Goal: Task Accomplishment & Management: Manage account settings

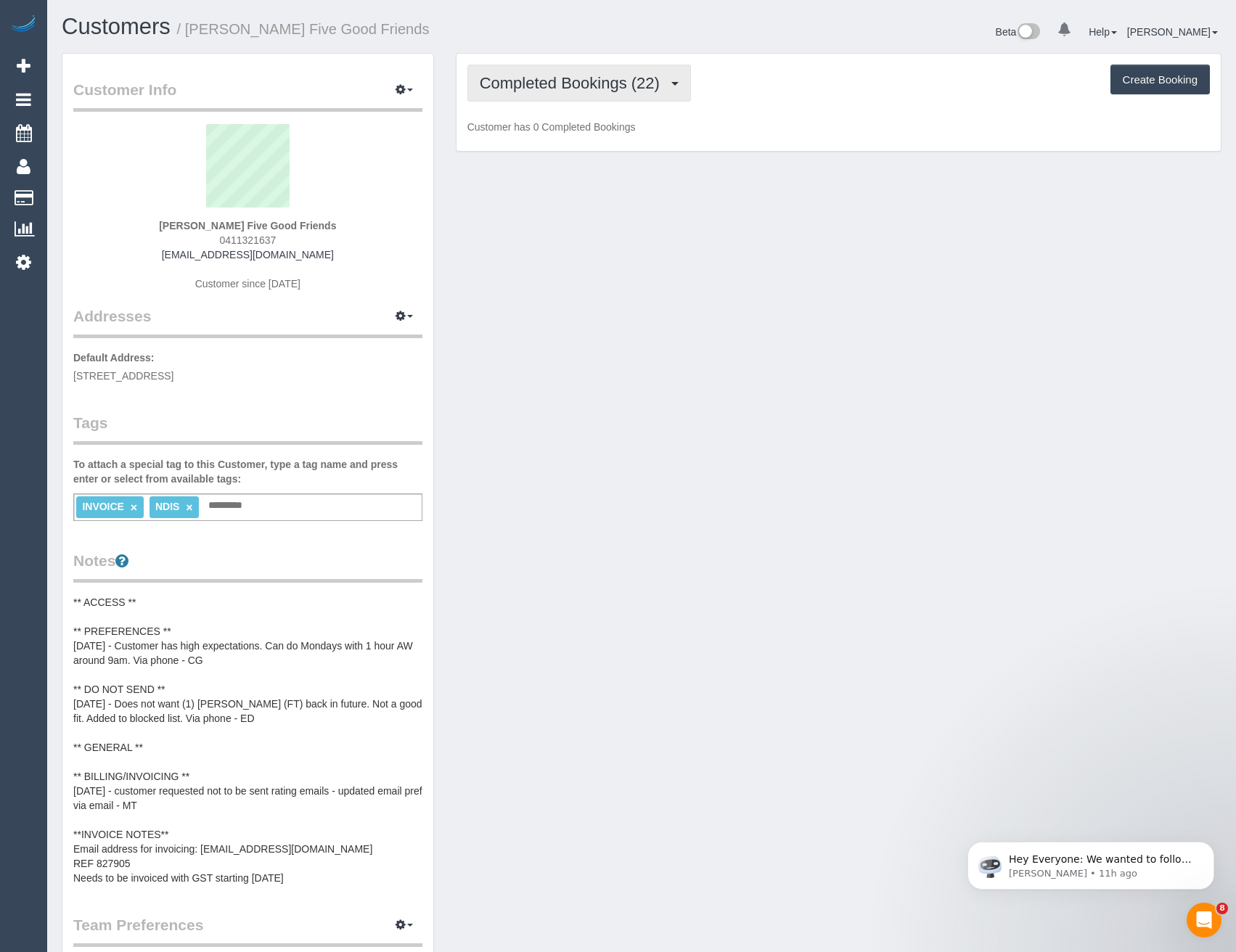
click at [617, 90] on span "Completed Bookings (22)" at bounding box center [573, 83] width 187 height 18
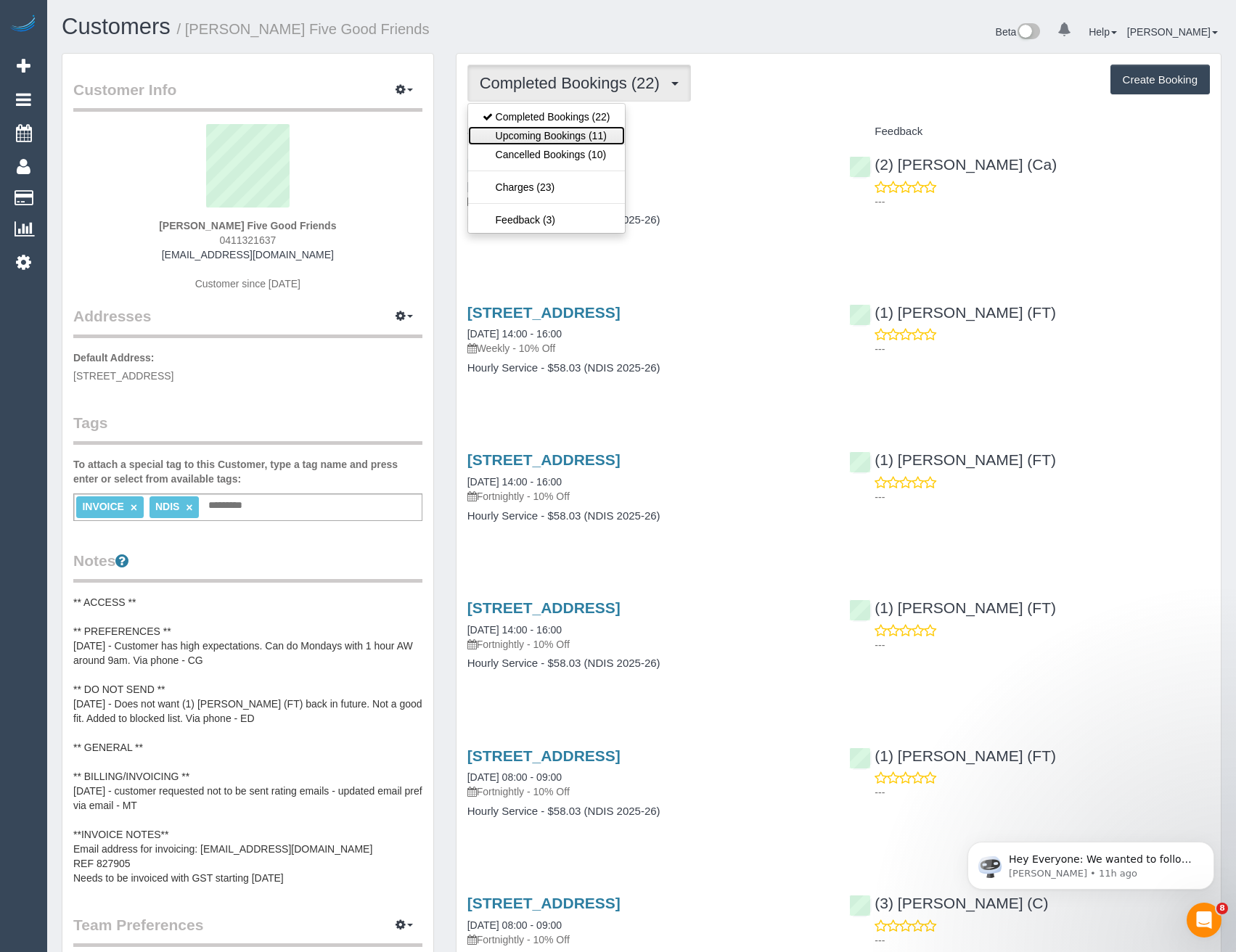
click at [612, 130] on link "Upcoming Bookings (11)" at bounding box center [546, 135] width 157 height 19
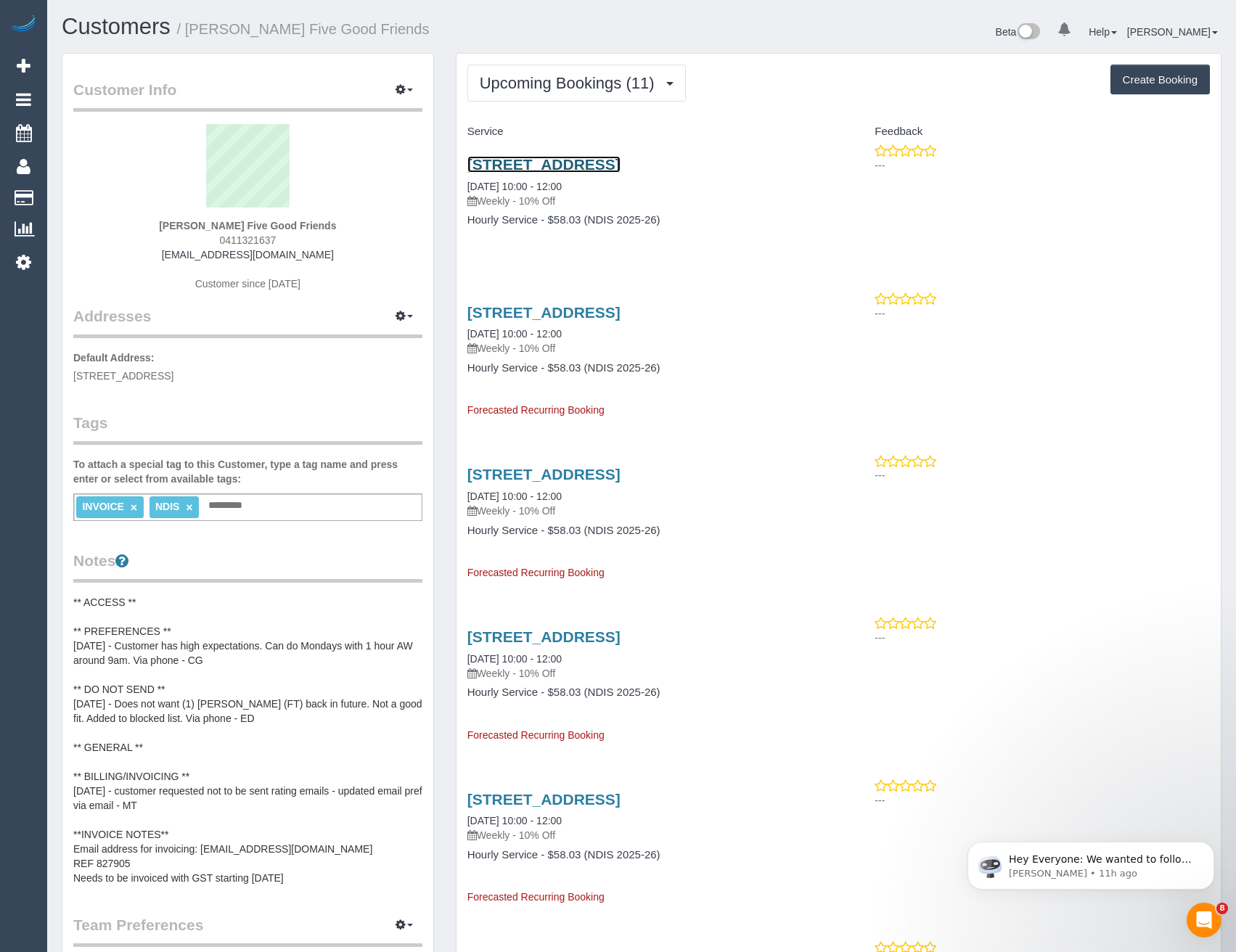
click at [620, 170] on link "5 Quarrion Lane, Northcote, VIC 3070" at bounding box center [544, 164] width 153 height 17
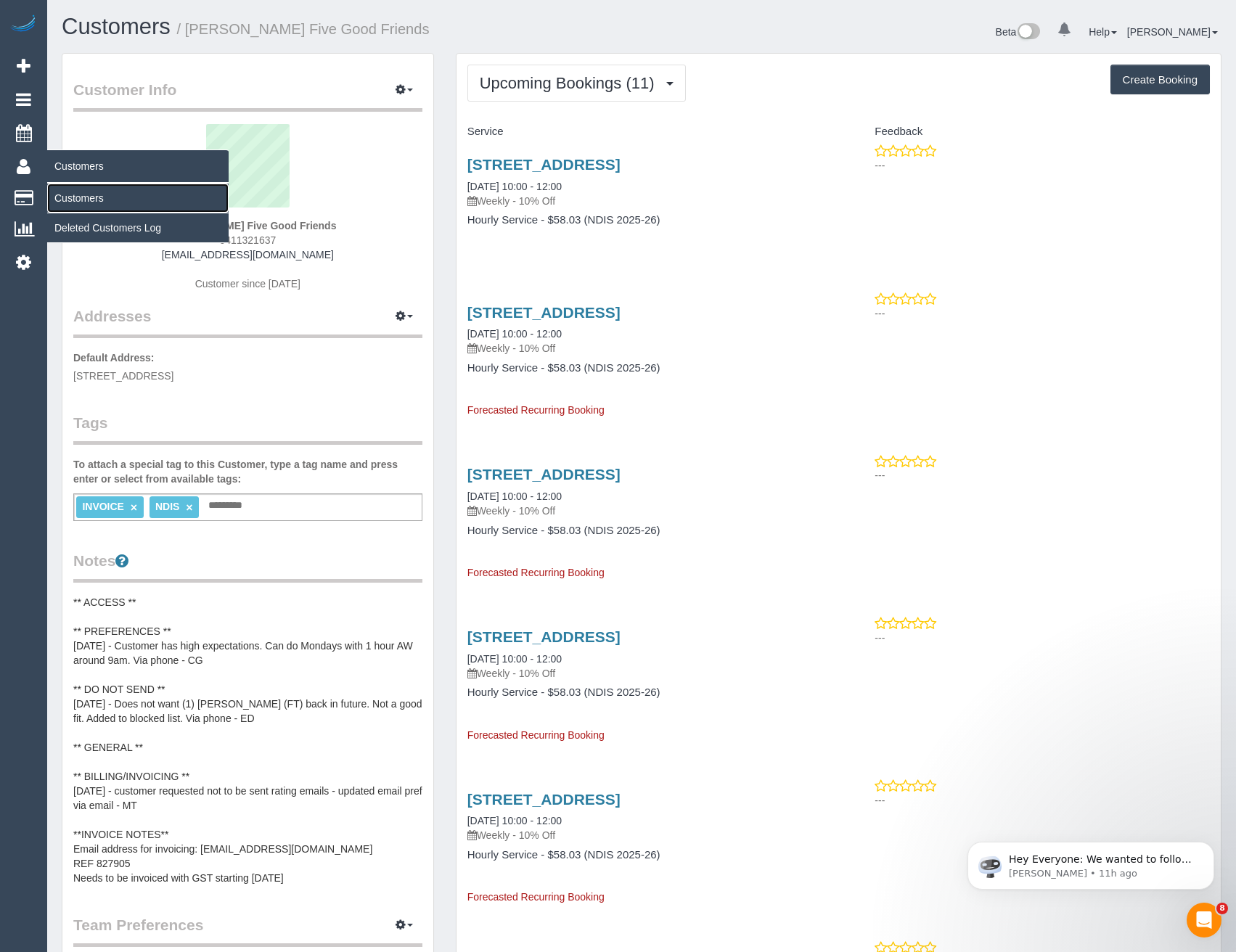
click at [79, 200] on link "Customers" at bounding box center [138, 198] width 182 height 29
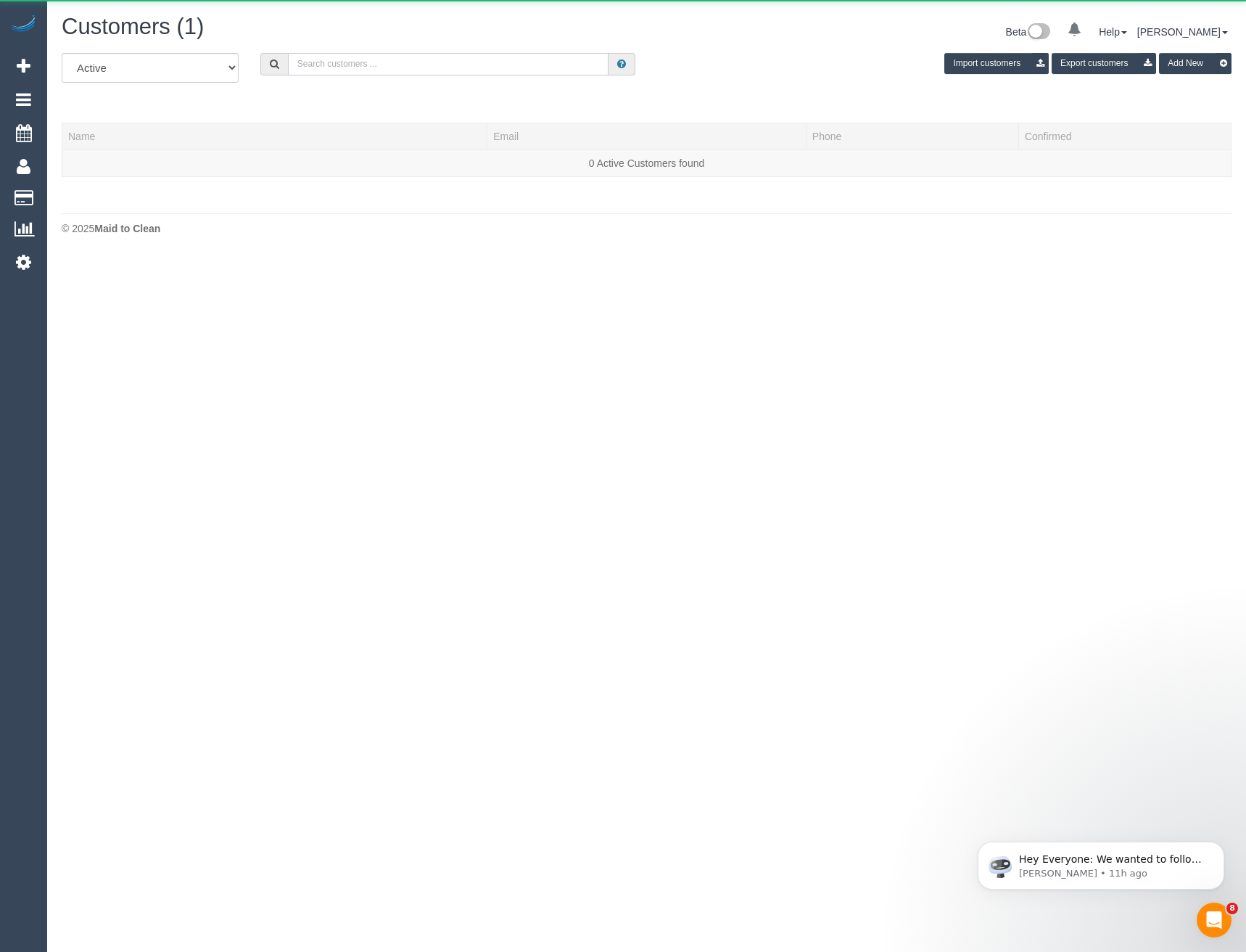
click at [372, 71] on input "text" at bounding box center [449, 64] width 321 height 22
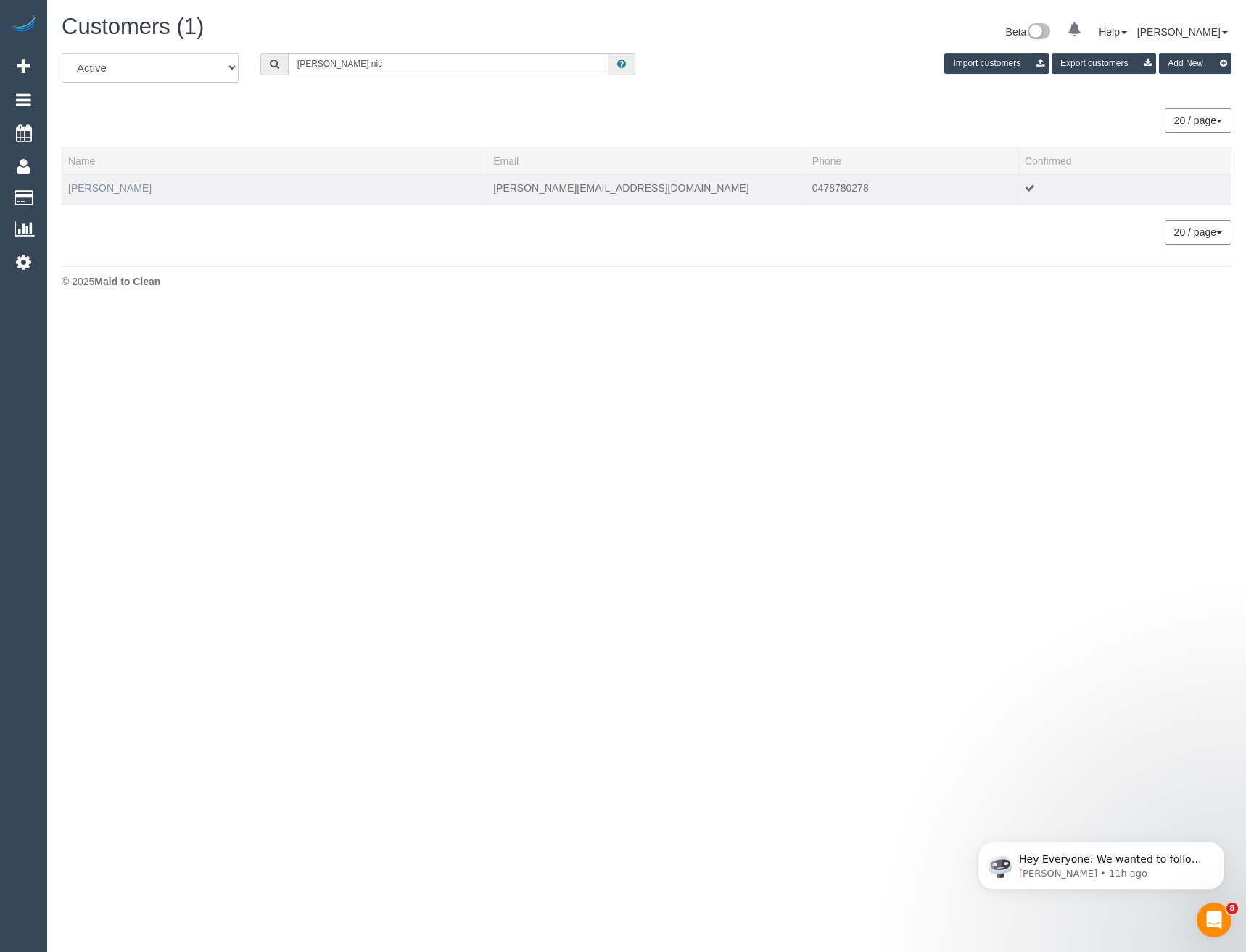
type input "Kerri nic"
click at [110, 185] on link "Kerri Nicholl" at bounding box center [110, 188] width 83 height 12
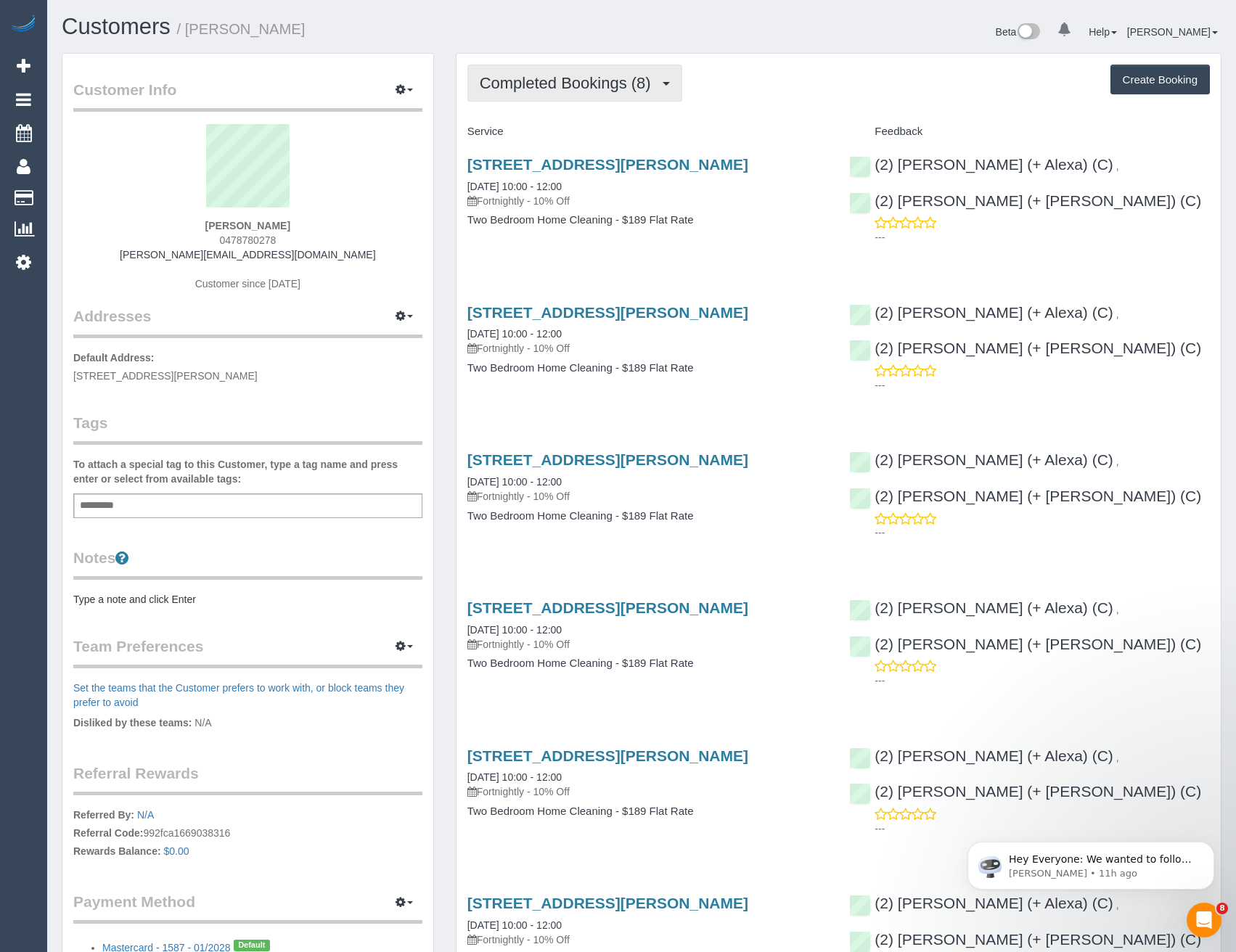
click at [534, 76] on span "Completed Bookings (8)" at bounding box center [569, 83] width 178 height 18
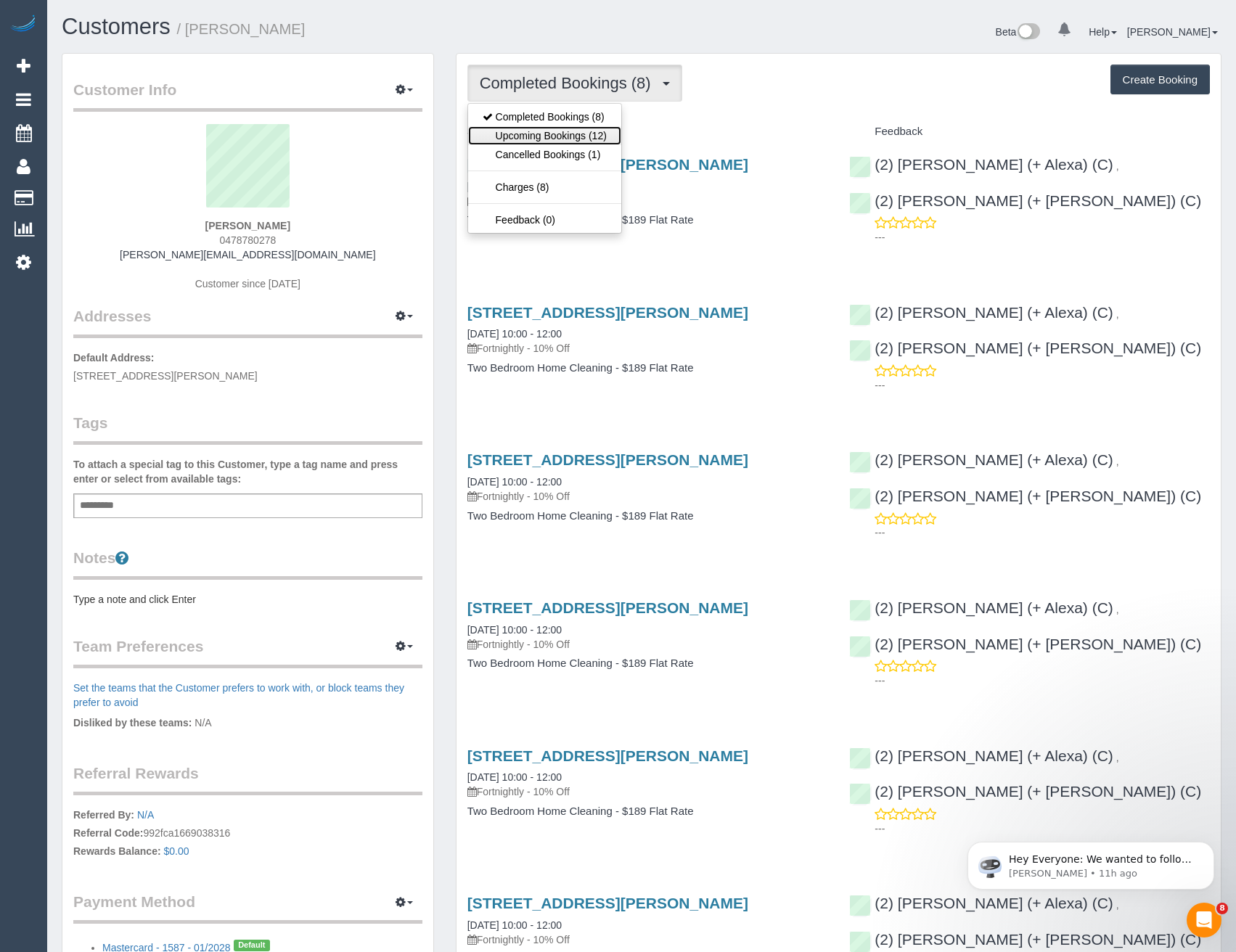
click at [509, 130] on link "Upcoming Bookings (12)" at bounding box center [545, 135] width 153 height 19
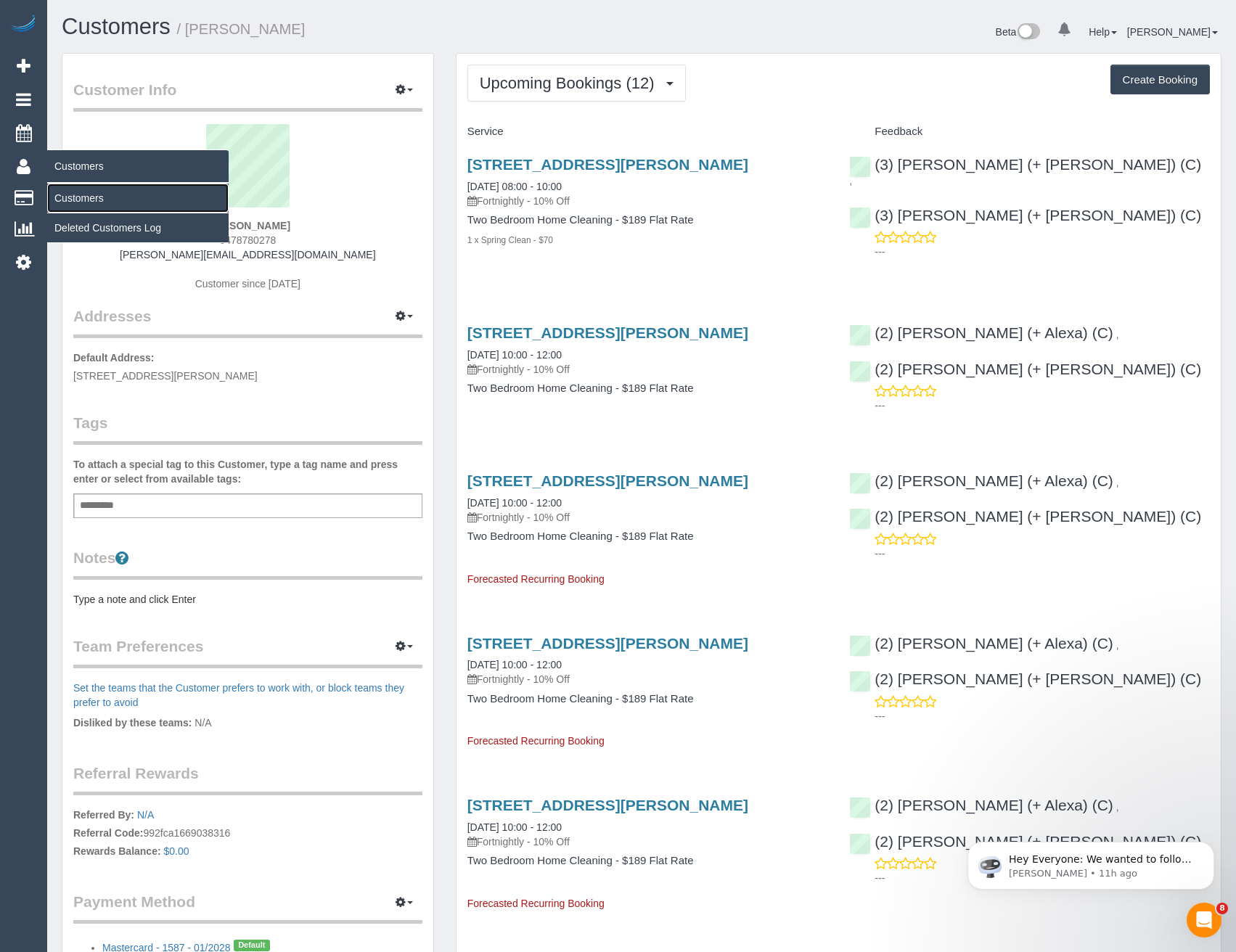
click at [75, 195] on link "Customers" at bounding box center [138, 198] width 182 height 29
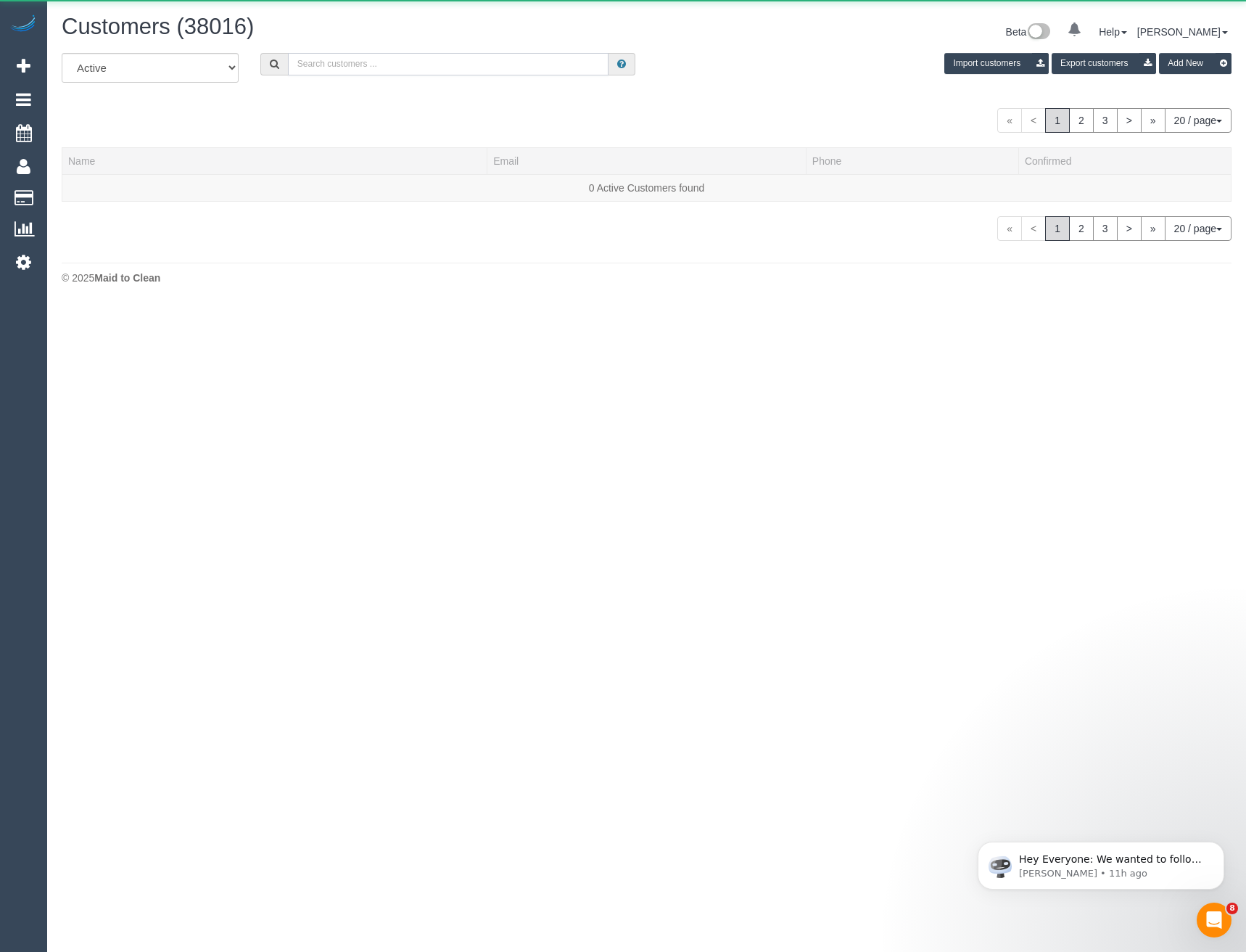
drag, startPoint x: 449, startPoint y: 67, endPoint x: 457, endPoint y: 63, distance: 8.9
click at [449, 67] on input "text" at bounding box center [449, 64] width 321 height 22
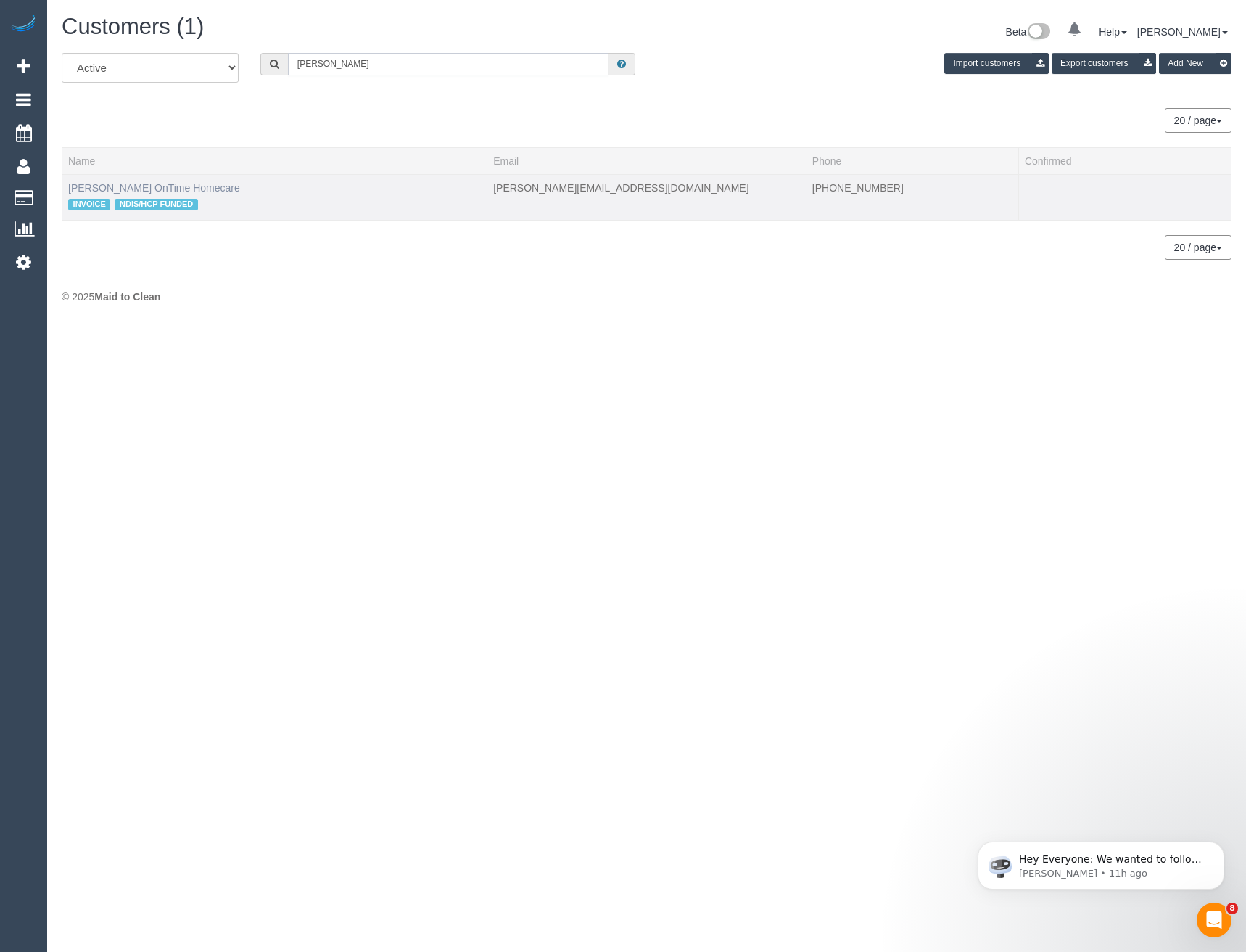
type input "Georgina Car"
click at [183, 189] on link "Georgina Caruana OnTime Homecare" at bounding box center [154, 188] width 172 height 12
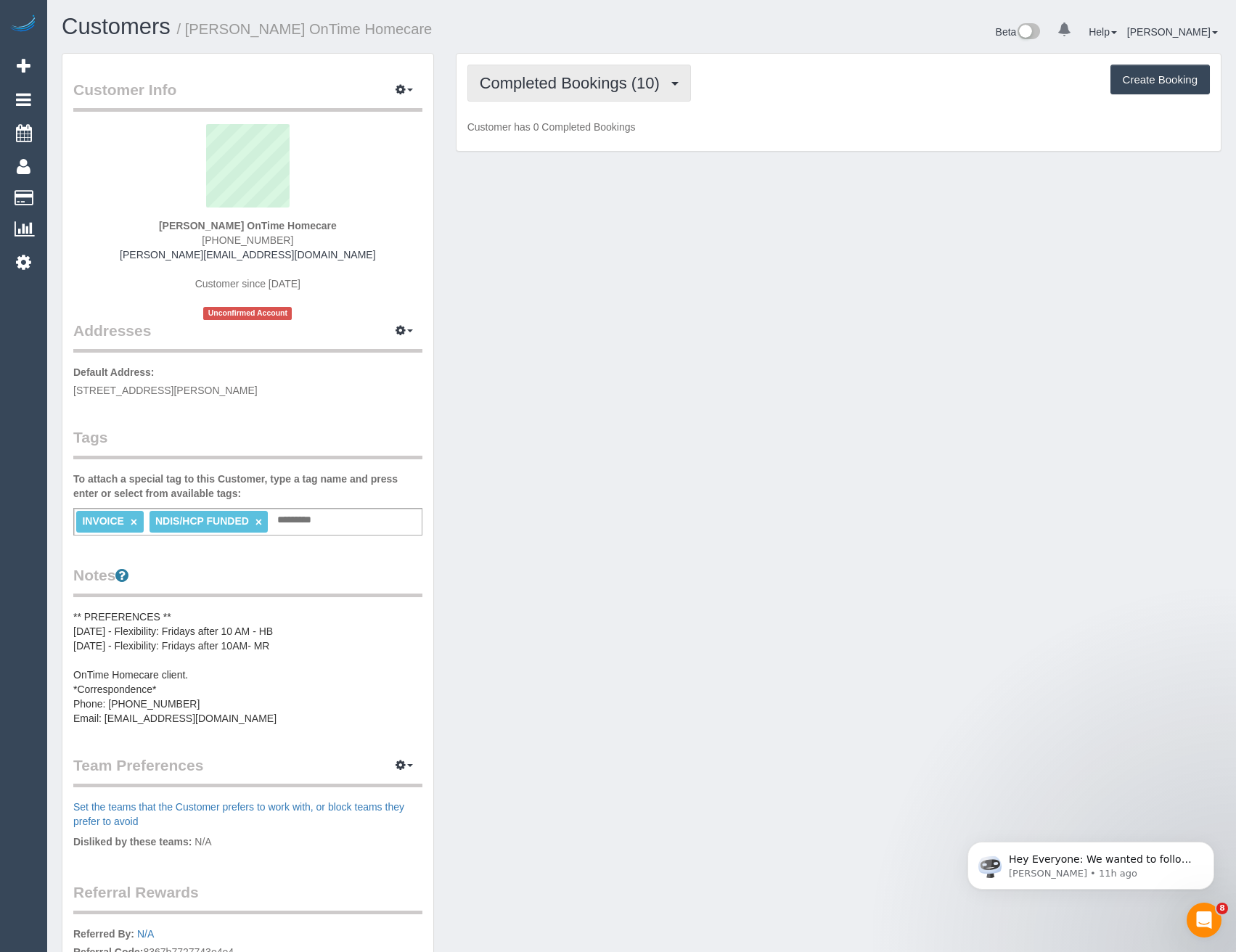
click at [605, 97] on button "Completed Bookings (10)" at bounding box center [579, 83] width 223 height 37
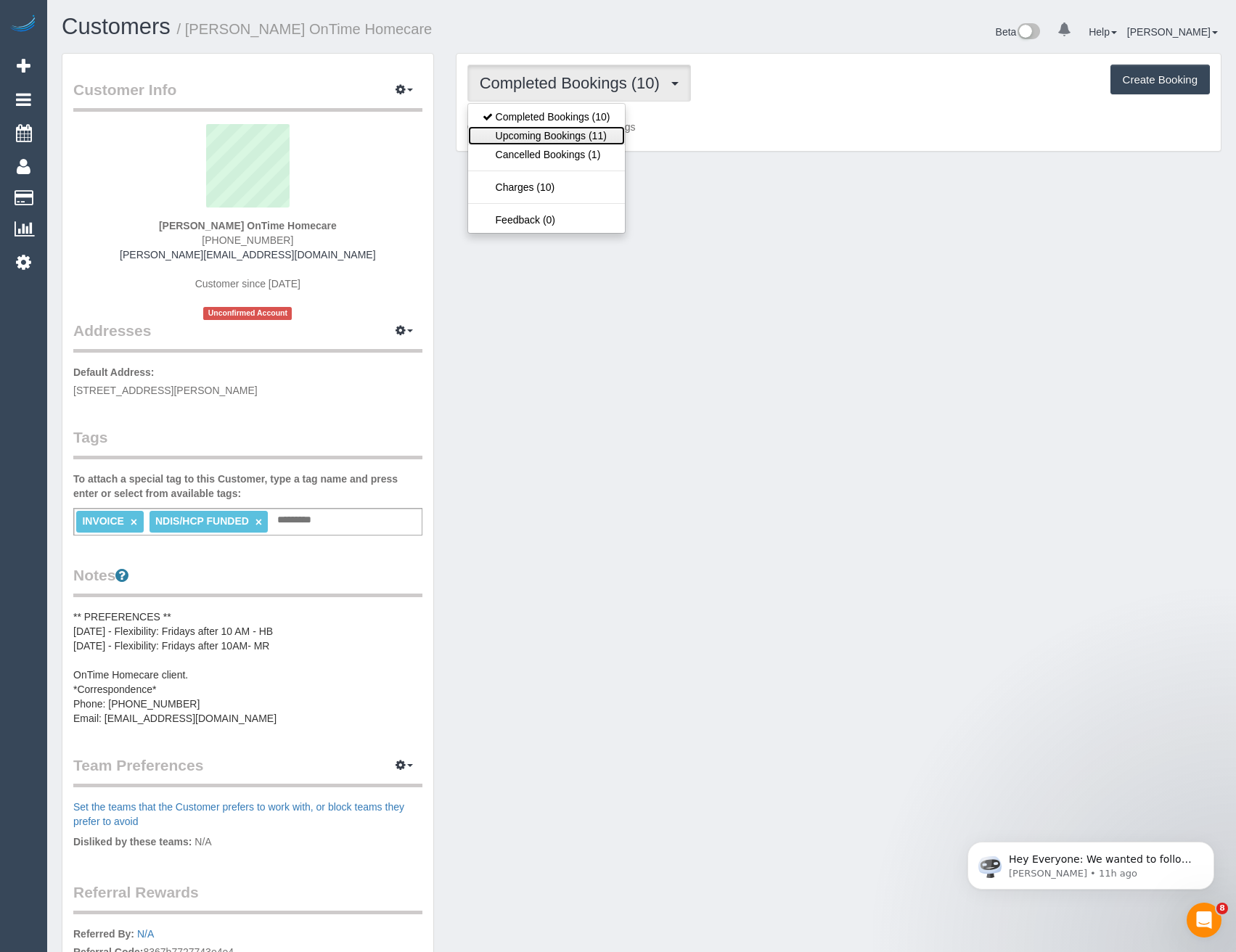
click at [599, 129] on link "Upcoming Bookings (11)" at bounding box center [546, 135] width 157 height 19
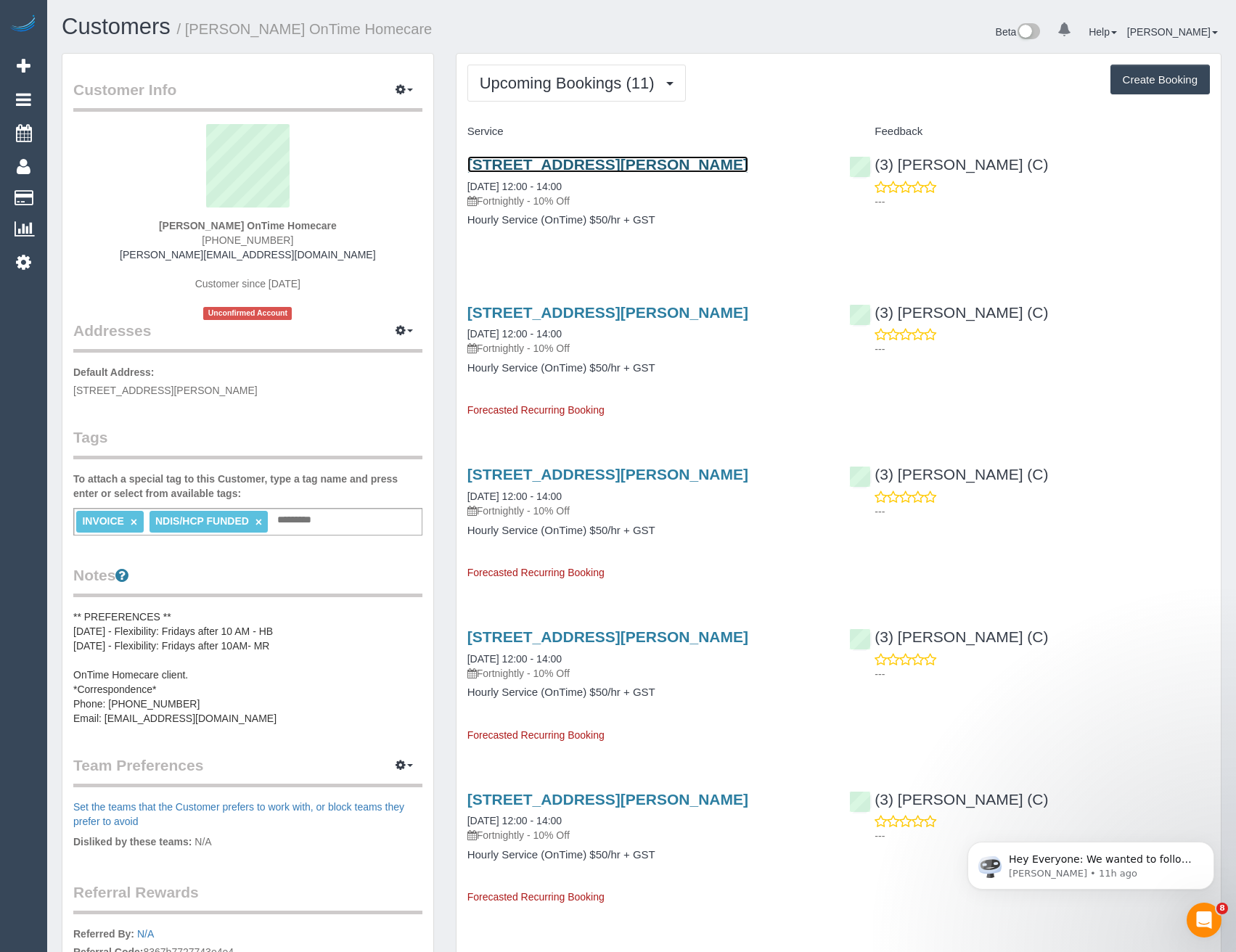
click at [609, 159] on link "1a Armstrong Street, Sunshine, VIC 3020" at bounding box center [608, 164] width 281 height 17
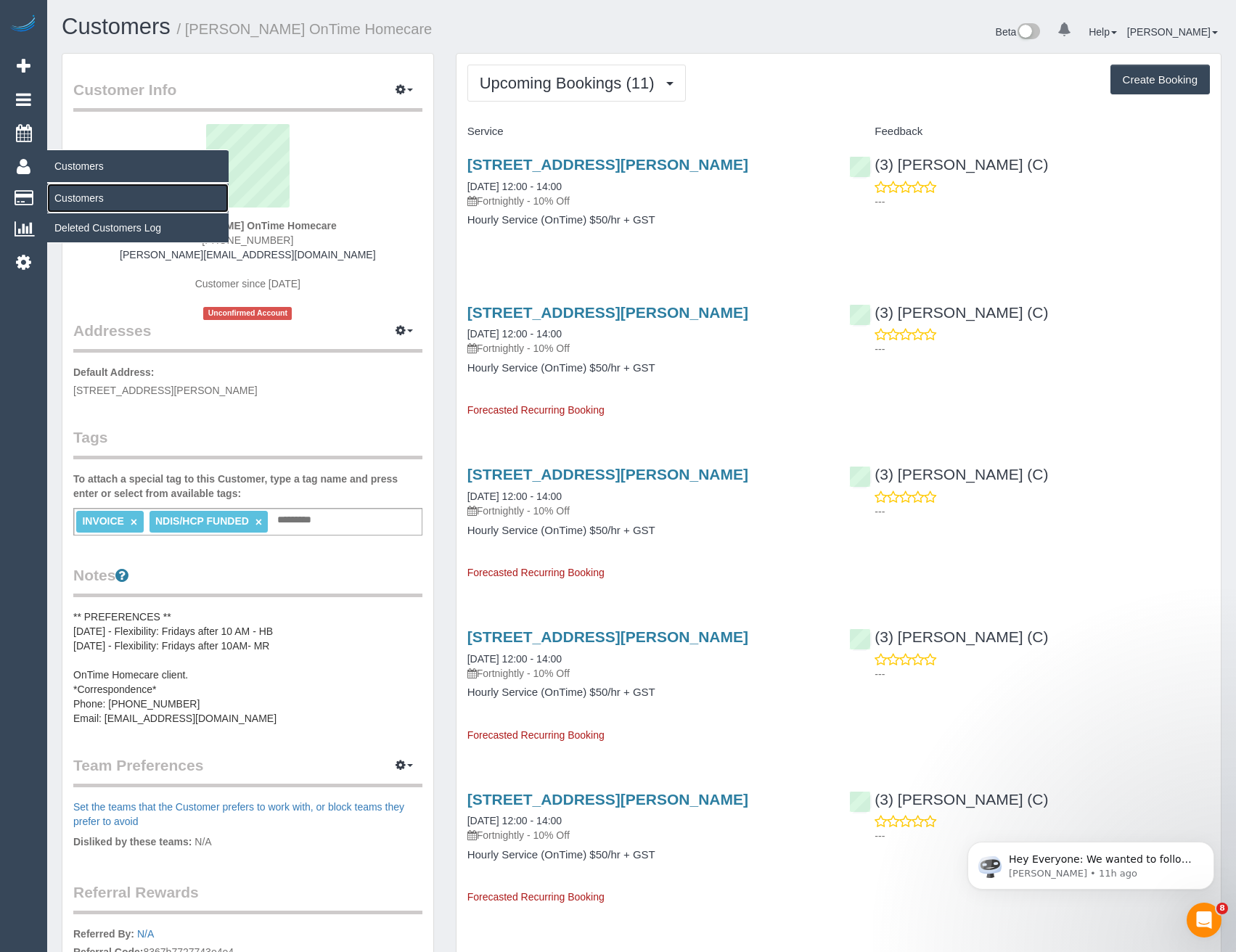
click at [73, 195] on link "Customers" at bounding box center [138, 198] width 182 height 29
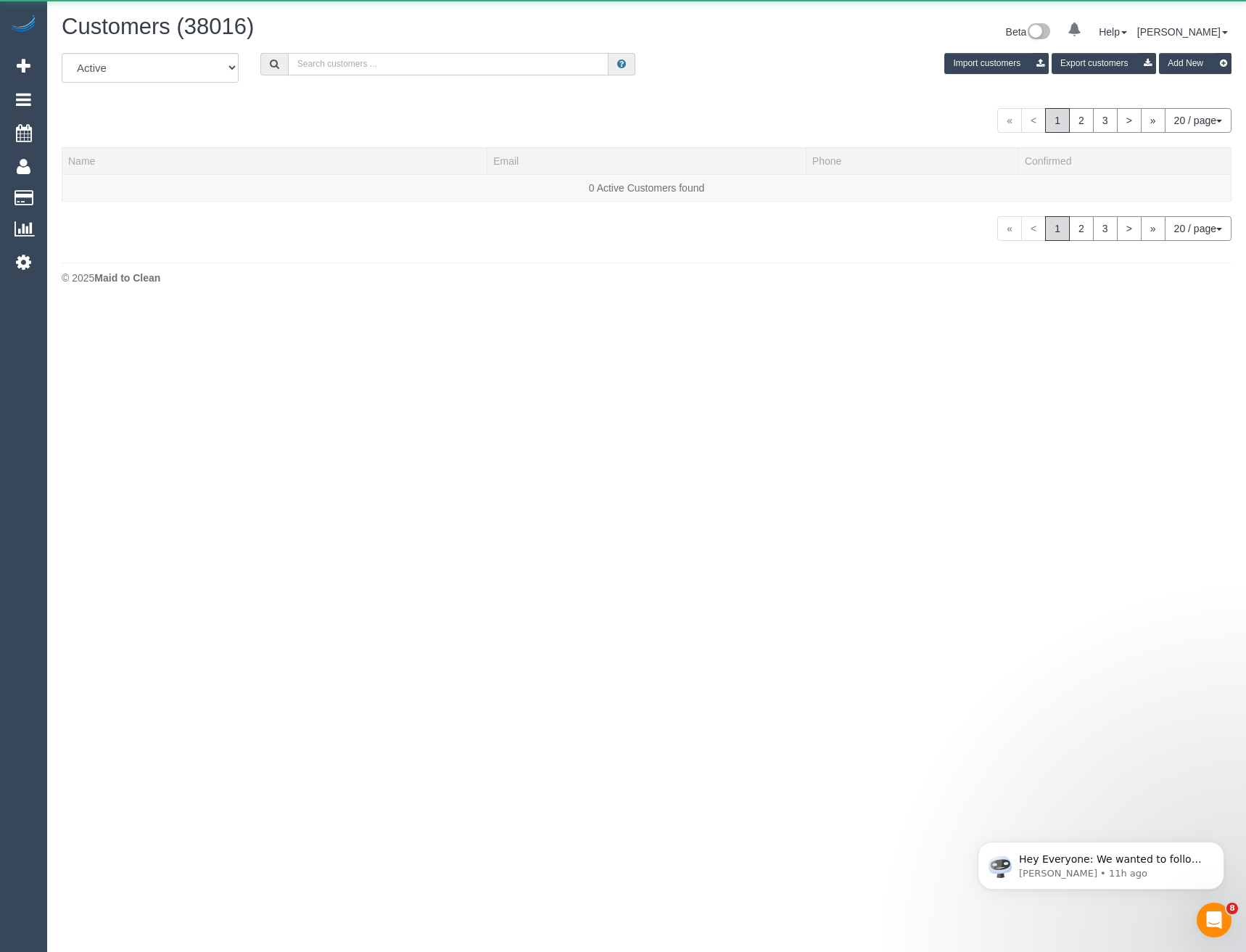
click at [357, 64] on input "text" at bounding box center [449, 64] width 321 height 22
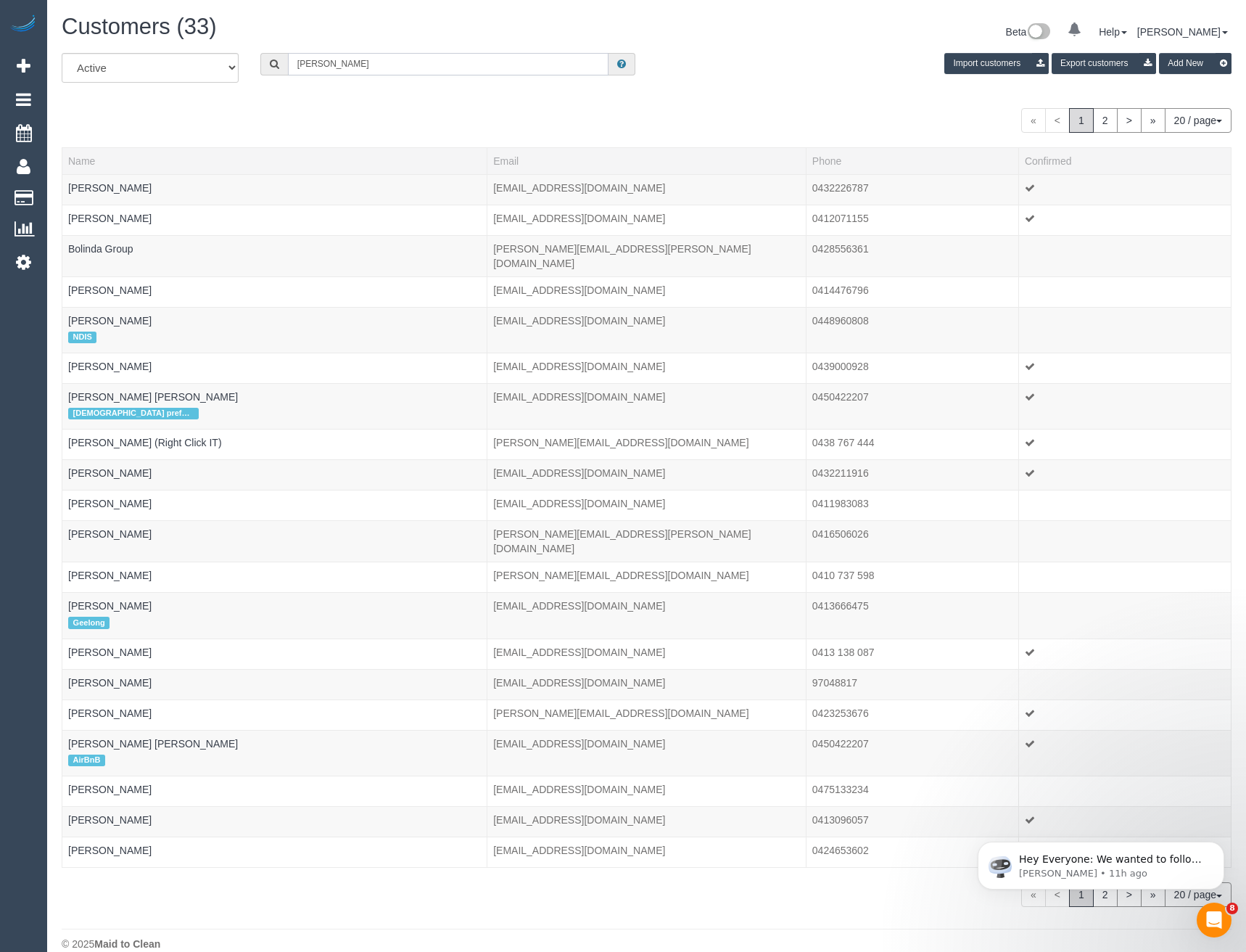
click at [362, 63] on input "Isabella" at bounding box center [449, 64] width 321 height 22
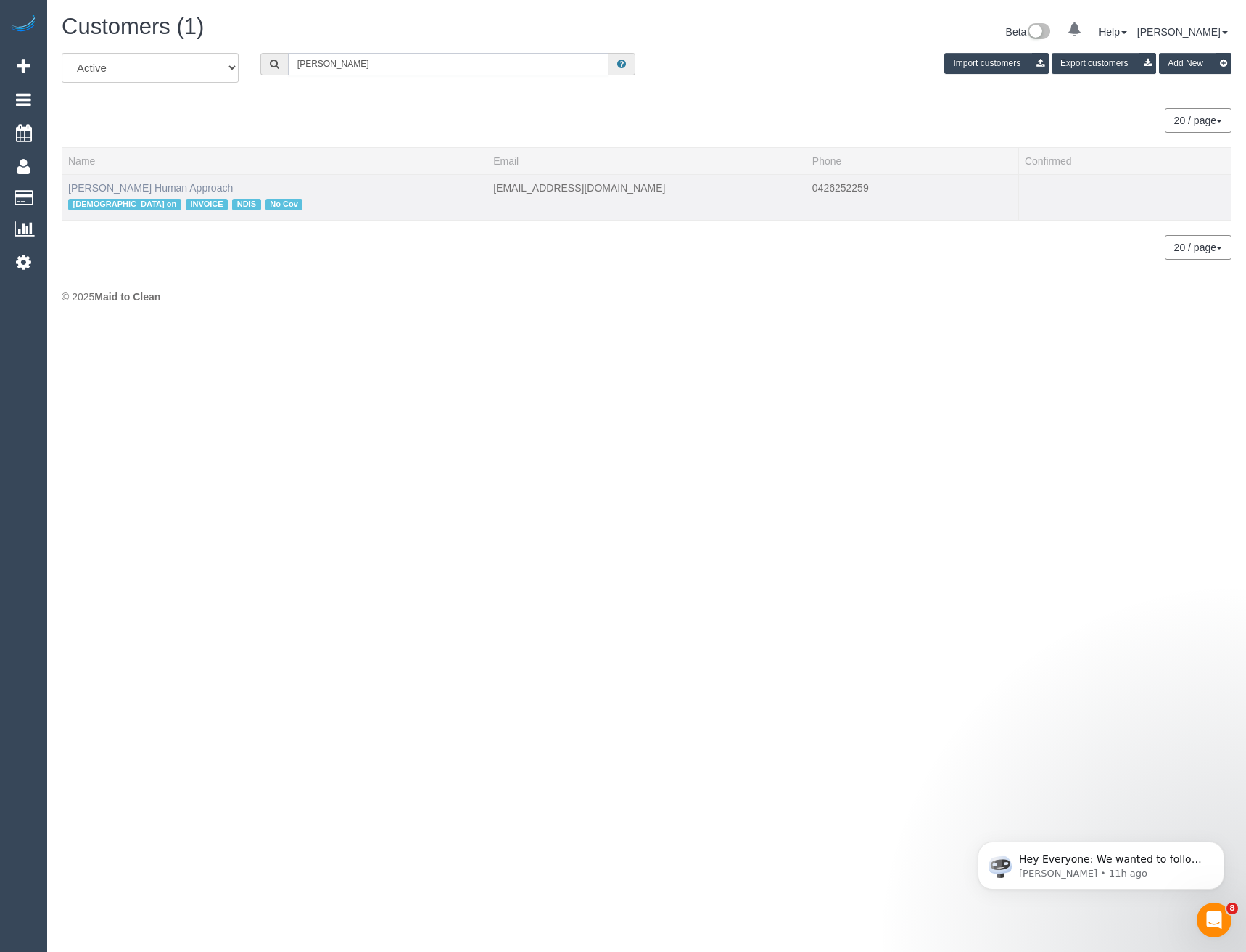
type input "Isabella Bu"
click at [139, 191] on link "Isabella Butcher Human Approach" at bounding box center [150, 188] width 164 height 12
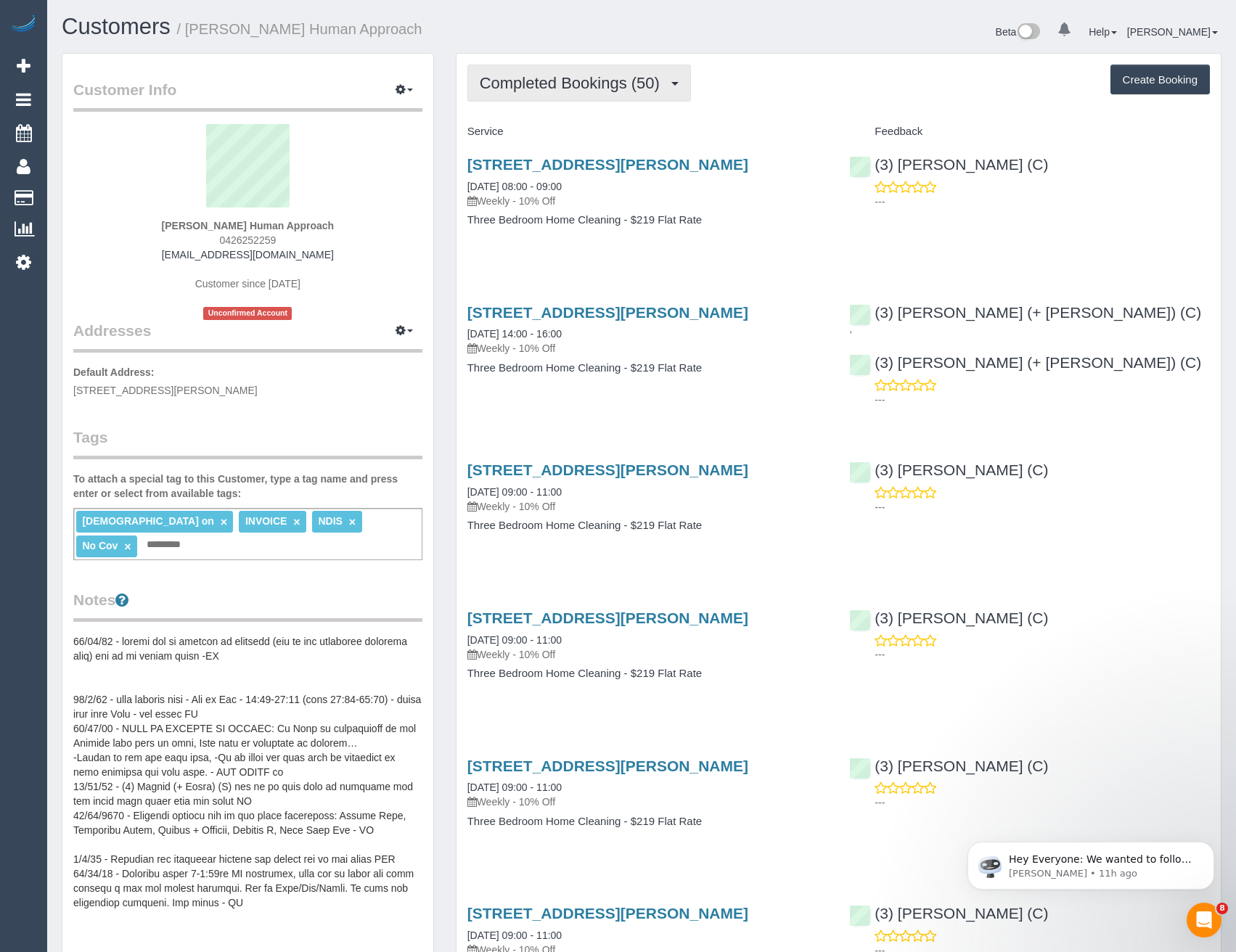
click at [628, 90] on span "Completed Bookings (50)" at bounding box center [573, 83] width 187 height 18
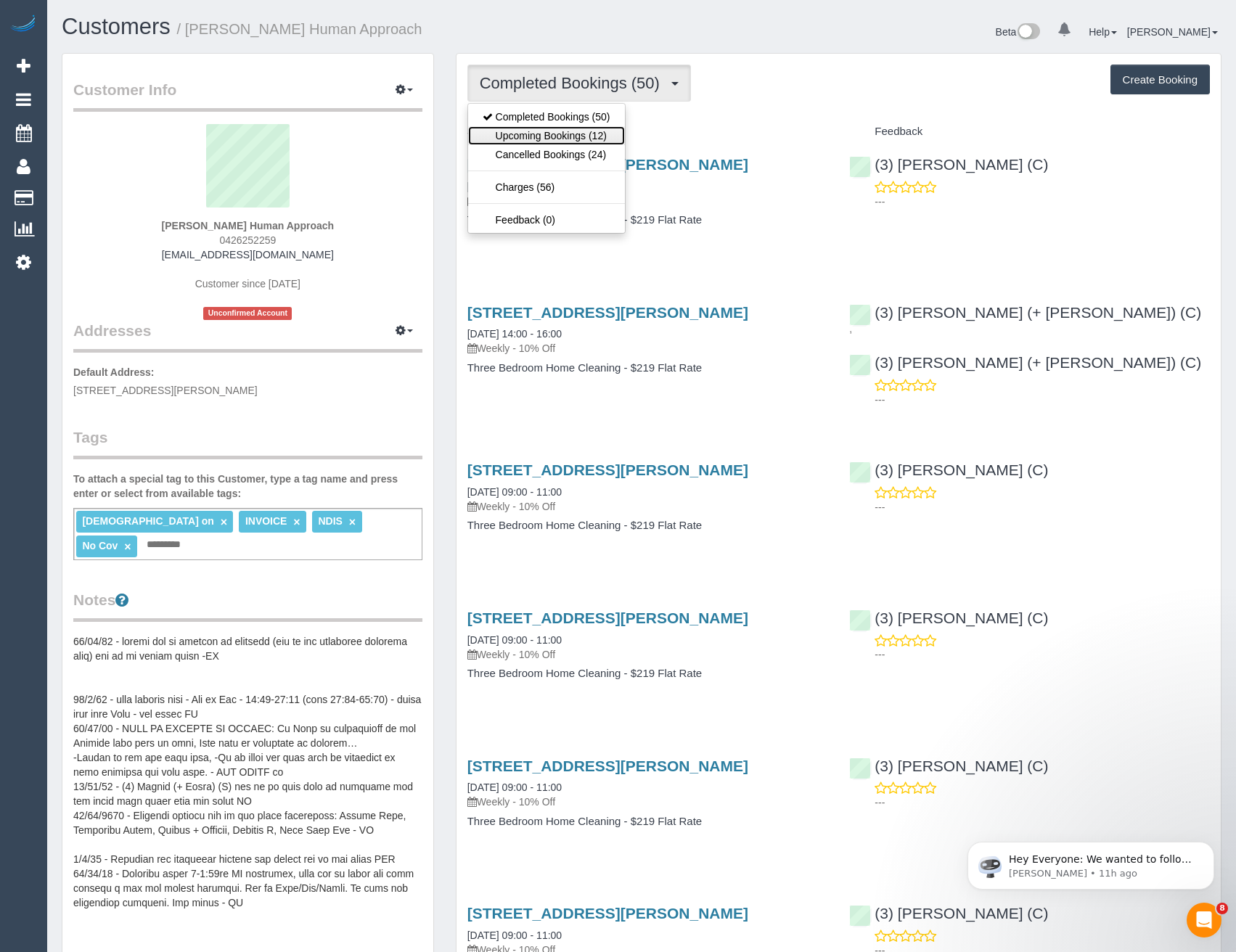
click at [593, 133] on link "Upcoming Bookings (12)" at bounding box center [546, 135] width 157 height 19
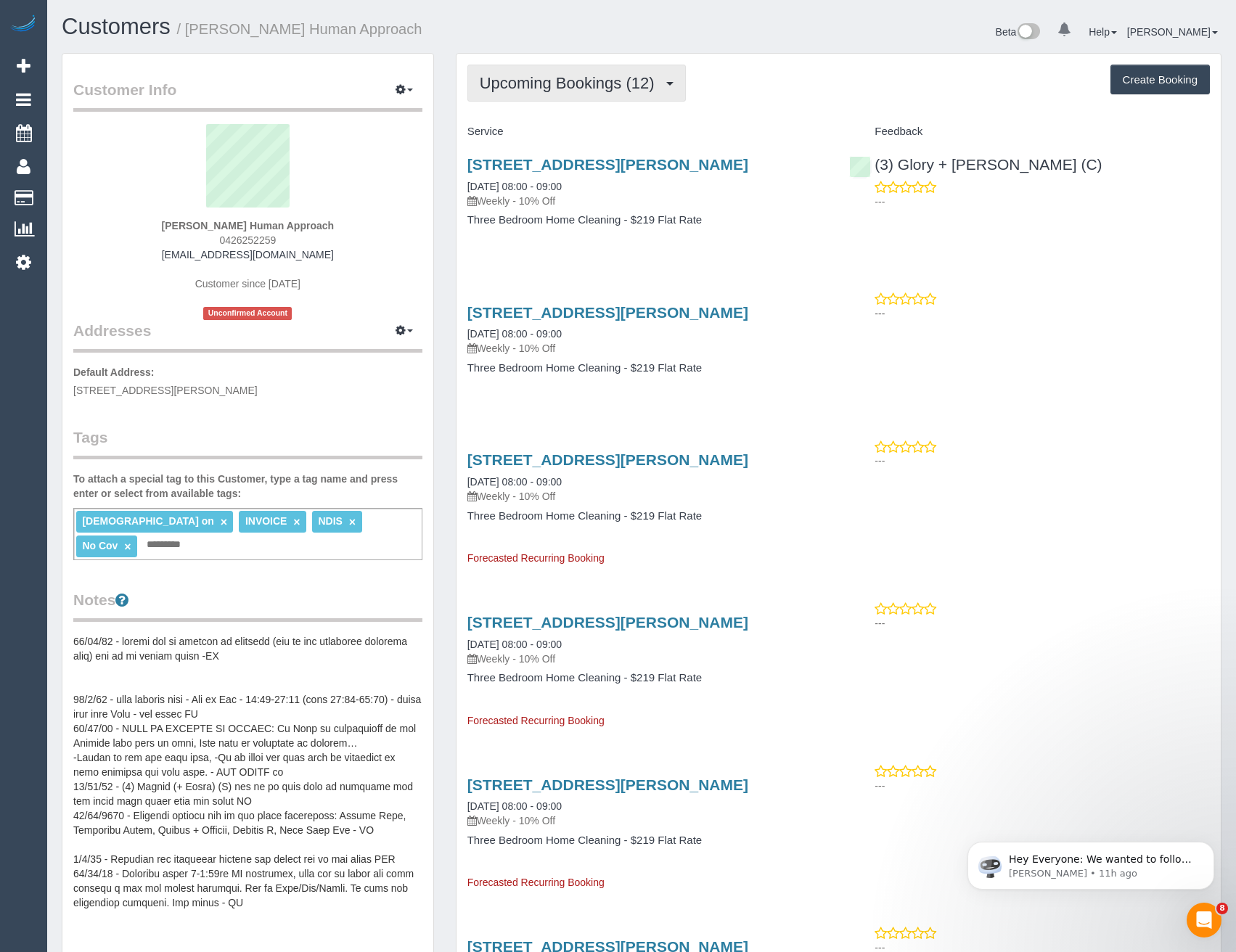
click at [648, 90] on span "Upcoming Bookings (12)" at bounding box center [571, 83] width 182 height 18
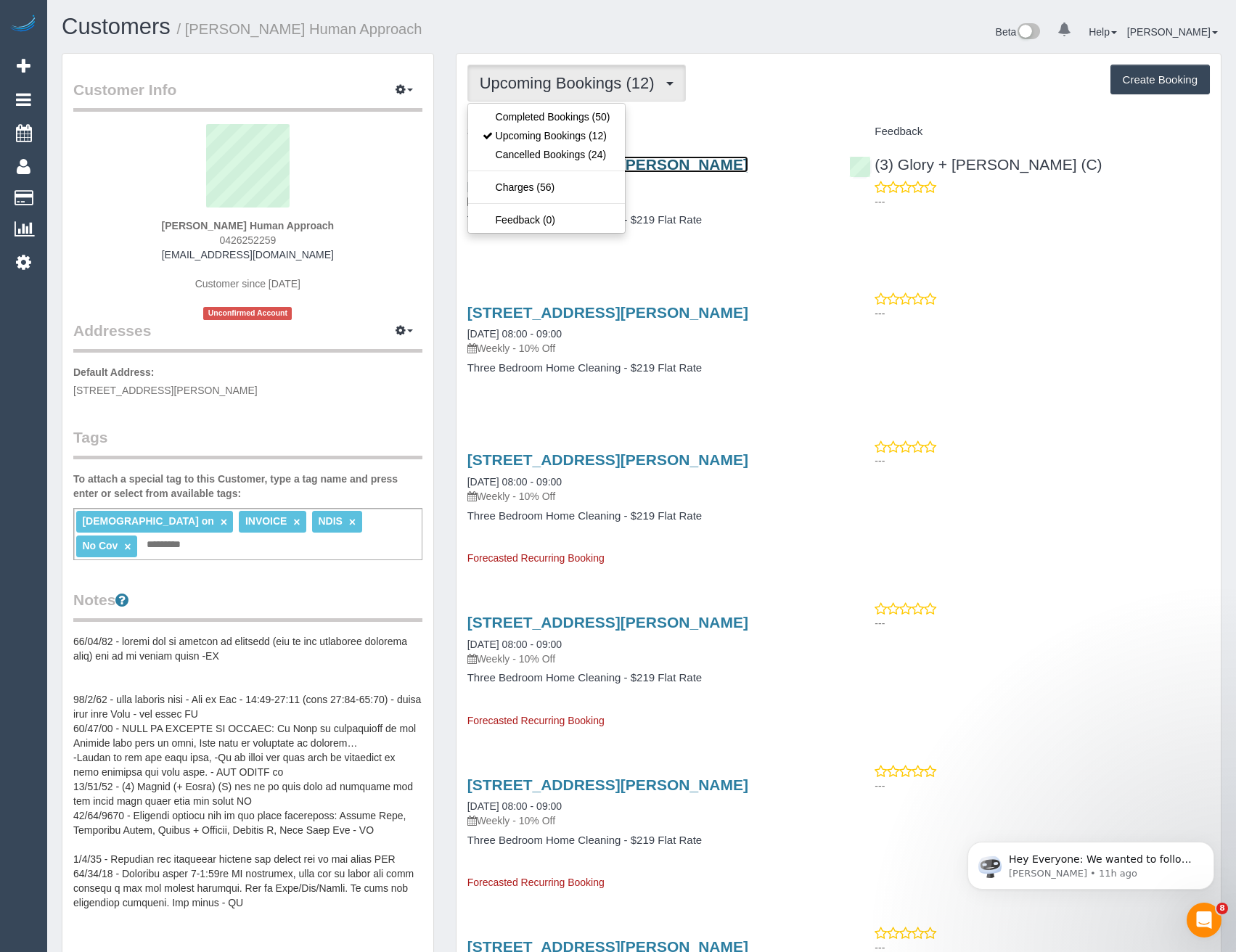
click at [661, 166] on link "12/15a Wattle Grove, Mc Kinnon, VIC 3204" at bounding box center [608, 164] width 281 height 17
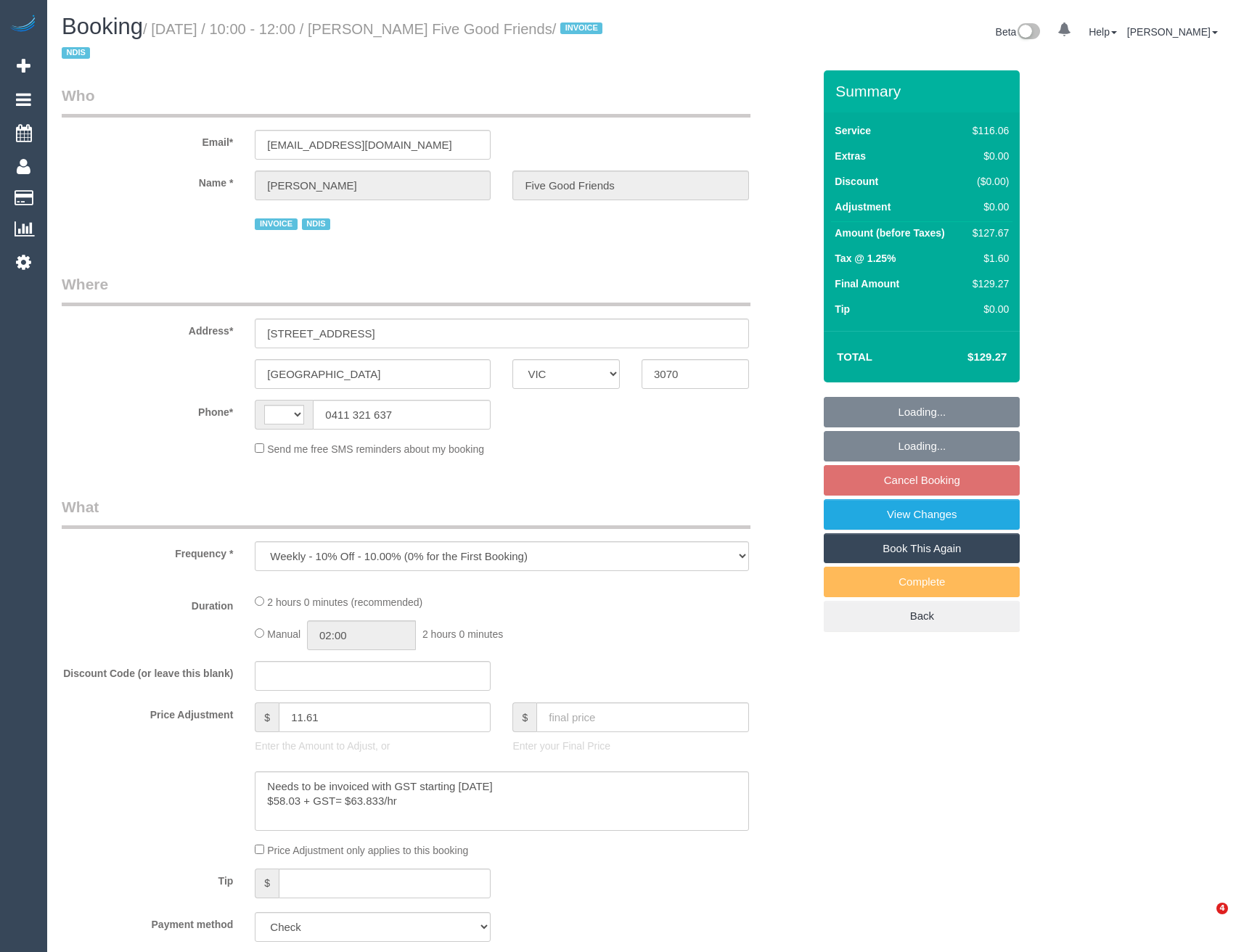
select select "VIC"
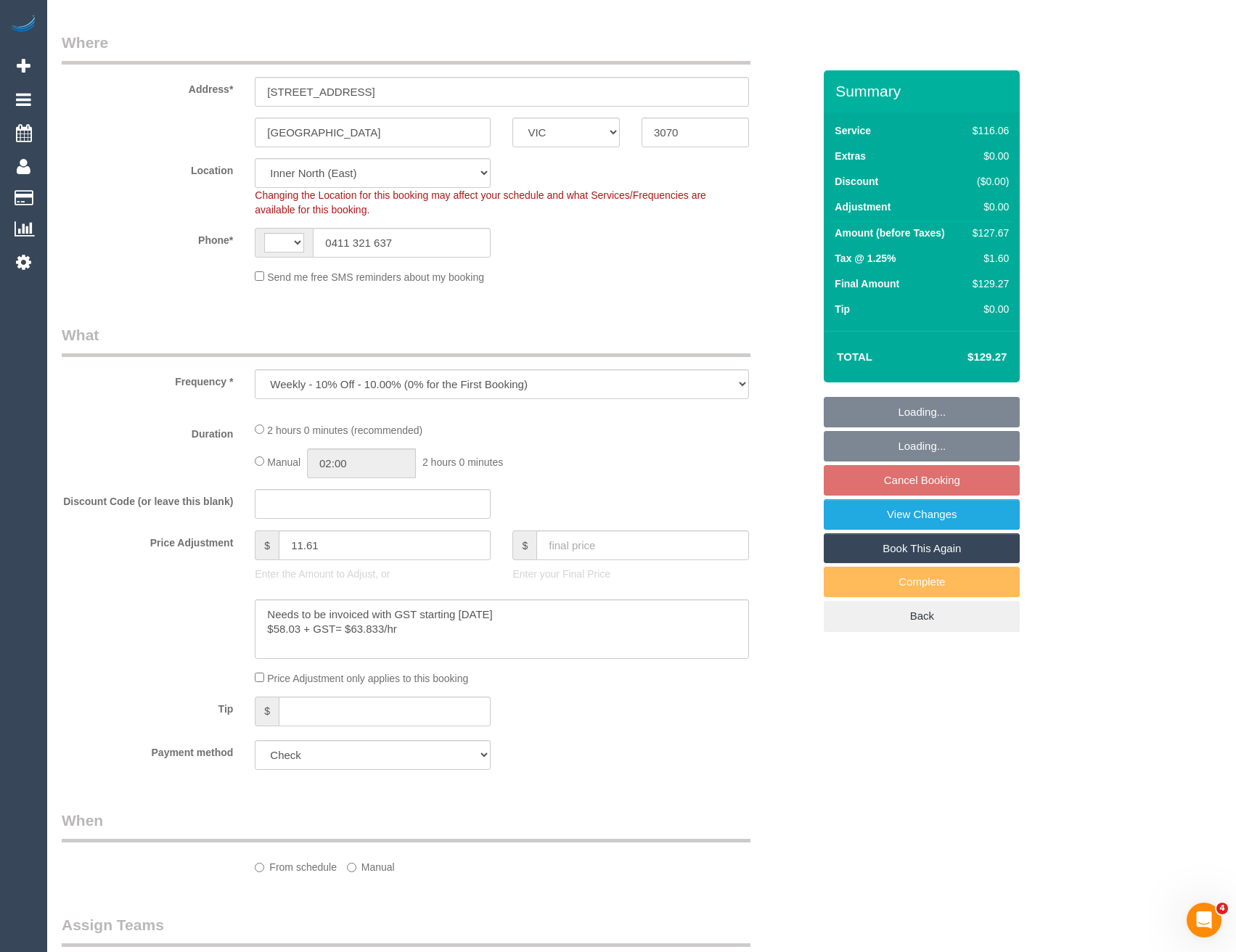
select select "string:AU"
select select "number:28"
select select "number:14"
select select "number:19"
select select "number:25"
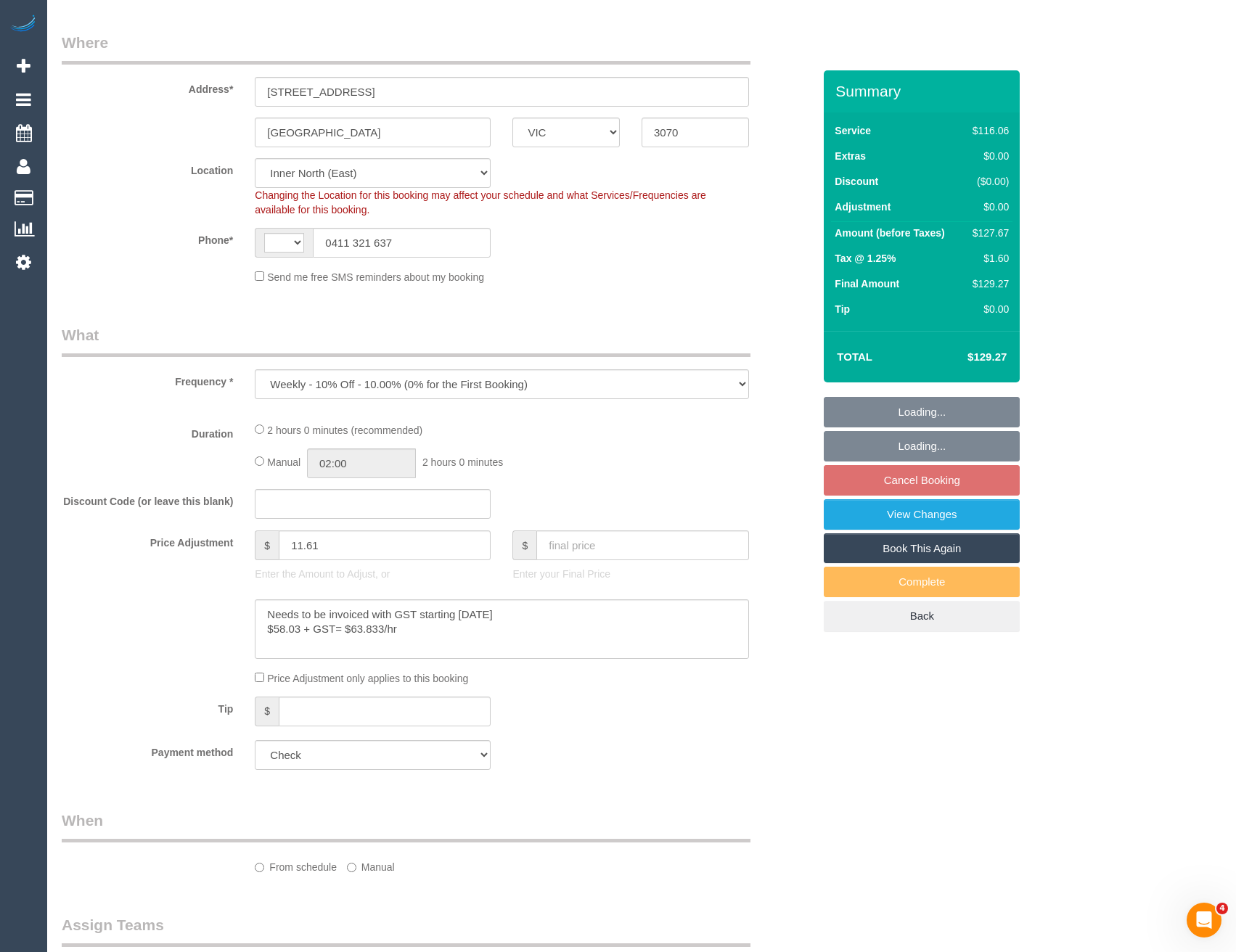
select select "number:35"
select select "number:12"
select select "object:693"
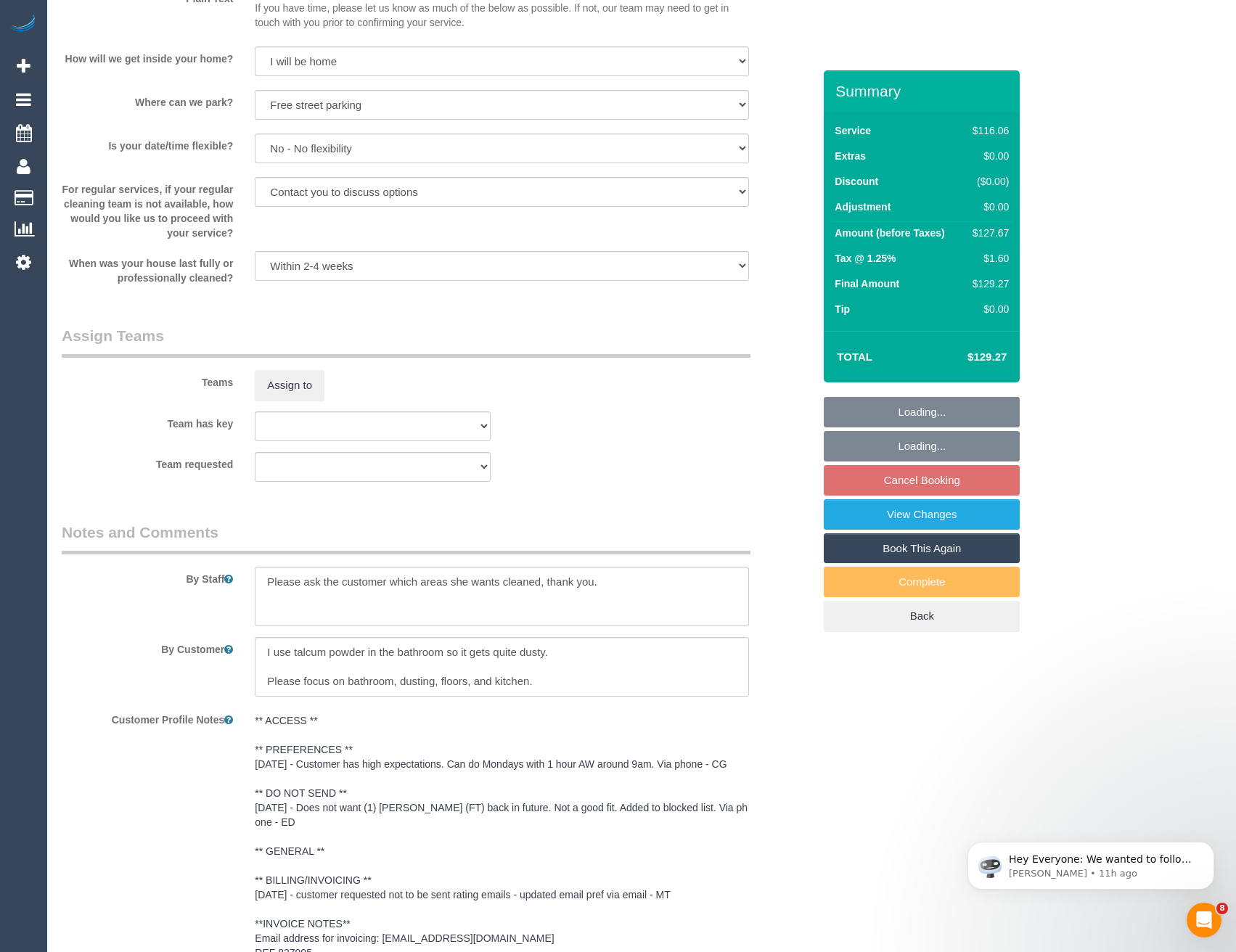
scroll to position [1862, 0]
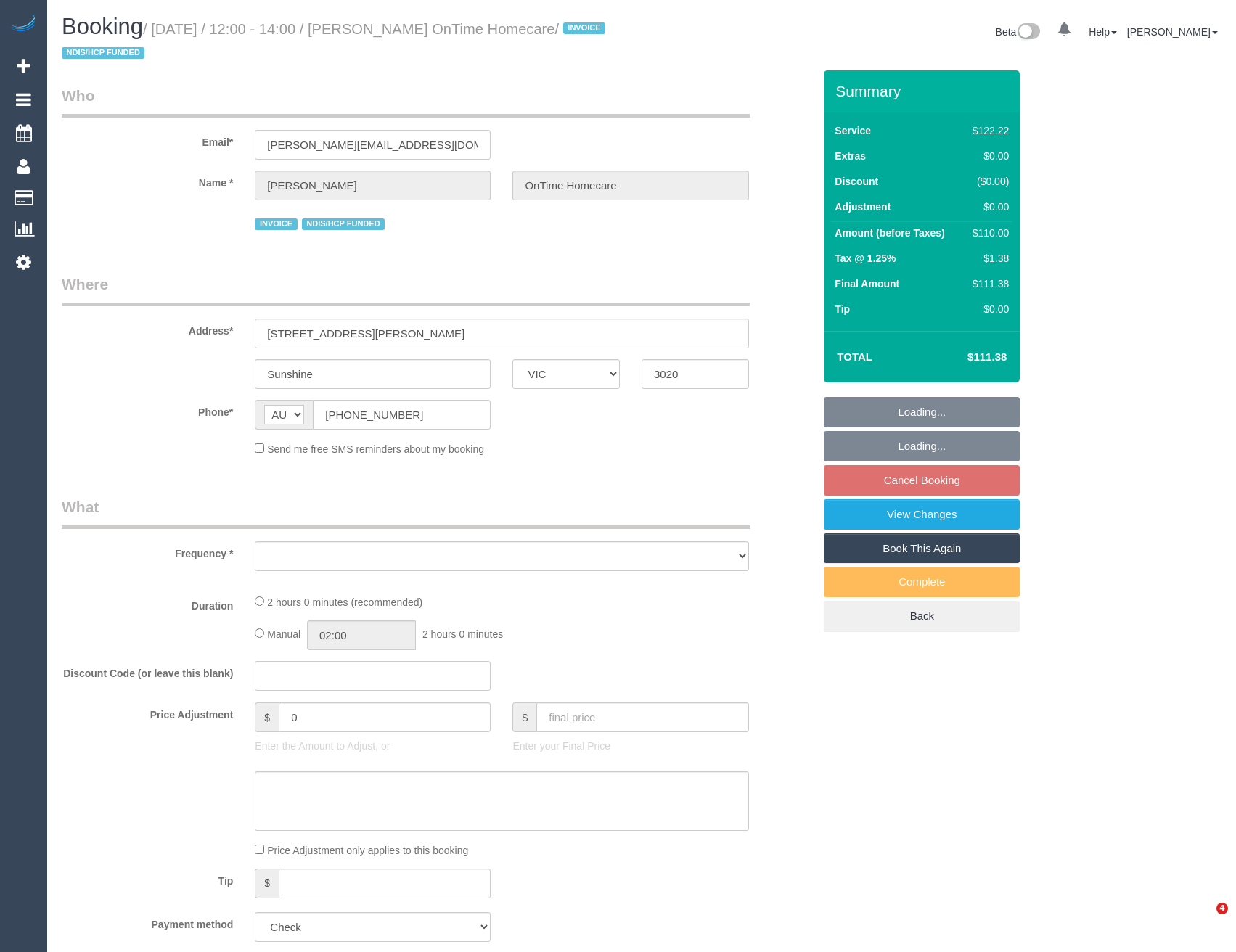
select select "VIC"
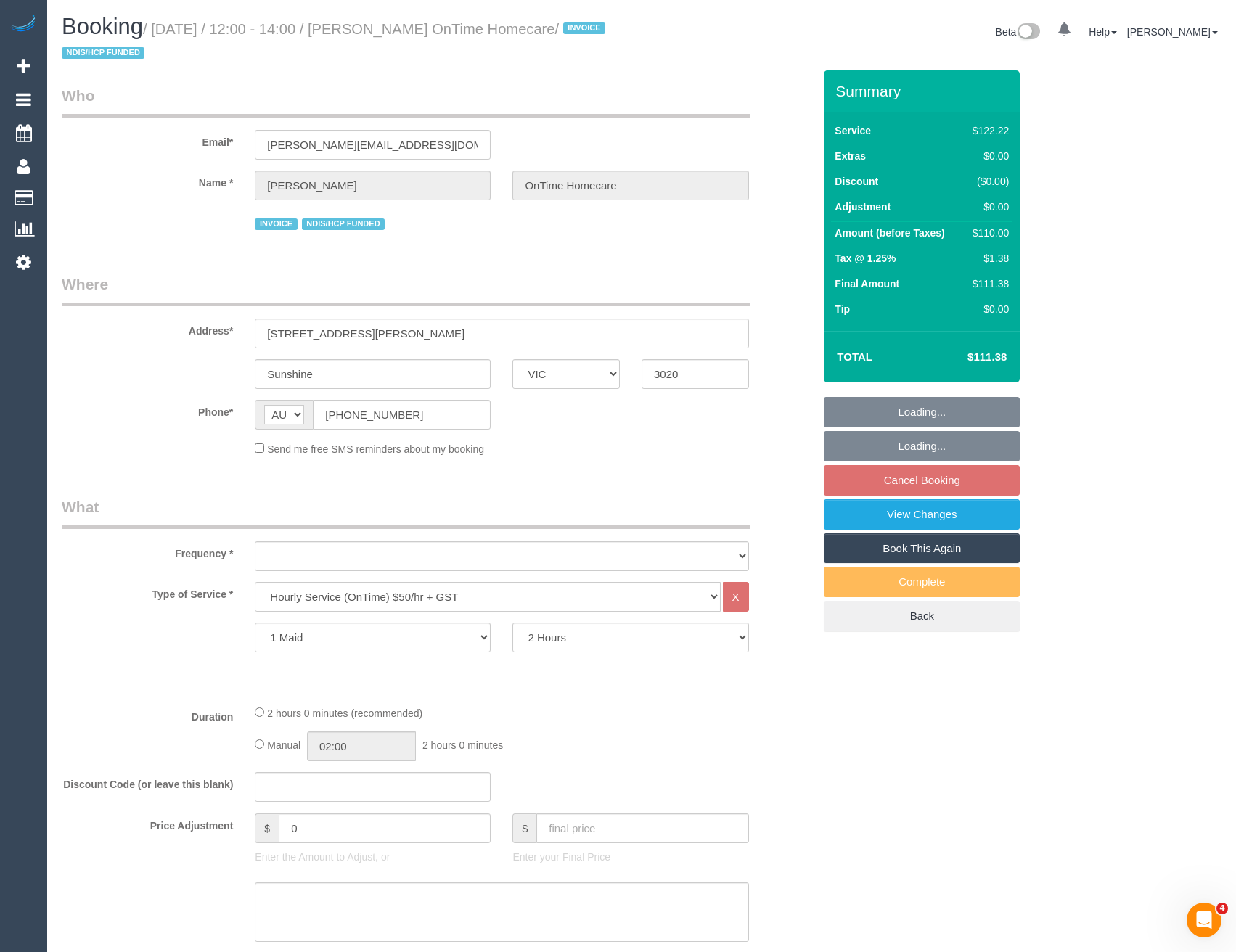
select select "object:605"
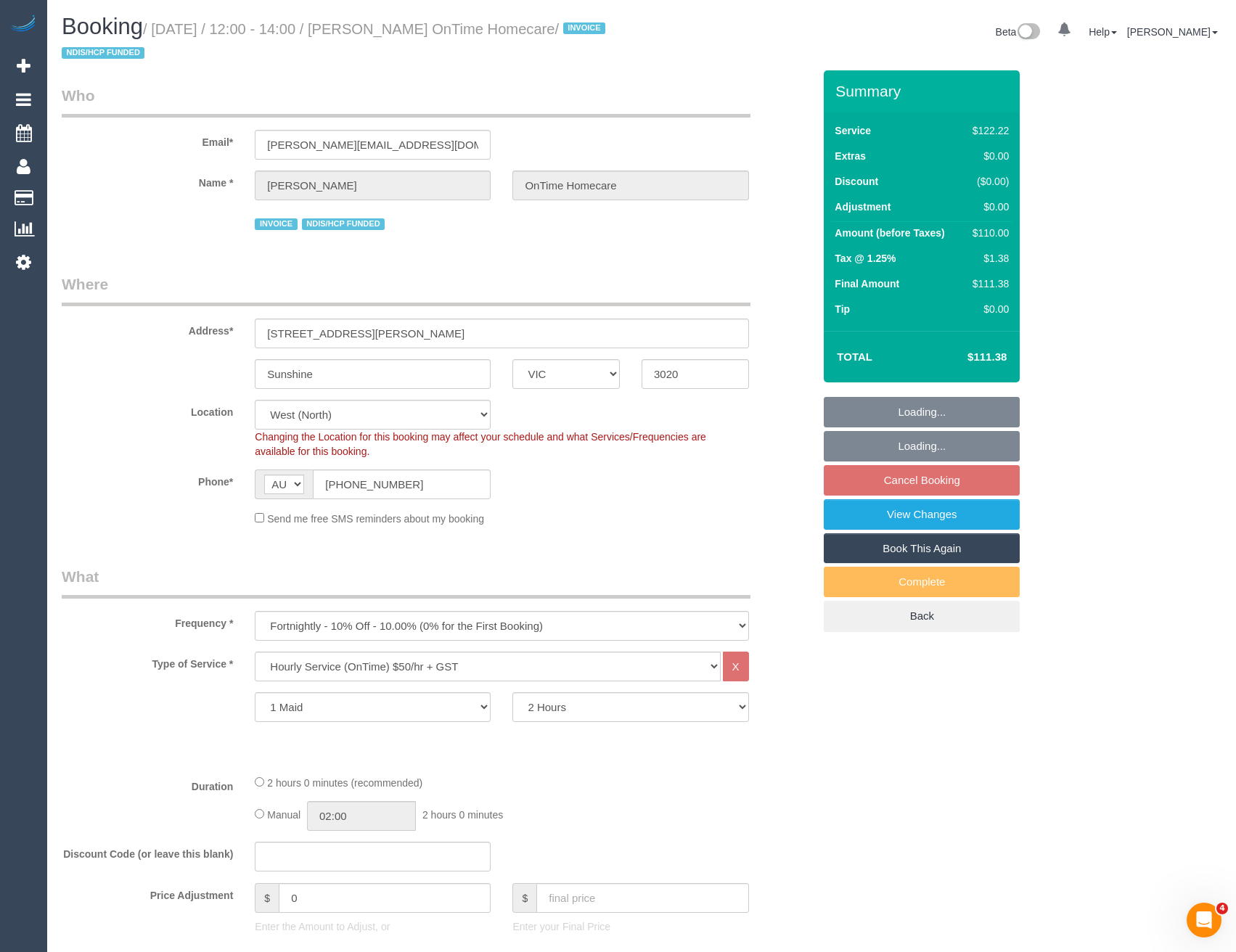
select select "number:28"
select select "number:14"
select select "number:19"
select select "number:22"
select select "number:35"
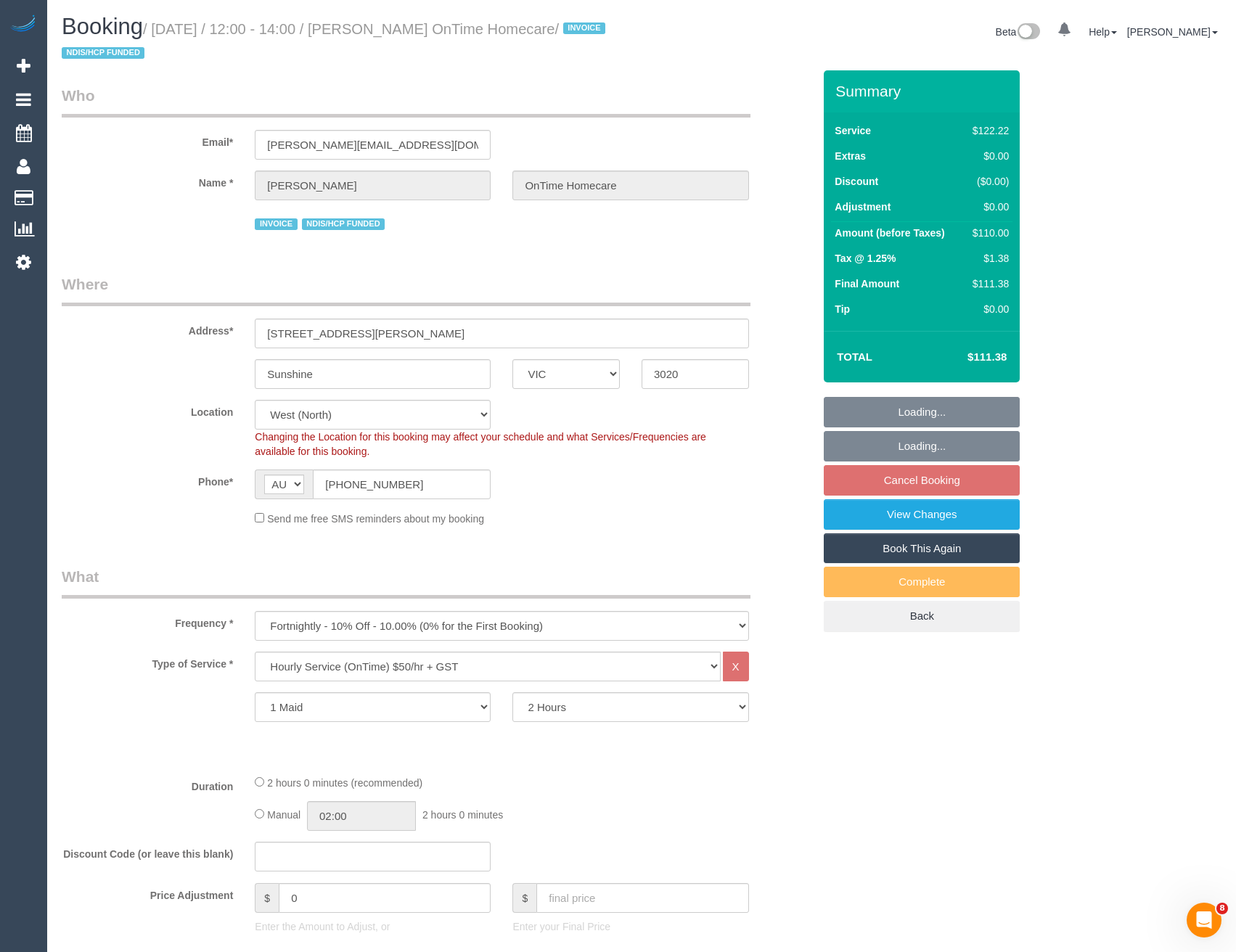
select select "object:1305"
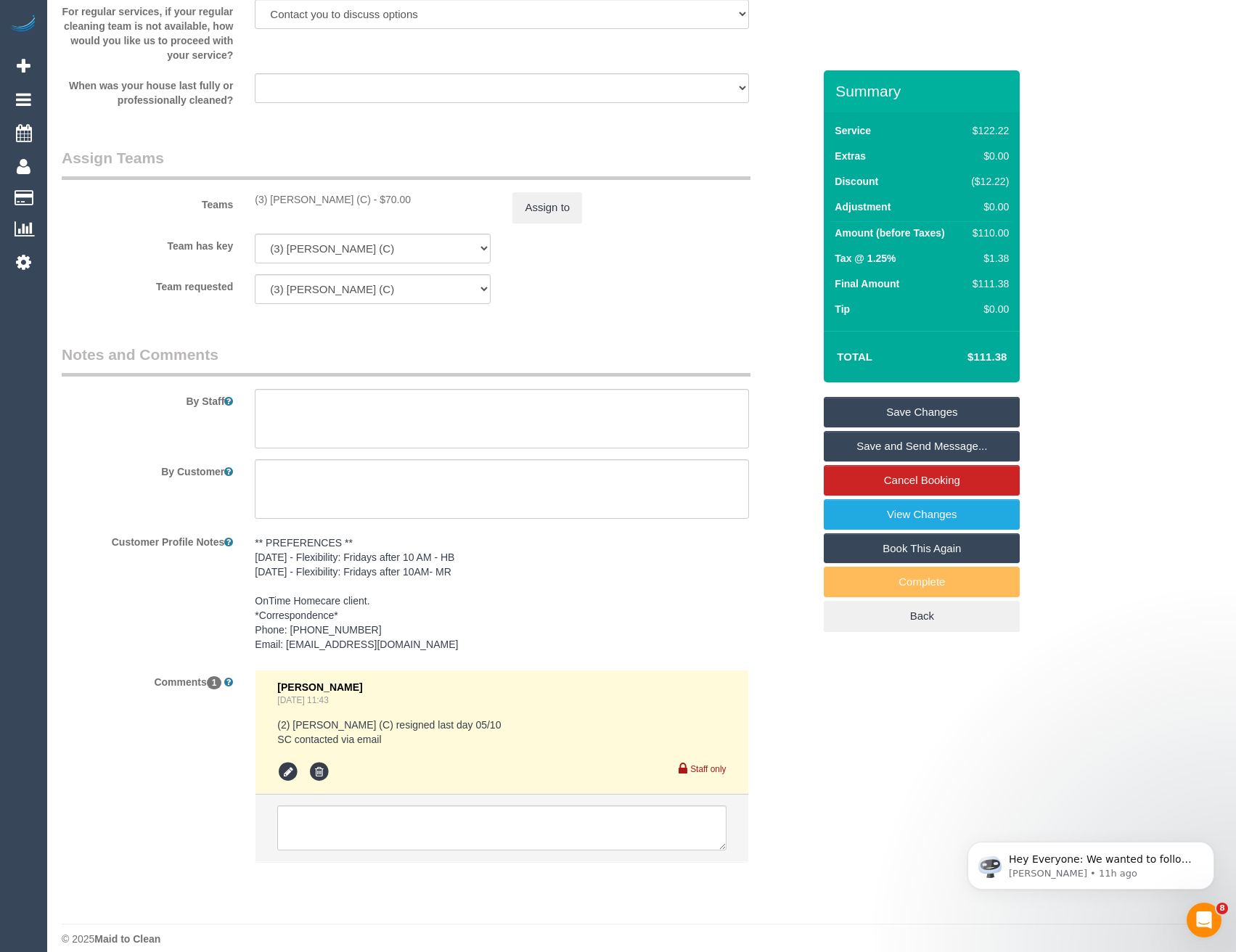
scroll to position [1716, 0]
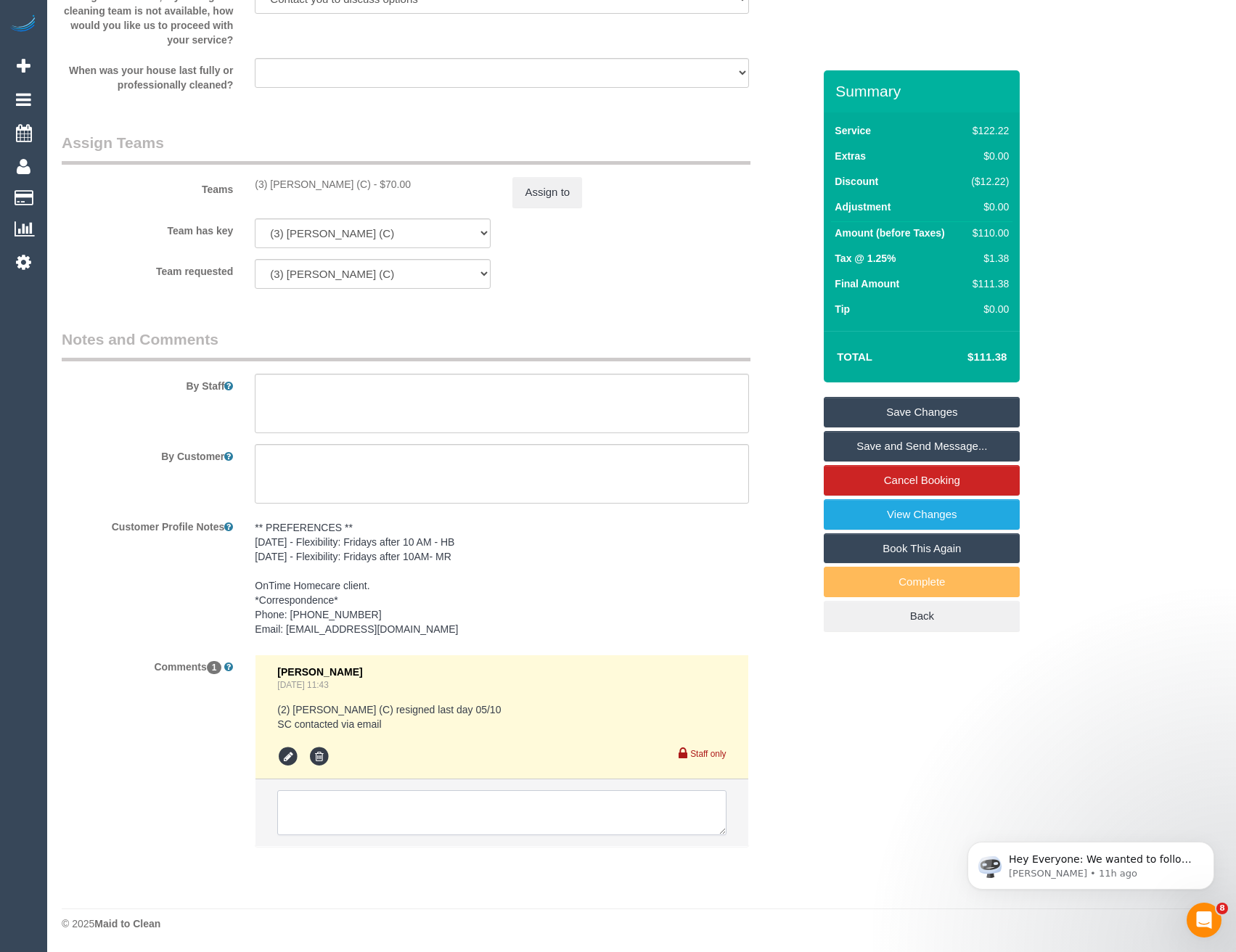
click at [382, 817] on textarea at bounding box center [501, 812] width 449 height 45
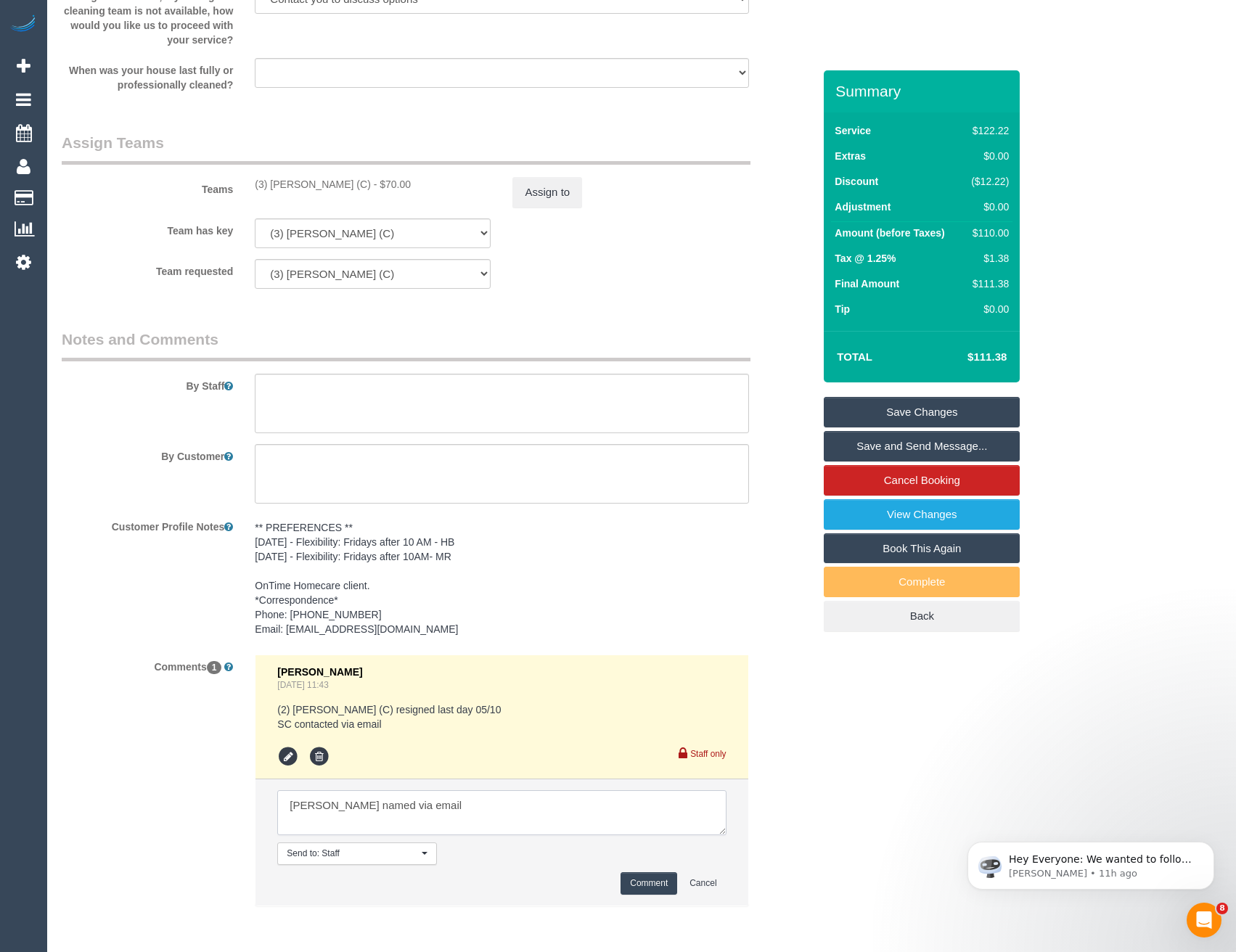
type textarea "Lilian named via email"
click at [650, 872] on button "Comment" at bounding box center [648, 883] width 56 height 22
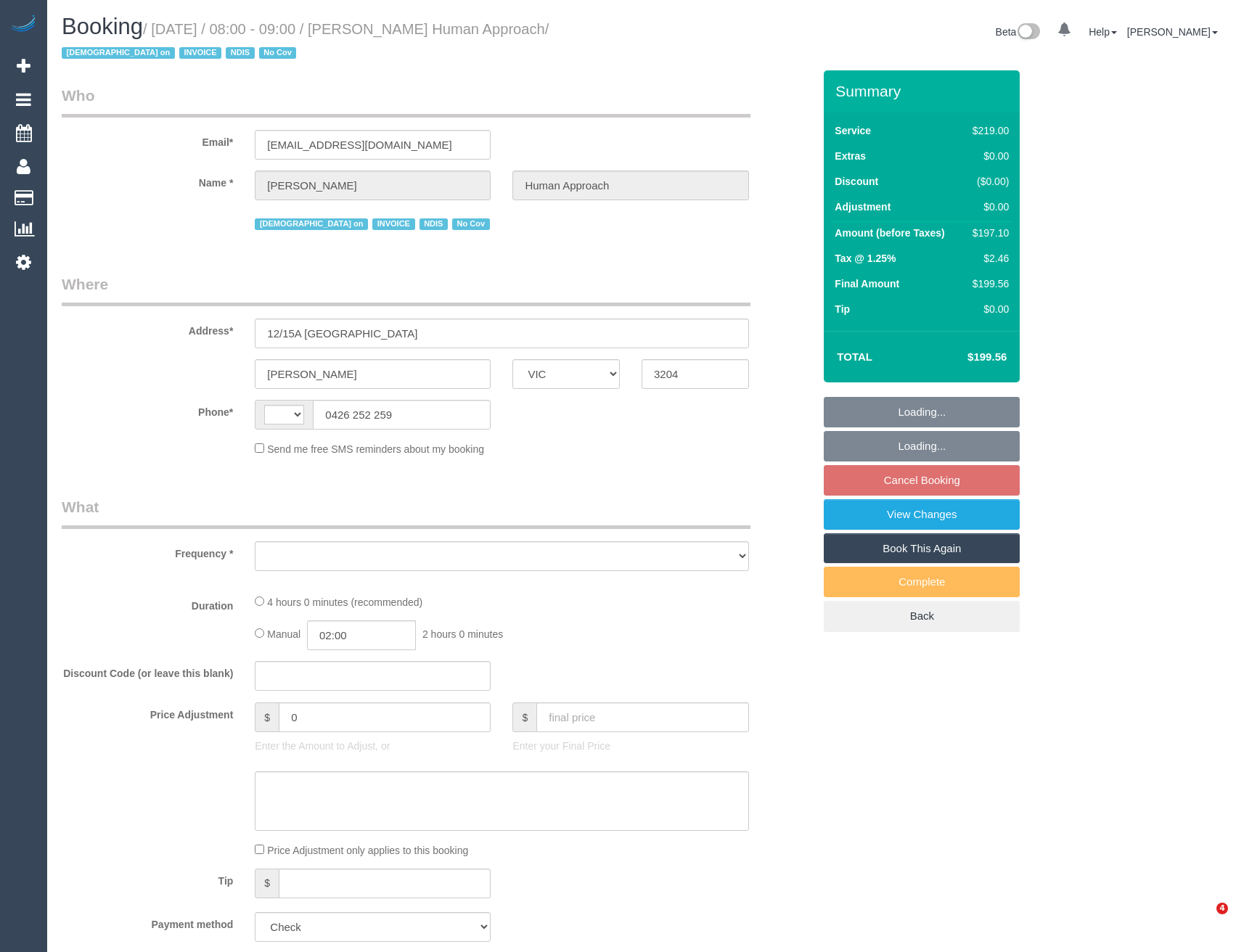
select select "VIC"
select select "string:AU"
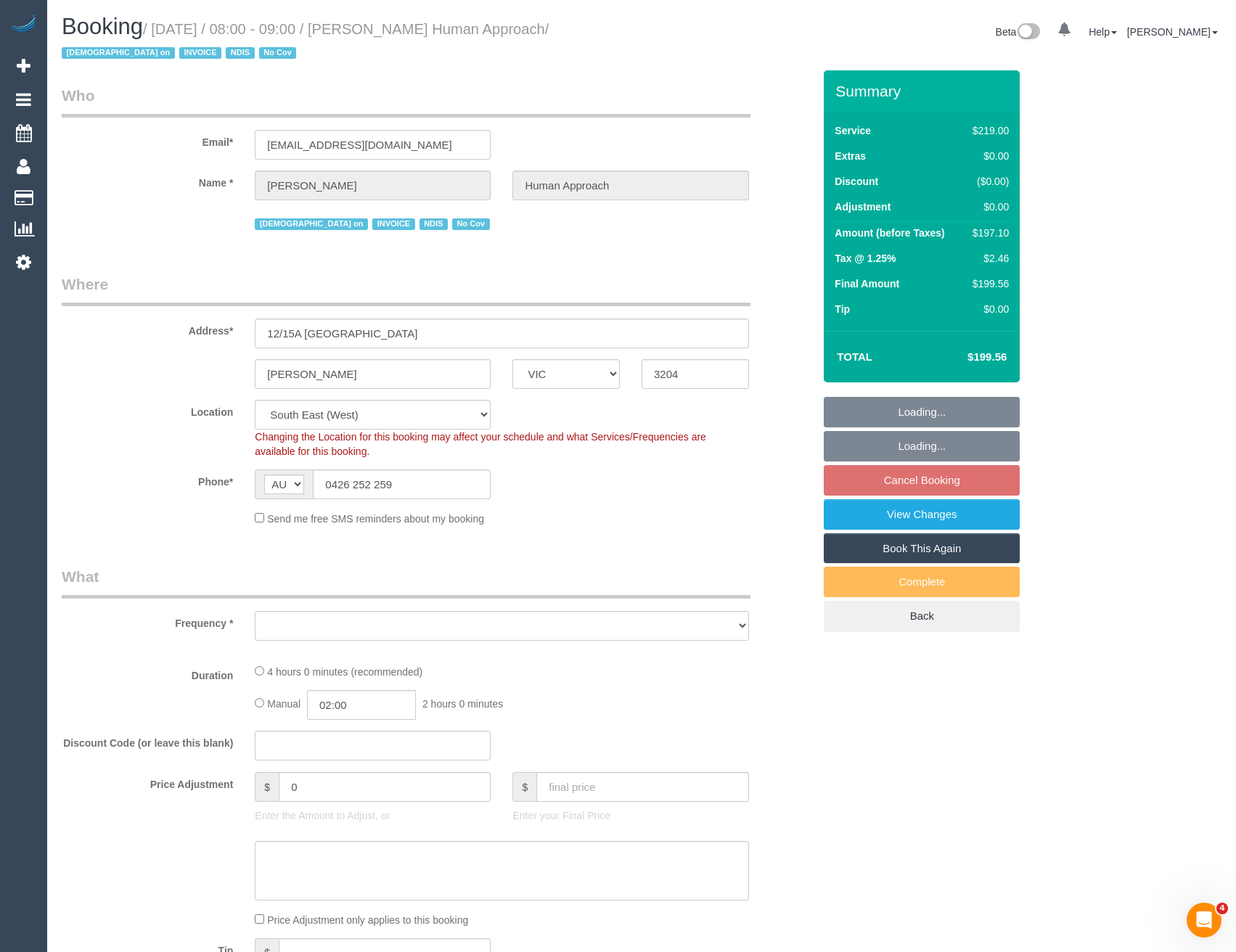
select select "object:723"
select select "number:27"
select select "number:14"
select select "number:18"
select select "number:36"
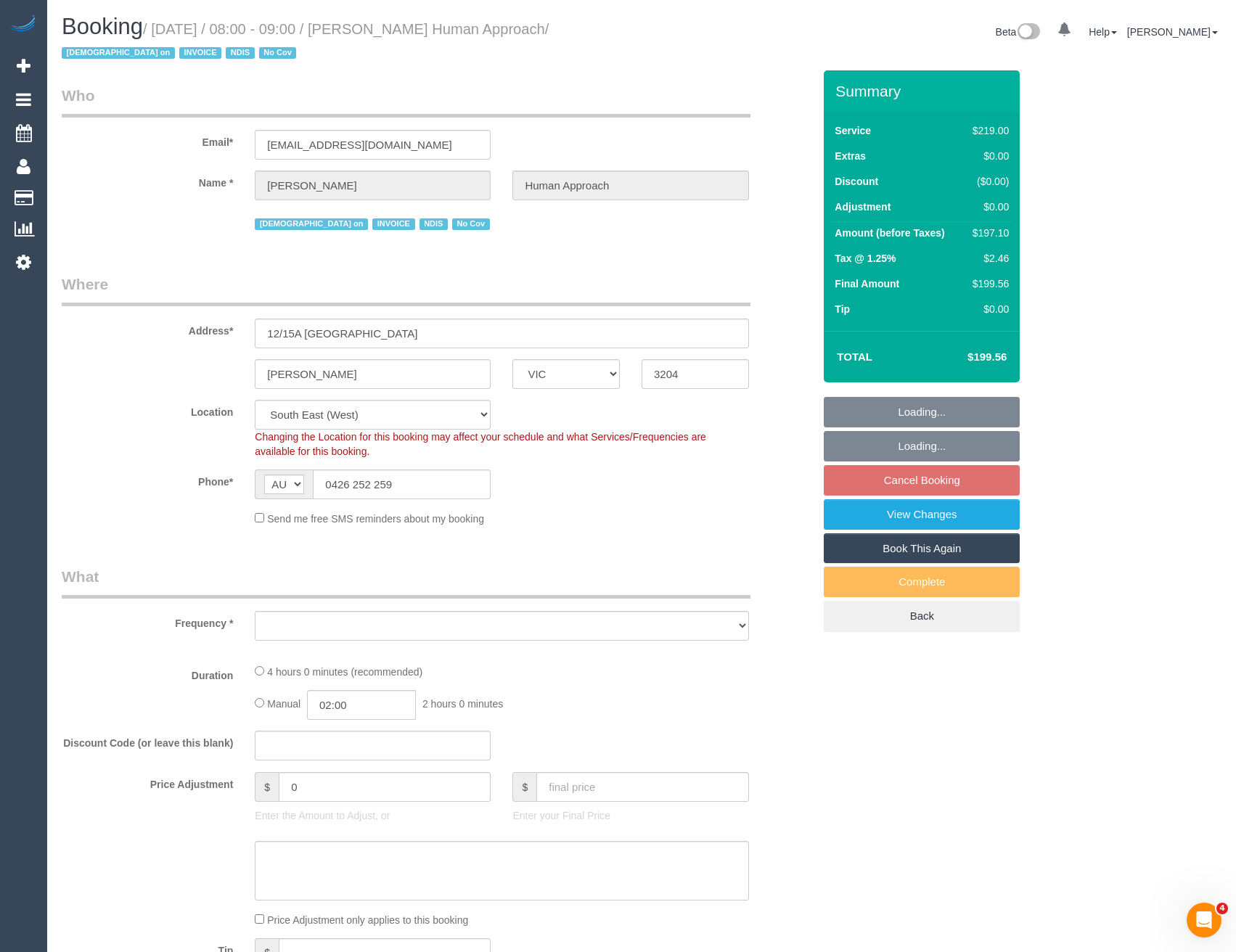
select select "number:35"
select select "number:13"
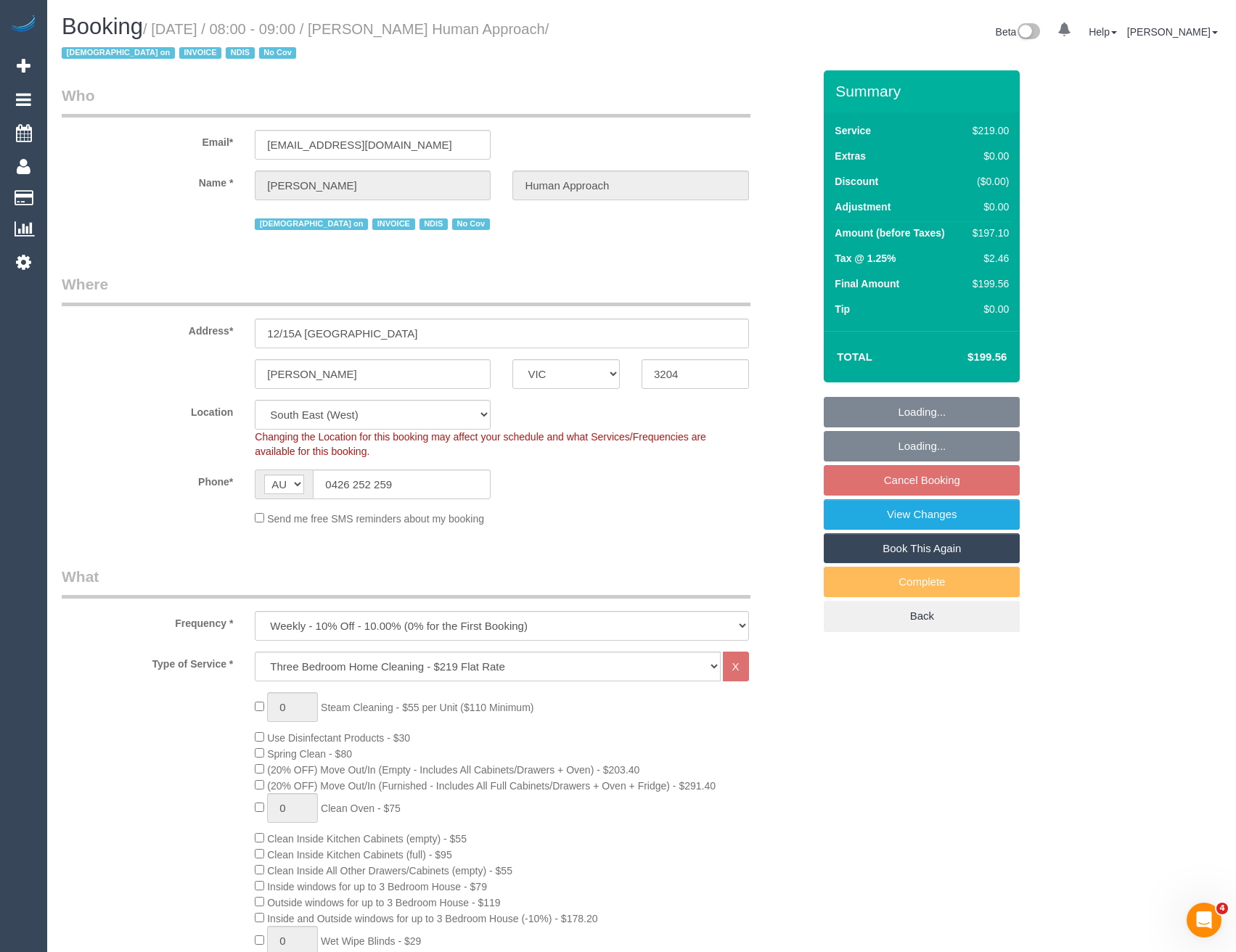
select select "object:834"
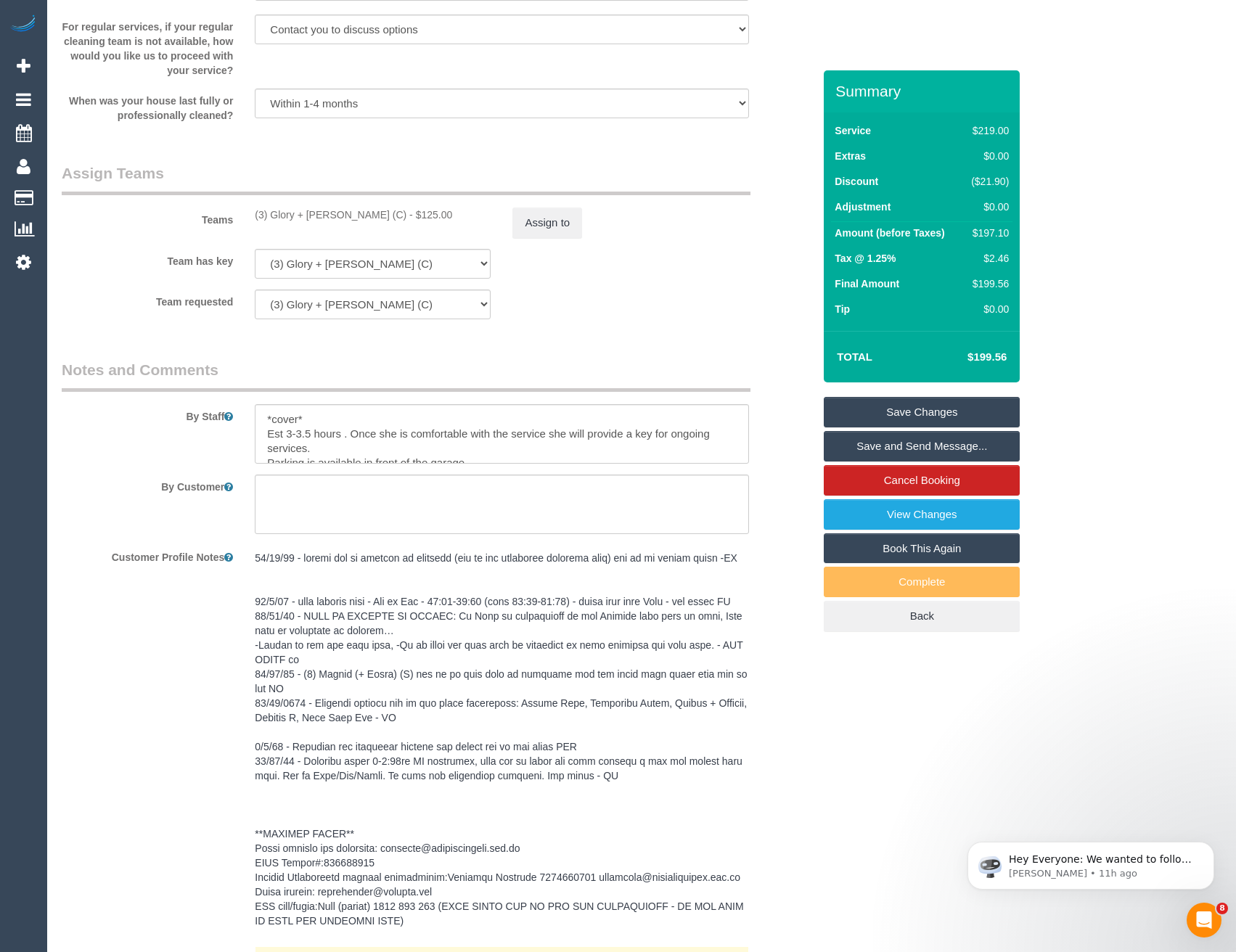
scroll to position [2394, 0]
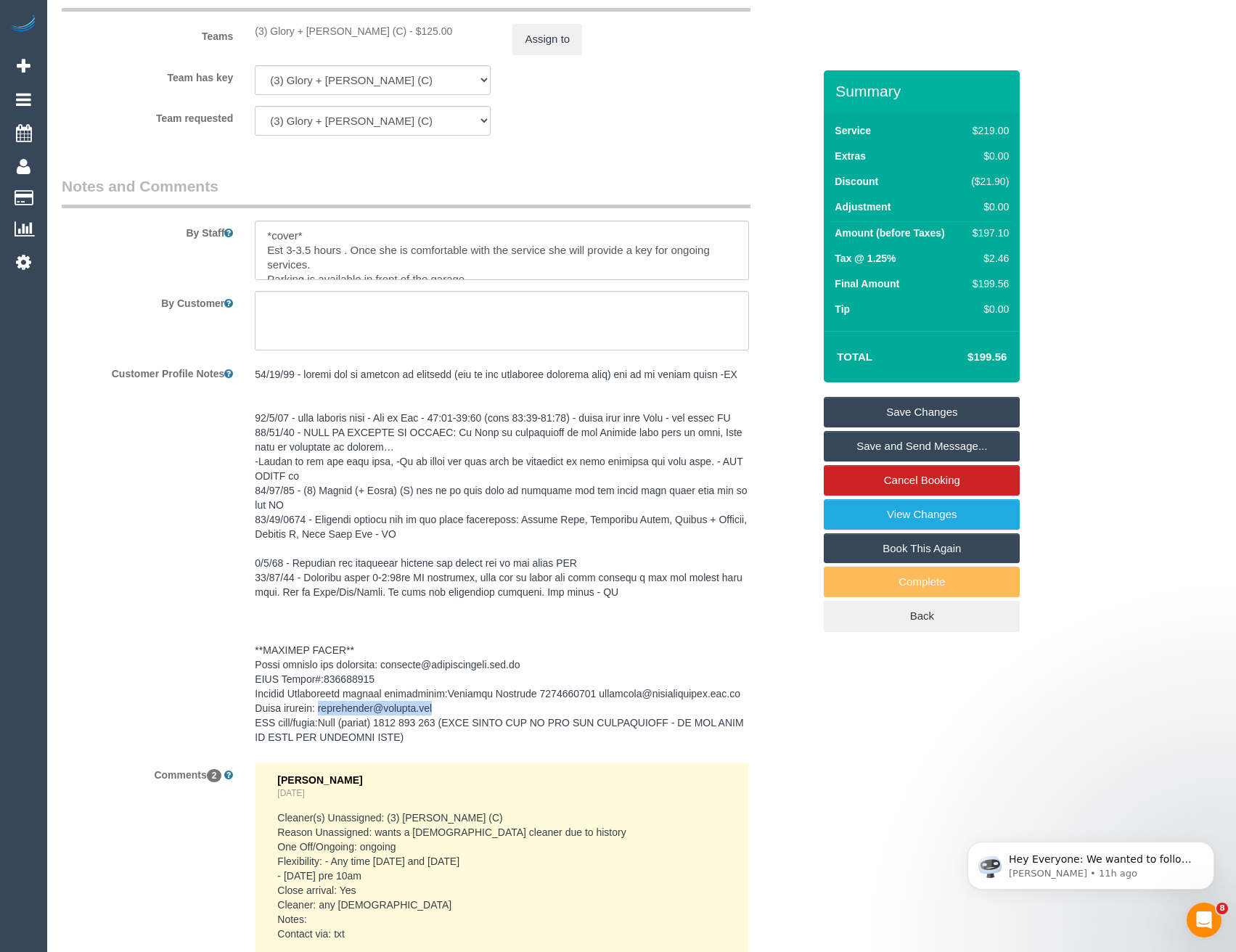
drag, startPoint x: 441, startPoint y: 709, endPoint x: 325, endPoint y: 707, distance: 116.0
click at [325, 707] on pre at bounding box center [501, 555] width 494 height 377
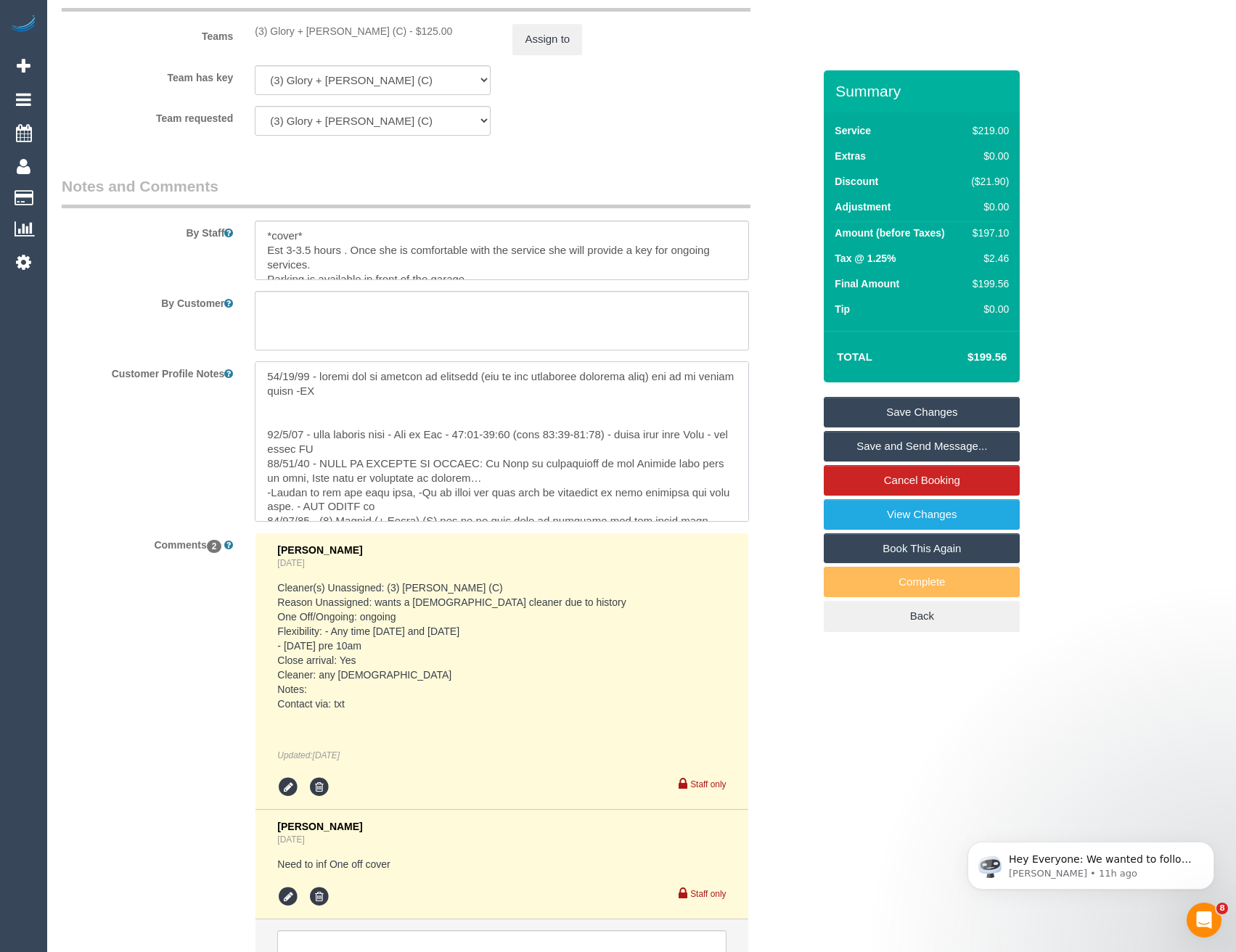
click at [488, 521] on textarea at bounding box center [501, 442] width 494 height 161
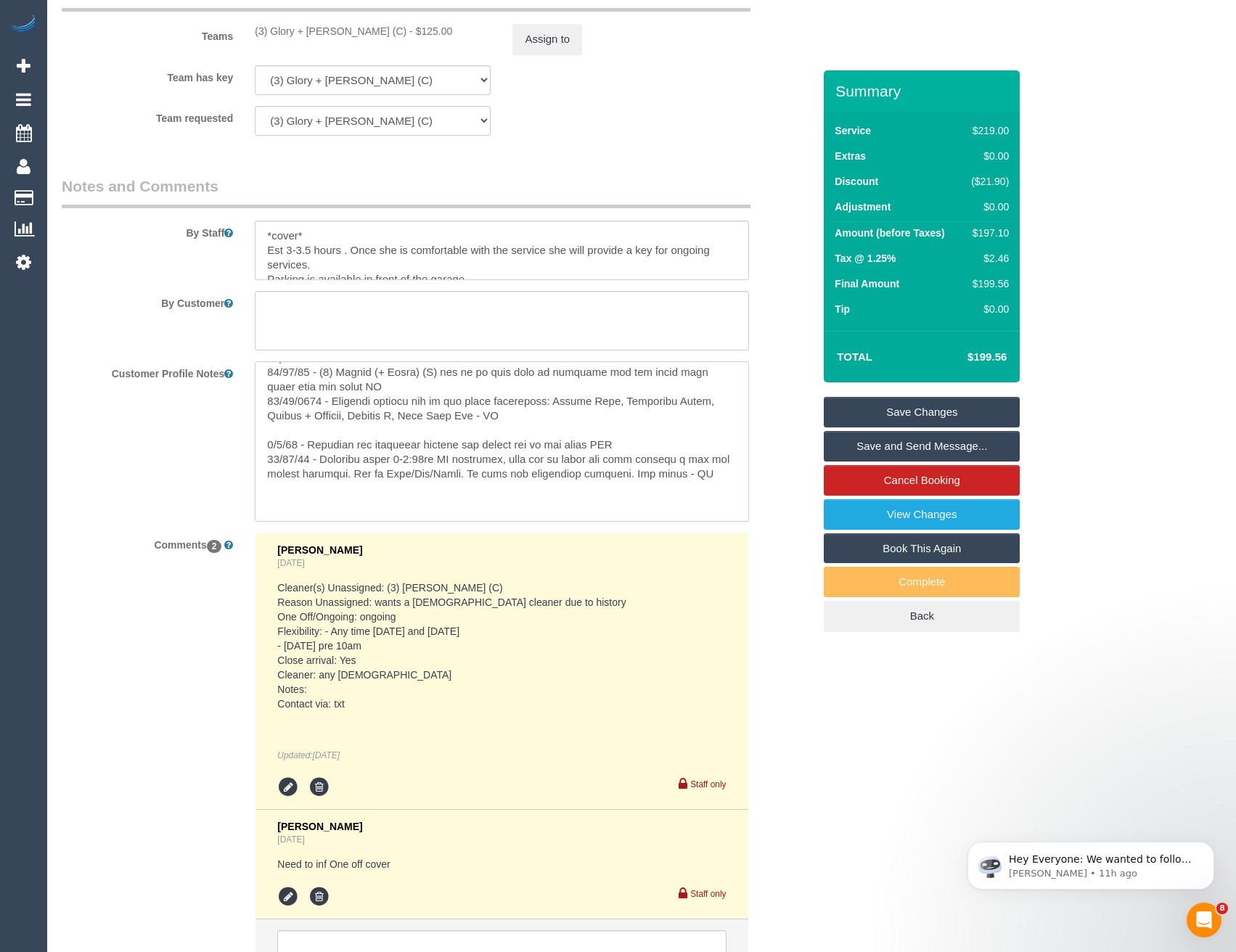
scroll to position [275, 0]
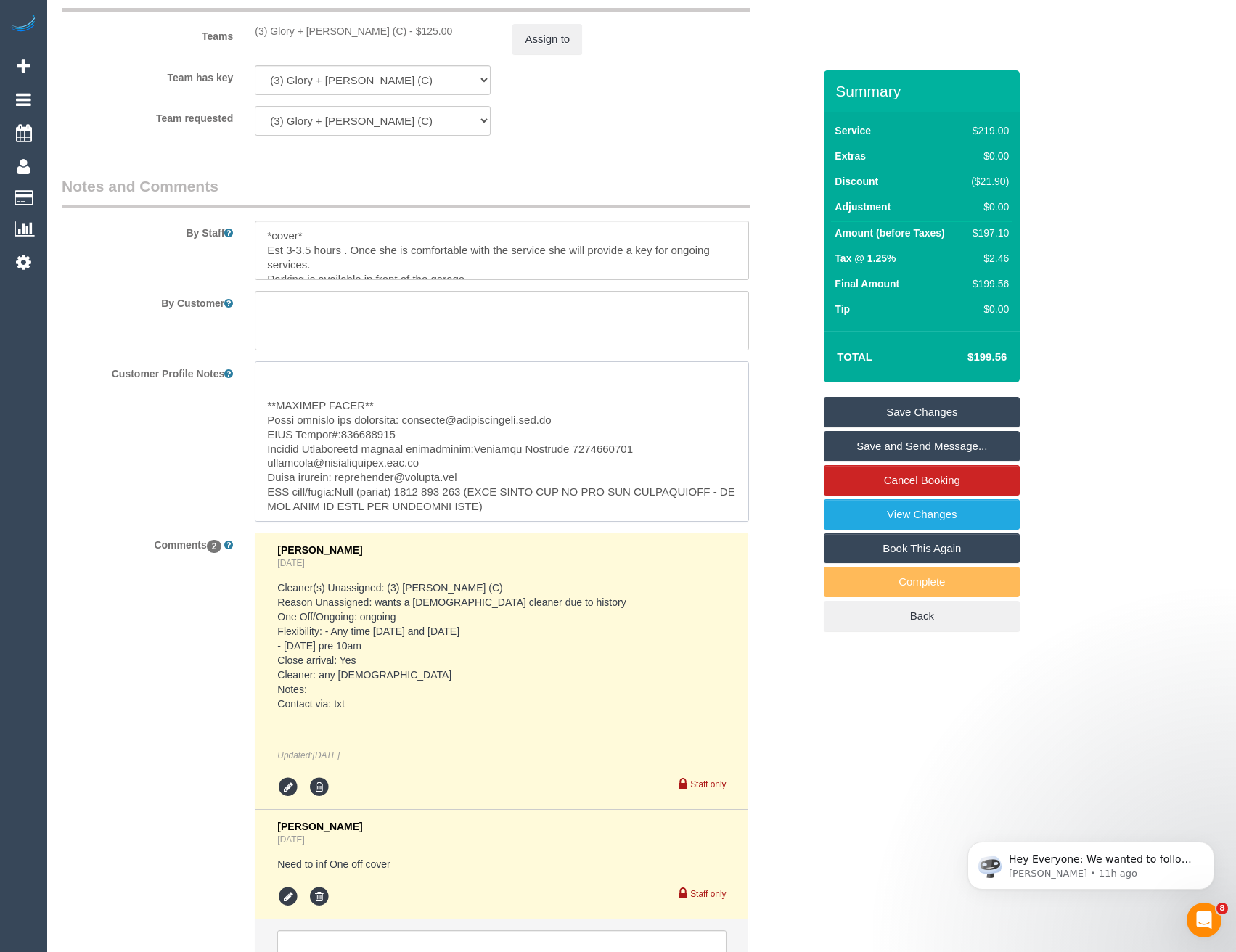
drag, startPoint x: 467, startPoint y: 479, endPoint x: 342, endPoint y: 476, distance: 125.0
click at [342, 476] on textarea at bounding box center [501, 442] width 494 height 161
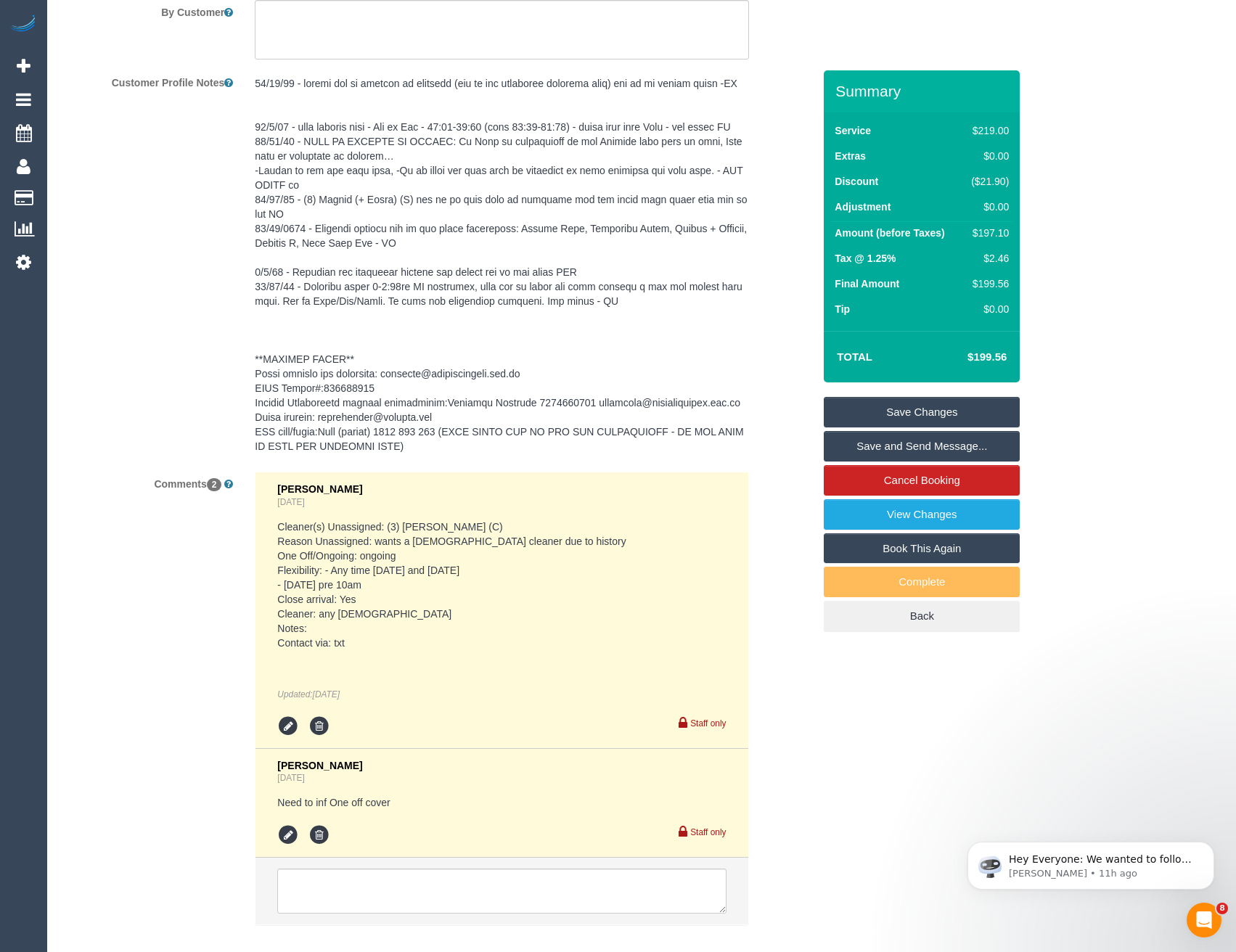
scroll to position [2763, 0]
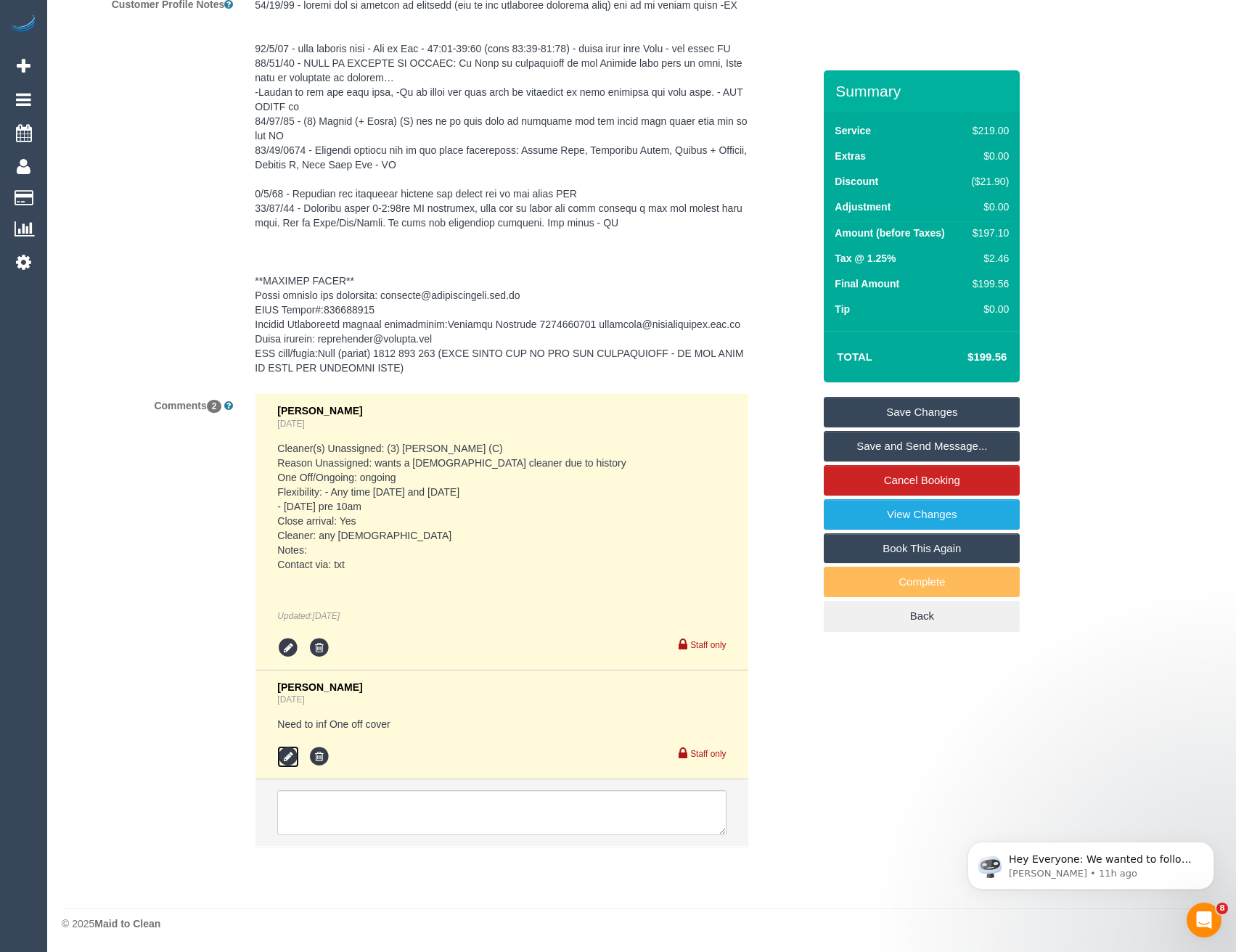
click at [293, 761] on icon at bounding box center [288, 757] width 22 height 22
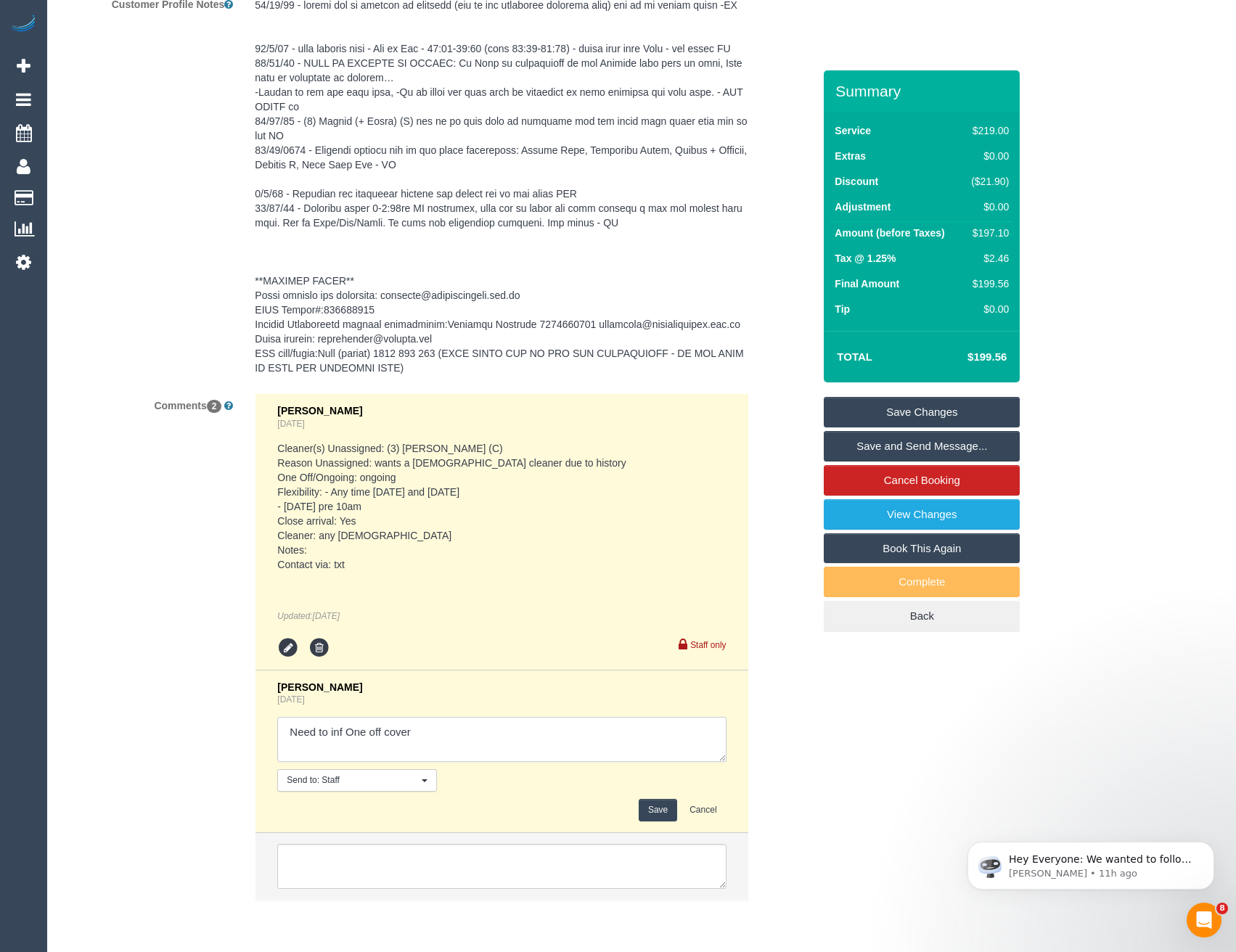
drag, startPoint x: 424, startPoint y: 723, endPoint x: 436, endPoint y: 730, distance: 13.9
click at [425, 723] on textarea at bounding box center [501, 739] width 449 height 45
click at [439, 733] on textarea at bounding box center [501, 739] width 449 height 45
type textarea "Need to inf One off cover // inf via email"
click at [649, 810] on button "Save" at bounding box center [658, 809] width 39 height 22
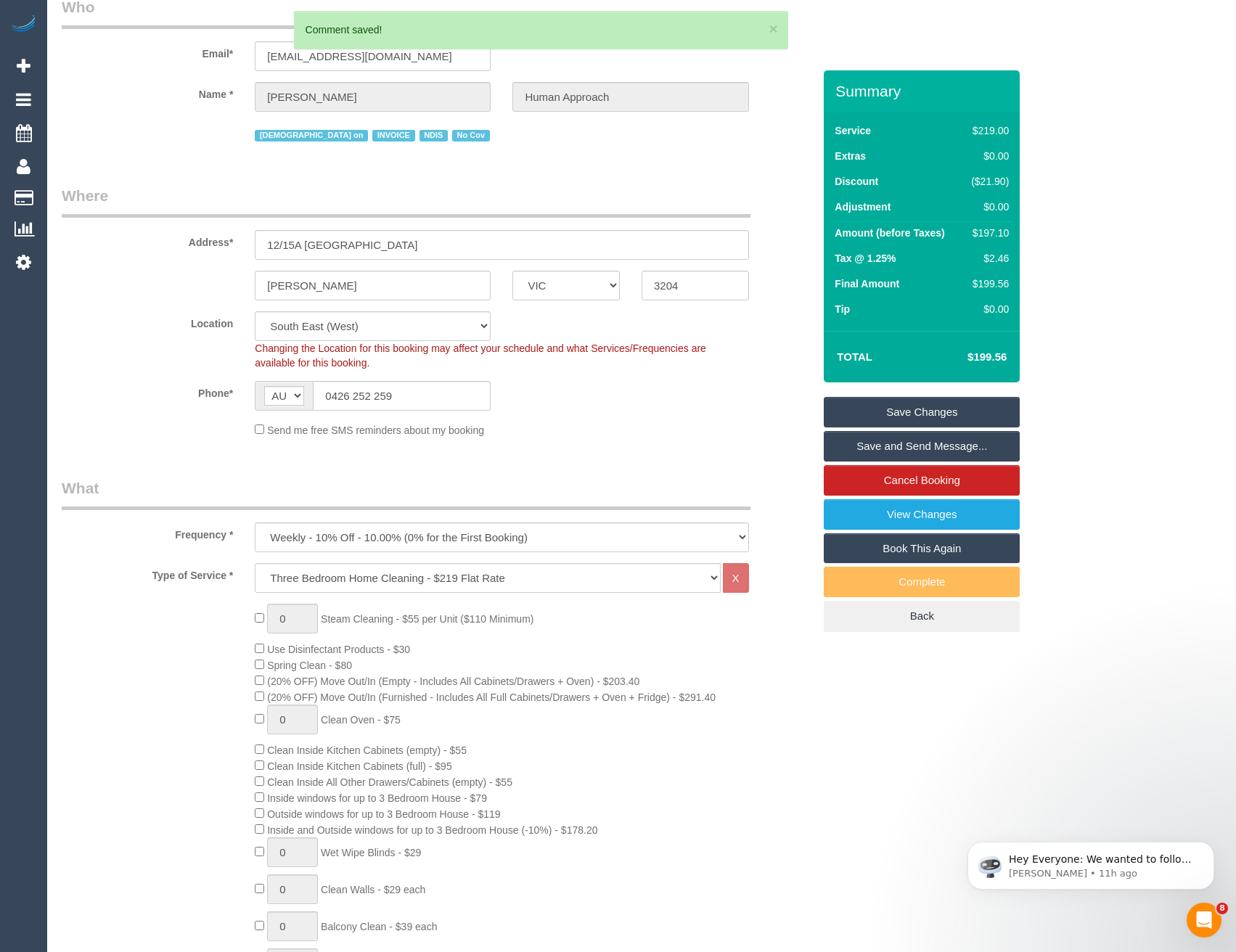
scroll to position [0, 0]
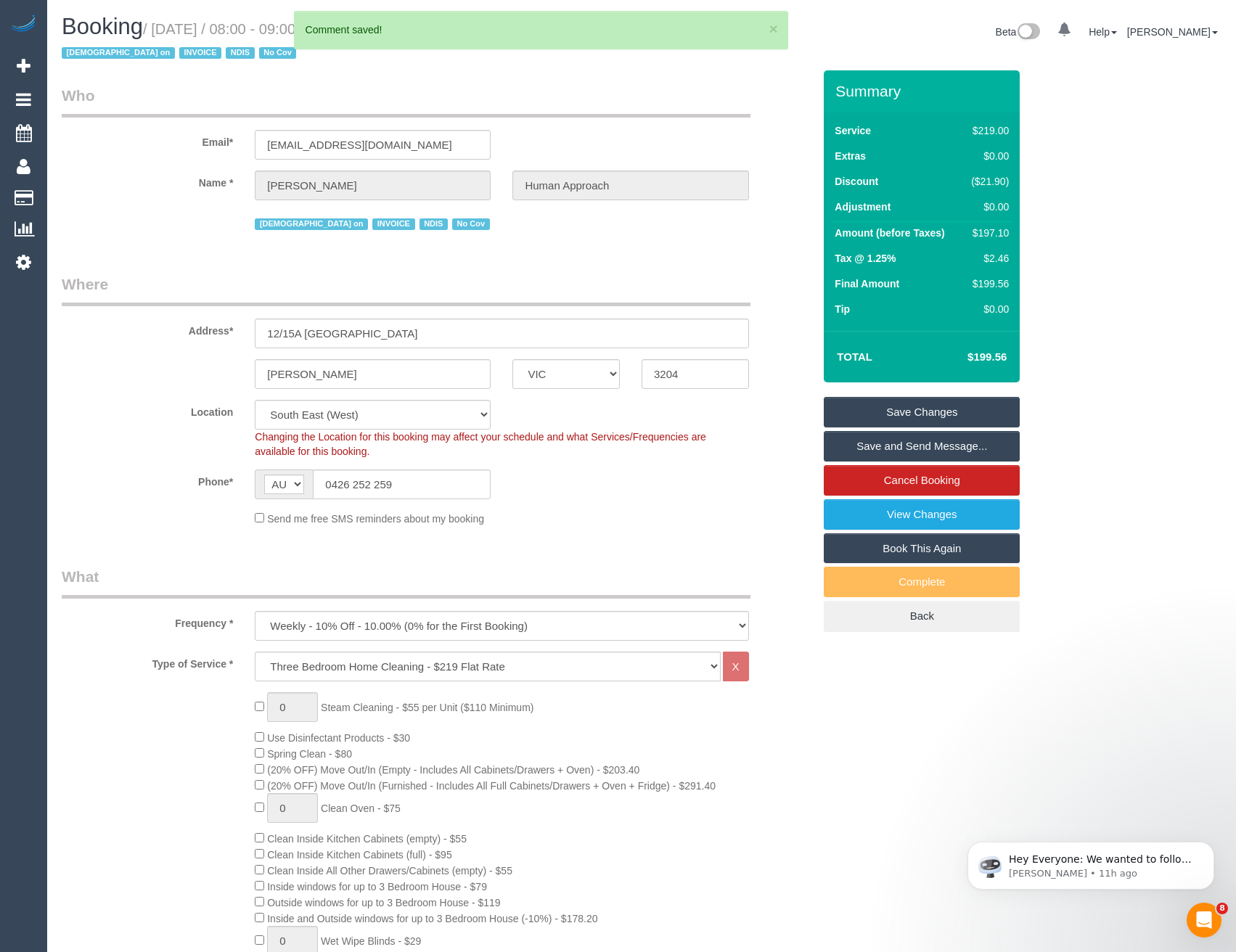
click at [893, 415] on link "Save Changes" at bounding box center [922, 412] width 196 height 30
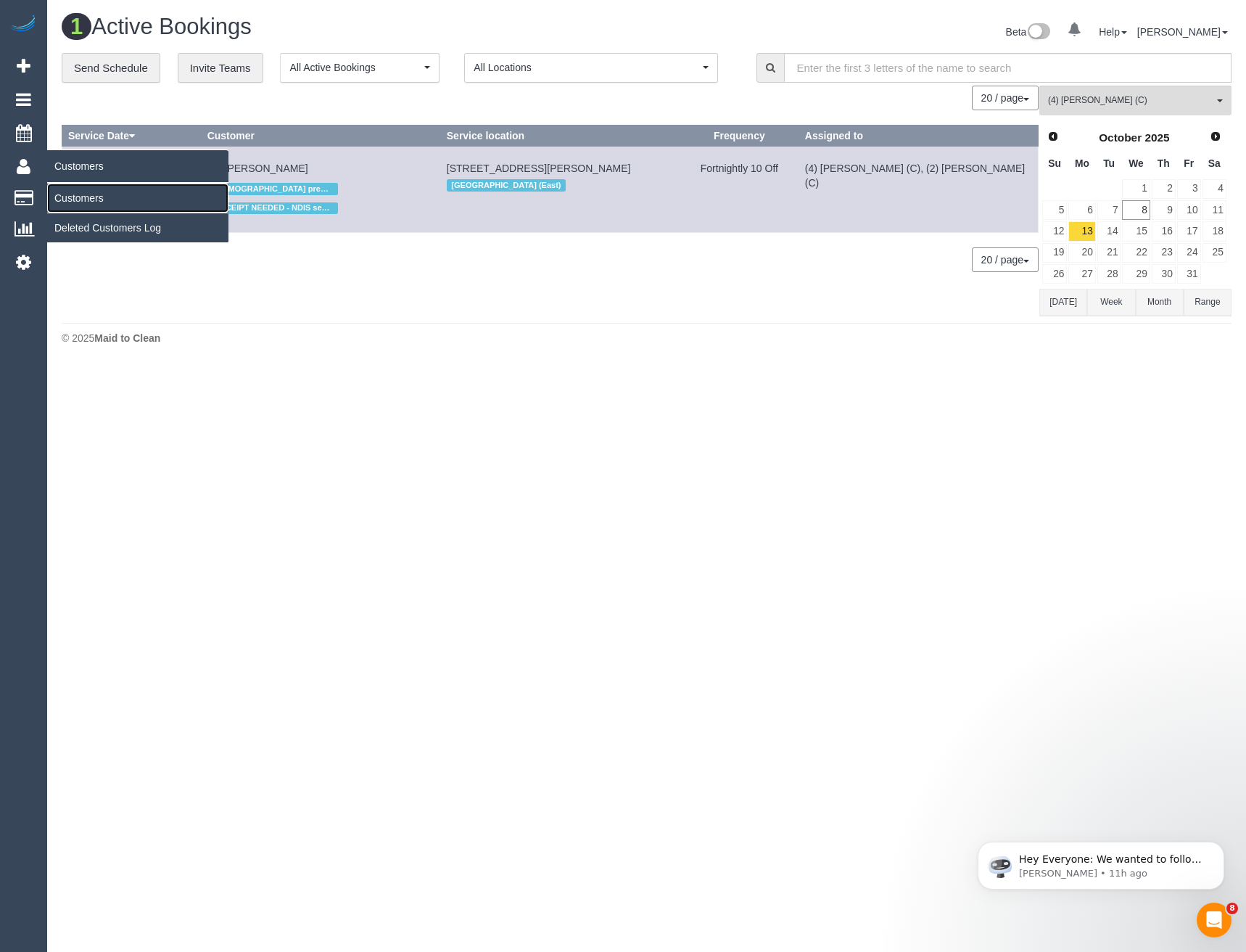
click at [73, 201] on link "Customers" at bounding box center [137, 198] width 181 height 29
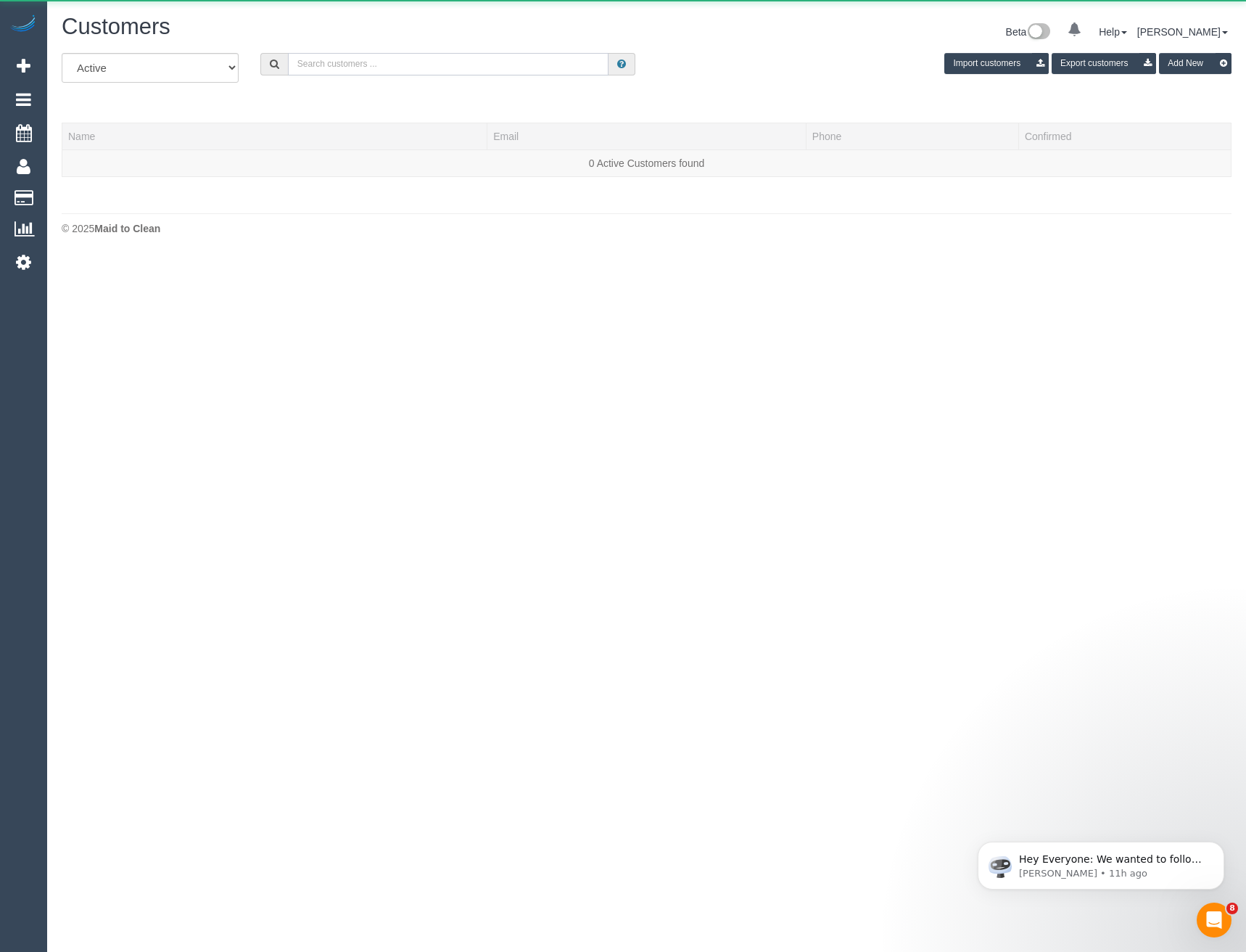
click at [384, 71] on input "text" at bounding box center [449, 64] width 321 height 22
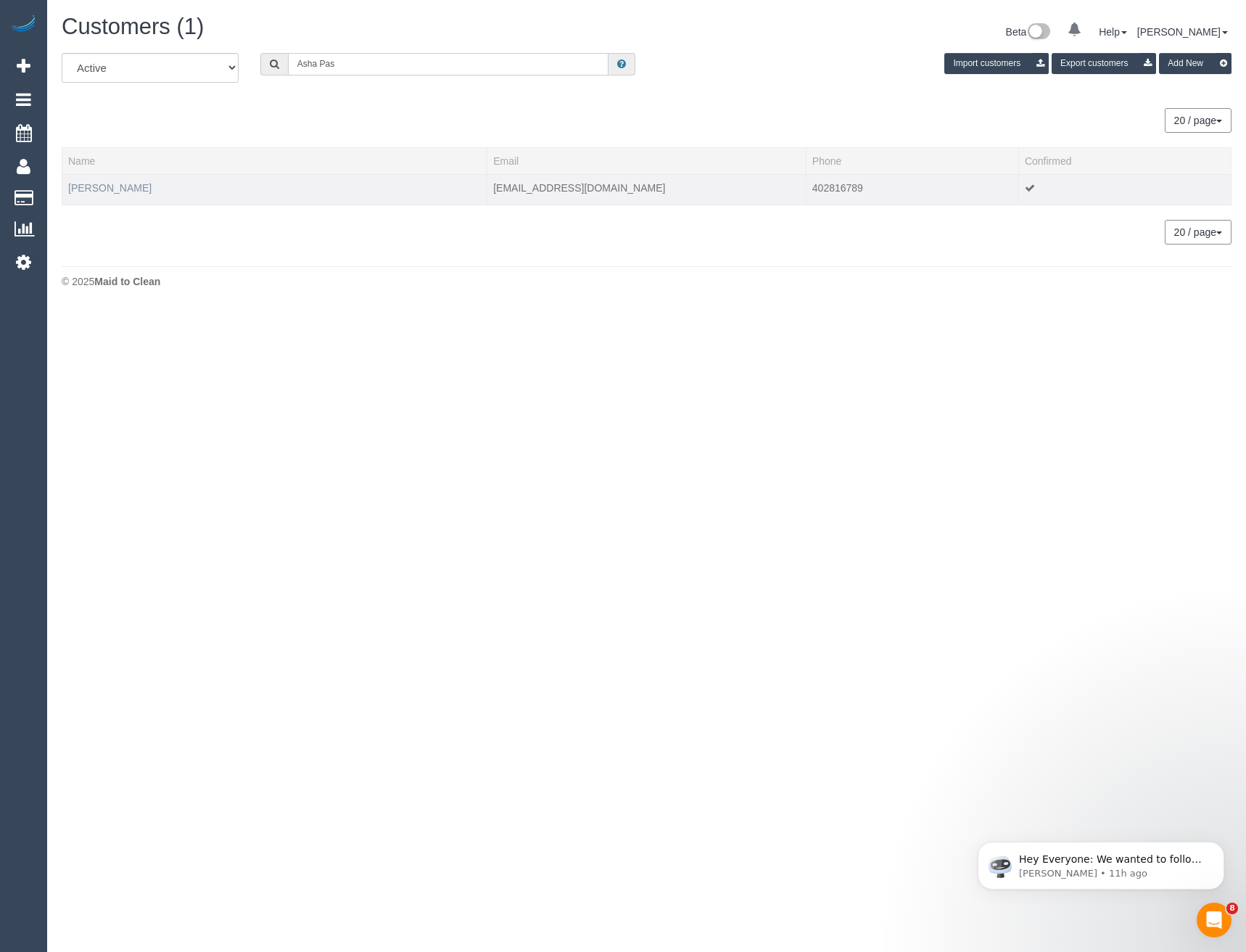
type input "Asha Pas"
click at [106, 186] on link "Asha Pask" at bounding box center [110, 188] width 83 height 12
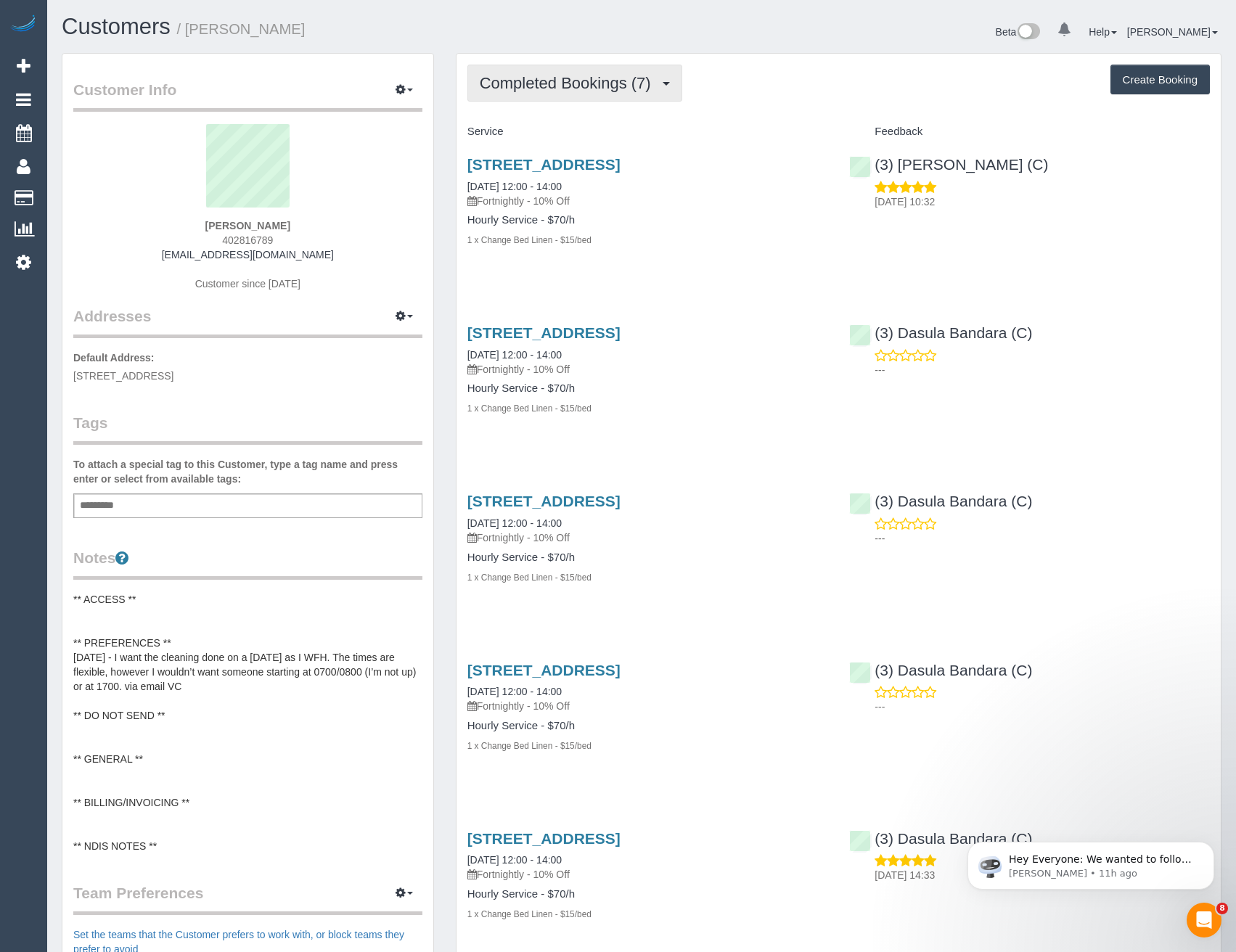
click at [581, 89] on span "Completed Bookings (7)" at bounding box center [569, 83] width 178 height 18
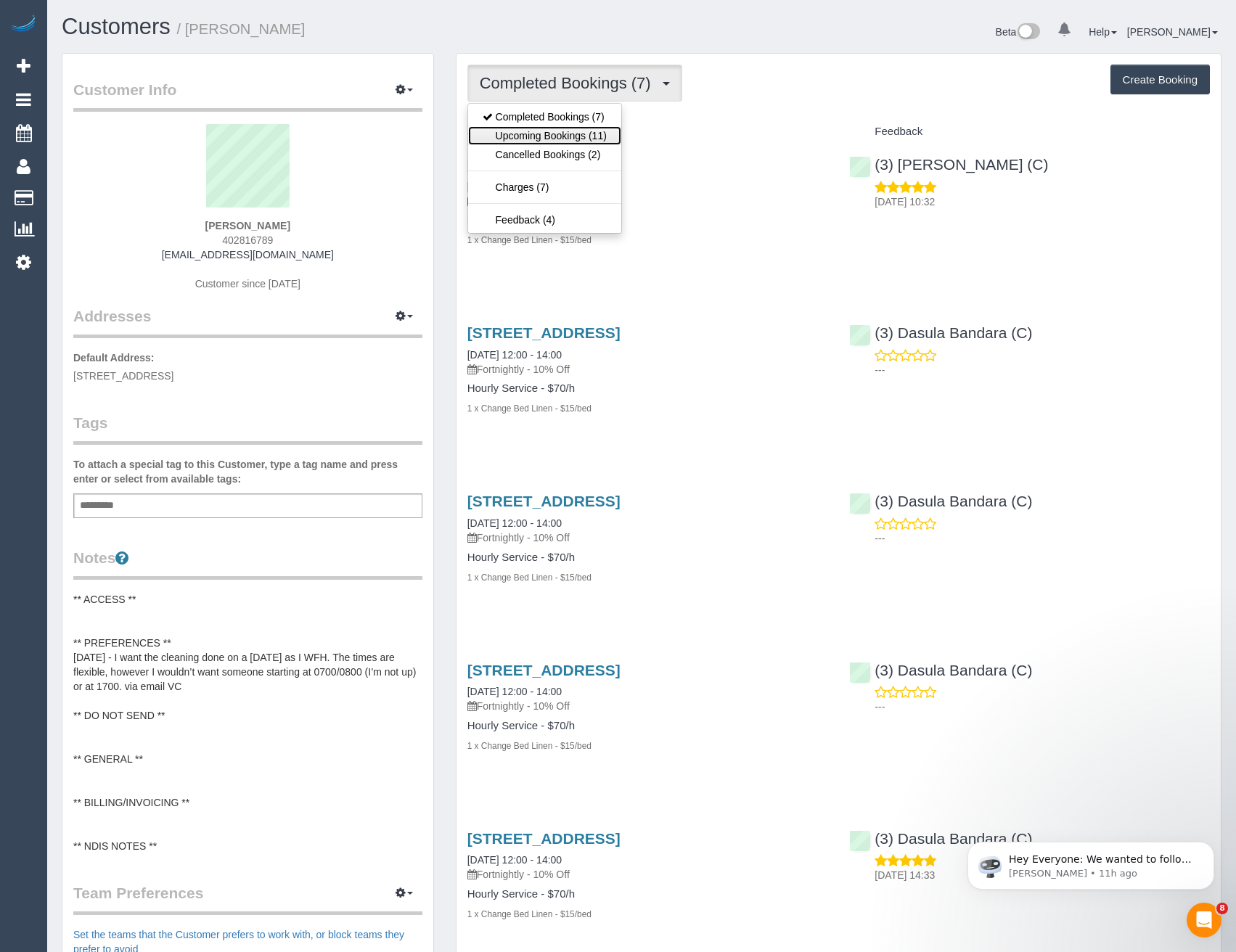
click at [582, 137] on link "Upcoming Bookings (11)" at bounding box center [545, 135] width 153 height 19
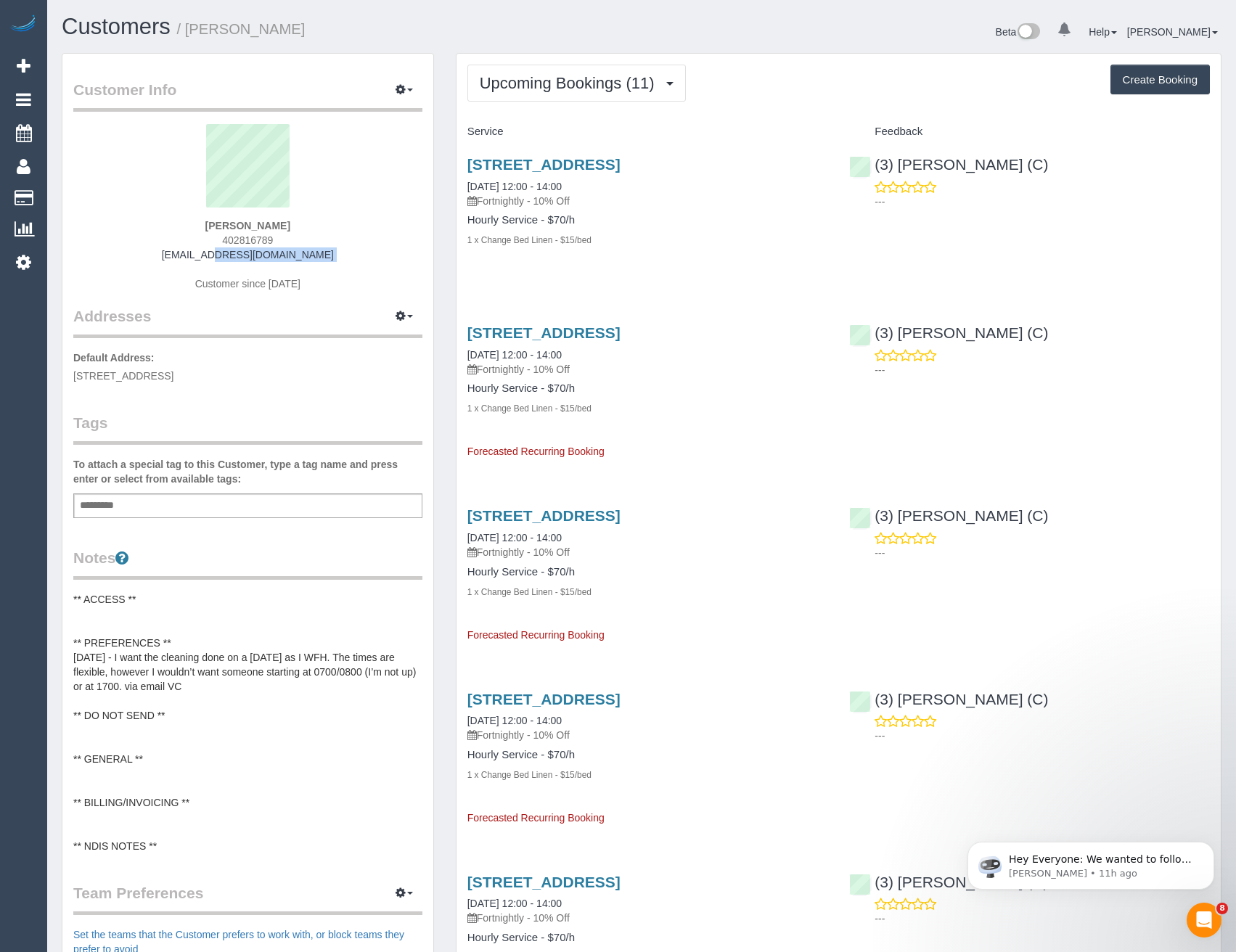
drag, startPoint x: 237, startPoint y: 268, endPoint x: 193, endPoint y: 256, distance: 45.6
click at [193, 256] on div "Asha Pask 402816789 asha@ashapask.com Customer since 2025" at bounding box center [248, 215] width 349 height 181
copy div "asha@ashapask.com"
click at [620, 165] on link "154-164 Rathmines Road, 26, Hawthorn East, VIC 3123" at bounding box center [544, 164] width 153 height 17
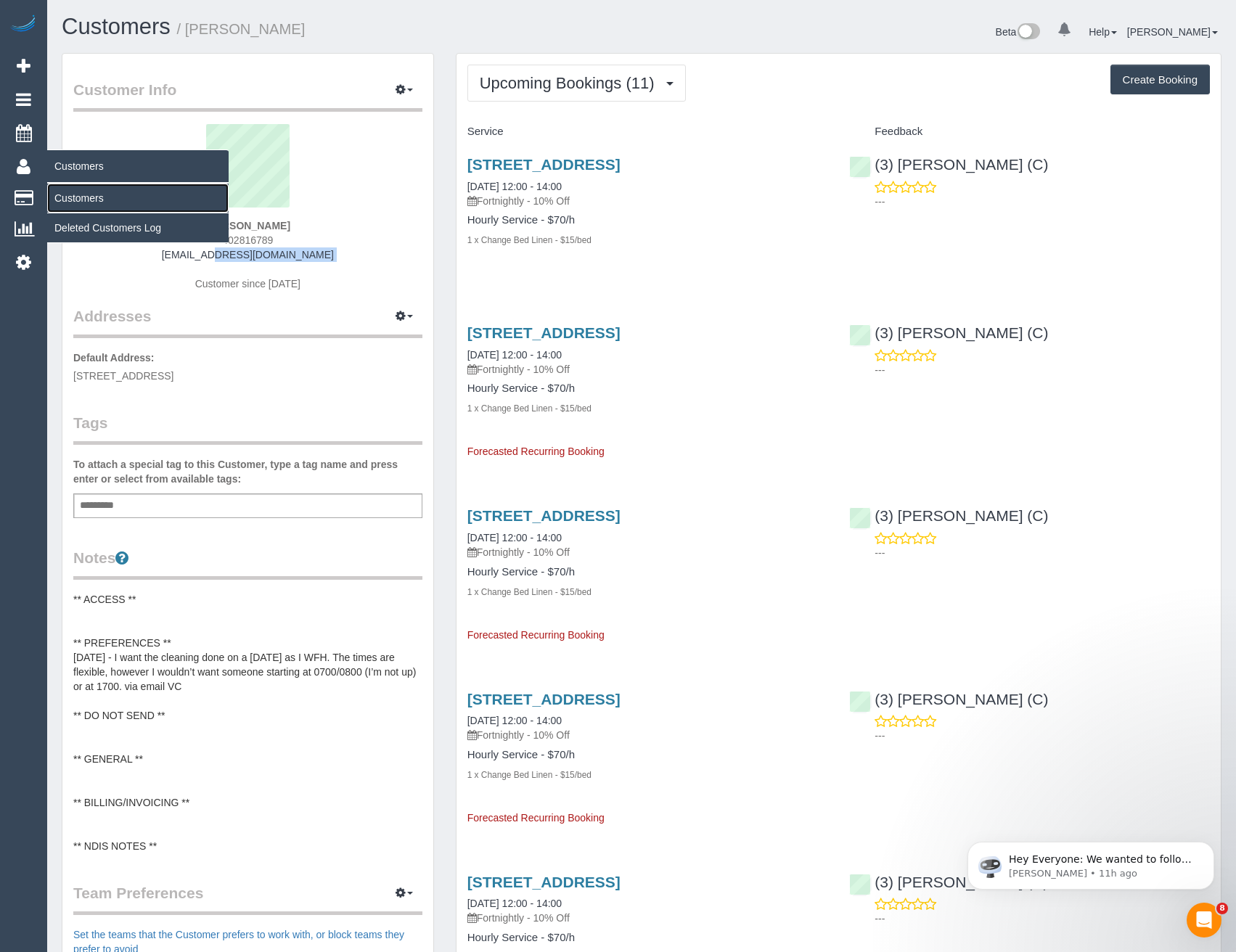
click at [66, 192] on link "Customers" at bounding box center [138, 198] width 182 height 29
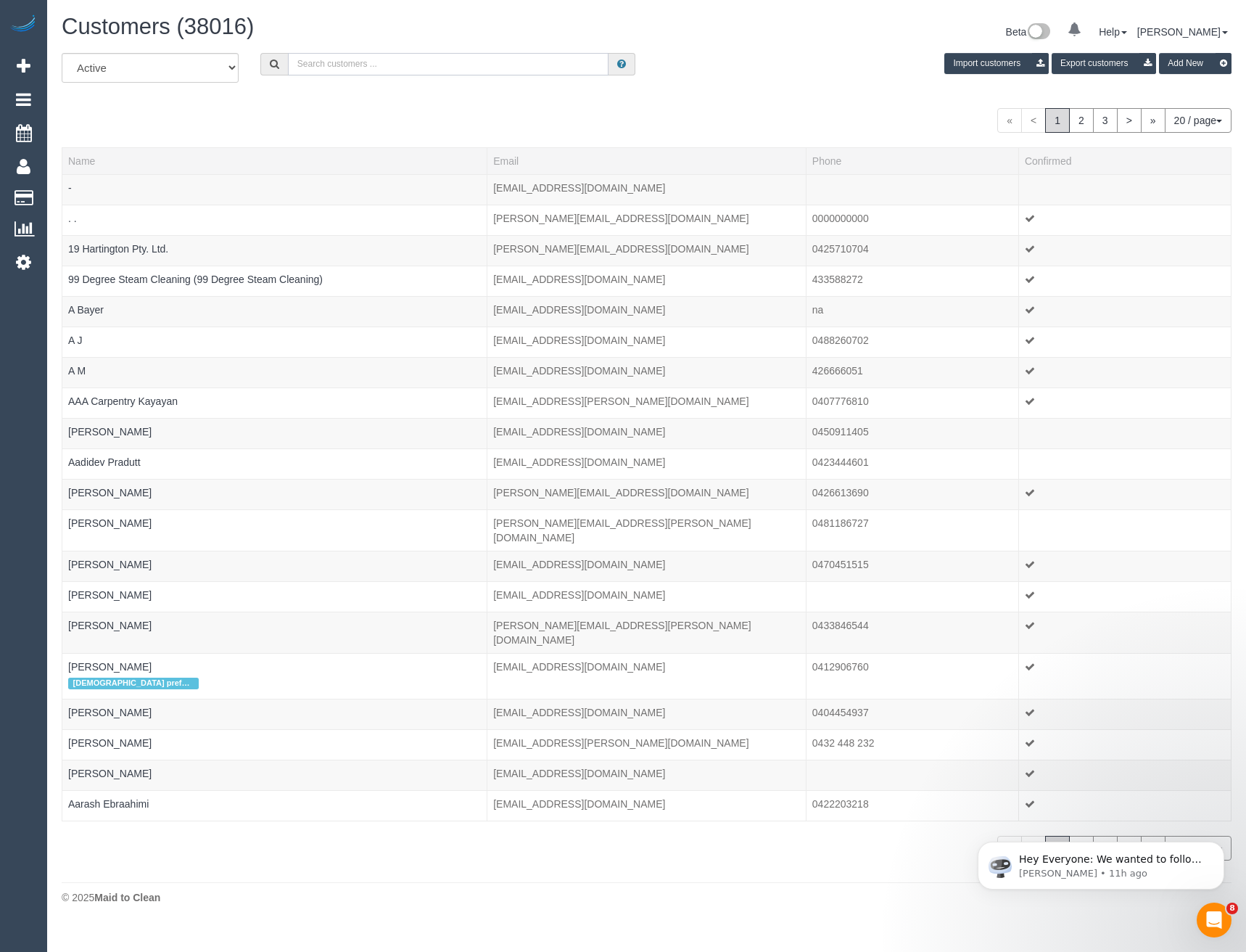
click at [403, 64] on input "text" at bounding box center [449, 64] width 321 height 22
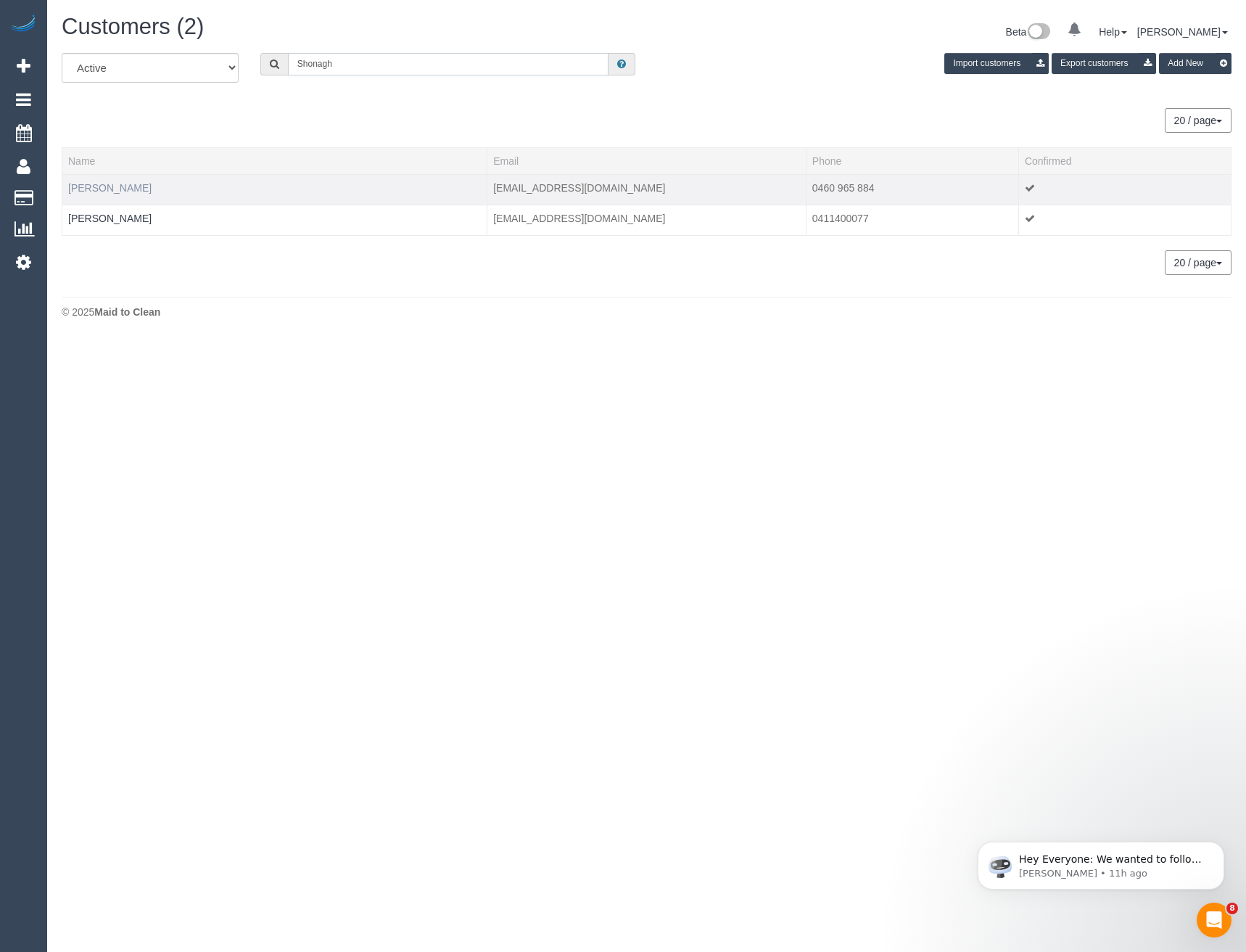
type input "Shonagh"
click at [129, 190] on link "Shonagh Cairney" at bounding box center [110, 188] width 83 height 12
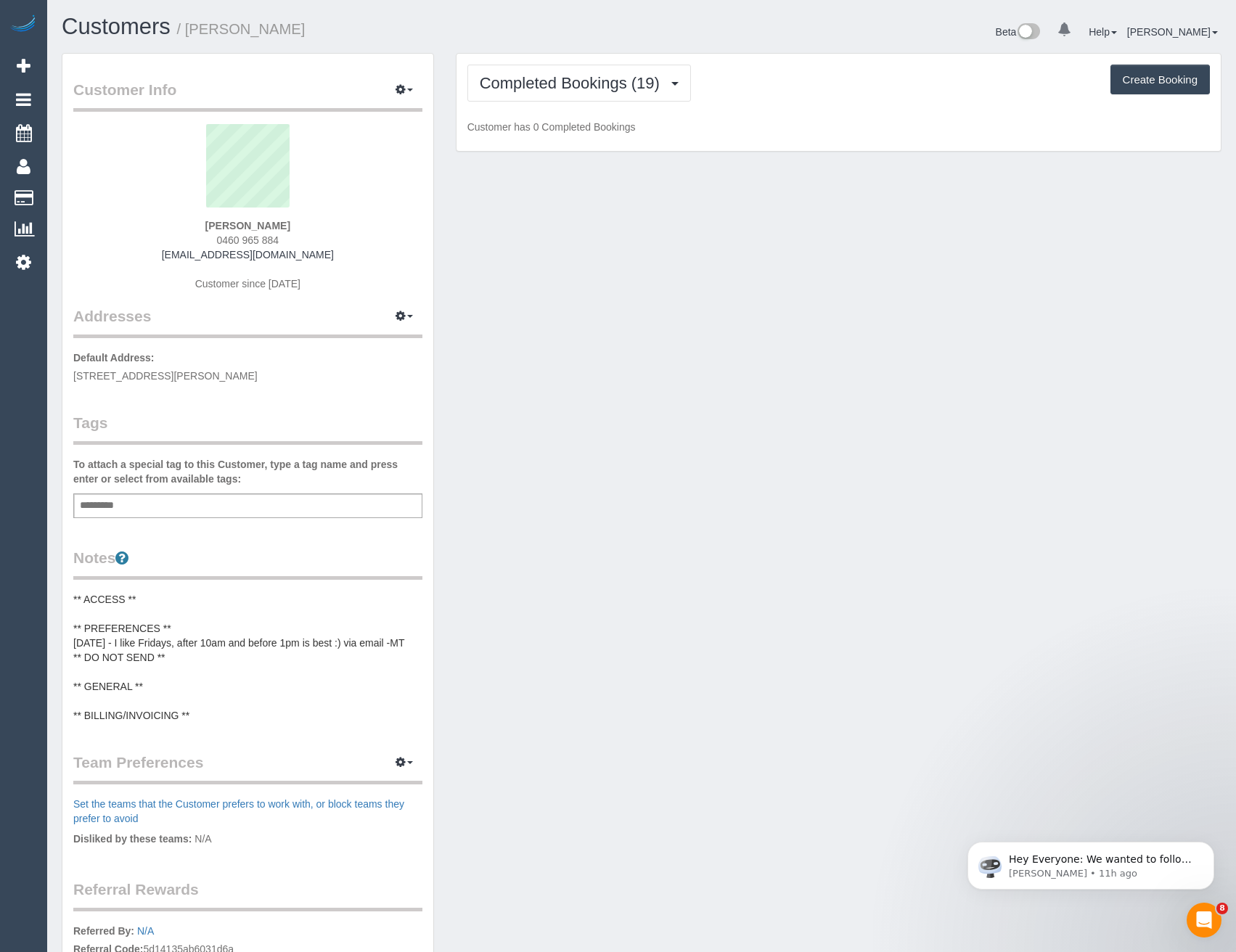
click at [641, 59] on div "Completed Bookings (19) Completed Bookings (19) Upcoming Bookings (11) Cancelle…" at bounding box center [838, 103] width 764 height 98
click at [640, 81] on span "Completed Bookings (19)" at bounding box center [573, 83] width 187 height 18
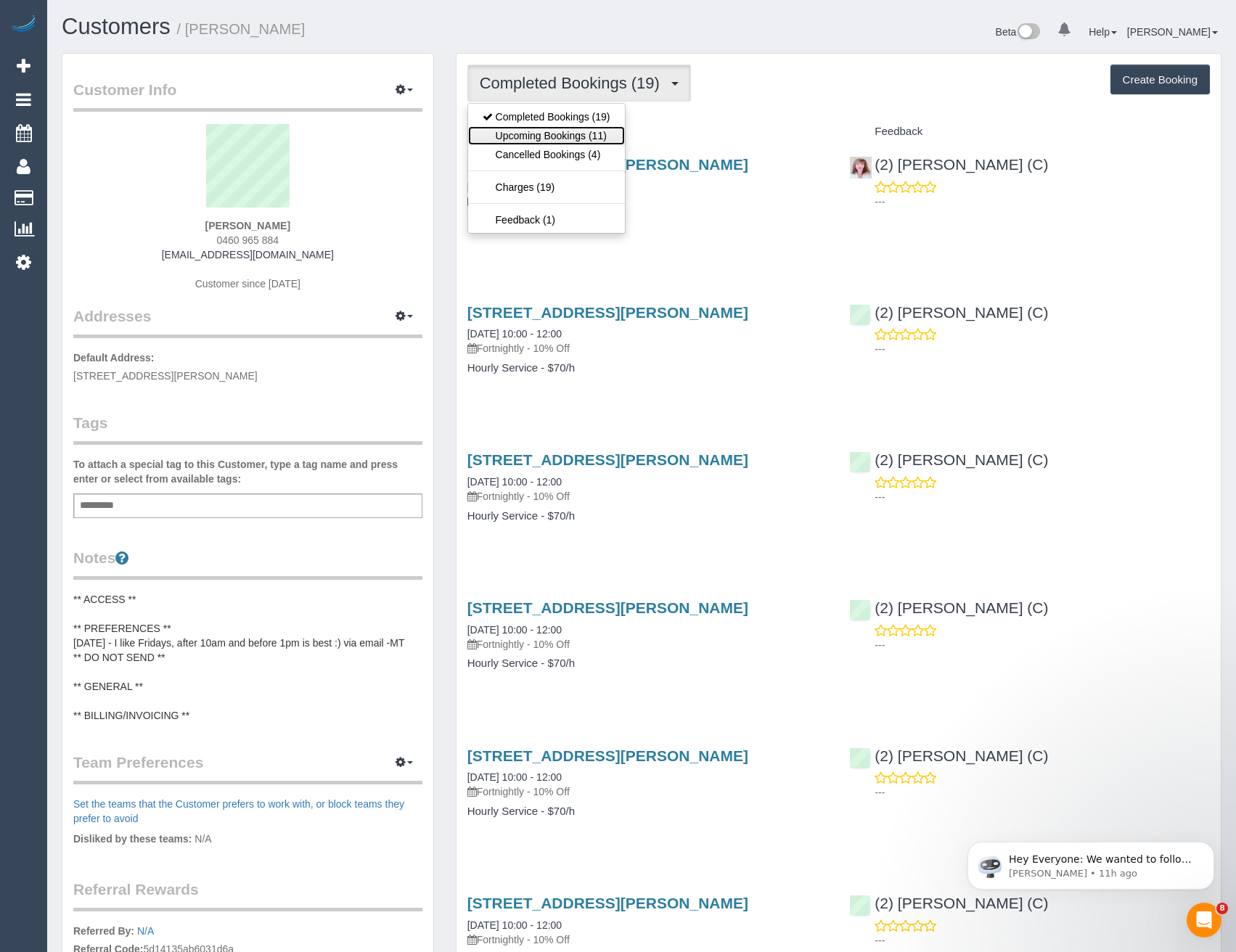
click at [610, 137] on link "Upcoming Bookings (11)" at bounding box center [546, 135] width 157 height 19
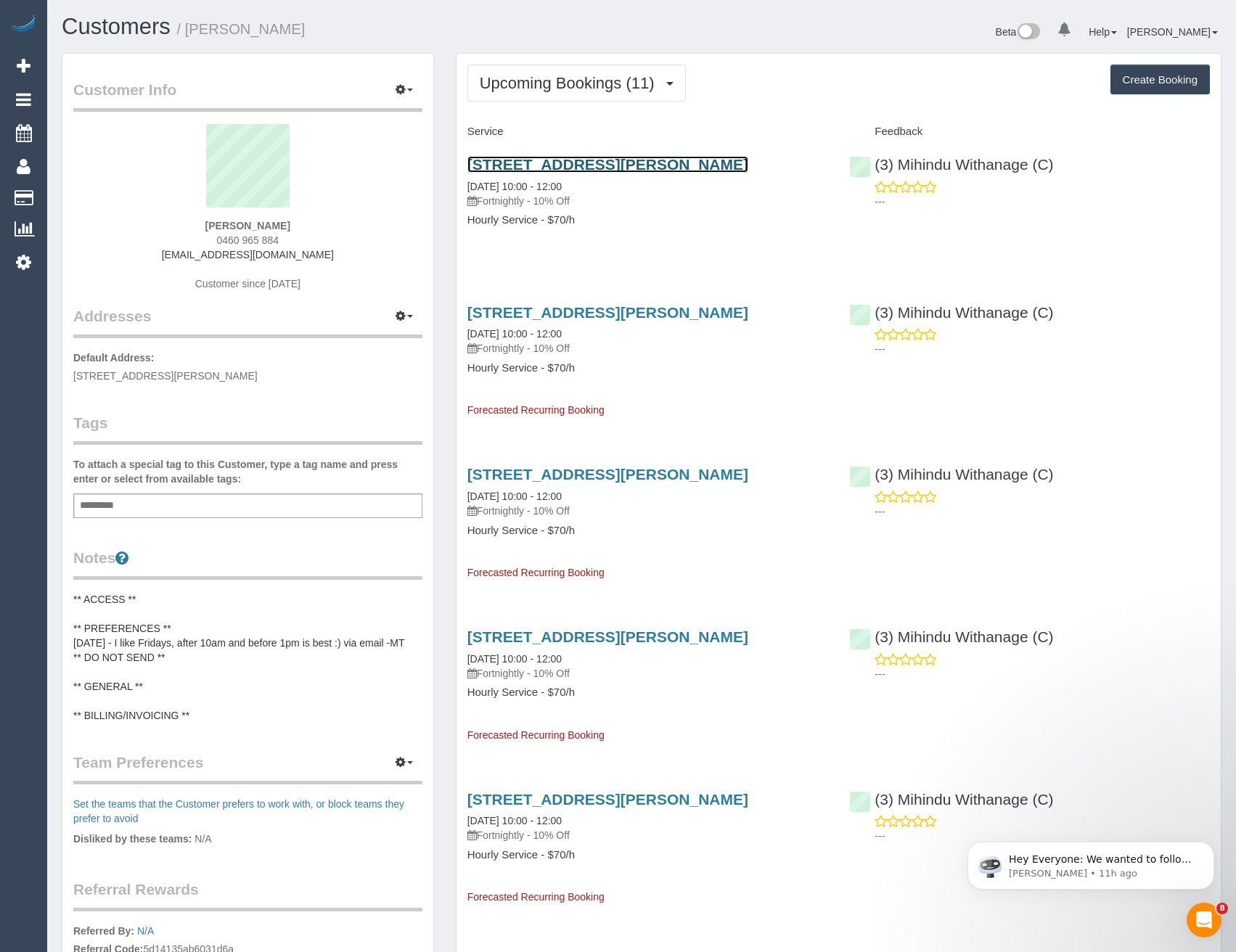
click at [677, 170] on link "114/8, Percy St, Brunswick, VIC 3056" at bounding box center [608, 164] width 281 height 17
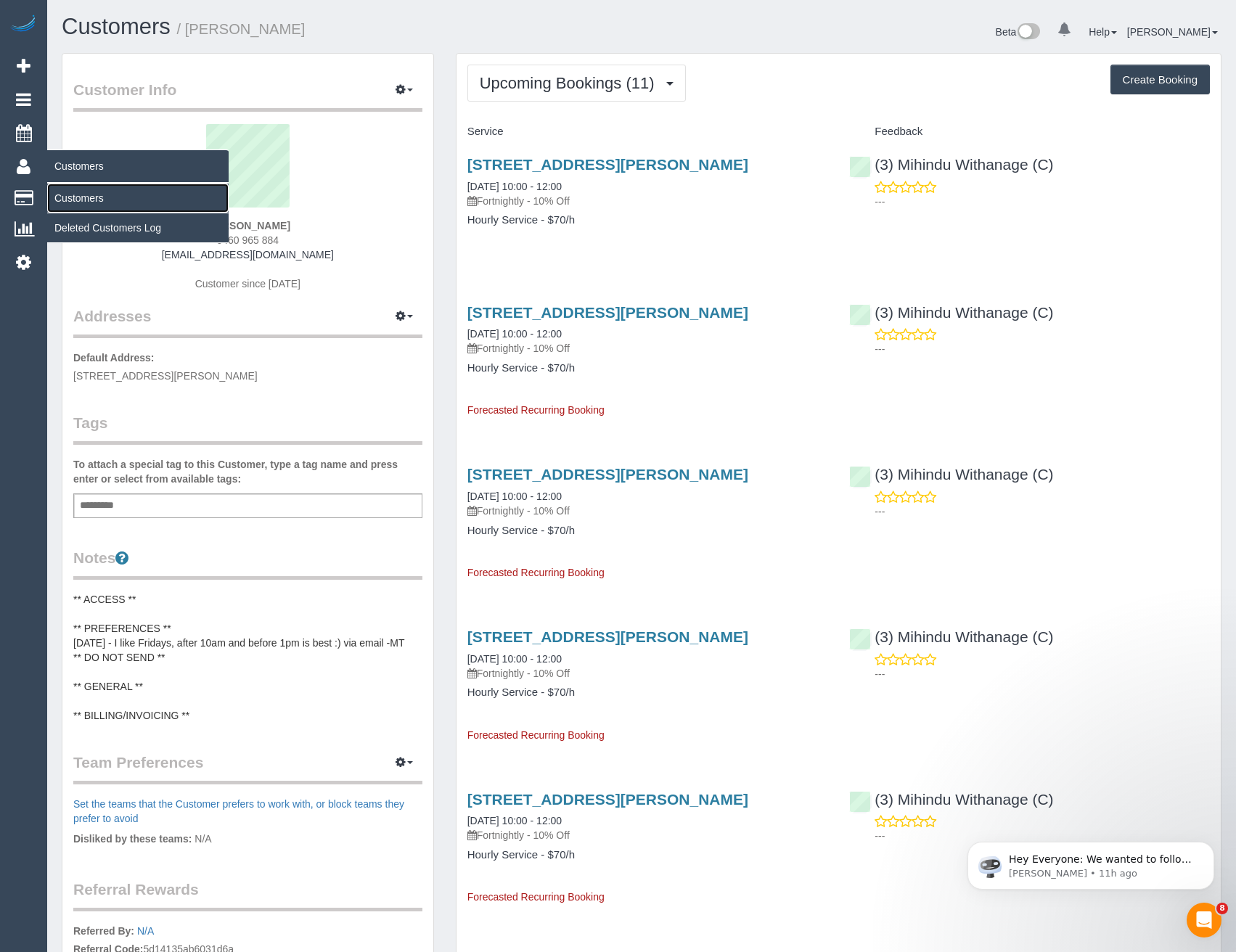
click at [81, 188] on link "Customers" at bounding box center [138, 198] width 182 height 29
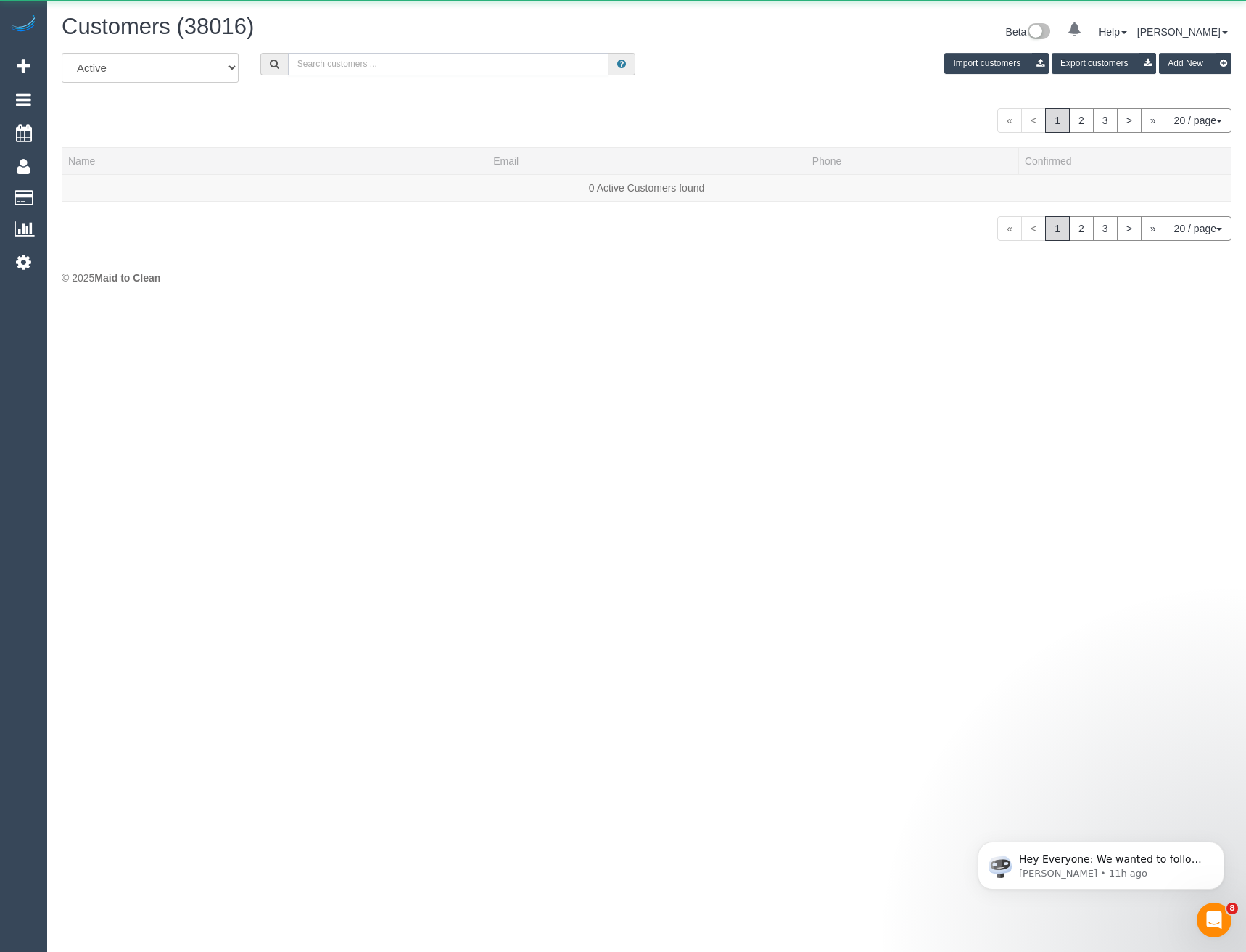
click at [404, 58] on input "text" at bounding box center [449, 64] width 321 height 22
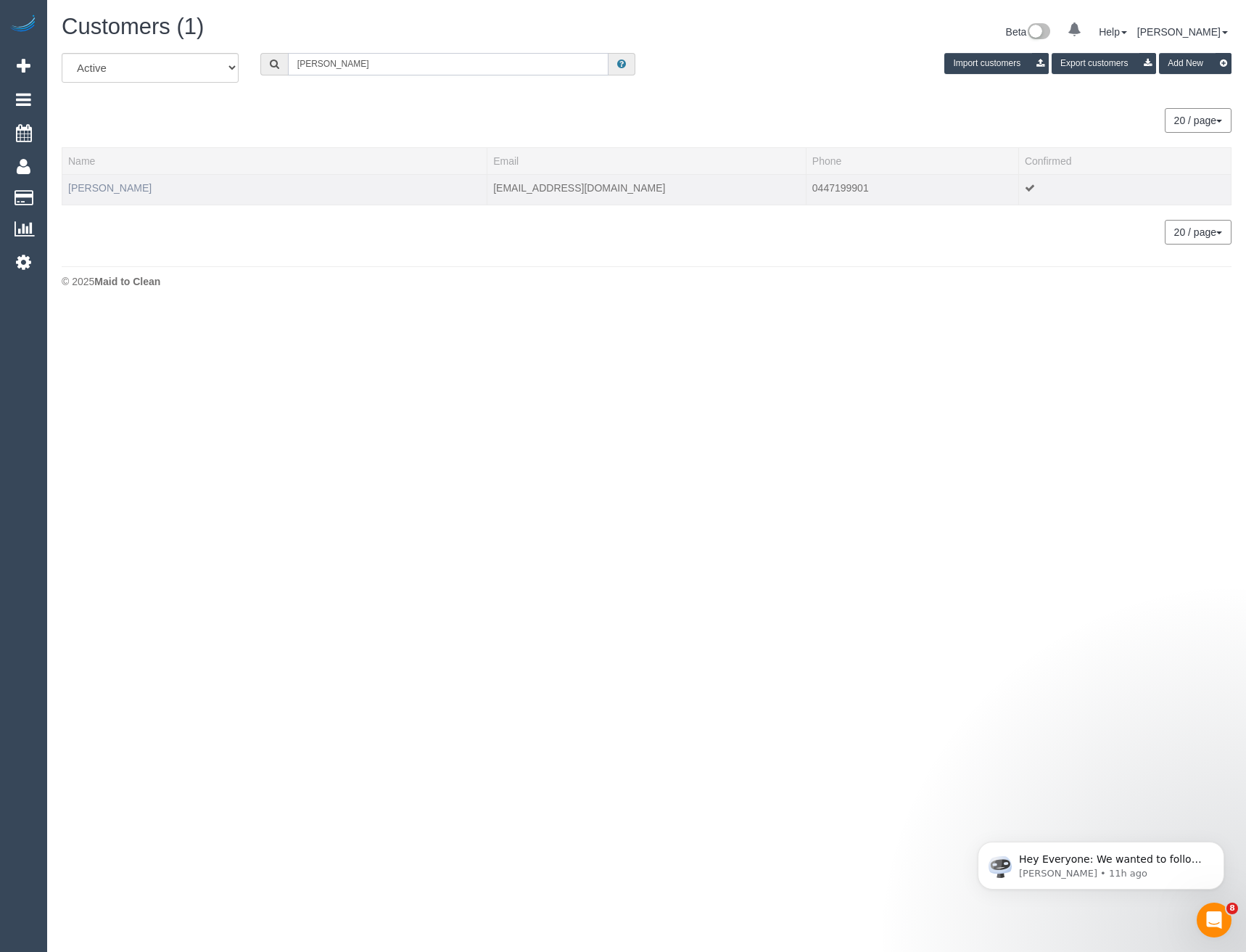
type input "Kathryn pag"
click at [104, 189] on link "Kathryn Page" at bounding box center [110, 188] width 83 height 12
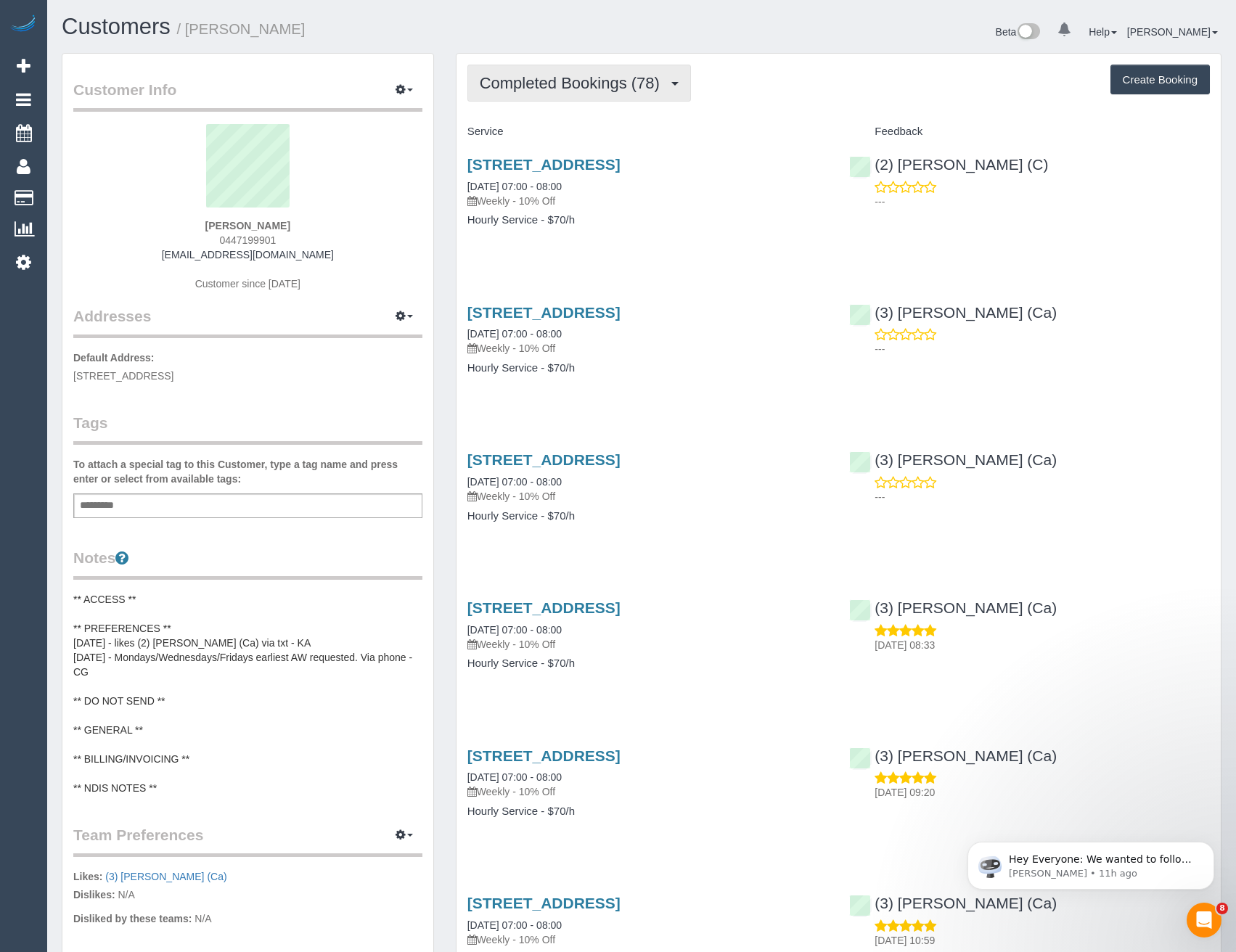
click at [605, 76] on span "Completed Bookings (78)" at bounding box center [573, 83] width 187 height 18
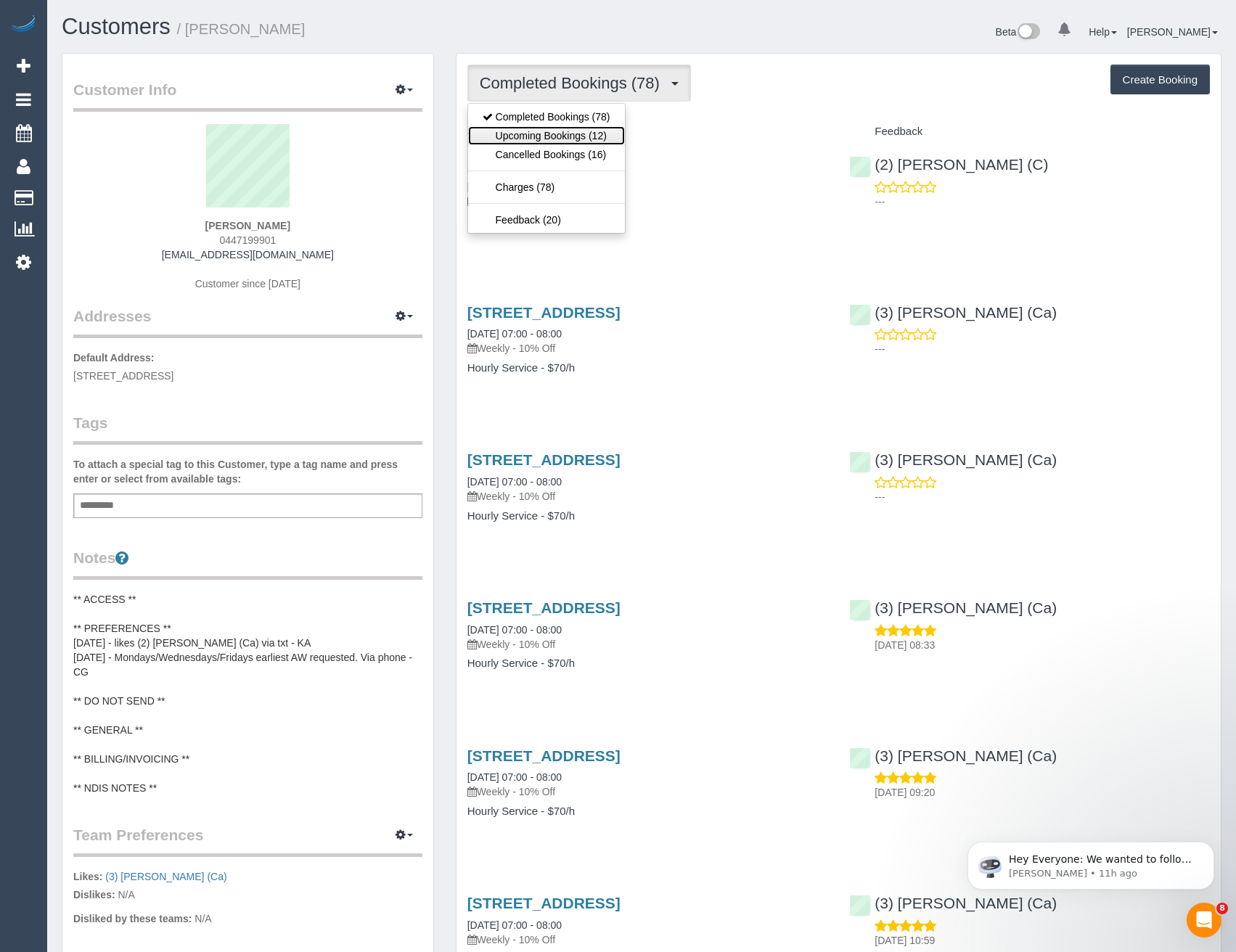
click at [610, 135] on link "Upcoming Bookings (12)" at bounding box center [546, 135] width 157 height 19
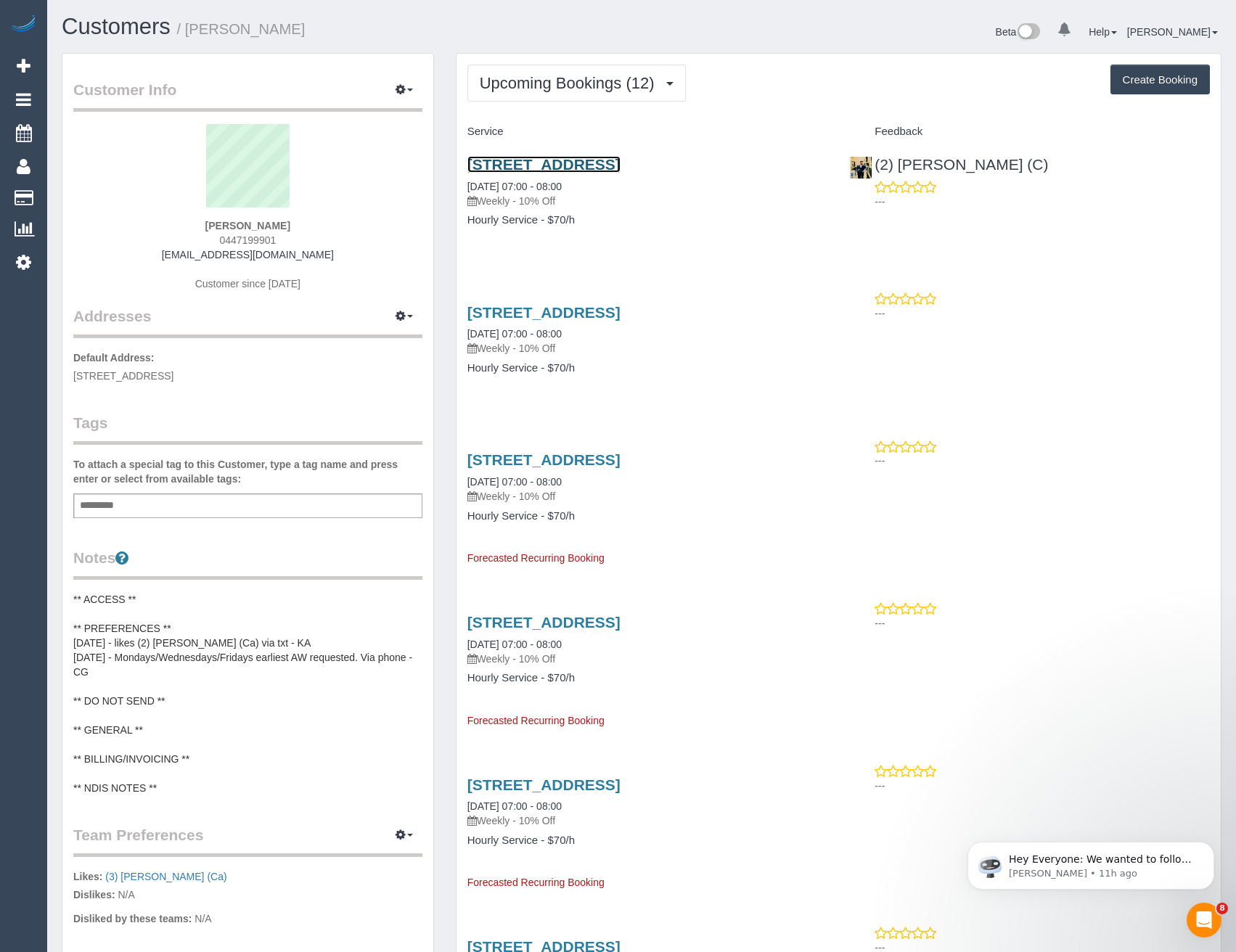
click at [572, 161] on link "33 Hekatere St, Northcote, VIC 3070" at bounding box center [544, 164] width 153 height 17
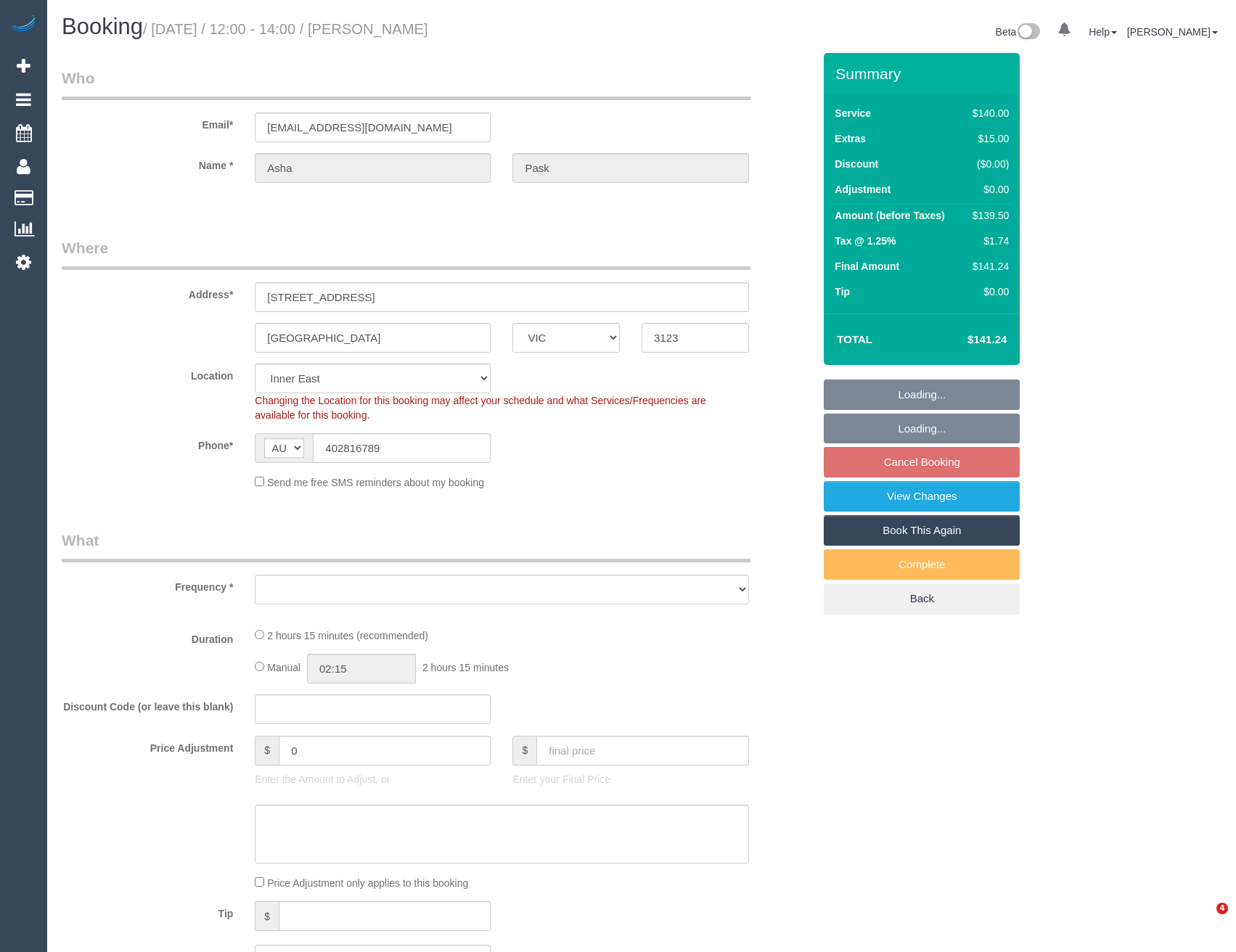
select select "VIC"
select select "object:551"
select select "string:stripe-pm_1RCXyn2GScqysDRVjV5LaCZC"
select select "object:702"
select select "number:30"
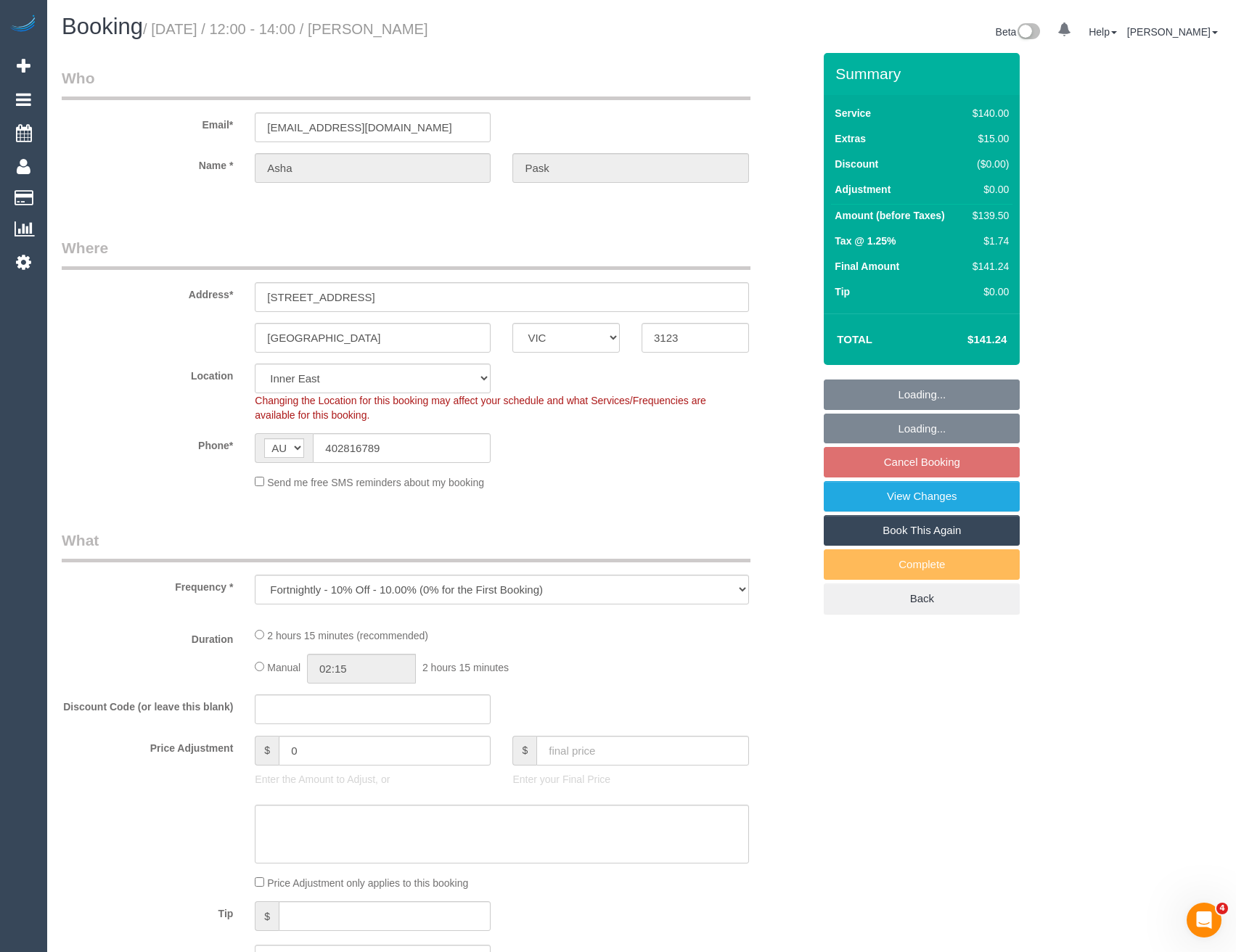
select select "number:14"
select select "number:19"
select select "number:22"
select select "number:34"
select select "number:12"
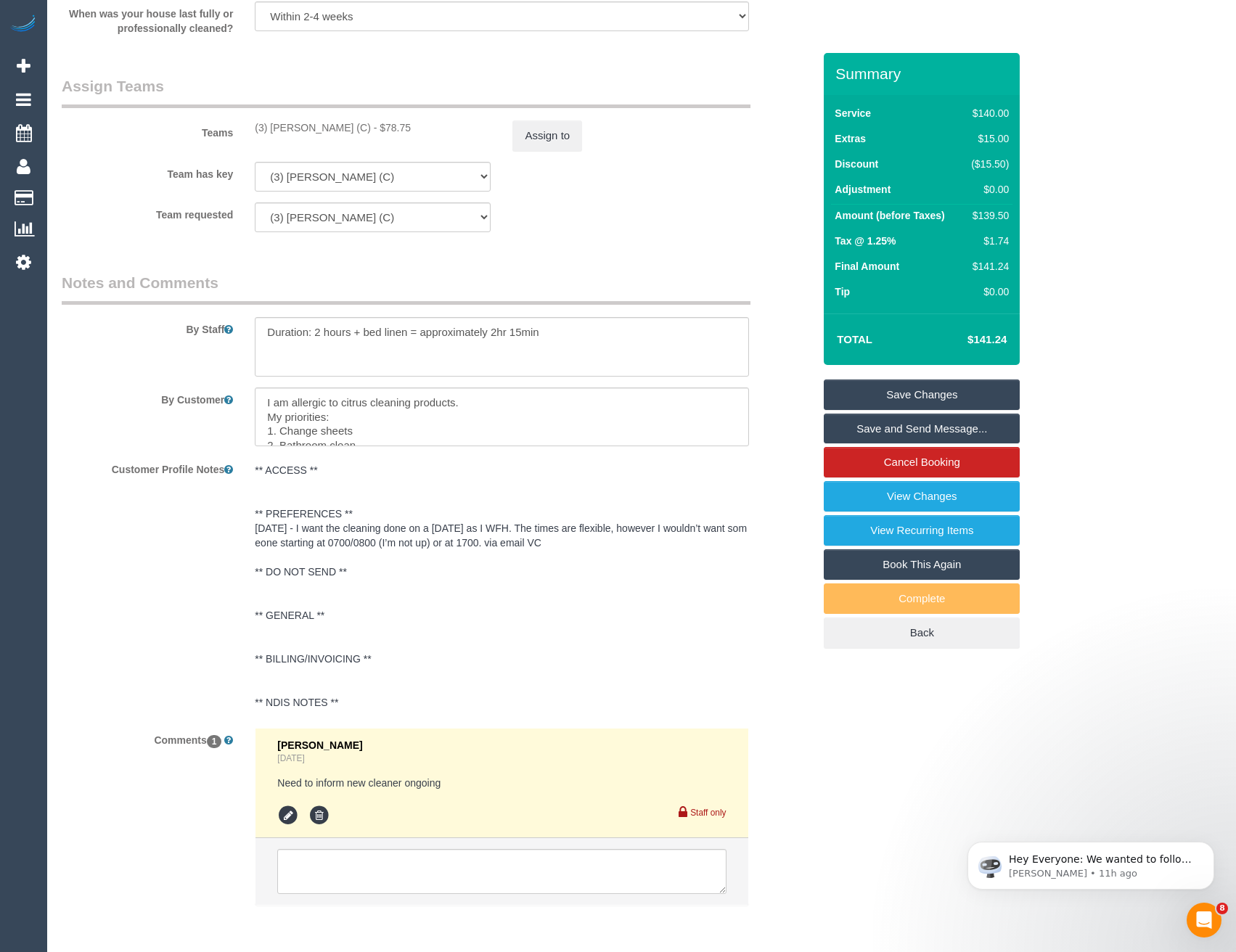
scroll to position [2214, 0]
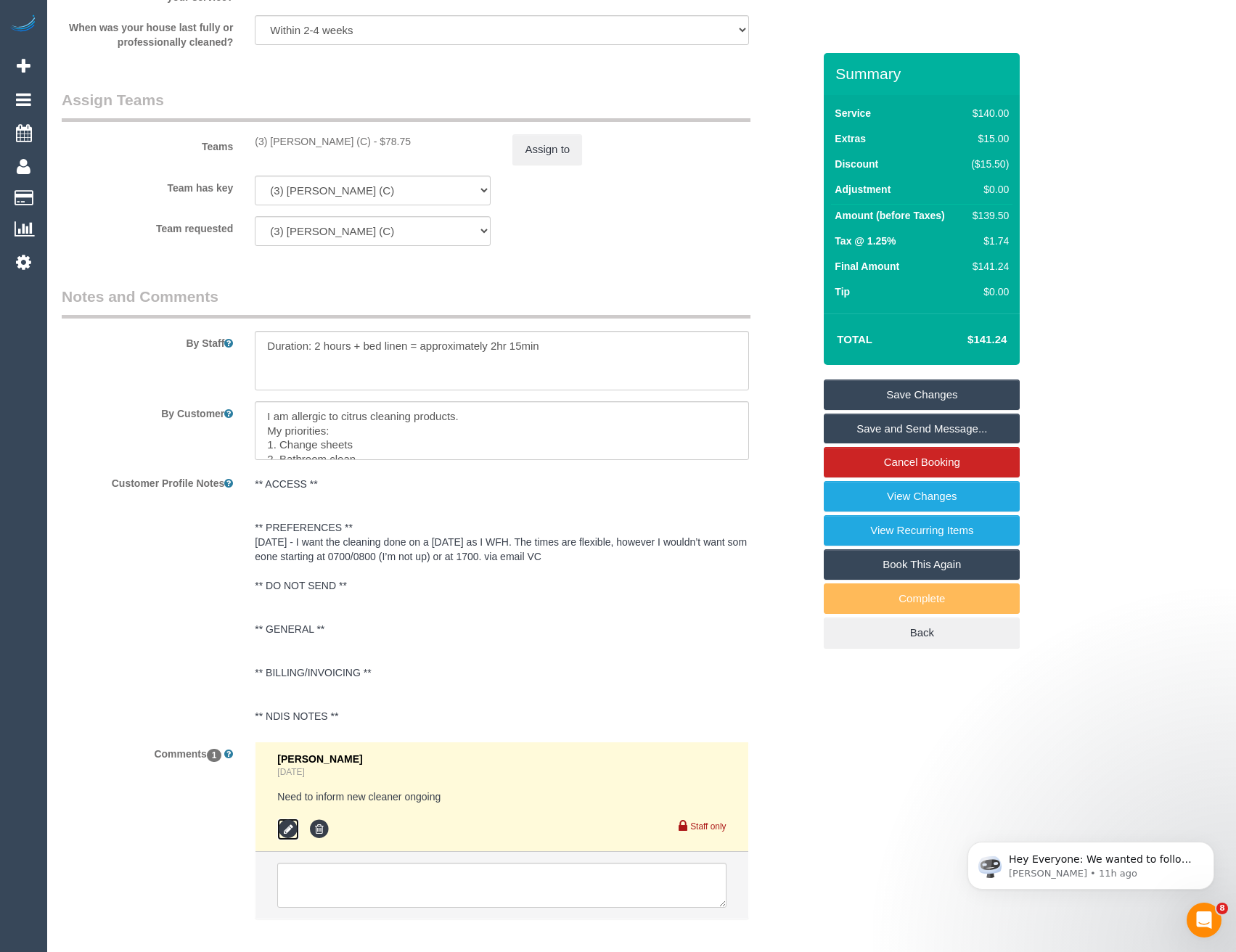
click at [291, 832] on icon at bounding box center [288, 829] width 22 height 22
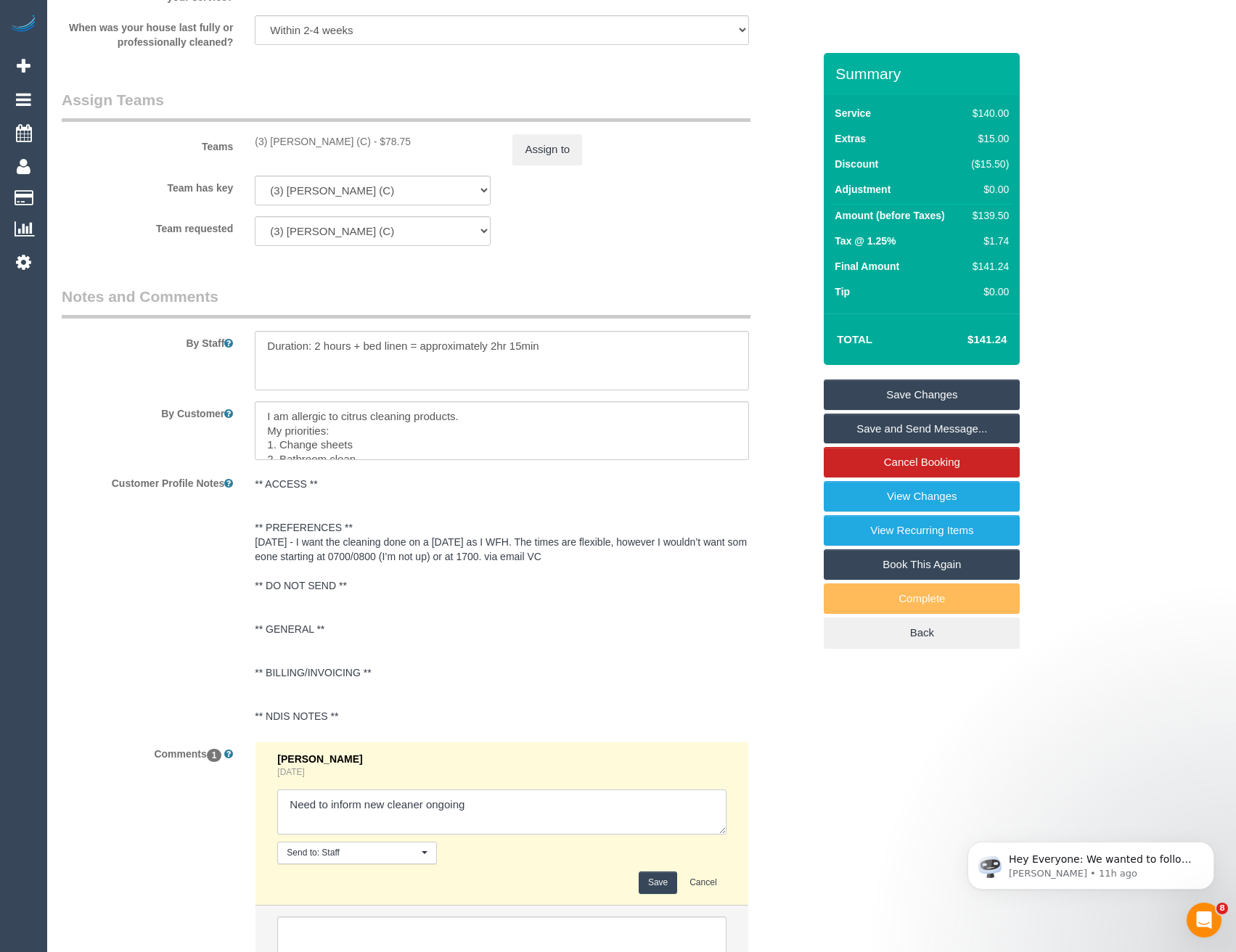
click at [515, 800] on textarea at bounding box center [501, 811] width 449 height 45
type textarea "Need to inform new cleaner ongoing // inf via email"
click at [653, 883] on button "Save" at bounding box center [658, 882] width 39 height 22
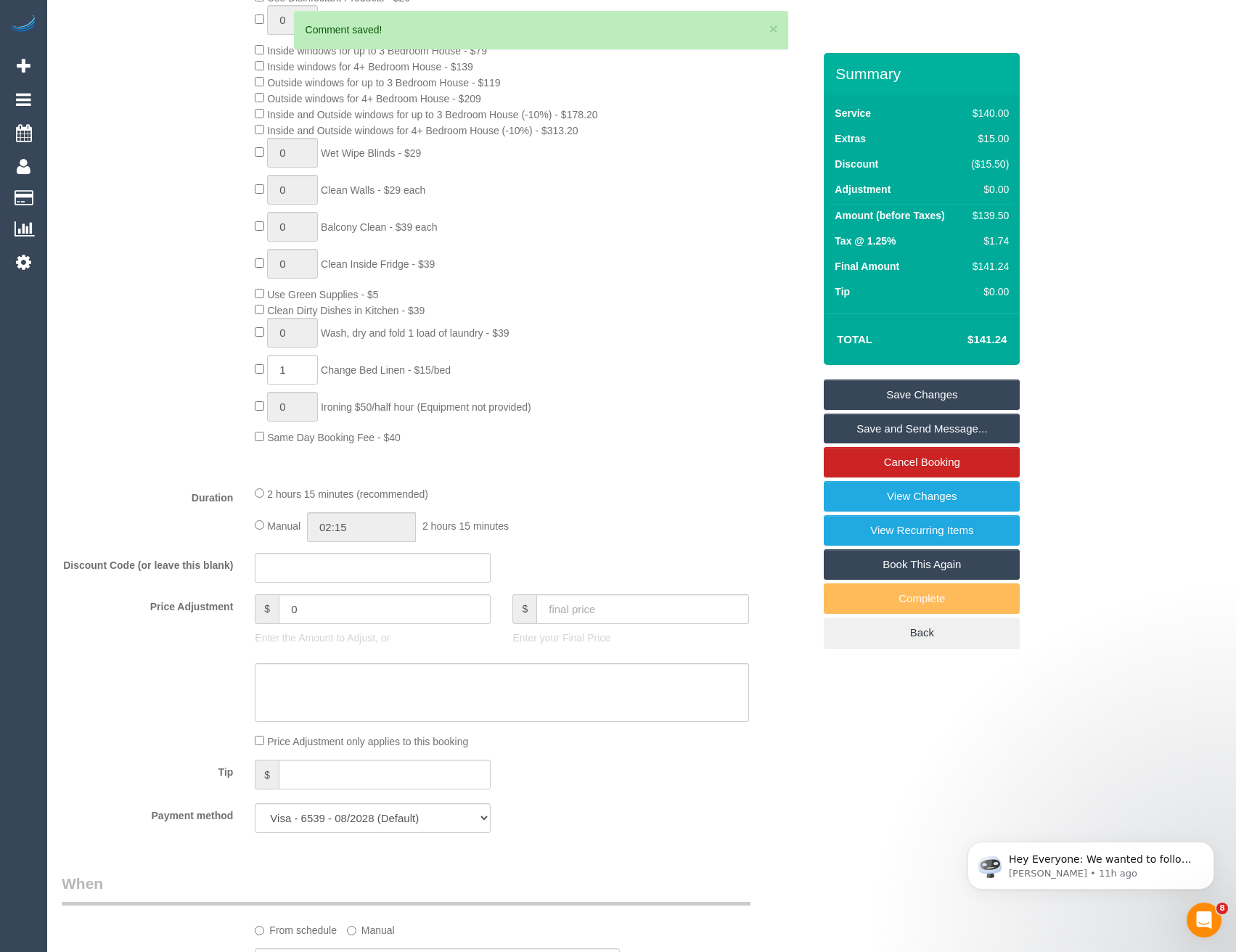
scroll to position [691, 0]
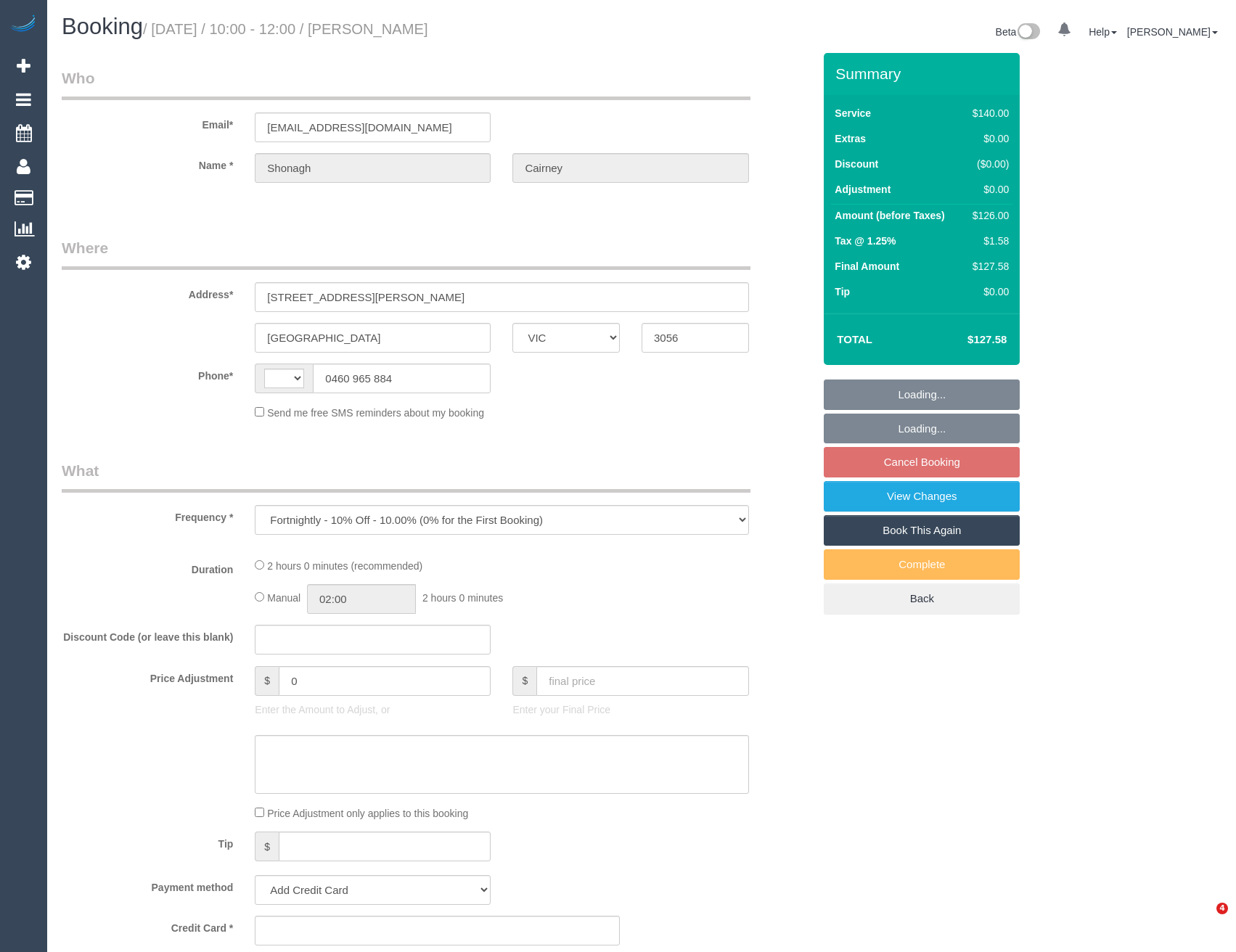
select select "VIC"
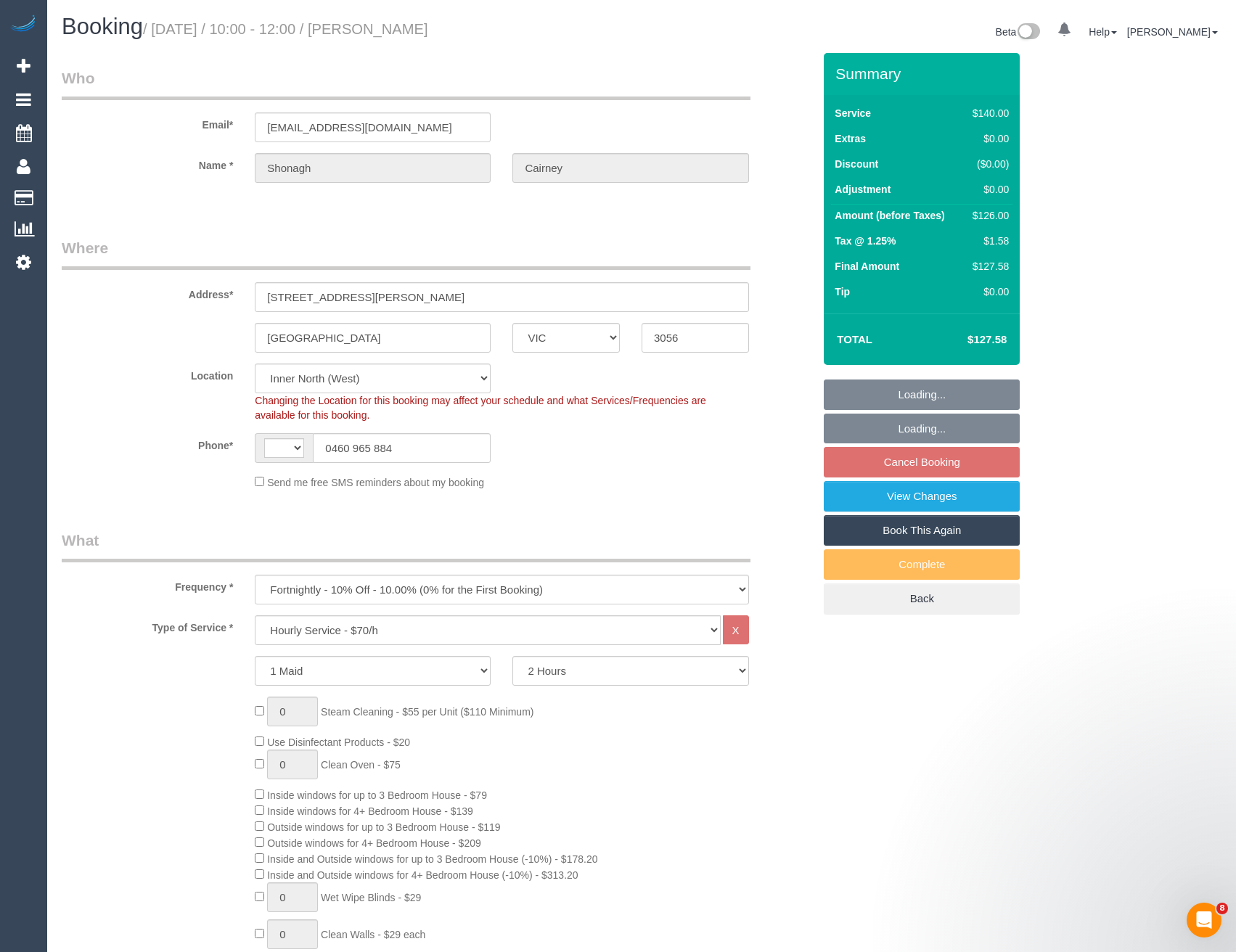
select select "object:732"
select select "string:stripe-pm_1QJOby2GScqysDRV5avdXnAj"
select select "string:AU"
select select "number:28"
select select "number:14"
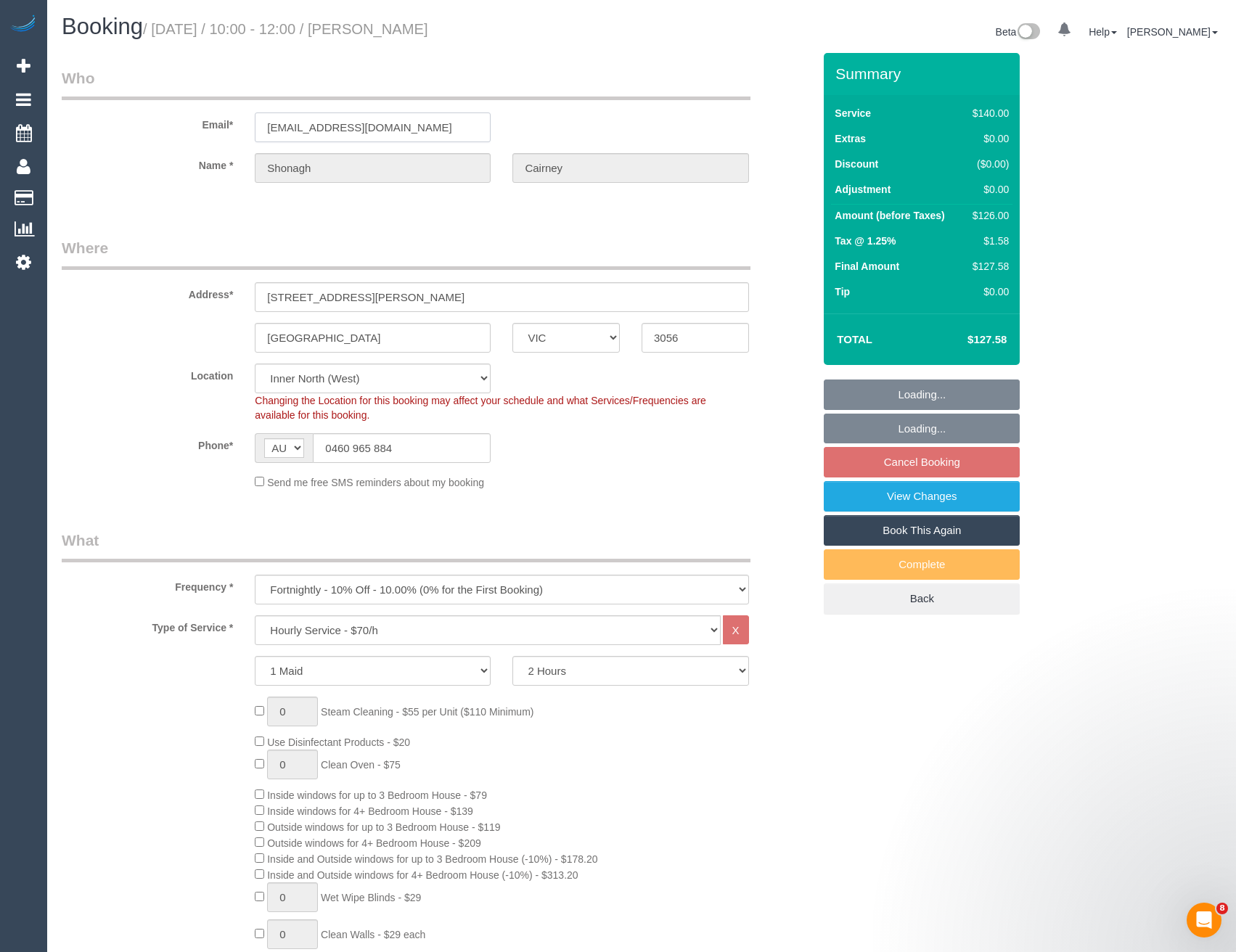
select select "number:18"
select select "number:22"
select select "number:34"
select select "number:13"
drag, startPoint x: 439, startPoint y: 124, endPoint x: 297, endPoint y: 125, distance: 142.0
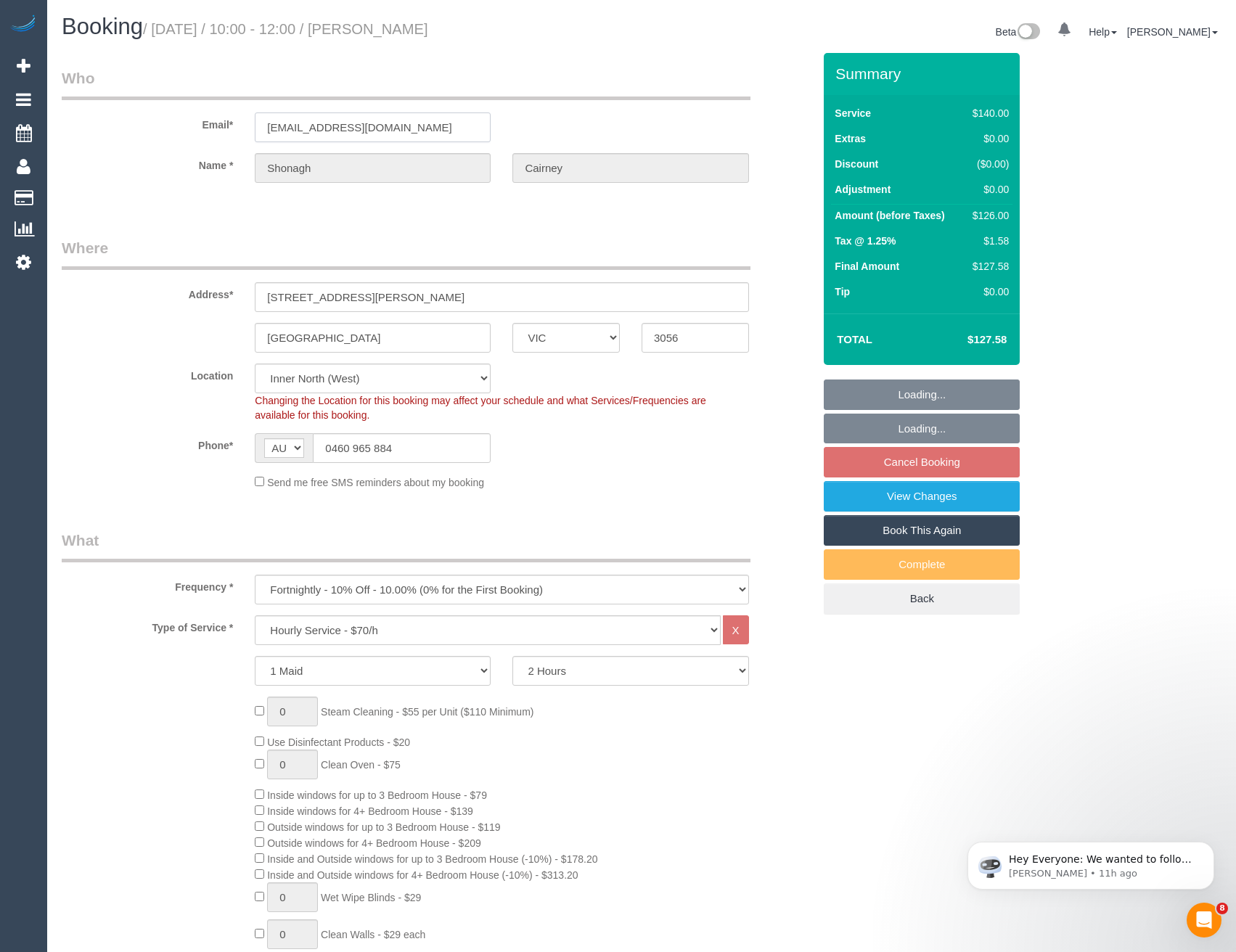
click at [226, 124] on div "Email* shonagh.cairney@gmail.com" at bounding box center [437, 104] width 772 height 75
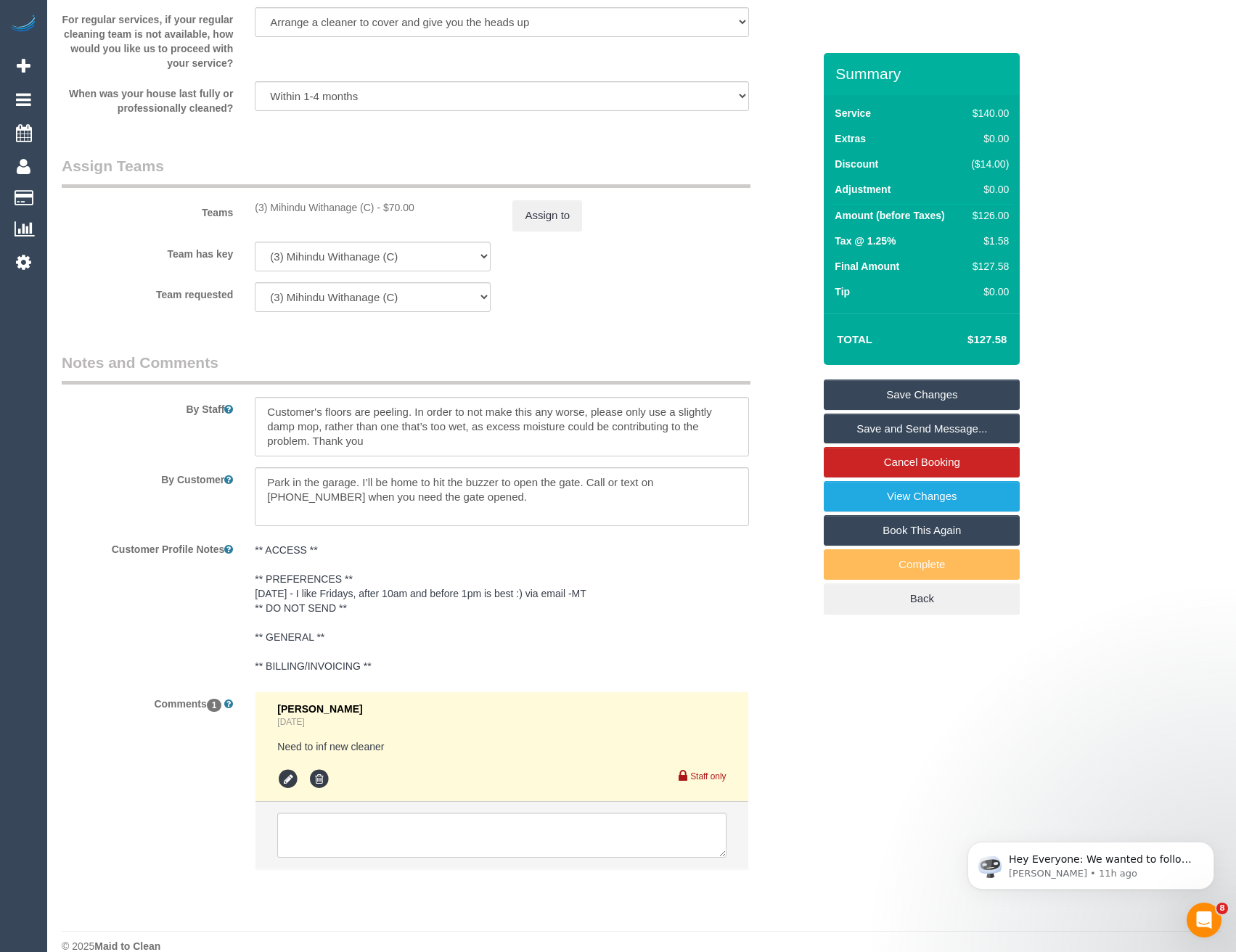
scroll to position [2171, 0]
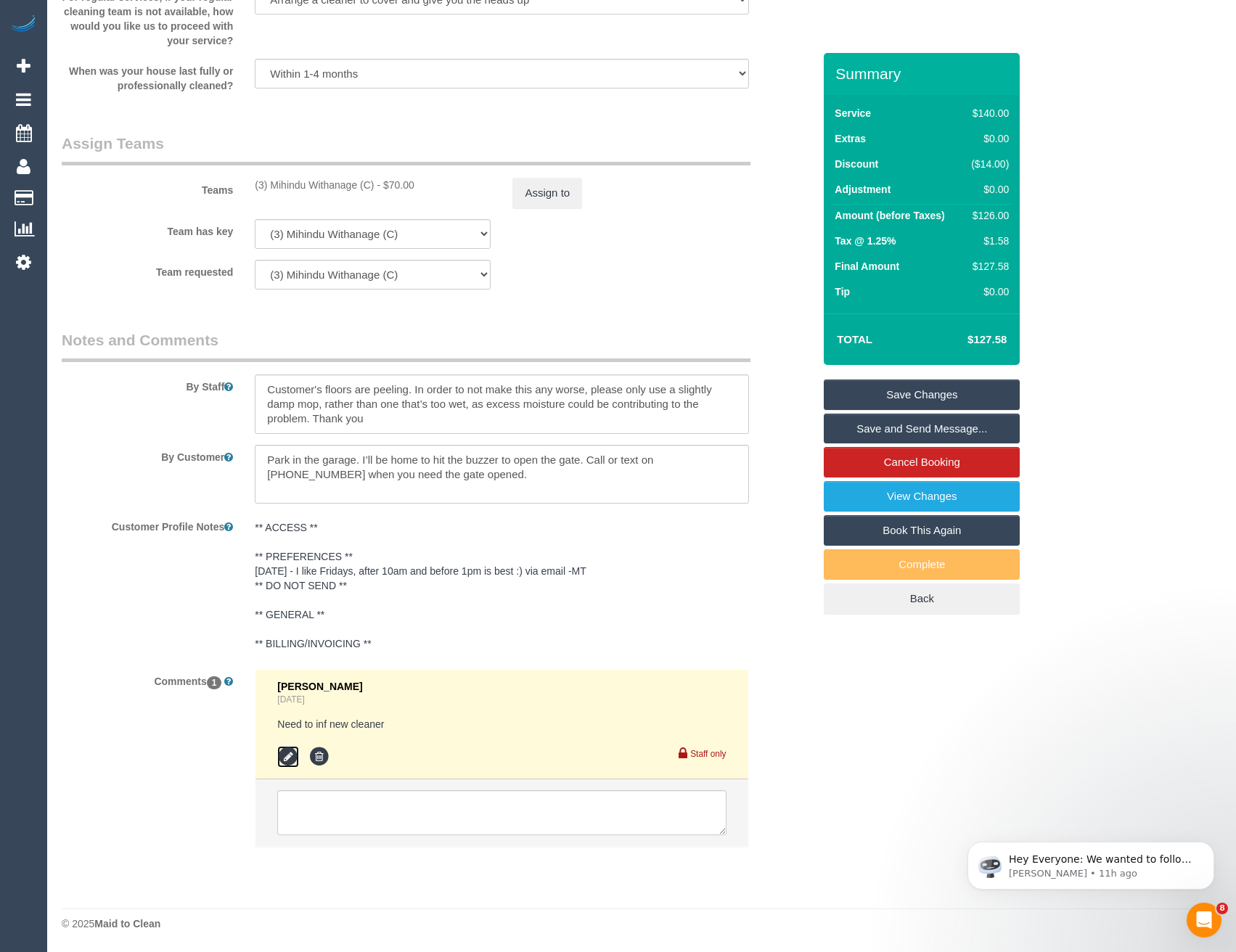
click at [287, 750] on icon at bounding box center [288, 757] width 22 height 22
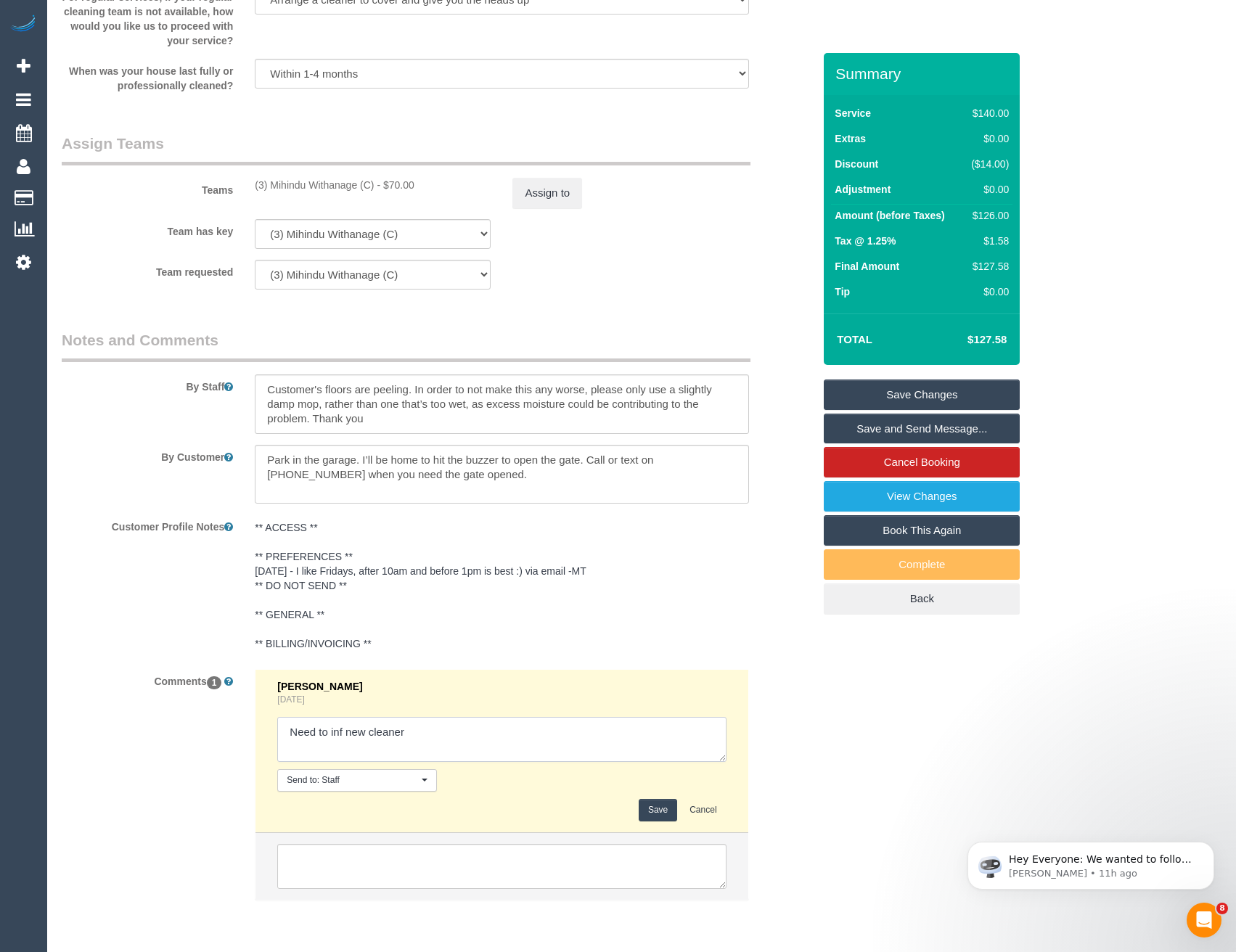
click at [438, 727] on textarea at bounding box center [501, 739] width 449 height 45
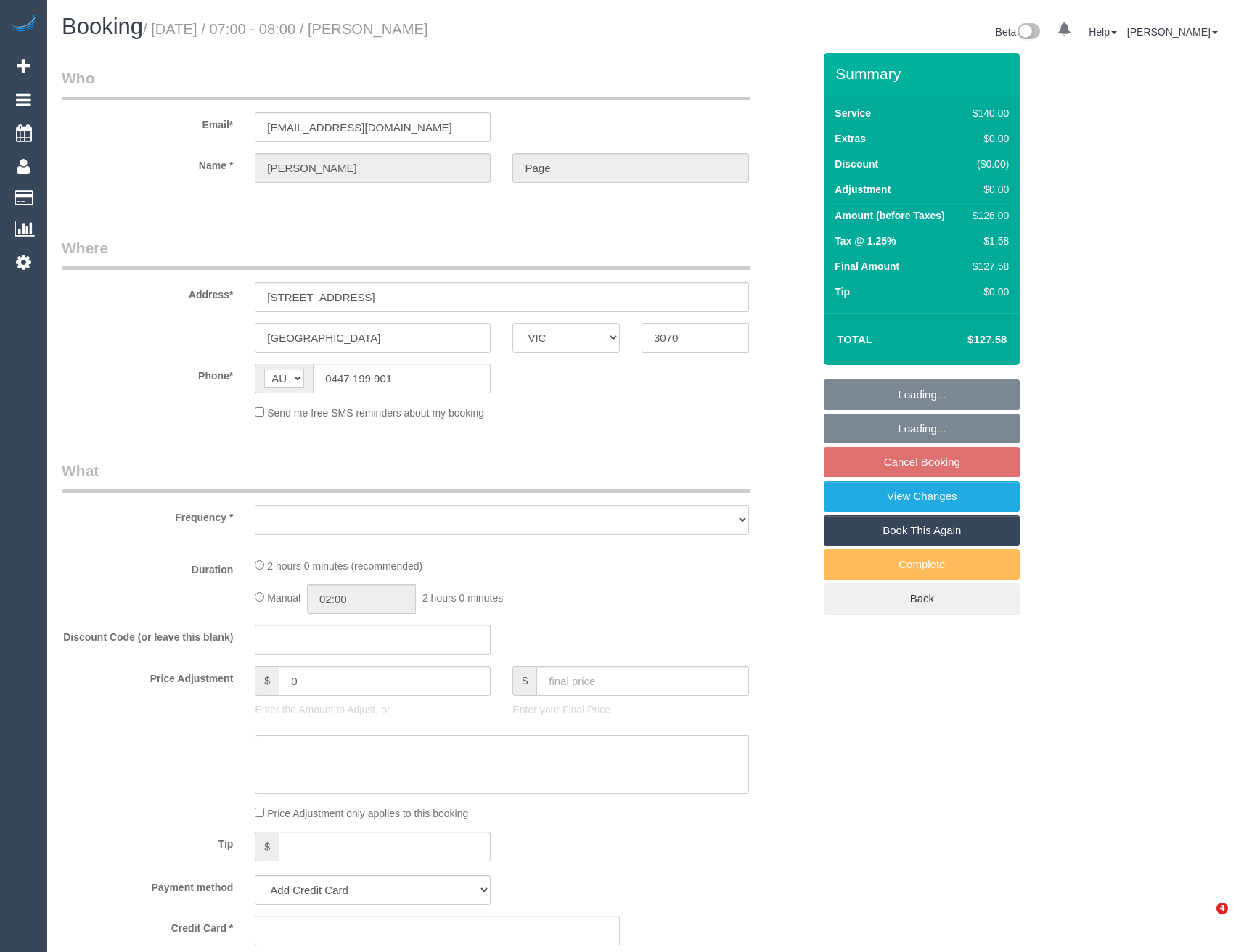
select select "VIC"
select select "object:713"
select select "string:stripe-pm_1IPmoN2GScqysDRVAmJcw9gx"
select select "number:28"
select select "number:14"
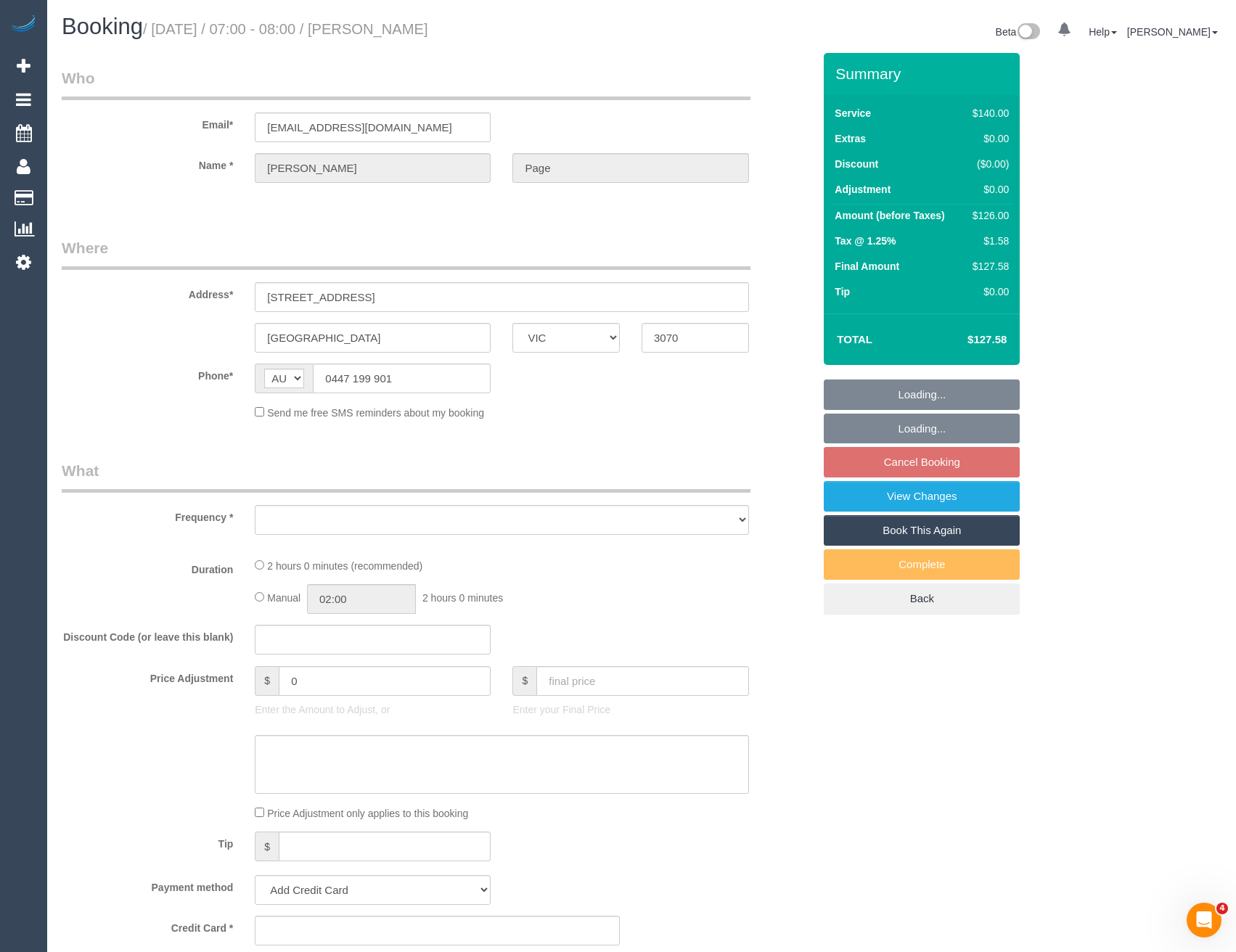
select select "number:19"
select select "number:36"
select select "number:35"
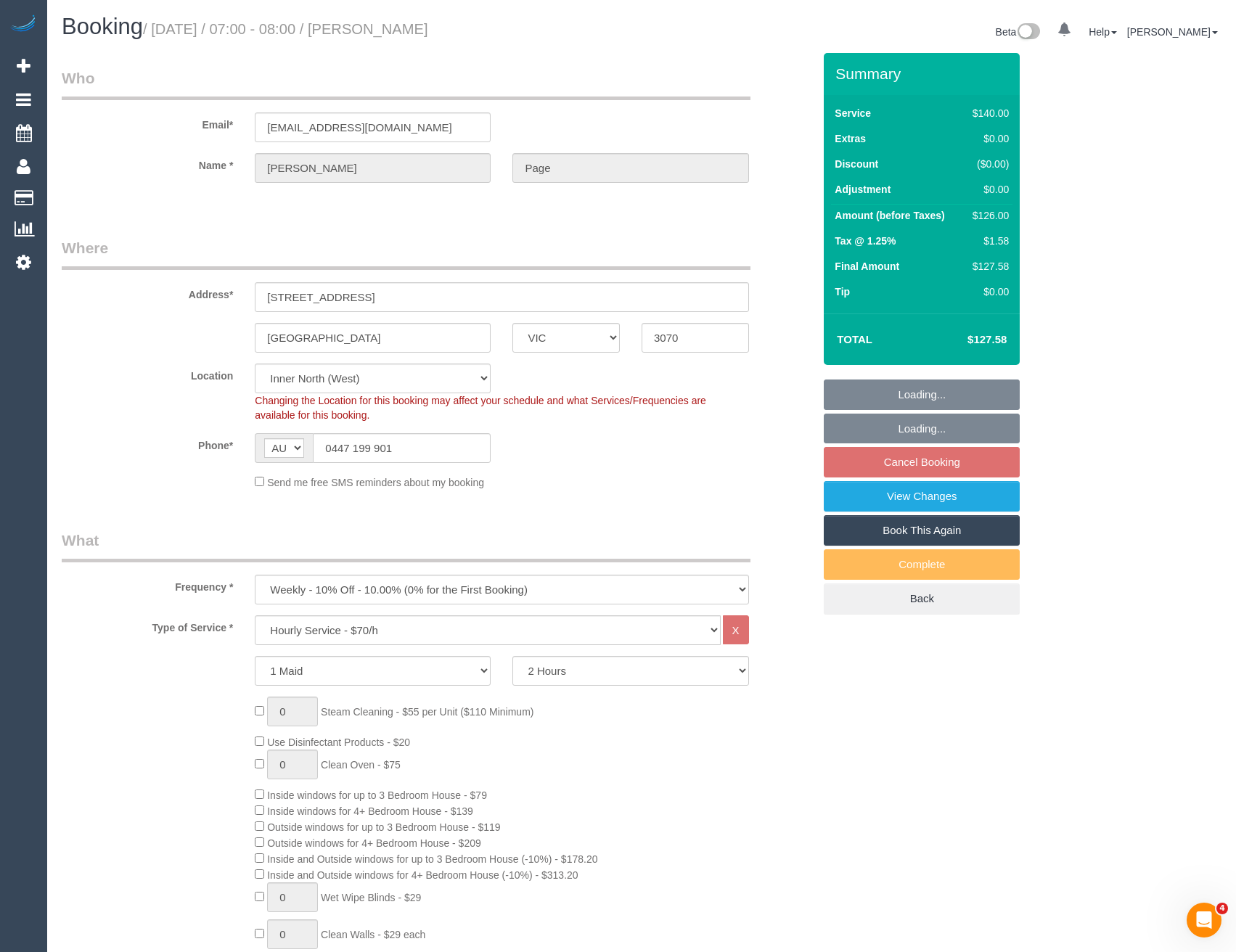
select select "object:1733"
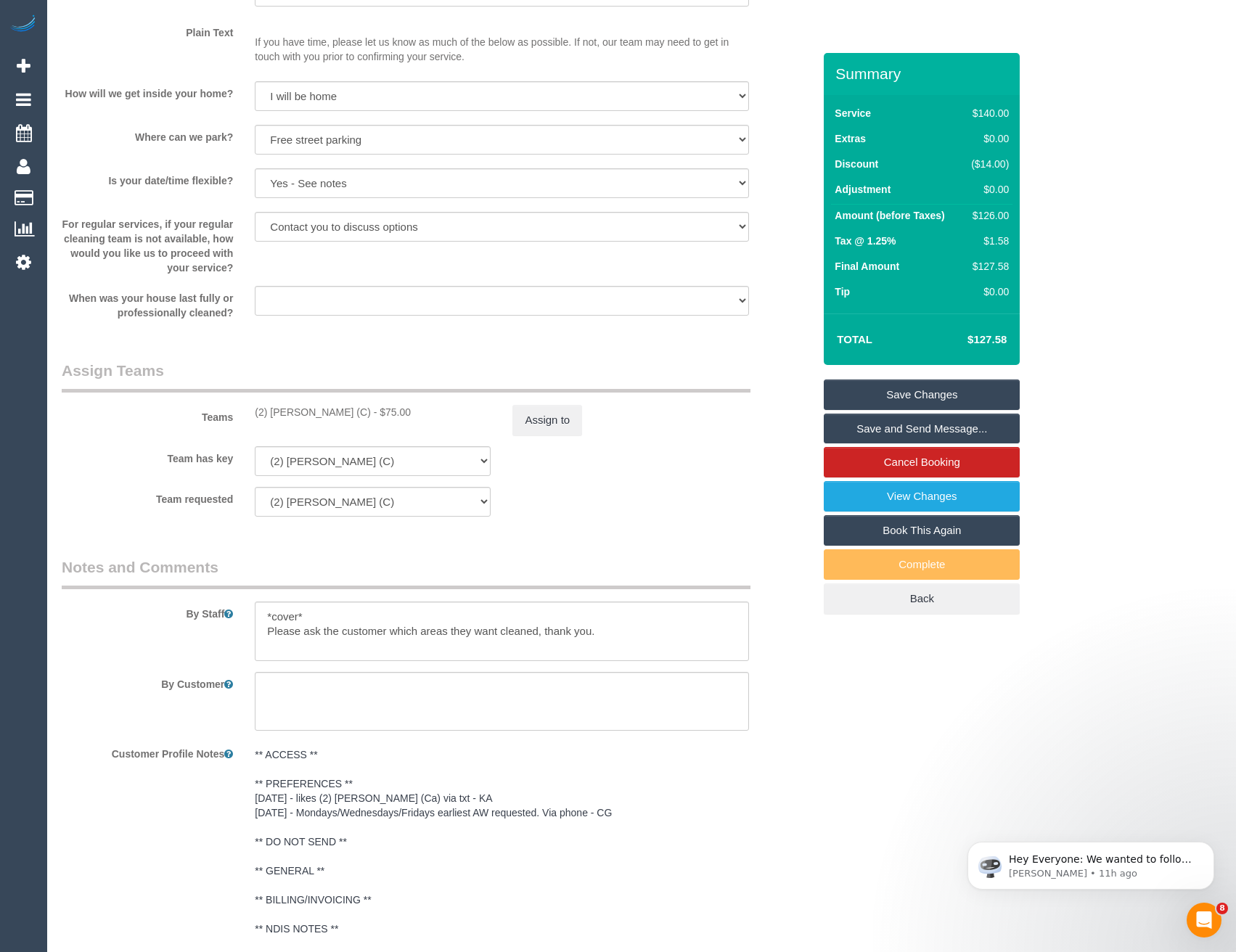
scroll to position [2377, 0]
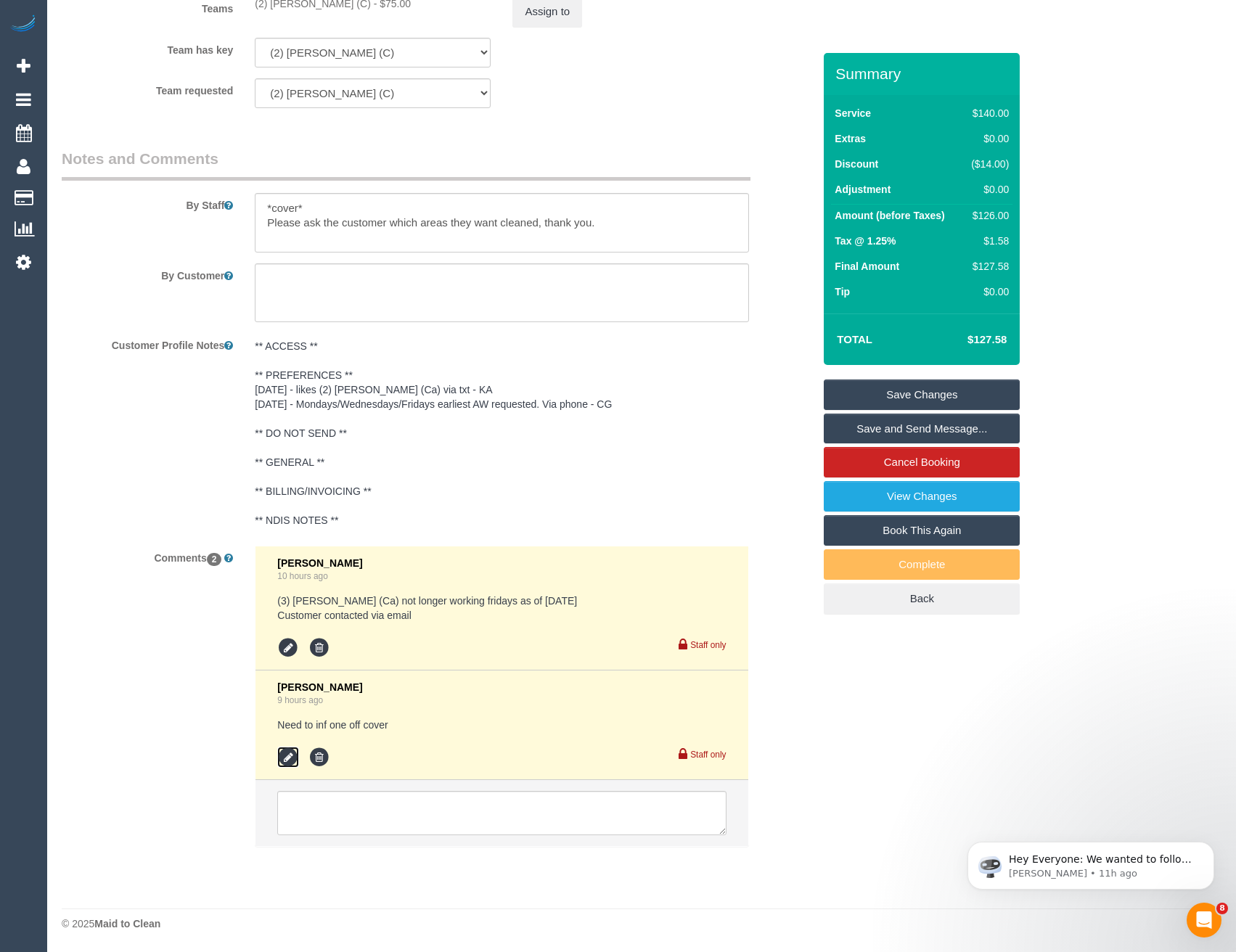
click at [291, 756] on icon at bounding box center [288, 757] width 22 height 22
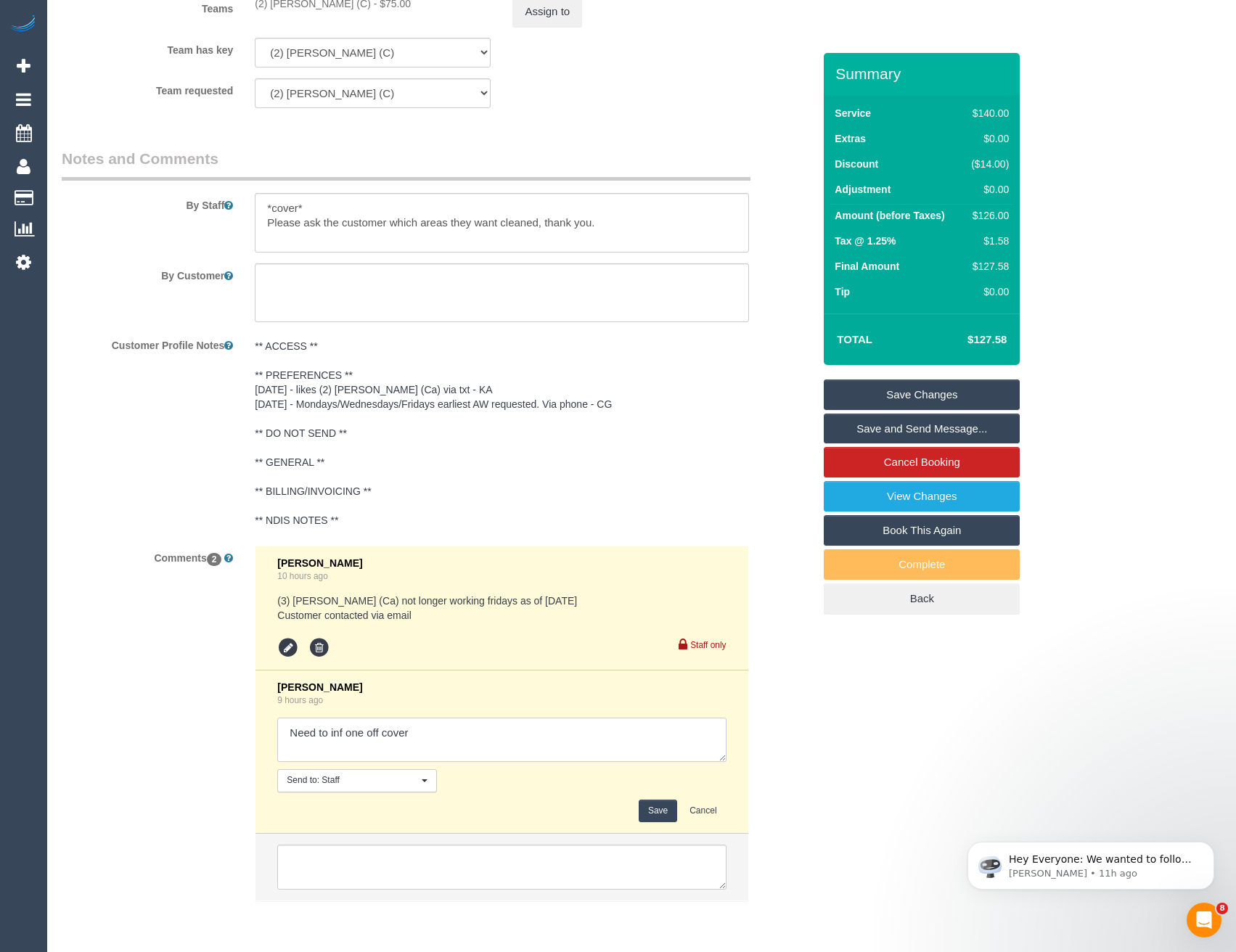
click at [436, 740] on textarea at bounding box center [501, 740] width 449 height 45
type textarea "Need to inf one off cover // Jenith can work Fridays again. Cust informed via e…"
click at [665, 808] on button "Save" at bounding box center [658, 810] width 39 height 22
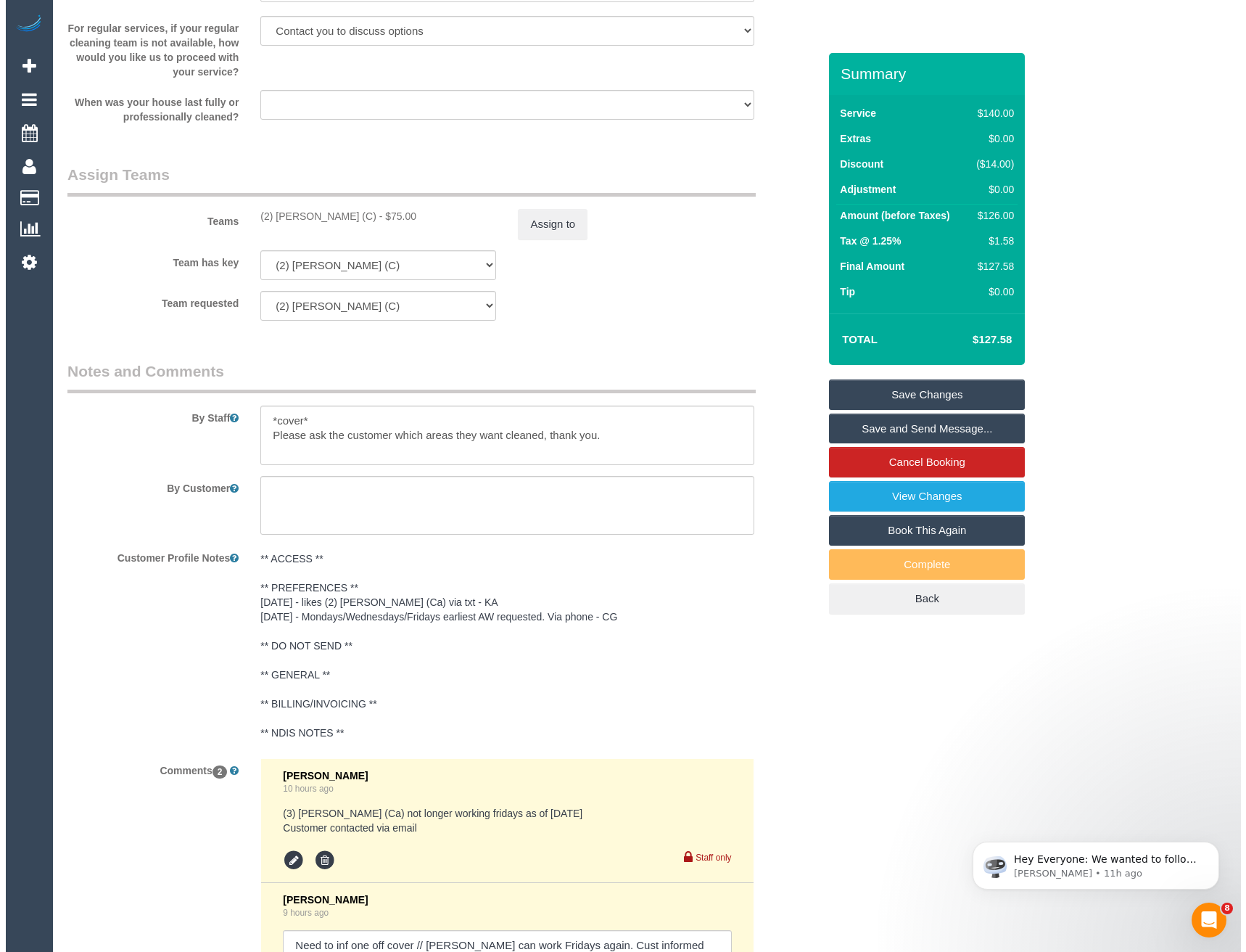
scroll to position [1943, 0]
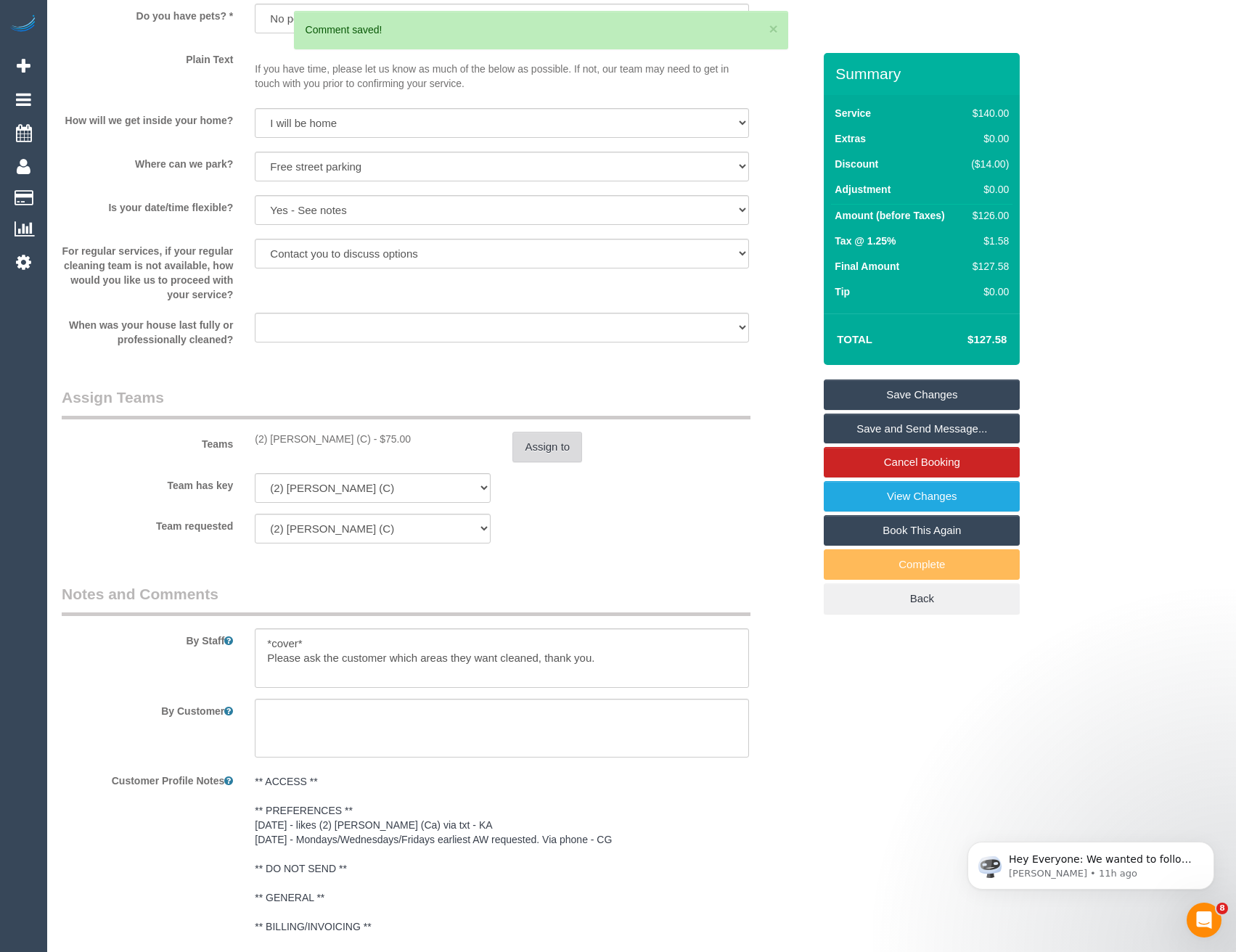
click at [542, 433] on button "Assign to" at bounding box center [547, 446] width 70 height 30
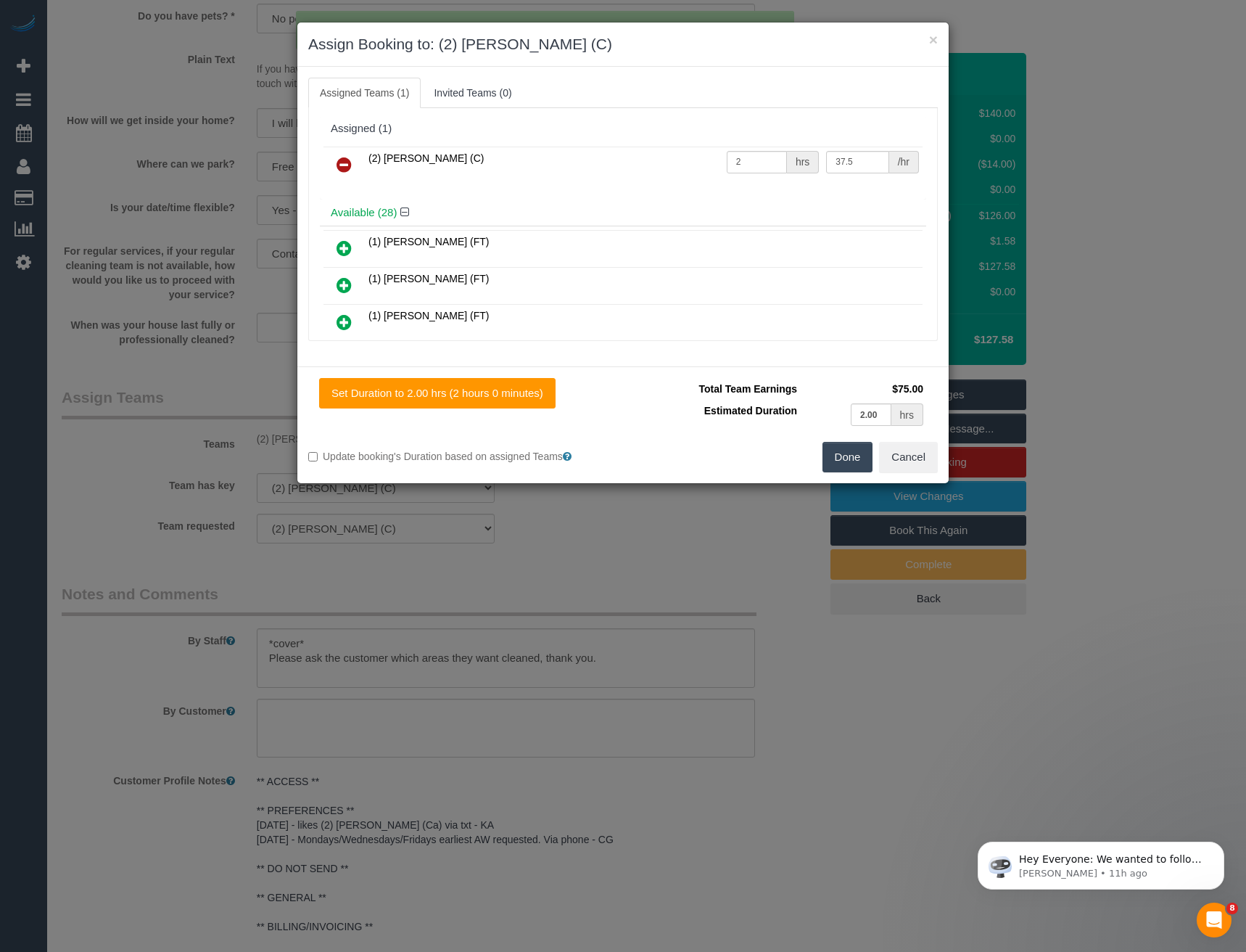
click at [339, 163] on icon at bounding box center [344, 164] width 15 height 18
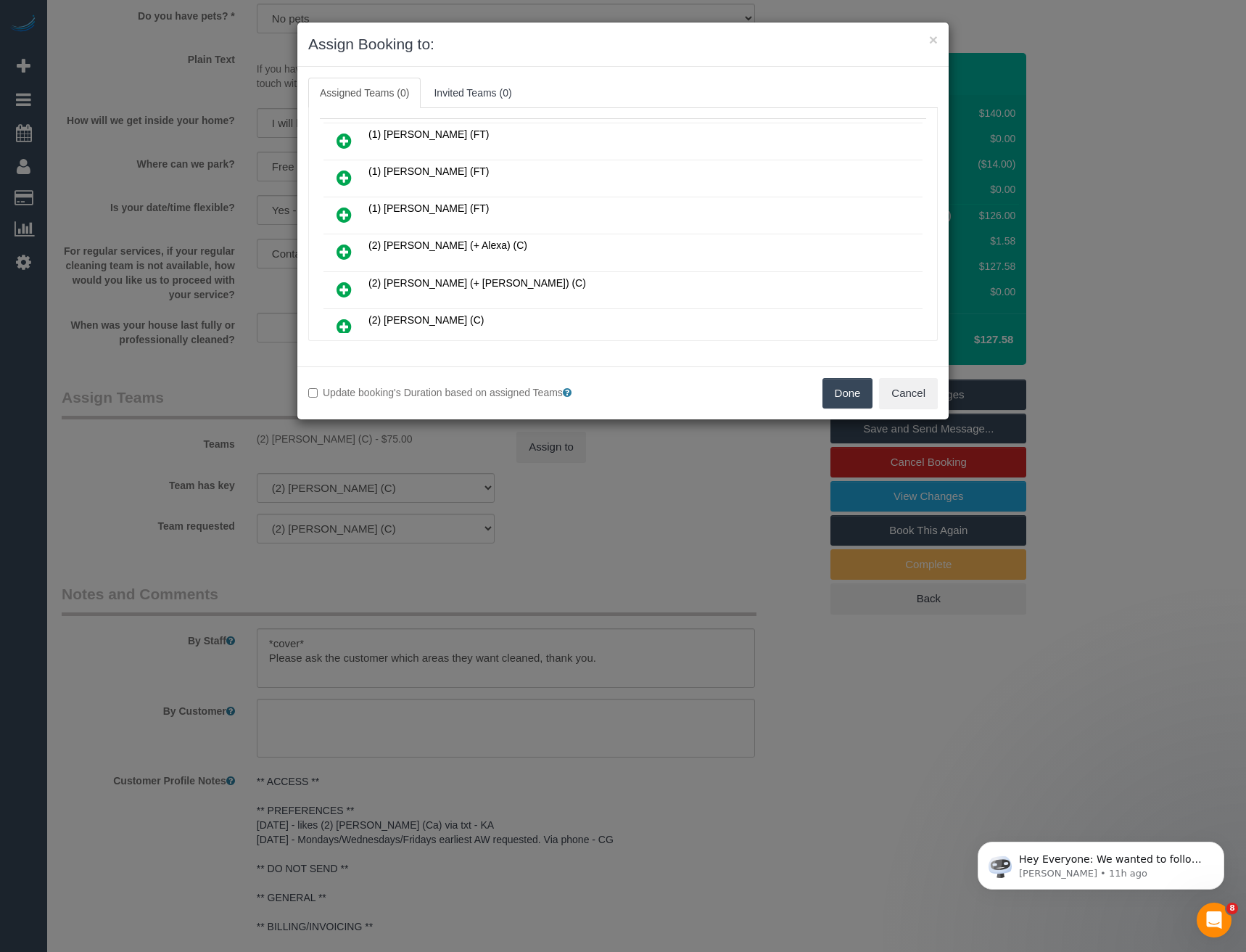
scroll to position [614, 0]
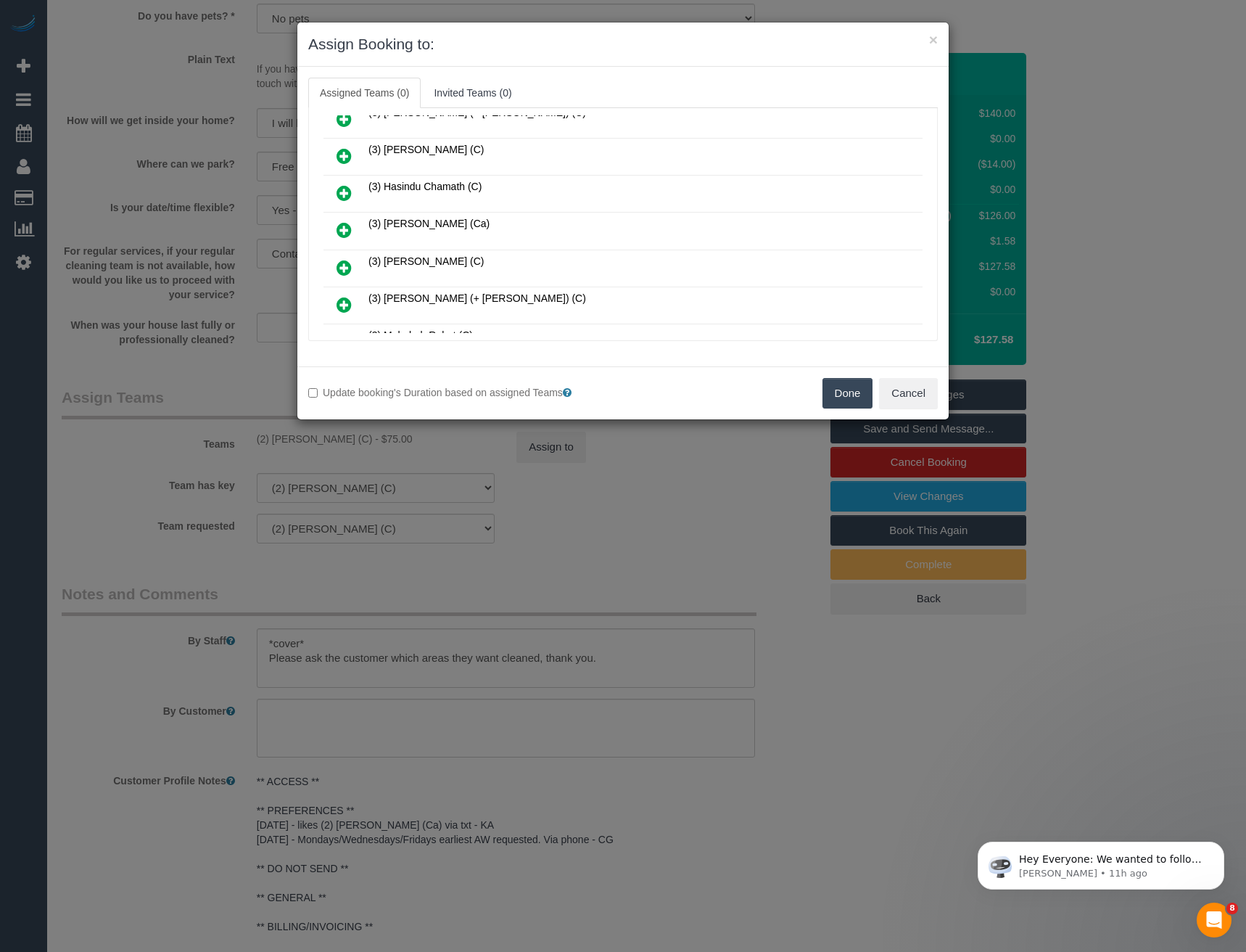
click at [337, 231] on icon at bounding box center [344, 230] width 15 height 18
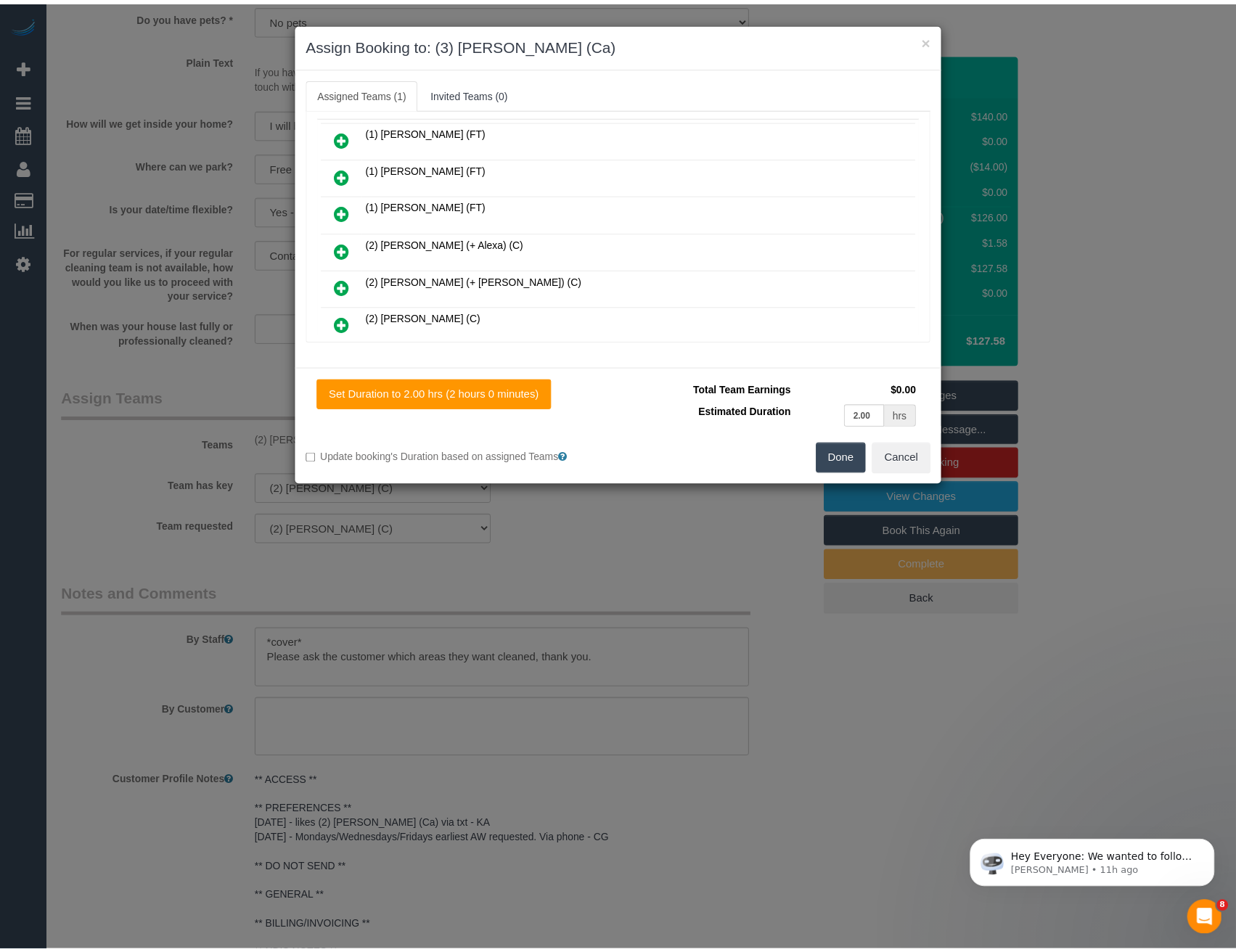
scroll to position [0, 0]
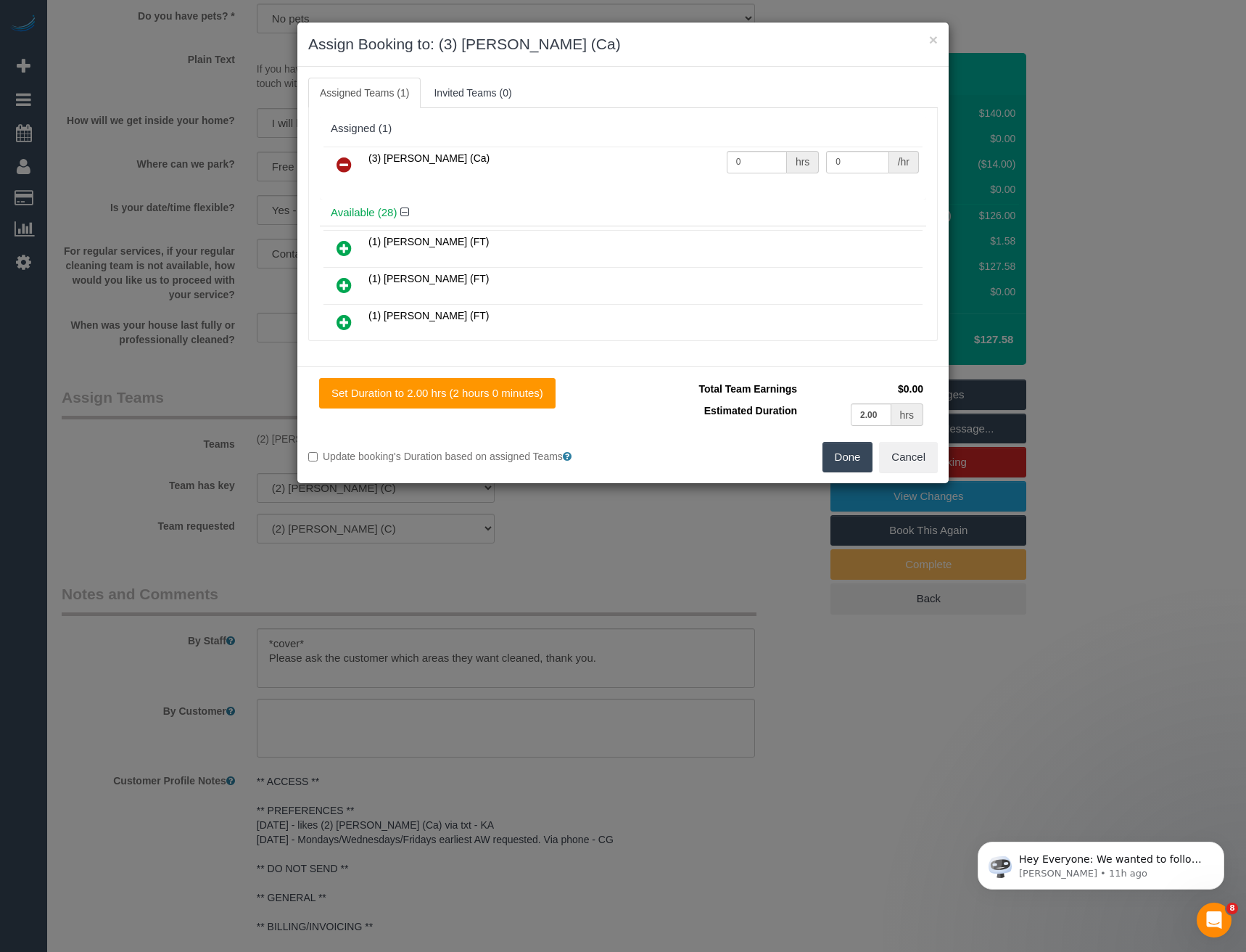
click at [847, 459] on button "Done" at bounding box center [848, 456] width 51 height 30
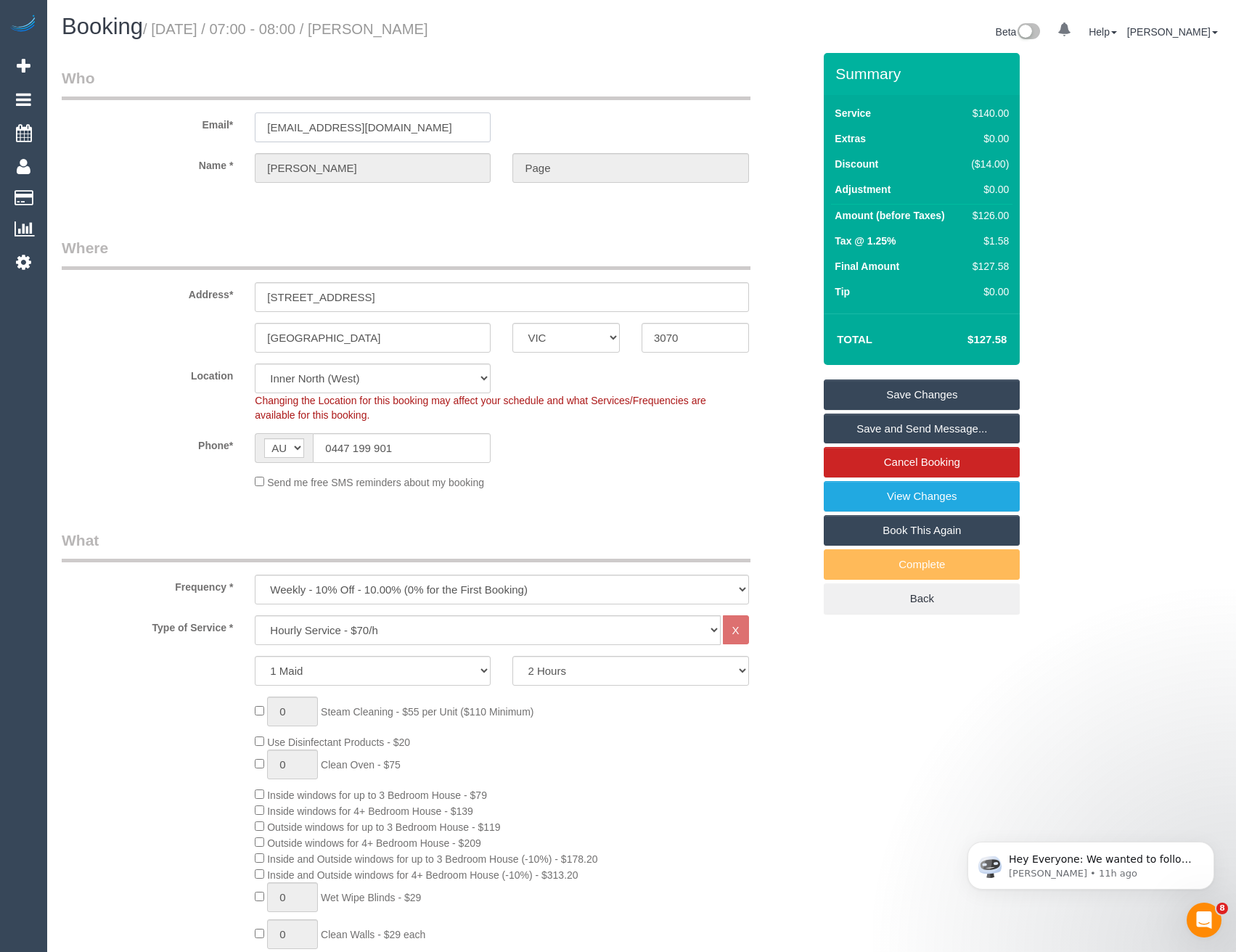
drag, startPoint x: 382, startPoint y: 133, endPoint x: 244, endPoint y: 126, distance: 138.2
click at [244, 126] on div "pagek6@gmail.com" at bounding box center [372, 127] width 257 height 30
click at [905, 393] on link "Save Changes" at bounding box center [922, 394] width 196 height 30
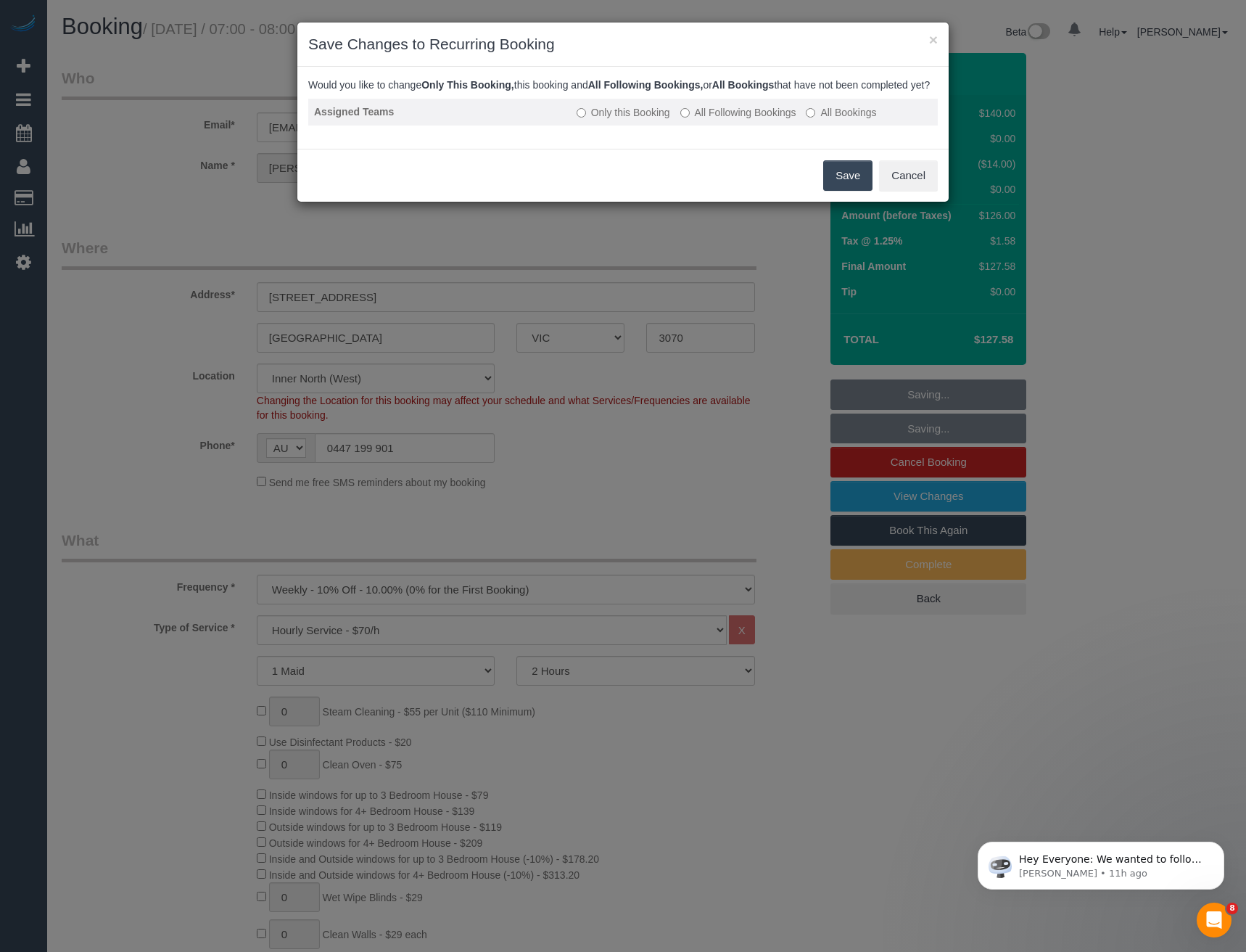
click at [705, 120] on label "All Following Bookings" at bounding box center [738, 112] width 116 height 15
click at [846, 191] on button "Save" at bounding box center [848, 175] width 49 height 30
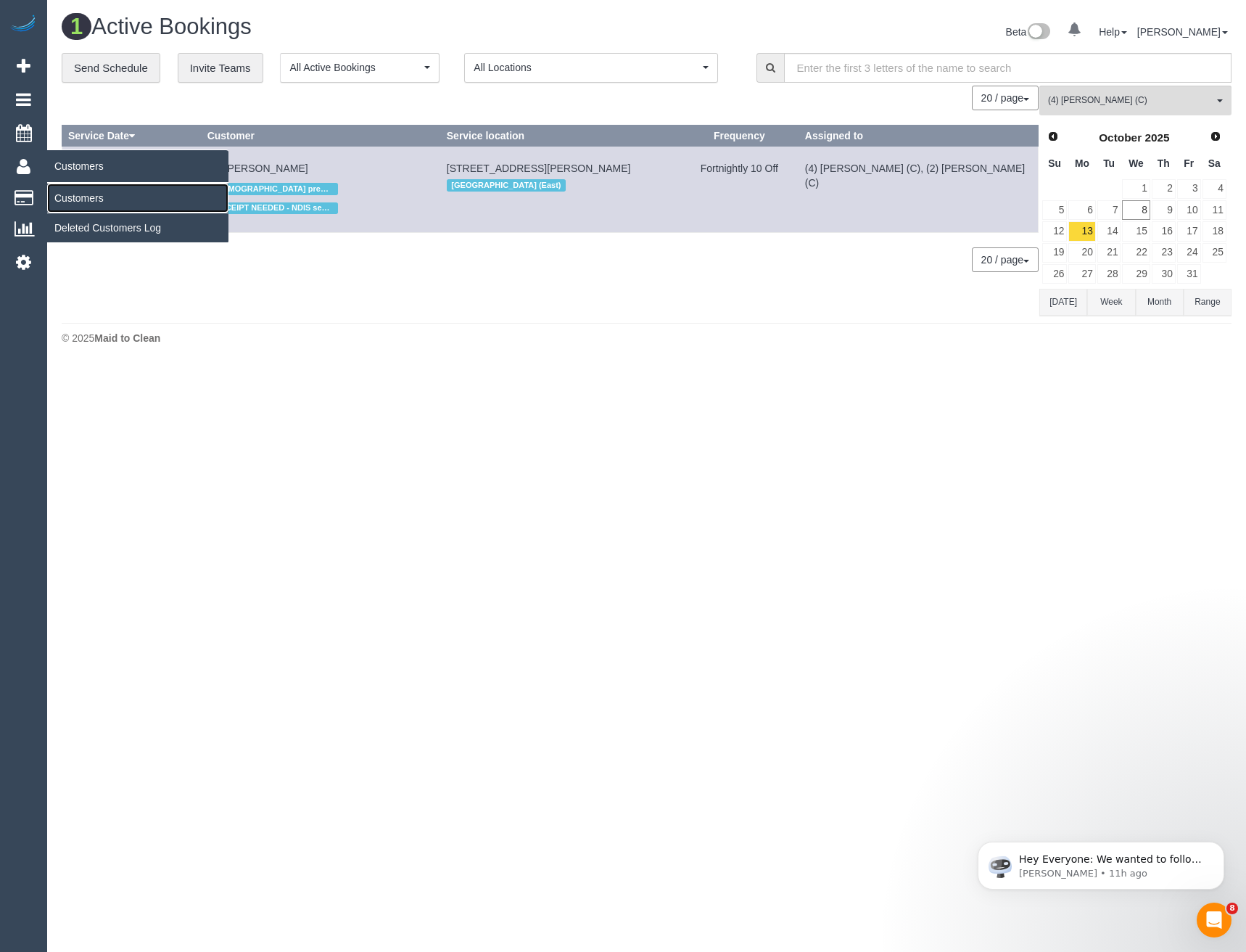
click at [74, 202] on link "Customers" at bounding box center [137, 198] width 181 height 29
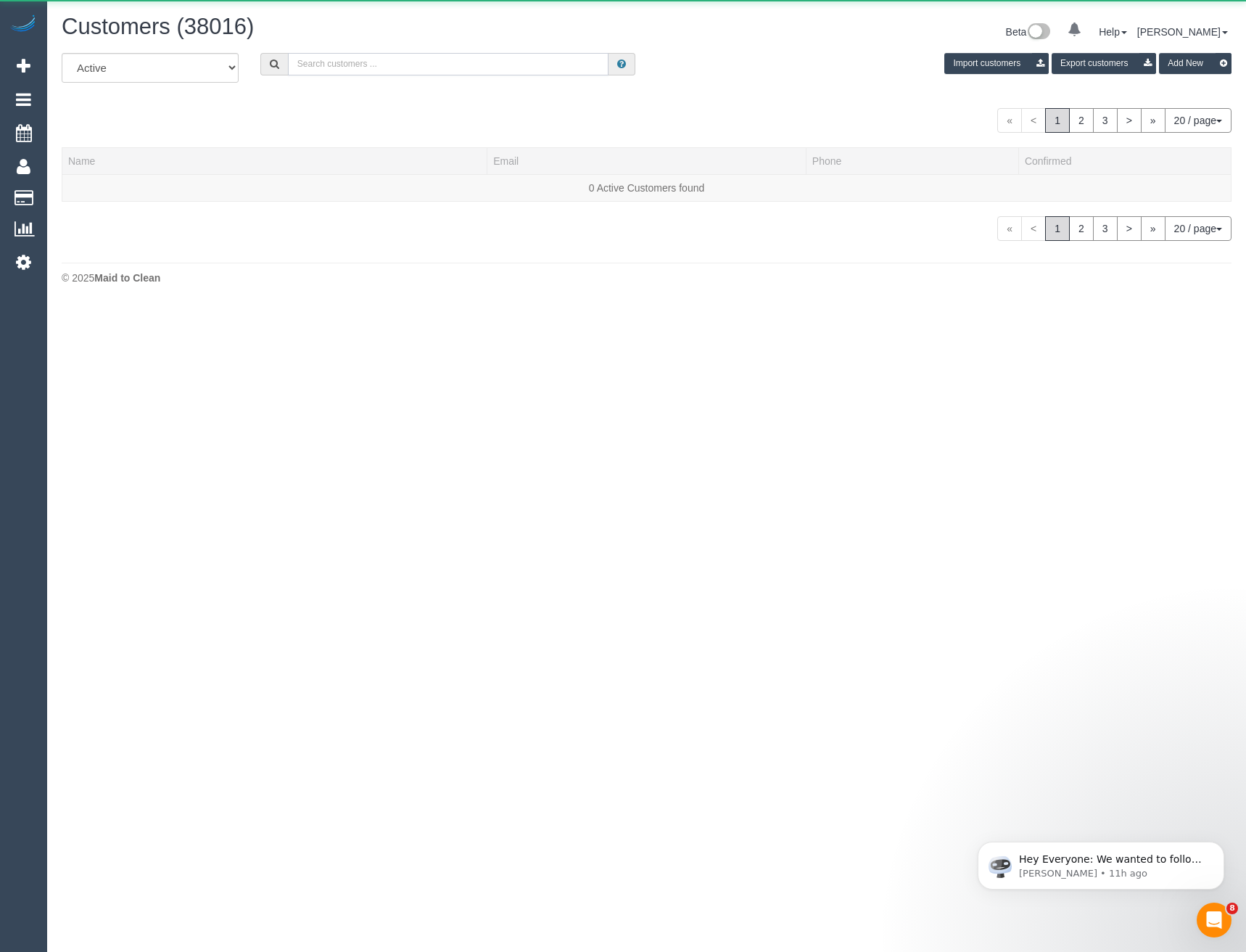
click at [413, 56] on input "text" at bounding box center [449, 64] width 321 height 22
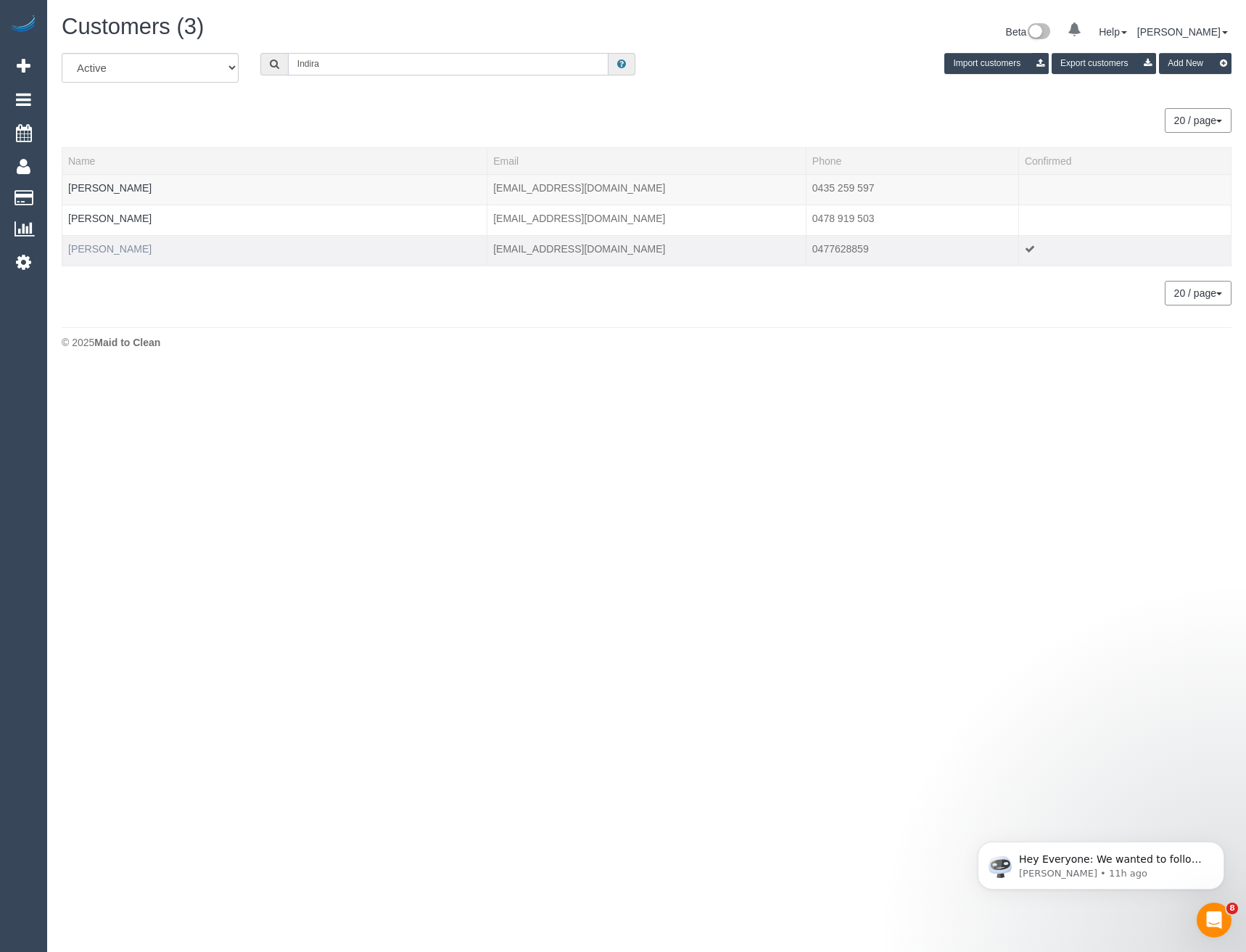
type input "Indira"
click at [110, 245] on link "Indira Losada" at bounding box center [110, 249] width 83 height 12
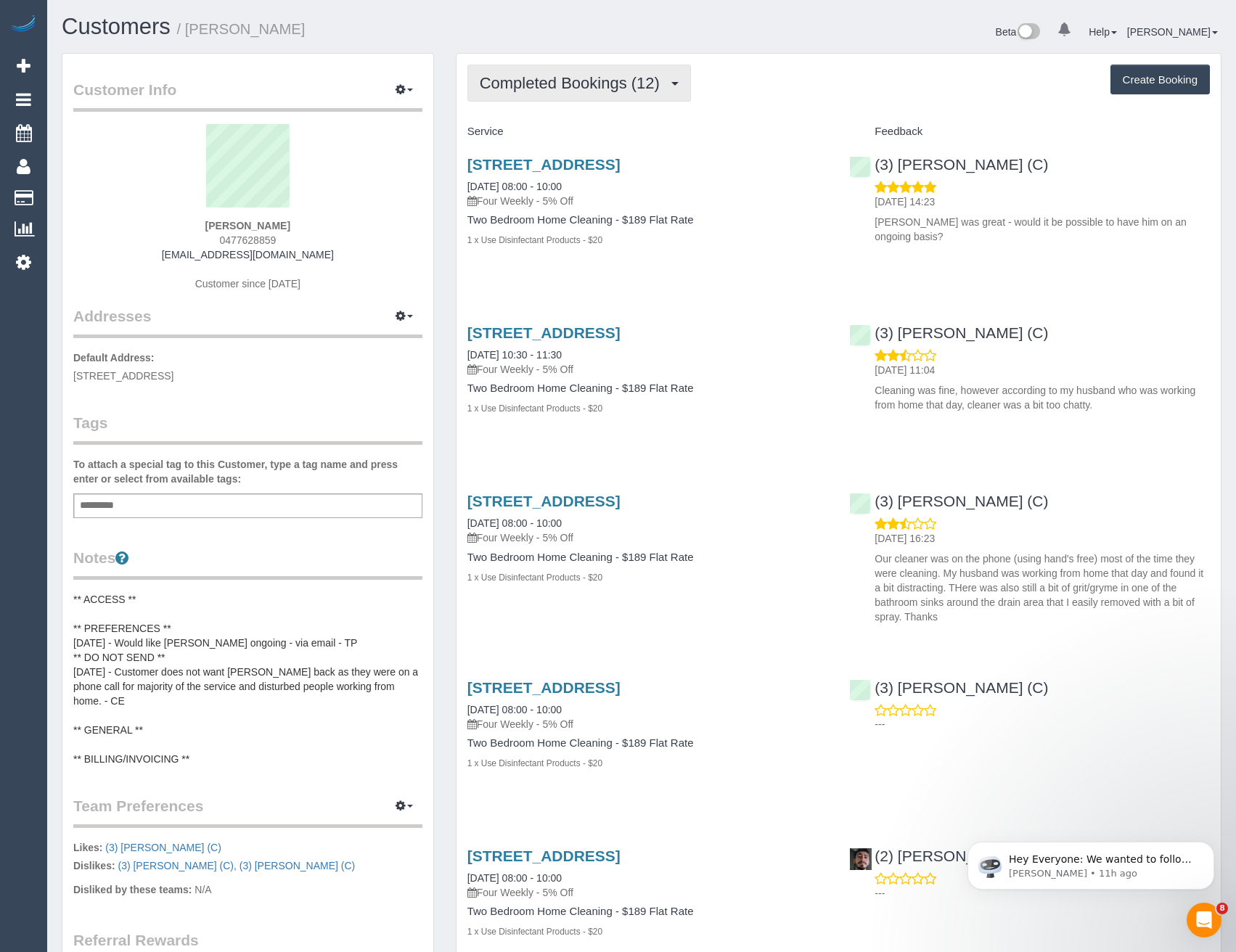
click at [650, 88] on span "Completed Bookings (12)" at bounding box center [573, 83] width 187 height 18
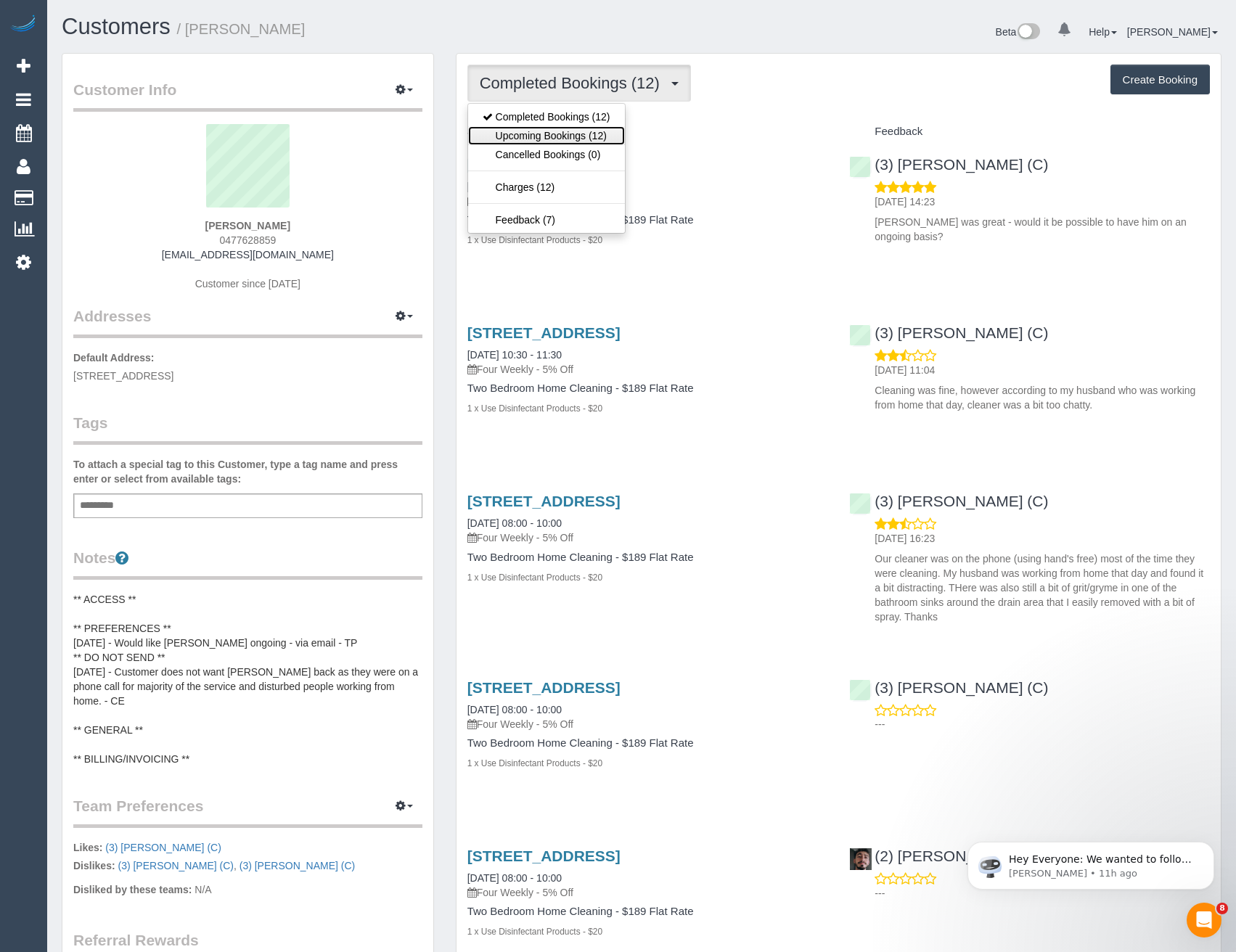
click at [599, 135] on link "Upcoming Bookings (12)" at bounding box center [546, 135] width 157 height 19
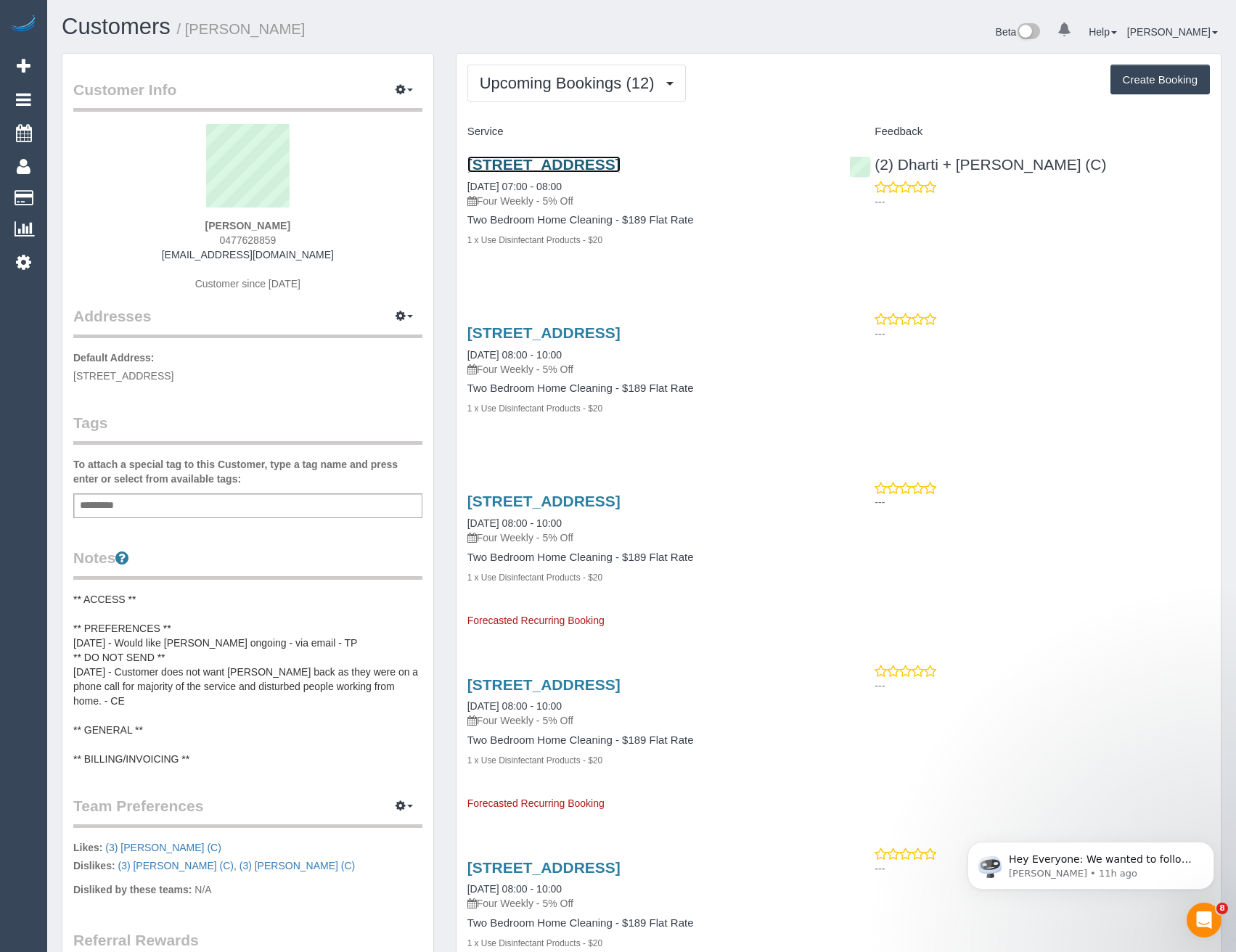
click at [620, 164] on link "14 University Street, Carlton, VIC 3053" at bounding box center [544, 164] width 153 height 17
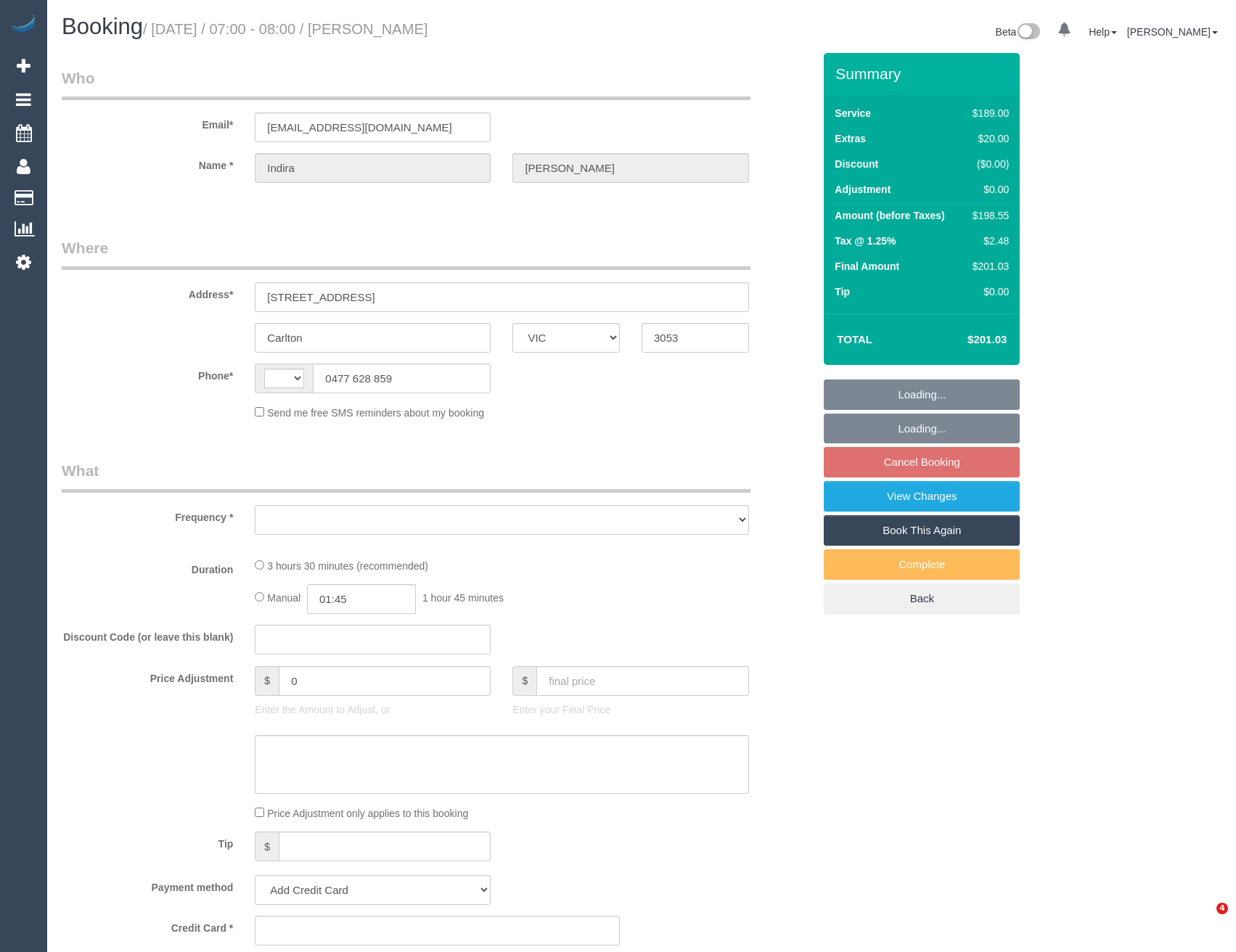
select select "VIC"
select select "string:AU"
select select "string:stripe-pm_1S6ORc2GScqysDRVTMJKJR69"
select select "number:28"
select select "number:14"
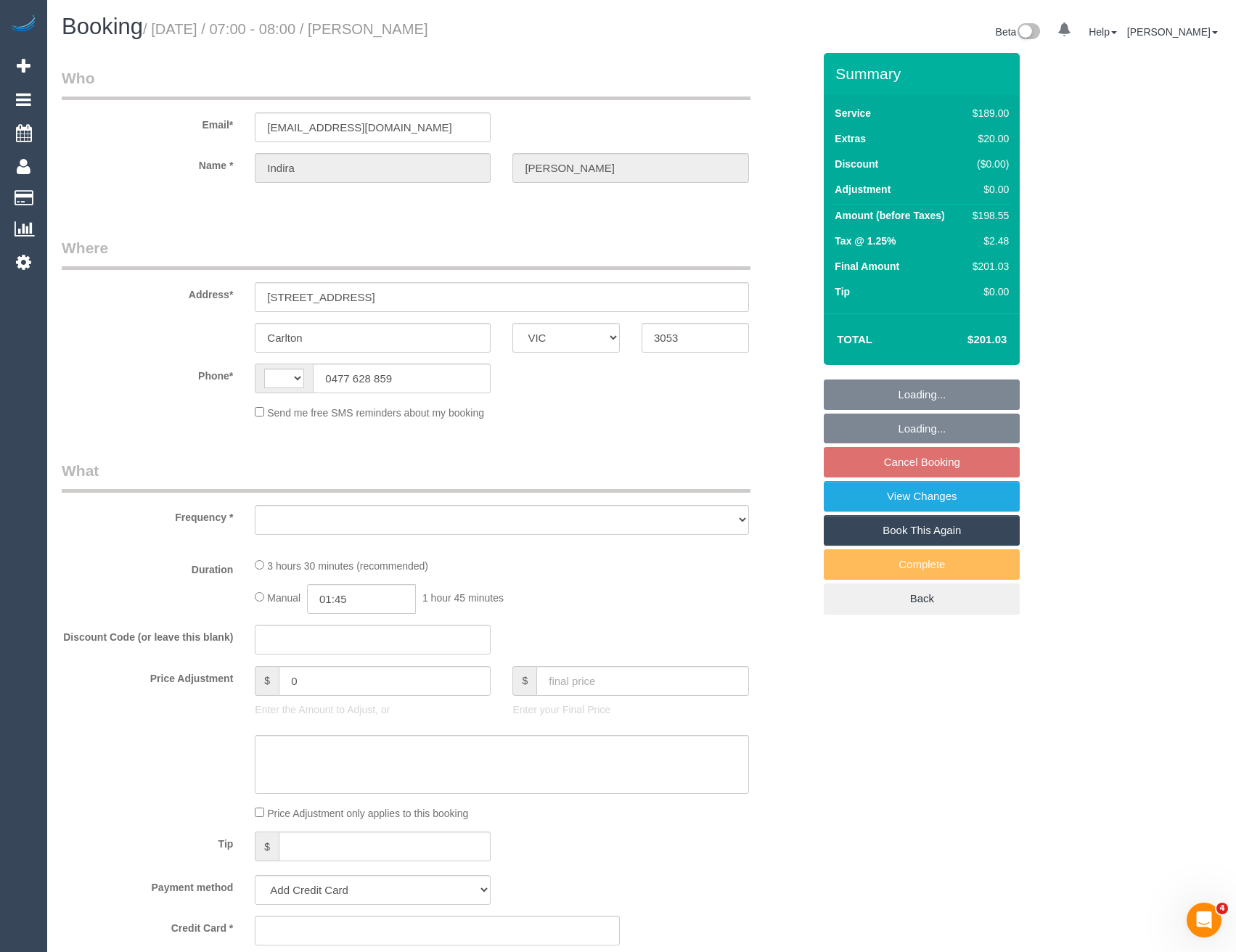
select select "number:20"
select select "number:24"
select select "number:33"
select select "number:13"
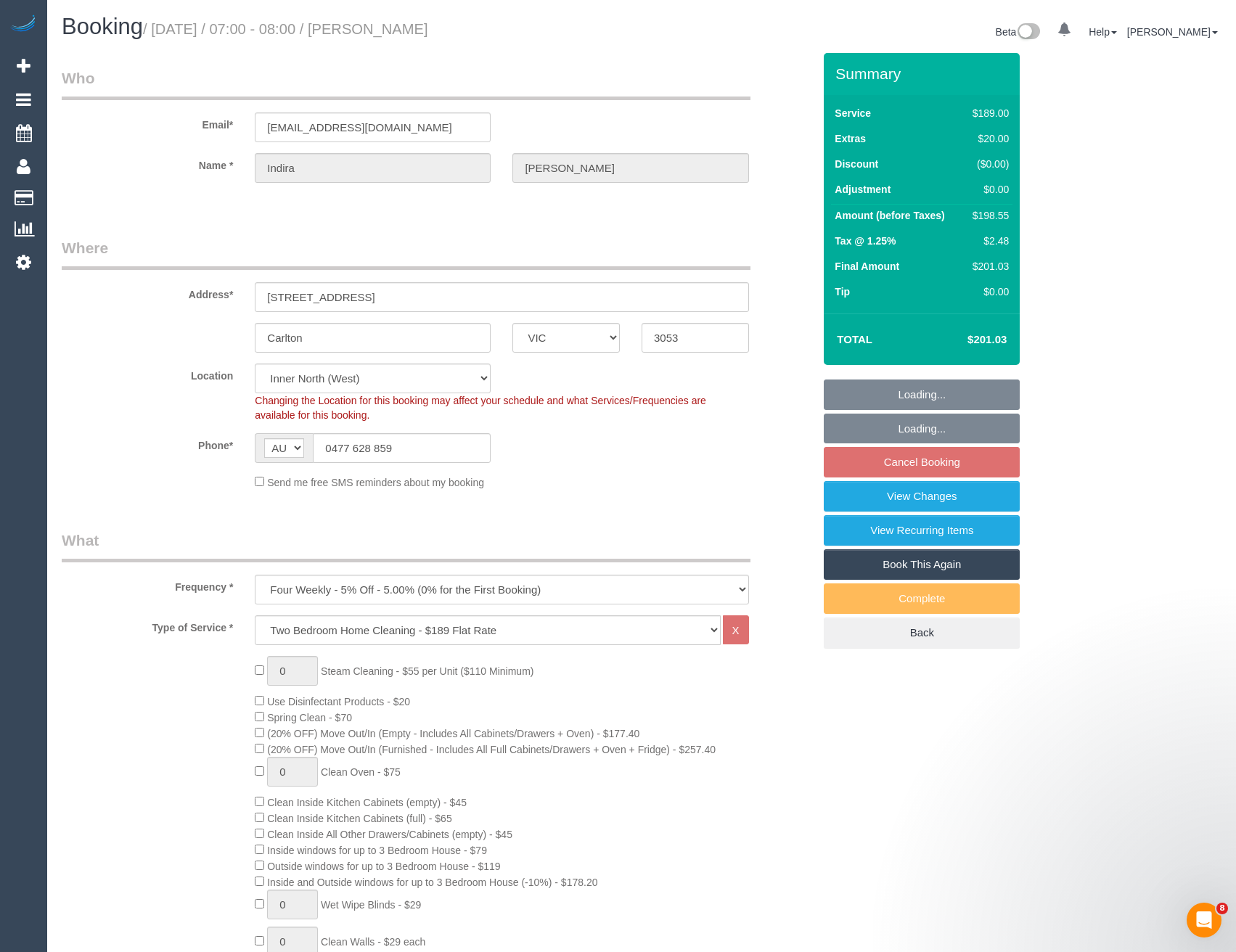
select select "object:1647"
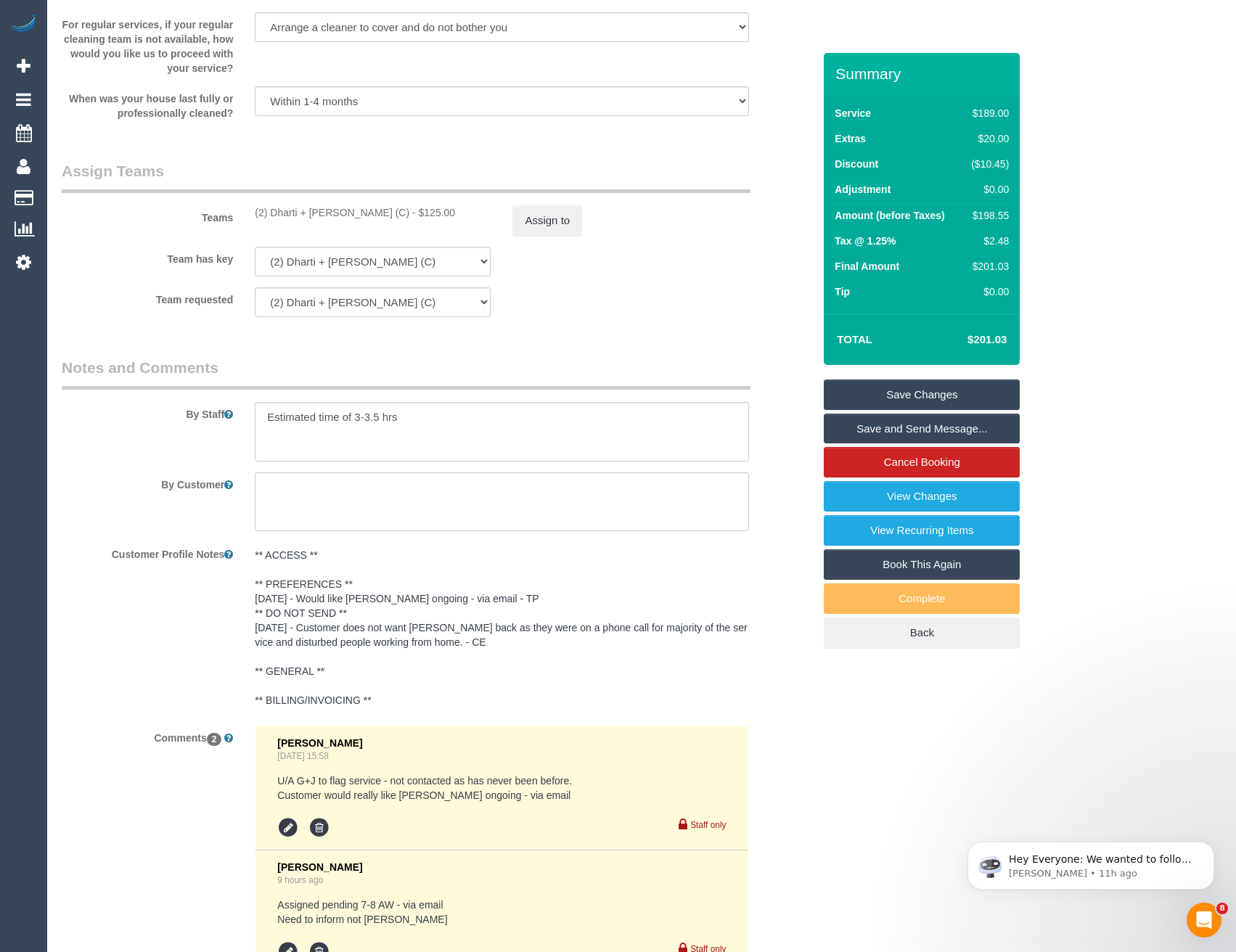
scroll to position [2370, 0]
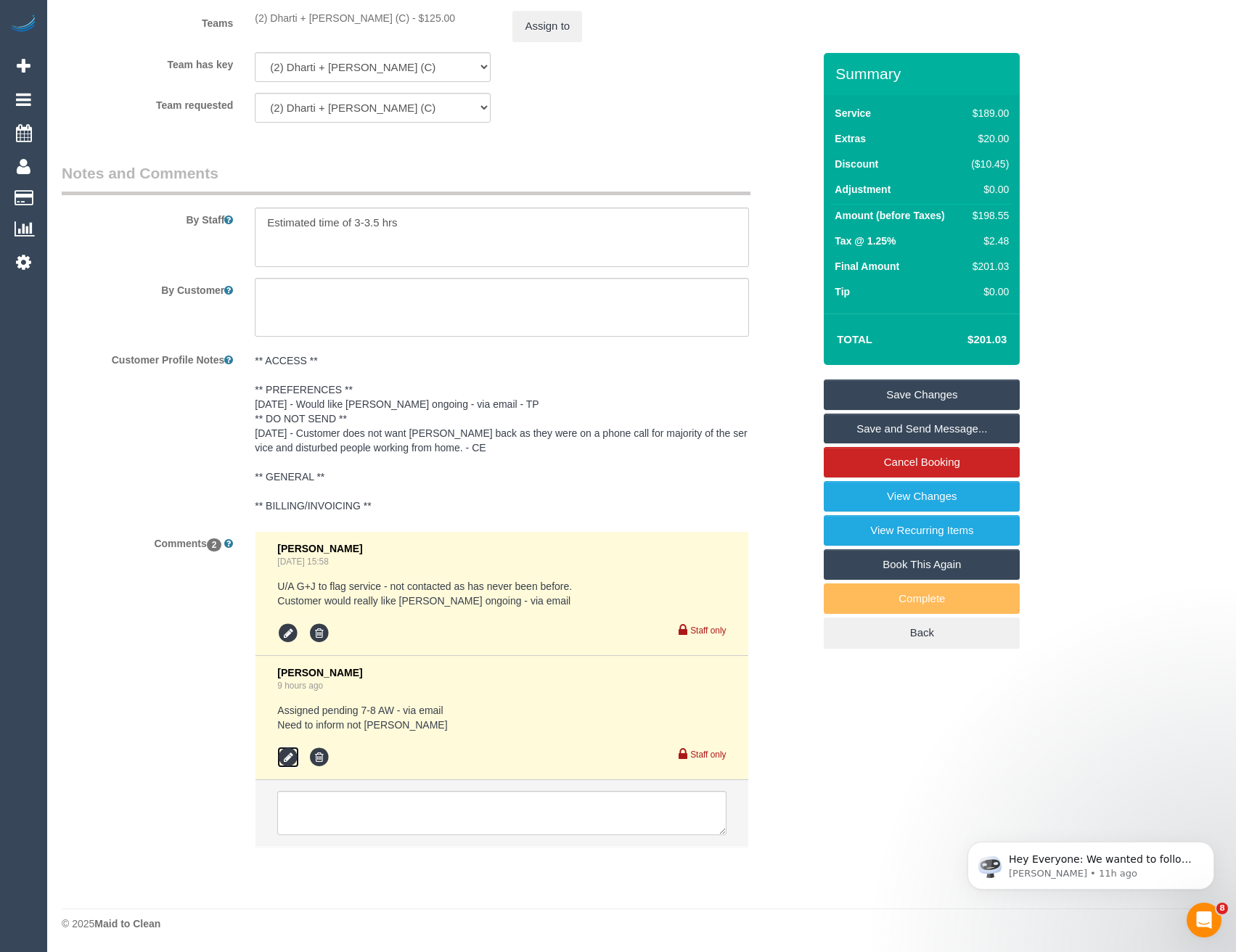
click at [284, 754] on icon at bounding box center [288, 757] width 22 height 22
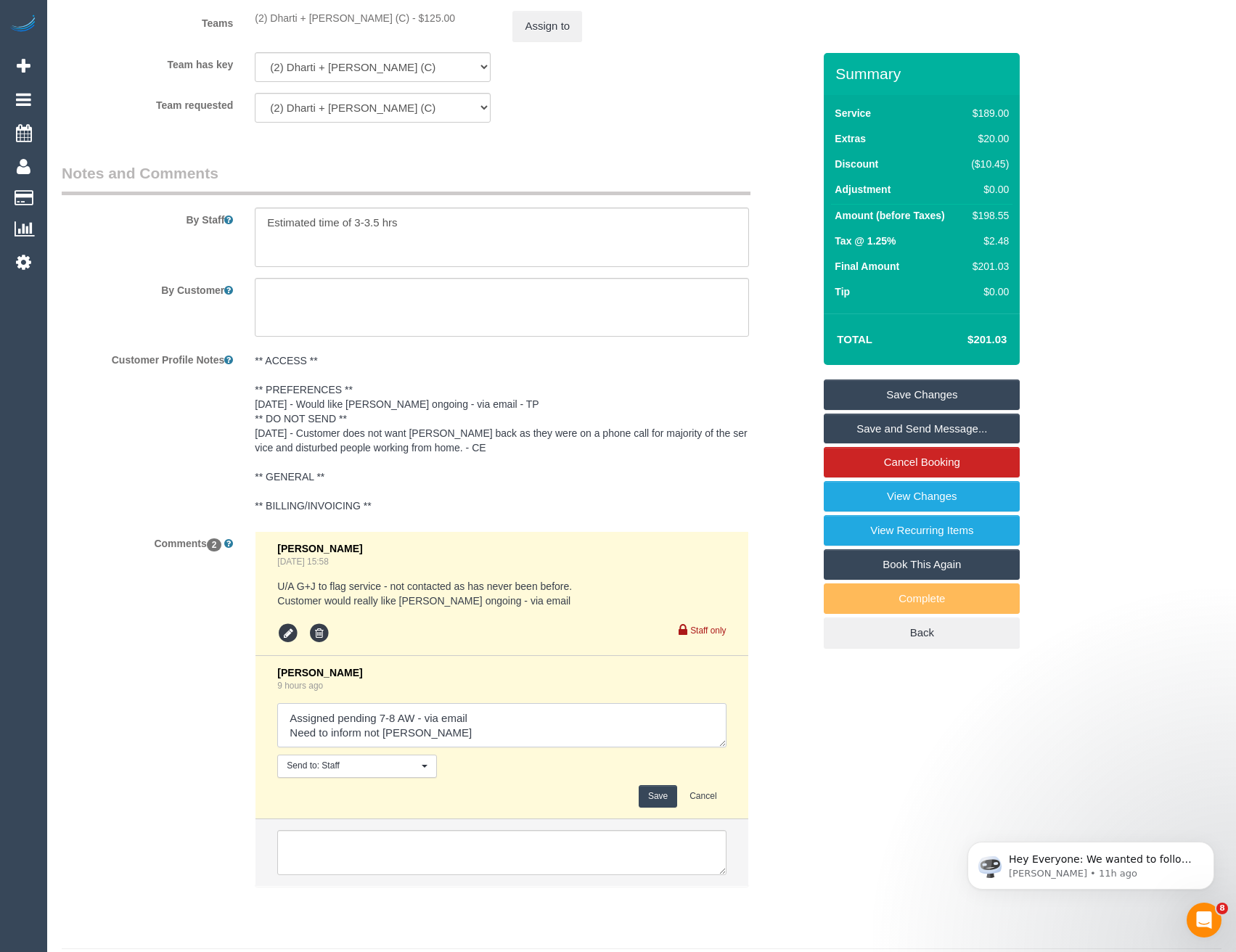
click at [497, 720] on textarea at bounding box center [501, 725] width 449 height 45
click at [457, 743] on textarea at bounding box center [501, 725] width 449 height 45
type textarea "Assigned pending 7-8 AW - via email // confirmed Need to inform not Jahidul // …"
click at [643, 791] on button "Save" at bounding box center [658, 795] width 39 height 22
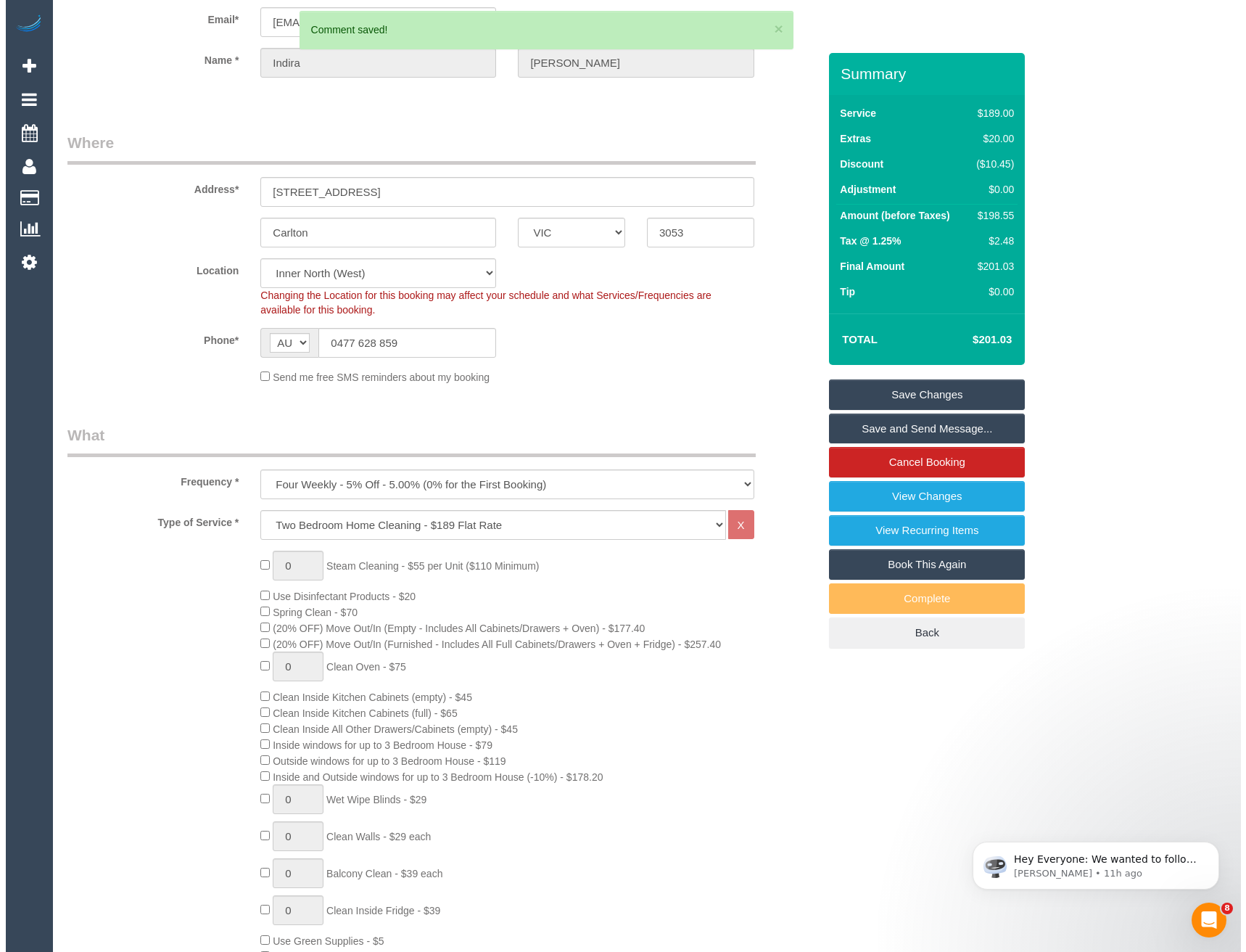
scroll to position [0, 0]
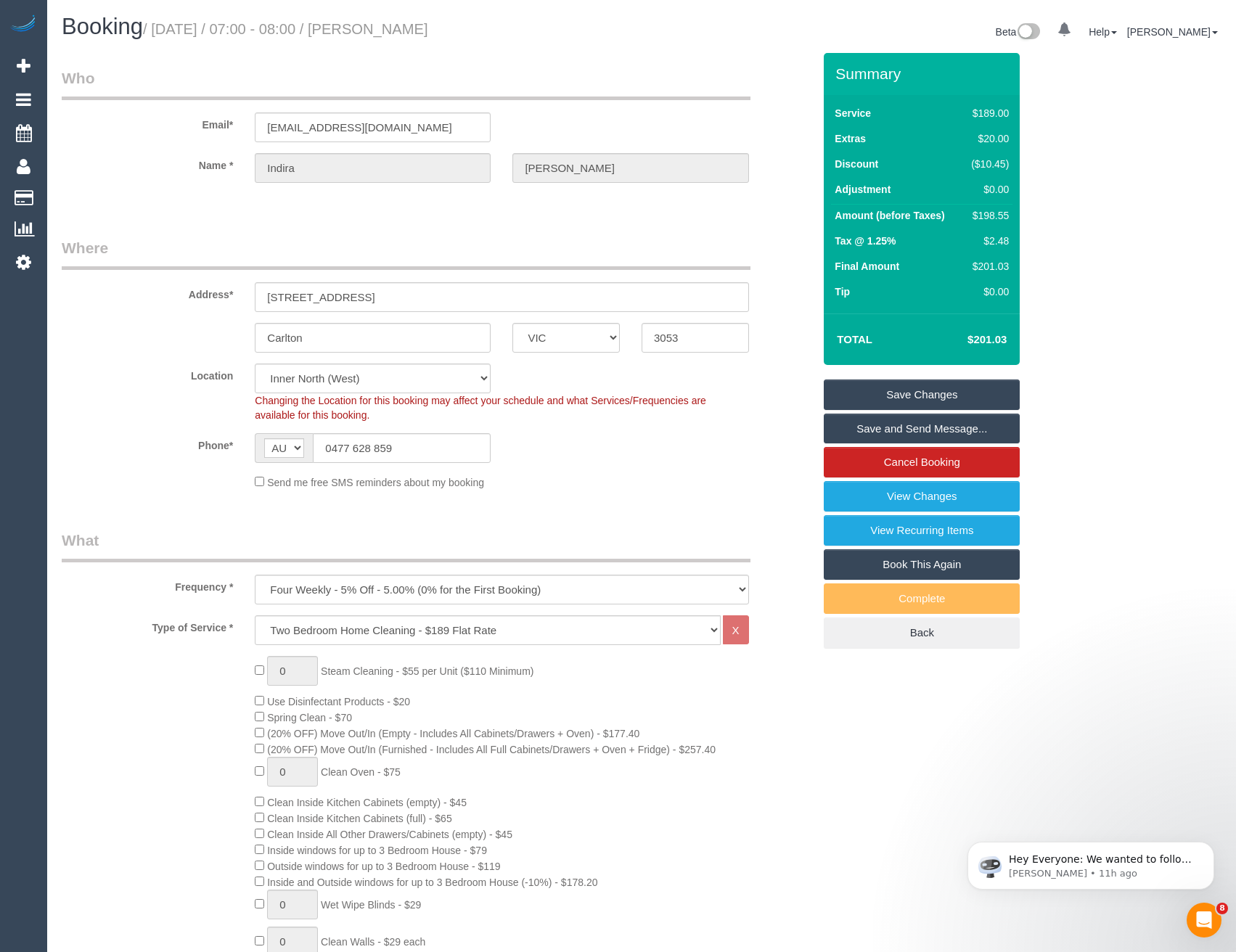
click at [910, 421] on link "Save and Send Message..." at bounding box center [922, 428] width 196 height 30
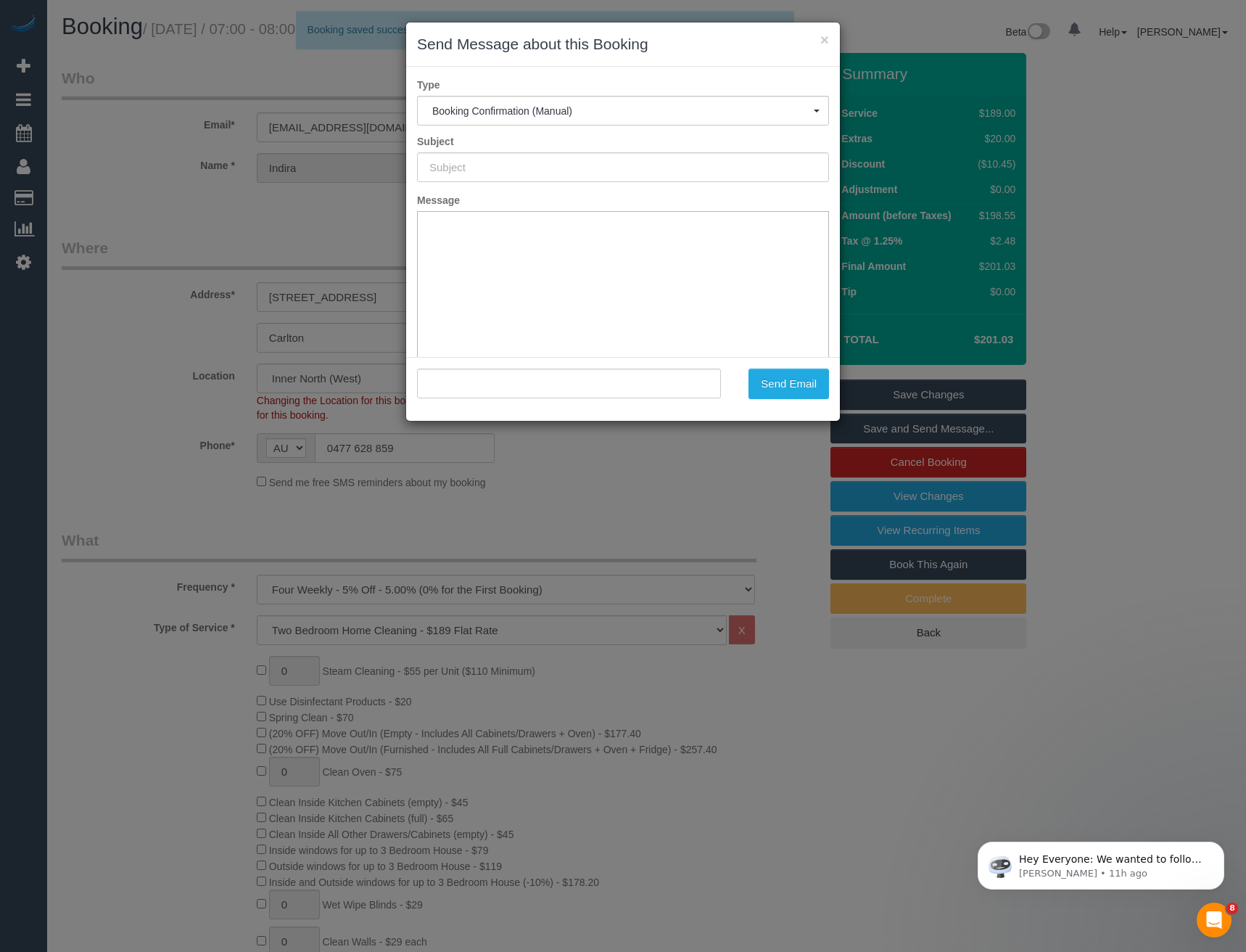
type input "Booking Confirmed"
type input ""Indira Losada" <indiratlr@gmail.com>"
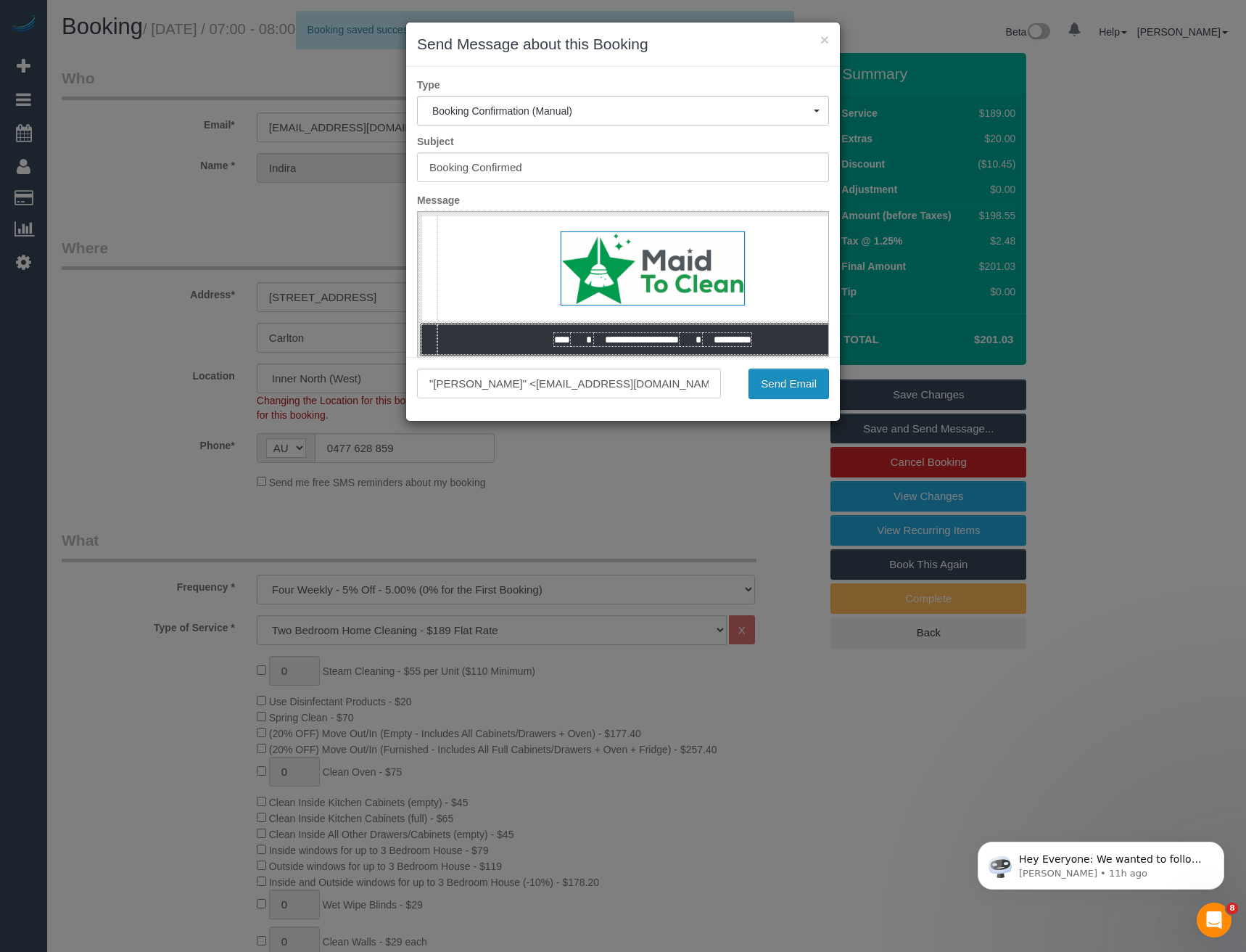
drag, startPoint x: 775, startPoint y: 388, endPoint x: 766, endPoint y: 389, distance: 9.1
click at [775, 388] on button "Send Email" at bounding box center [788, 383] width 80 height 30
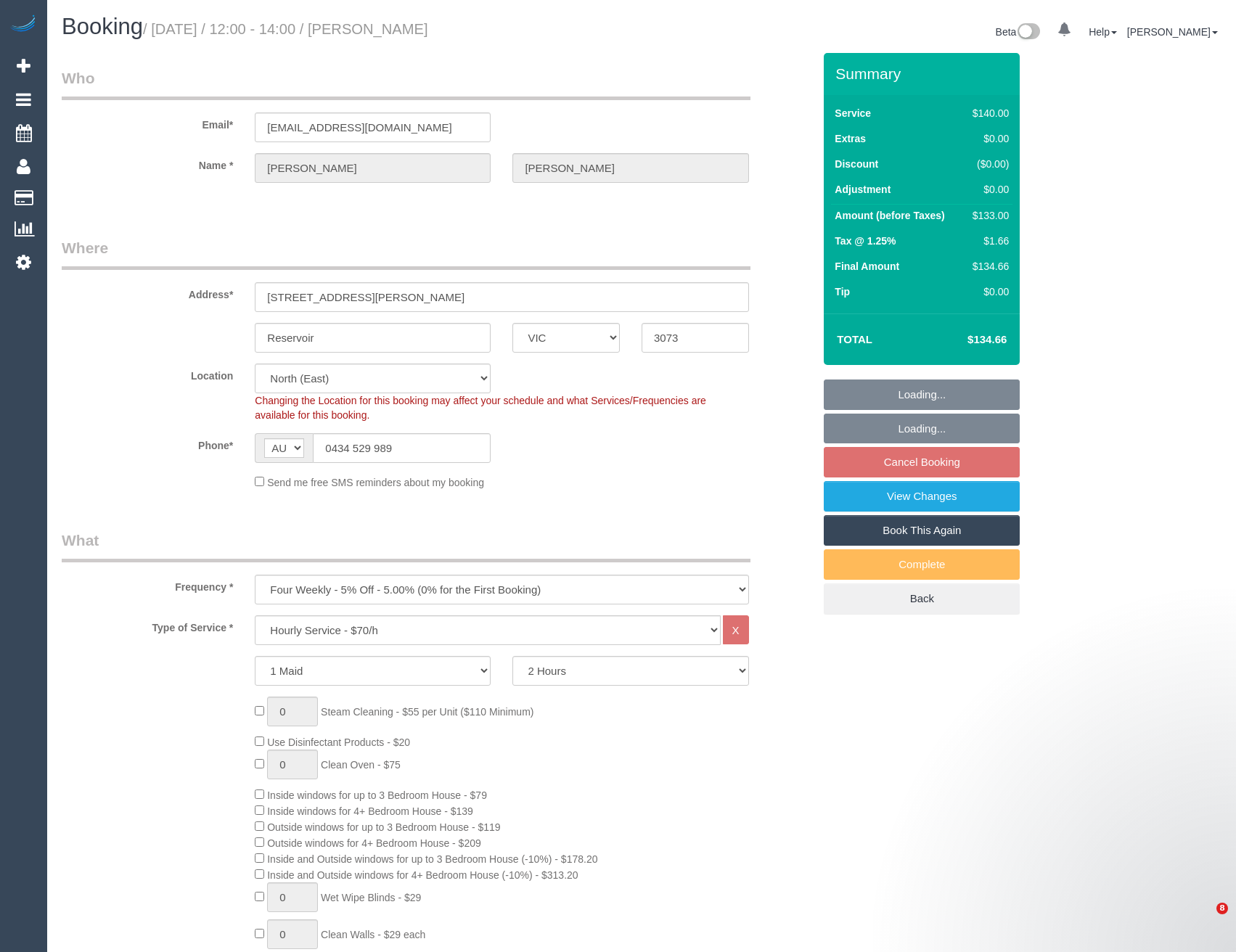
select select "VIC"
select select "string:stripe-pm_1LFxj12GScqysDRVwPOzLZW8"
select select "number:29"
select select "number:14"
select select "number:19"
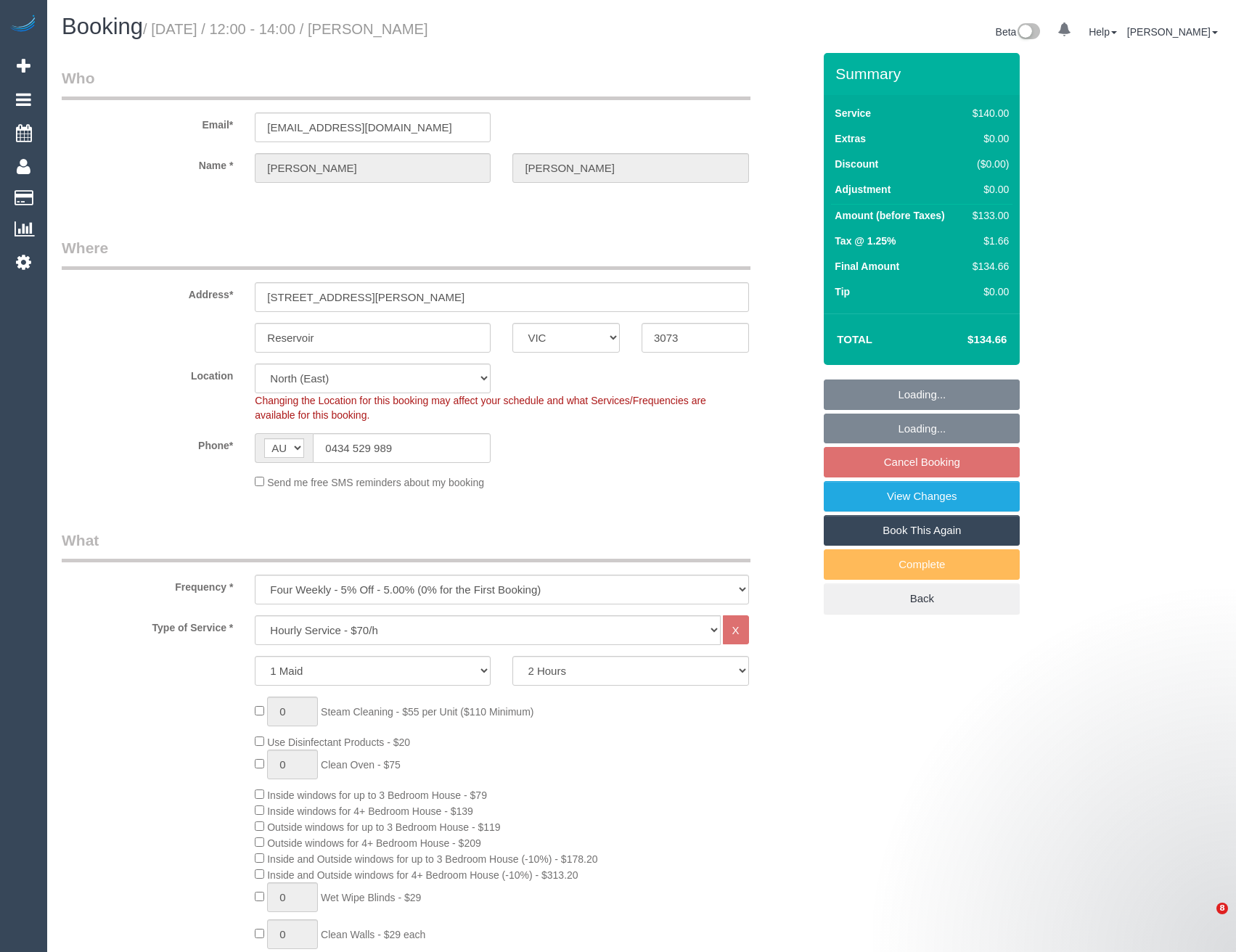
select select "number:22"
select select "number:34"
select select "number:12"
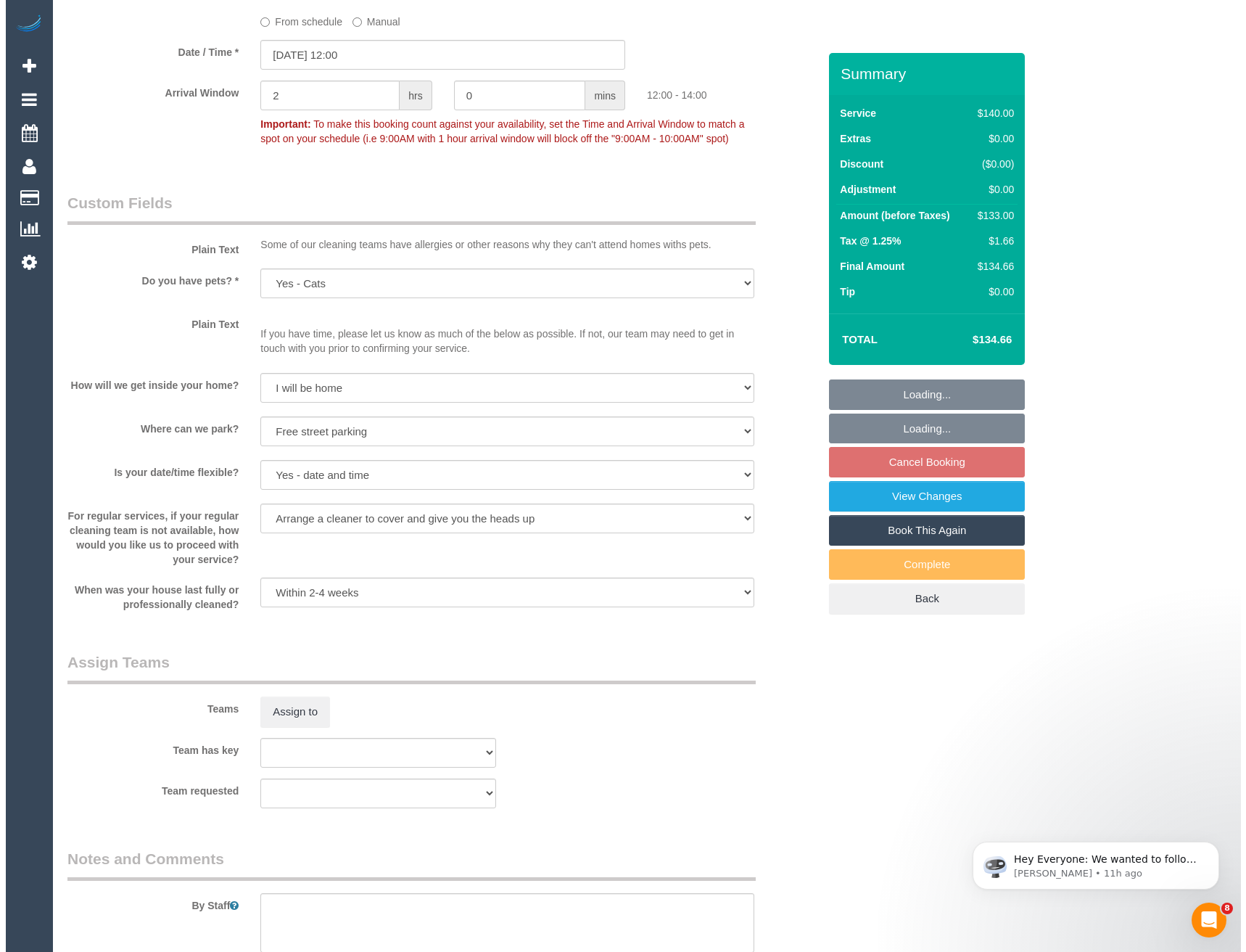
scroll to position [1909, 0]
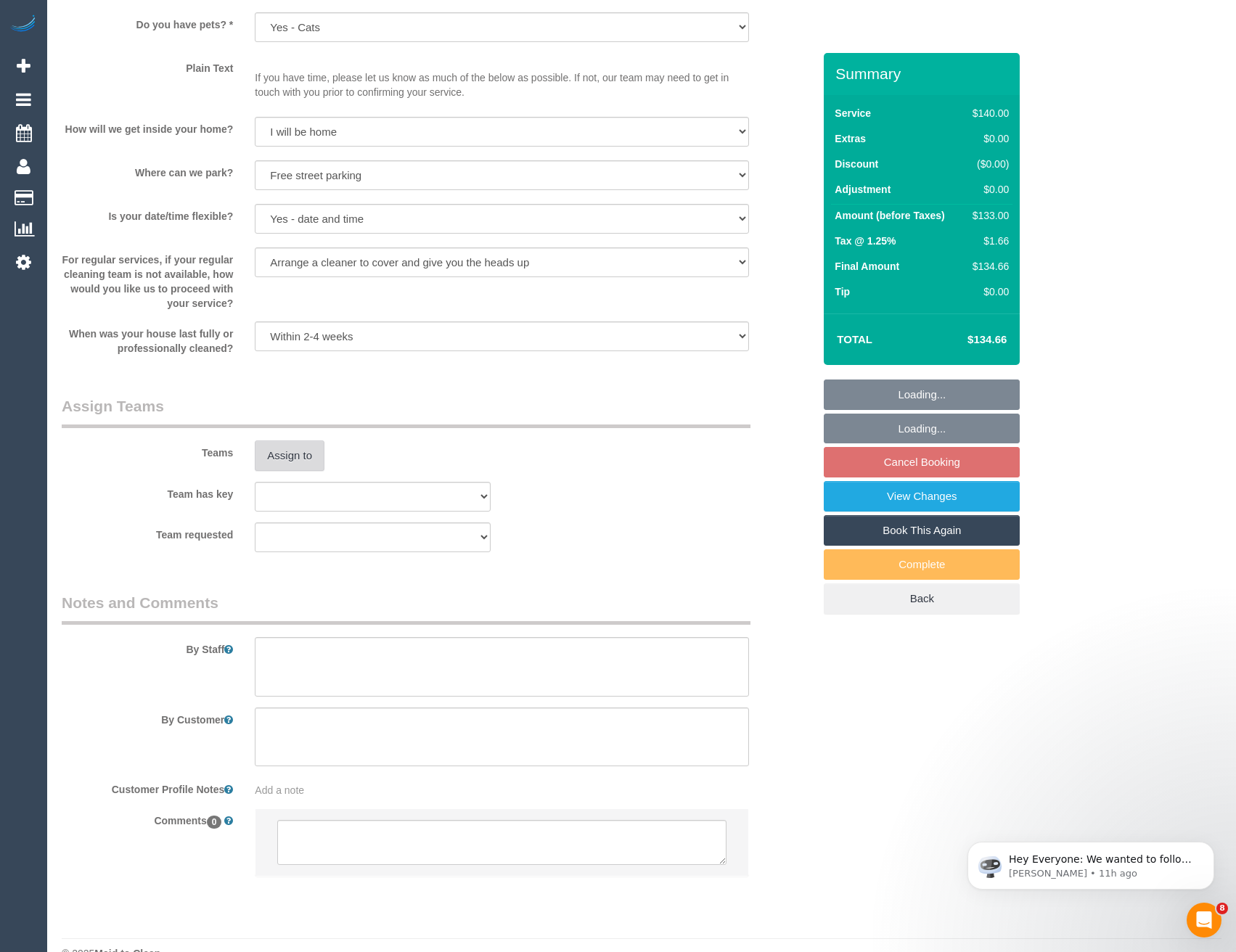
click at [315, 462] on button "Assign to" at bounding box center [290, 455] width 70 height 30
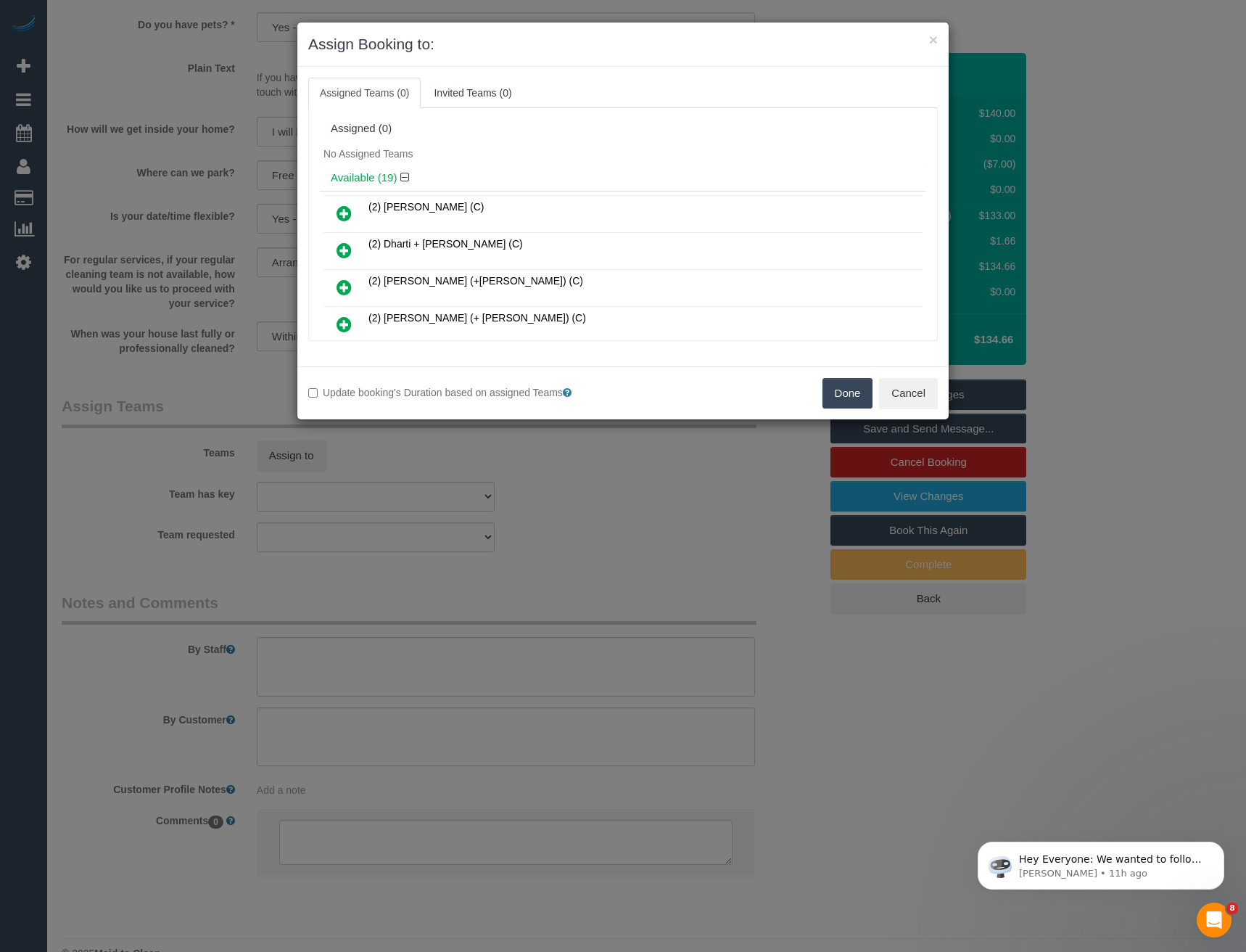
scroll to position [3267, 0]
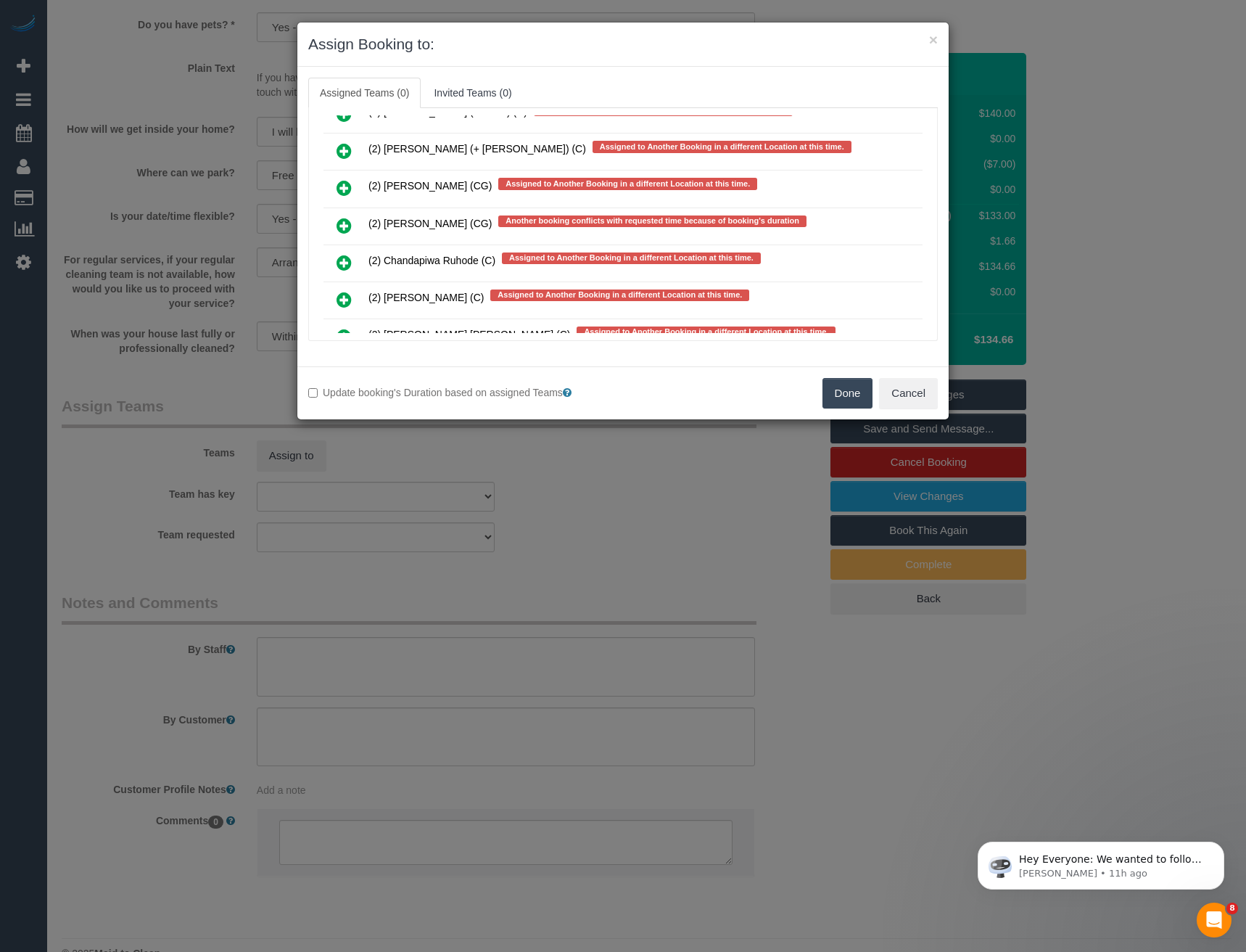
click at [339, 219] on icon at bounding box center [344, 225] width 15 height 18
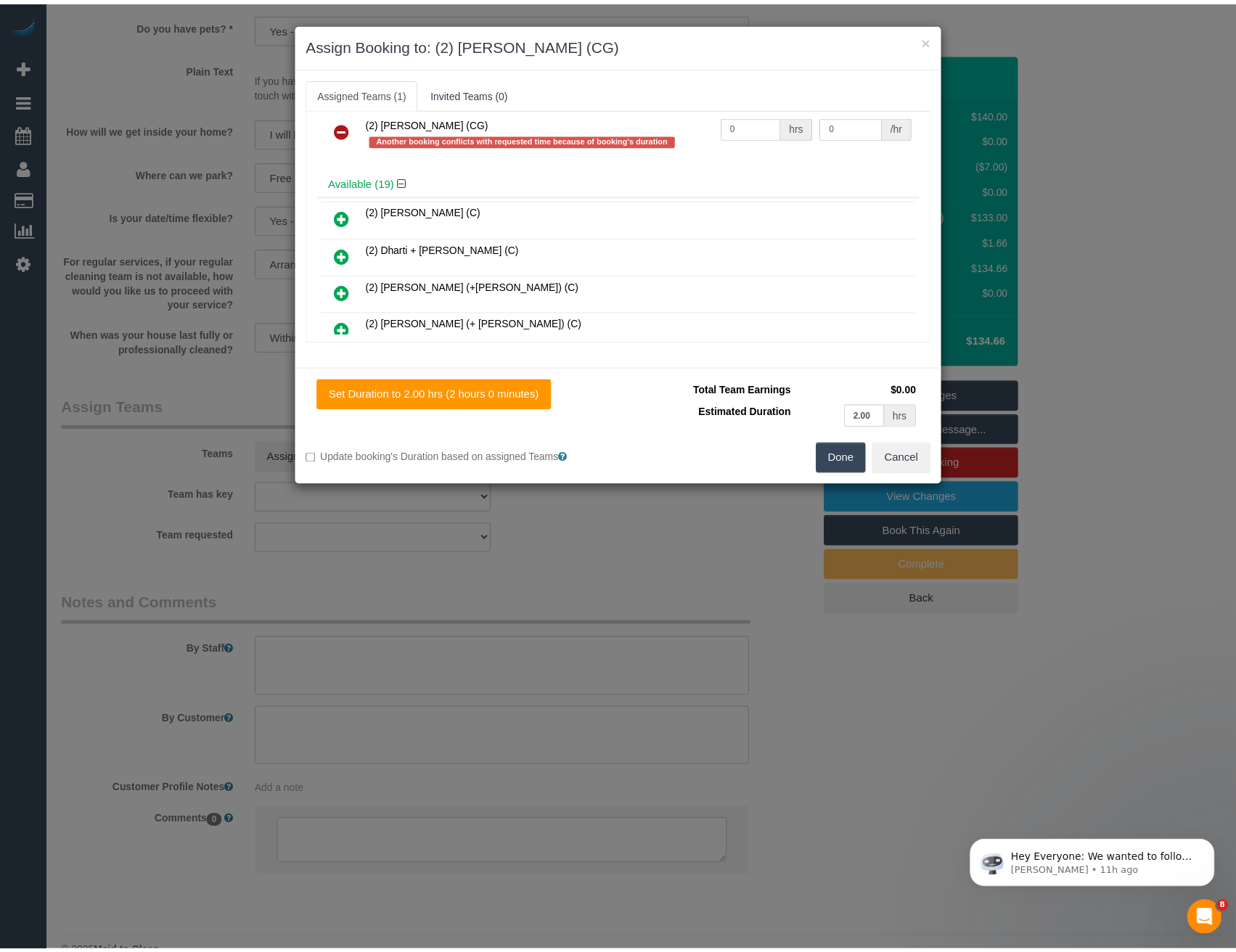
scroll to position [0, 0]
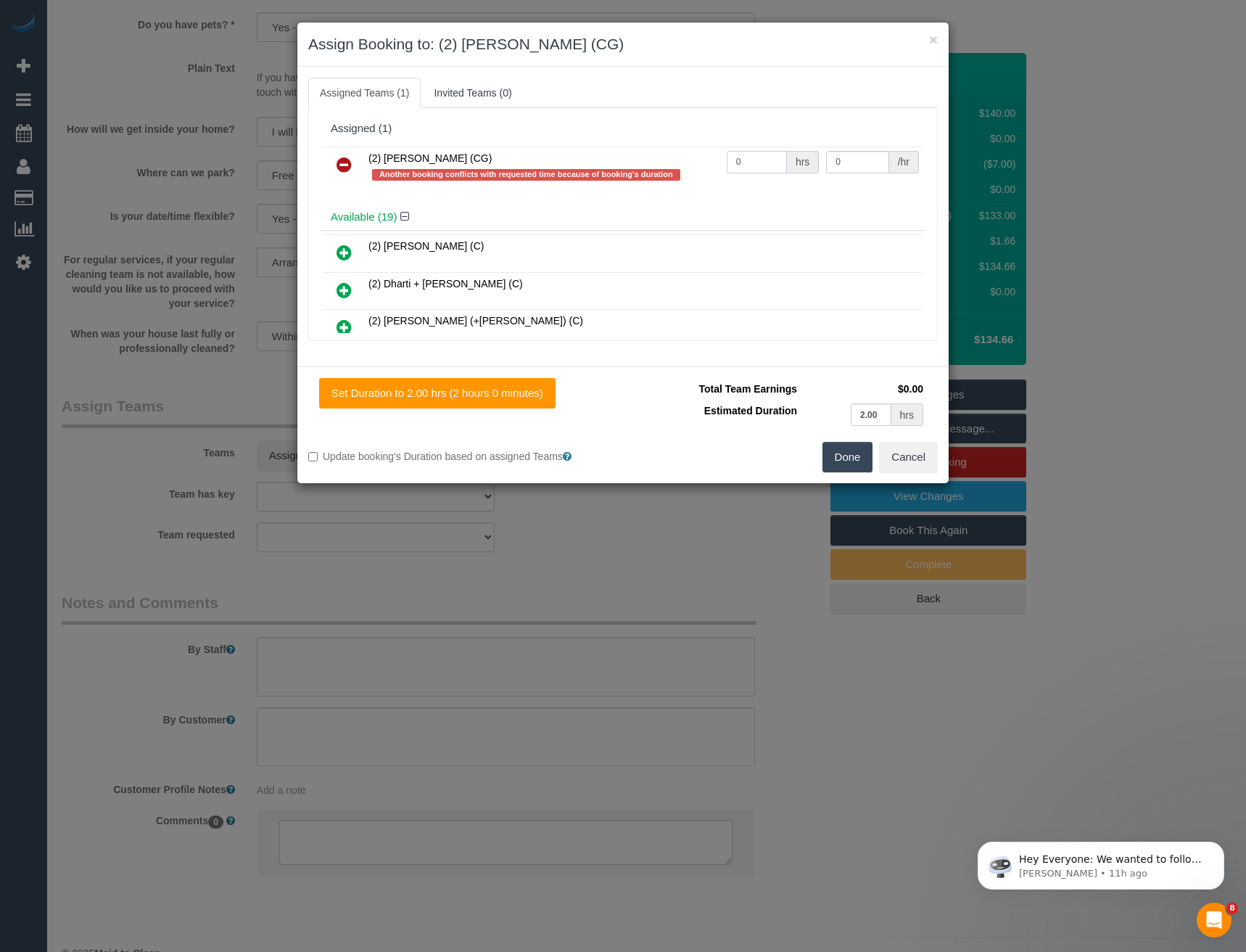
drag, startPoint x: 757, startPoint y: 157, endPoint x: 645, endPoint y: 167, distance: 112.4
click at [689, 168] on tr "(2) Binoy Adheesha (CG) Another booking conflicts with requested time because o…" at bounding box center [623, 168] width 599 height 42
type input "2"
type input "41.25"
click at [859, 459] on button "Done" at bounding box center [848, 456] width 51 height 30
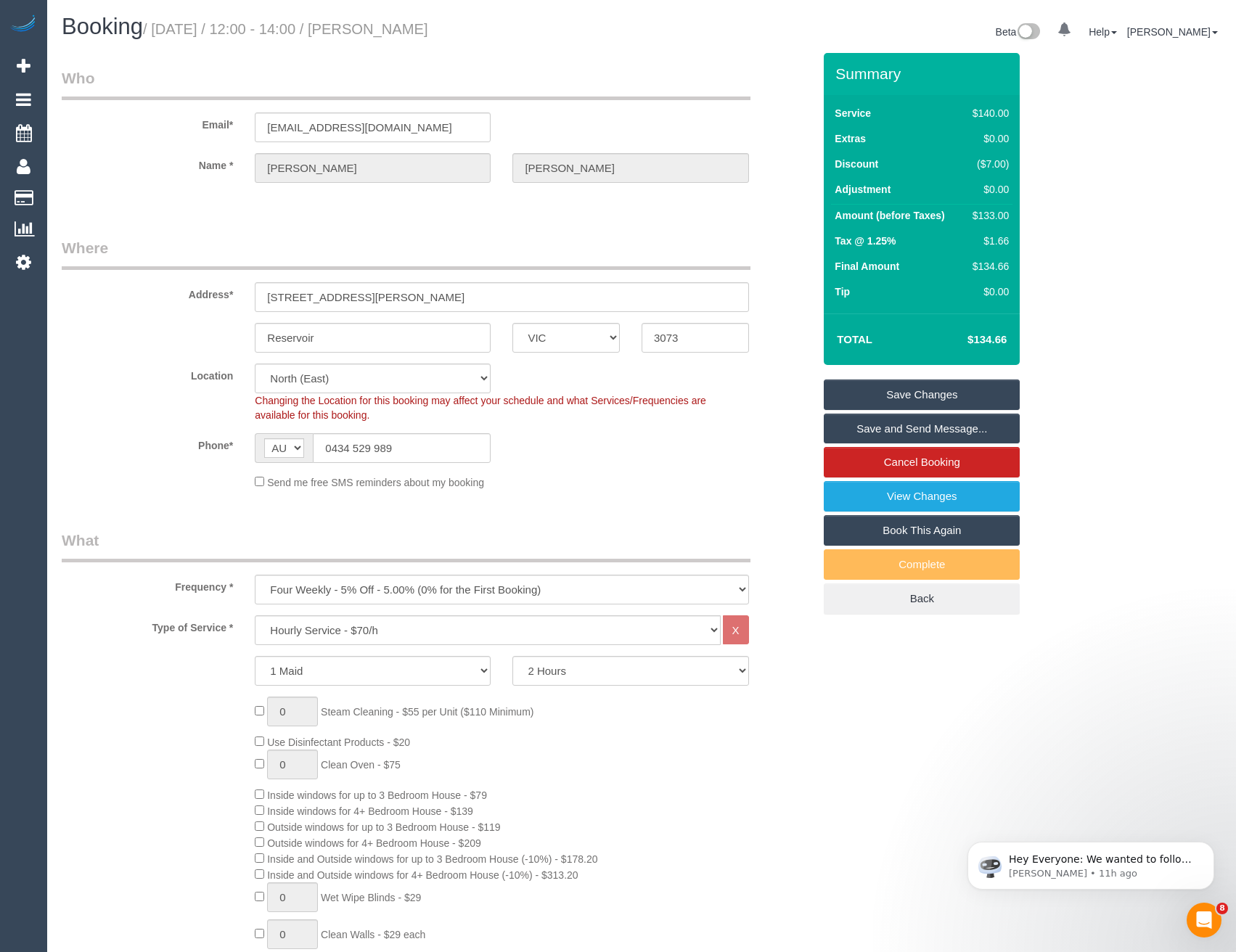
click at [896, 426] on link "Save and Send Message..." at bounding box center [922, 428] width 196 height 30
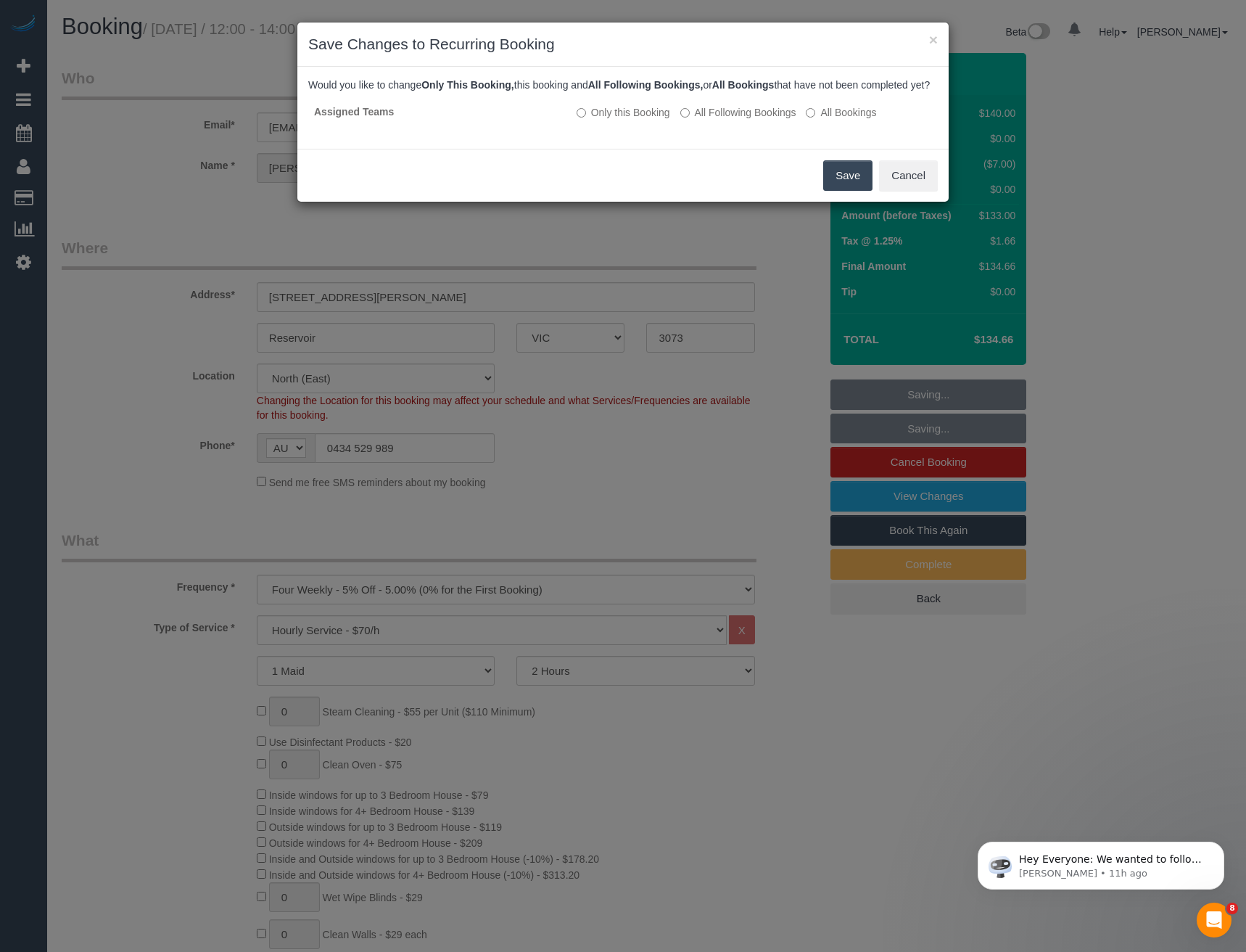
drag, startPoint x: 835, startPoint y: 188, endPoint x: 764, endPoint y: 150, distance: 80.5
click at [835, 188] on button "Save" at bounding box center [848, 175] width 49 height 30
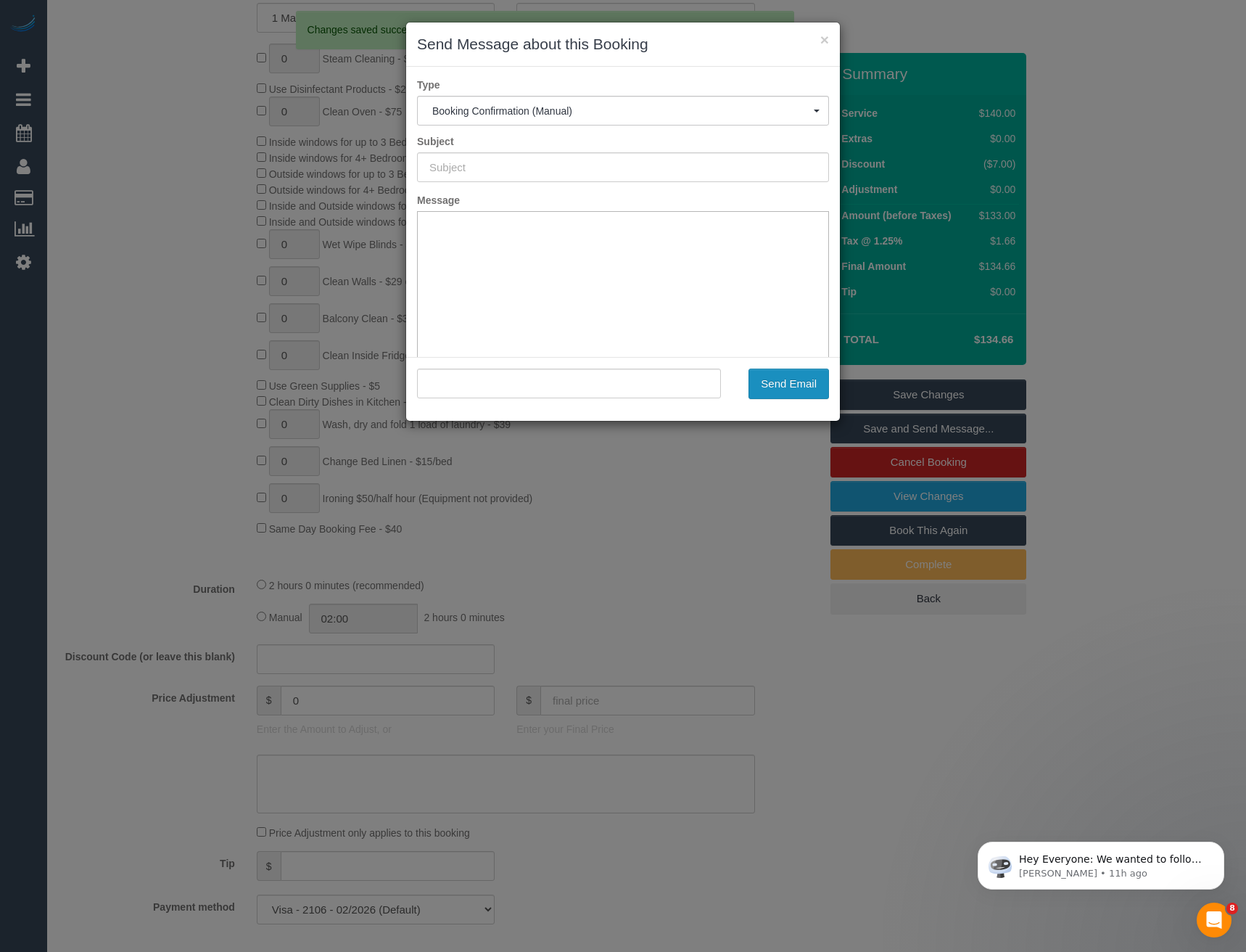
type input "Booking Confirmed"
type input ""Lydia Stiles" <lydiamaystiles@gmail.com>"
click at [794, 387] on button "Send Email" at bounding box center [788, 383] width 80 height 30
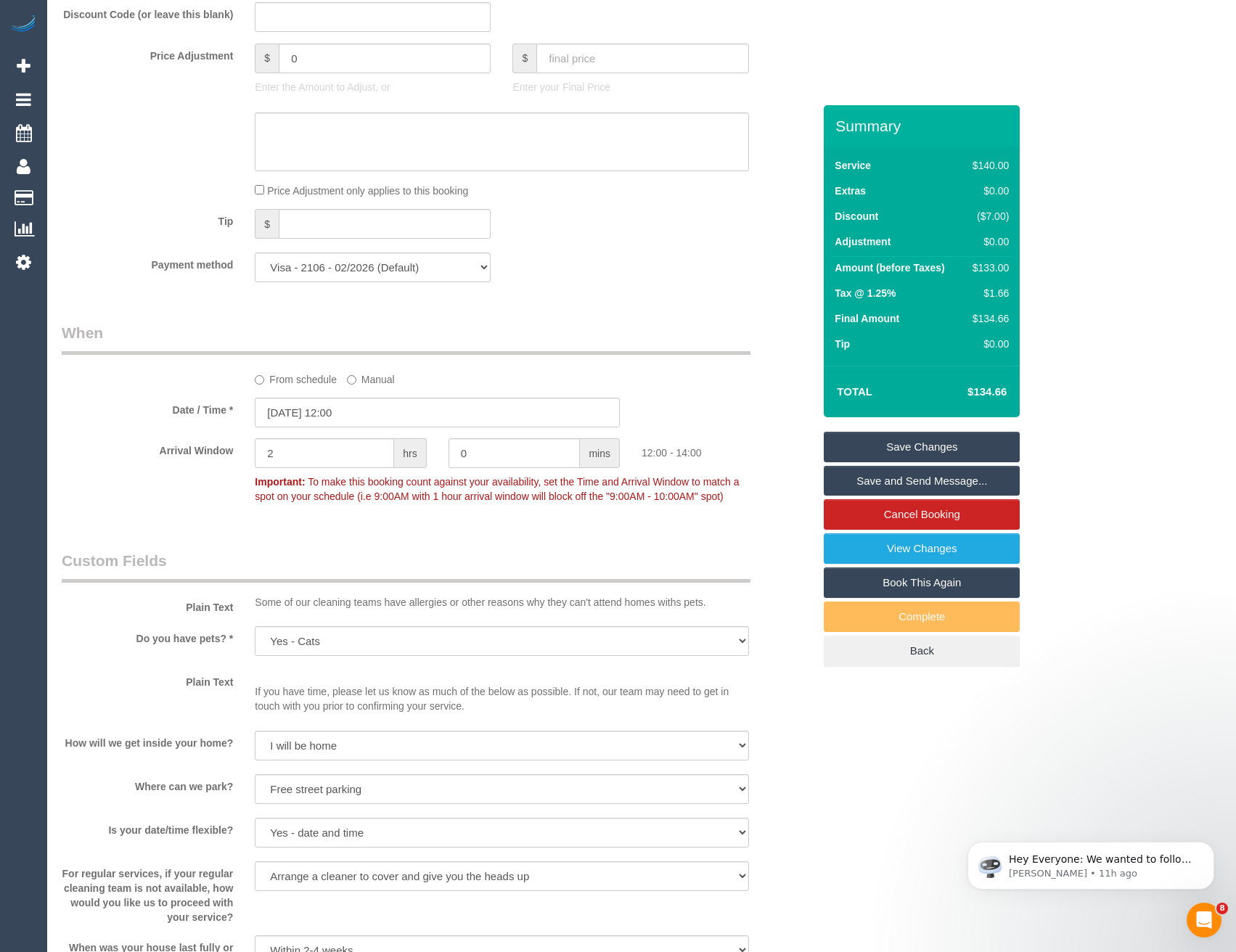
scroll to position [1265, 0]
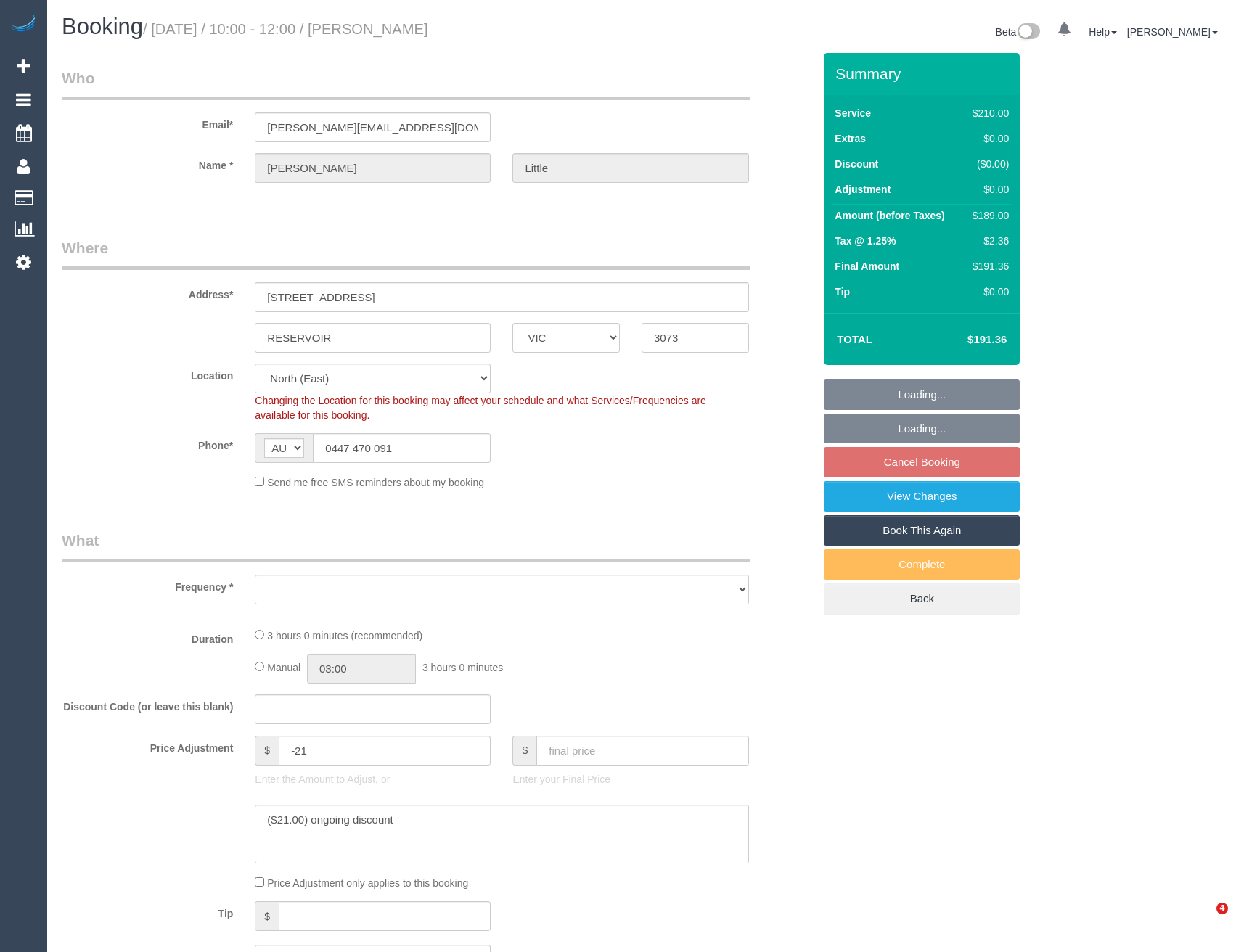
select select "VIC"
select select "number:27"
select select "number:14"
select select "number:19"
select select "number:36"
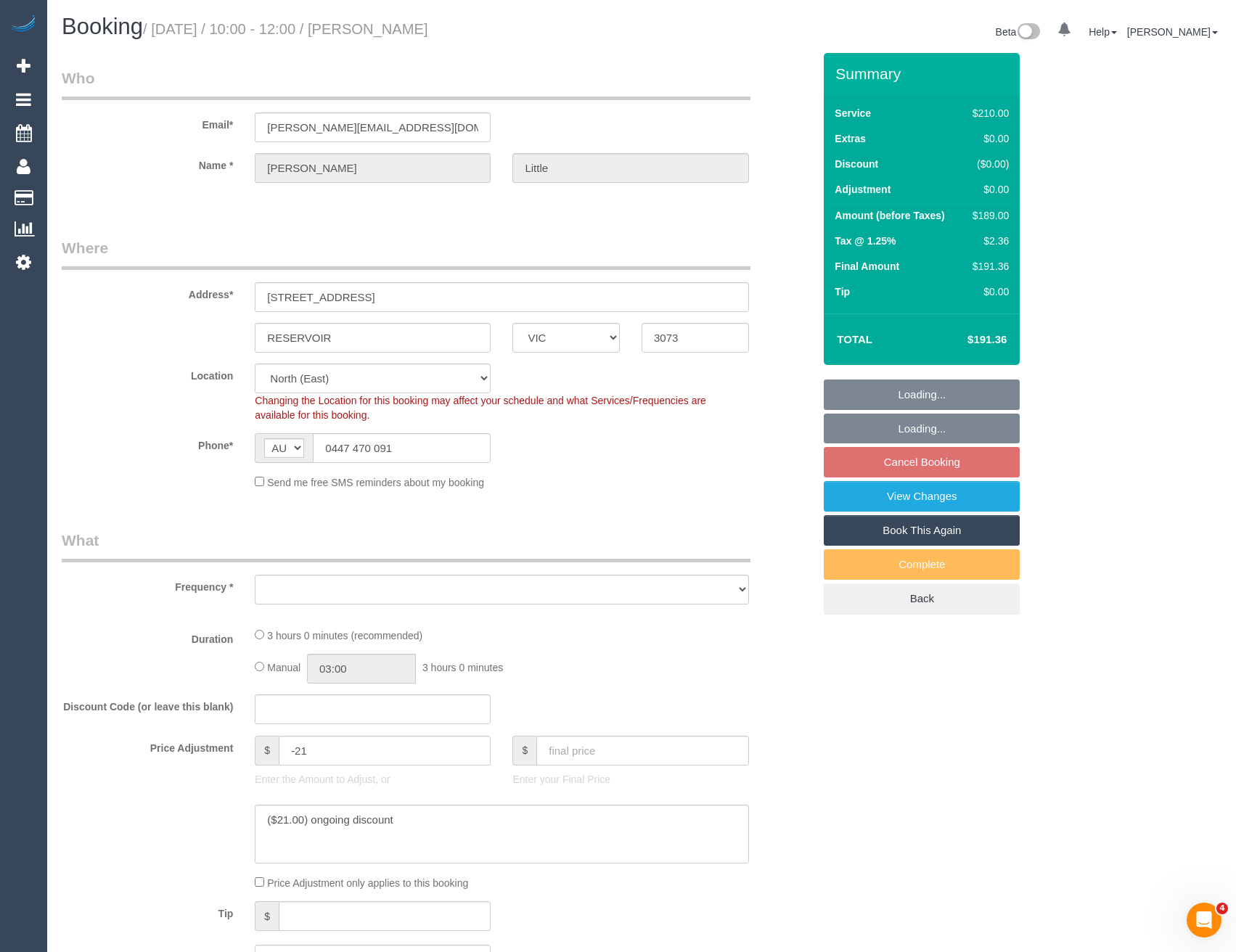
select select "number:34"
select select "number:26"
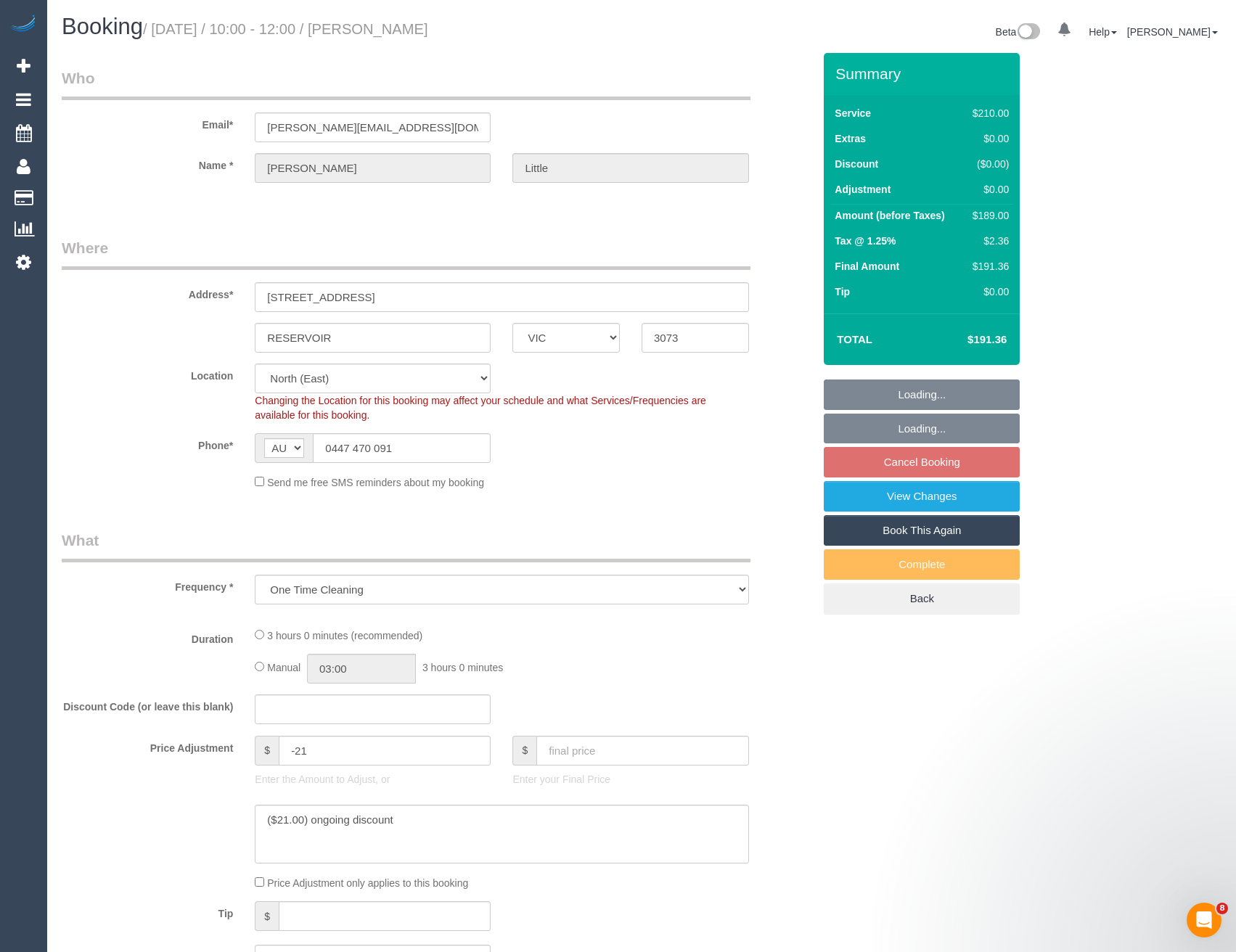
select select "object:1226"
select select "string:stripe-pm_1RPLu02GScqysDRVMhku15Po"
select select "180"
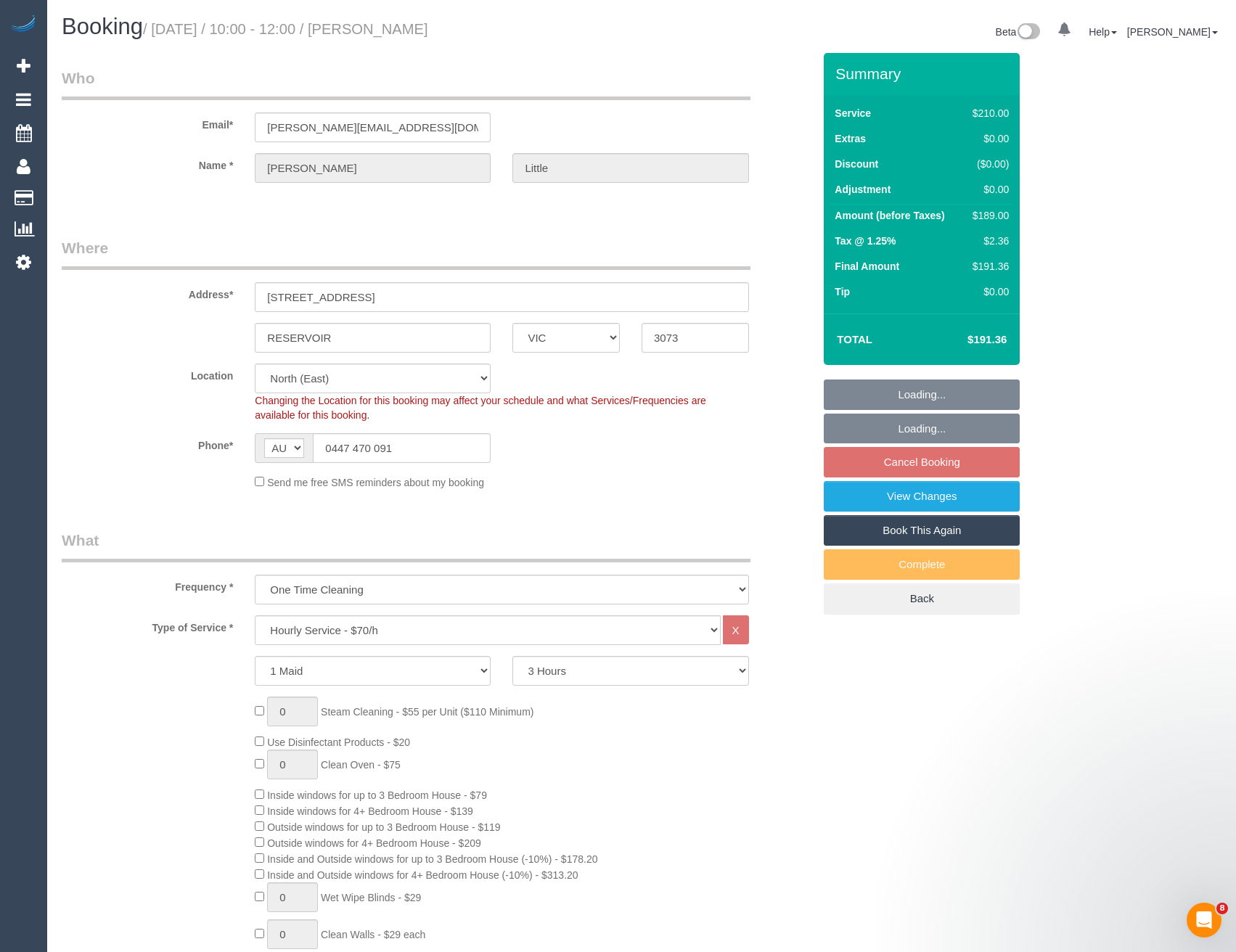
select select "object:1245"
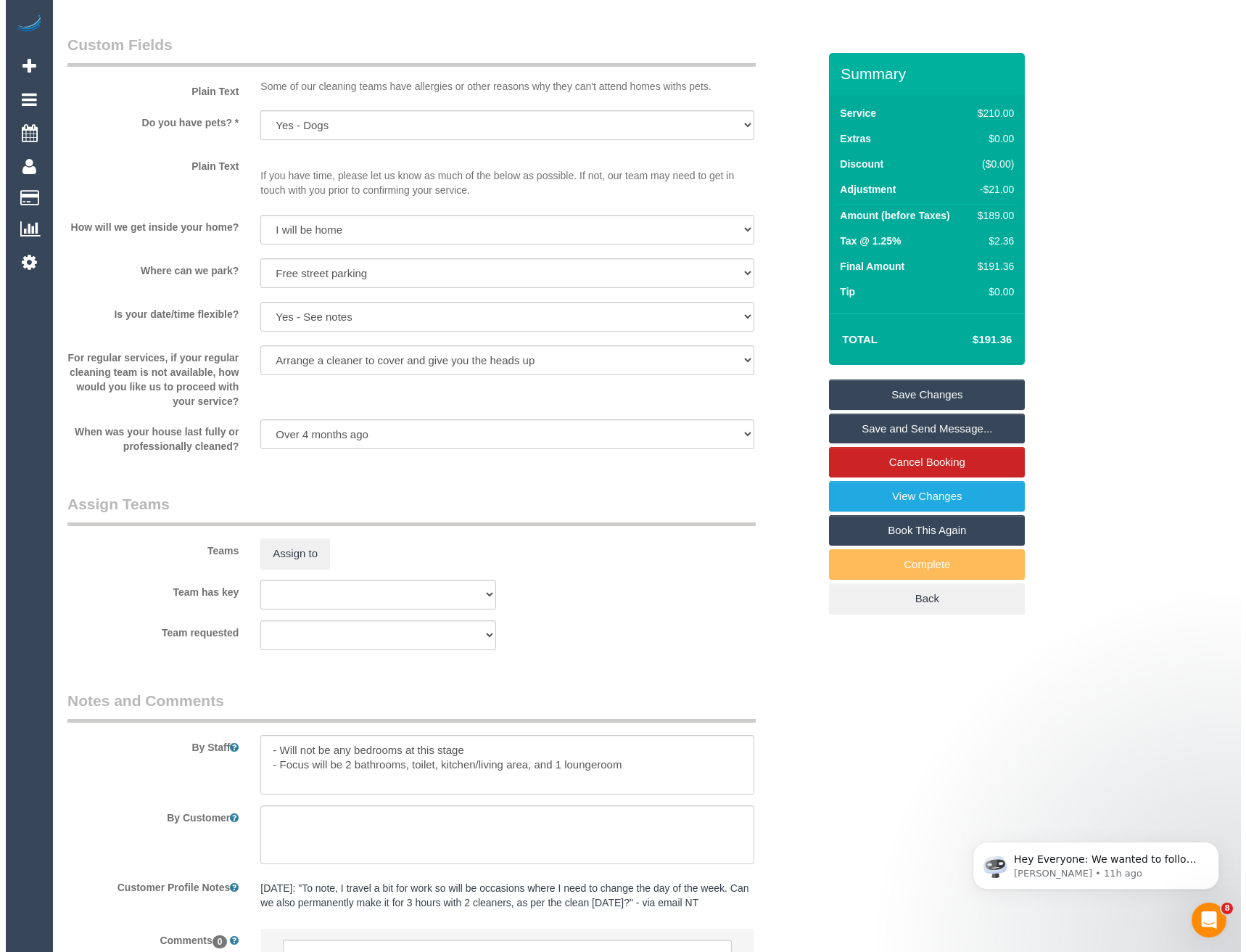
scroll to position [1885, 0]
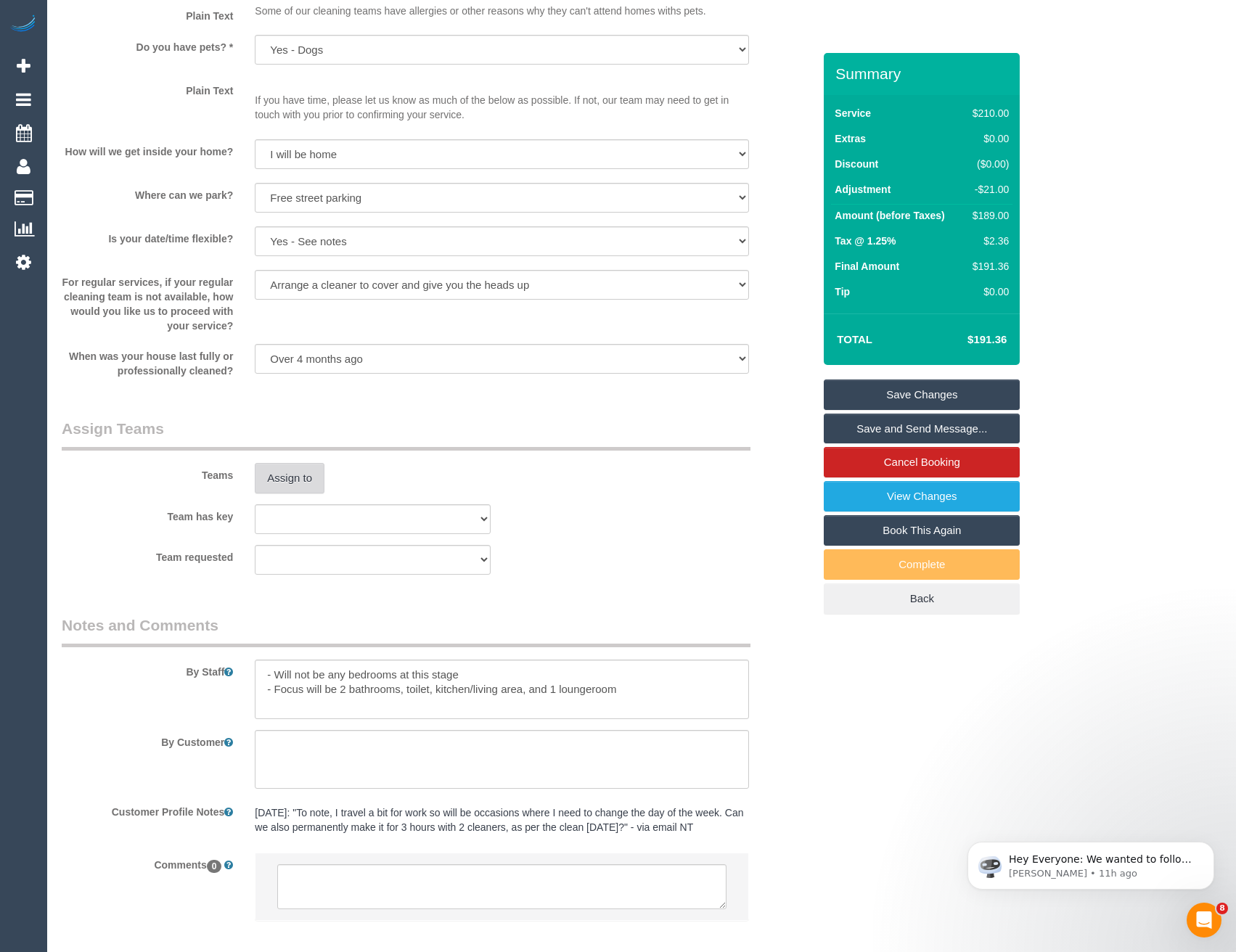
click at [293, 469] on button "Assign to" at bounding box center [290, 477] width 70 height 30
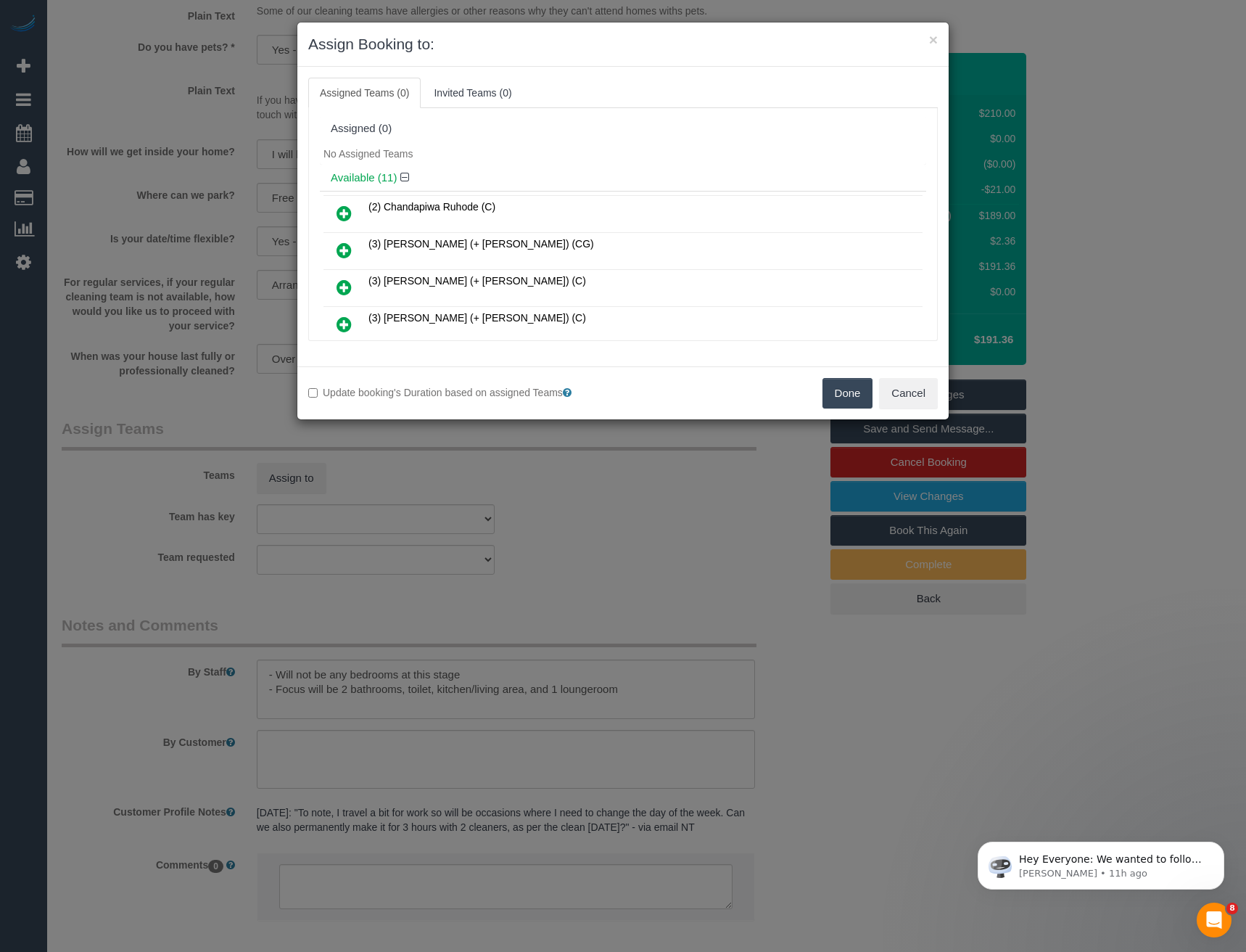
scroll to position [168, 0]
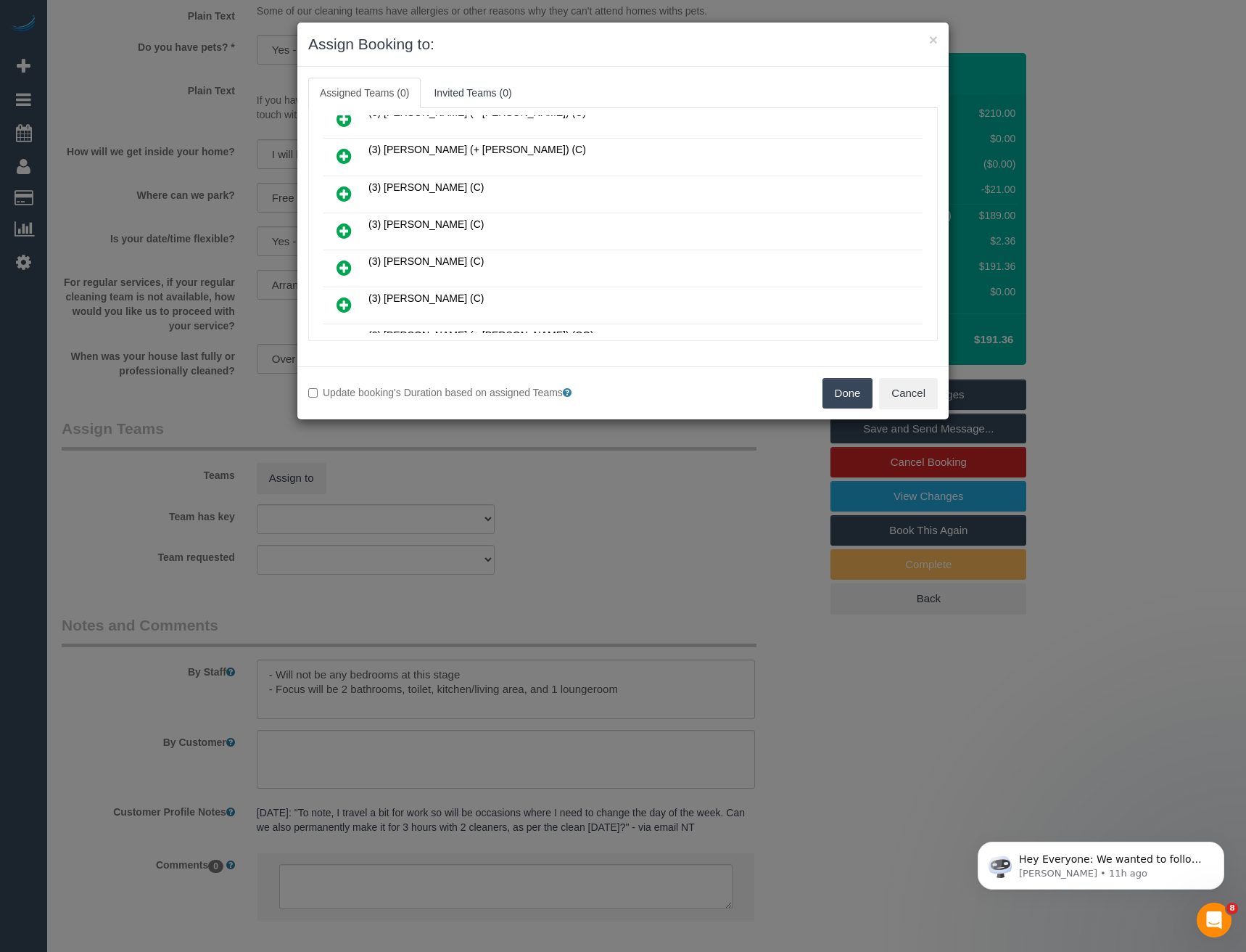
click at [344, 225] on icon at bounding box center [344, 230] width 15 height 18
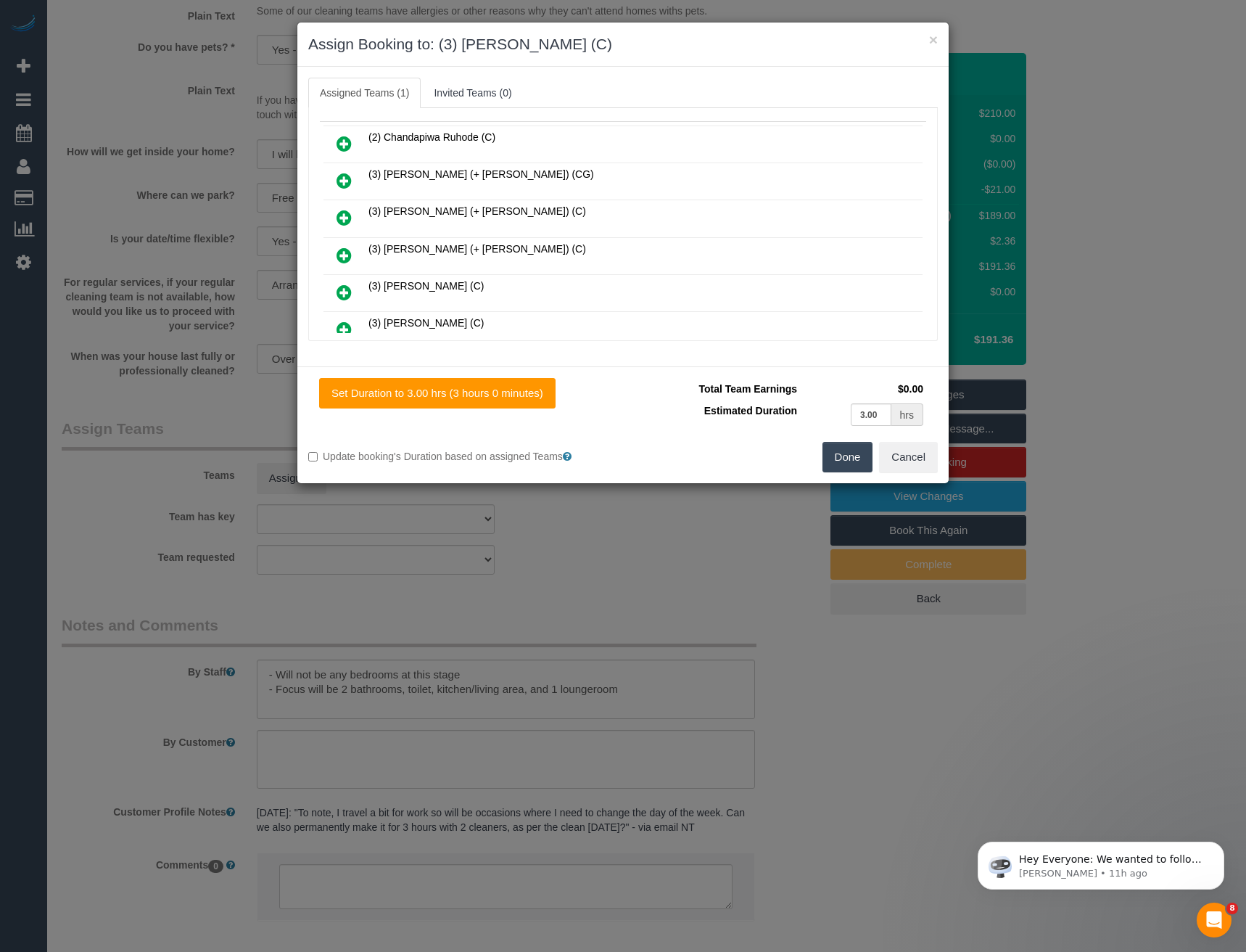
scroll to position [0, 0]
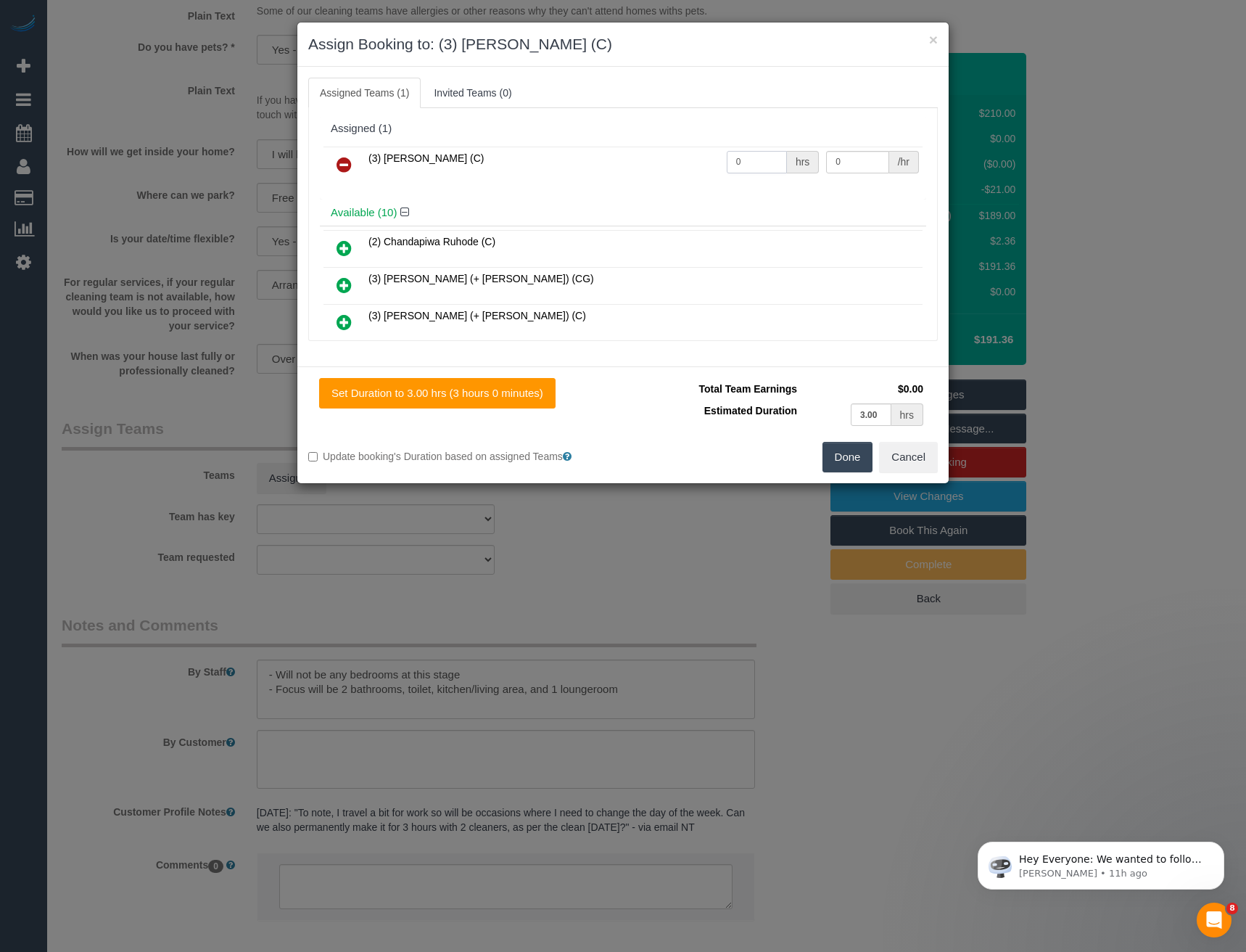
drag, startPoint x: 761, startPoint y: 164, endPoint x: 653, endPoint y: 175, distance: 108.6
click at [656, 174] on tr "(3) [PERSON_NAME] (C) 0 hrs 0 /hr" at bounding box center [623, 165] width 599 height 37
type input "3"
type input "35"
click at [845, 450] on button "Done" at bounding box center [848, 456] width 51 height 30
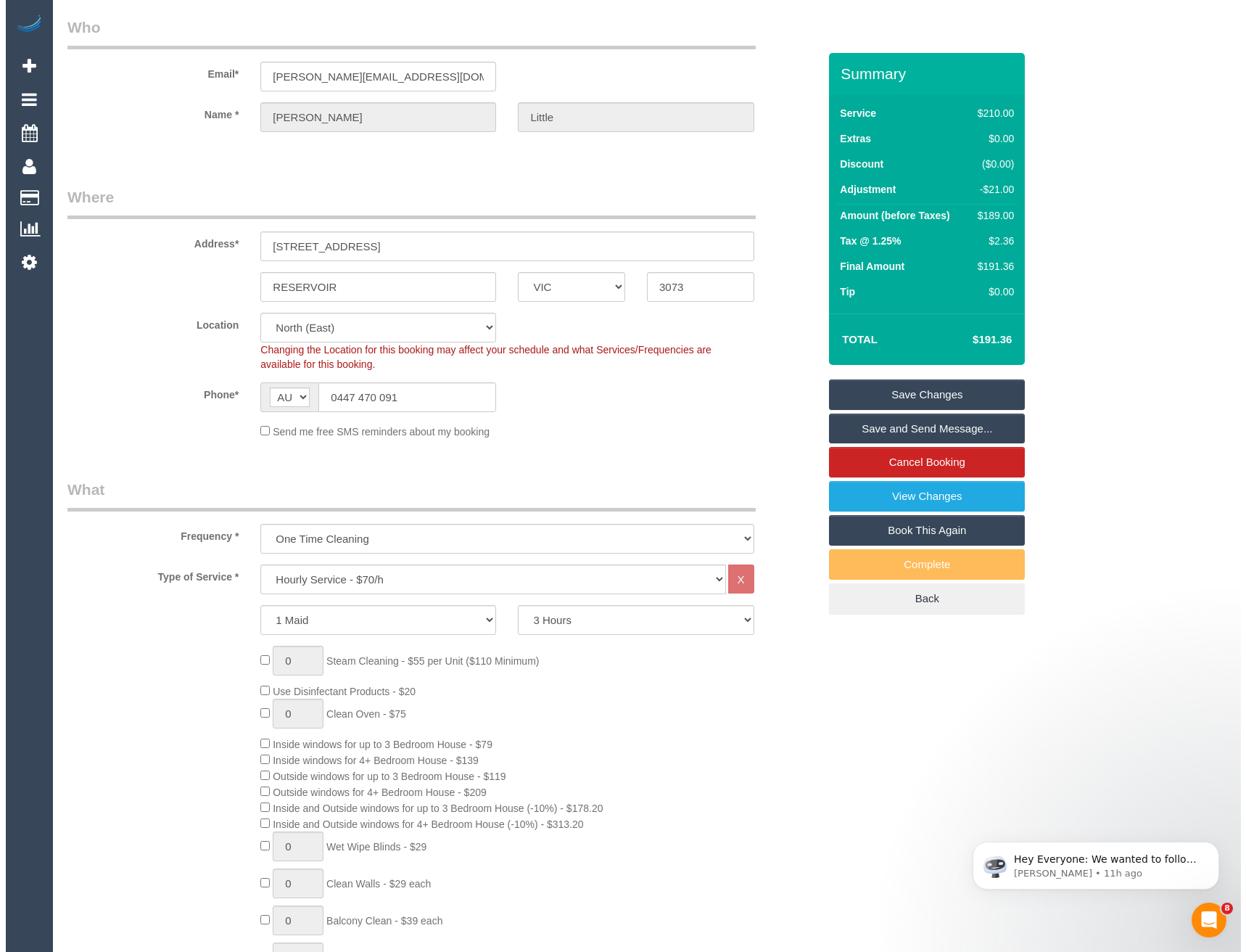
scroll to position [73, 0]
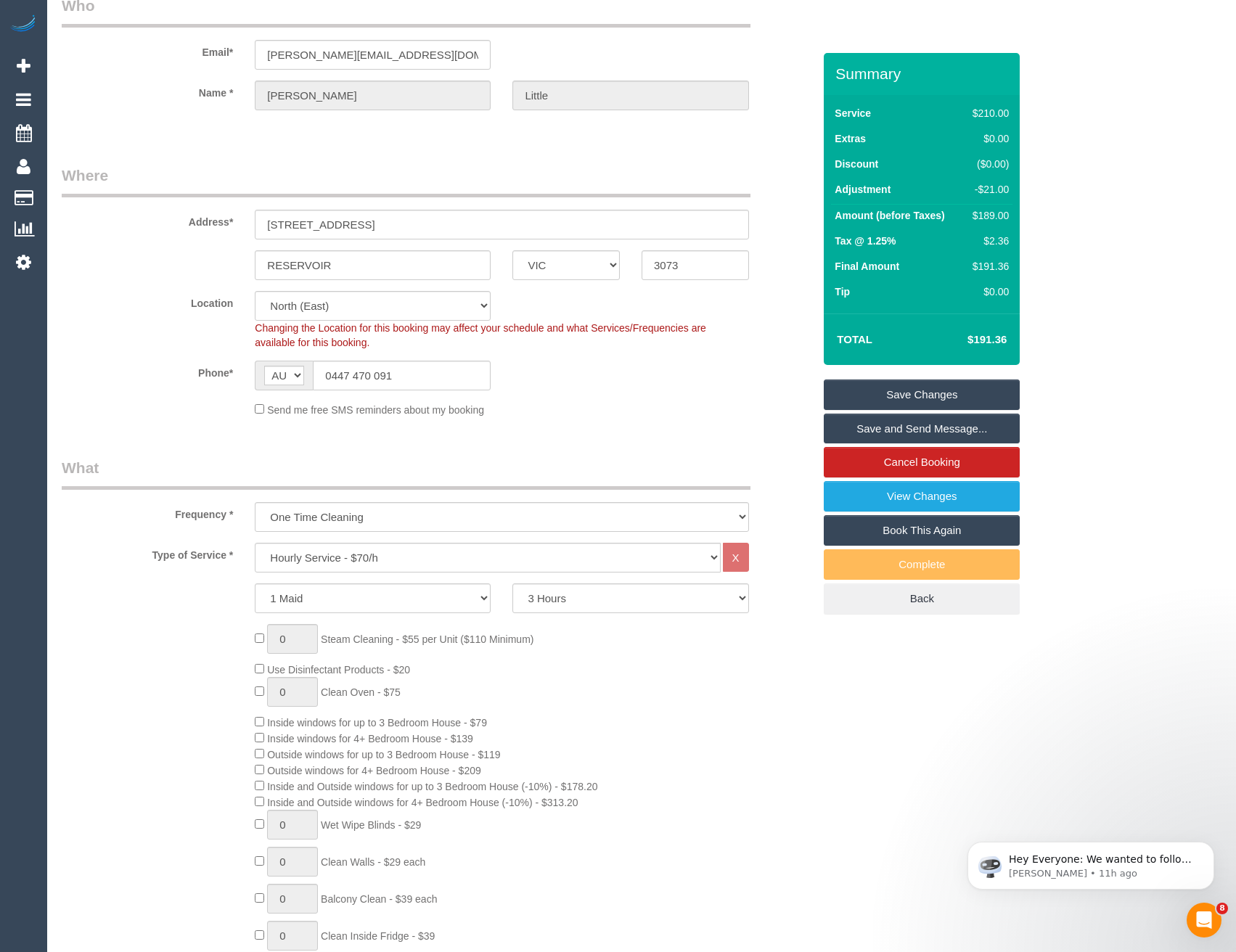
click at [890, 428] on link "Save and Send Message..." at bounding box center [922, 428] width 196 height 30
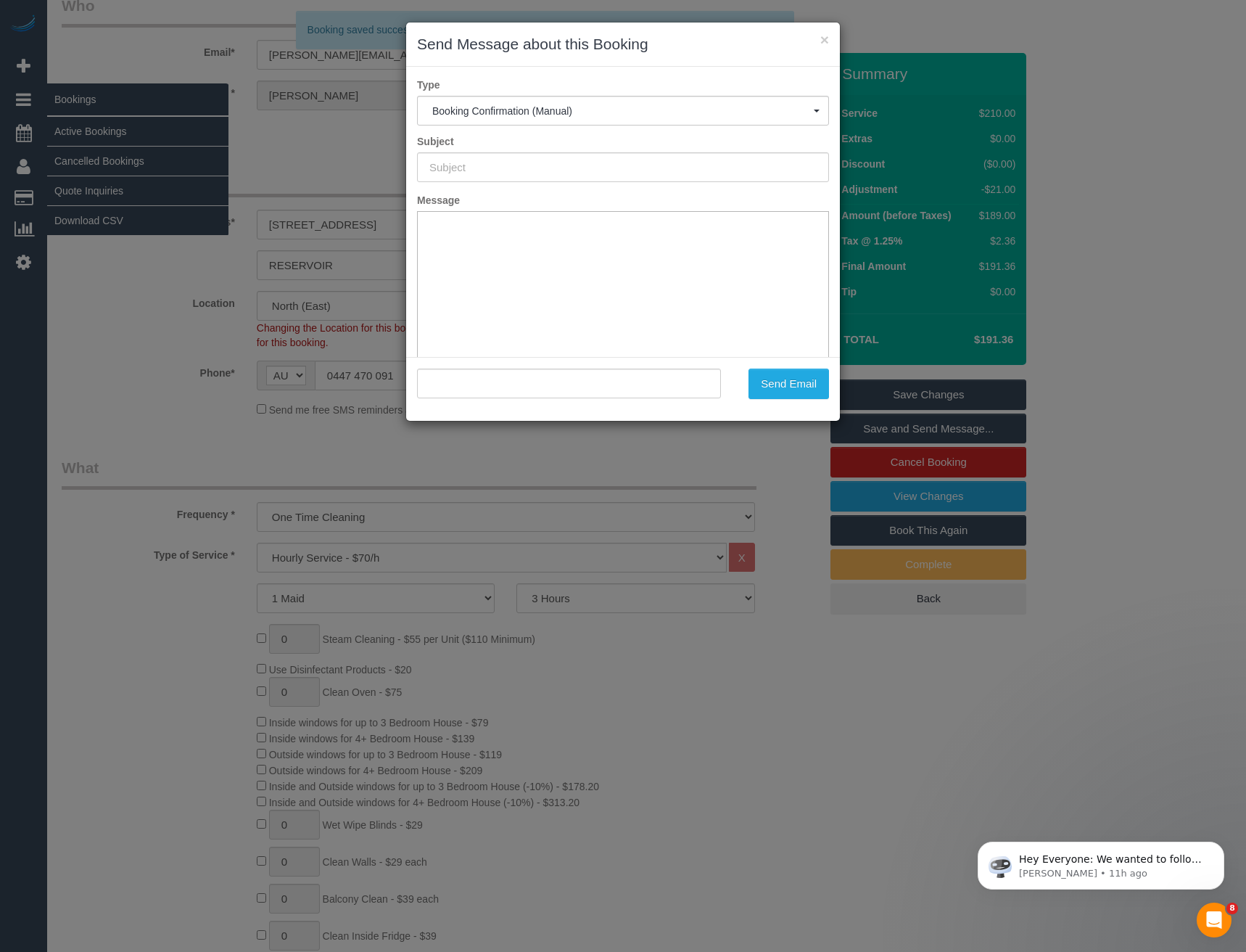
type input "Booking Confirmed"
type input ""Chris Little" <chris.little@coface.com>"
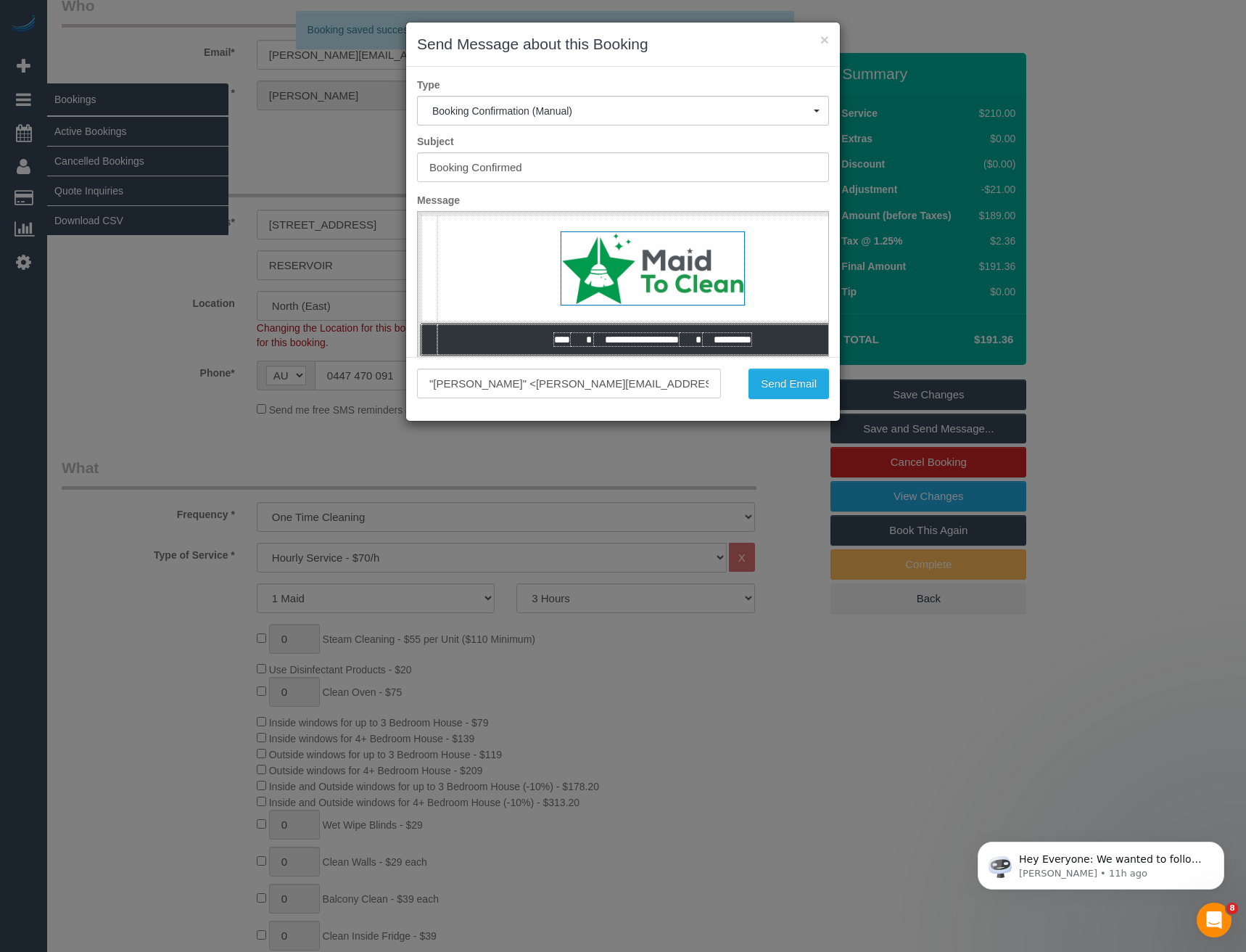
scroll to position [0, 0]
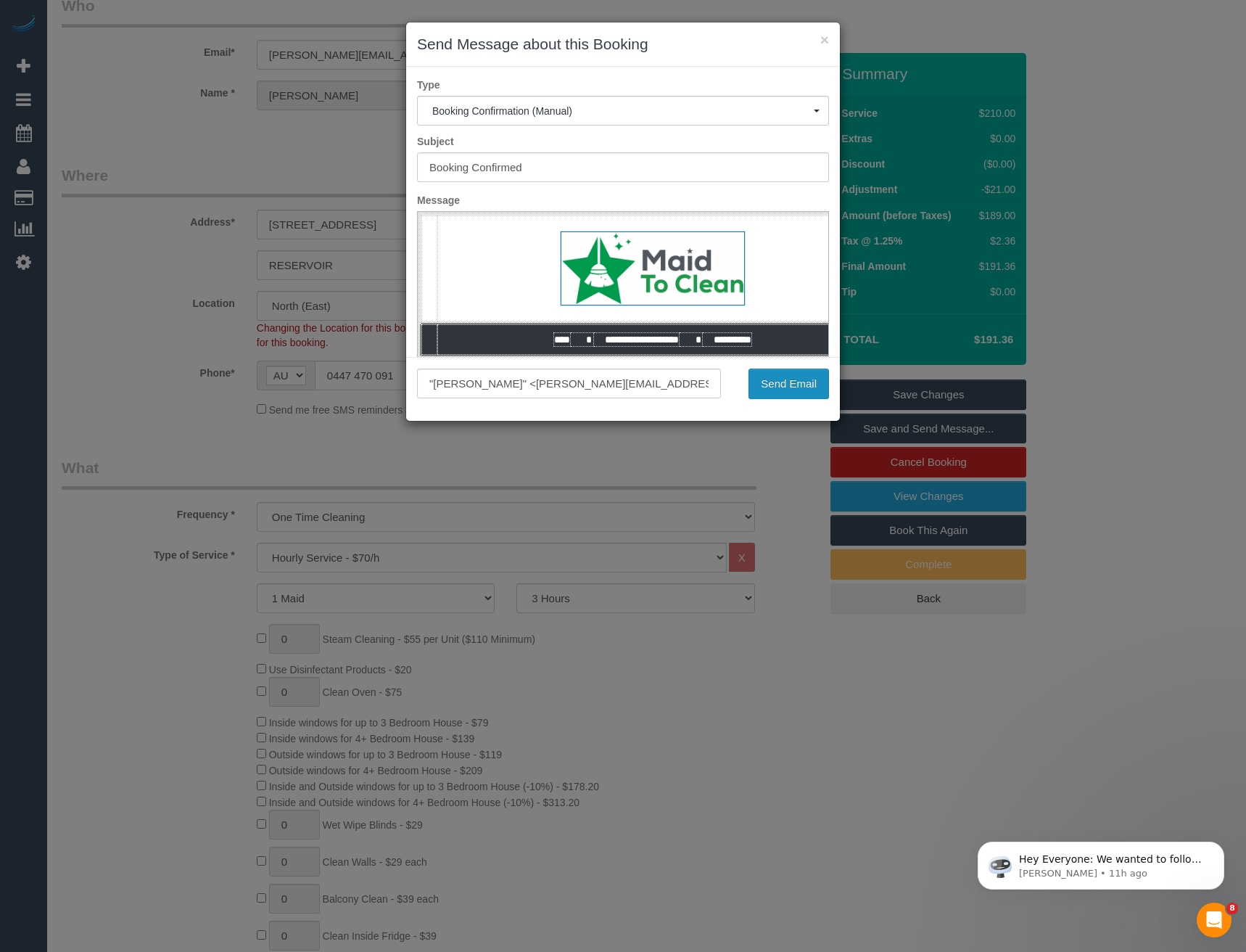
drag, startPoint x: 768, startPoint y: 381, endPoint x: 760, endPoint y: 372, distance: 12.0
click at [768, 381] on button "Send Email" at bounding box center [788, 383] width 80 height 30
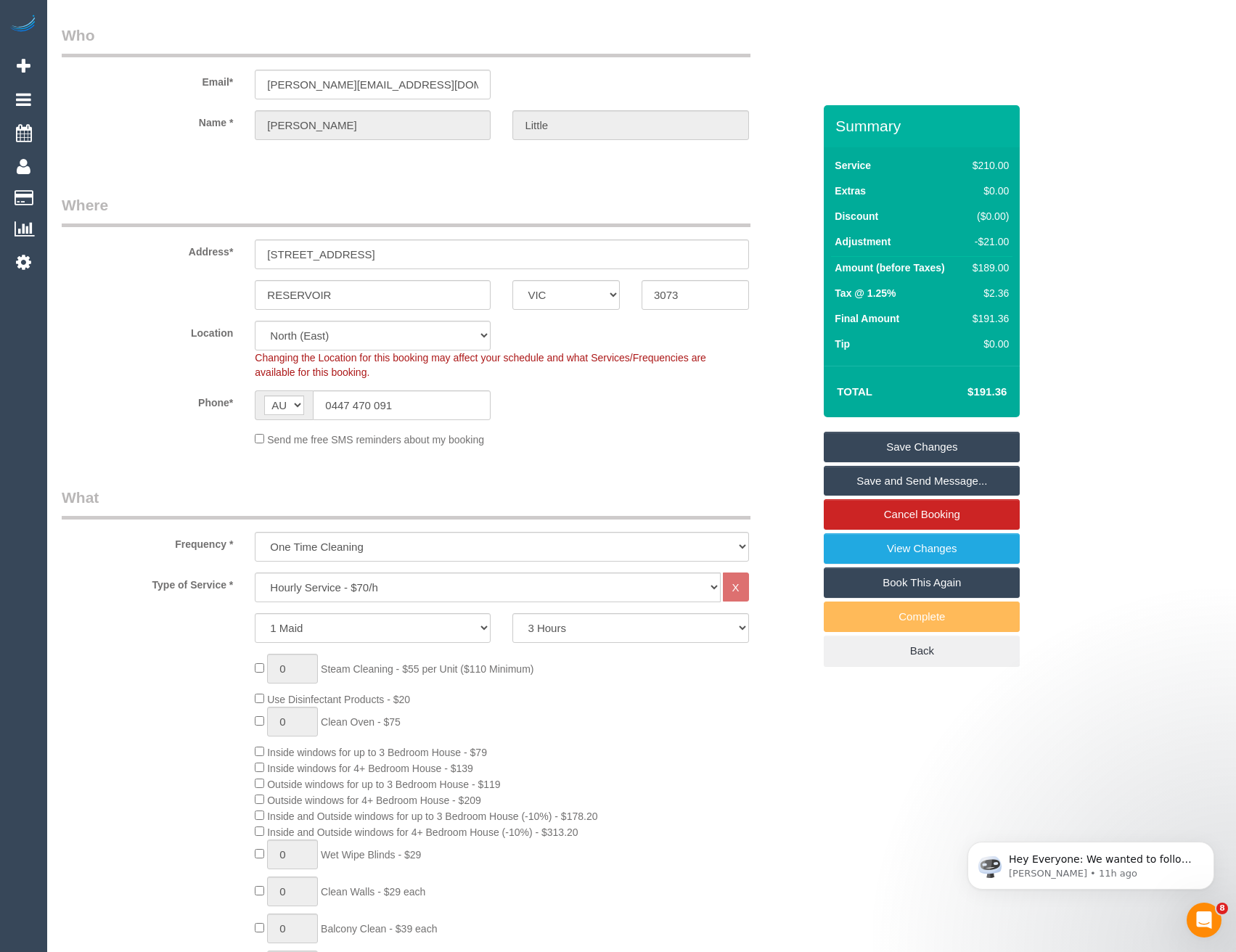
scroll to position [73, 0]
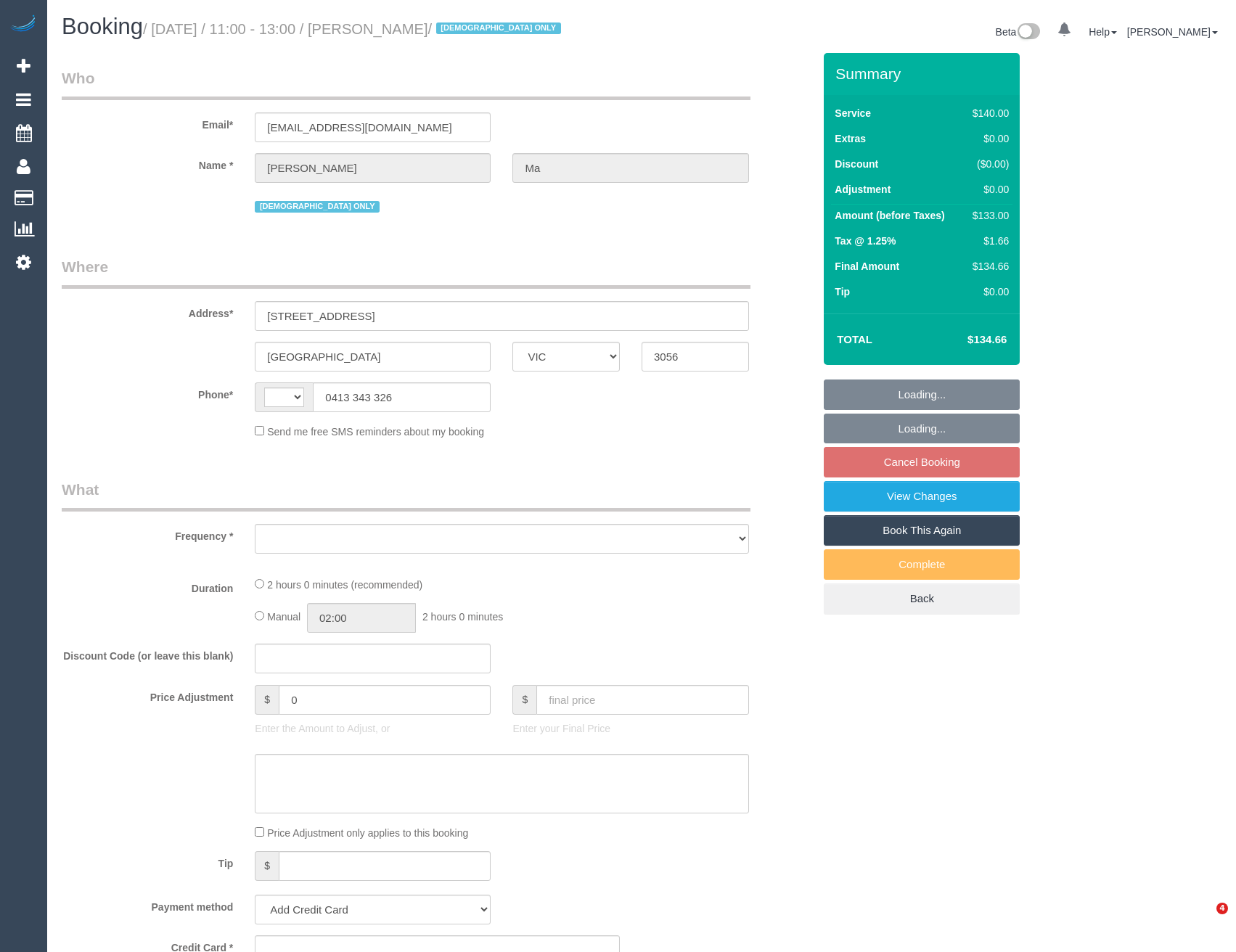
select select "VIC"
select select "string:AU"
select select "object:853"
select select "number:28"
select select "number:14"
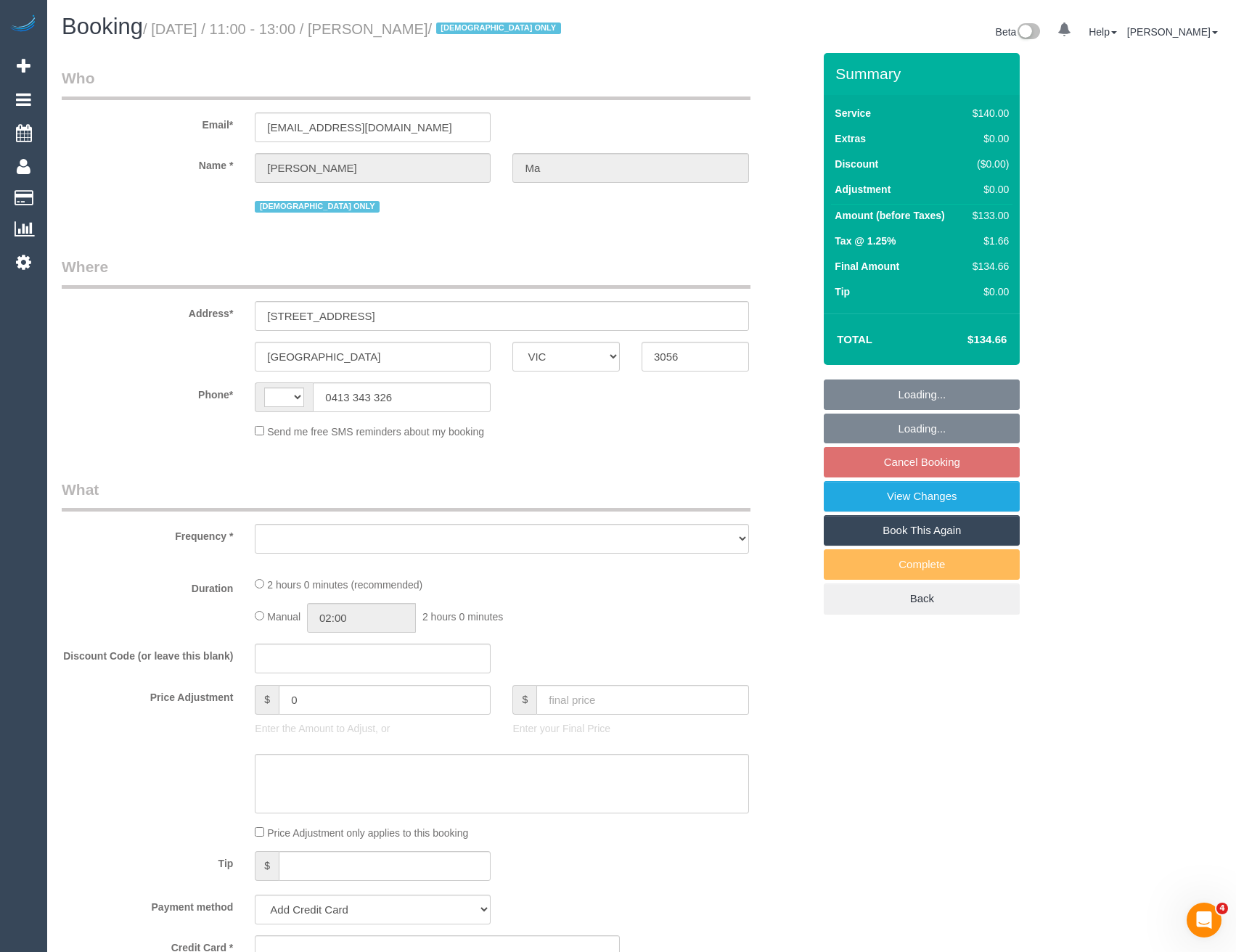
select select "number:19"
select select "number:36"
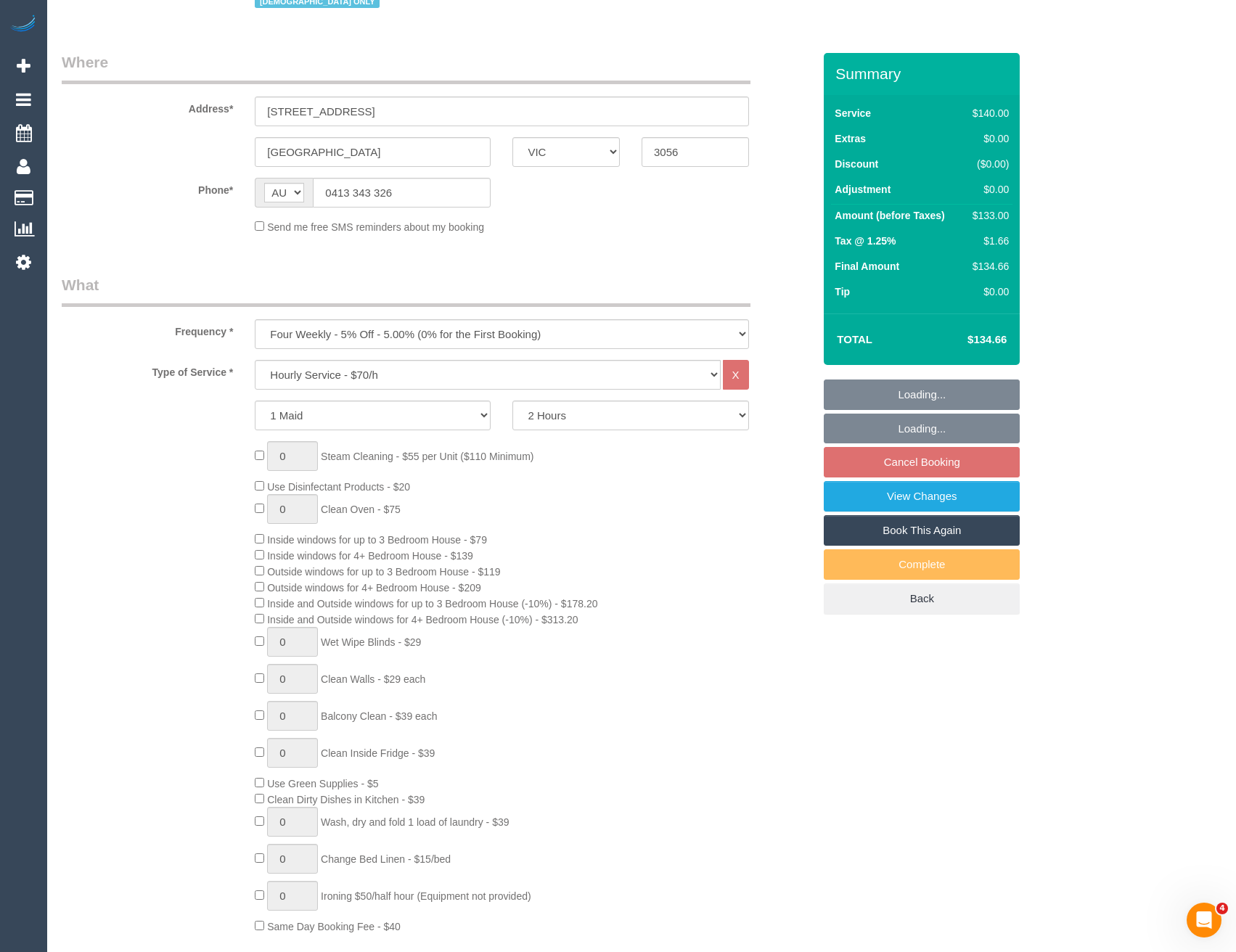
select select "string:stripe-pm_1LuTbq2GScqysDRVreqOOtIc"
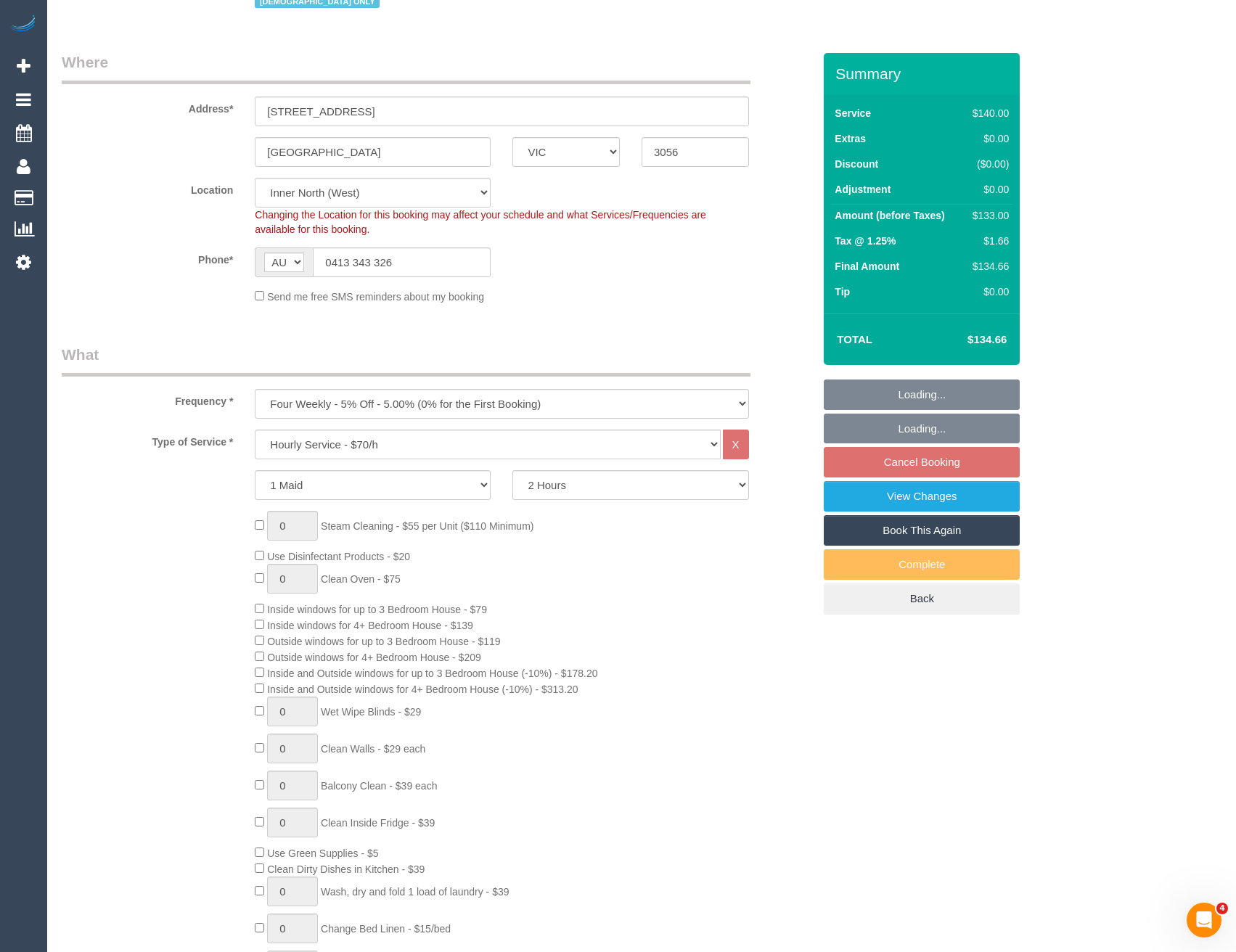
select select "object:860"
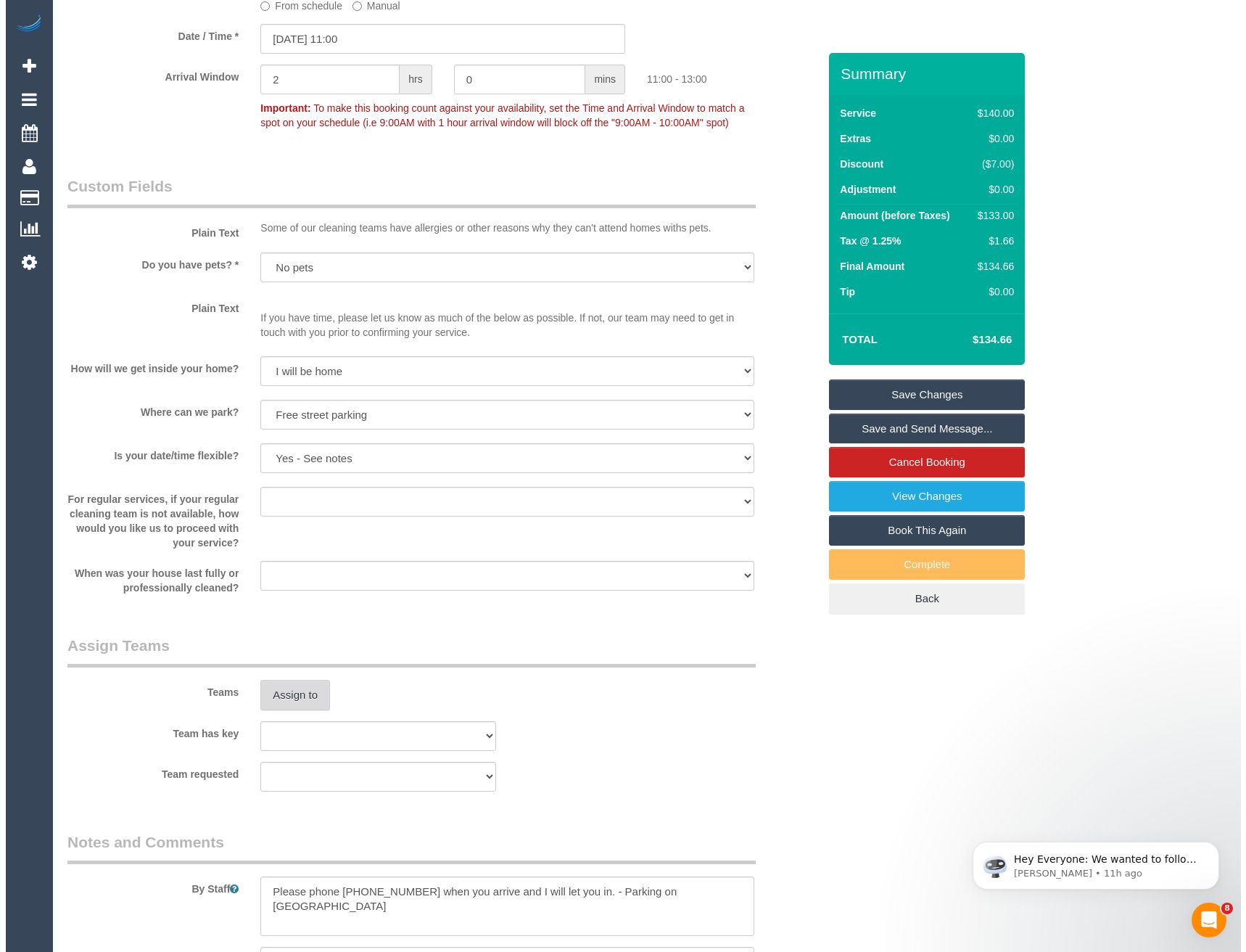
scroll to position [1741, 0]
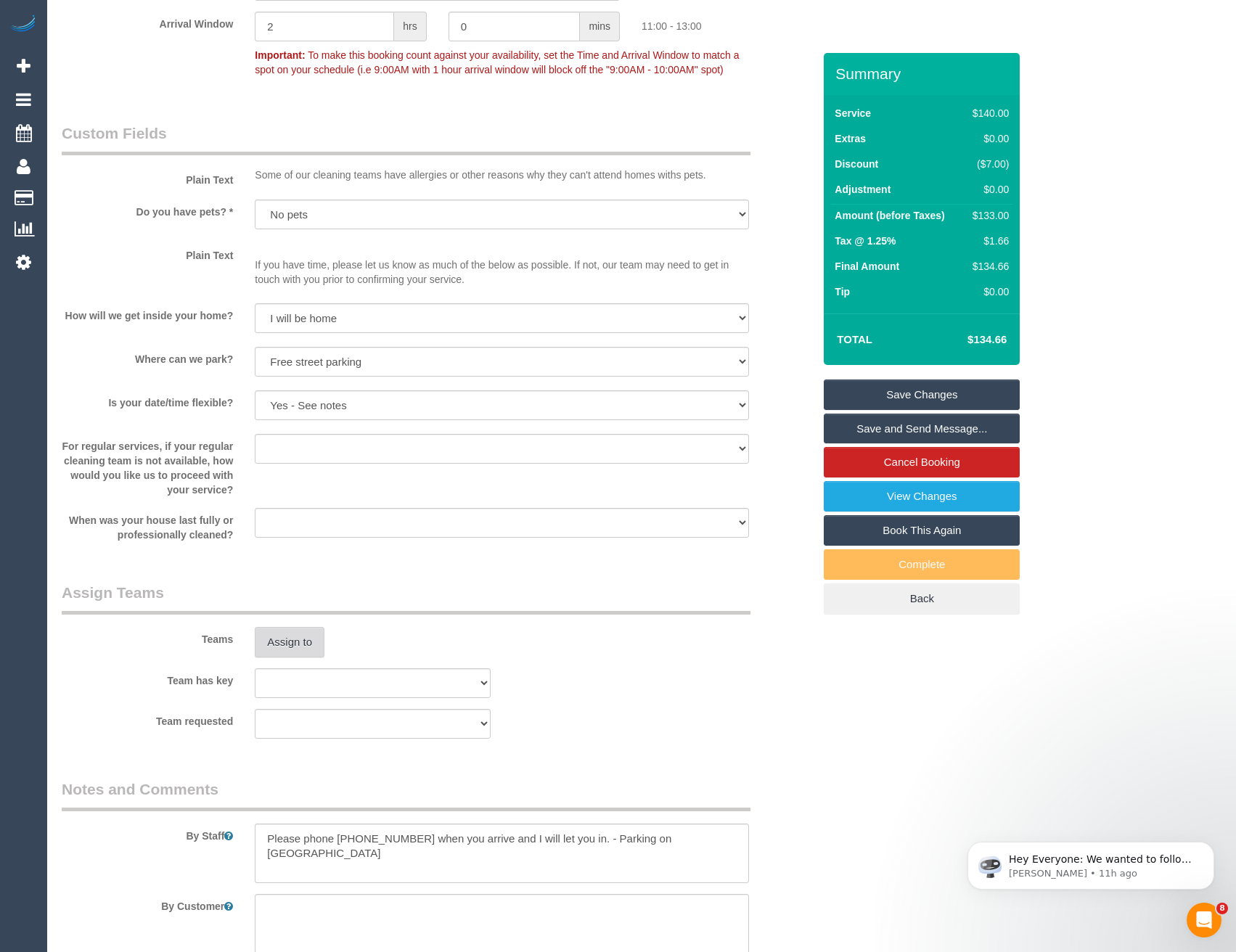
click at [290, 638] on button "Assign to" at bounding box center [290, 642] width 70 height 30
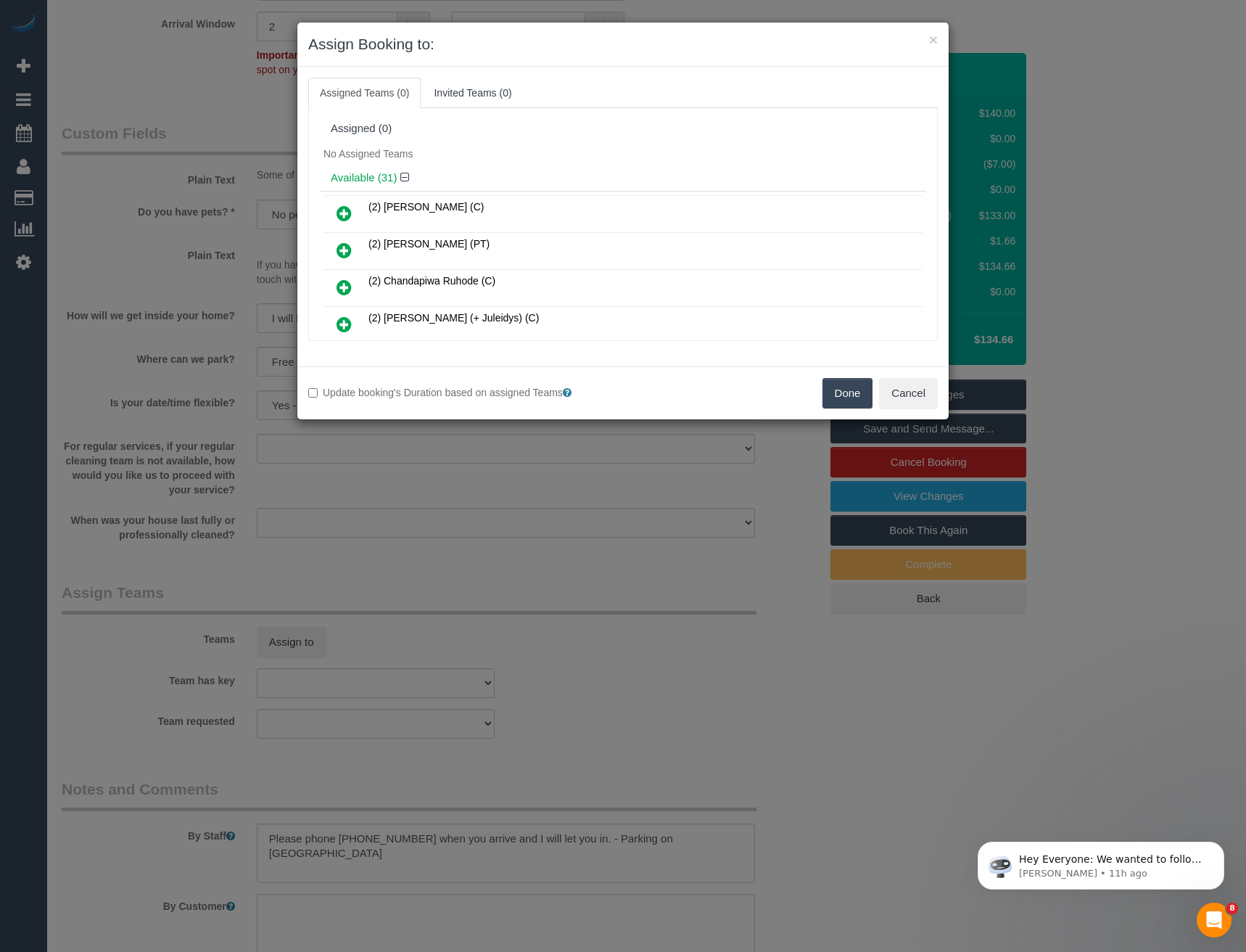
scroll to position [5825, 0]
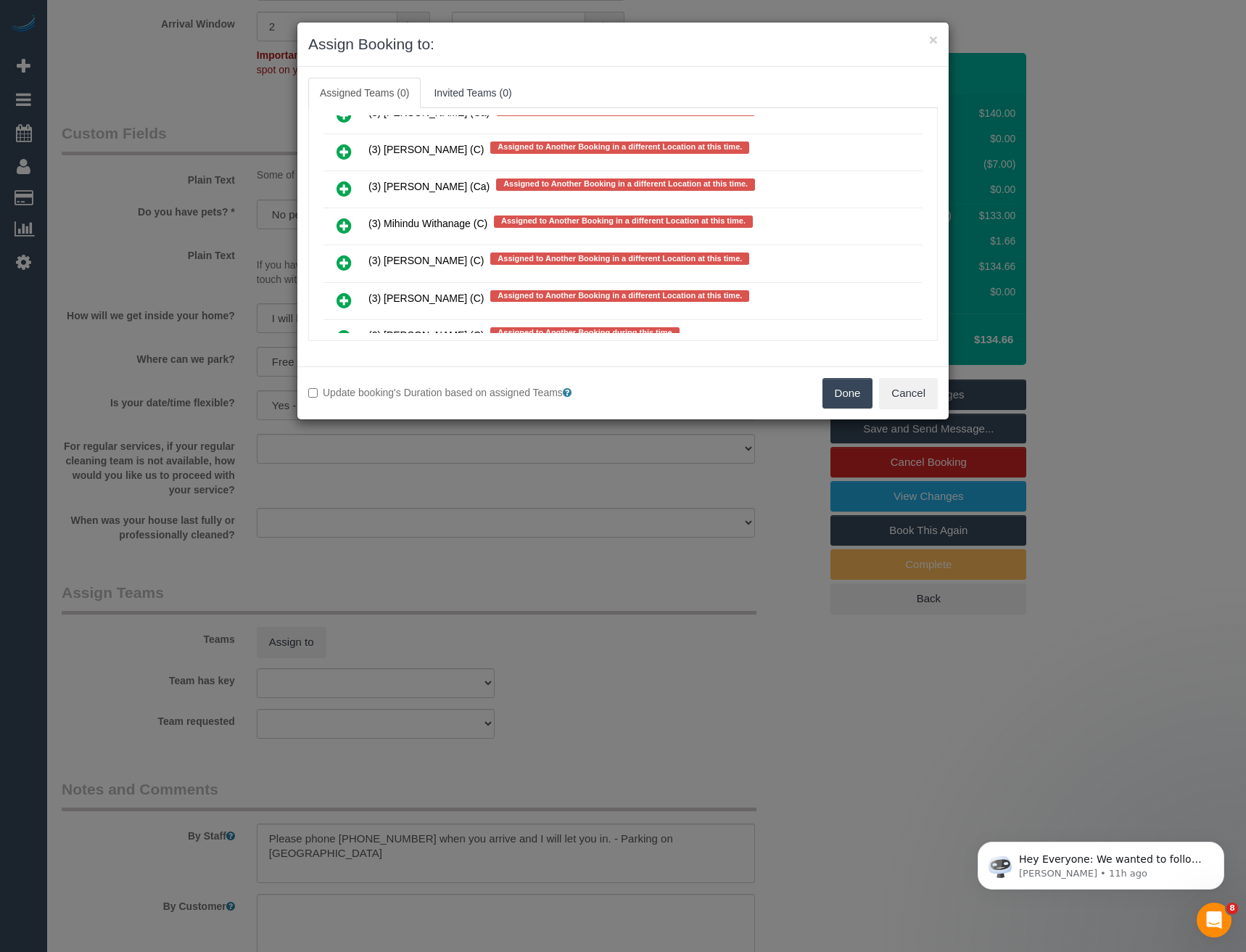
click at [341, 224] on icon at bounding box center [344, 225] width 15 height 18
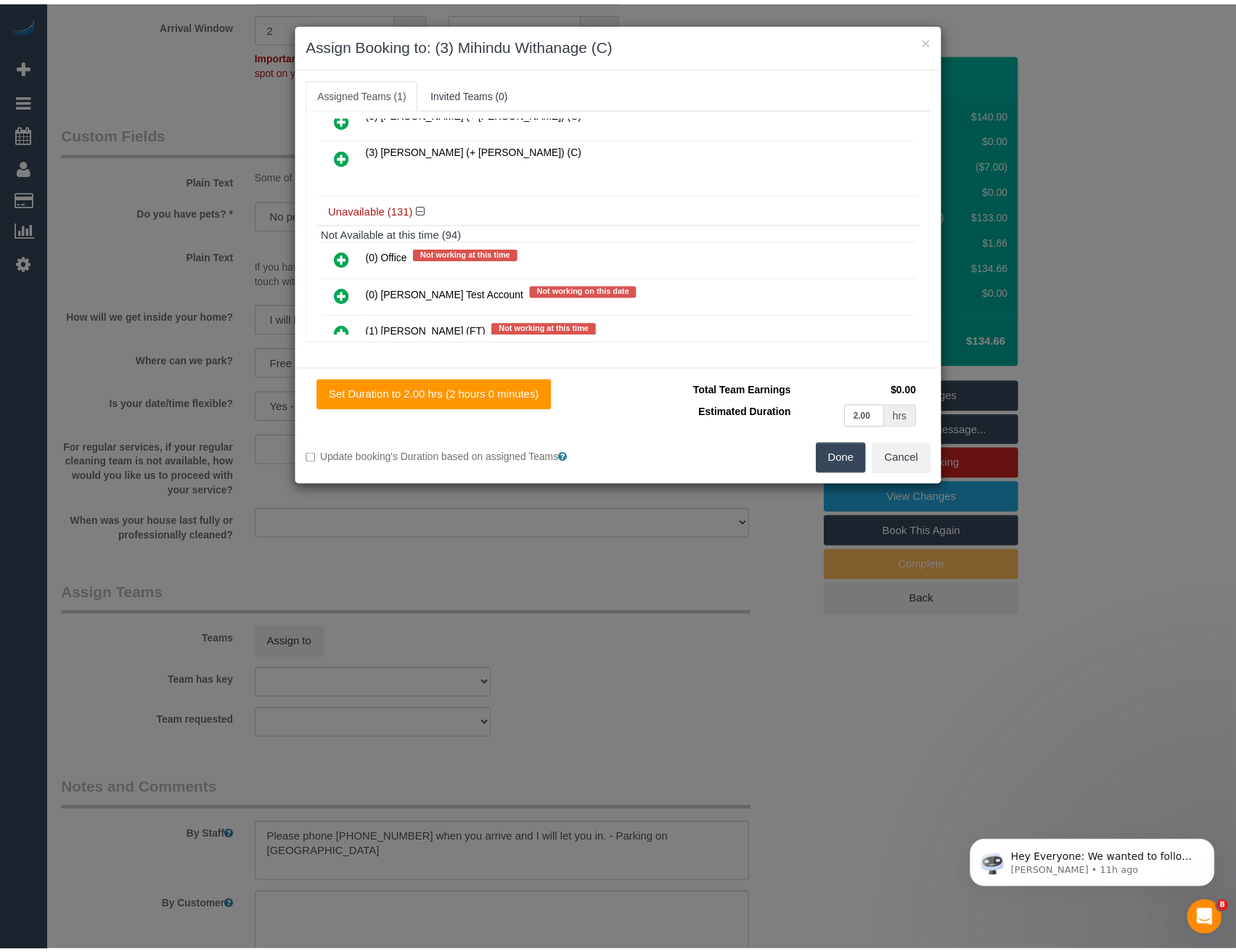
scroll to position [0, 0]
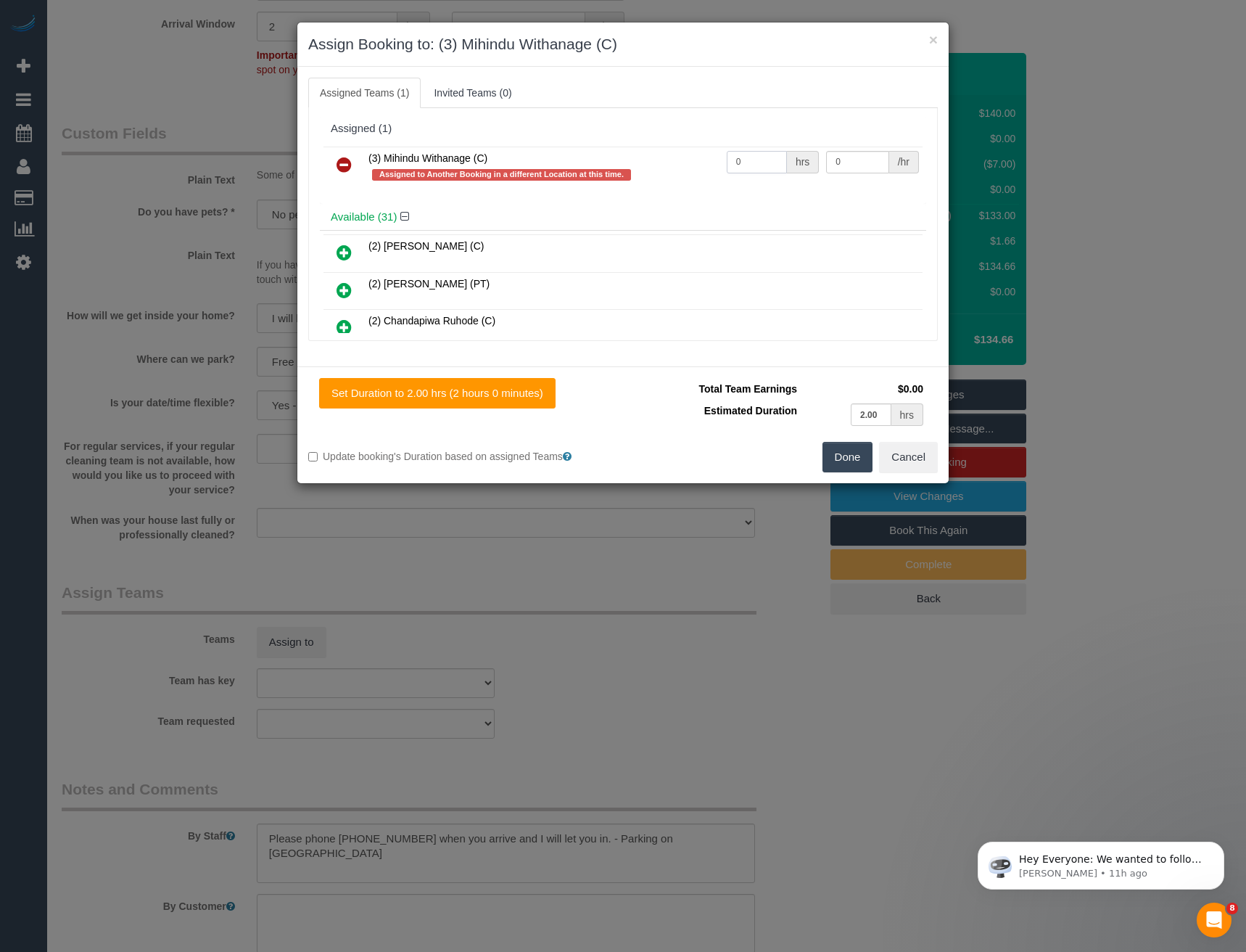
drag, startPoint x: 767, startPoint y: 161, endPoint x: 679, endPoint y: 154, distance: 88.3
click at [696, 164] on tr "(3) Mihindu Withanage (C) Assigned to Another Booking in a different Location a…" at bounding box center [623, 168] width 599 height 42
type input "2"
type input "35"
click at [844, 463] on button "Done" at bounding box center [848, 456] width 51 height 30
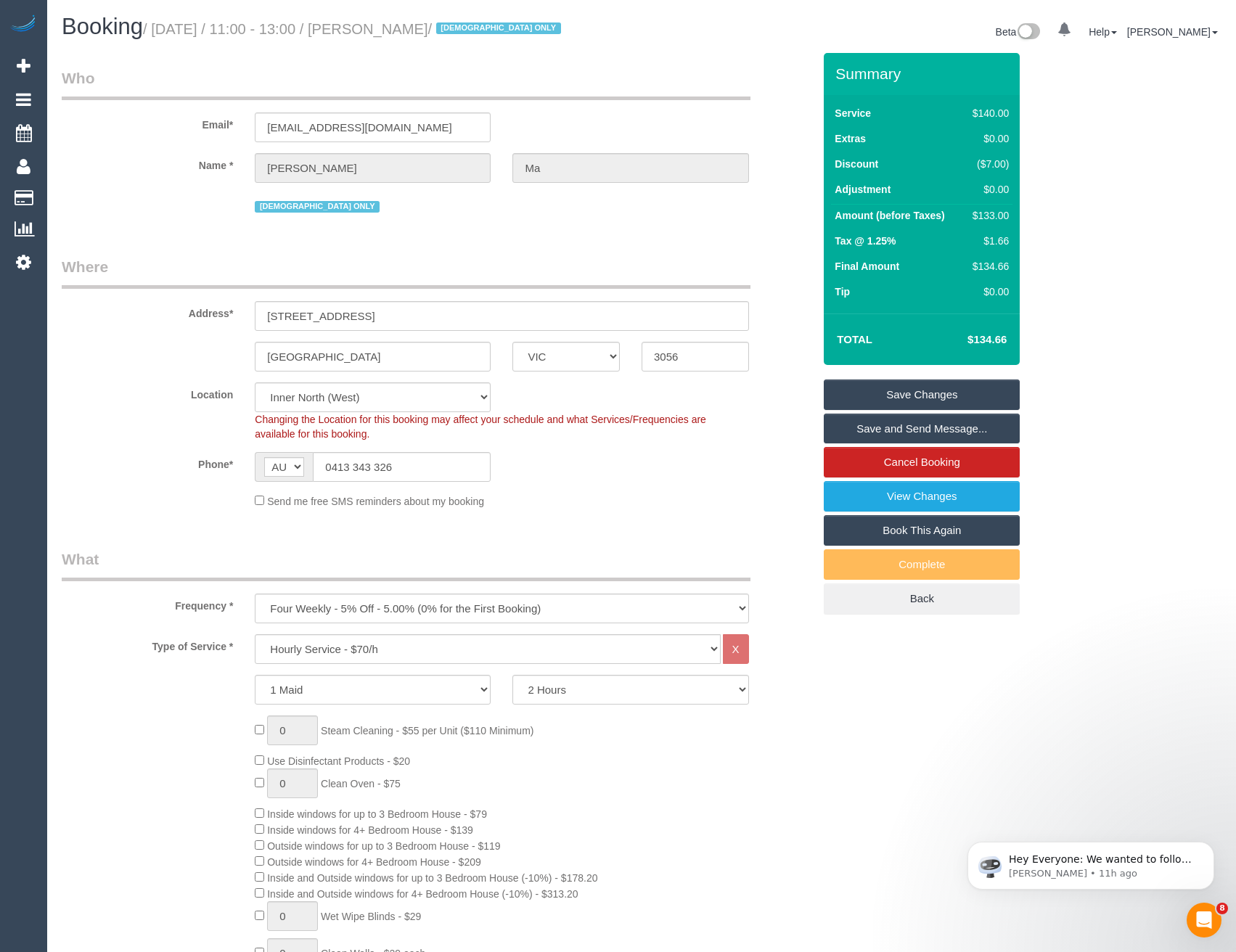
click at [866, 429] on link "Save and Send Message..." at bounding box center [922, 428] width 196 height 30
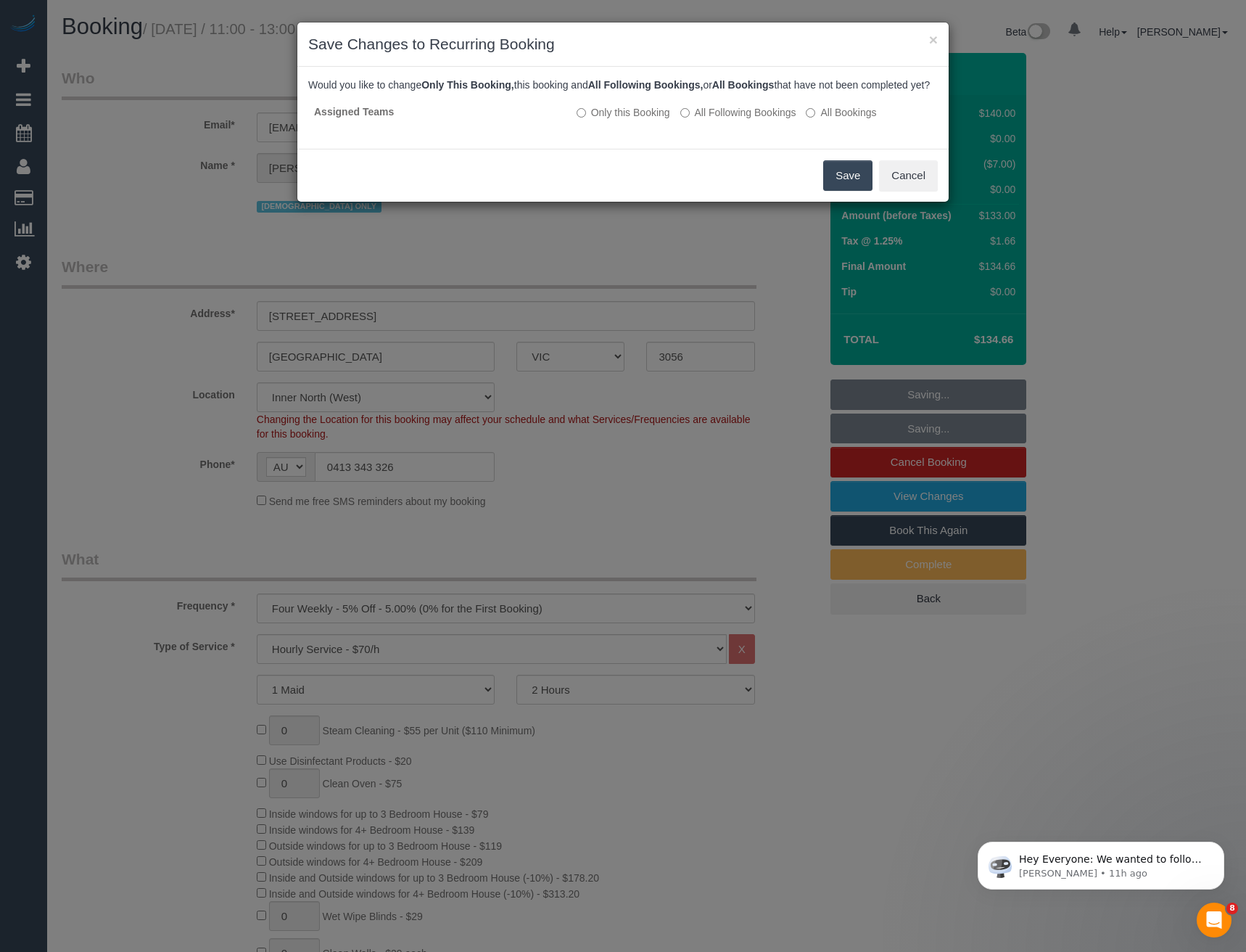
drag, startPoint x: 841, startPoint y: 202, endPoint x: 678, endPoint y: 85, distance: 200.6
click at [841, 191] on button "Save" at bounding box center [848, 175] width 49 height 30
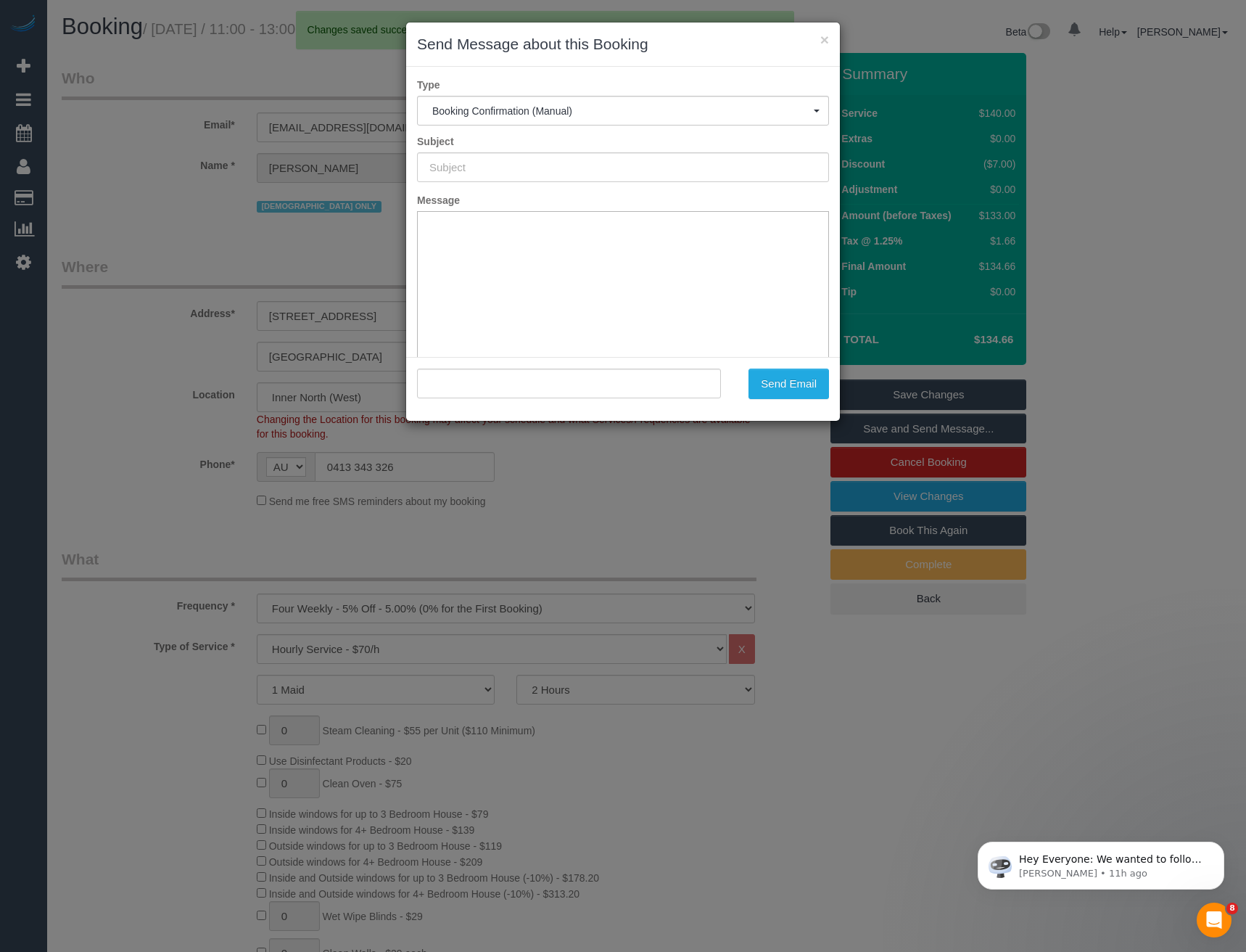
type input "Booking Confirmed"
type input ""Joel Ma" <joelistics@gmail.com>"
click at [779, 384] on button "Send Email" at bounding box center [788, 383] width 80 height 30
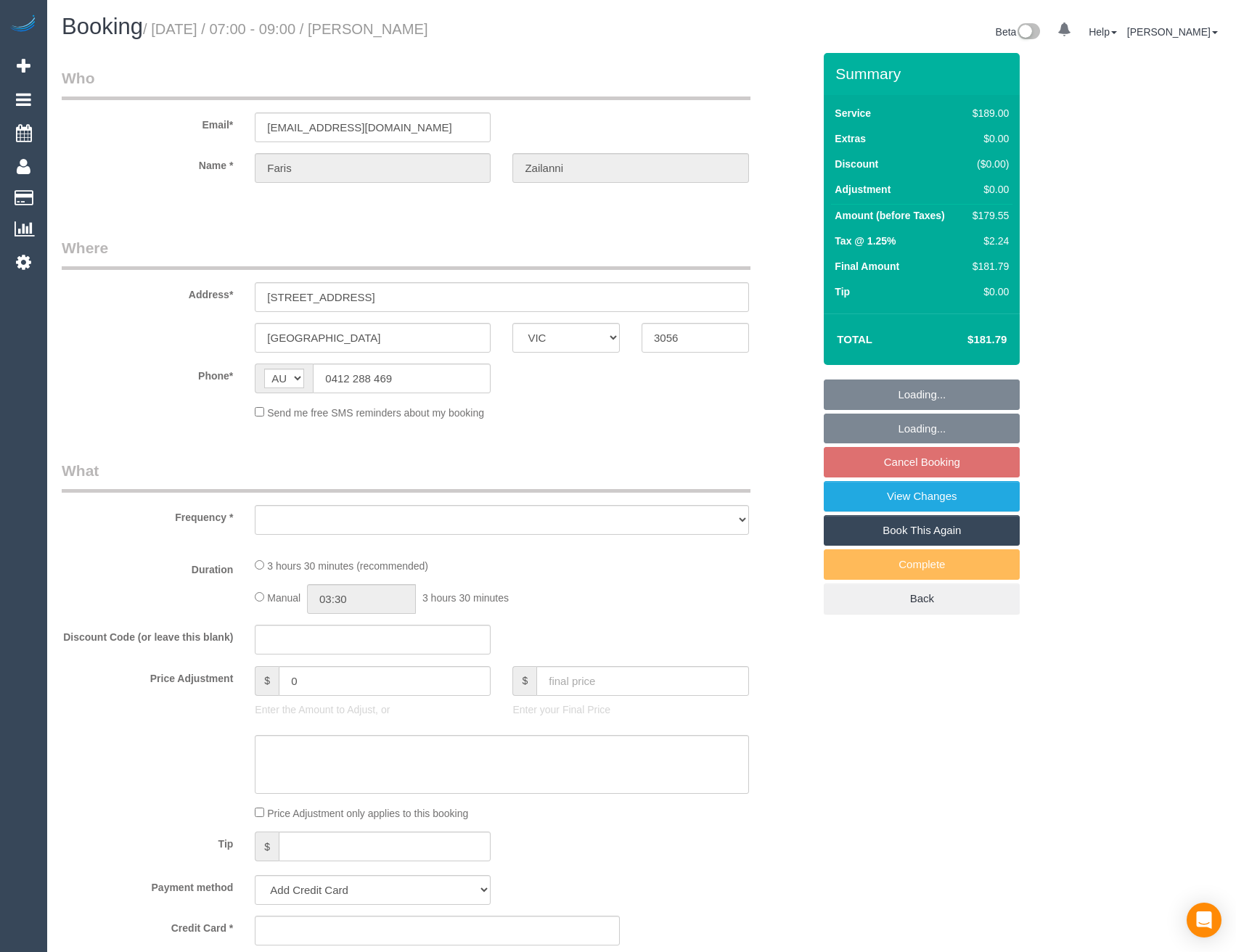
select select "VIC"
select select "object:770"
select select "number:28"
select select "number:14"
select select "number:19"
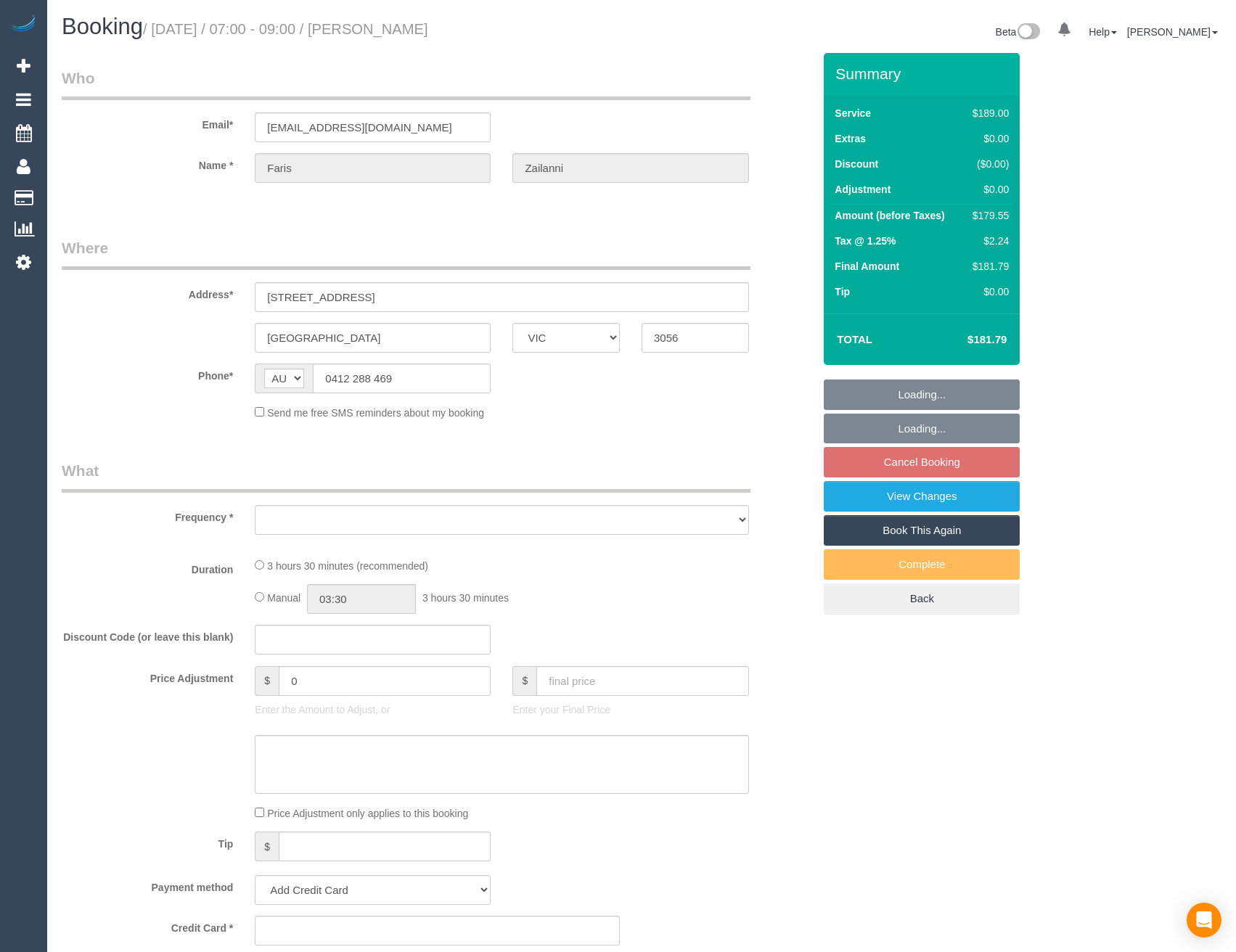
select select "number:24"
select select "number:34"
select select "number:26"
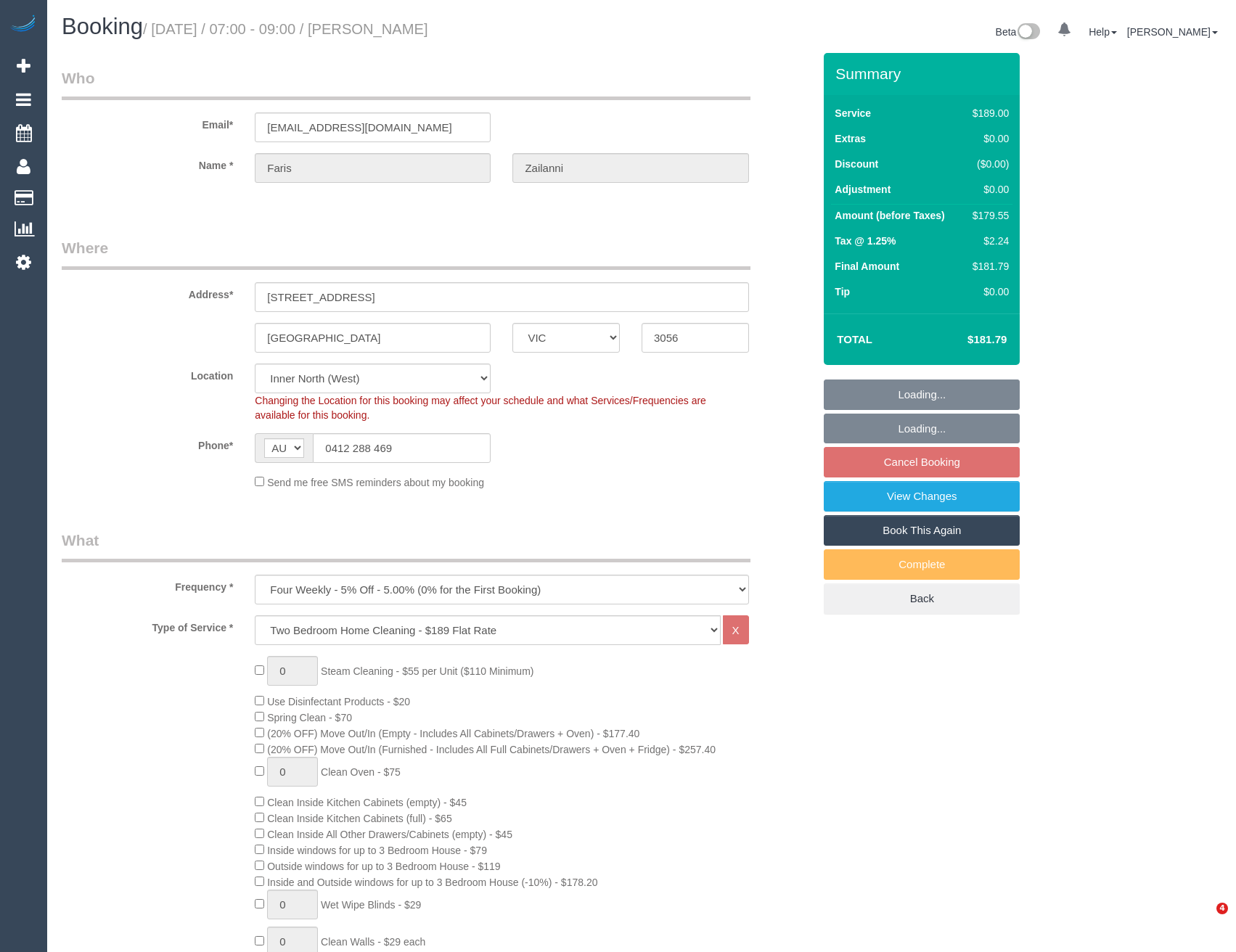
select select "string:stripe-pm_1Pn7RG2GScqysDRVw11QzItn"
select select "object:1598"
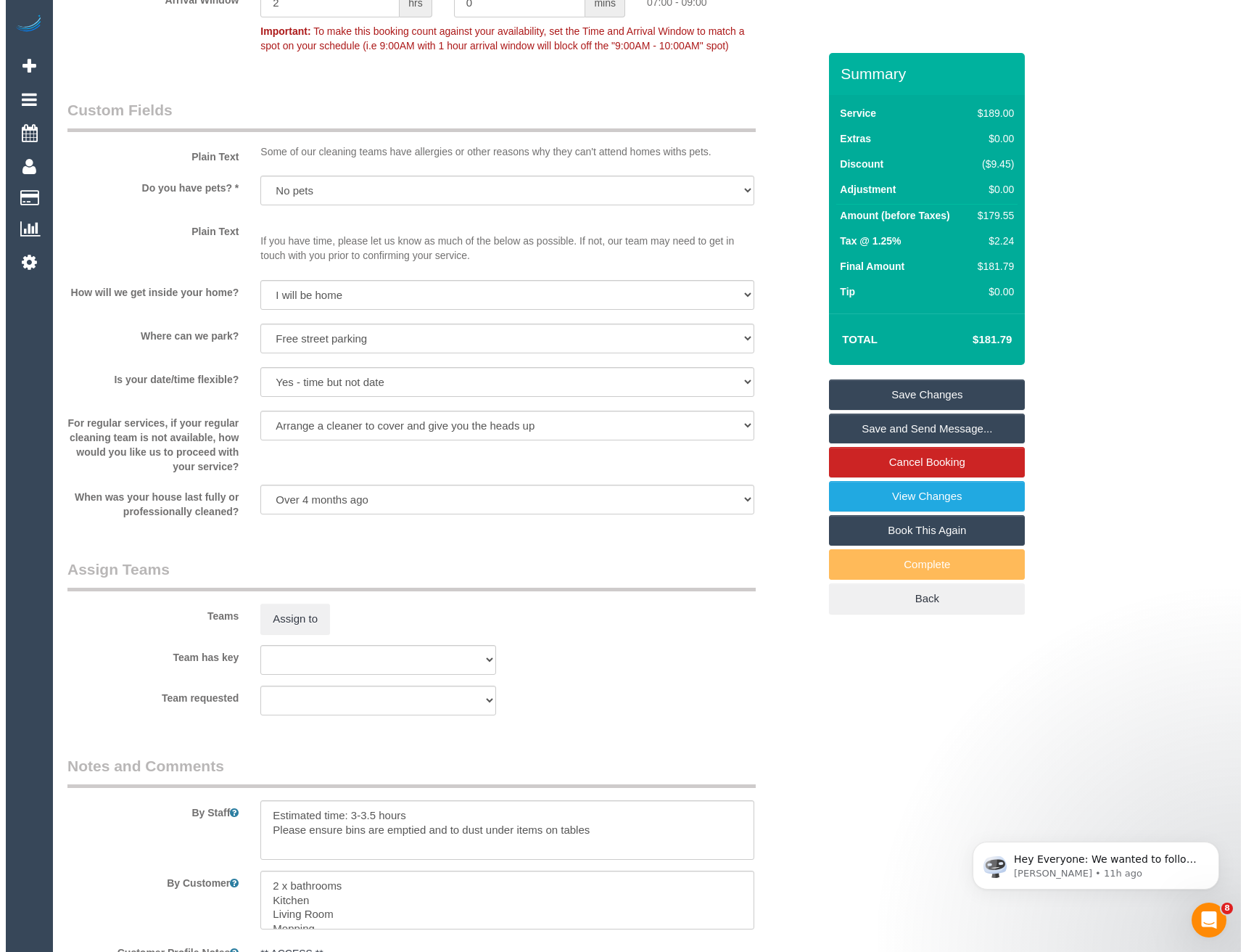
scroll to position [1720, 0]
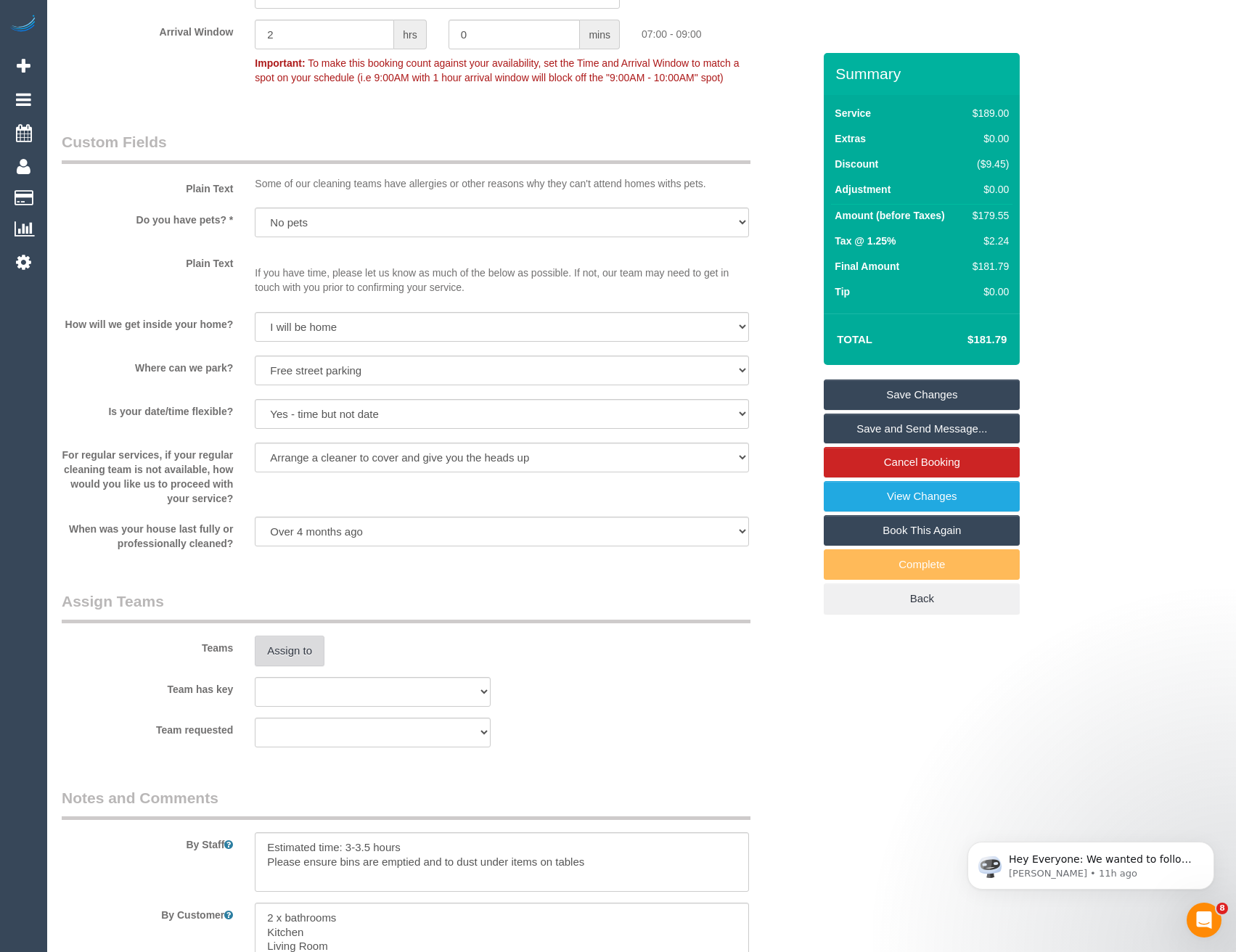
click at [300, 649] on button "Assign to" at bounding box center [290, 650] width 70 height 30
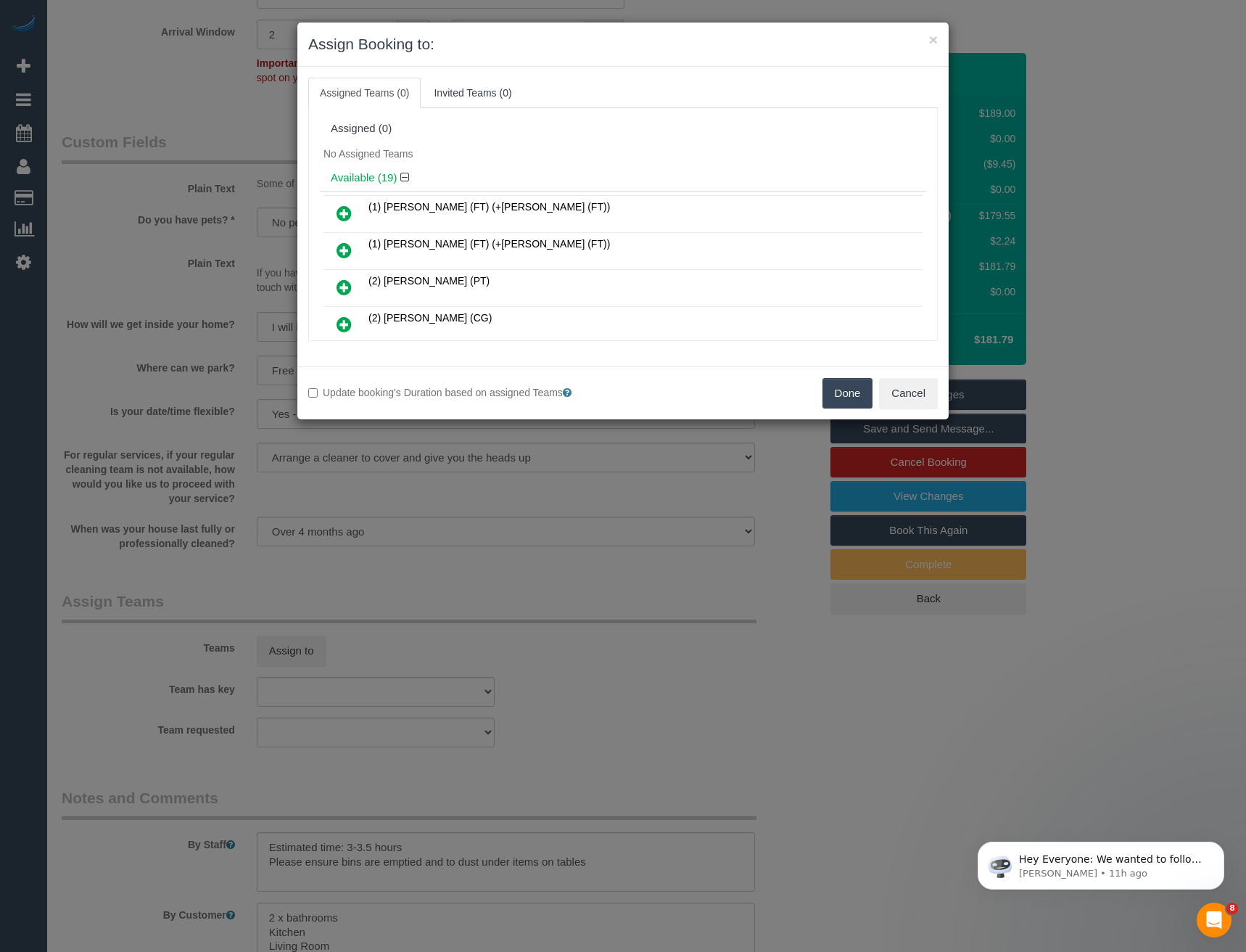
scroll to position [391, 0]
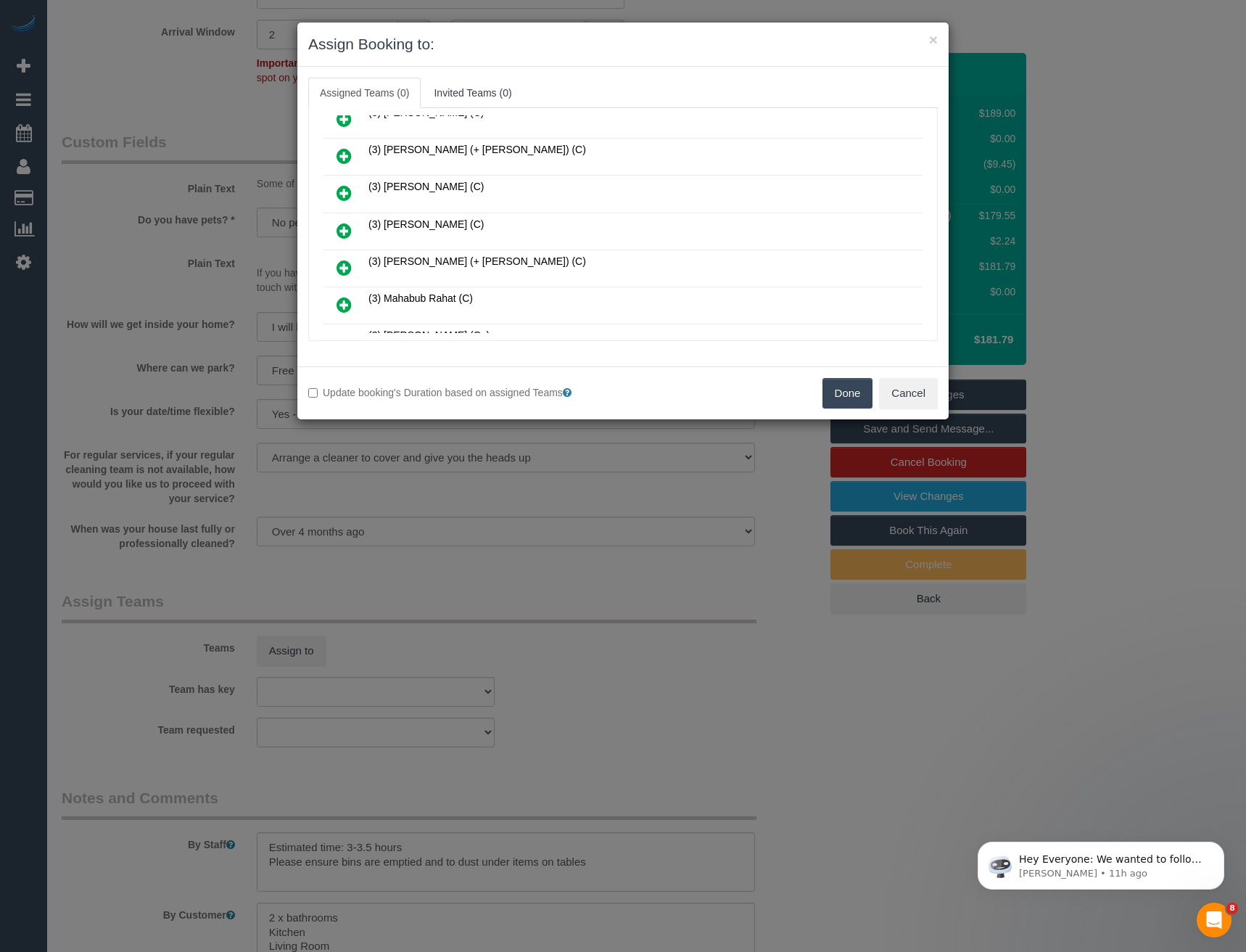
click at [342, 226] on icon at bounding box center [344, 230] width 15 height 18
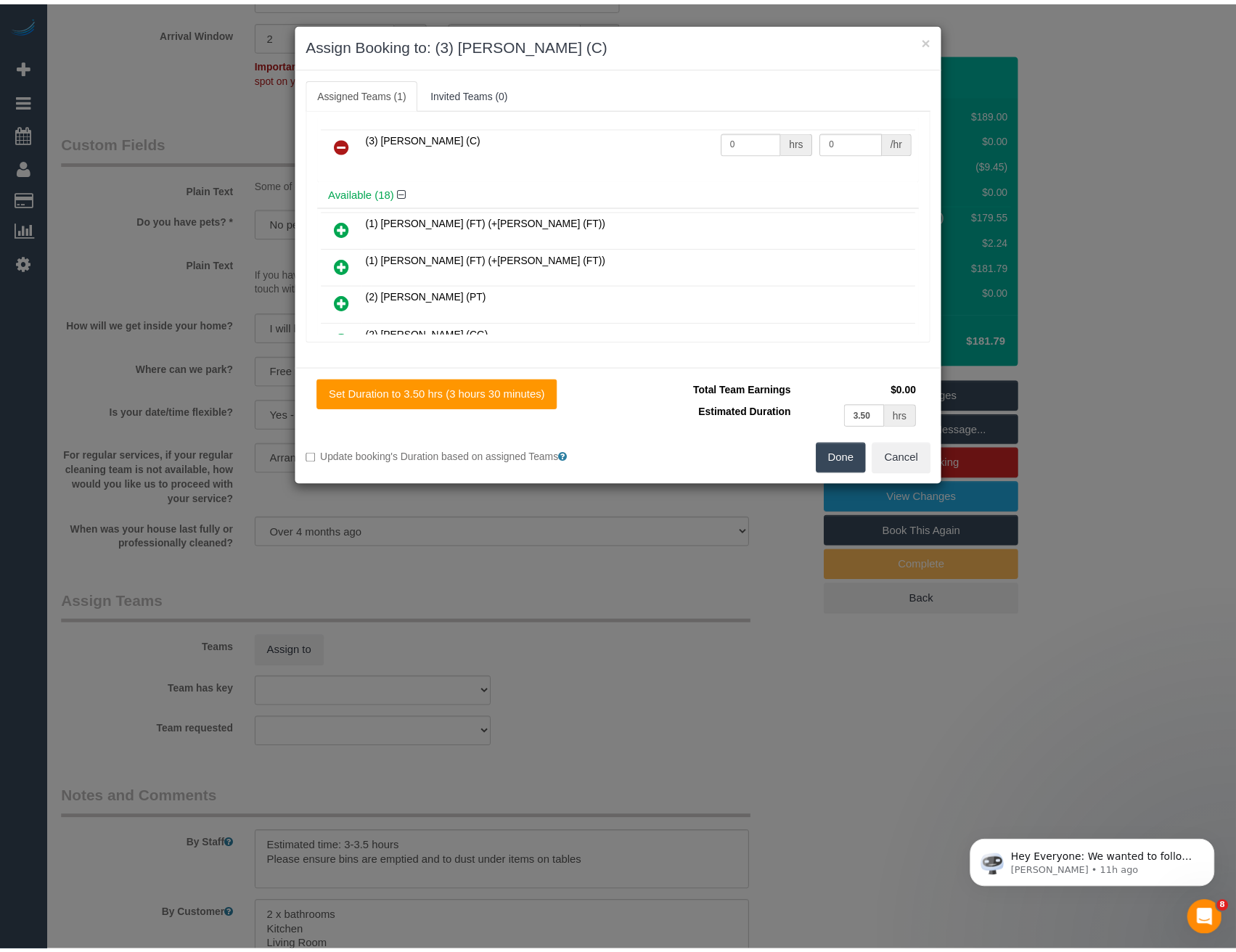
scroll to position [0, 0]
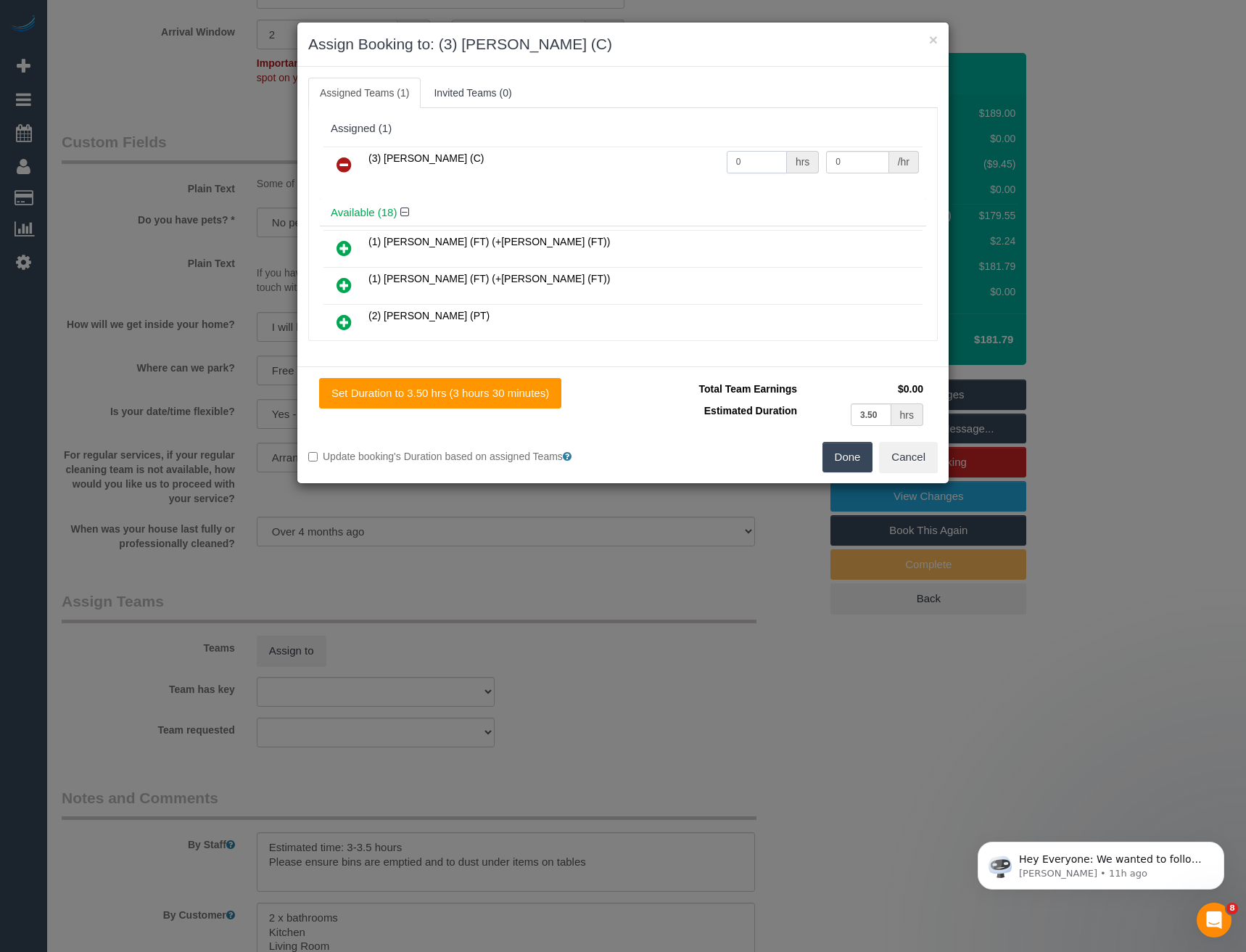
drag, startPoint x: 740, startPoint y: 161, endPoint x: 695, endPoint y: 161, distance: 45.0
click at [696, 161] on tr "(3) [PERSON_NAME] (C) 0 hrs 0 /hr" at bounding box center [623, 165] width 599 height 37
type input "1"
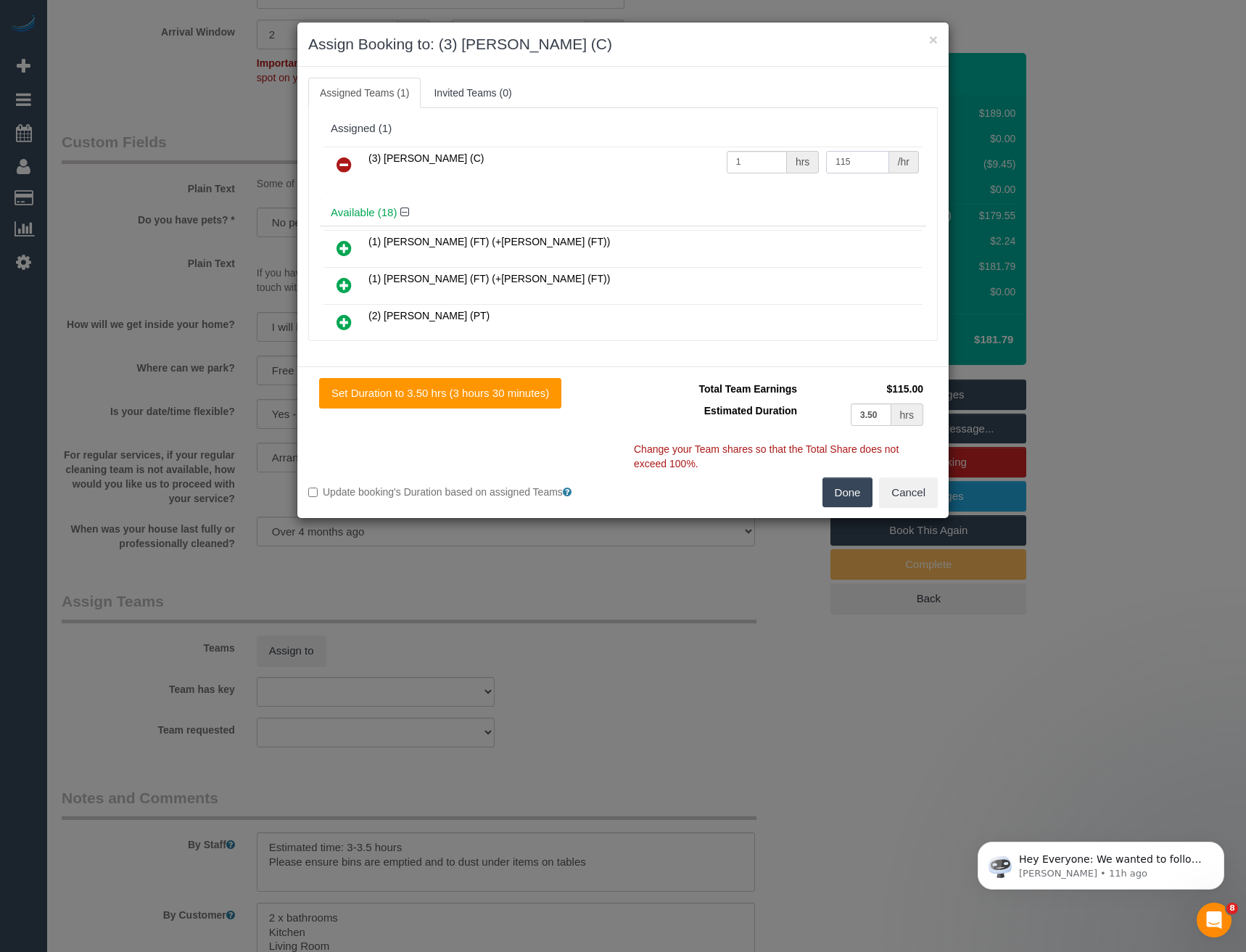
type input "115"
click at [851, 496] on button "Done" at bounding box center [848, 492] width 51 height 30
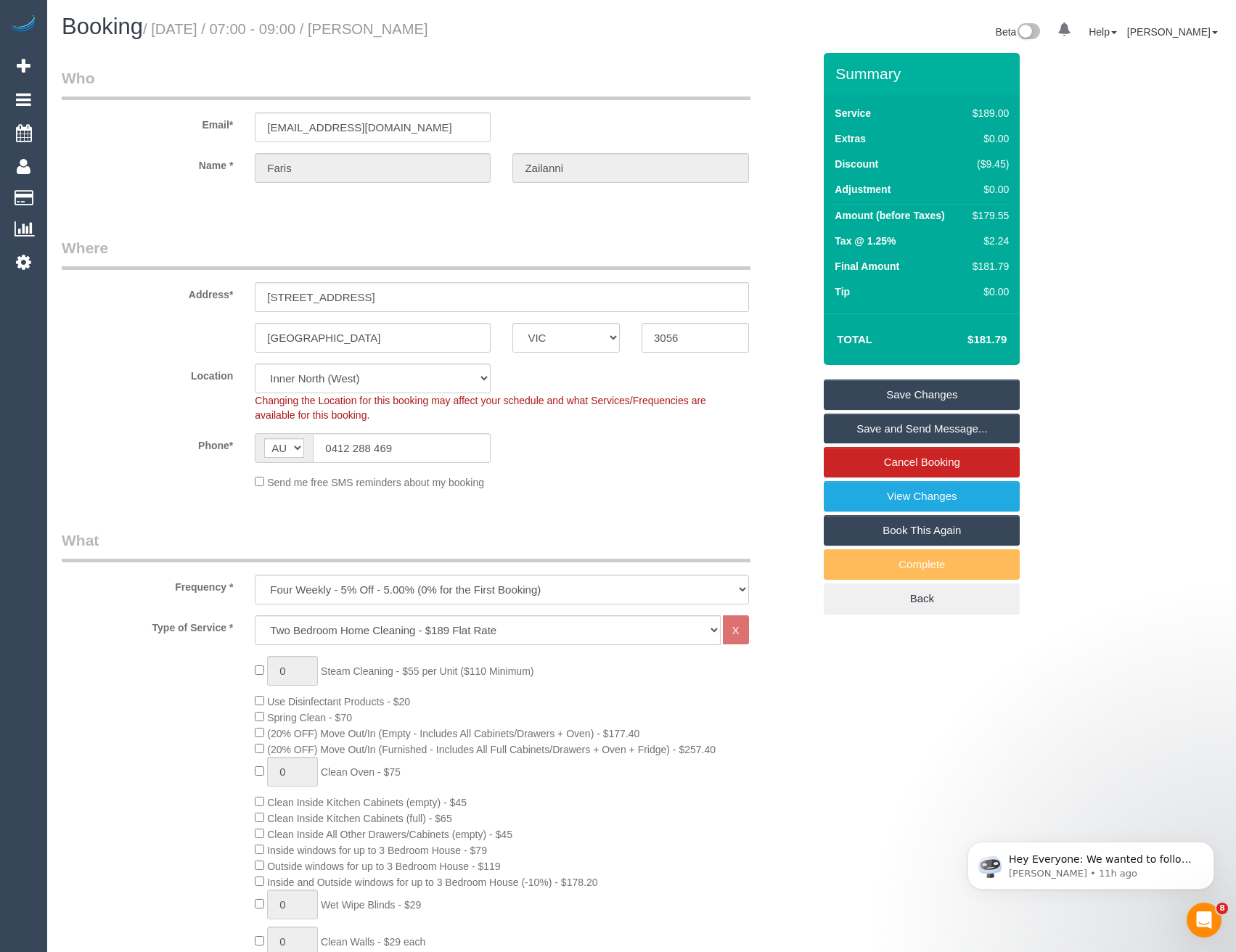
click at [918, 429] on link "Save and Send Message..." at bounding box center [922, 428] width 196 height 30
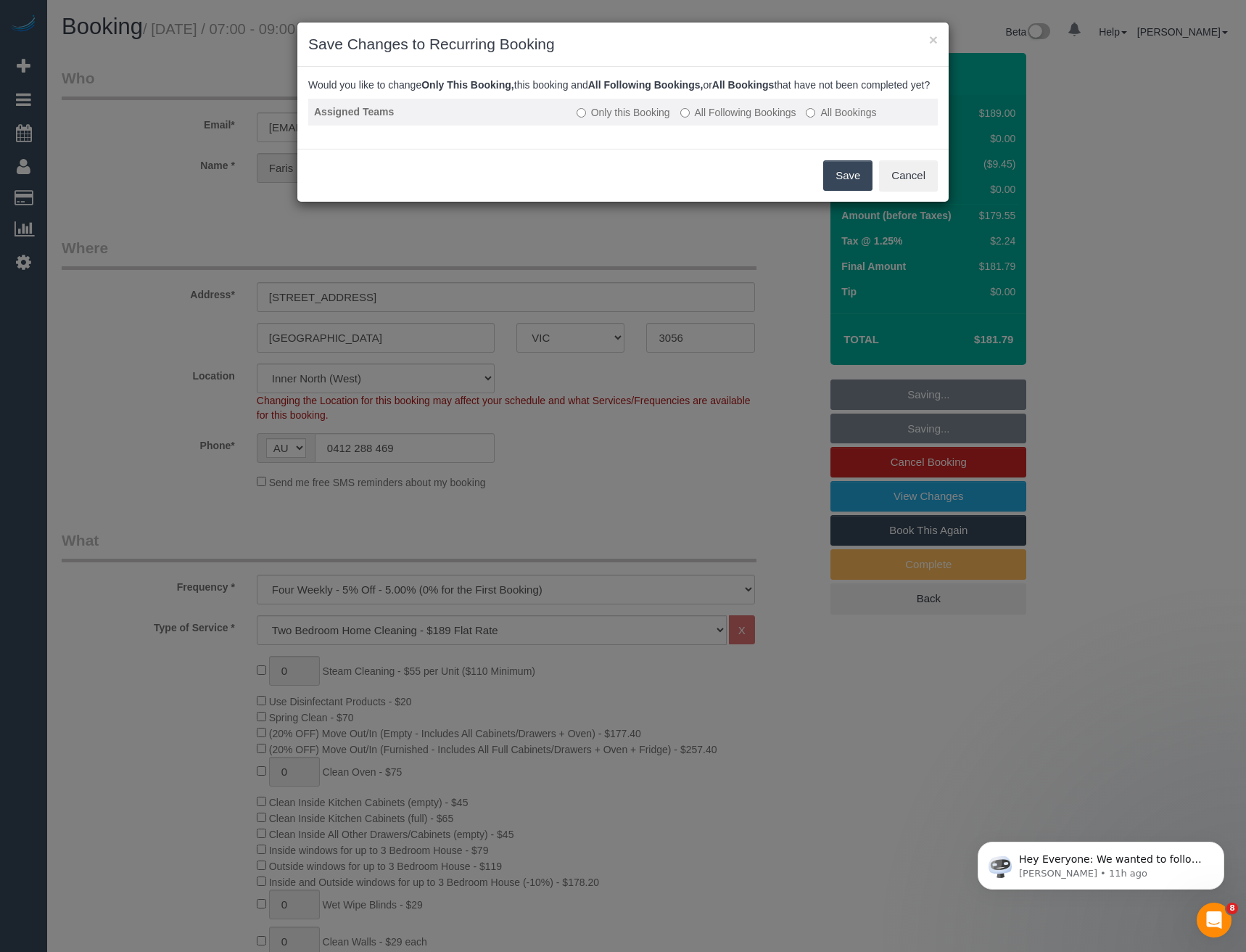
drag, startPoint x: 849, startPoint y: 188, endPoint x: 729, endPoint y: 108, distance: 144.2
click at [849, 188] on button "Save" at bounding box center [848, 175] width 49 height 30
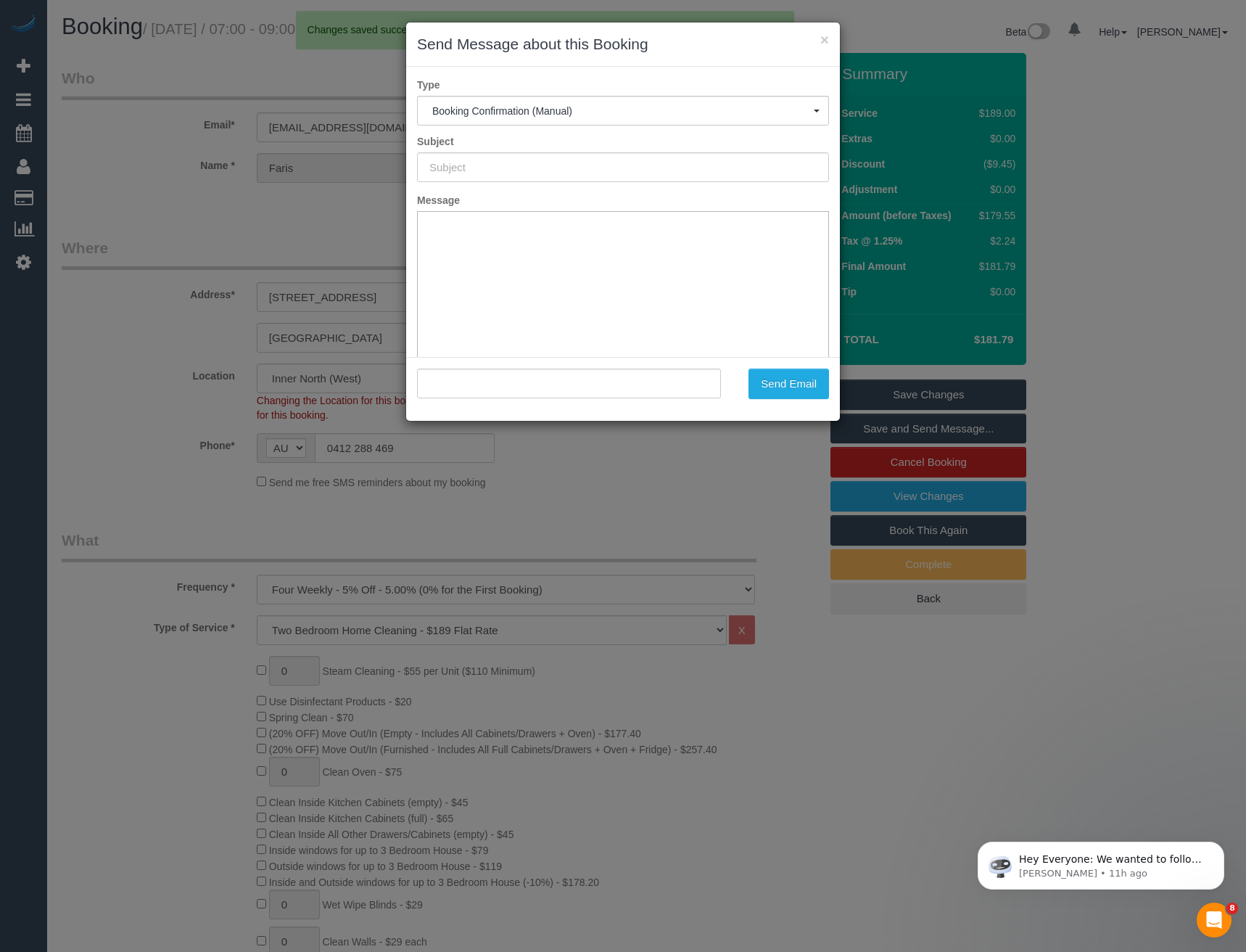
type input "Booking Confirmed"
type input ""[PERSON_NAME]" <[PERSON_NAME][EMAIL_ADDRESS][DOMAIN_NAME]>"
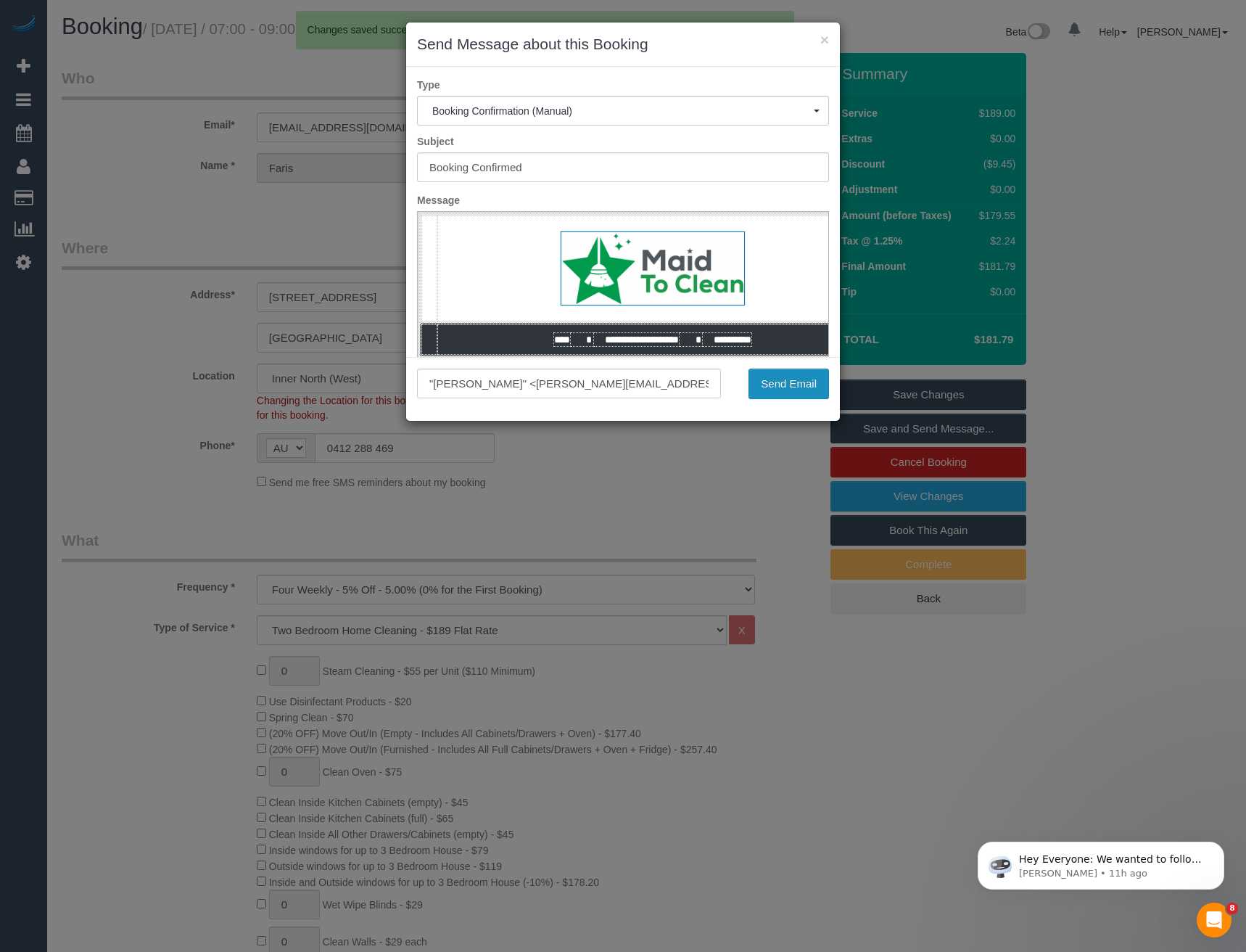
click at [806, 388] on button "Send Email" at bounding box center [788, 383] width 80 height 30
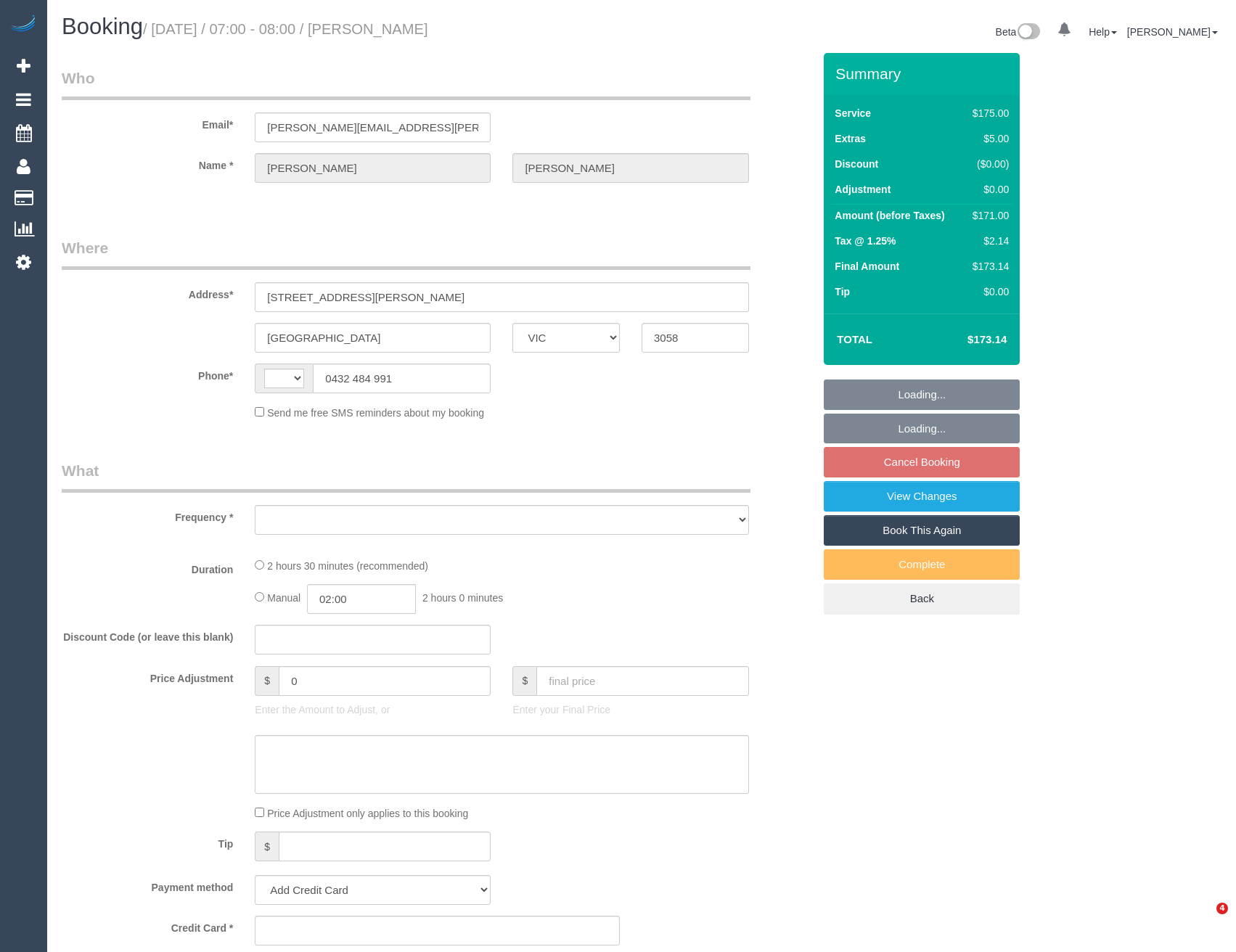
select select "VIC"
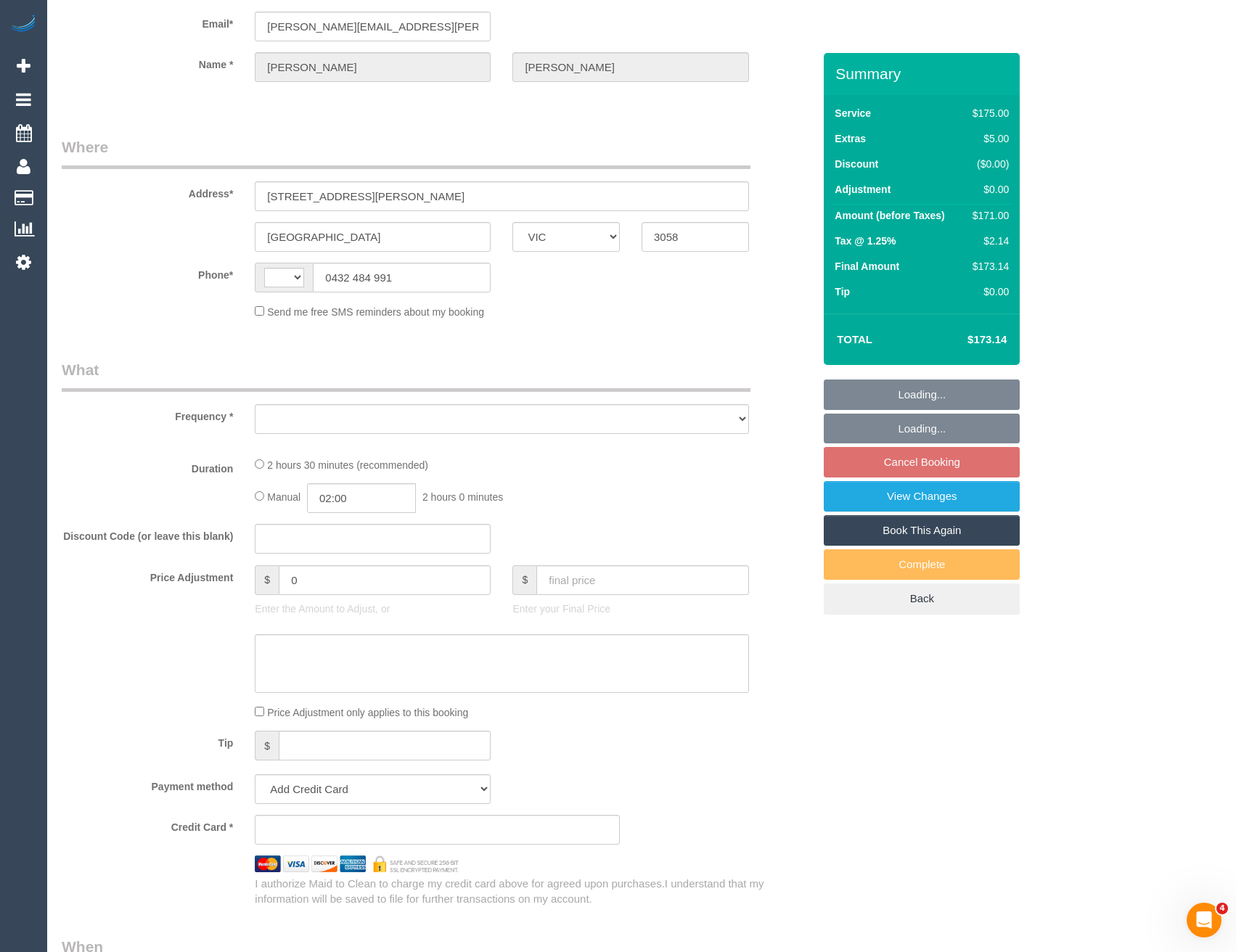
select select "string:stripe-pm_1P6PEt2GScqysDRVq3veKEhF"
select select "string:AU"
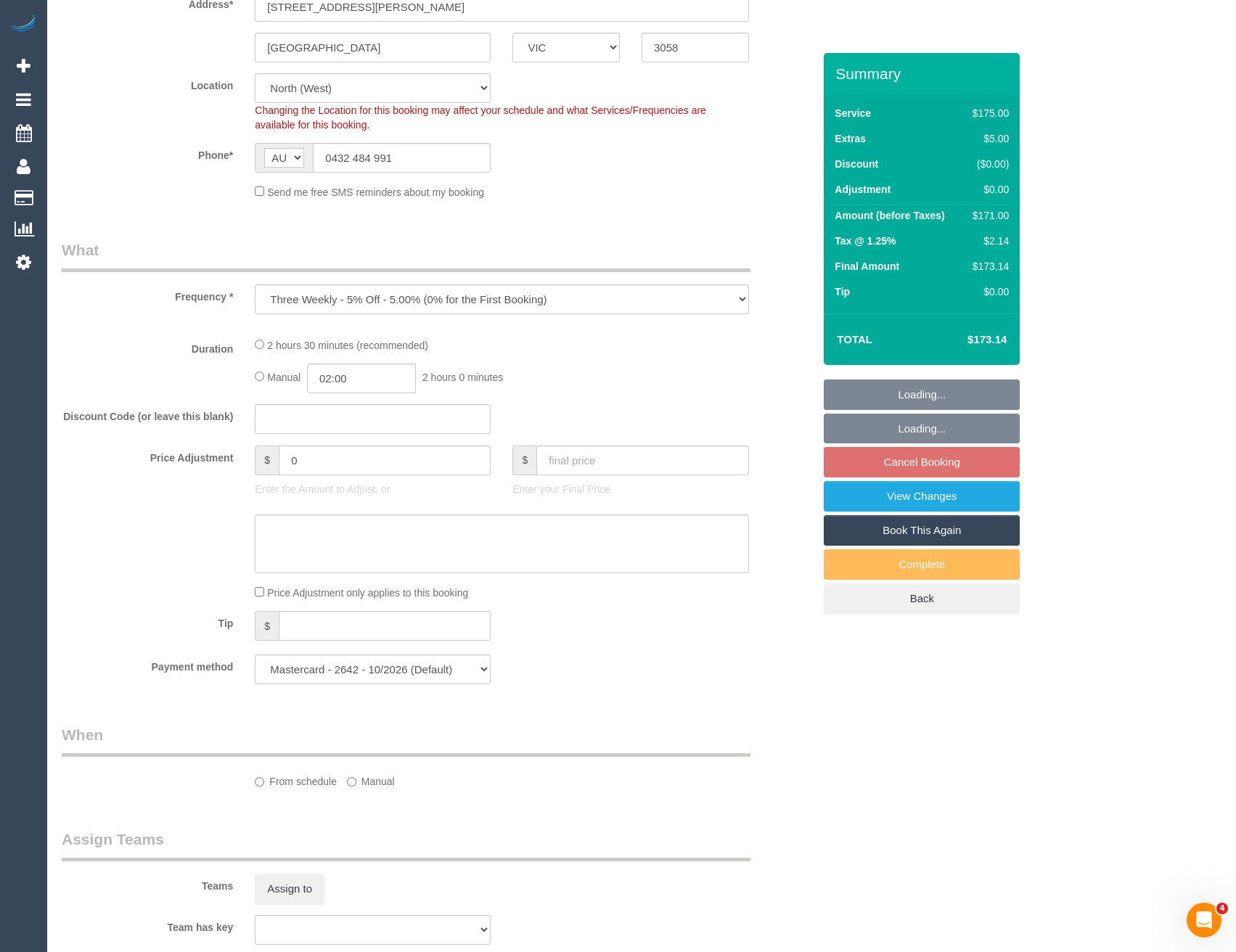
select select "object:1392"
select select "150"
select select "number:27"
select select "number:14"
select select "number:19"
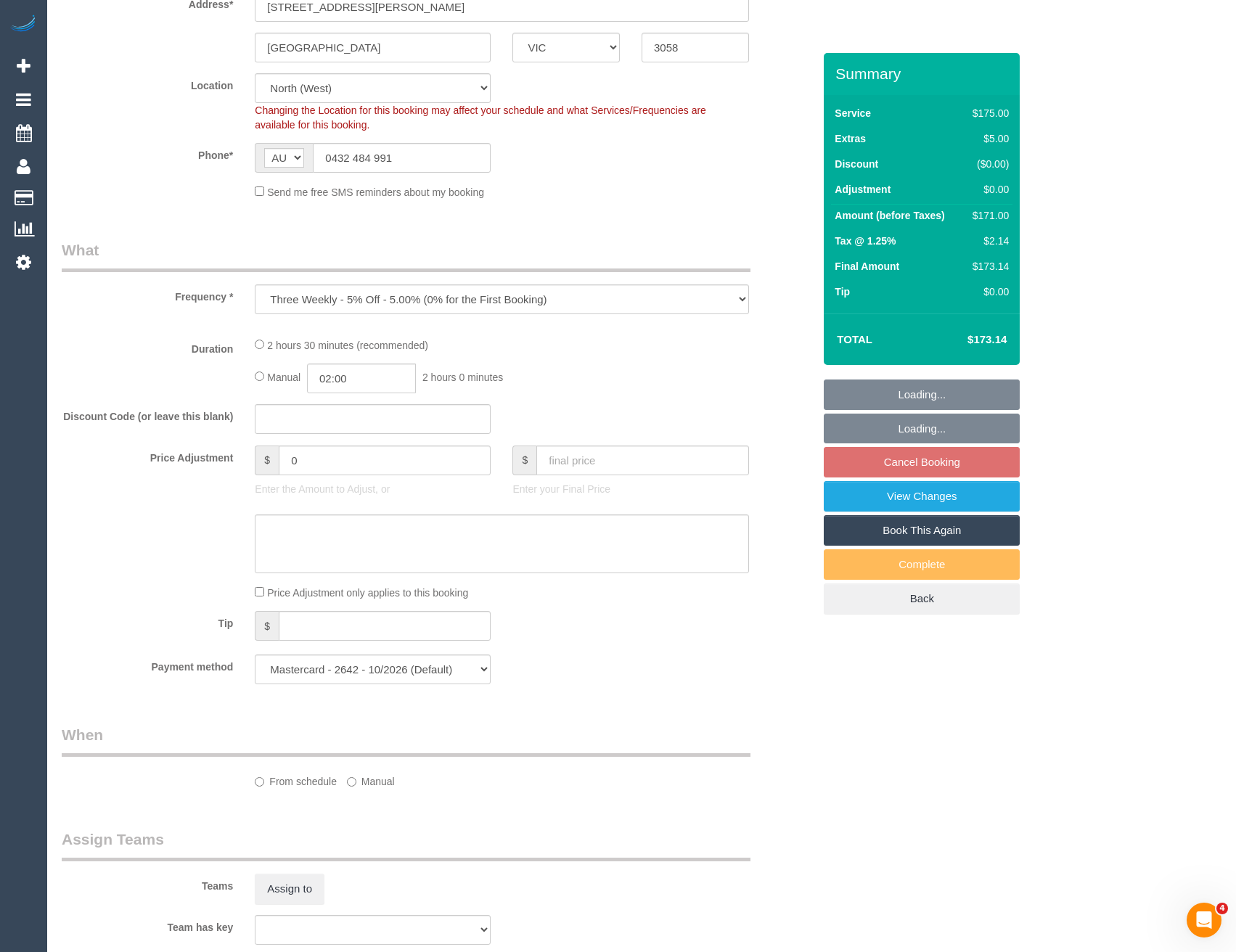
select select "number:22"
select select "number:34"
select select "number:11"
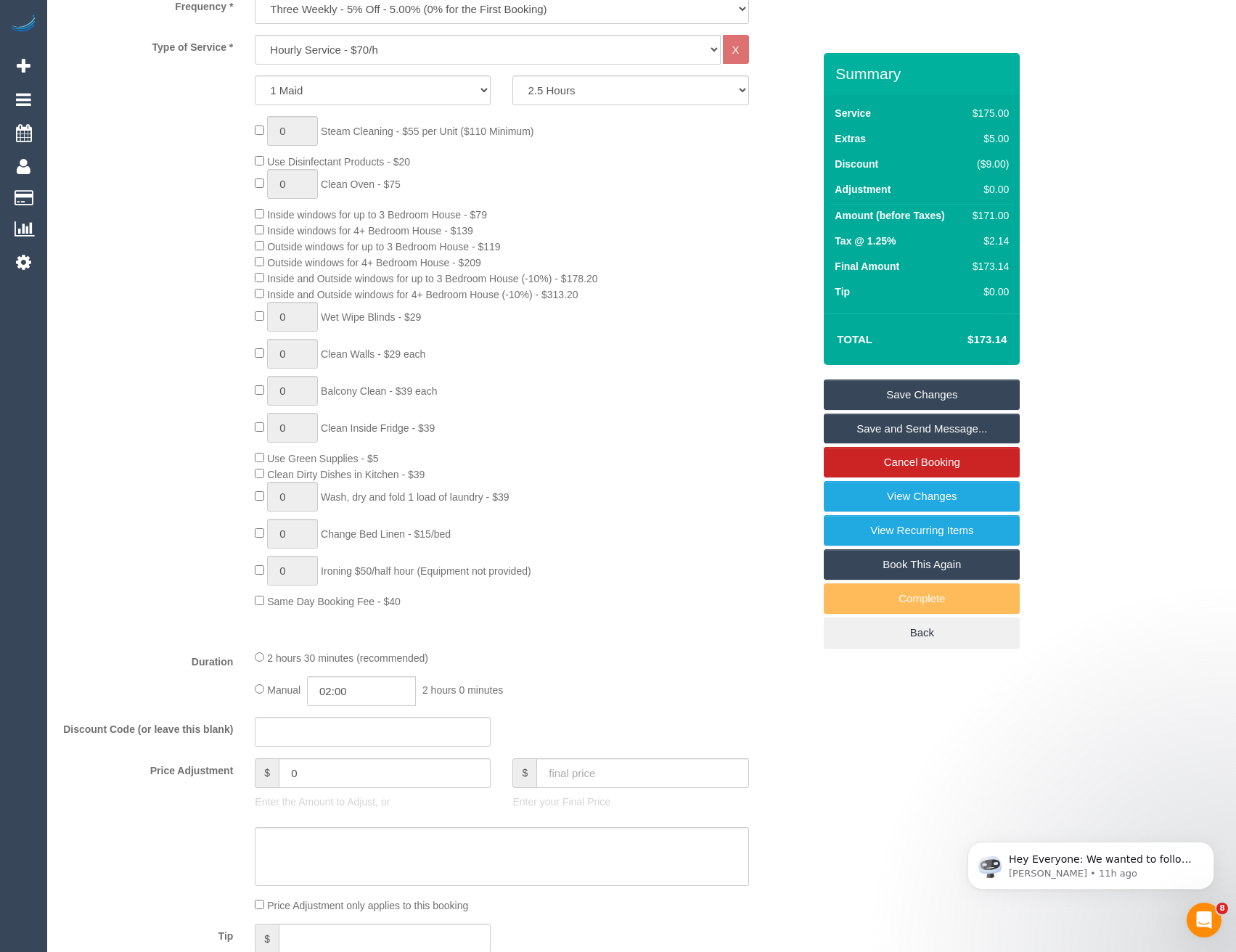
scroll to position [725, 0]
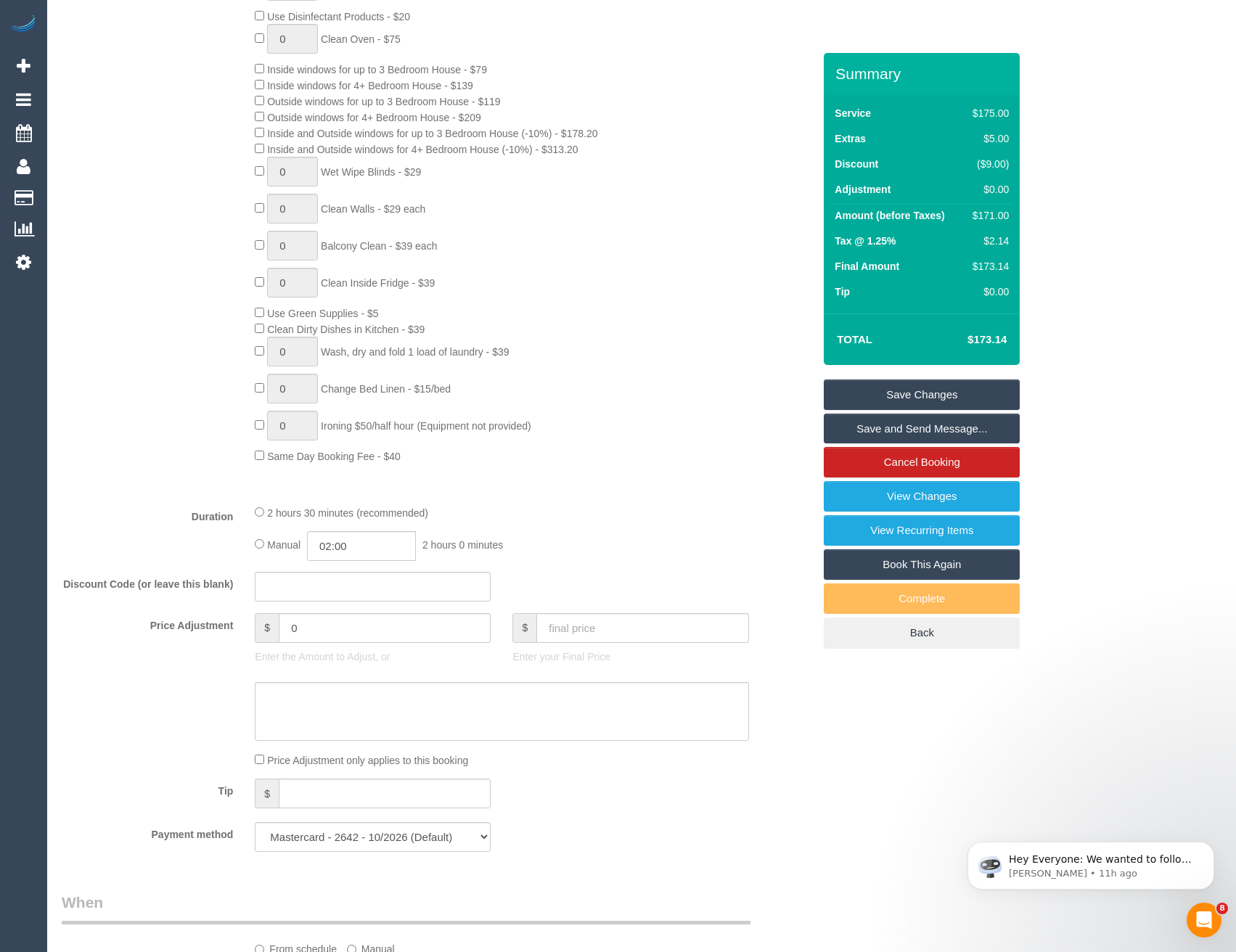
click at [264, 513] on div "2 hours 30 minutes (recommended)" at bounding box center [501, 512] width 494 height 16
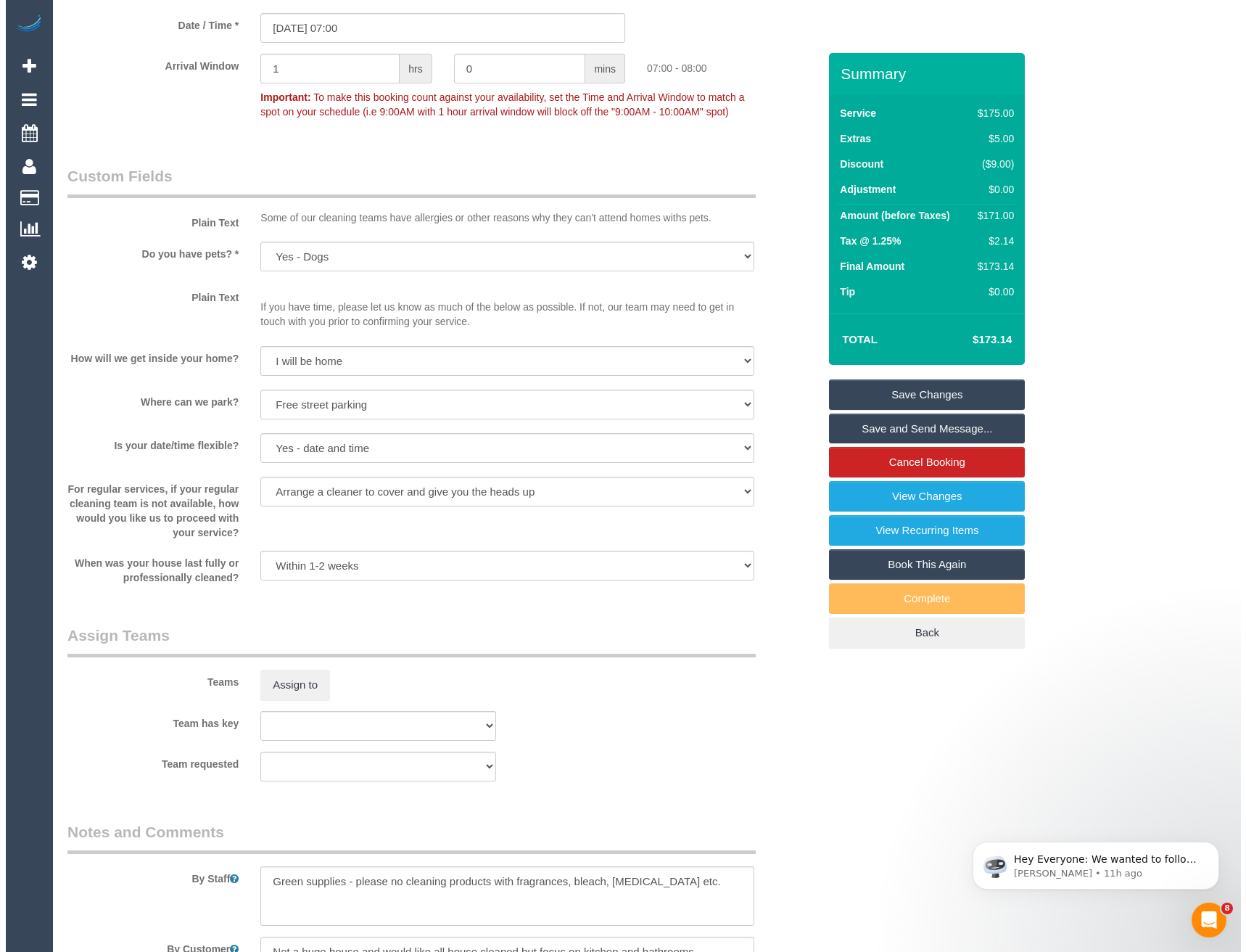
scroll to position [1814, 0]
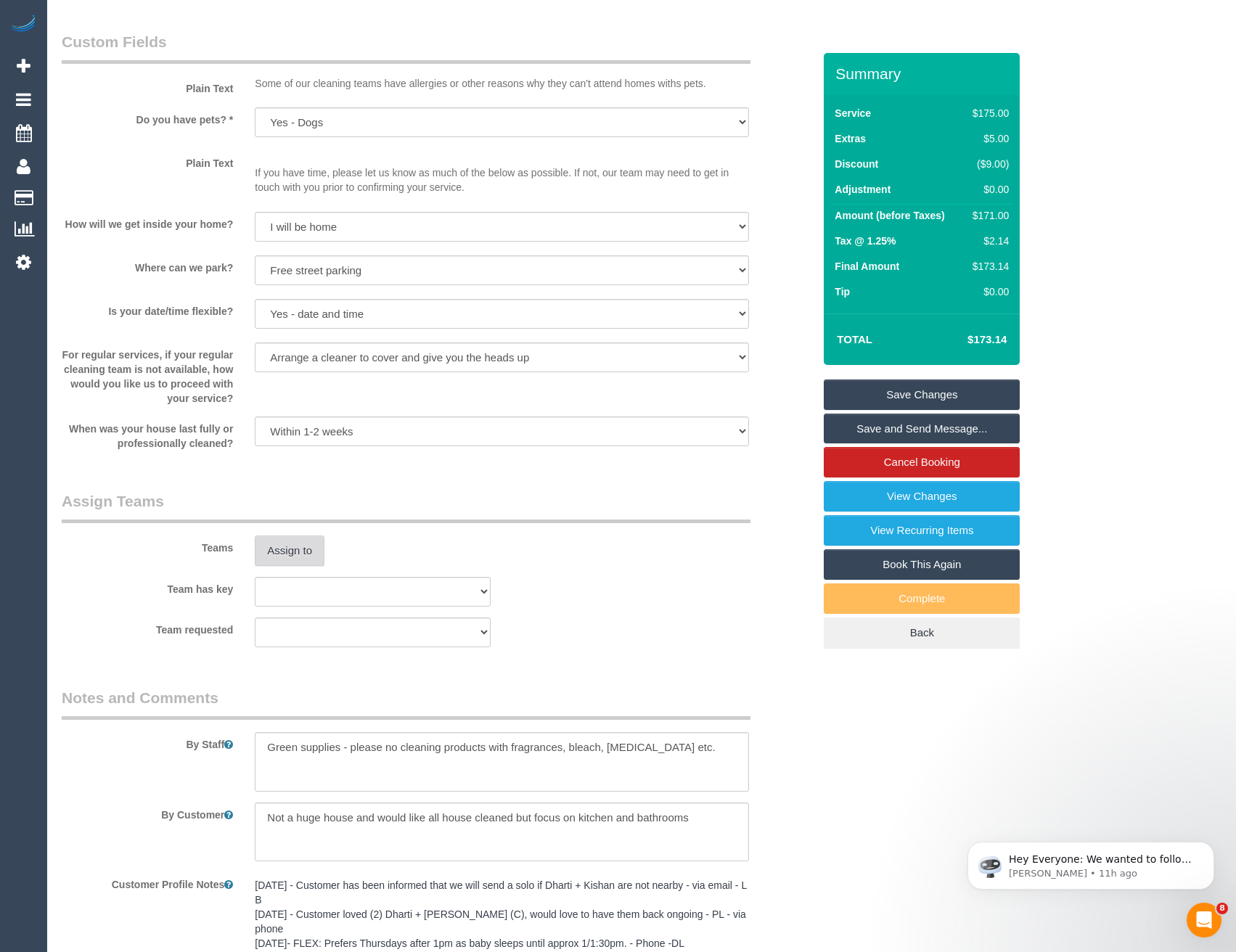
click at [297, 547] on button "Assign to" at bounding box center [290, 550] width 70 height 30
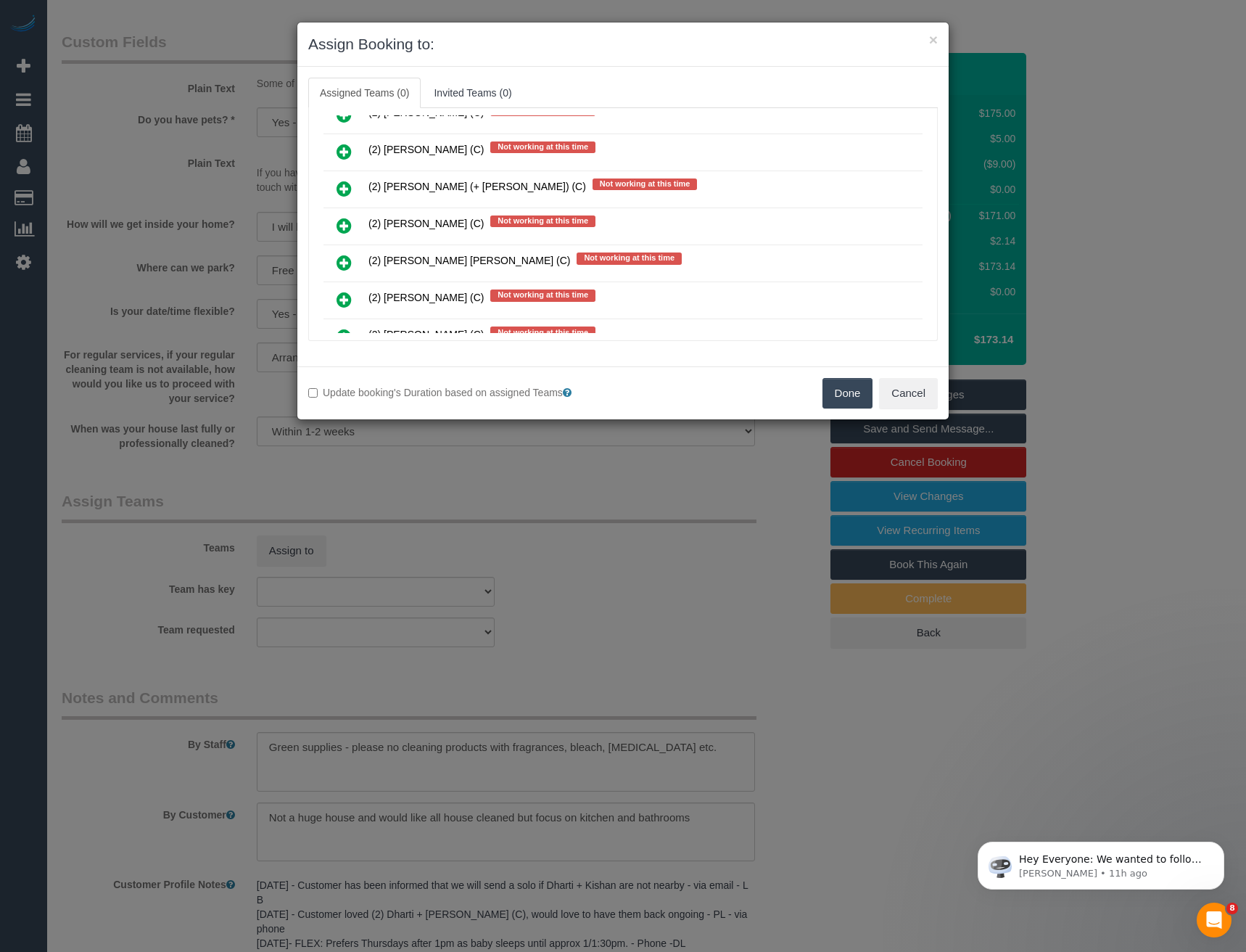
scroll to position [168, 0]
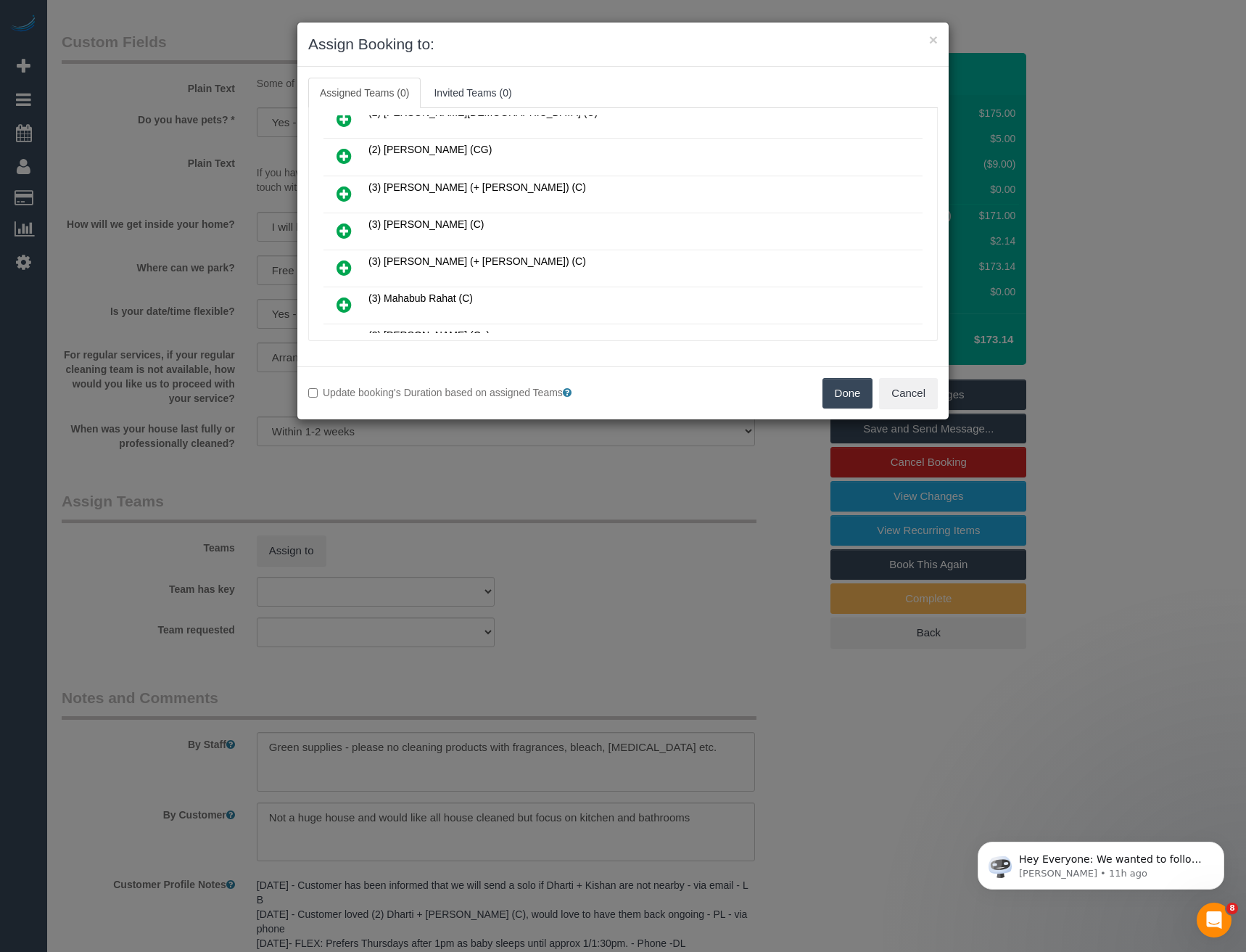
click at [341, 229] on icon at bounding box center [344, 230] width 15 height 18
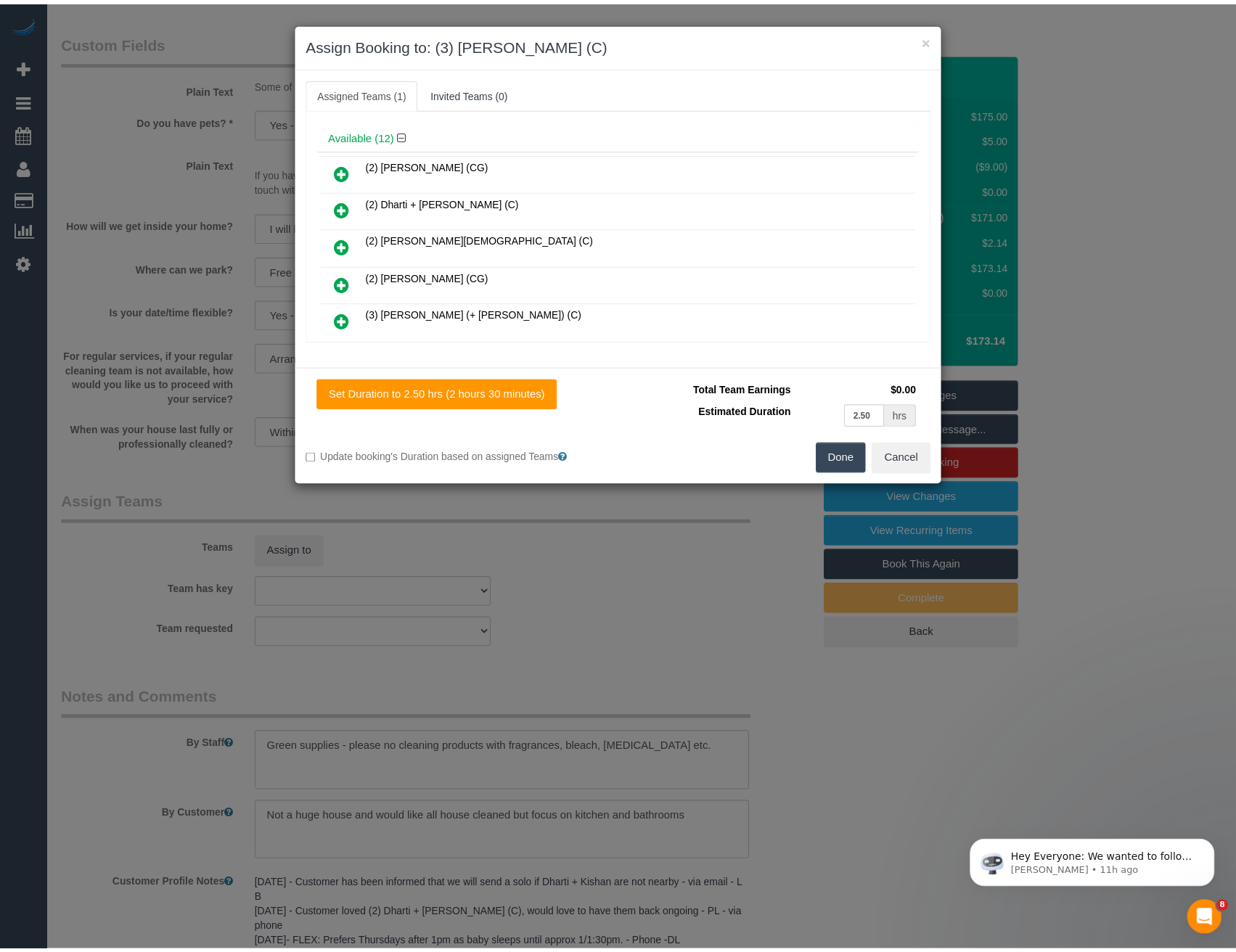
scroll to position [0, 0]
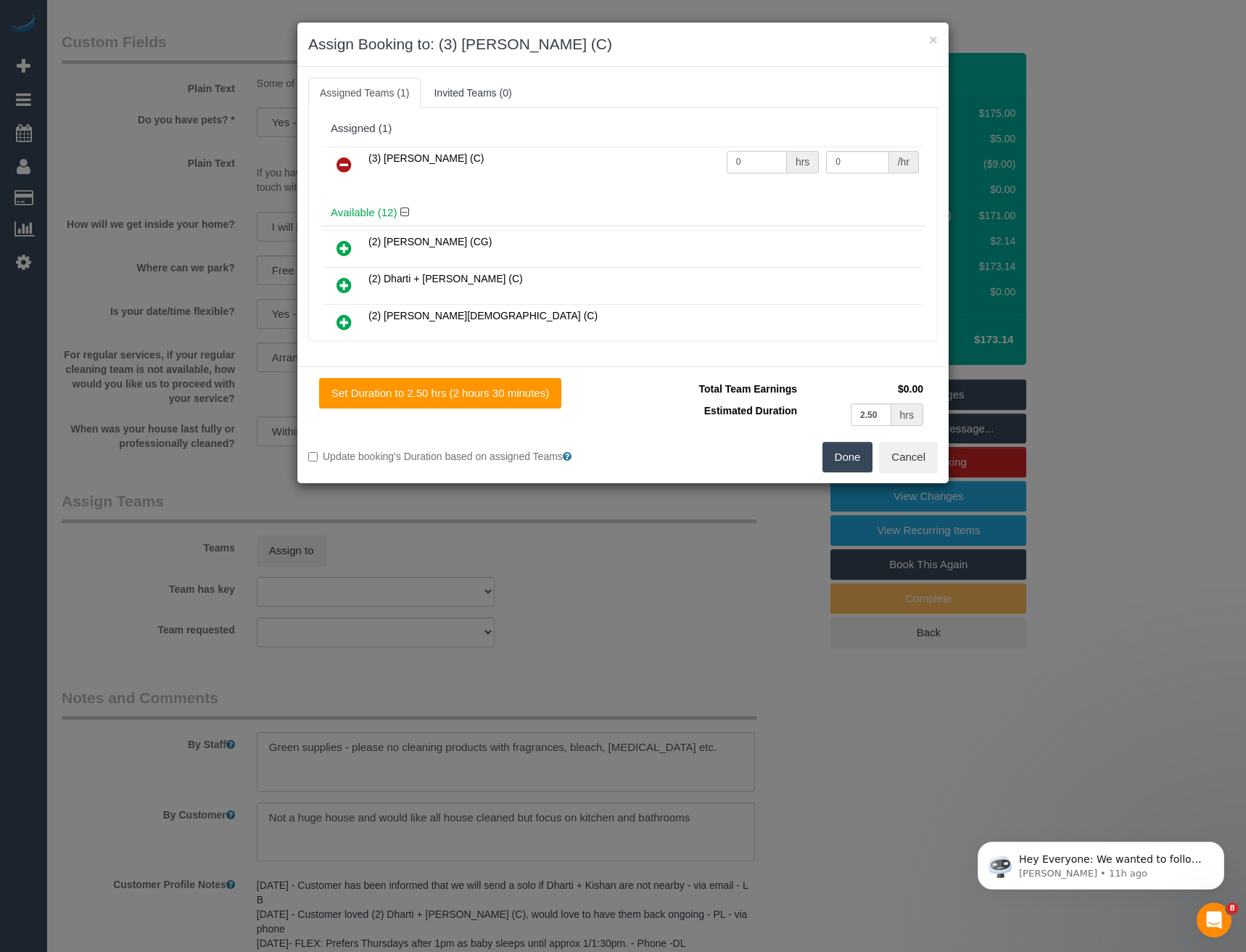
drag, startPoint x: 741, startPoint y: 166, endPoint x: 667, endPoint y: 173, distance: 74.3
click at [675, 171] on tr "(3) Jonathan Canchila (C) 0 hrs 0 /hr" at bounding box center [623, 165] width 599 height 37
type input "2.5"
type input "36"
click at [861, 461] on button "Done" at bounding box center [848, 456] width 51 height 30
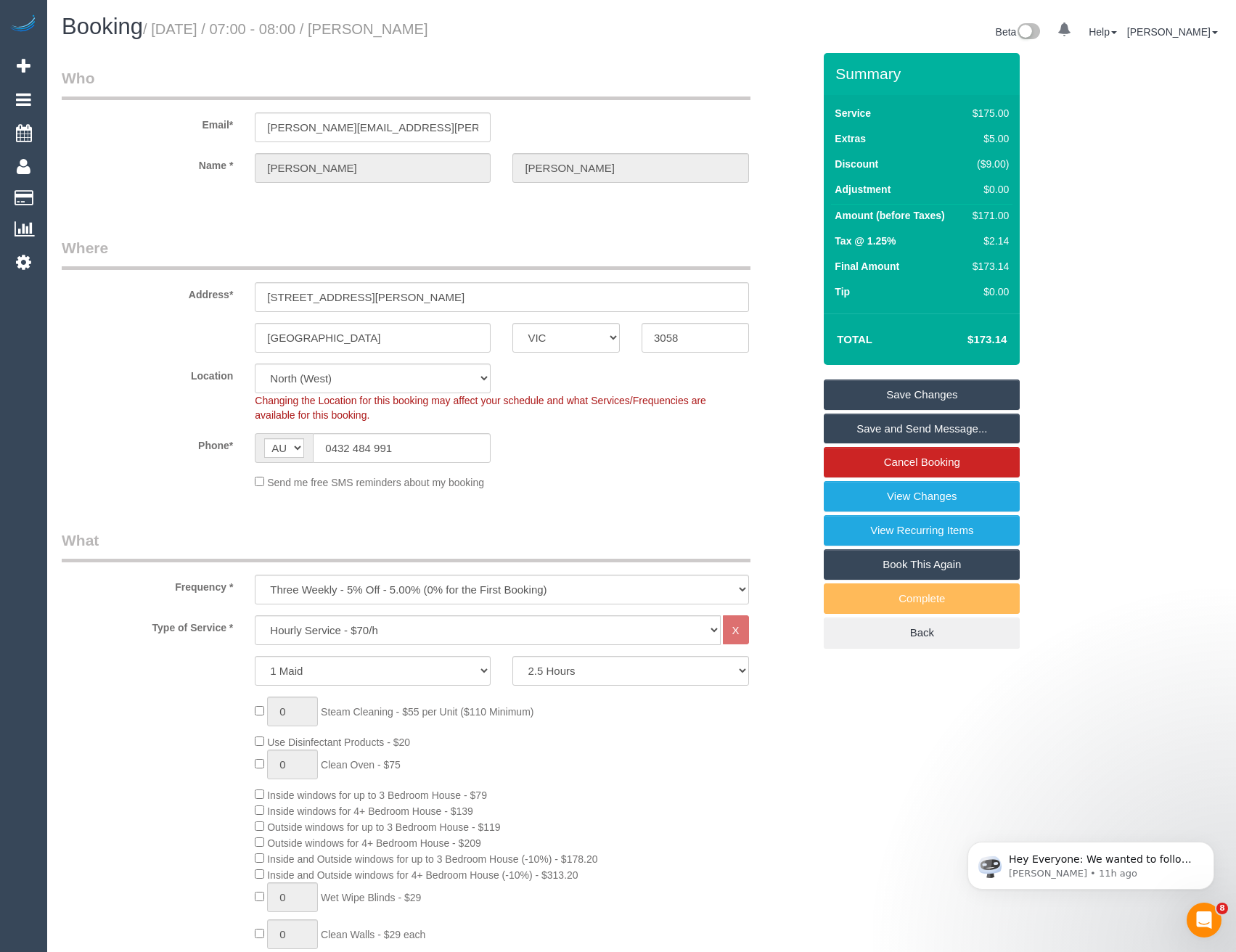
click at [868, 426] on link "Save and Send Message..." at bounding box center [922, 428] width 196 height 30
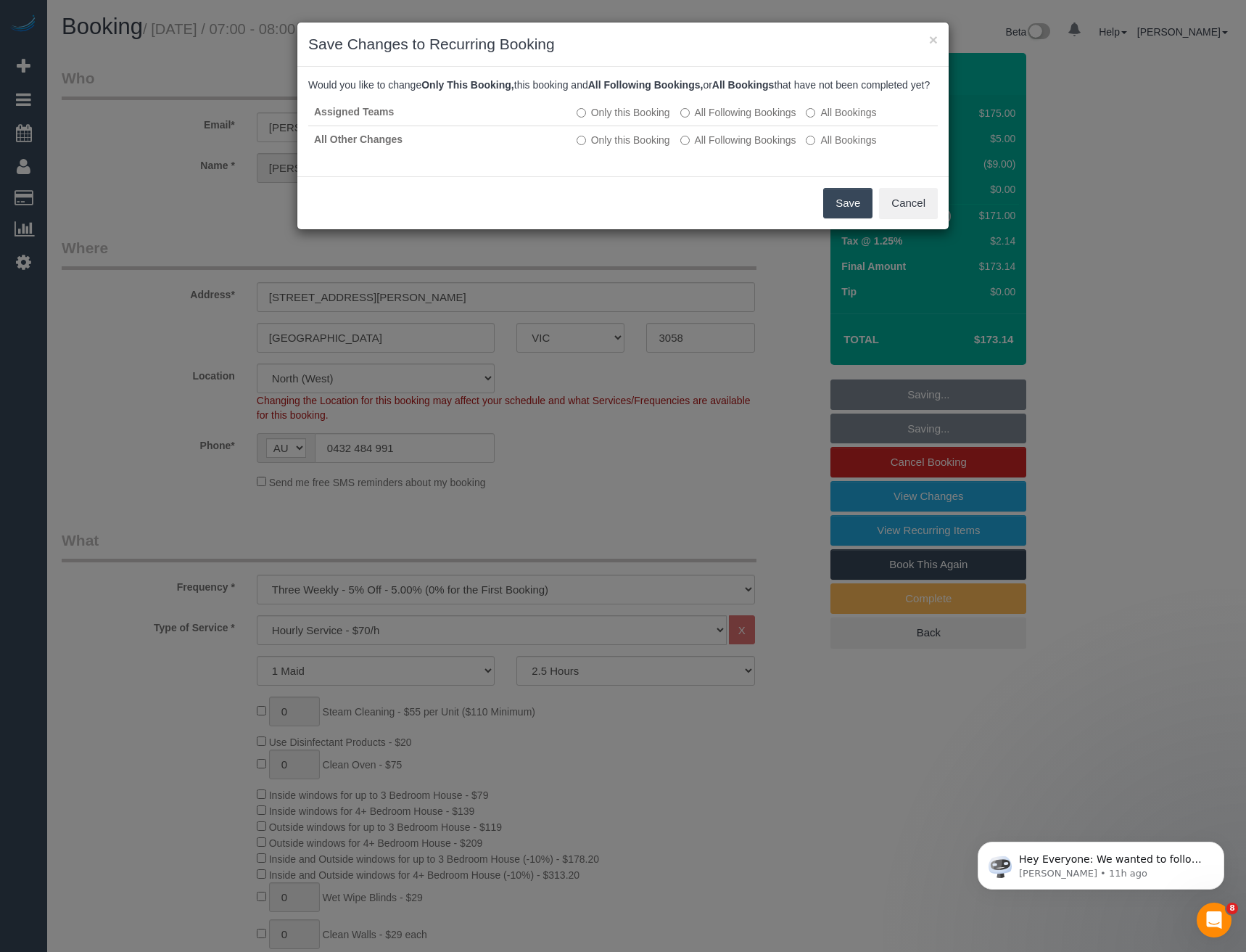
click at [841, 219] on button "Save" at bounding box center [848, 202] width 49 height 30
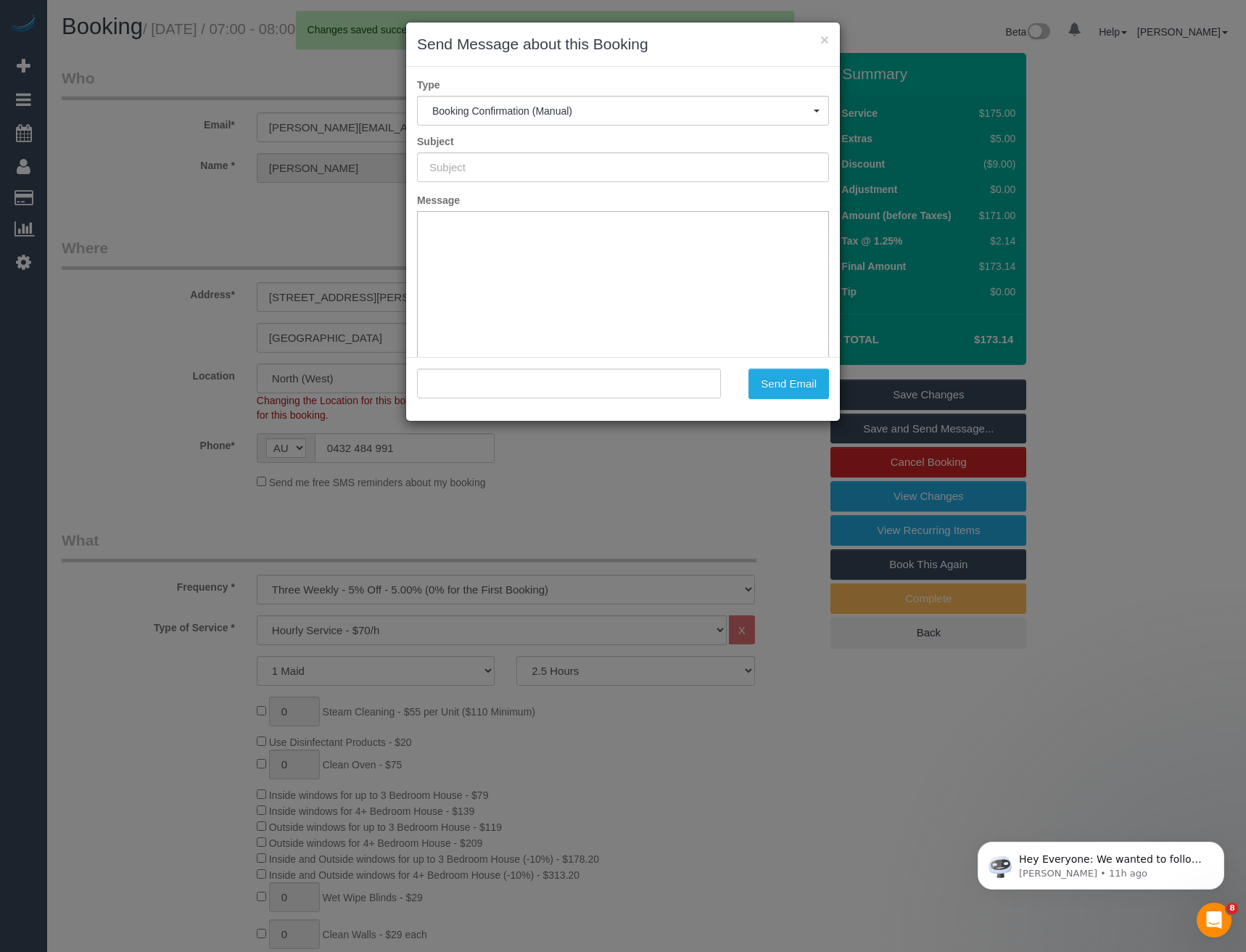
type input "Booking Confirmed"
type input ""Gabriel Janover" <gabriel.janover@gmail.com>"
click at [794, 391] on button "Send Email" at bounding box center [788, 383] width 80 height 30
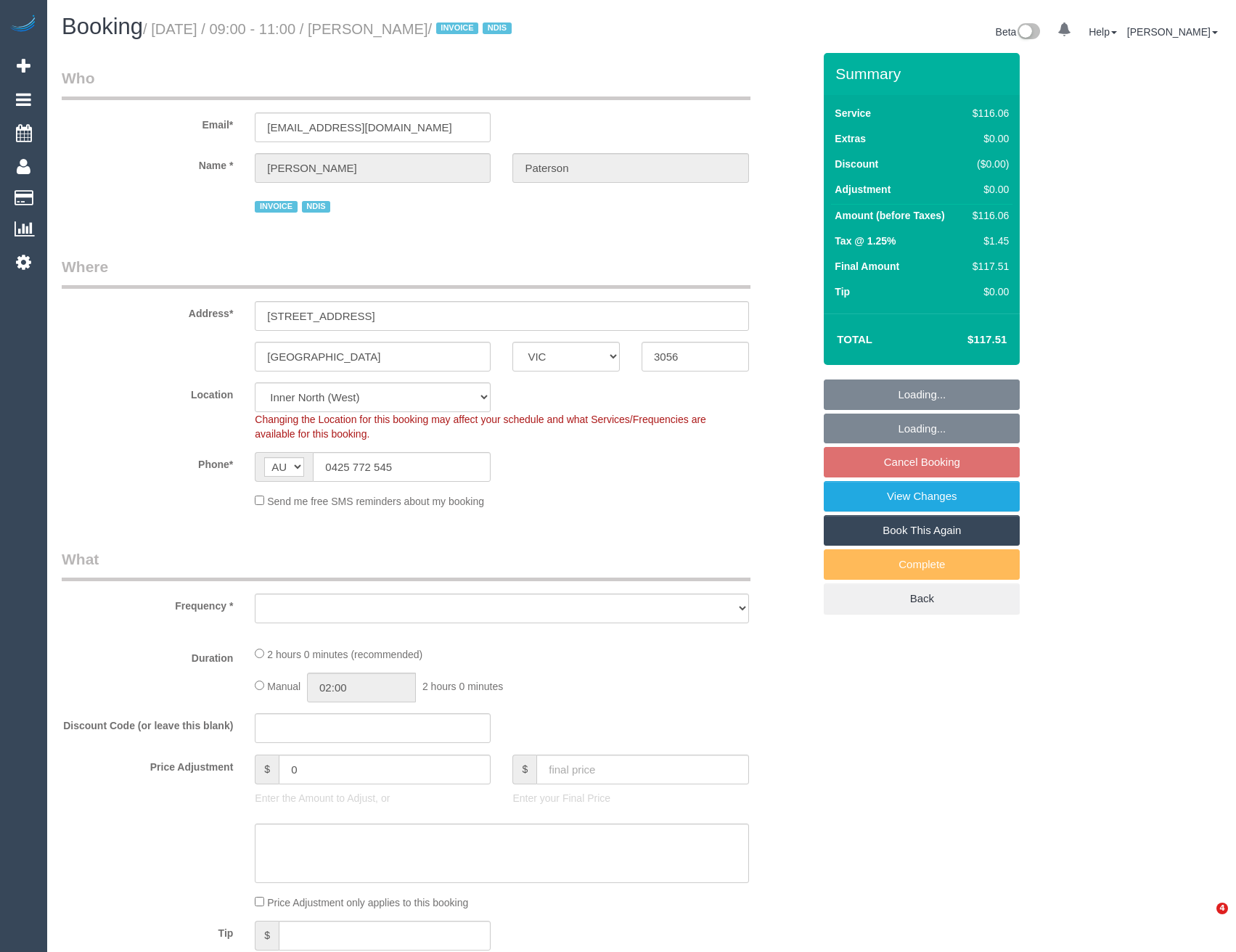
select select "VIC"
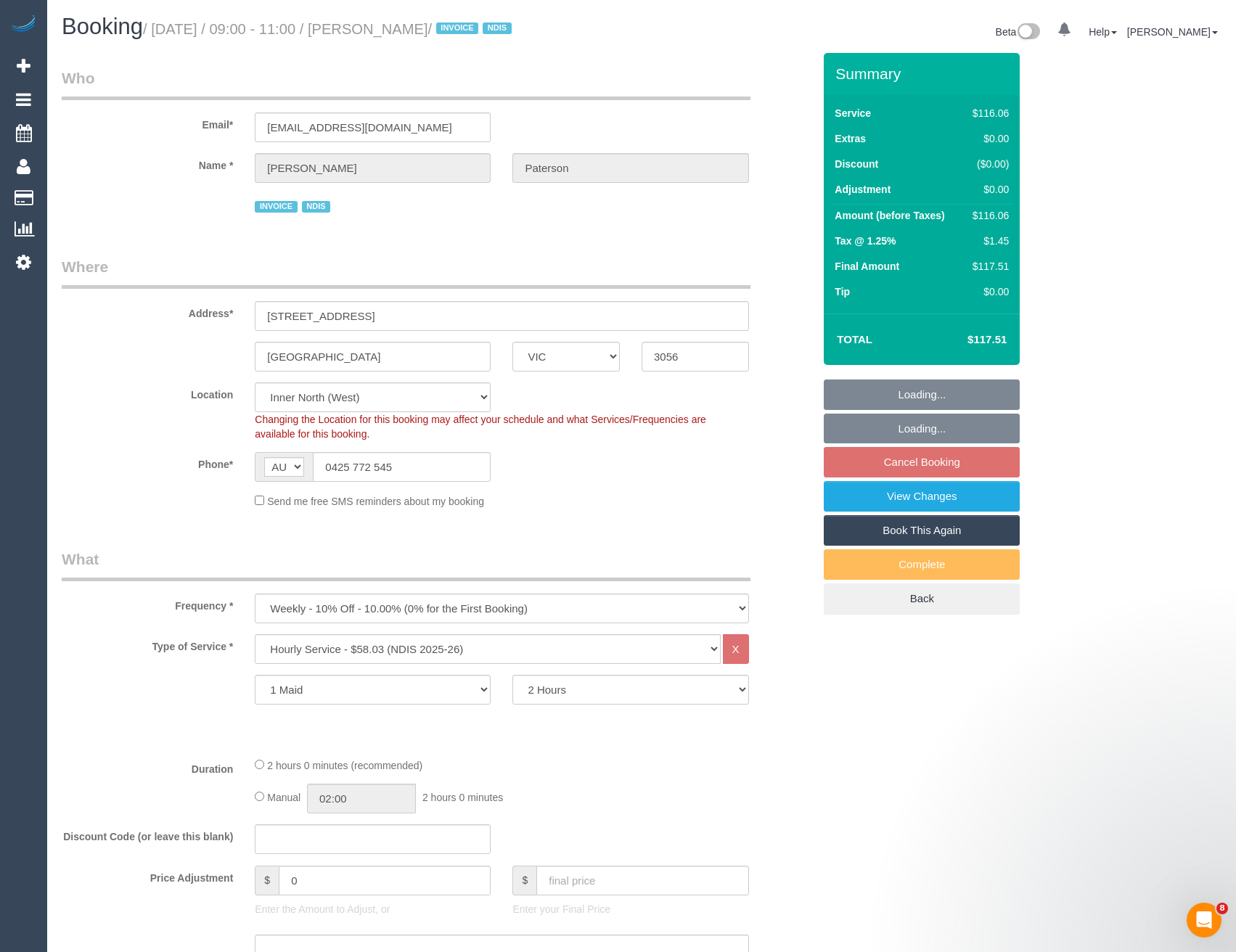
select select "object:606"
select select "number:28"
select select "number:14"
select select "number:19"
select select "number:36"
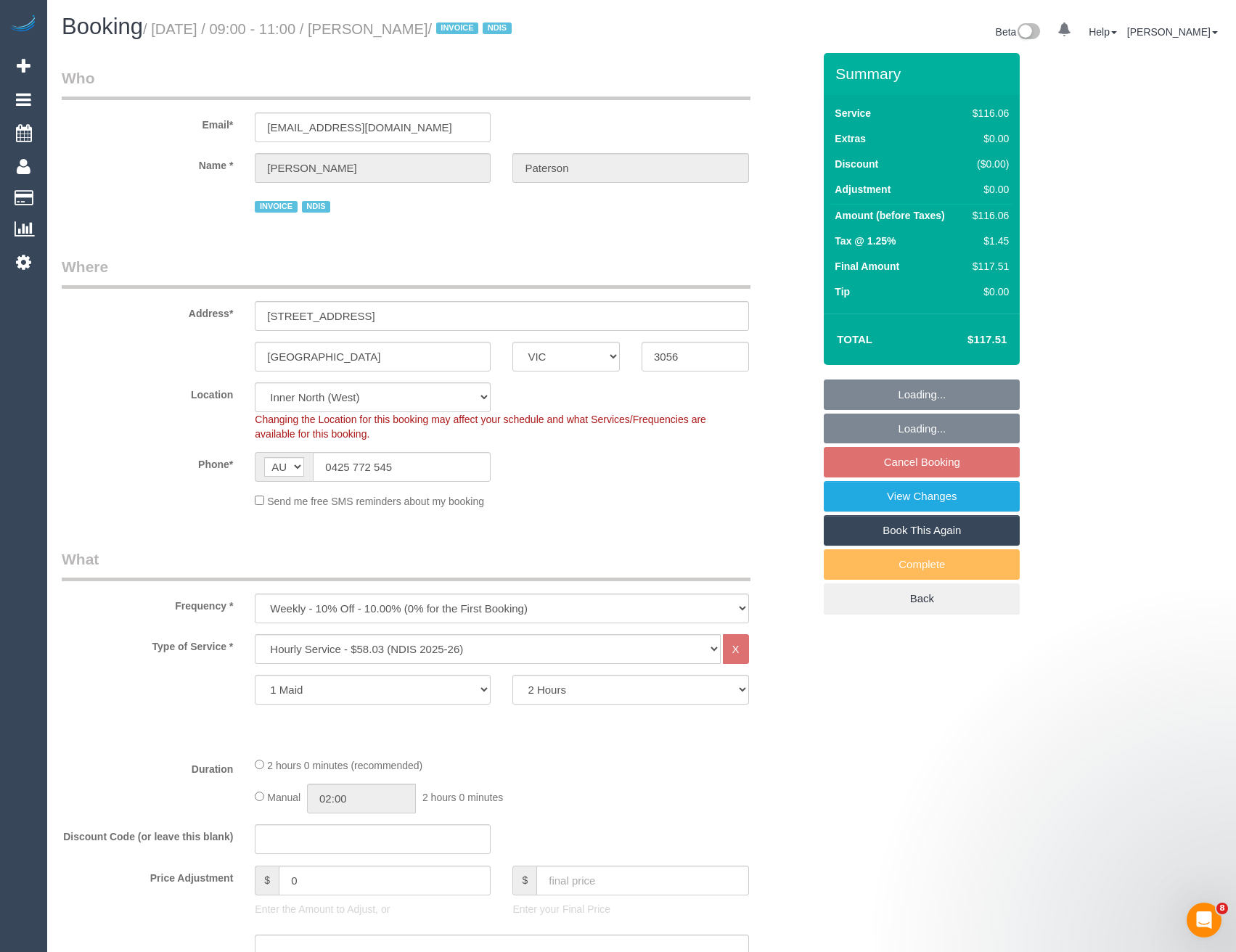
select select "number:33"
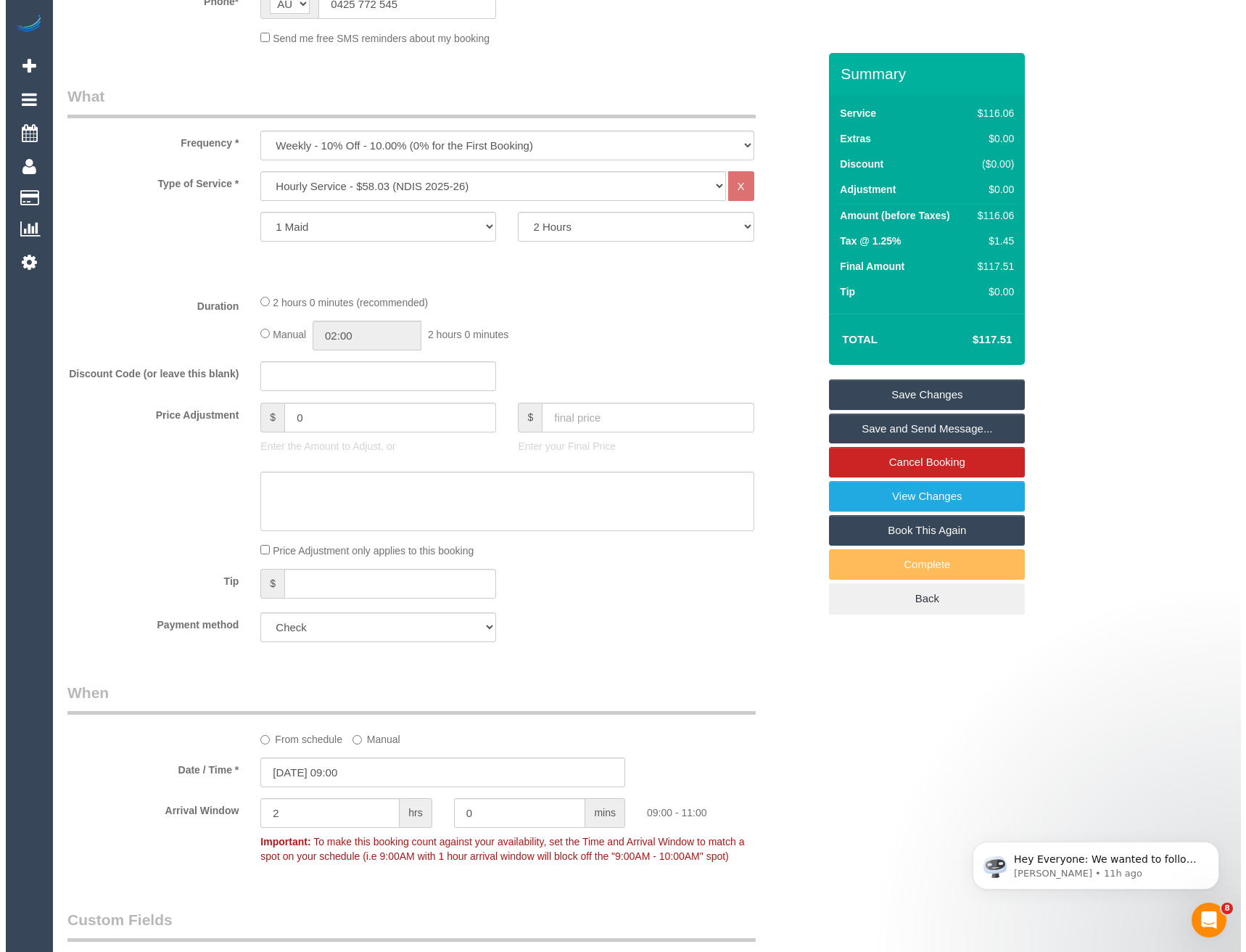
scroll to position [1306, 0]
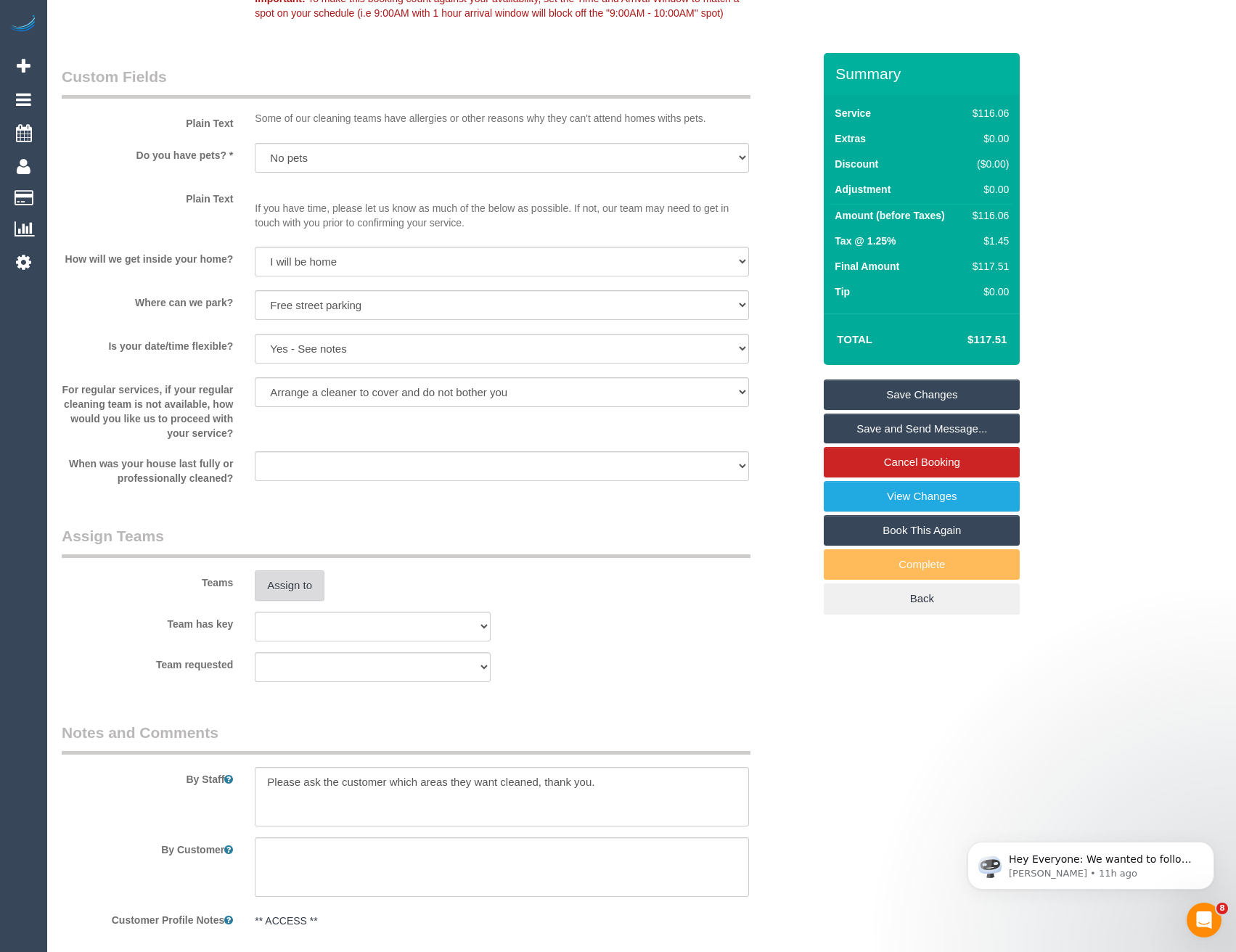
click at [289, 581] on button "Assign to" at bounding box center [290, 584] width 70 height 30
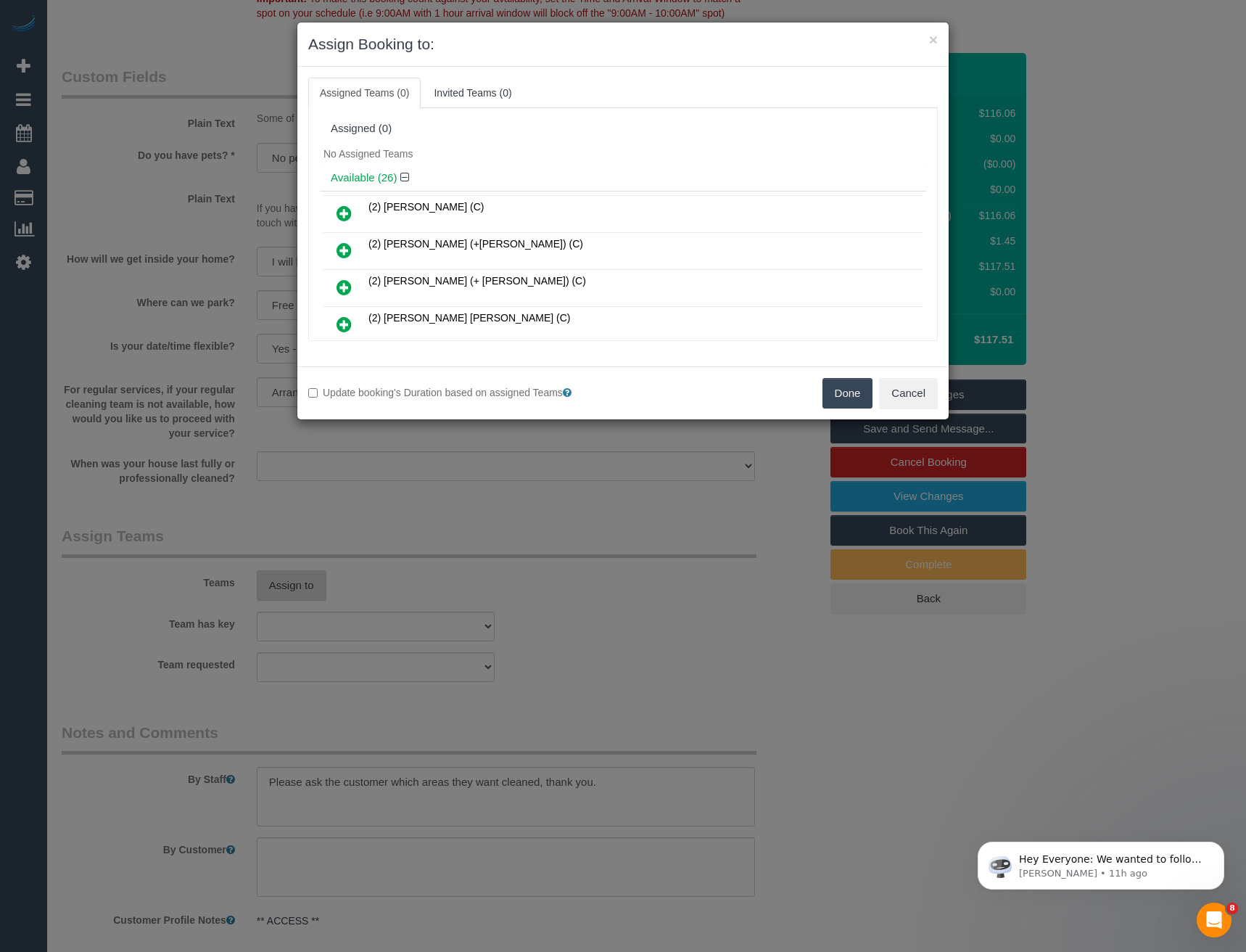
scroll to position [428, 0]
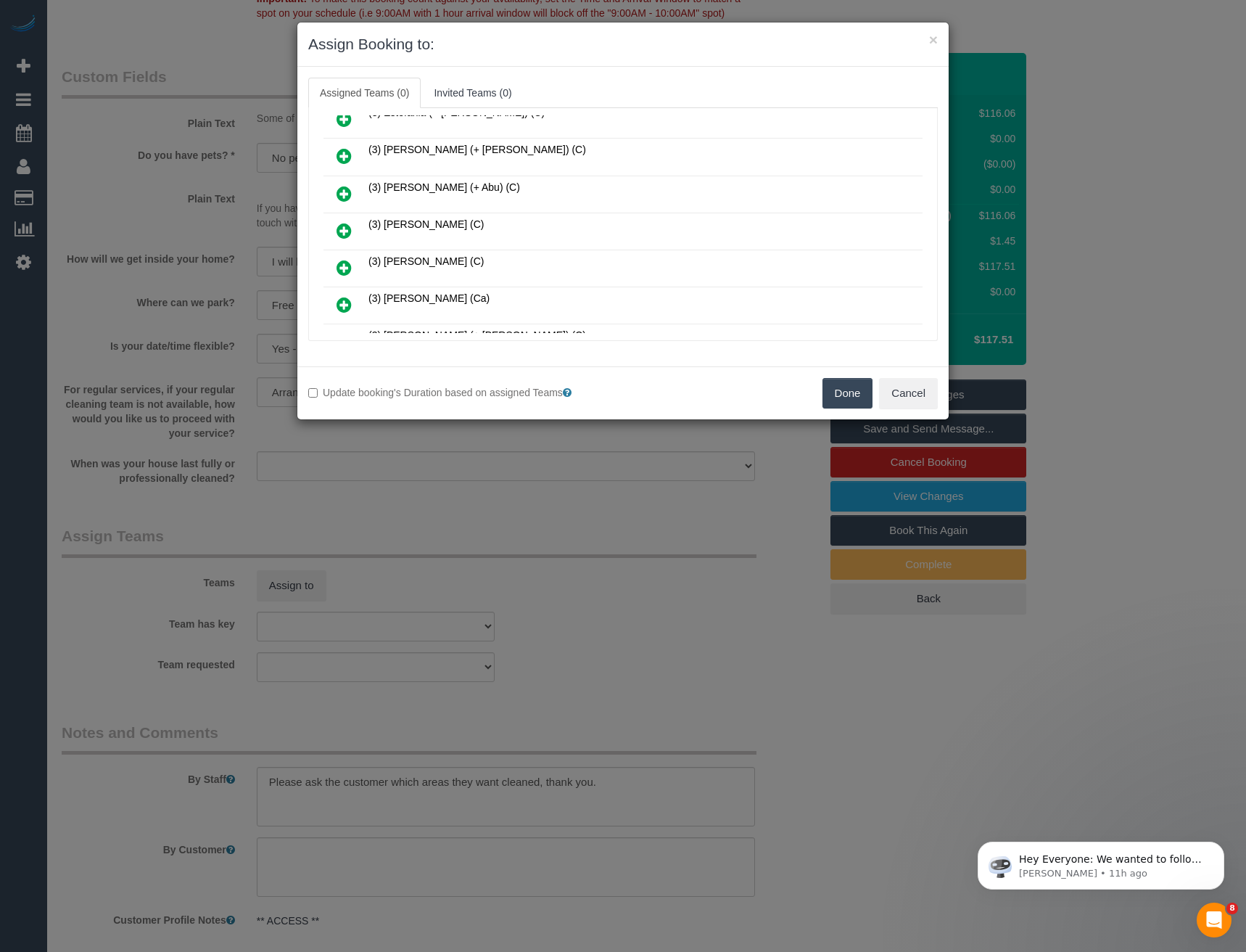
click at [351, 228] on icon at bounding box center [344, 230] width 15 height 18
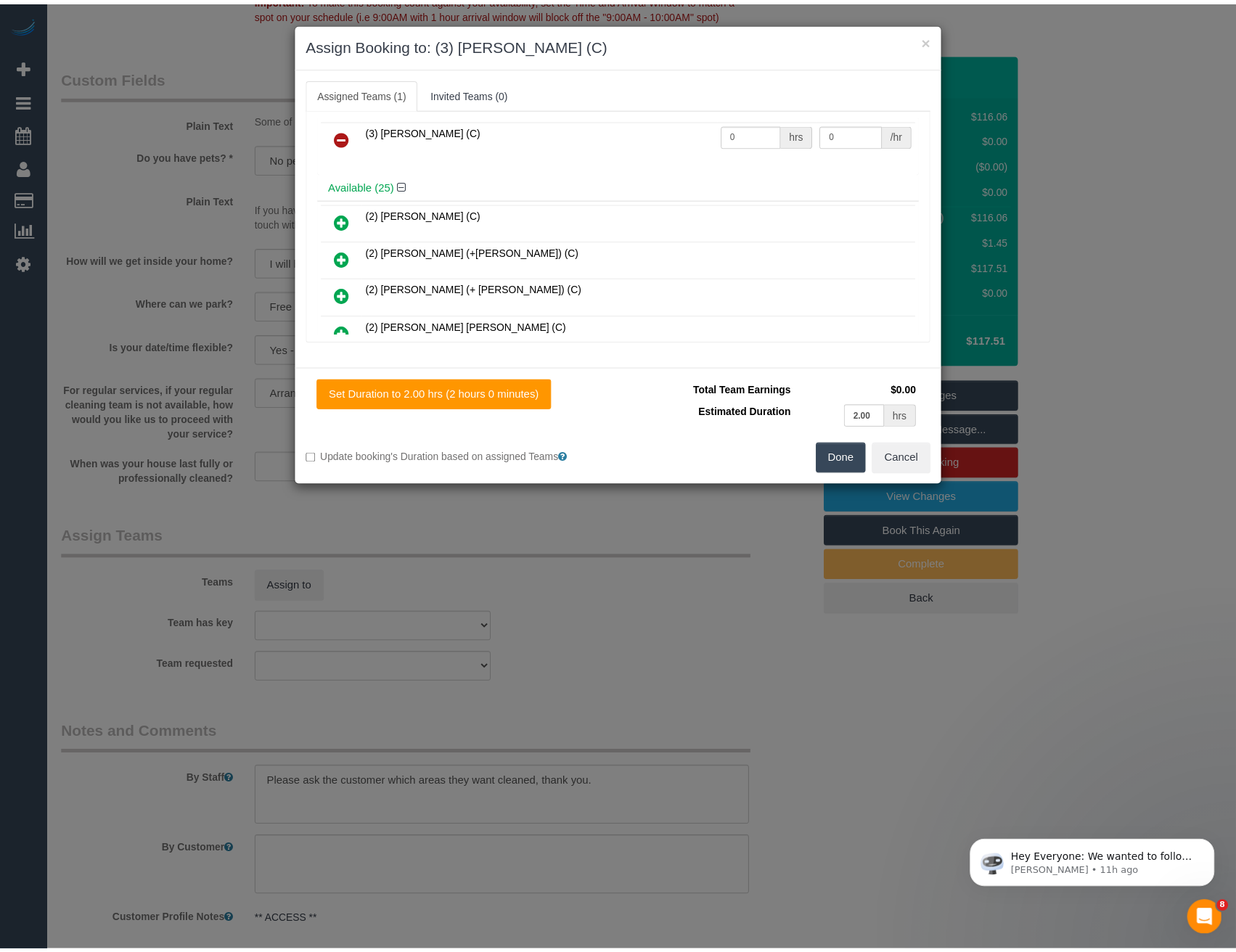
scroll to position [0, 0]
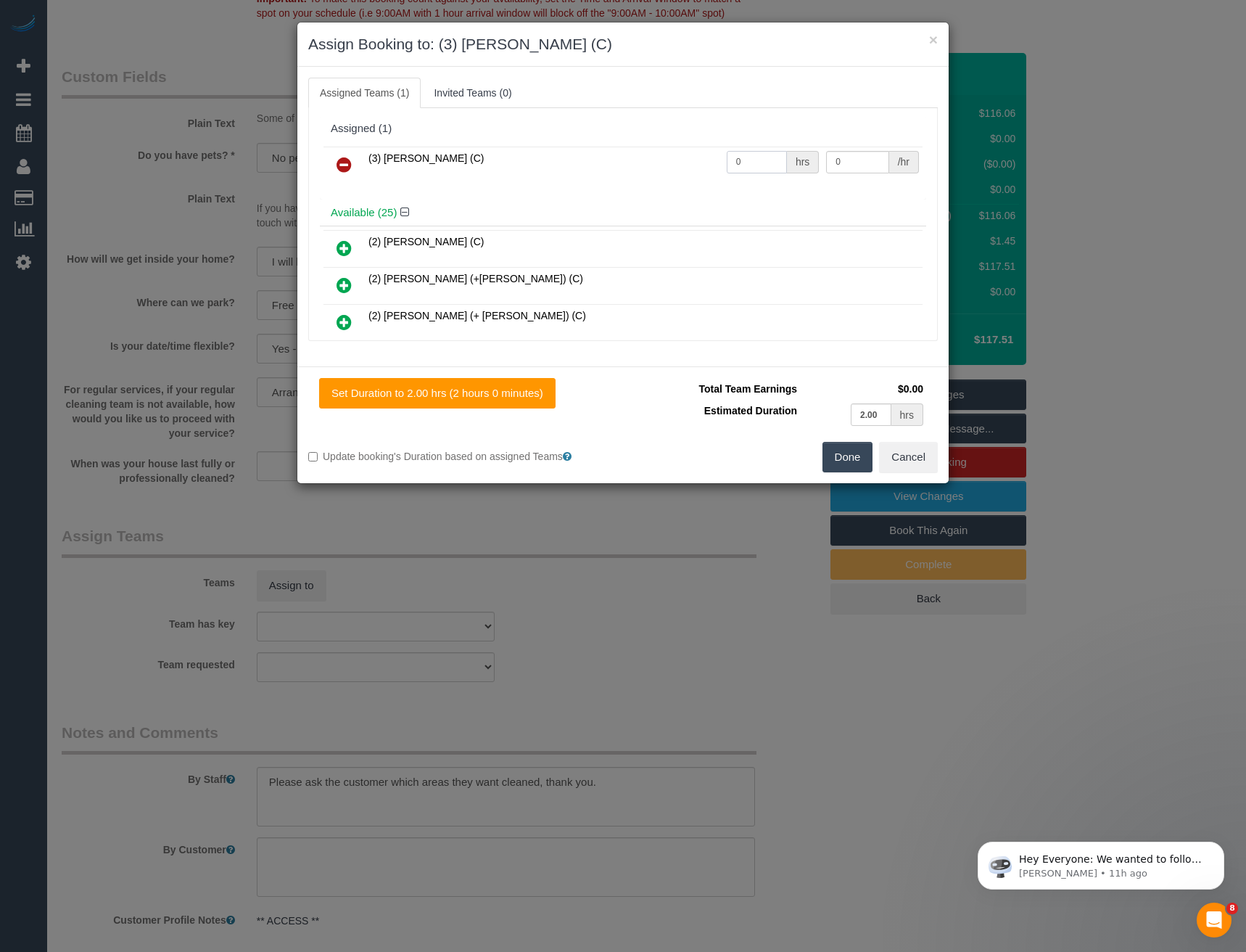
drag, startPoint x: 757, startPoint y: 159, endPoint x: 436, endPoint y: 174, distance: 321.4
click at [569, 173] on tr "(3) [PERSON_NAME] (C) 0 hrs 0 /hr" at bounding box center [623, 165] width 599 height 37
type input "2"
type input "35"
click at [855, 452] on button "Done" at bounding box center [848, 456] width 51 height 30
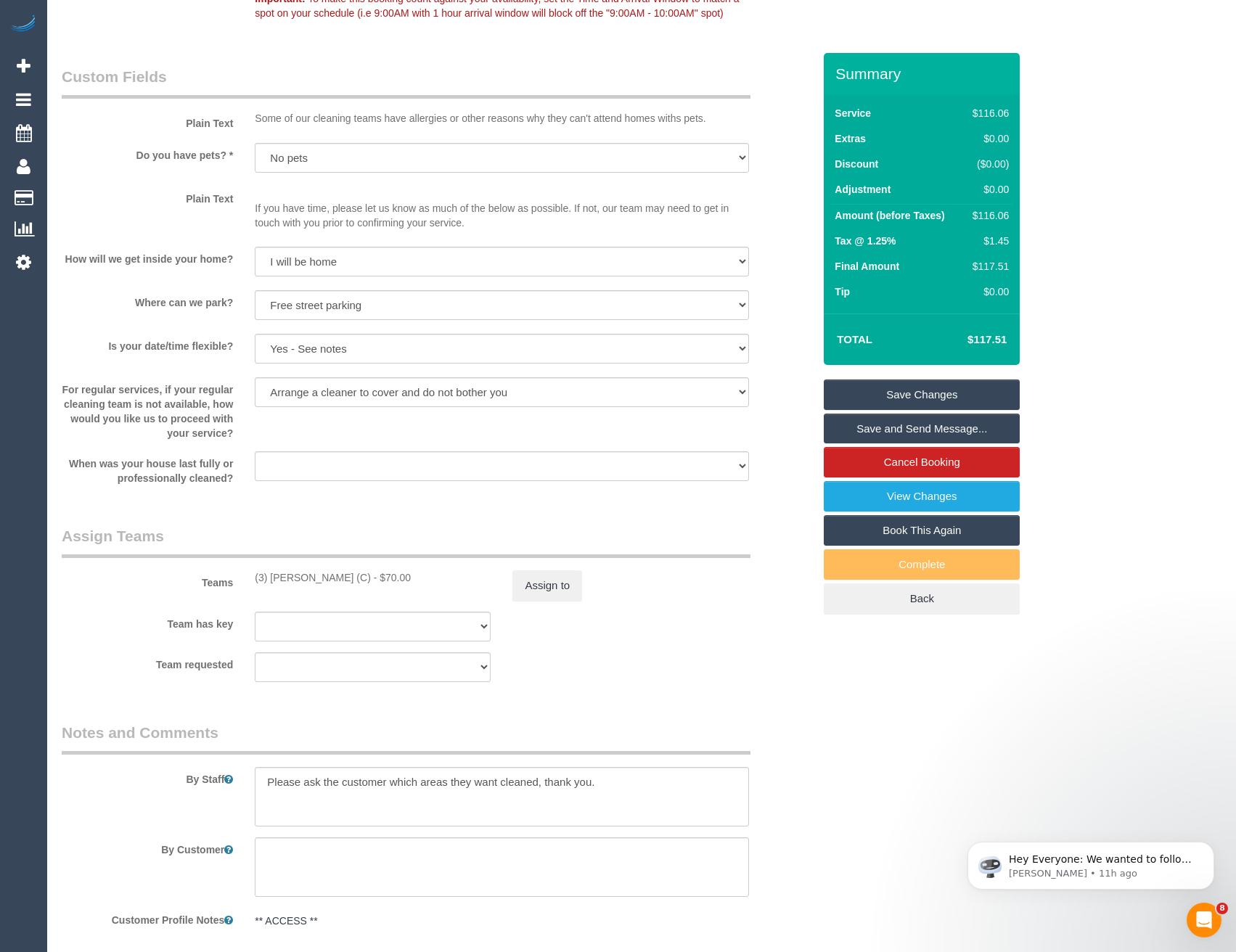
click at [906, 392] on link "Save Changes" at bounding box center [922, 394] width 196 height 30
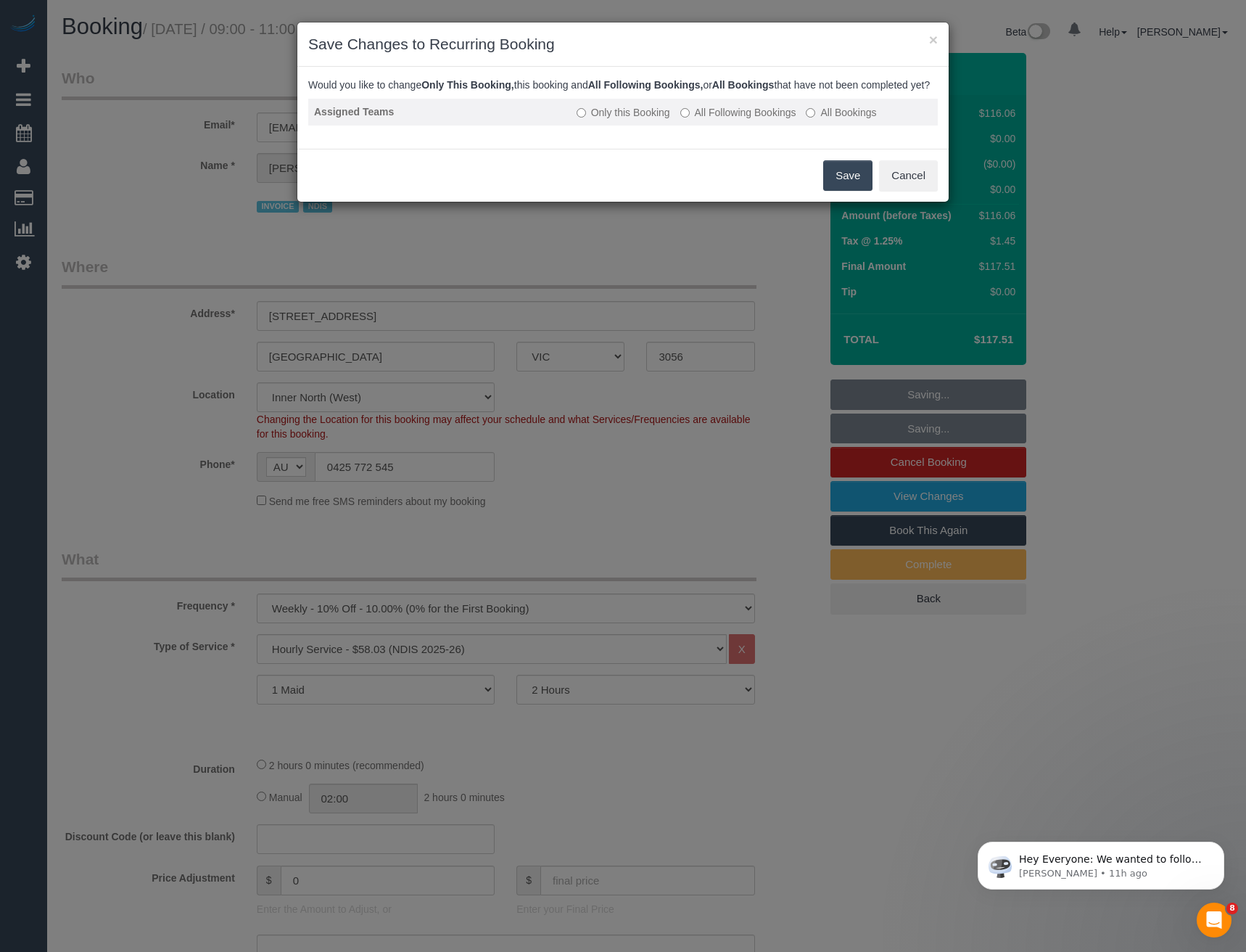
click at [728, 120] on label "All Following Bookings" at bounding box center [738, 112] width 116 height 15
click at [845, 186] on button "Save" at bounding box center [848, 175] width 49 height 30
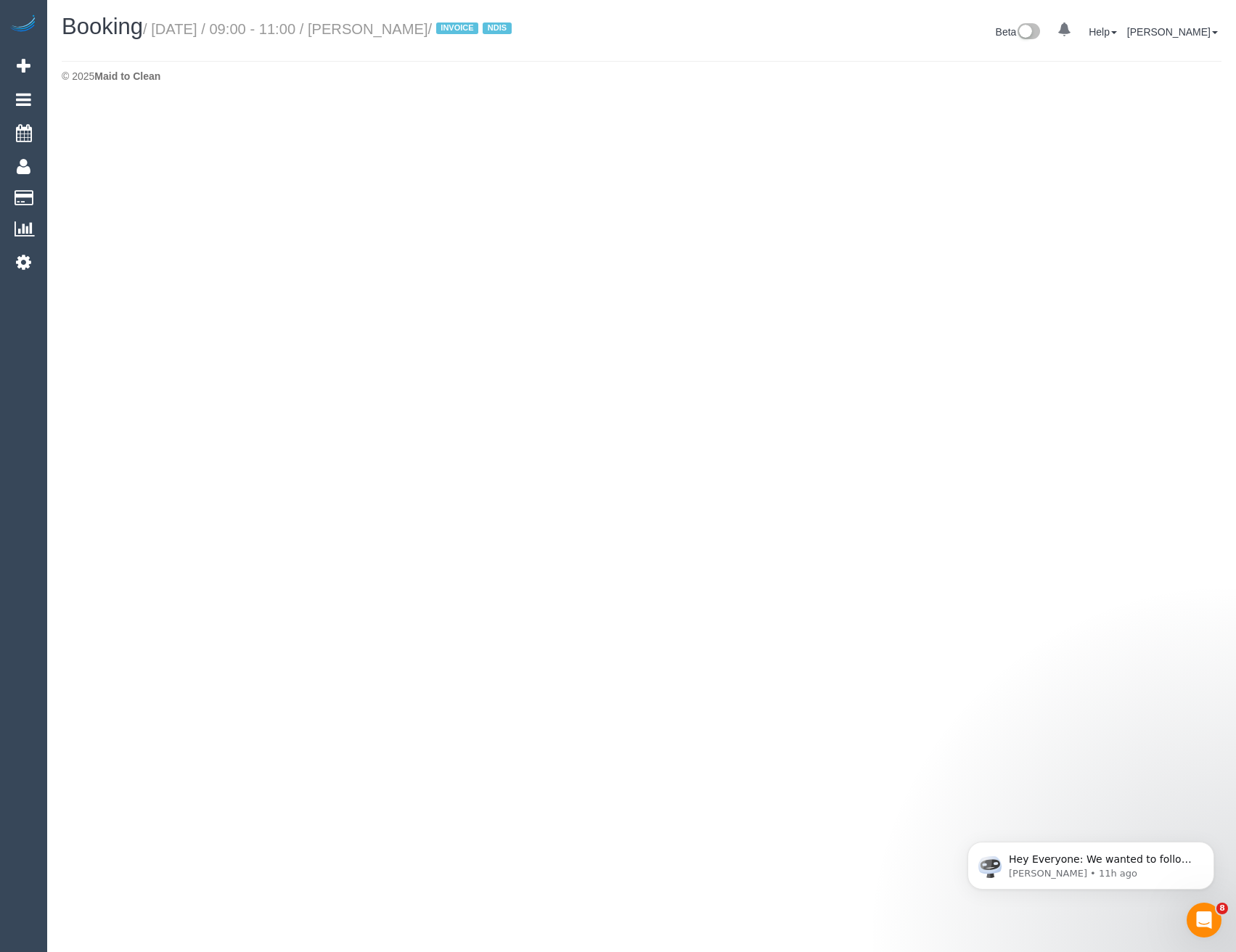
select select "VIC"
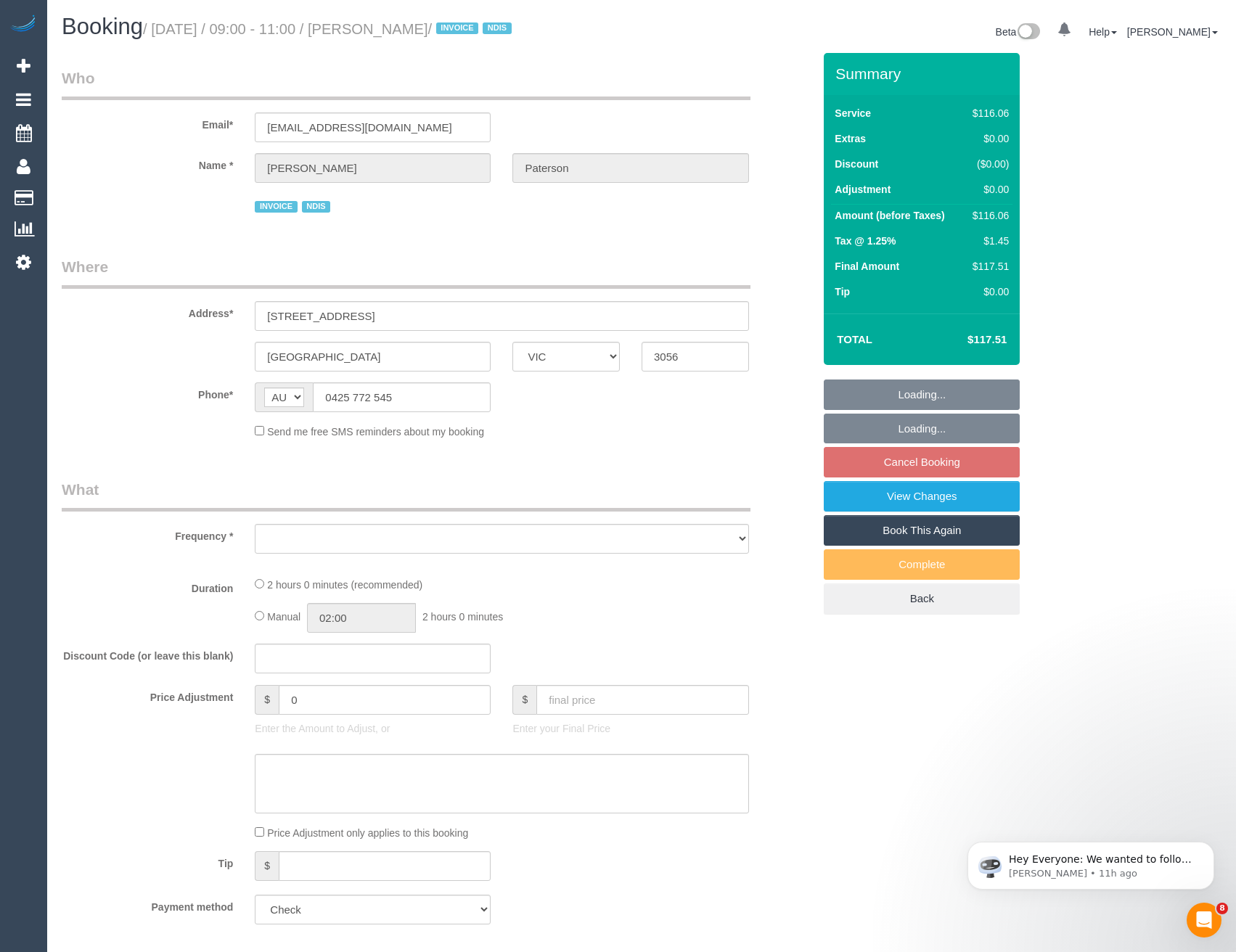
select select "object:6009"
select select "number:28"
select select "number:14"
select select "number:19"
select select "number:36"
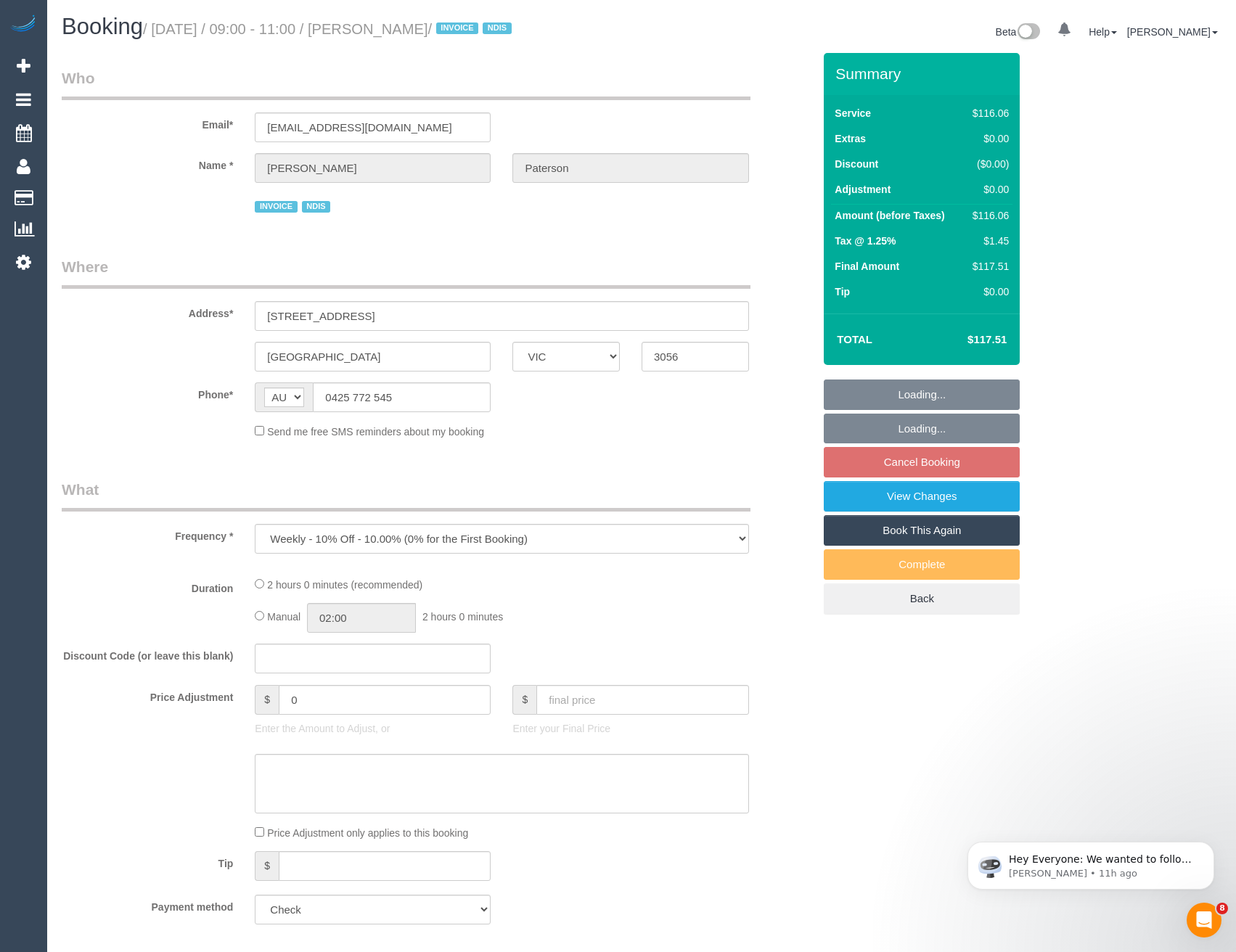
select select "number:33"
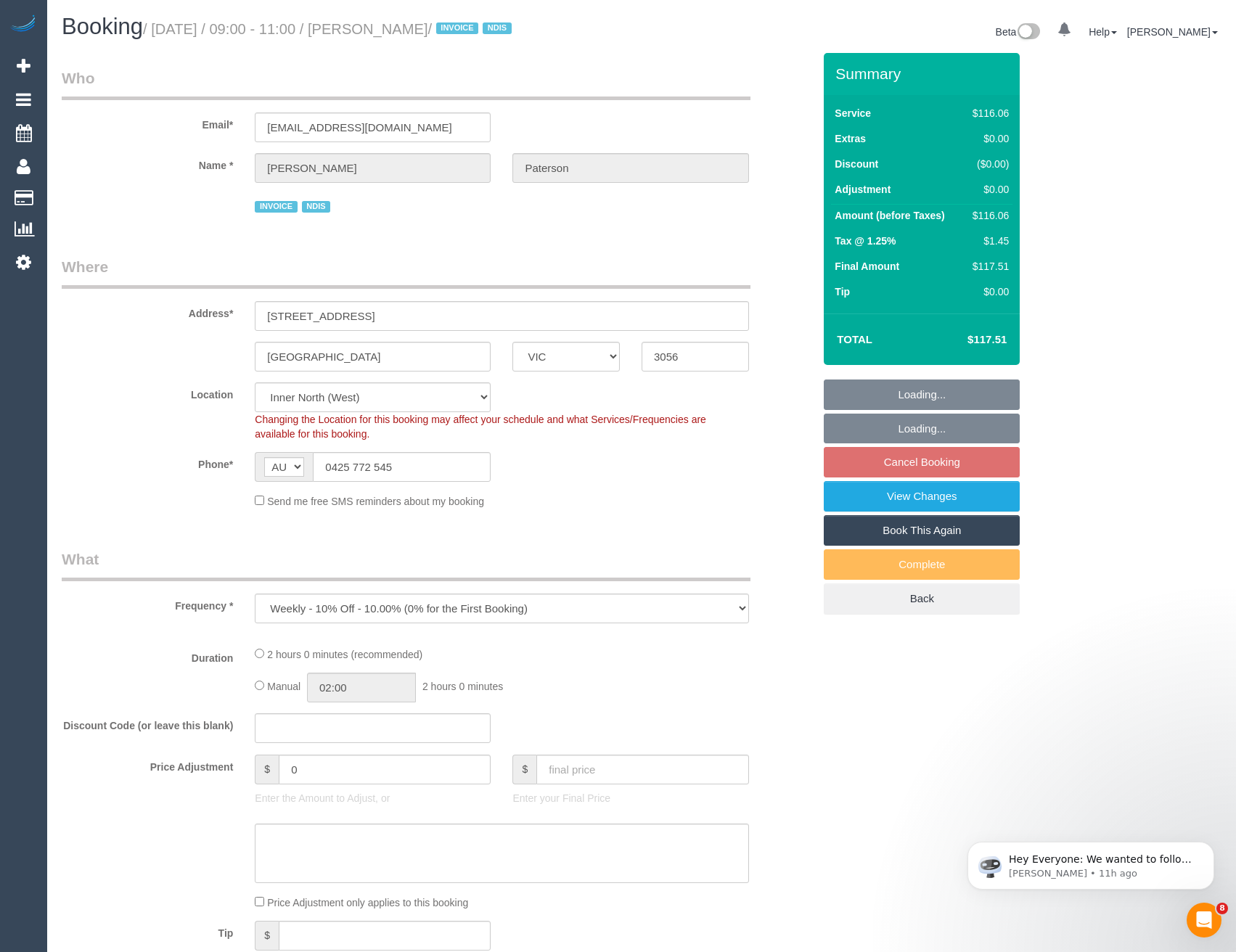
select select "object:6221"
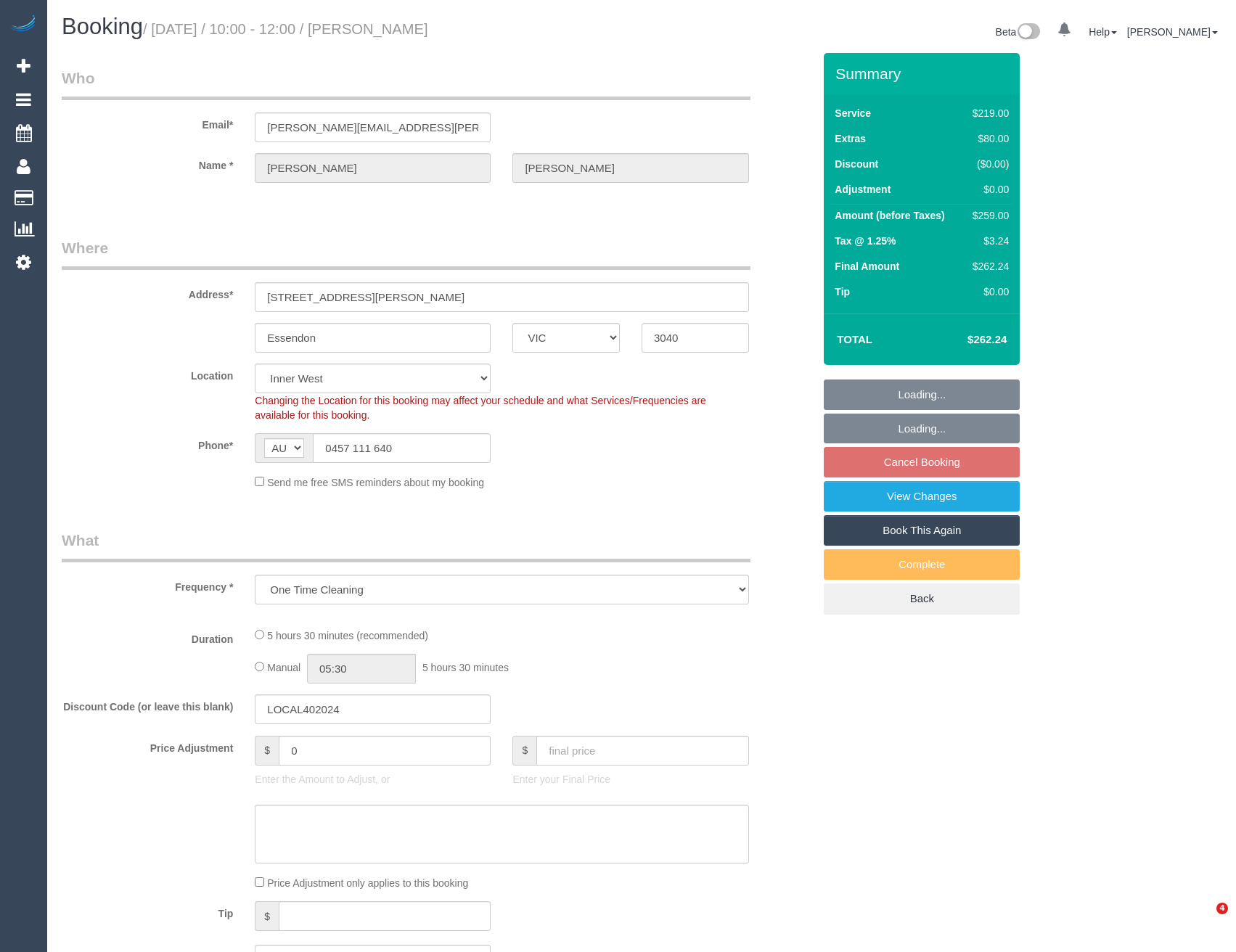
select select "VIC"
select select "object:777"
select select "string:stripe-pm_1SDHVF2GScqysDRVu7u3am6l"
select select "number:28"
select select "number:14"
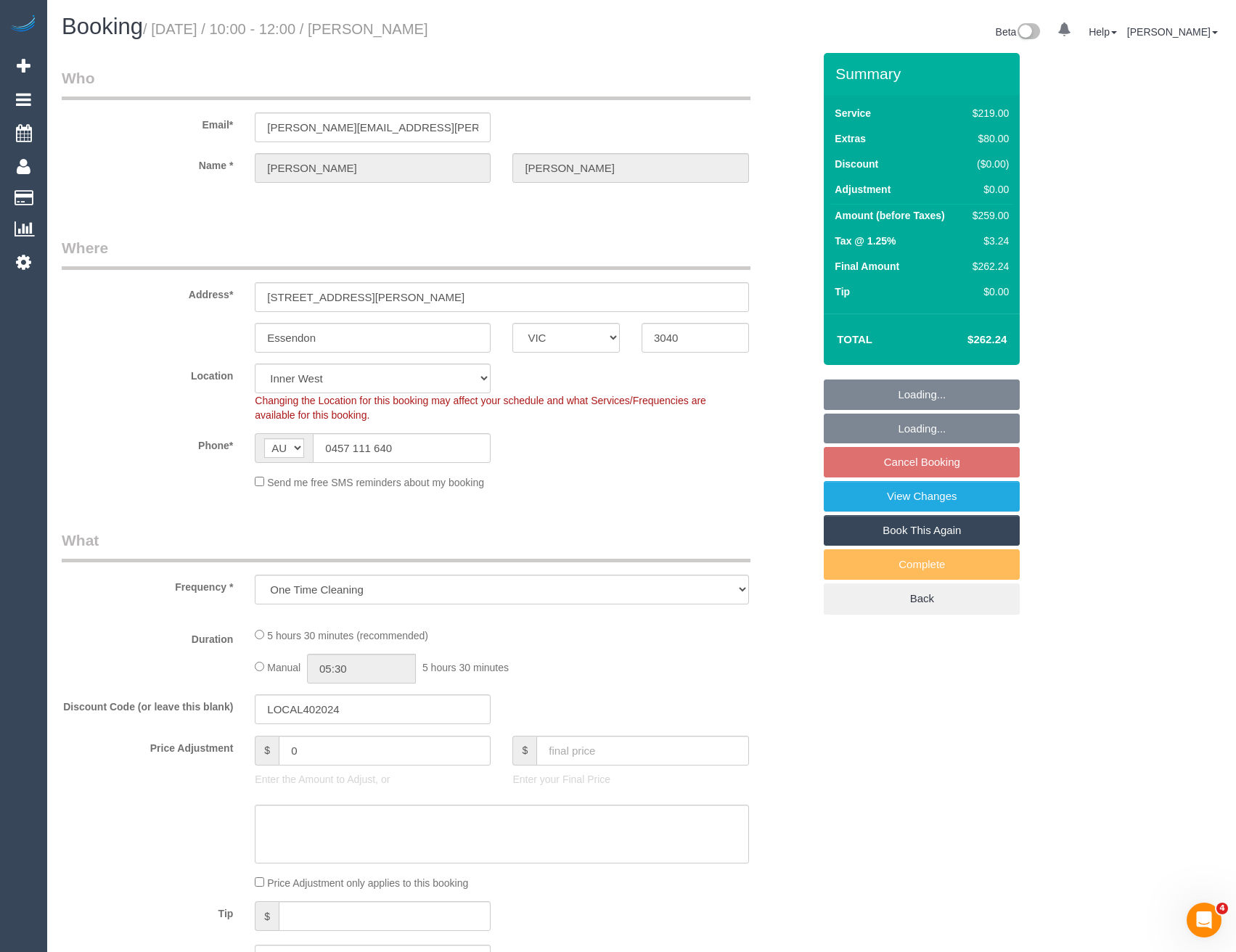
select select "number:18"
select select "number:24"
select select "number:13"
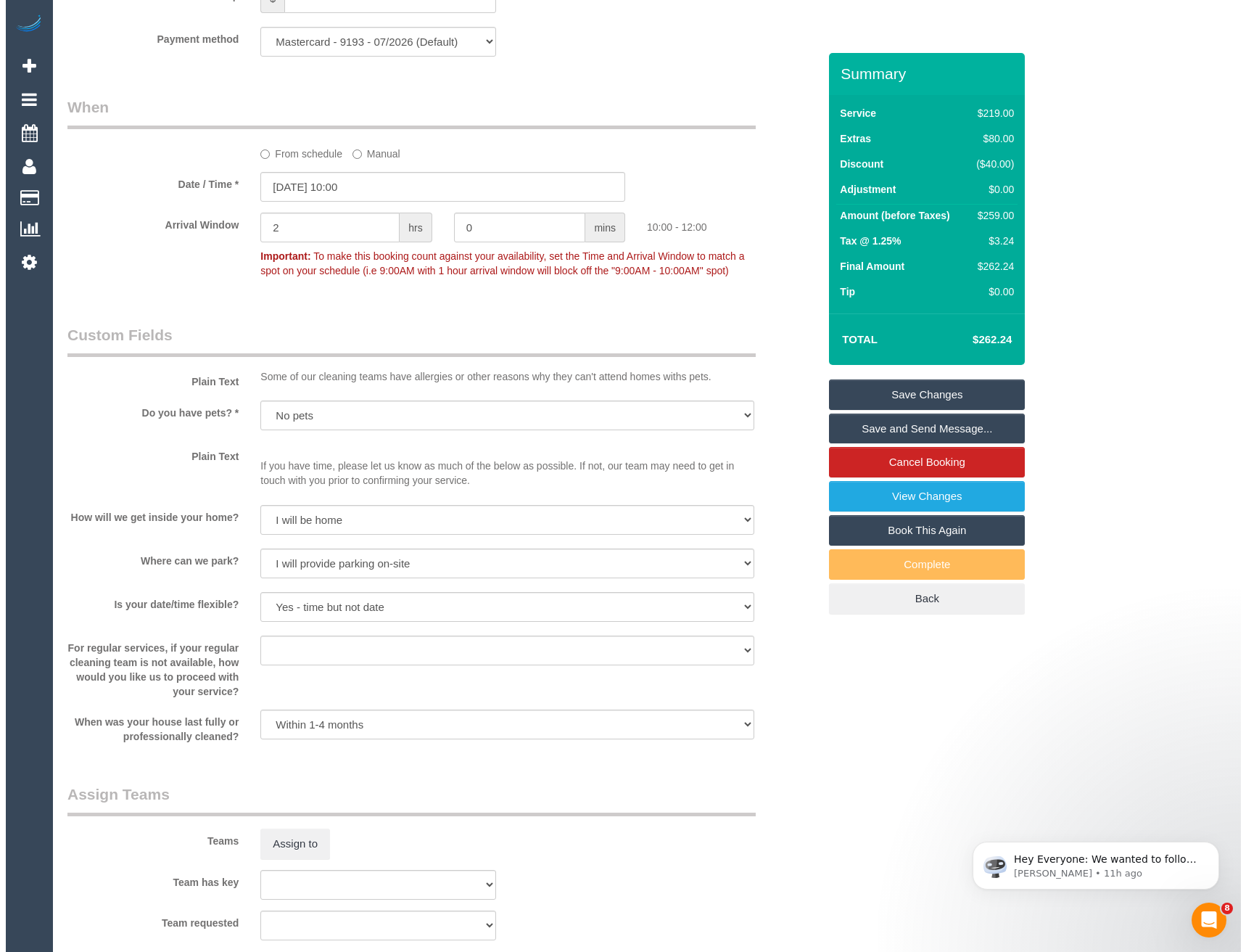
scroll to position [1741, 0]
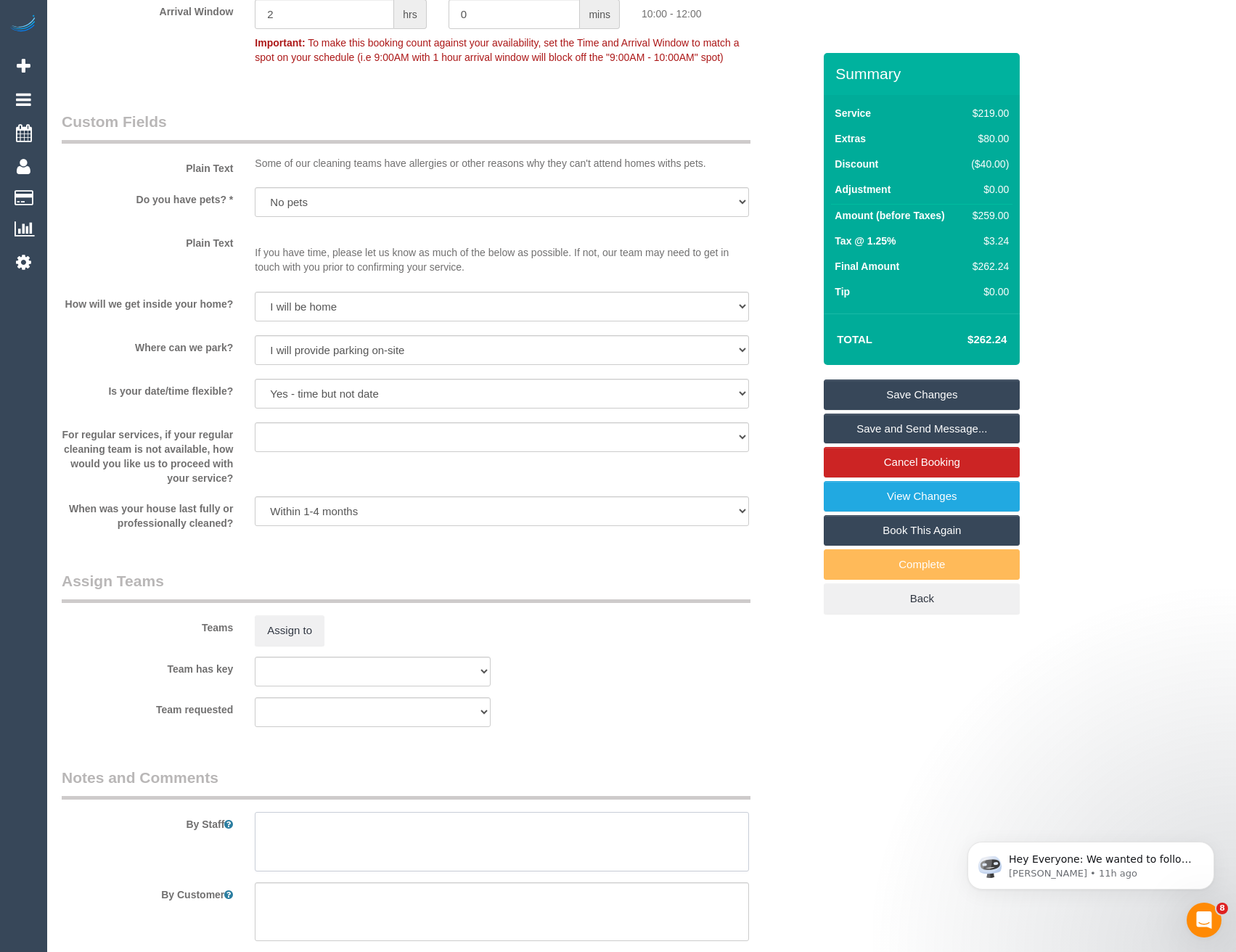
click at [314, 824] on textarea at bounding box center [501, 841] width 494 height 59
type textarea "Est 4.5 - 5.5 hours"
click at [287, 626] on button "Assign to" at bounding box center [290, 630] width 70 height 30
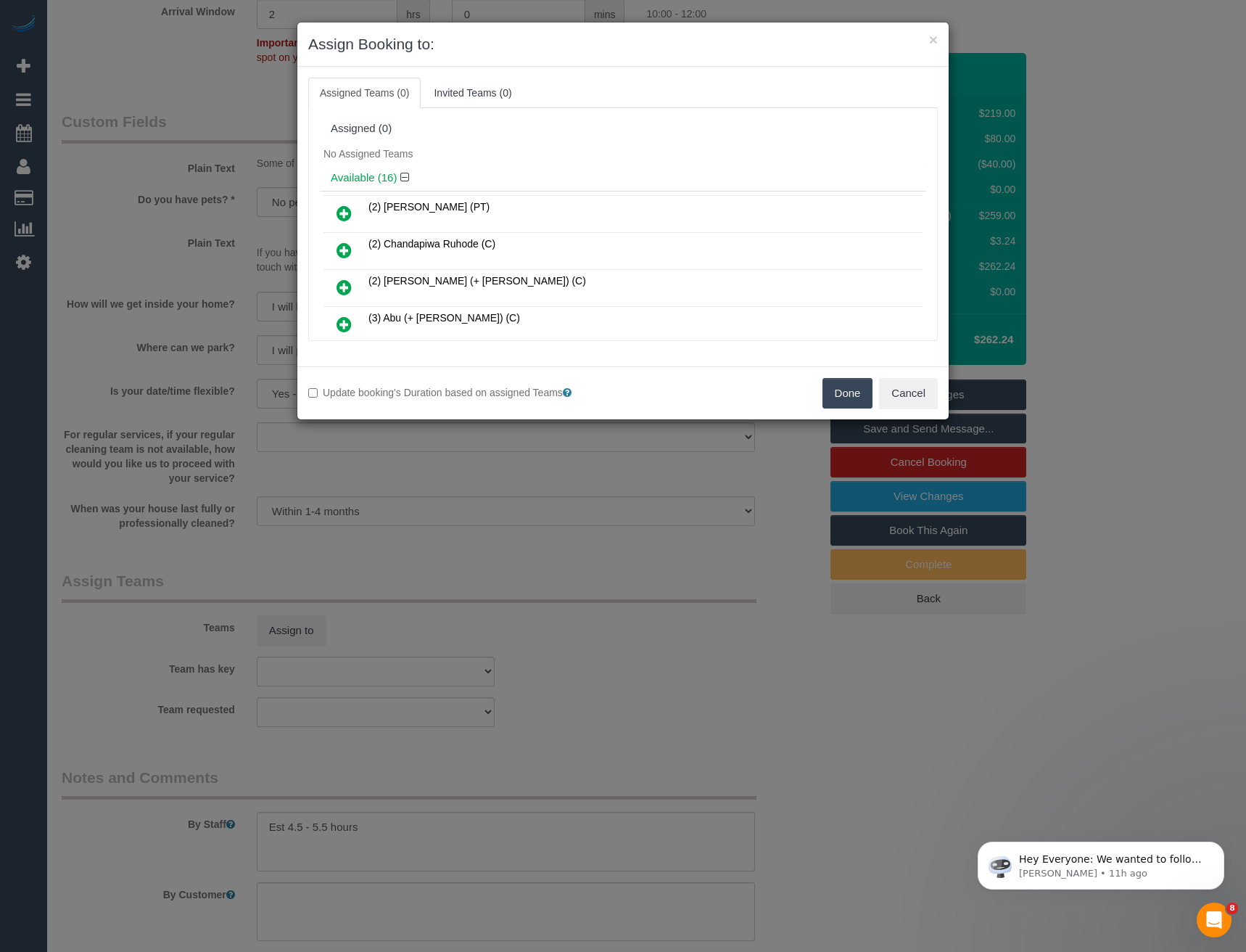
click at [341, 327] on icon at bounding box center [344, 324] width 15 height 18
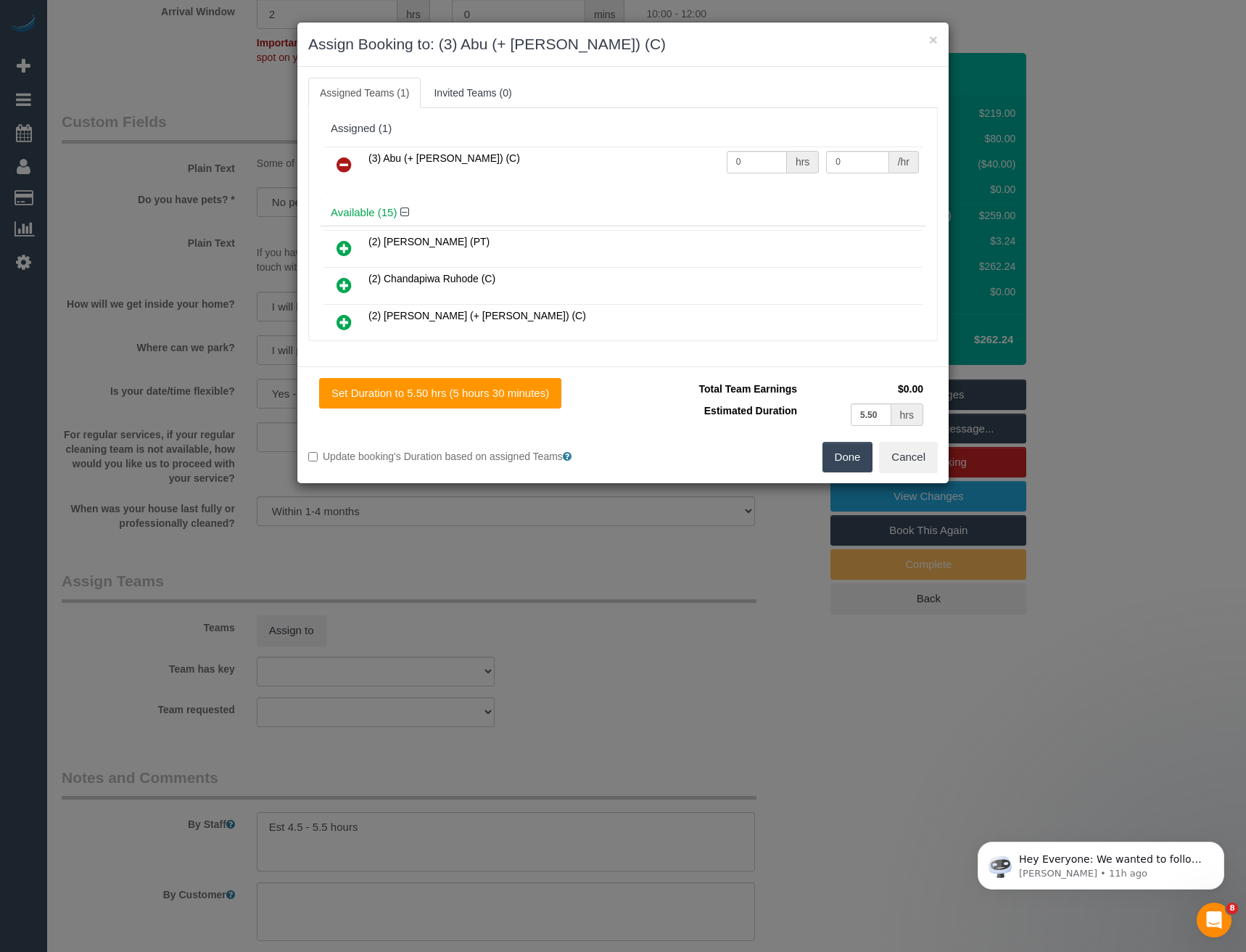
scroll to position [315, 0]
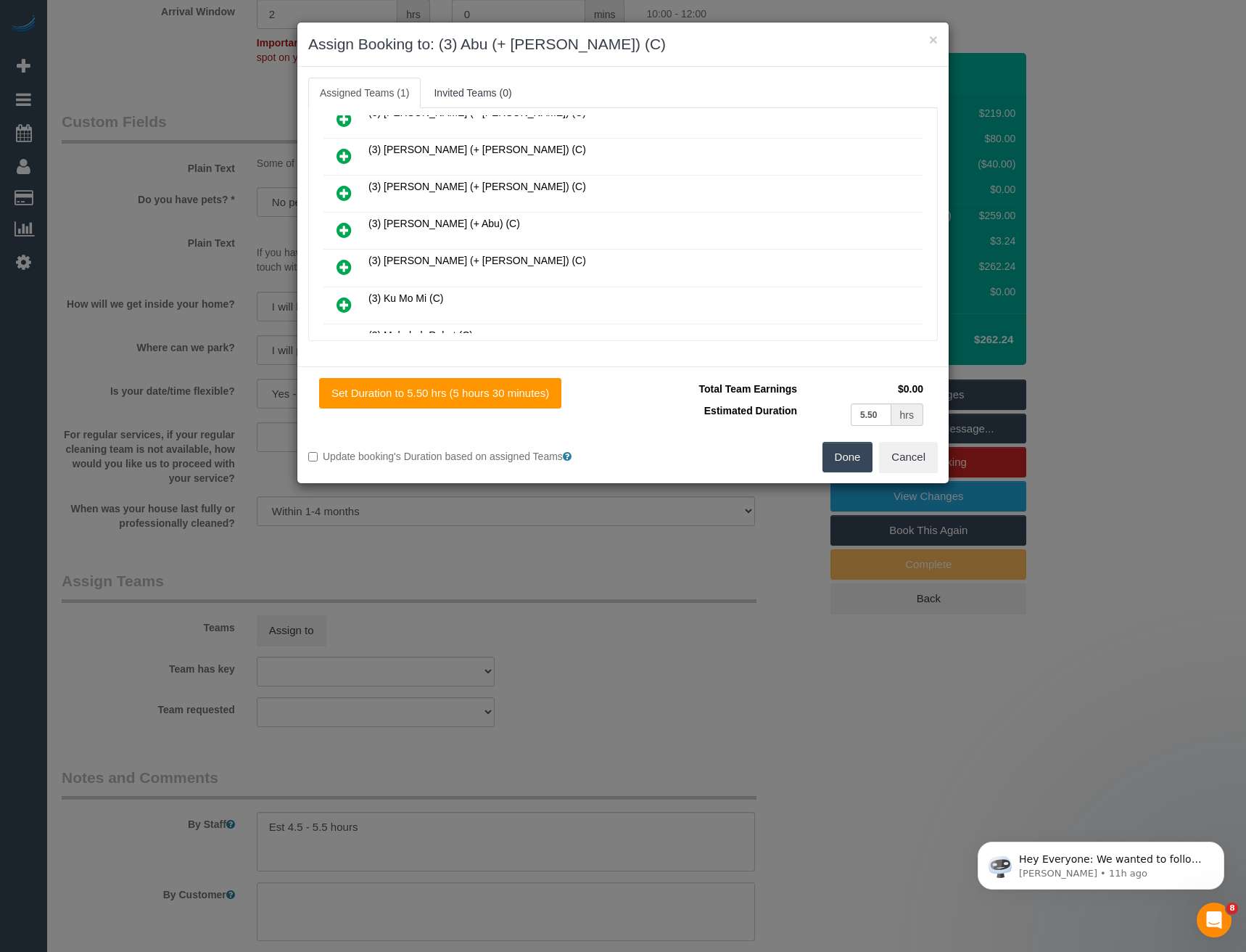
click at [345, 229] on icon at bounding box center [344, 230] width 15 height 18
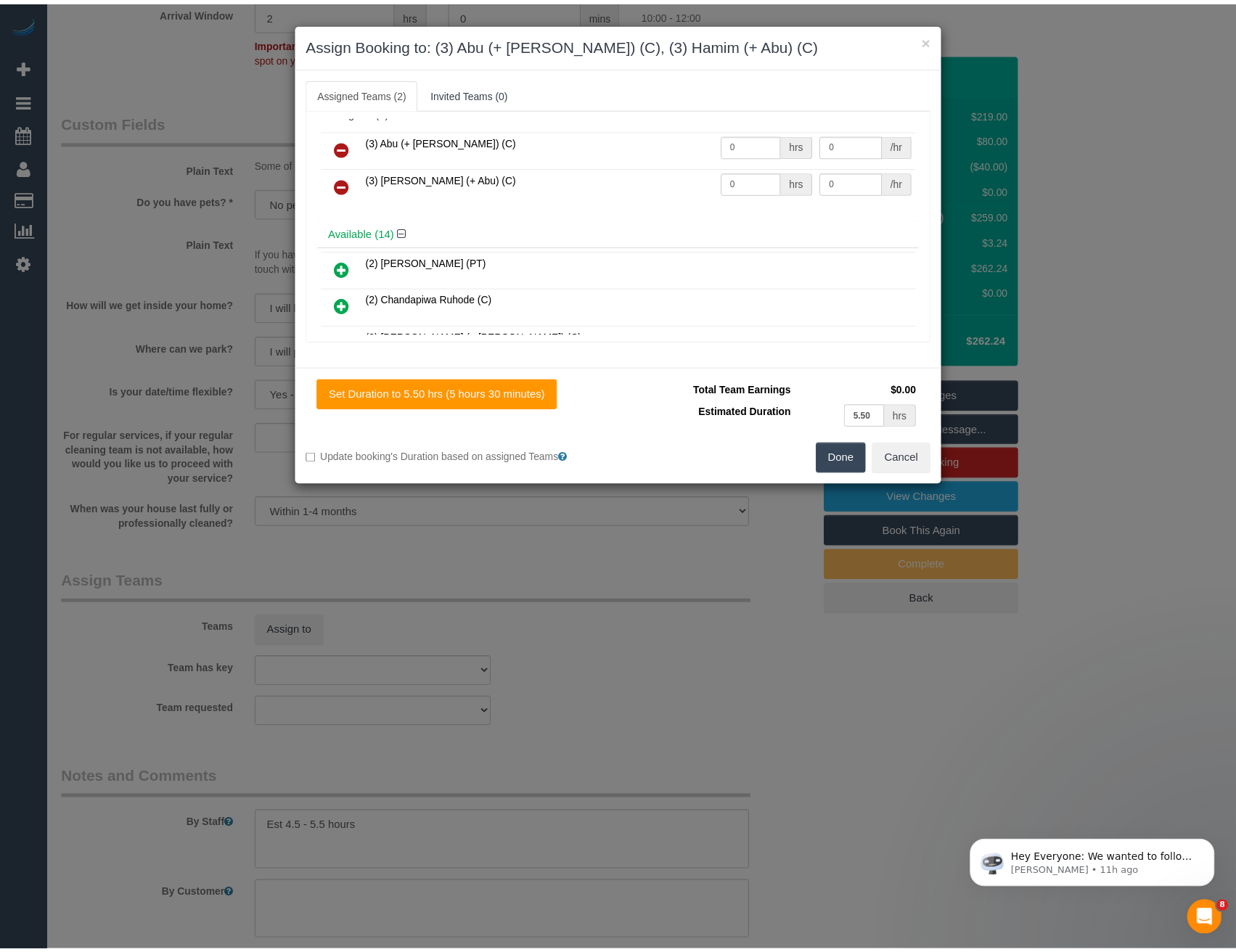
scroll to position [0, 0]
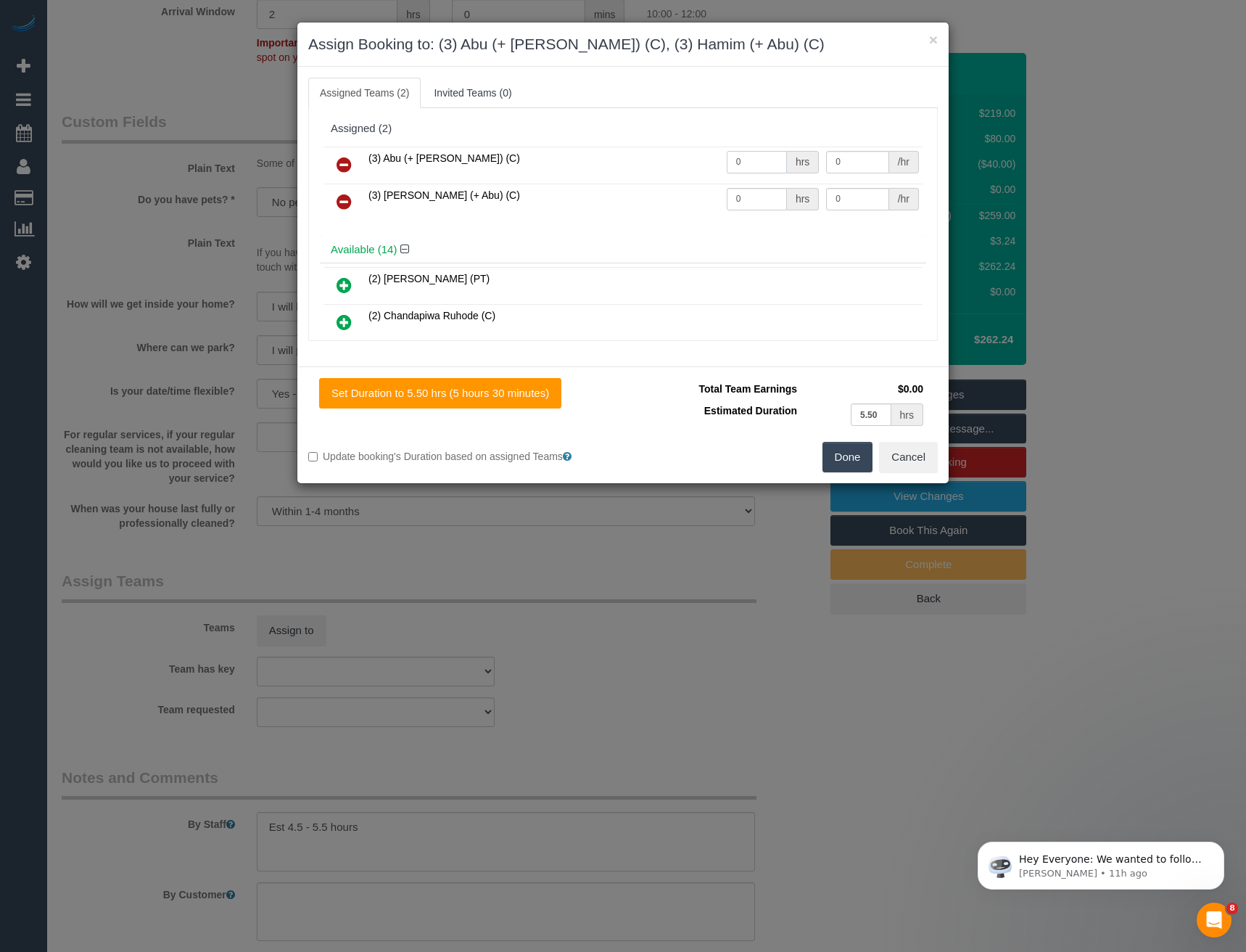
drag, startPoint x: 753, startPoint y: 153, endPoint x: 640, endPoint y: 162, distance: 113.4
click at [682, 160] on tr "(3) Abu (+ [PERSON_NAME]) (C) 0 hrs 0 /hr" at bounding box center [623, 165] width 599 height 37
type input "1"
type input "95"
drag, startPoint x: 747, startPoint y: 201, endPoint x: 686, endPoint y: 198, distance: 61.1
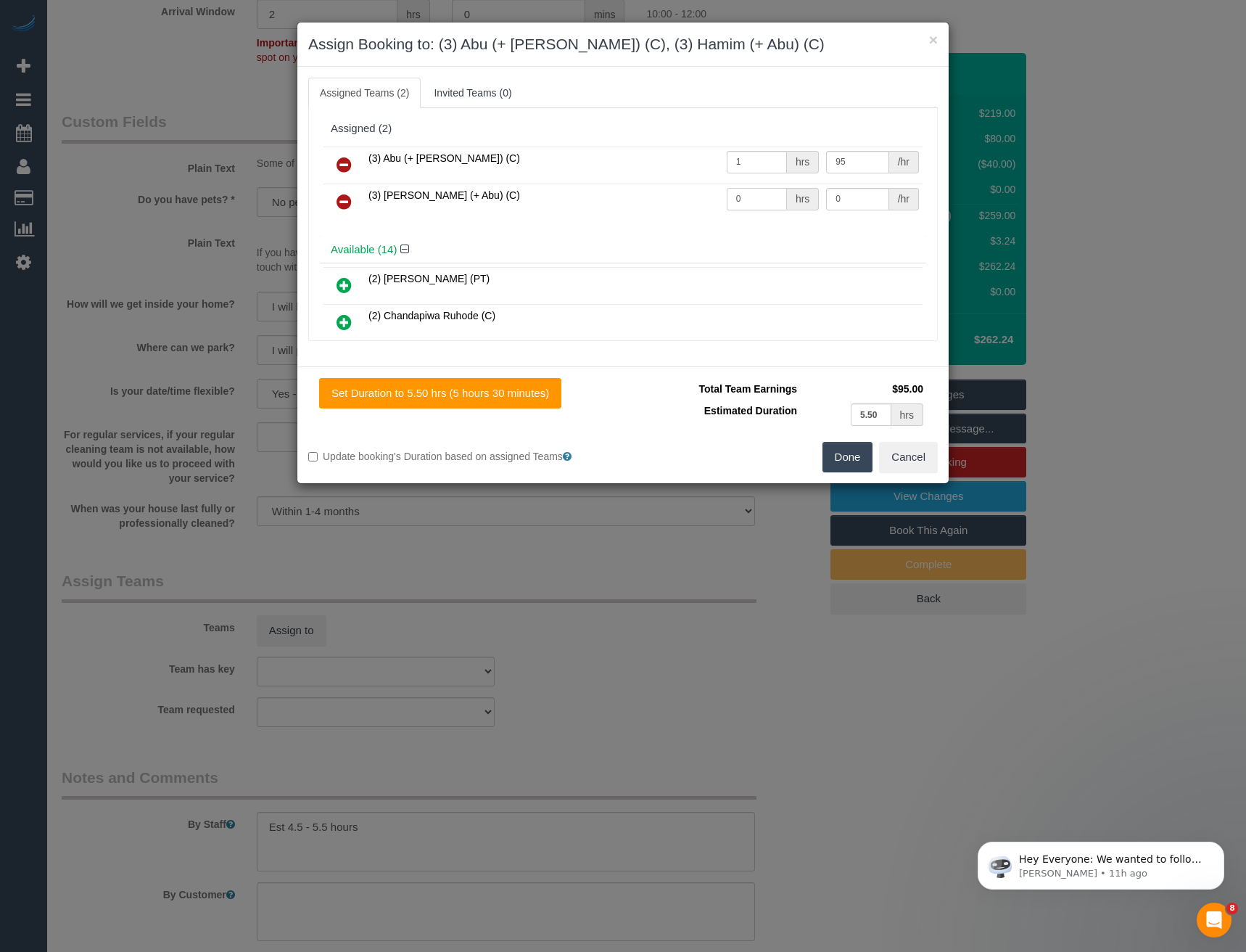
click at [693, 205] on tr "(3) [PERSON_NAME] (+ Abu) (C) 0 hrs 0 /hr" at bounding box center [623, 202] width 599 height 37
type input "1"
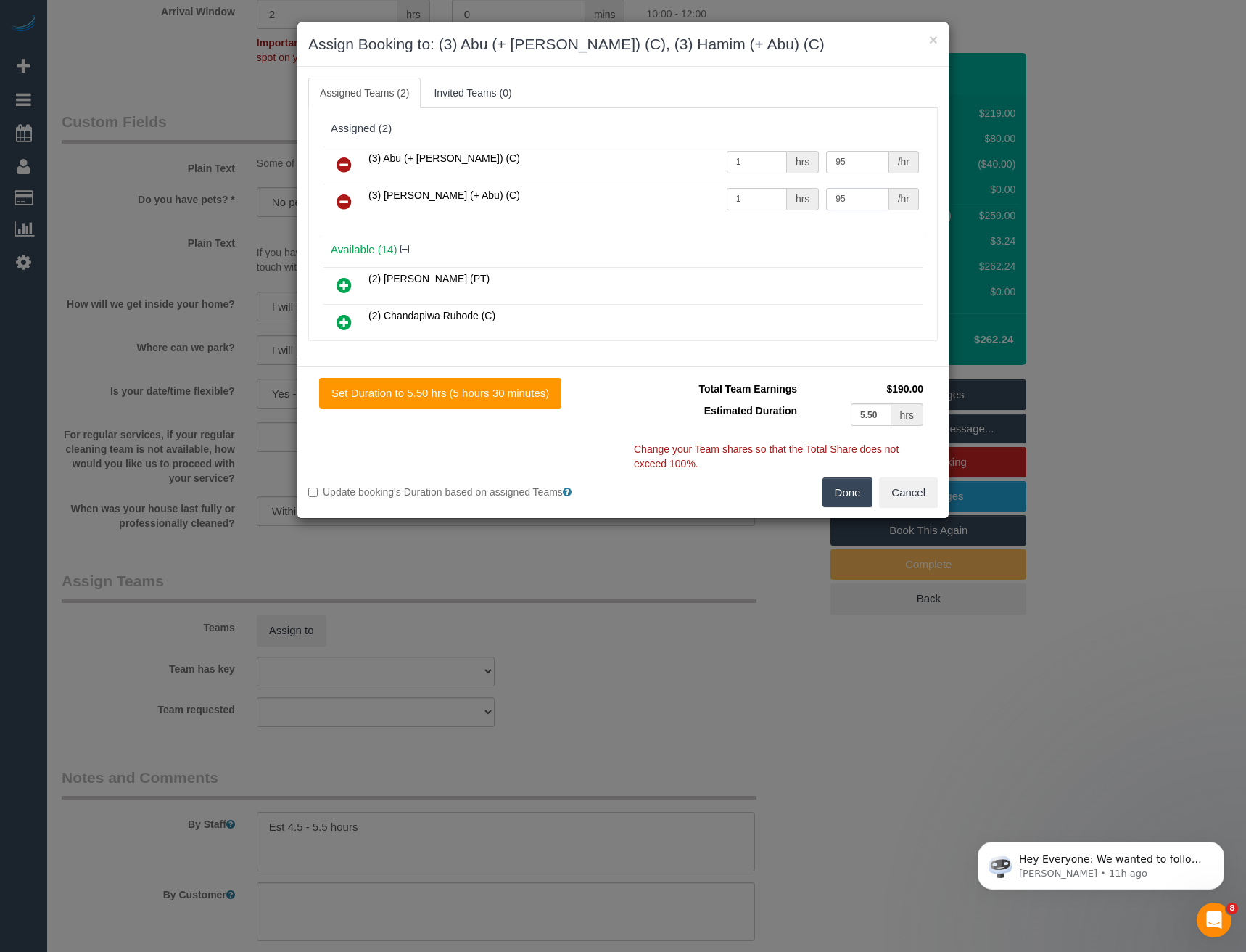
type input "95"
click at [858, 492] on button "Done" at bounding box center [848, 492] width 51 height 30
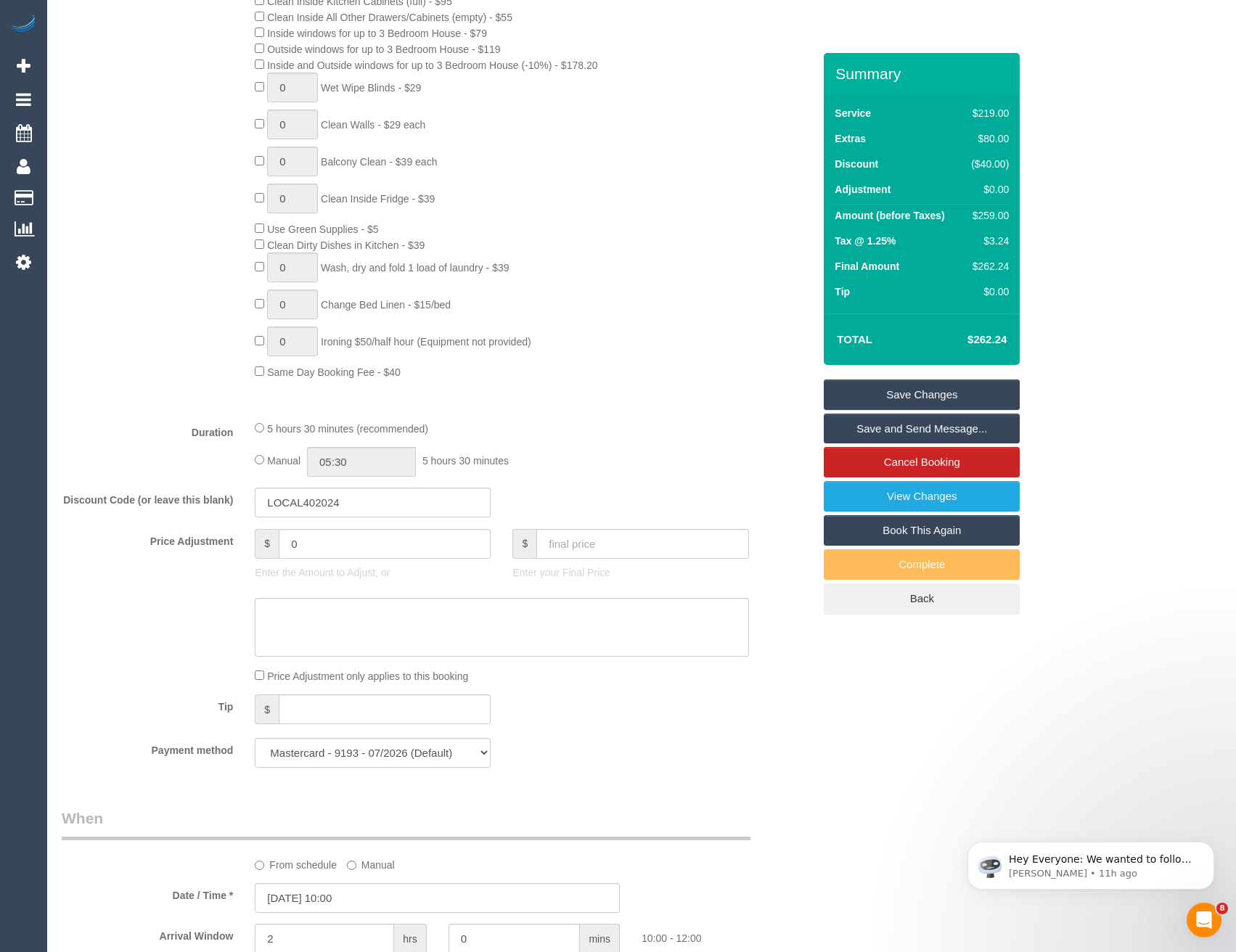
scroll to position [792, 0]
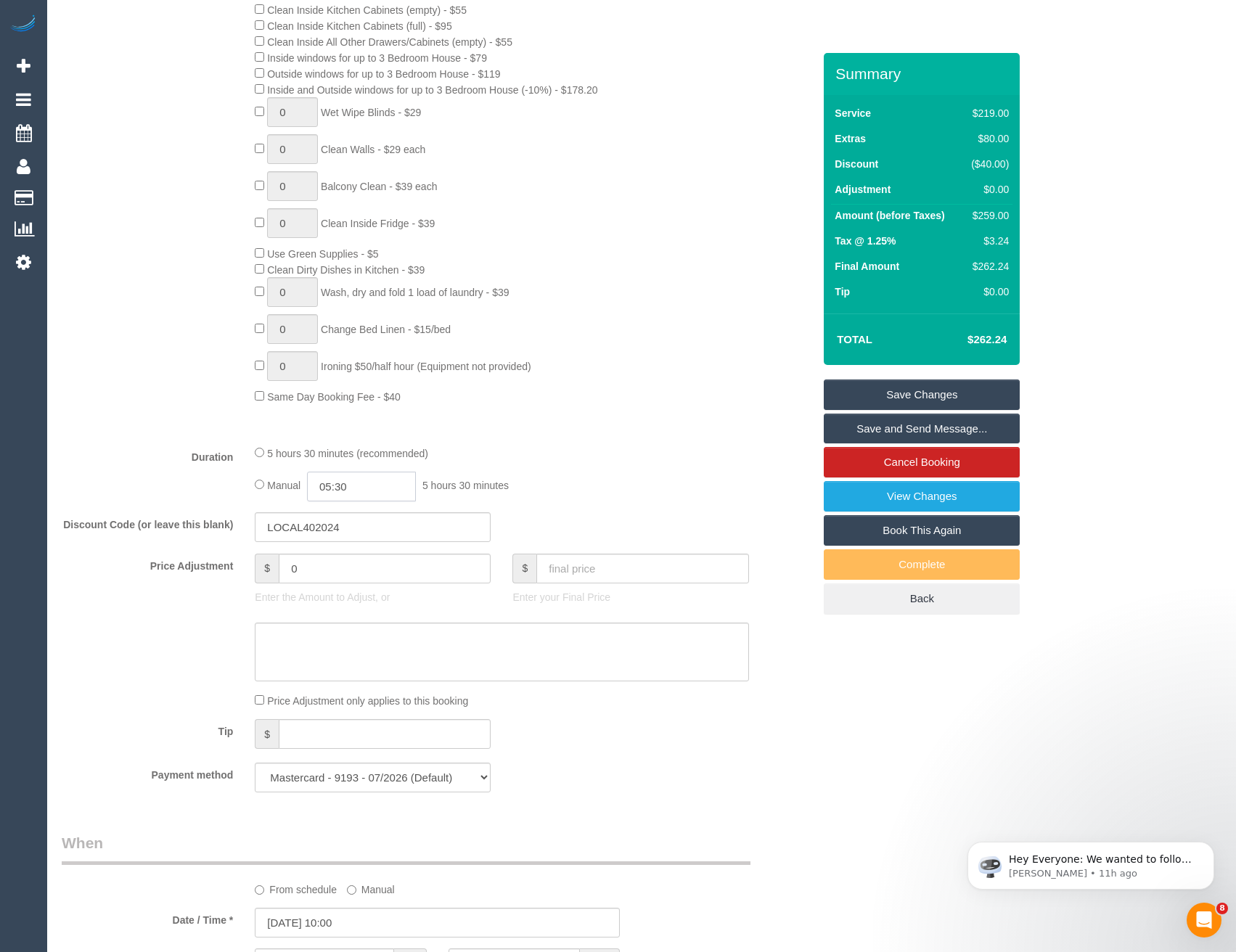
click at [365, 480] on input "05:30" at bounding box center [361, 486] width 109 height 30
click at [354, 552] on li "03:00" at bounding box center [346, 552] width 65 height 19
click at [374, 483] on input "03:00" at bounding box center [361, 486] width 109 height 30
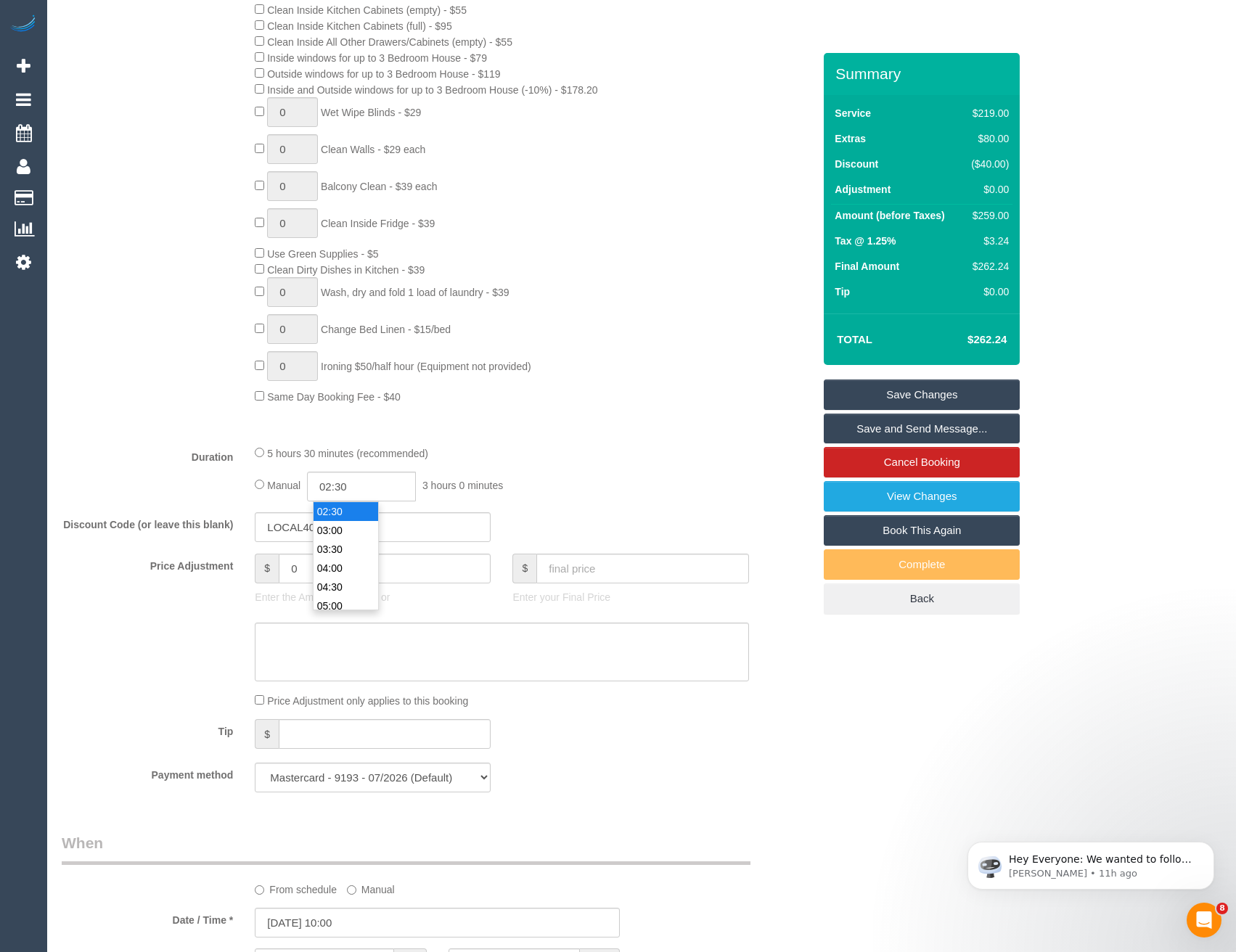
click at [354, 513] on li "02:30" at bounding box center [346, 511] width 65 height 19
click at [357, 489] on input "02:30" at bounding box center [361, 486] width 109 height 30
type input "02:45"
click at [573, 455] on div "5 hours 30 minutes (recommended)" at bounding box center [501, 452] width 494 height 16
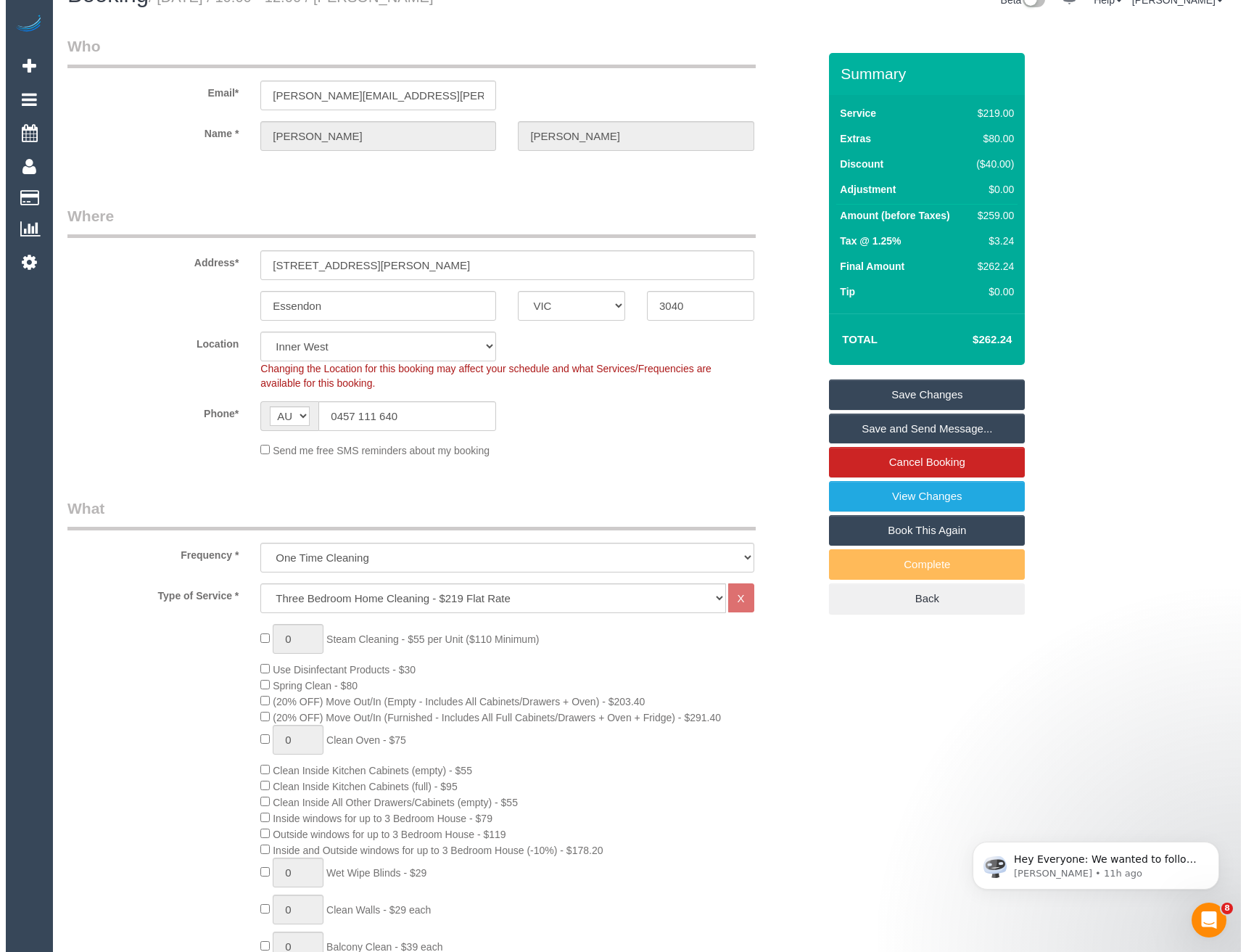
scroll to position [0, 0]
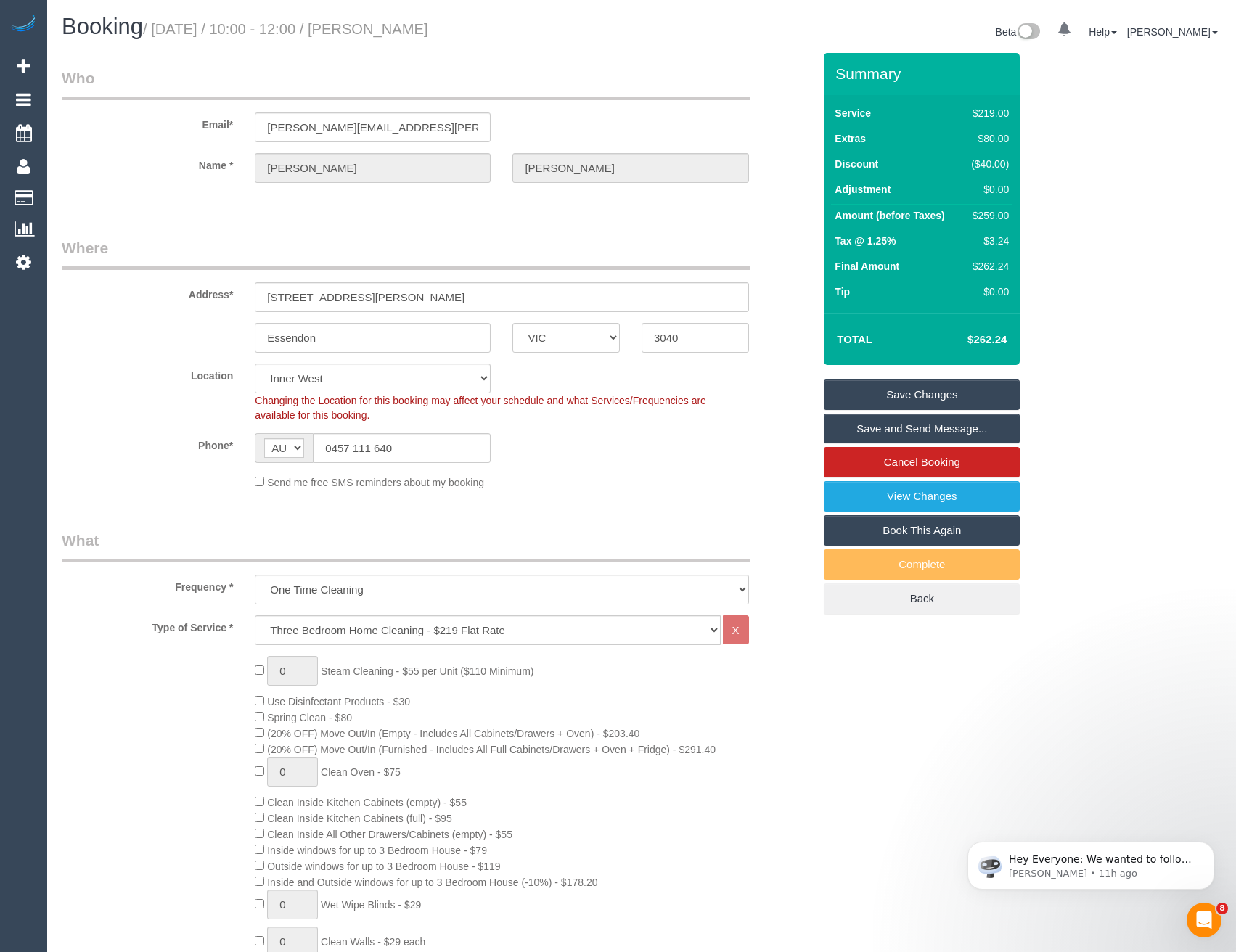
click at [855, 426] on link "Save and Send Message..." at bounding box center [922, 428] width 196 height 30
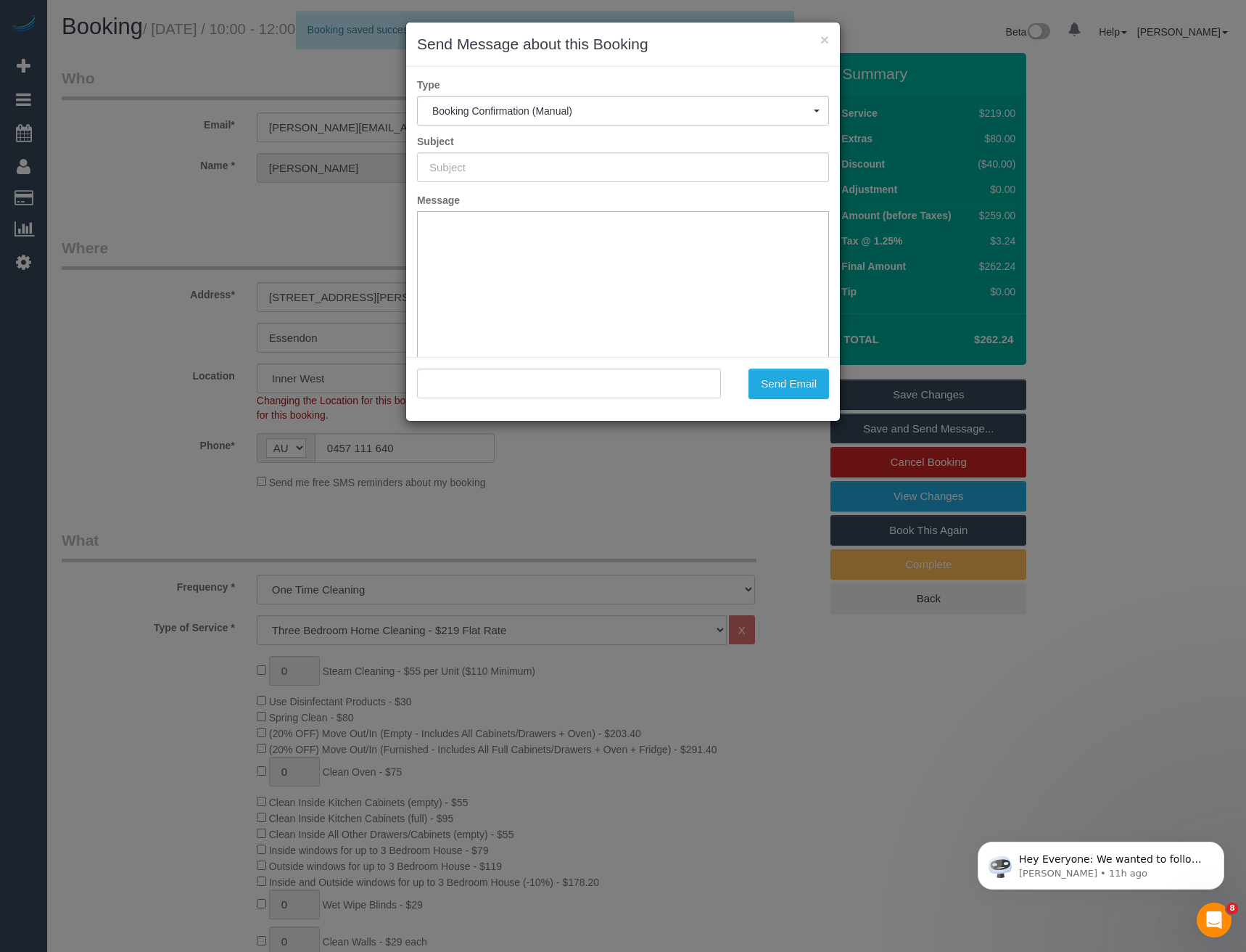
type input "Booking Confirmed"
type input ""Micaela Jemison" <micaela.jemison@gmail.com>"
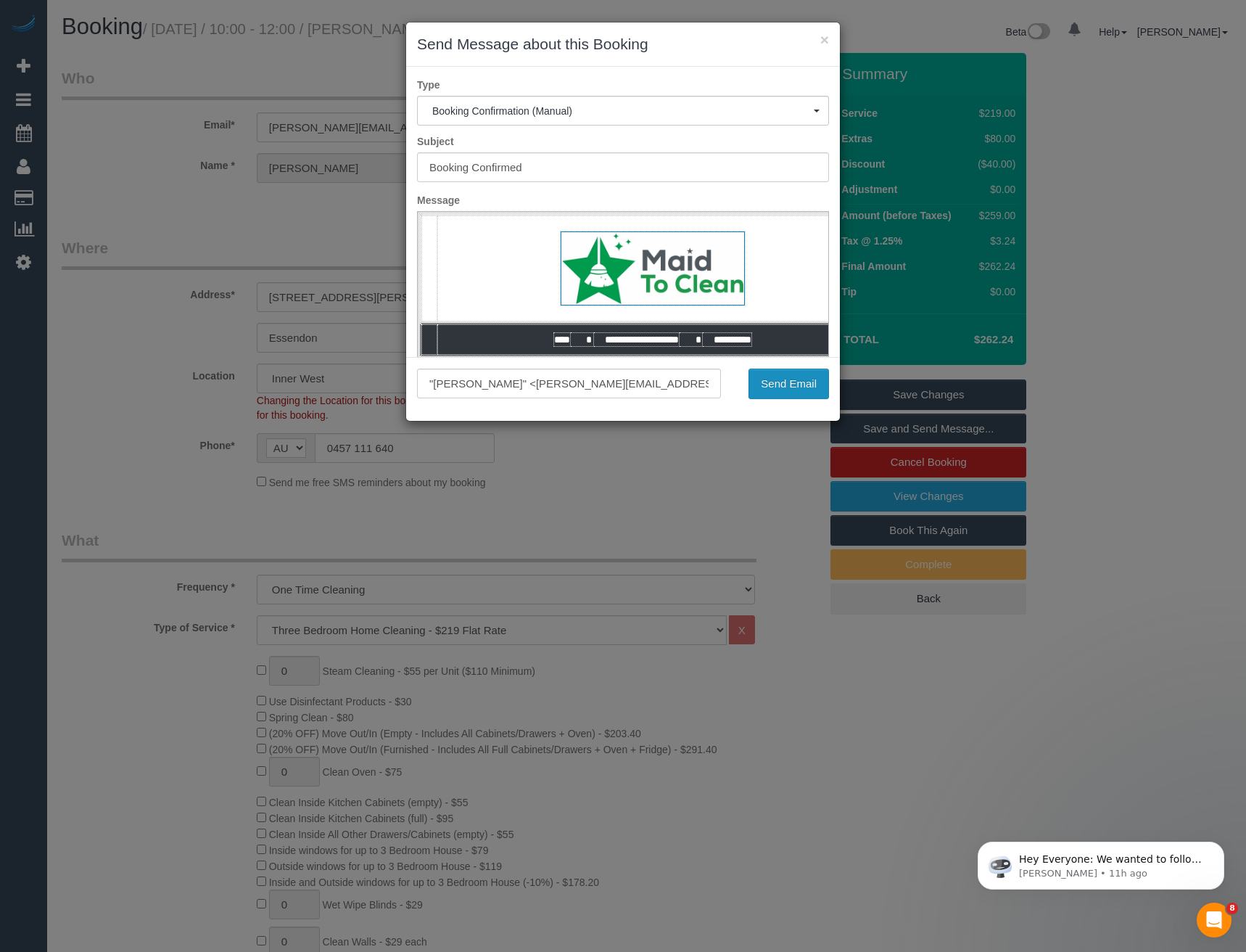
click at [794, 377] on button "Send Email" at bounding box center [788, 383] width 80 height 30
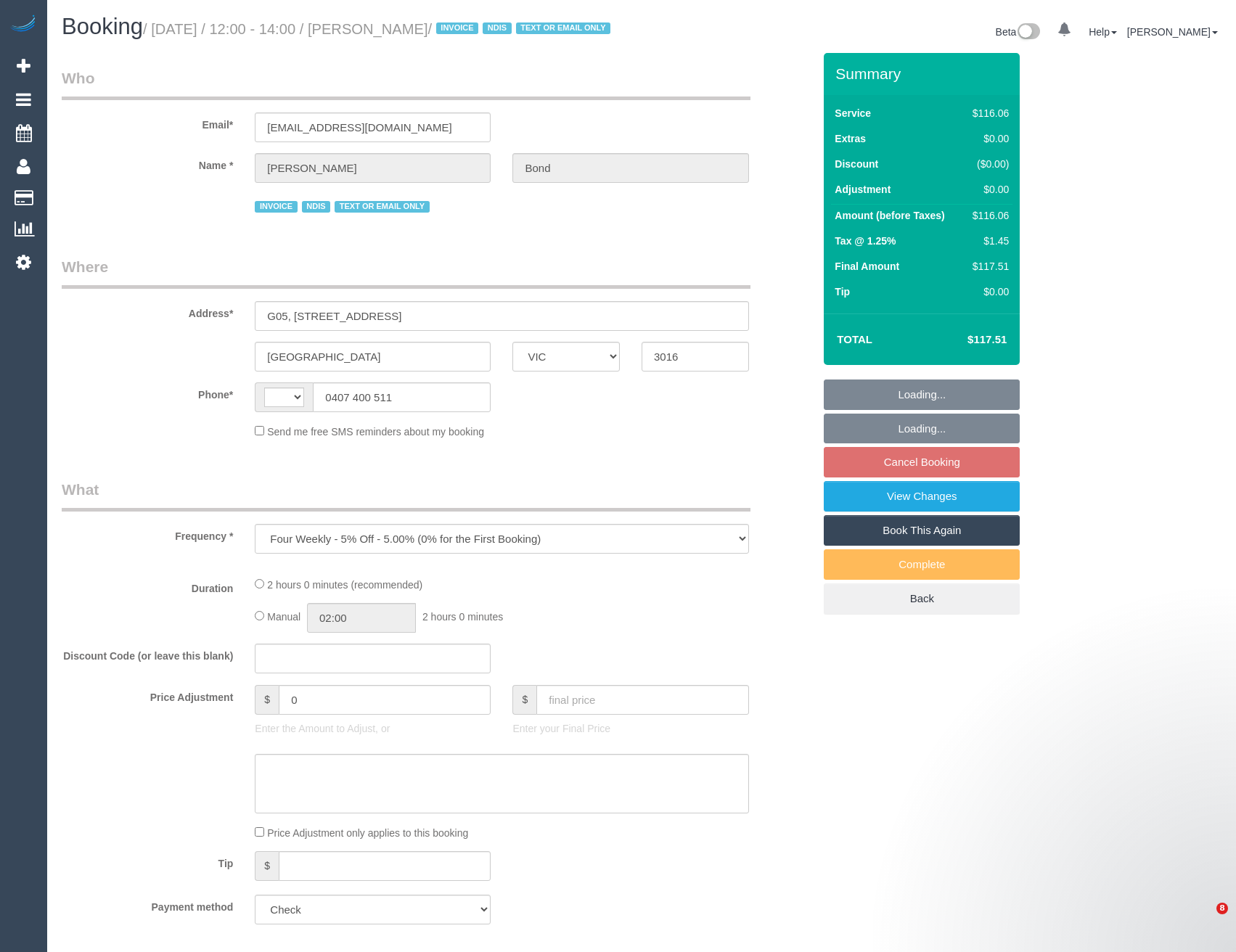
select select "VIC"
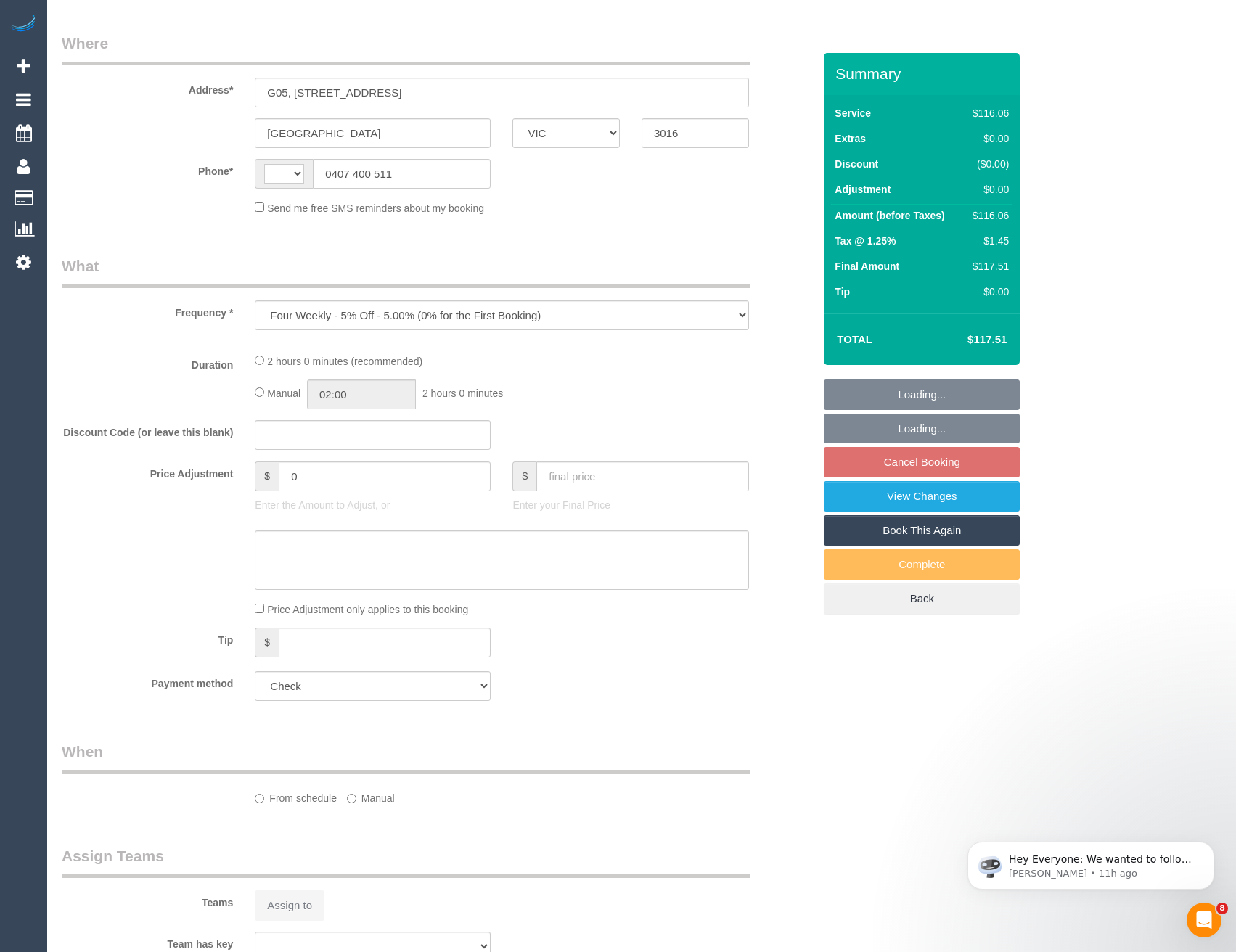
select select "string:AU"
select select "number:28"
select select "number:14"
select select "number:19"
select select "number:36"
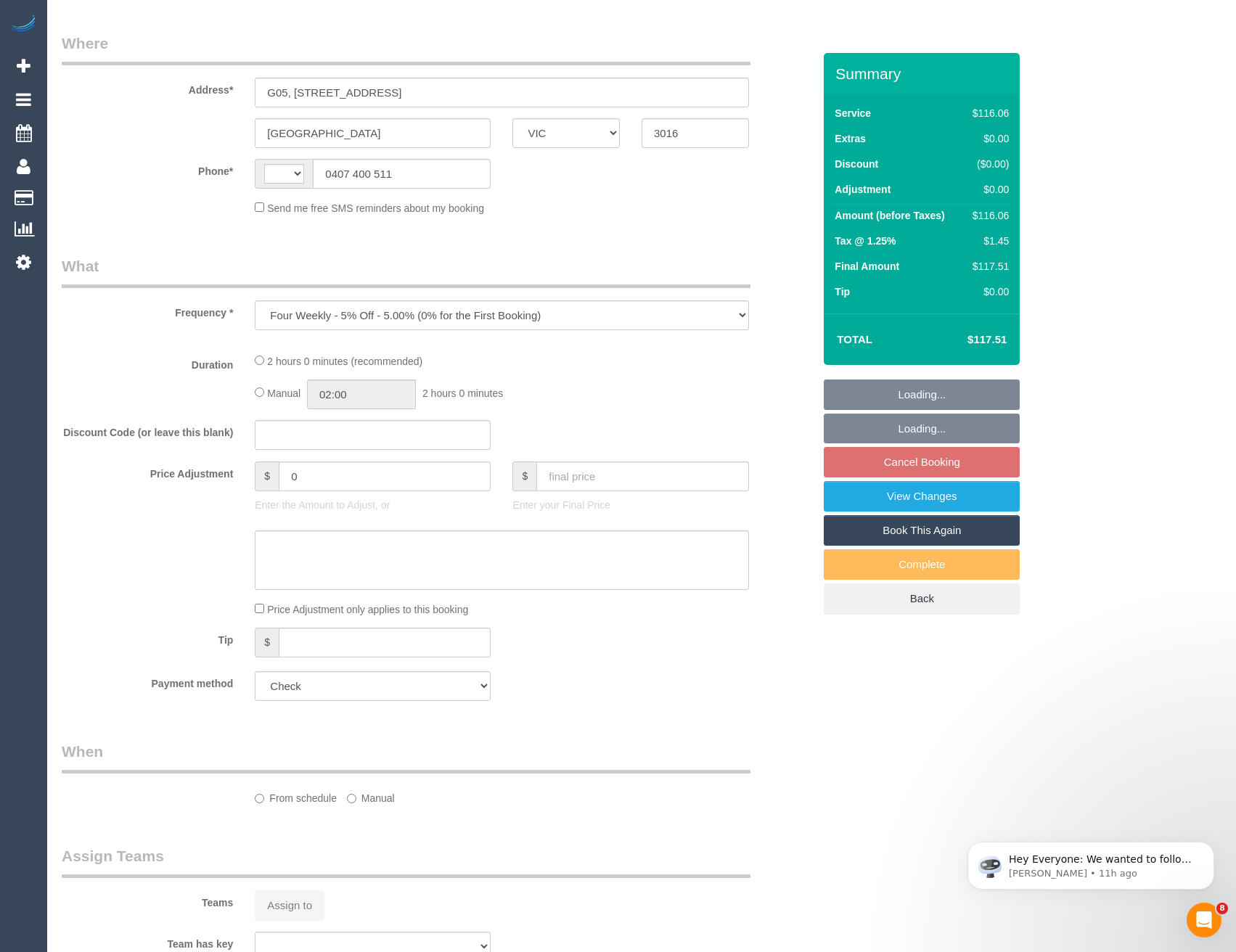
select select "number:35"
select select "number:12"
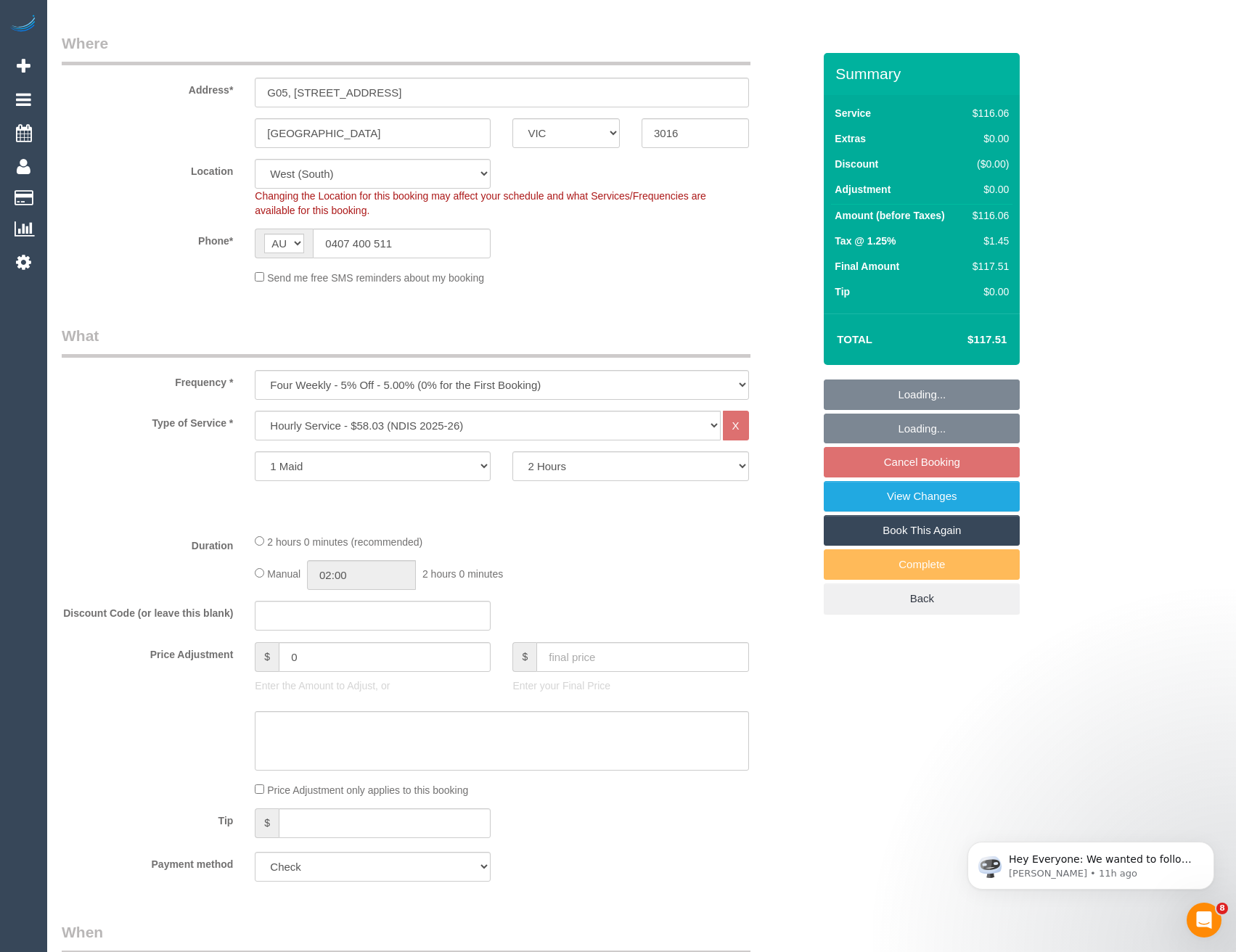
select select "object:735"
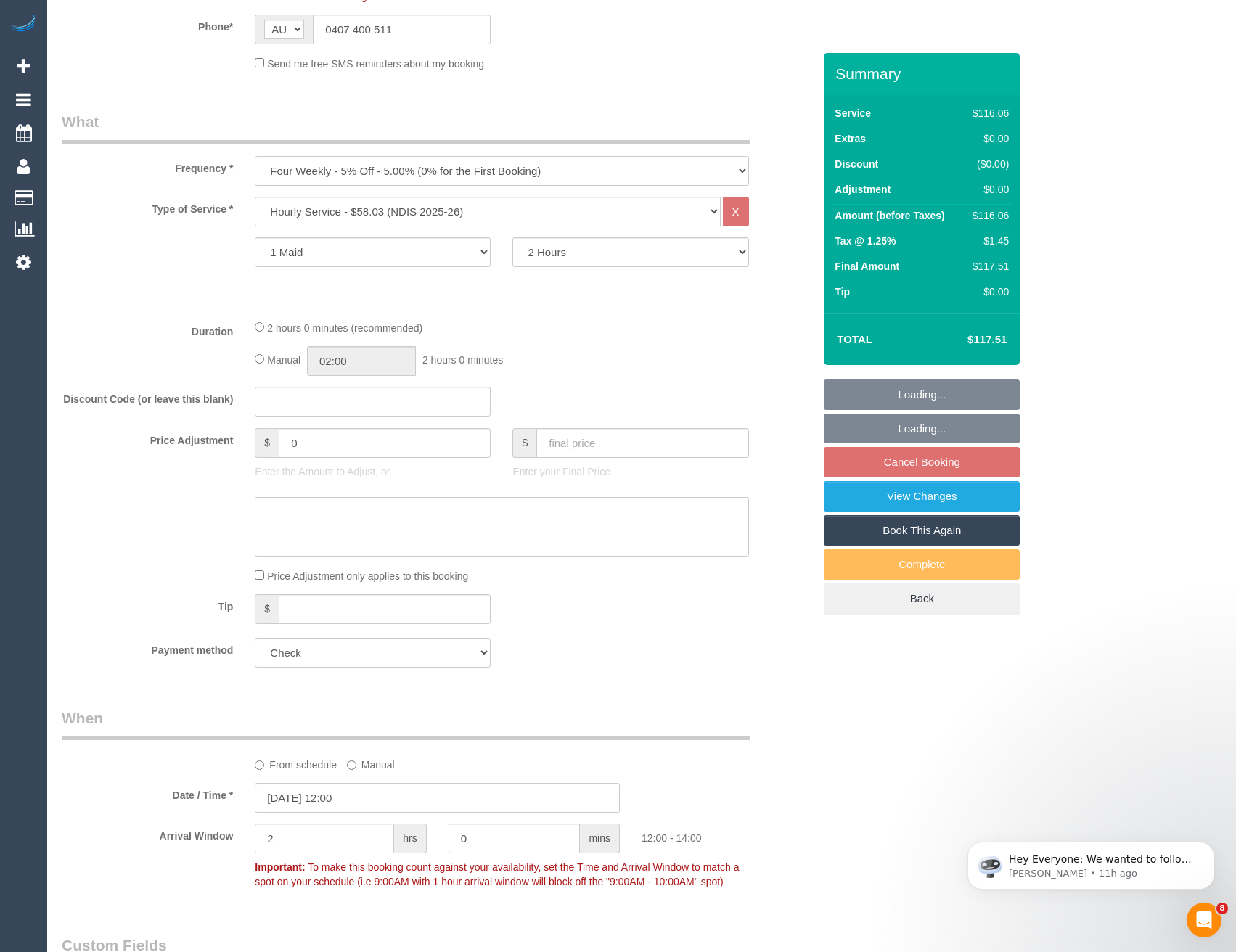
scroll to position [435, 0]
click at [368, 378] on input "02:00" at bounding box center [361, 363] width 109 height 30
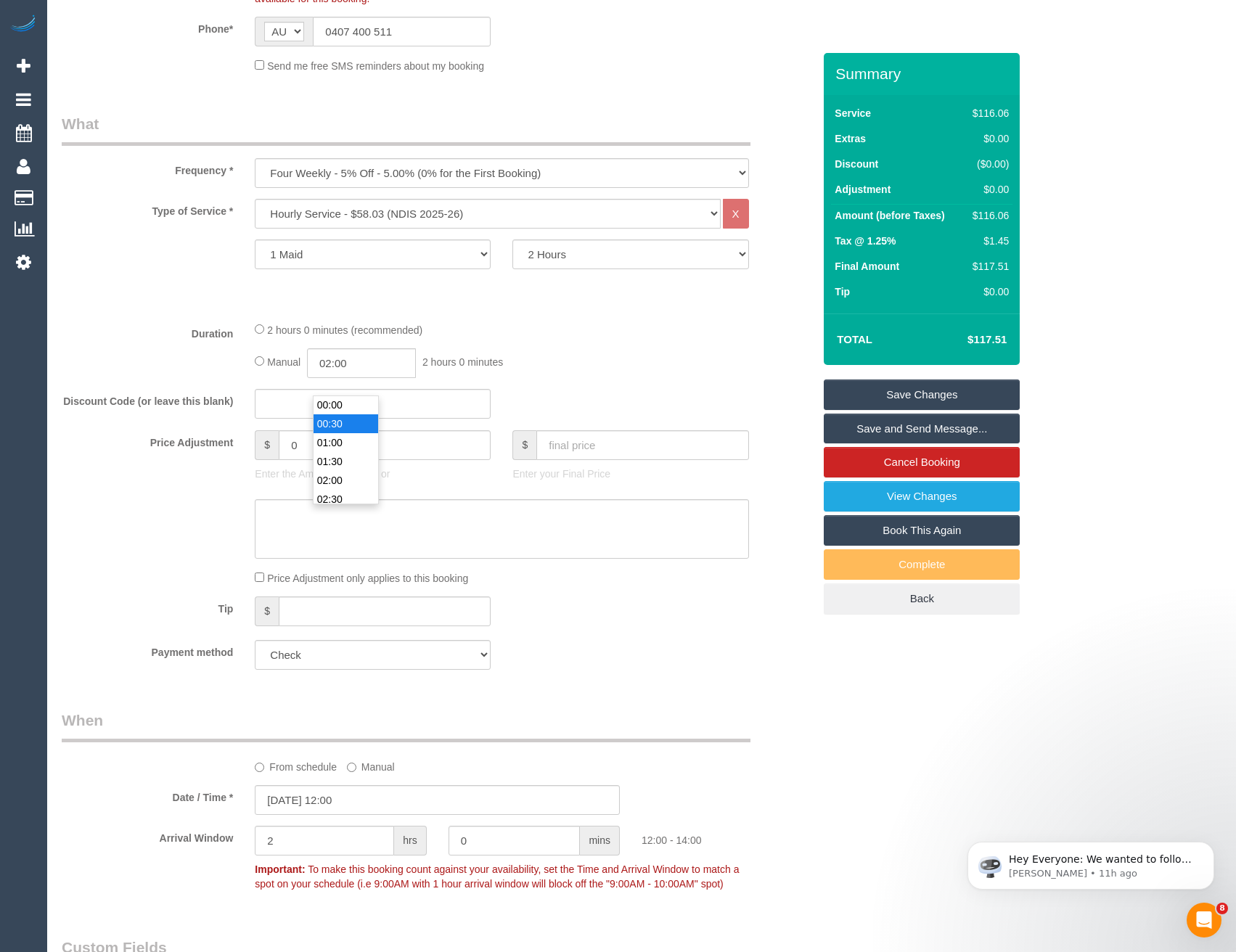
scroll to position [0, 0]
type input "01:00"
click at [352, 445] on li "01:00" at bounding box center [346, 443] width 65 height 19
click at [538, 378] on div "Manual 01:00 1 hour 0 minutes" at bounding box center [501, 363] width 494 height 30
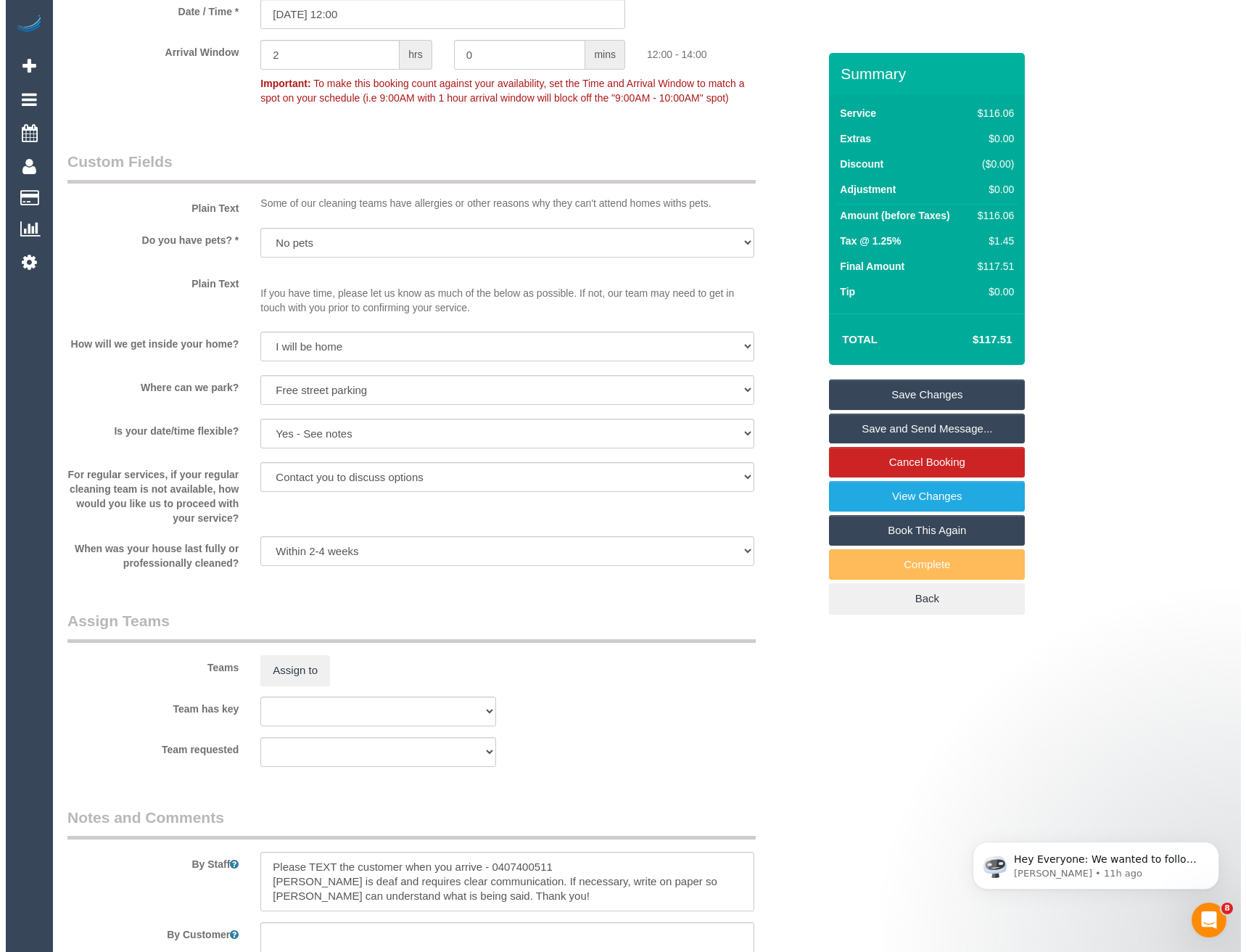
scroll to position [1306, 0]
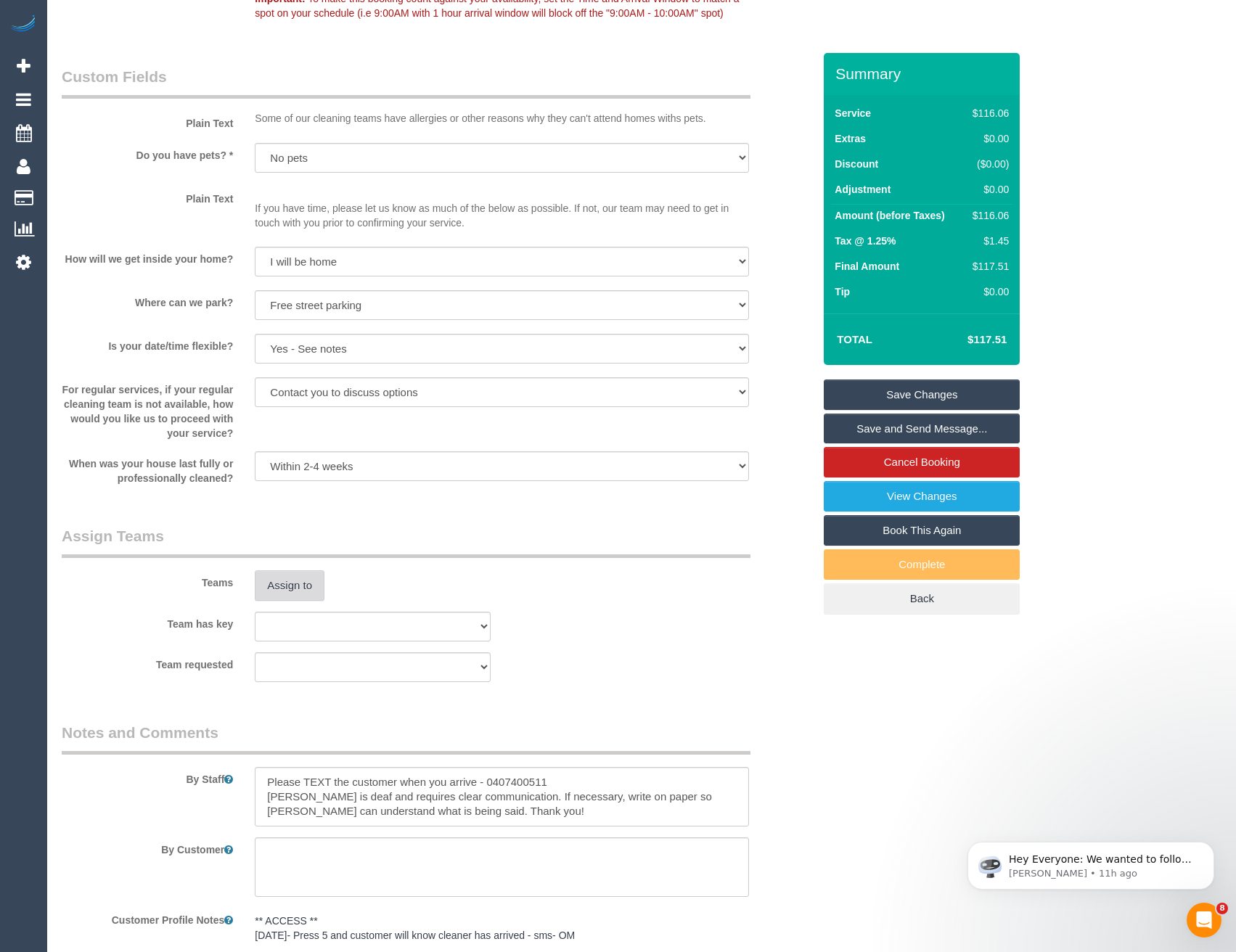
click at [305, 601] on button "Assign to" at bounding box center [290, 584] width 70 height 30
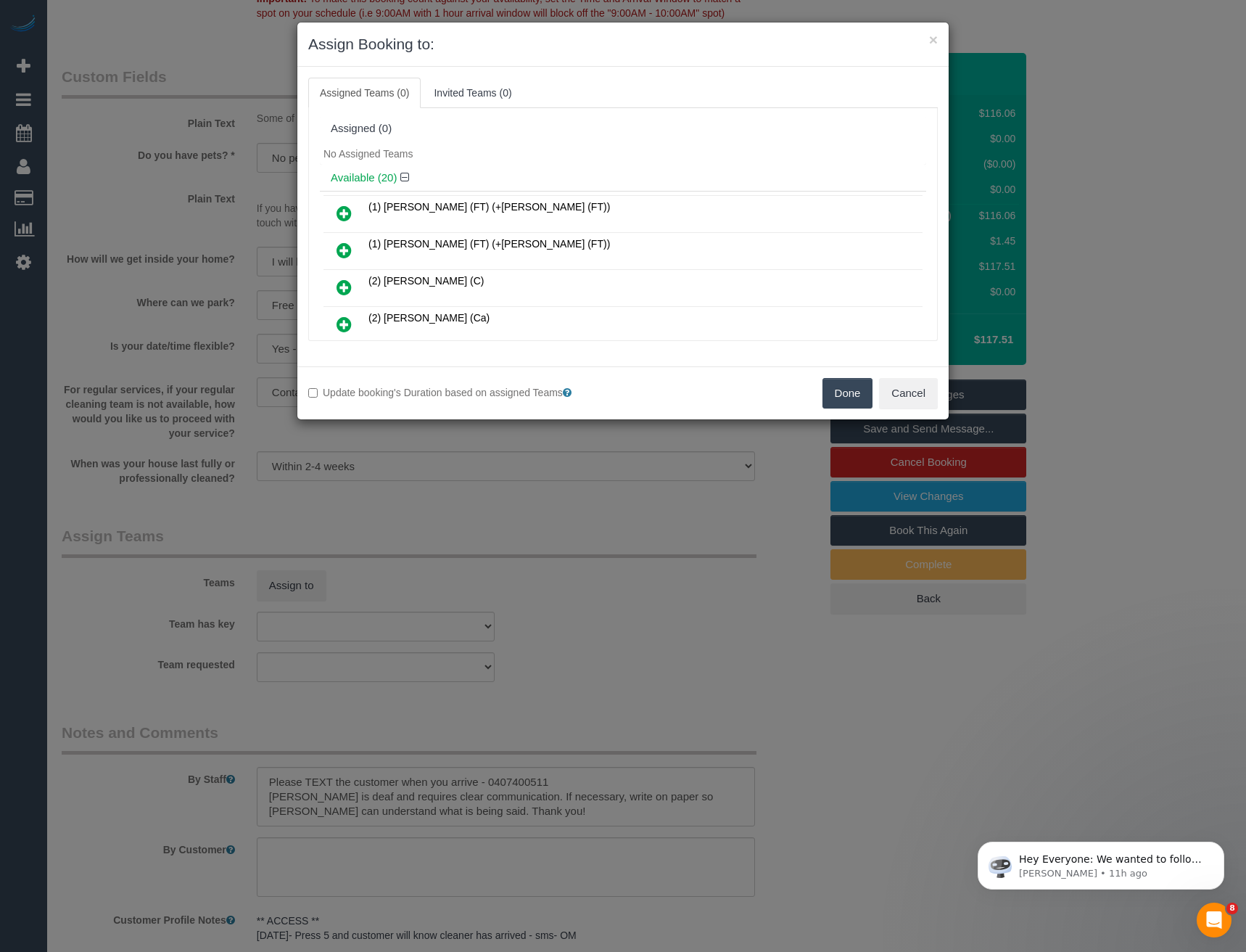
scroll to position [391, 0]
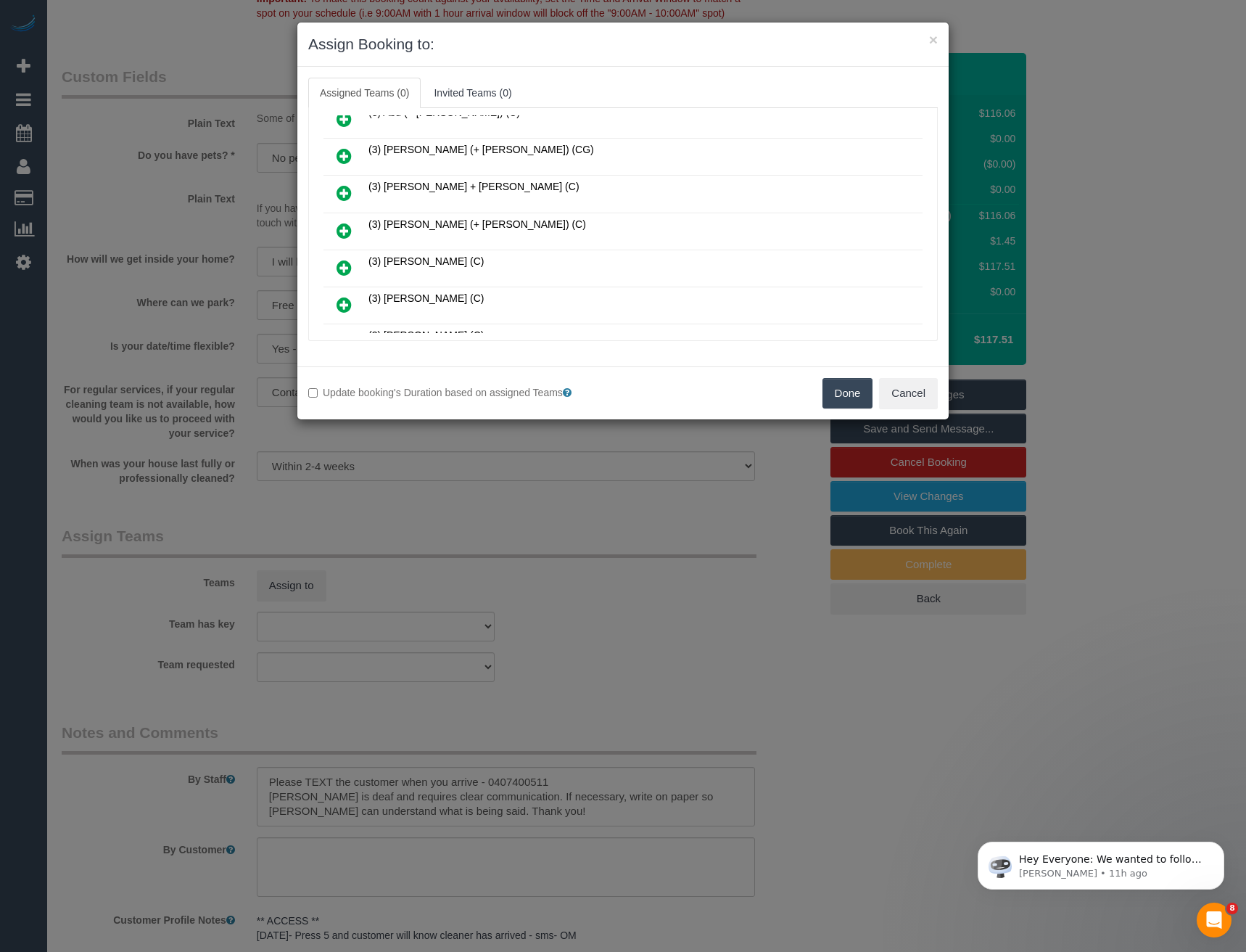
click at [346, 226] on icon at bounding box center [344, 230] width 15 height 18
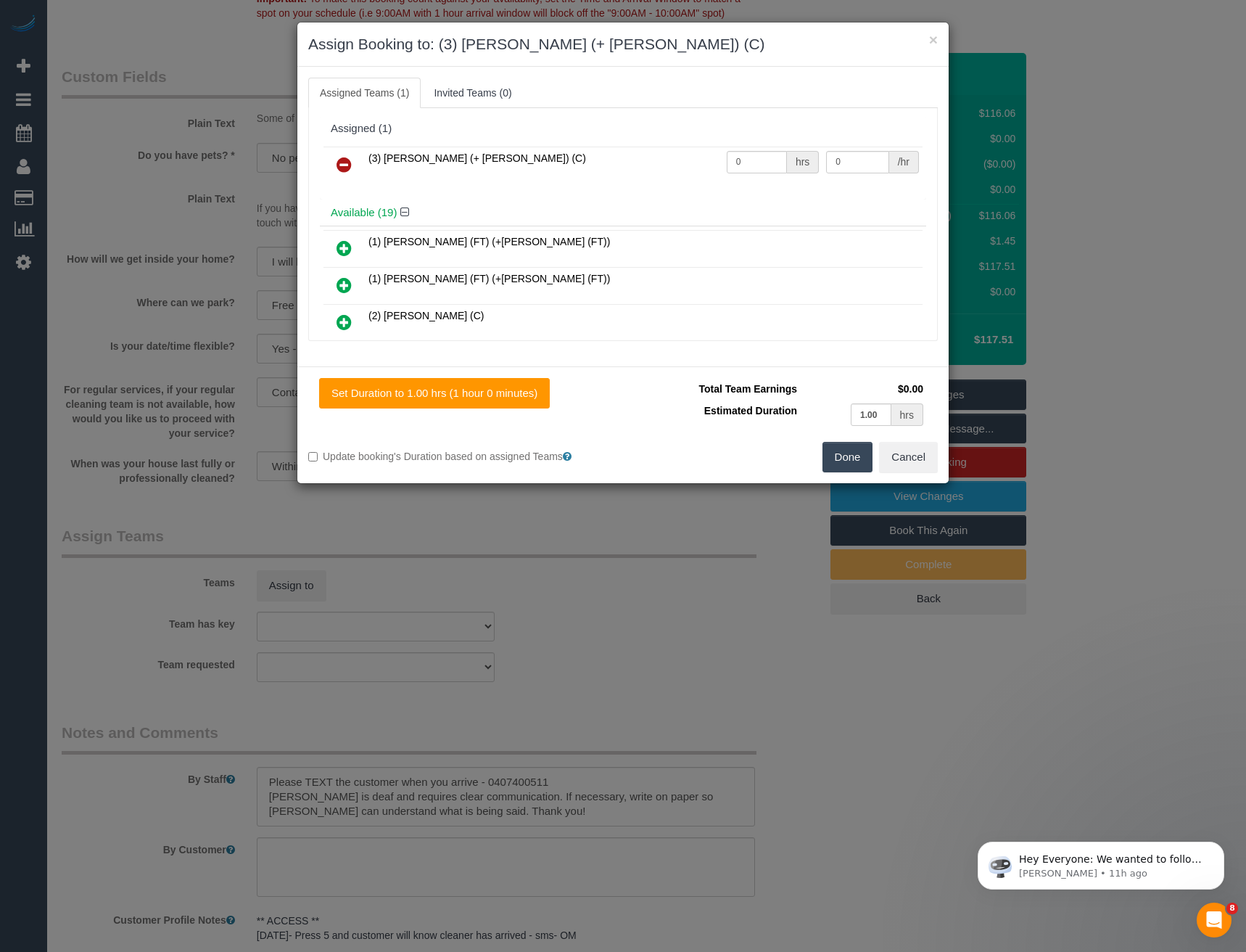
scroll to position [537, 0]
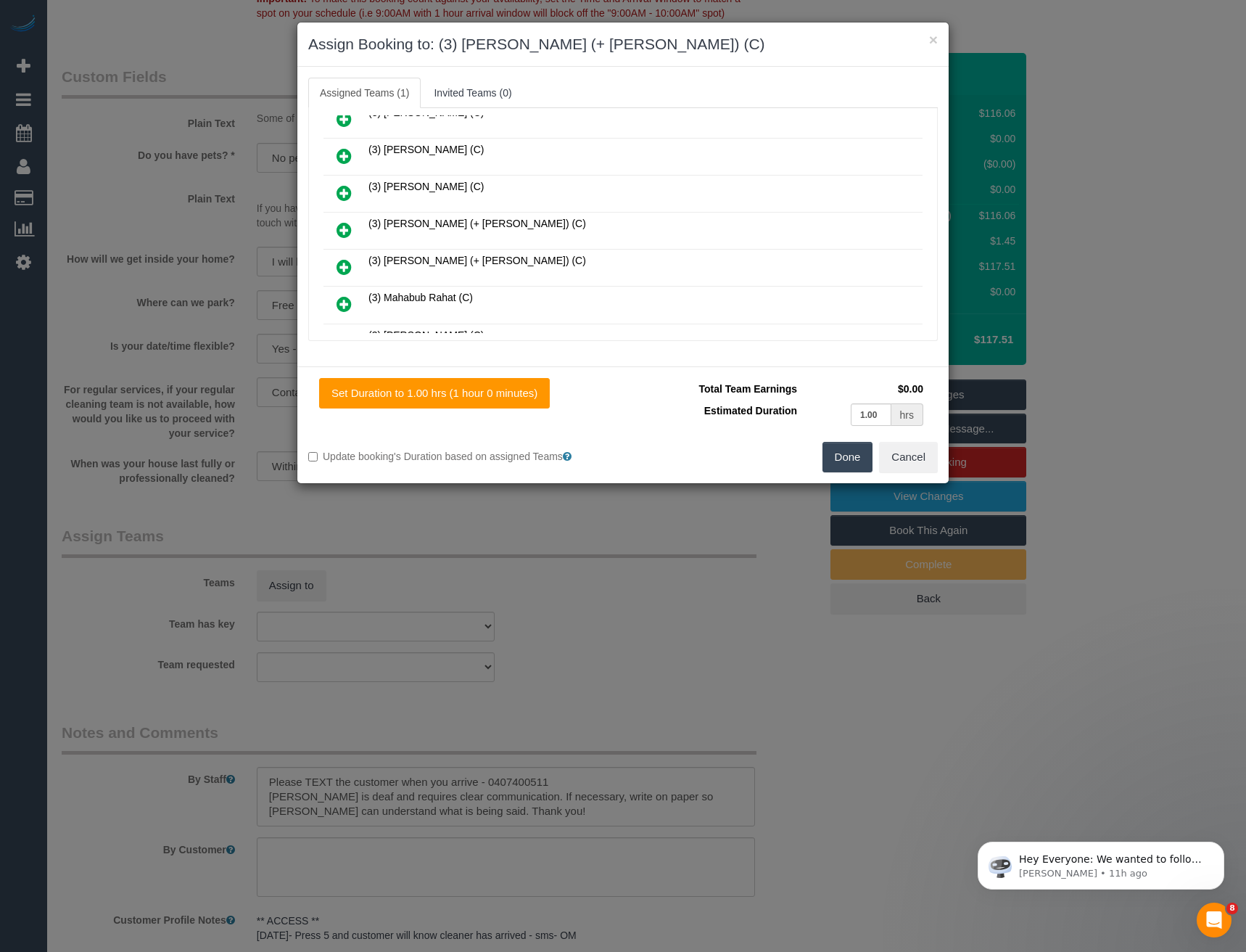
click at [344, 230] on icon at bounding box center [344, 230] width 15 height 18
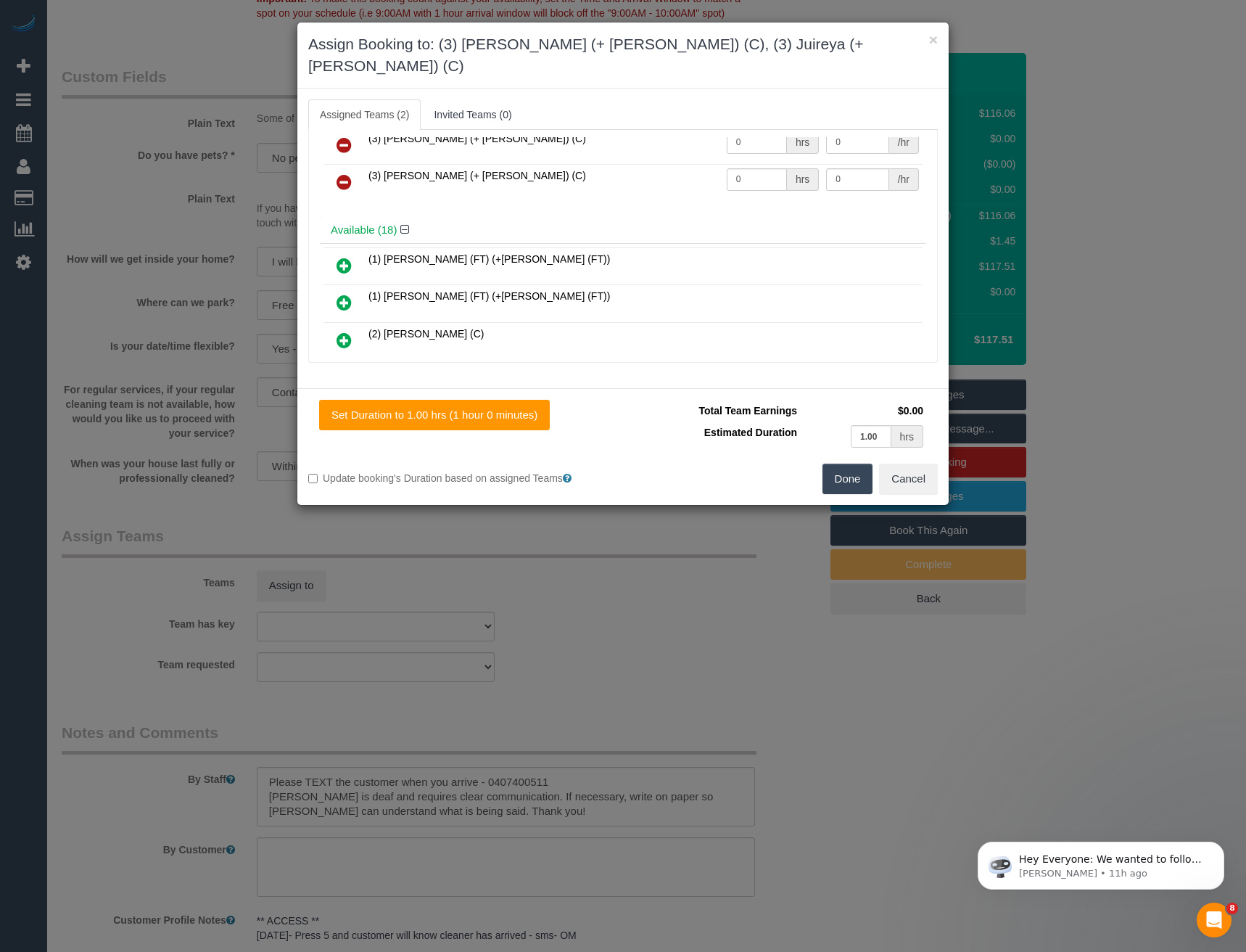
scroll to position [0, 0]
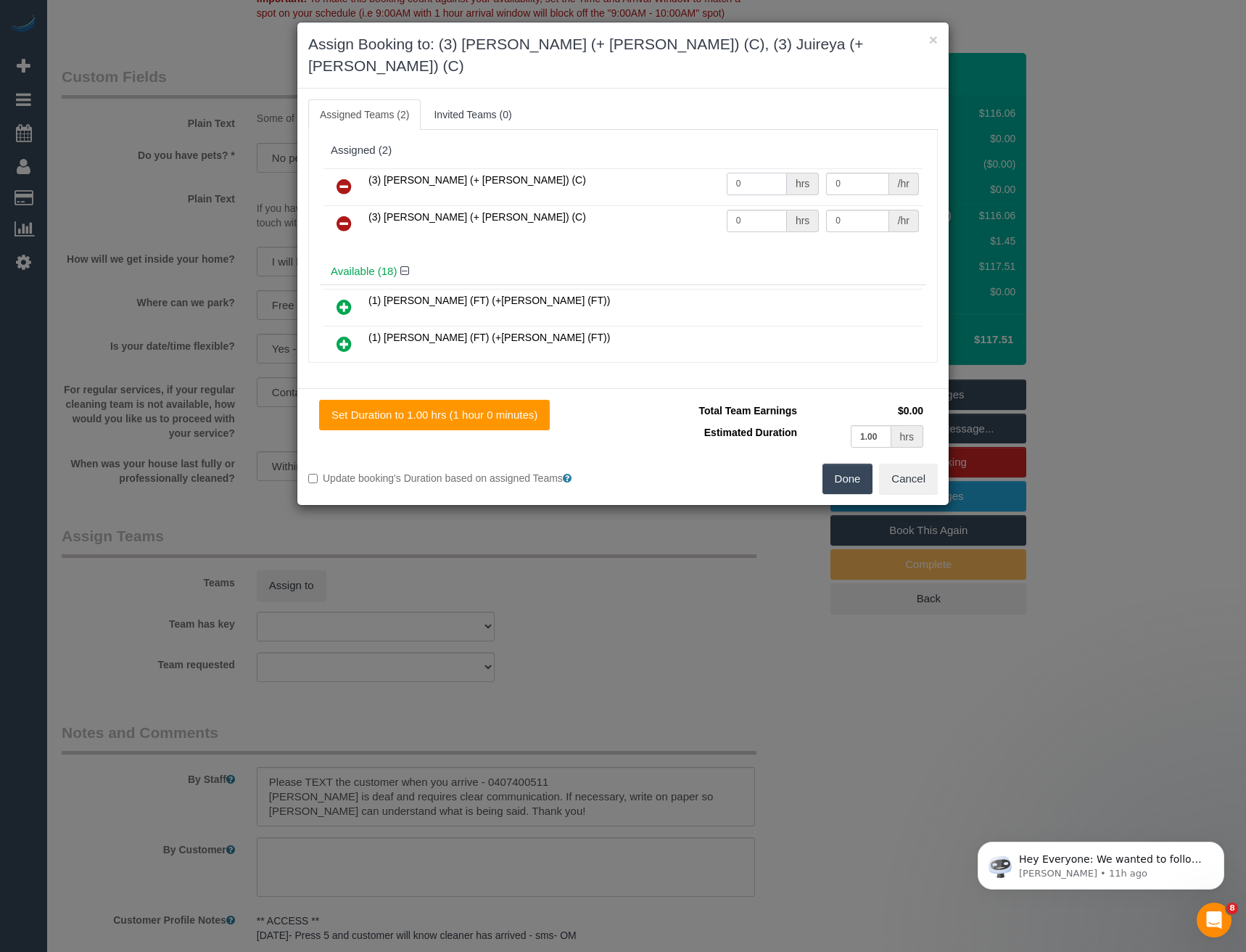
drag, startPoint x: 748, startPoint y: 168, endPoint x: 649, endPoint y: 172, distance: 99.1
click at [654, 174] on tr "(3) Gazi (+ Juireya) (C) 0 hrs 0 /hr" at bounding box center [623, 187] width 599 height 37
type input "1"
type input "35"
drag, startPoint x: 724, startPoint y: 202, endPoint x: 670, endPoint y: 201, distance: 54.0
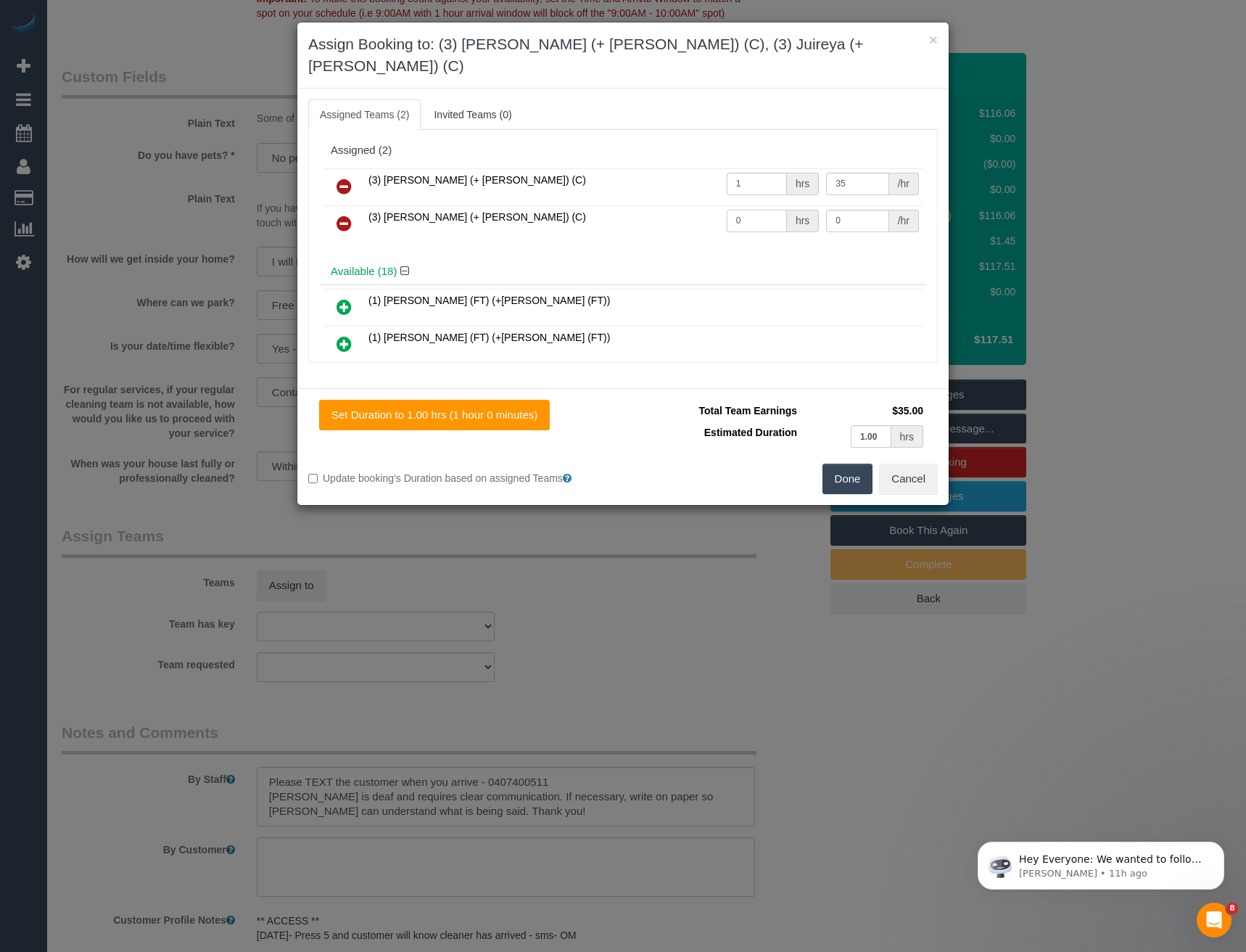
click at [703, 208] on tr "(3) Juireya (+ Gazi) (C) 0 hrs 0 /hr" at bounding box center [623, 224] width 599 height 37
type input "1"
type input "35"
click at [844, 463] on button "Done" at bounding box center [848, 478] width 51 height 30
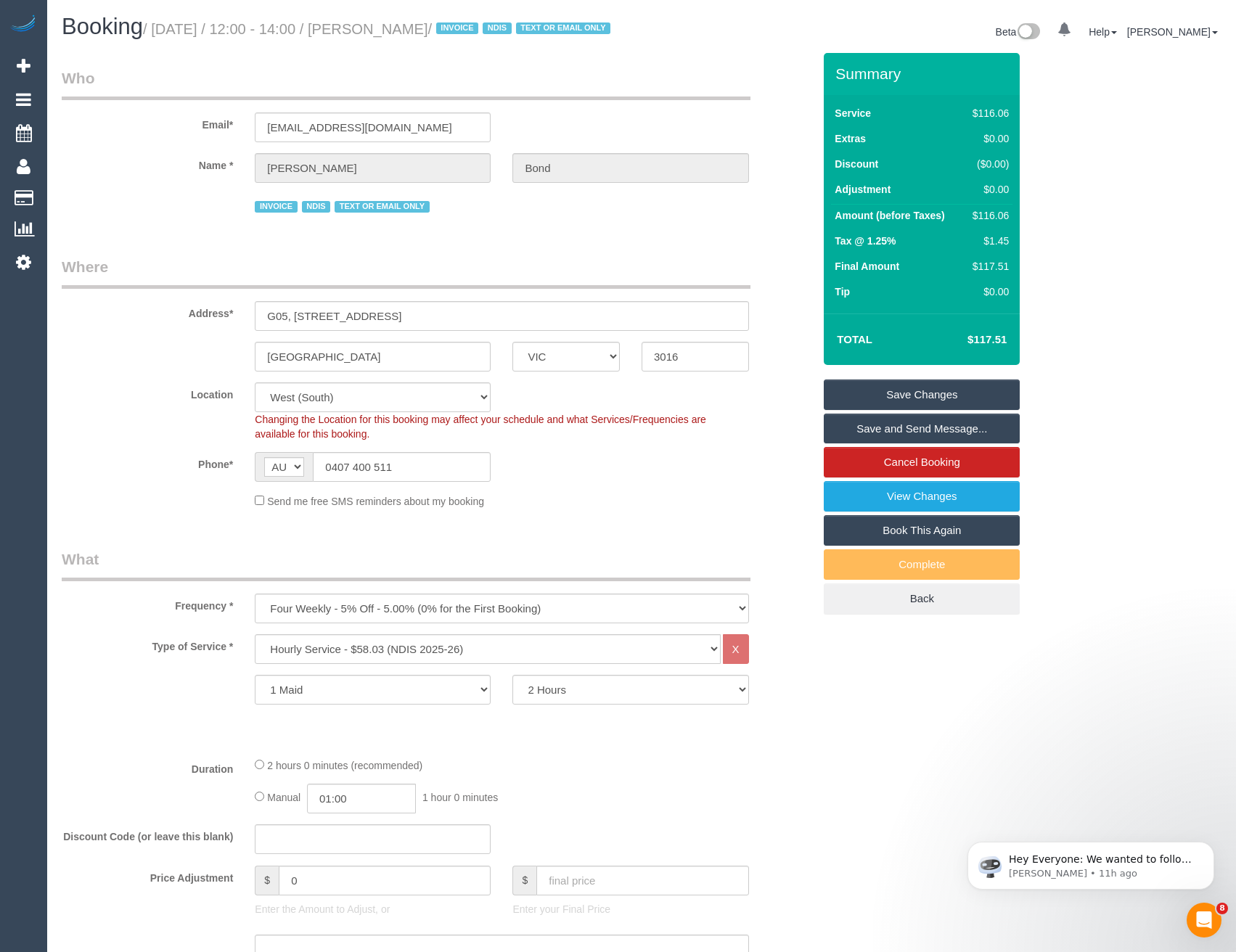
click at [905, 444] on link "Save and Send Message..." at bounding box center [922, 428] width 196 height 30
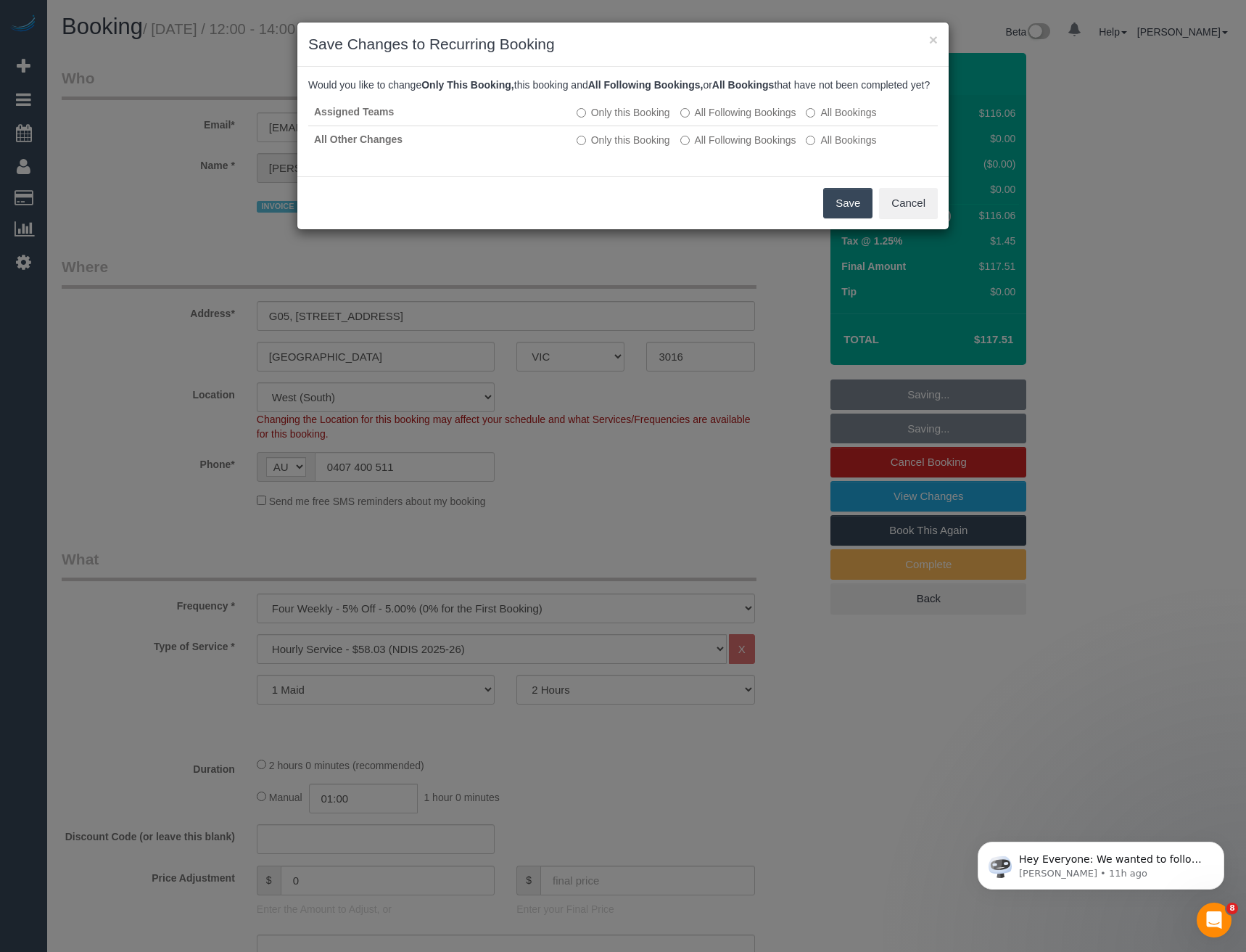
click at [848, 219] on button "Save" at bounding box center [848, 202] width 49 height 30
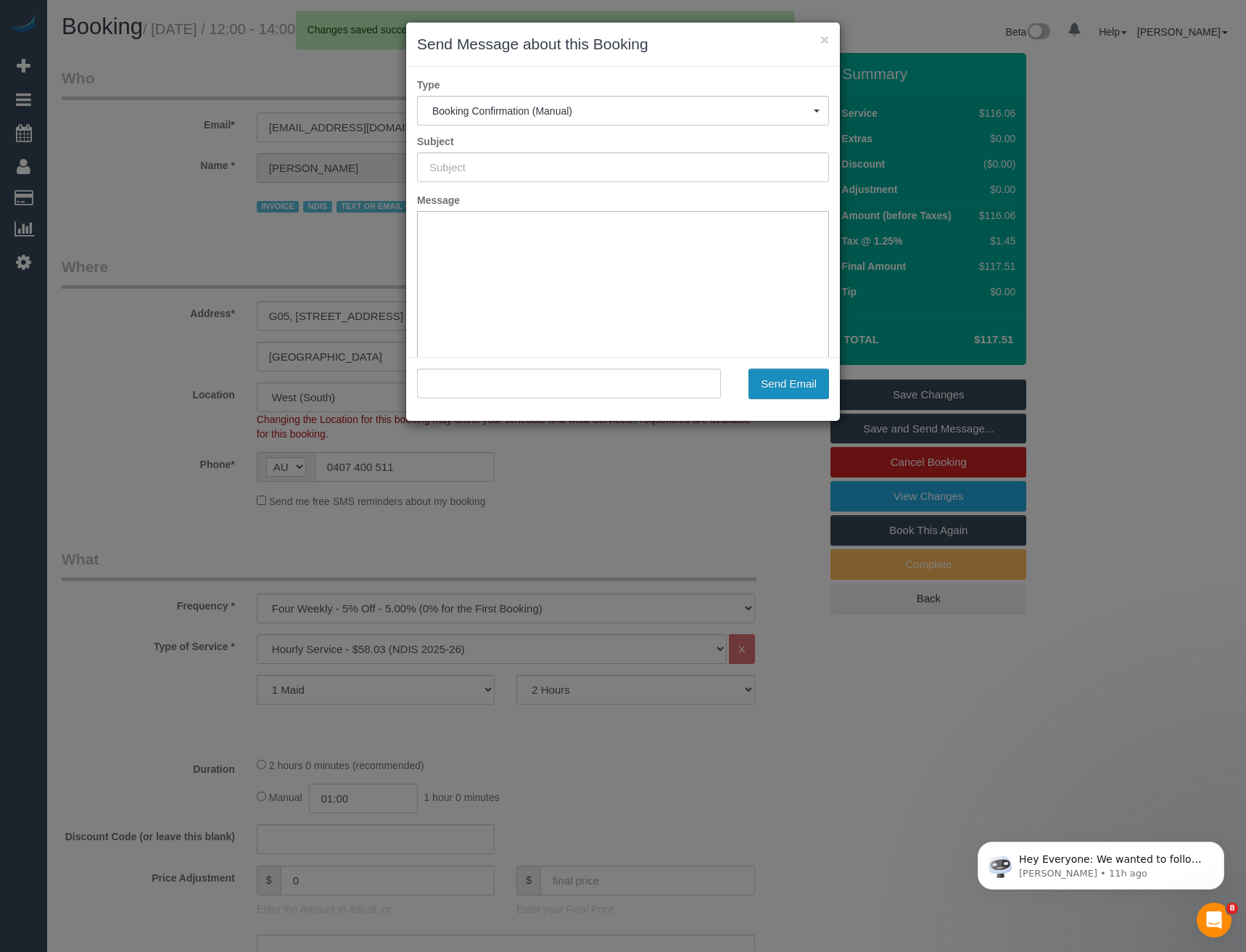
type input "Booking Confirmed"
type input ""Peter Bond" <pb-07@bigpond.com>"
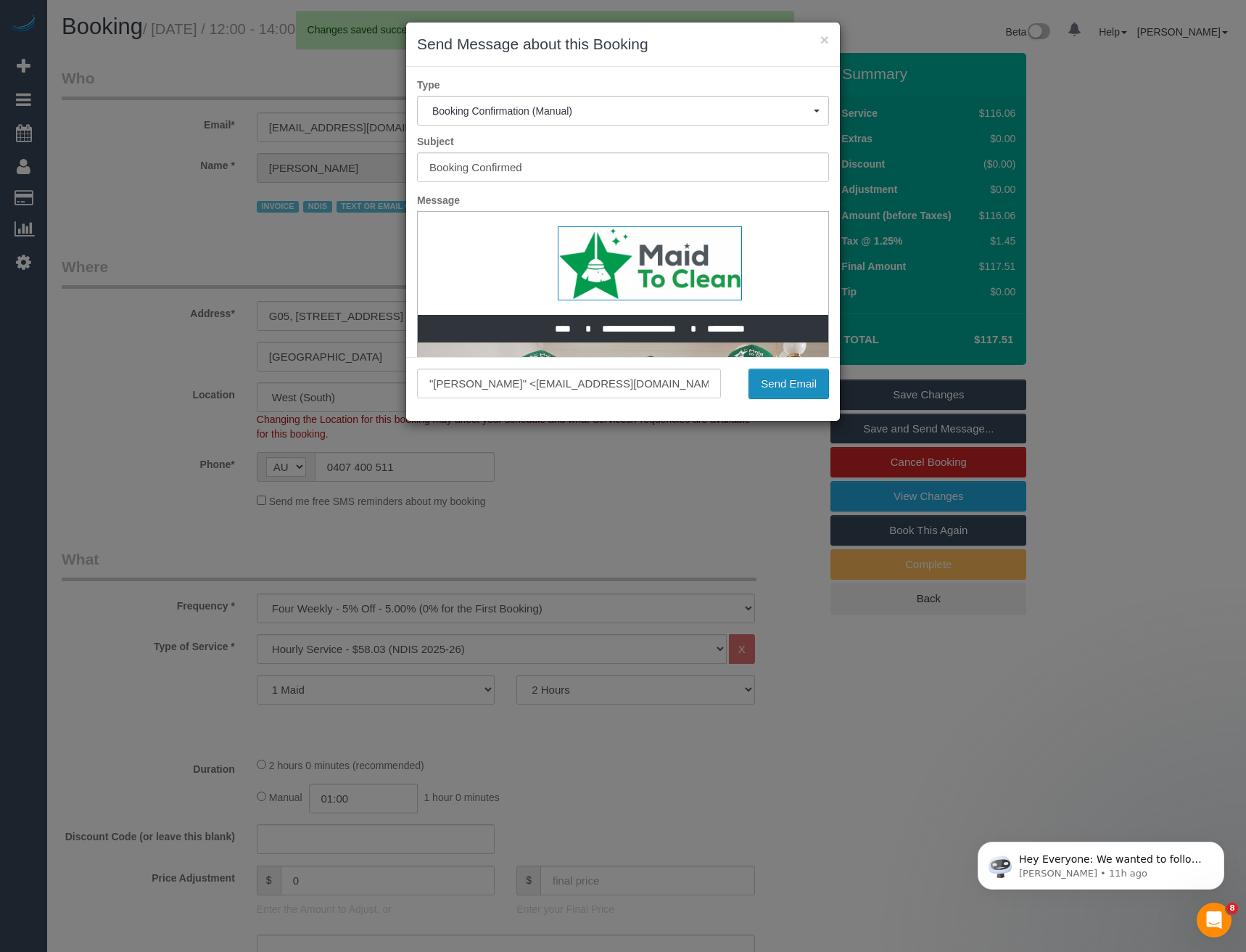
click at [794, 389] on button "Send Email" at bounding box center [788, 383] width 80 height 30
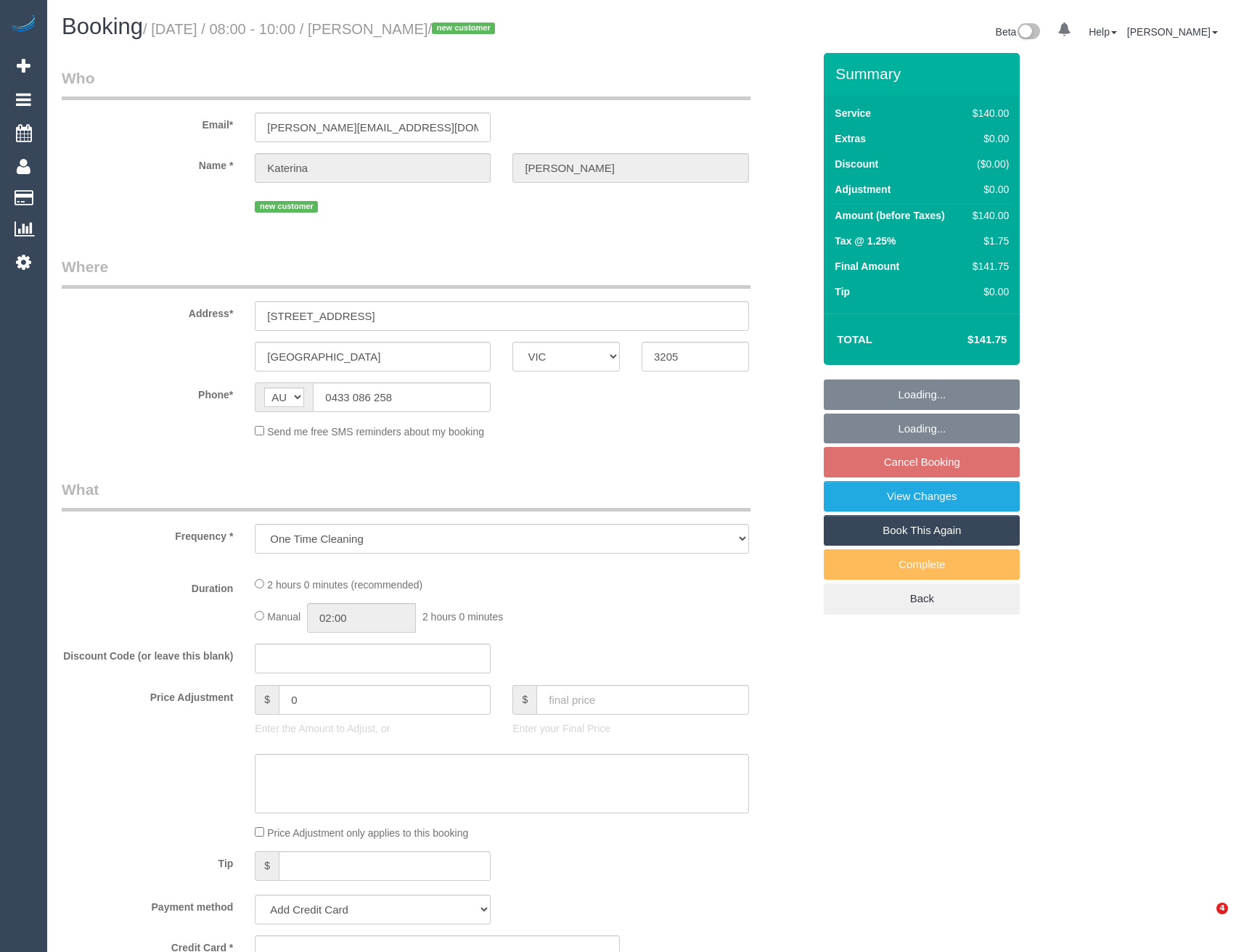
select select "VIC"
select select "string:stripe-pm_1SDJI82GScqysDRVvgDJn6wx"
select select "number:29"
select select "number:14"
select select "number:19"
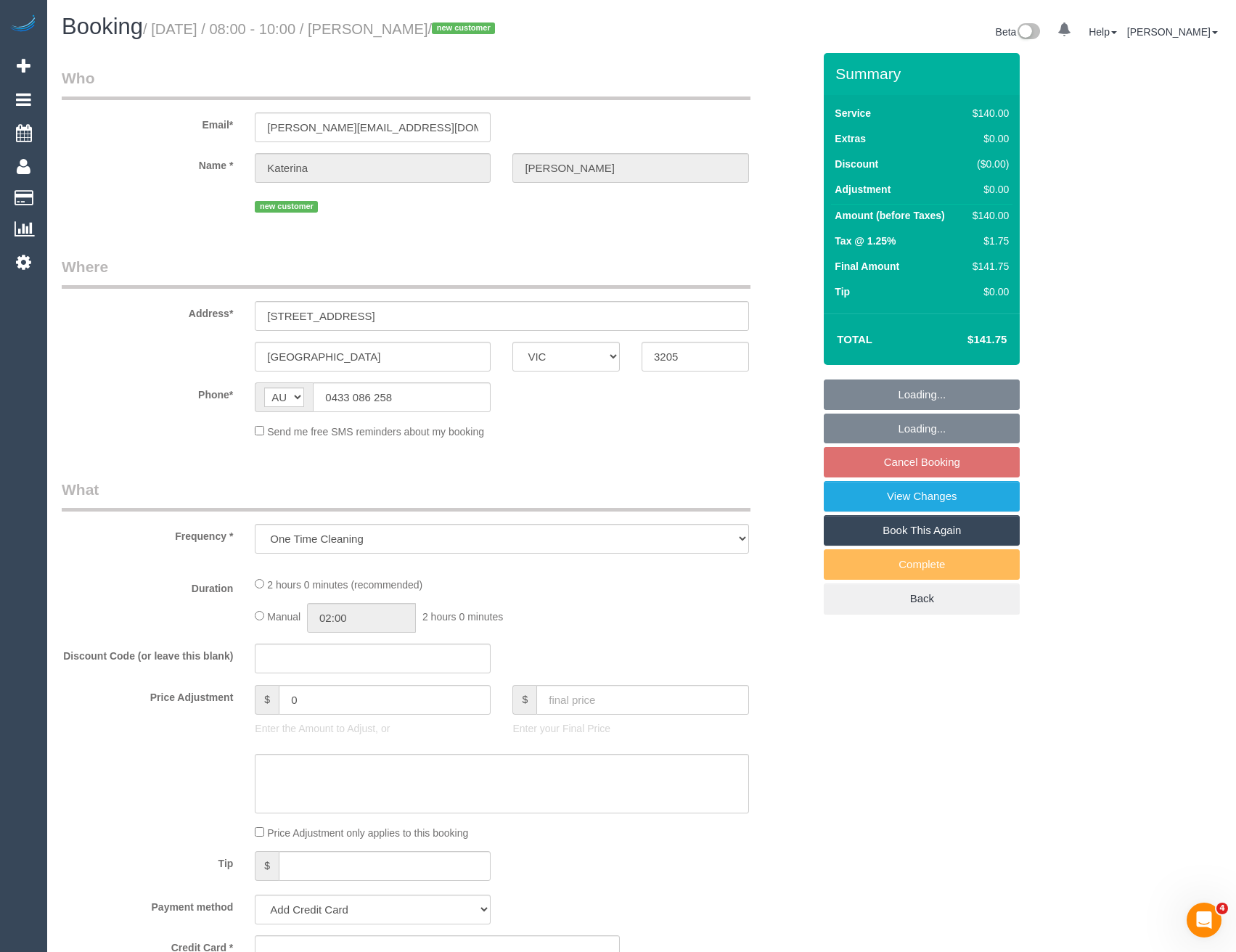
select select "number:25"
select select "number:13"
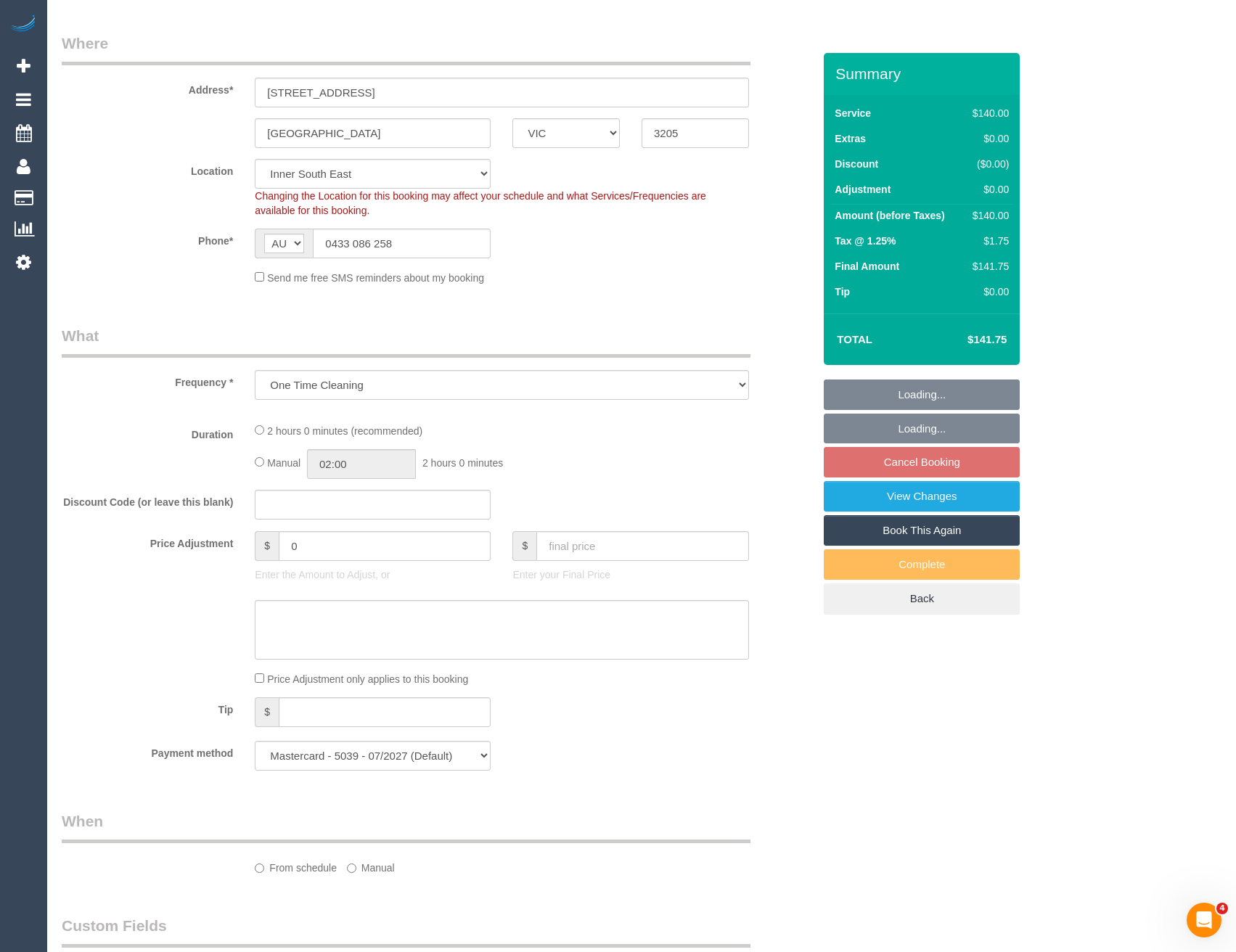
select select "object:684"
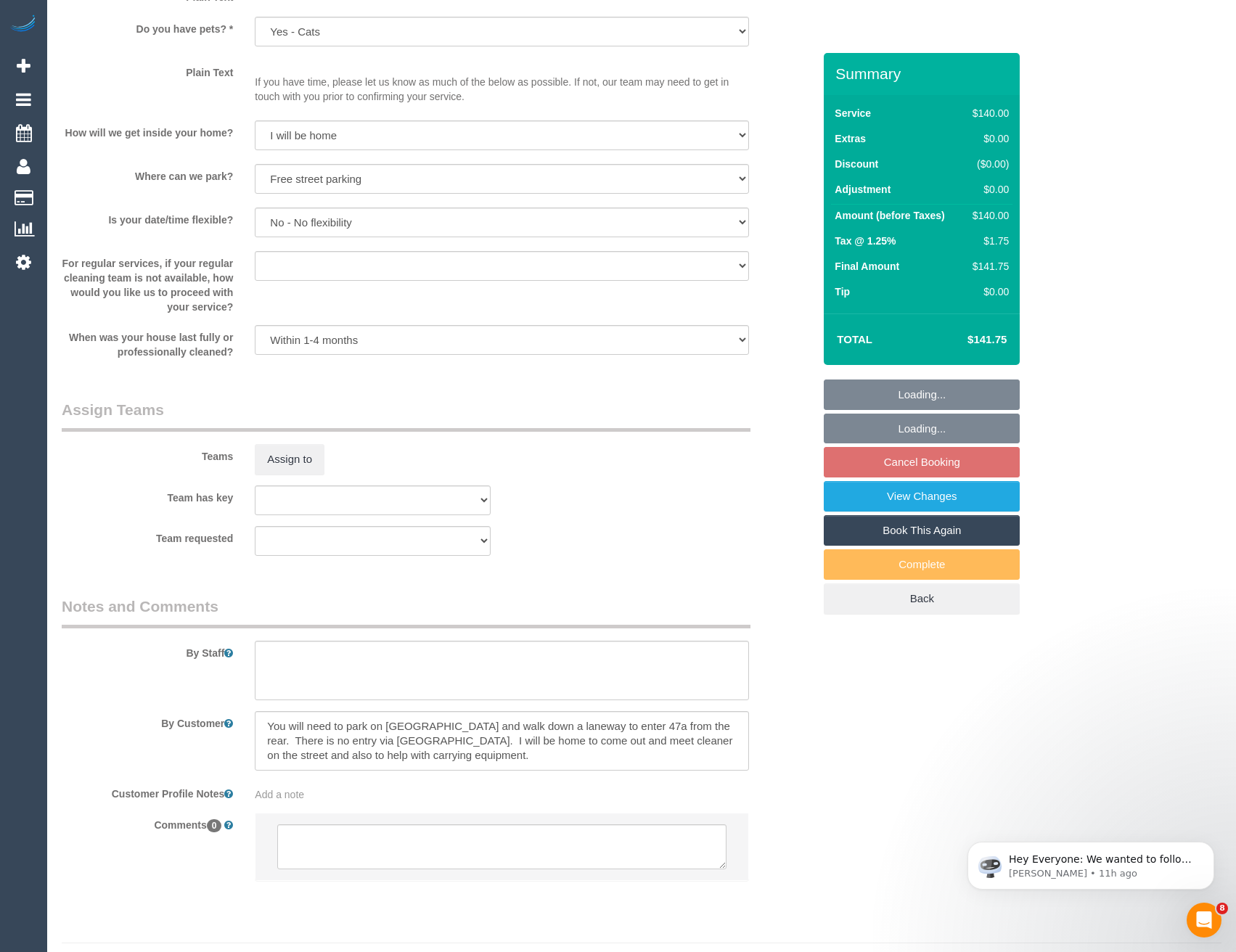
scroll to position [1957, 0]
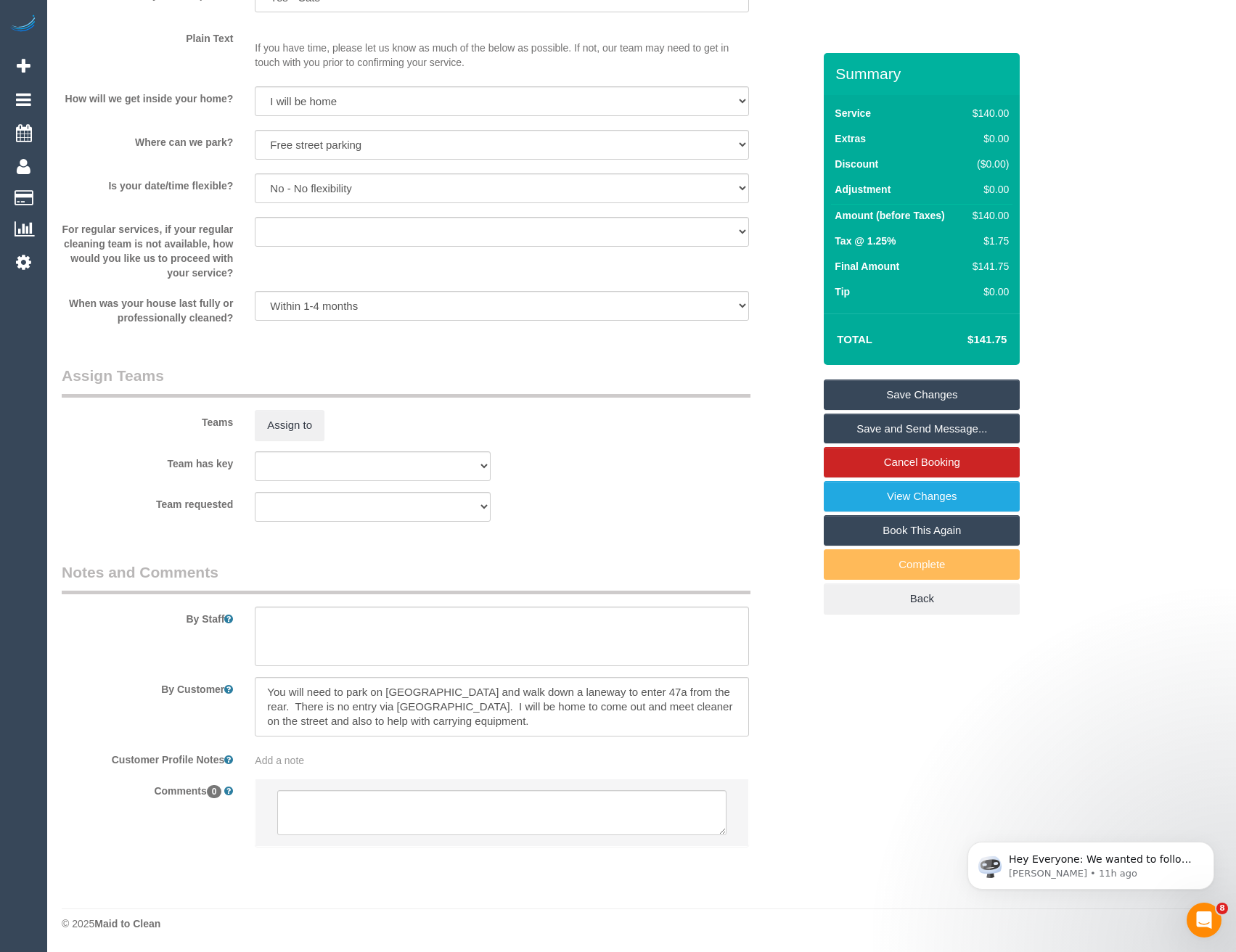
click at [299, 448] on sui-booking-teams "Teams Assign to Team has key (0) Office (1) [PERSON_NAME] (FT) (1) [PERSON_NAME…" at bounding box center [437, 443] width 751 height 157
click at [297, 425] on button "Assign to" at bounding box center [290, 425] width 70 height 30
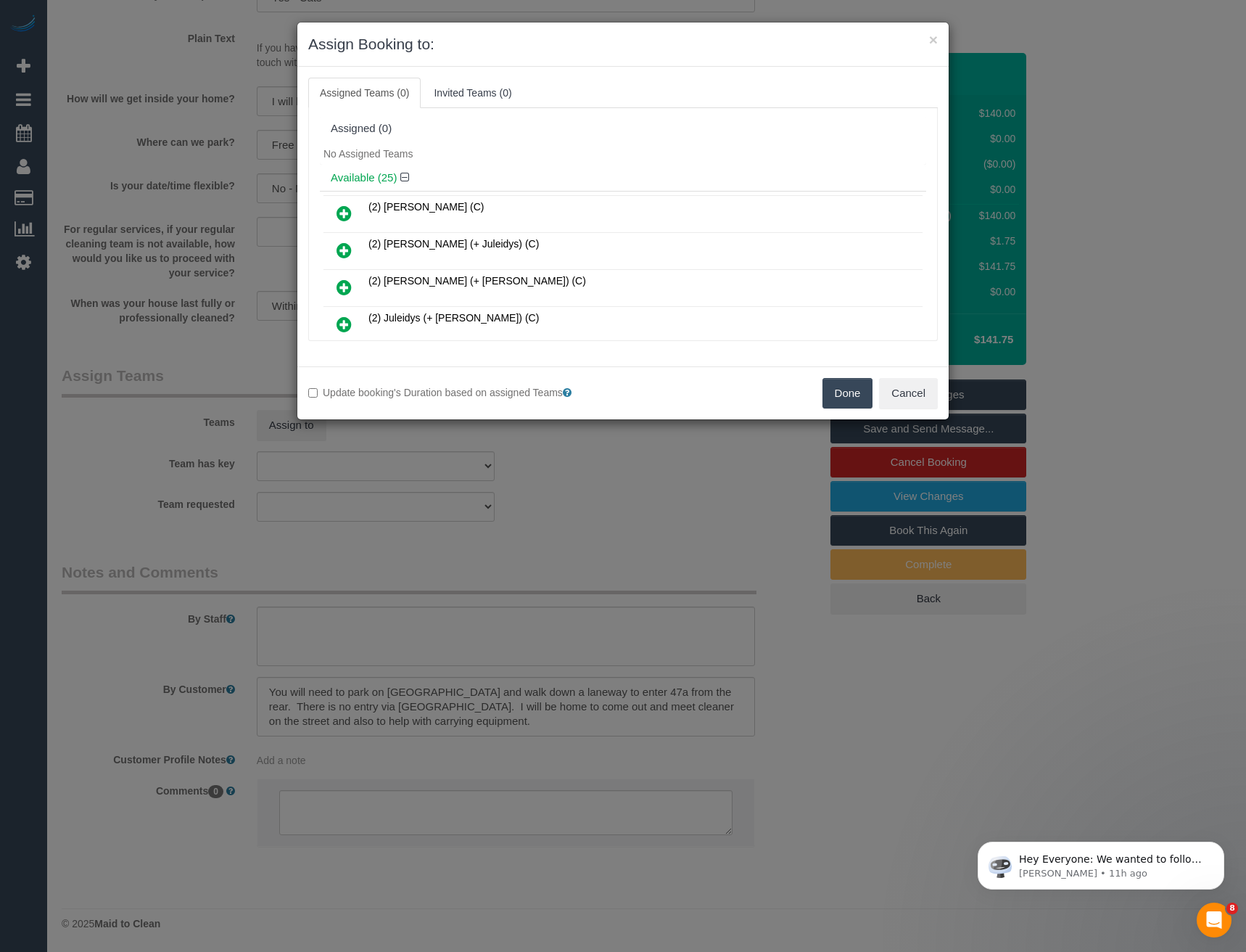
click at [489, 509] on div "× Assign Booking to: Assigned Teams (0) Invited Teams (0) Assigned (0) No Assig…" at bounding box center [623, 476] width 1246 height 952
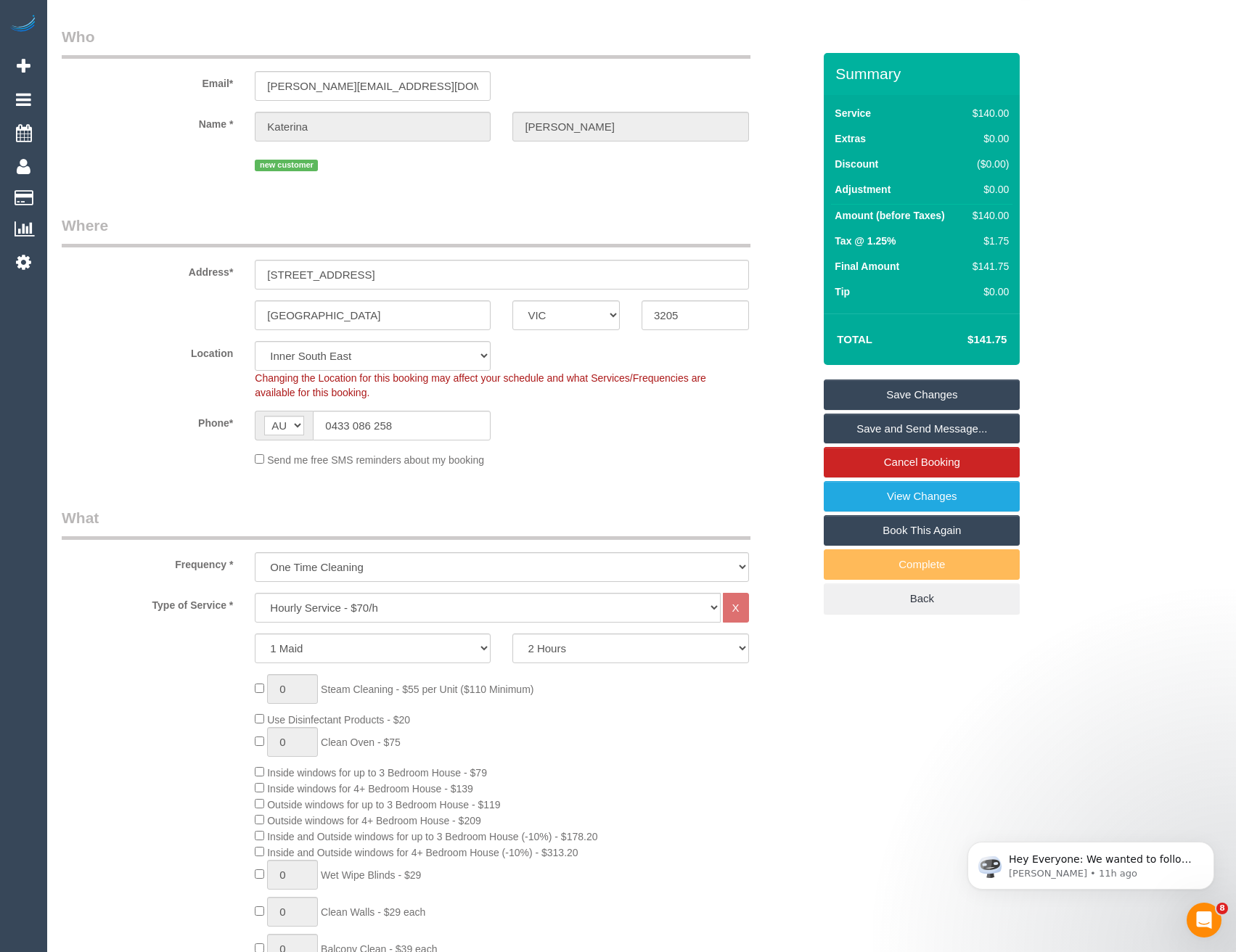
scroll to position [0, 0]
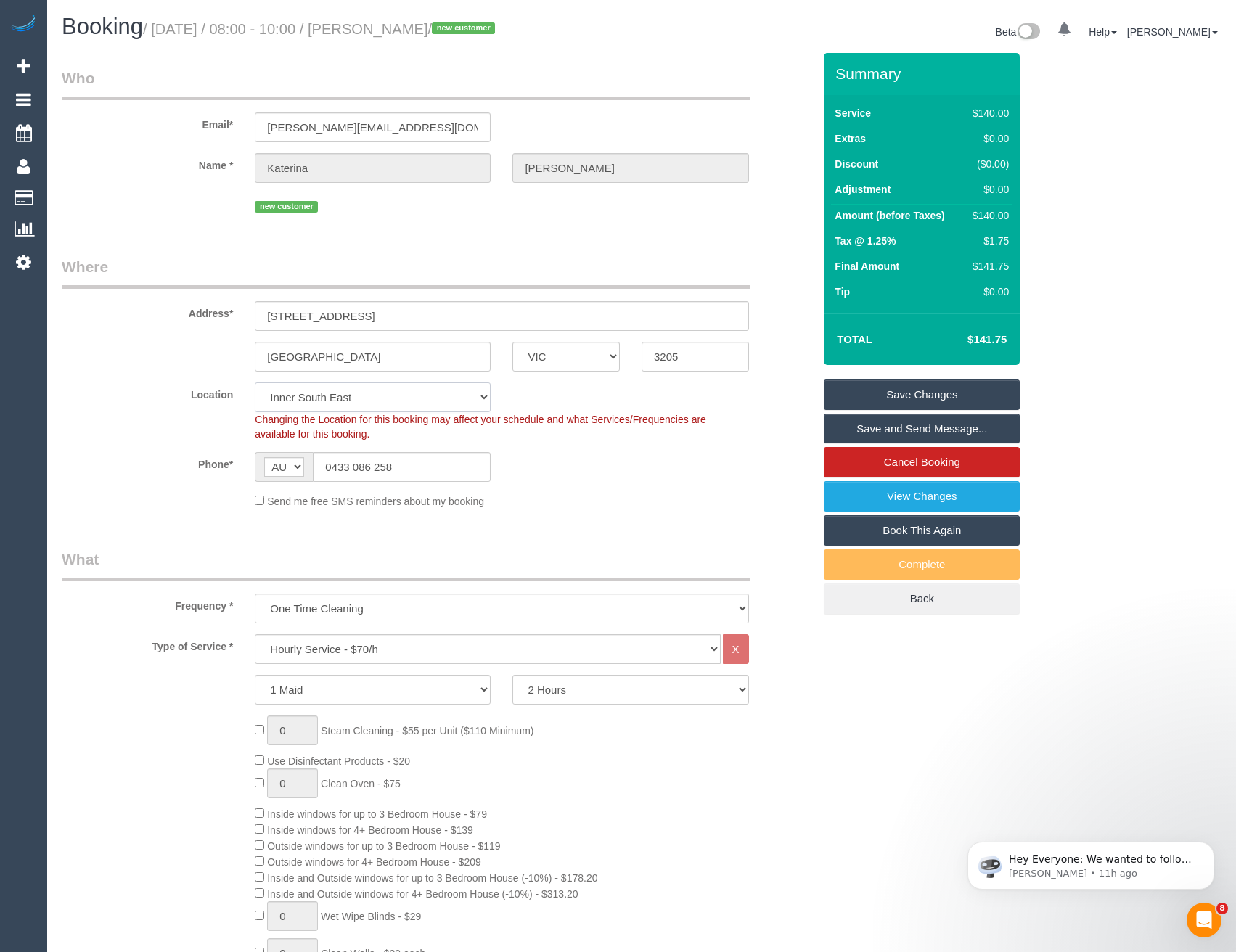
click at [351, 385] on select "Office [GEOGRAPHIC_DATA] (North) East (South) [GEOGRAPHIC_DATA] (East) [GEOGRAP…" at bounding box center [372, 397] width 236 height 30
select select "50"
click at [255, 382] on select "Office [GEOGRAPHIC_DATA] (North) East (South) [GEOGRAPHIC_DATA] (East) [GEOGRAP…" at bounding box center [372, 397] width 236 height 30
click at [554, 459] on div "Phone* AF AL DZ AD AO AI AQ AG AR AM AW AU AT AZ BS BH BD BB BY BE BZ BJ BM BT …" at bounding box center [437, 466] width 772 height 30
select select "object:4198"
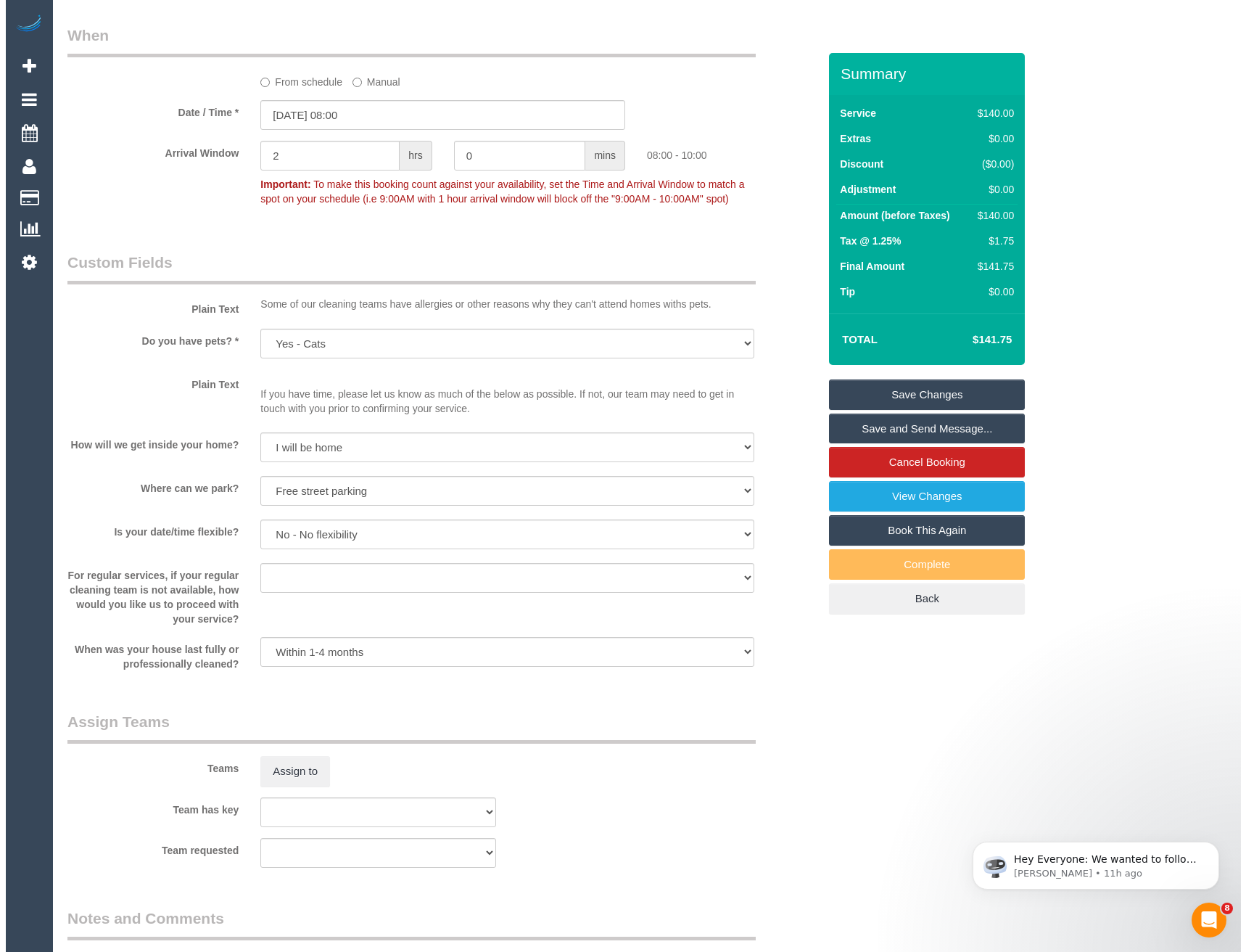
scroll to position [1669, 0]
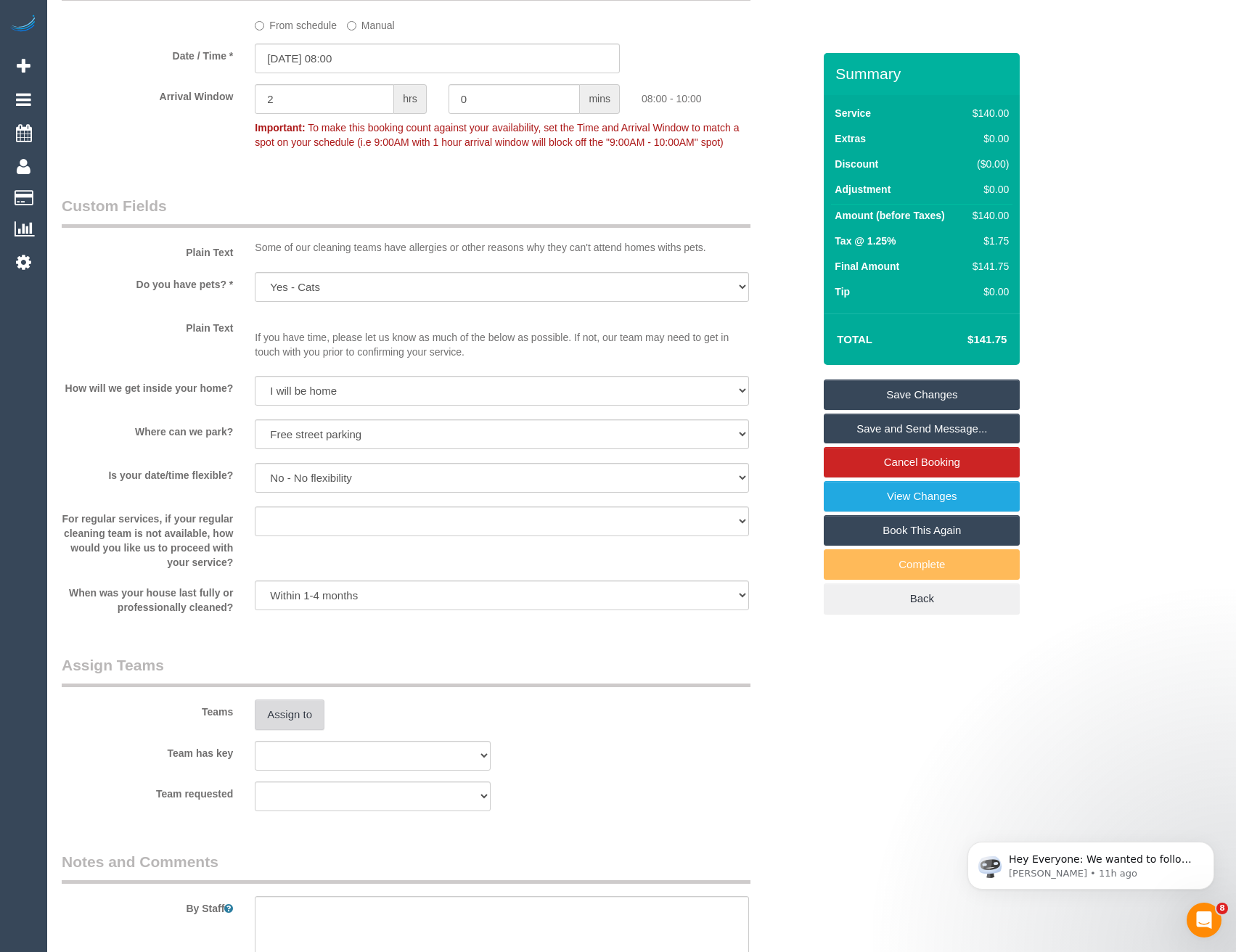
click at [282, 716] on button "Assign to" at bounding box center [290, 714] width 70 height 30
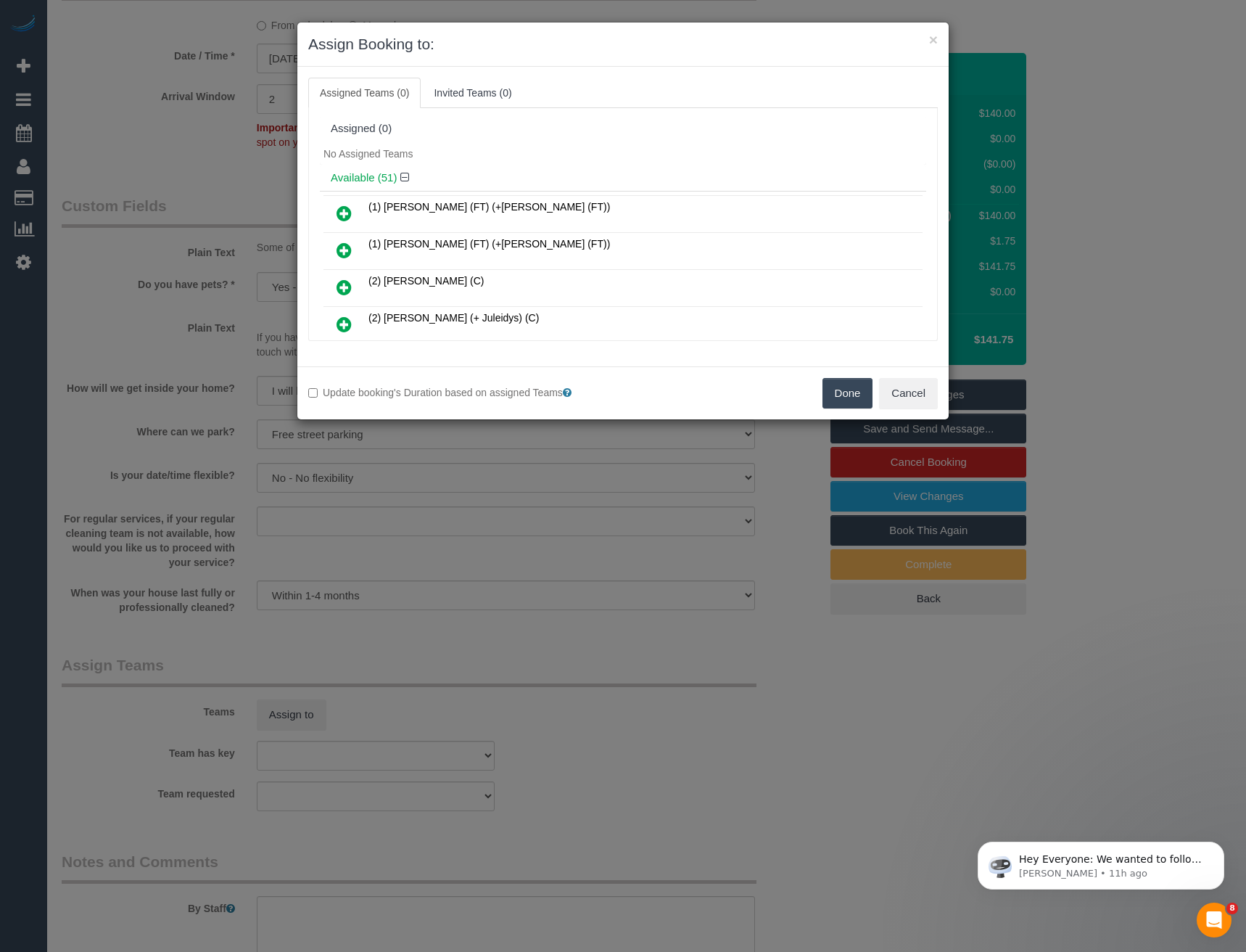
scroll to position [1207, 0]
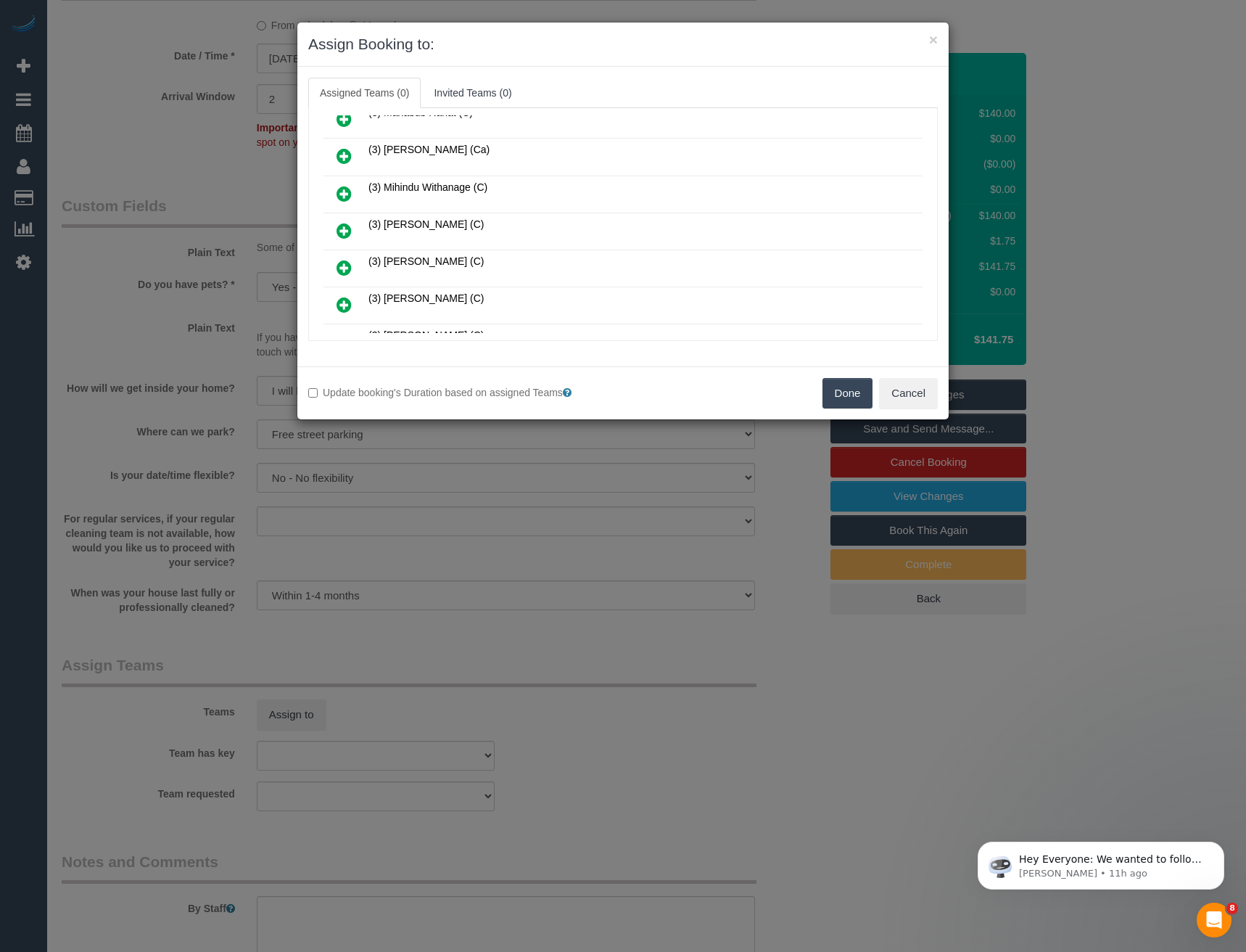
click at [346, 229] on icon at bounding box center [344, 230] width 15 height 18
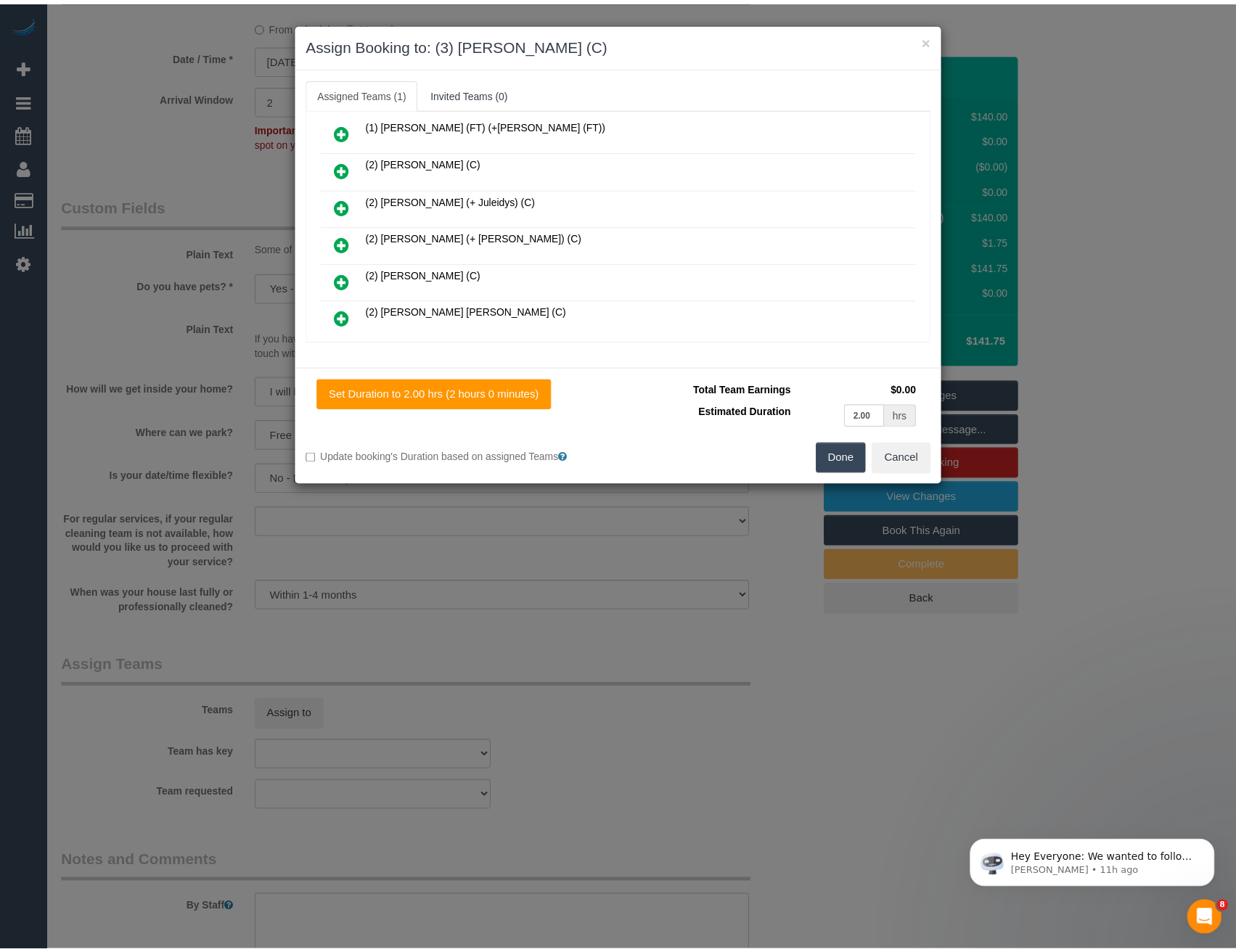
scroll to position [0, 0]
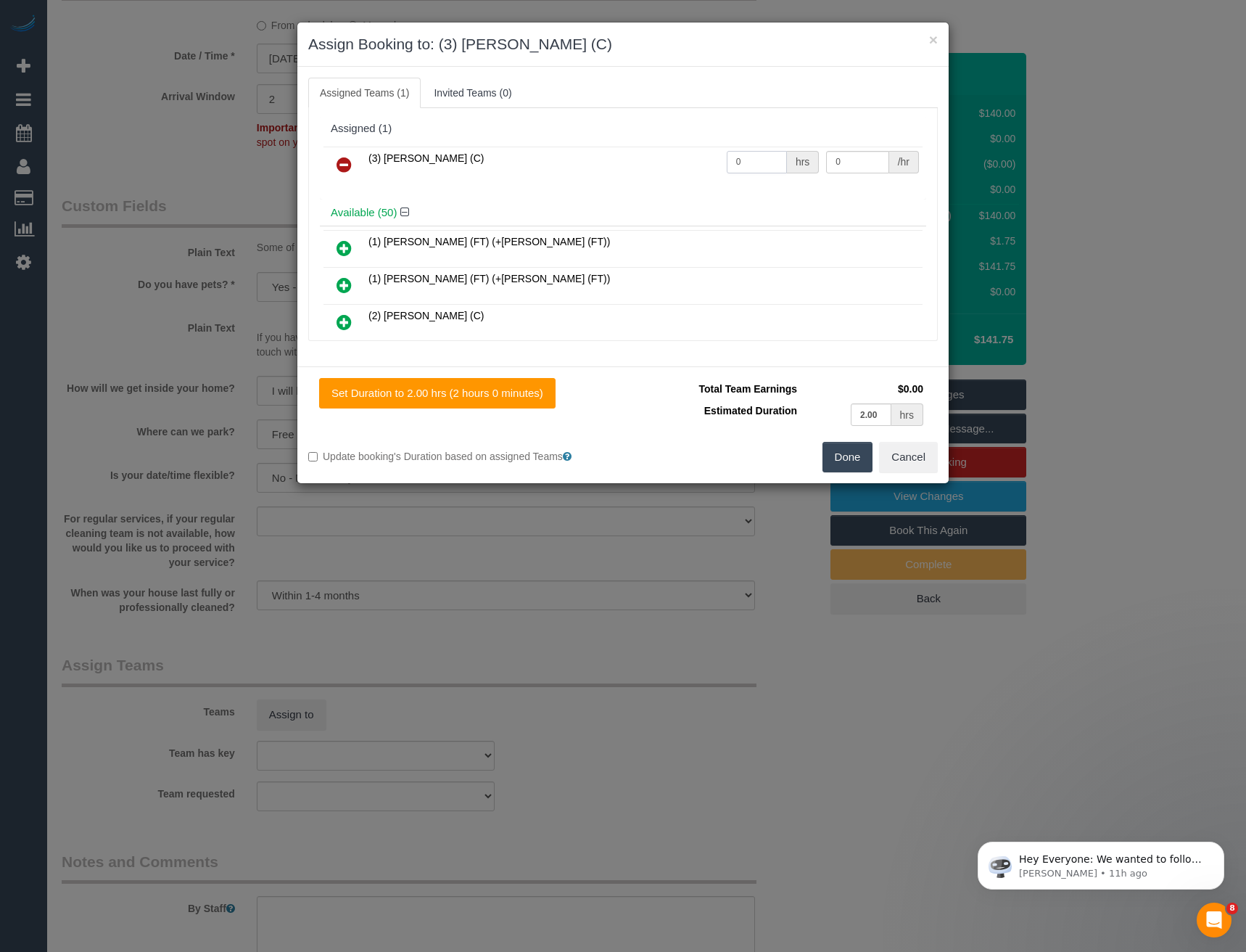
drag, startPoint x: 742, startPoint y: 161, endPoint x: 548, endPoint y: 157, distance: 194.0
click at [642, 161] on tr "(3) [PERSON_NAME] (C) 0 hrs 0 /hr" at bounding box center [623, 165] width 599 height 37
type input "2"
type input "35"
click at [849, 454] on button "Done" at bounding box center [848, 456] width 51 height 30
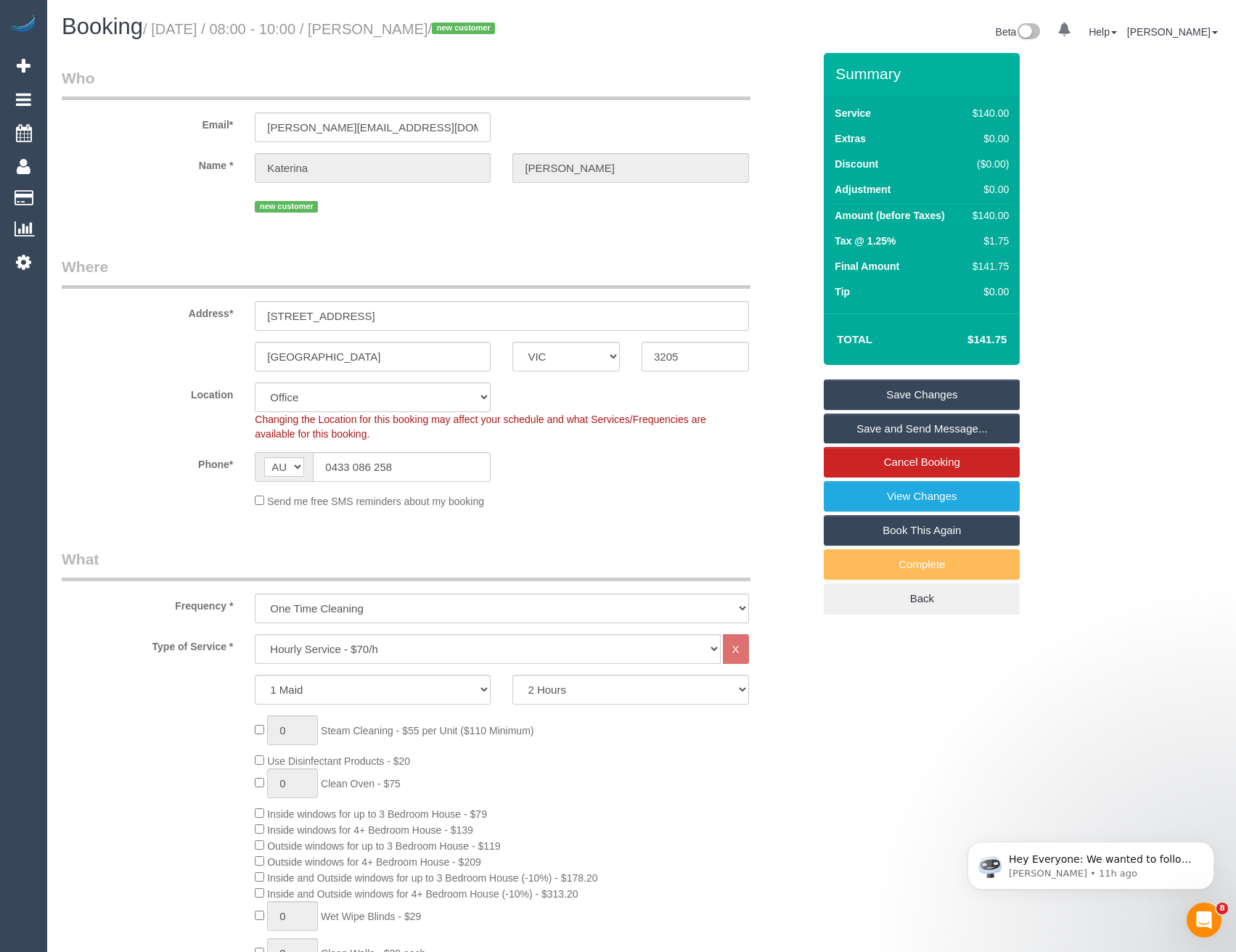
click at [866, 428] on link "Save and Send Message..." at bounding box center [922, 428] width 196 height 30
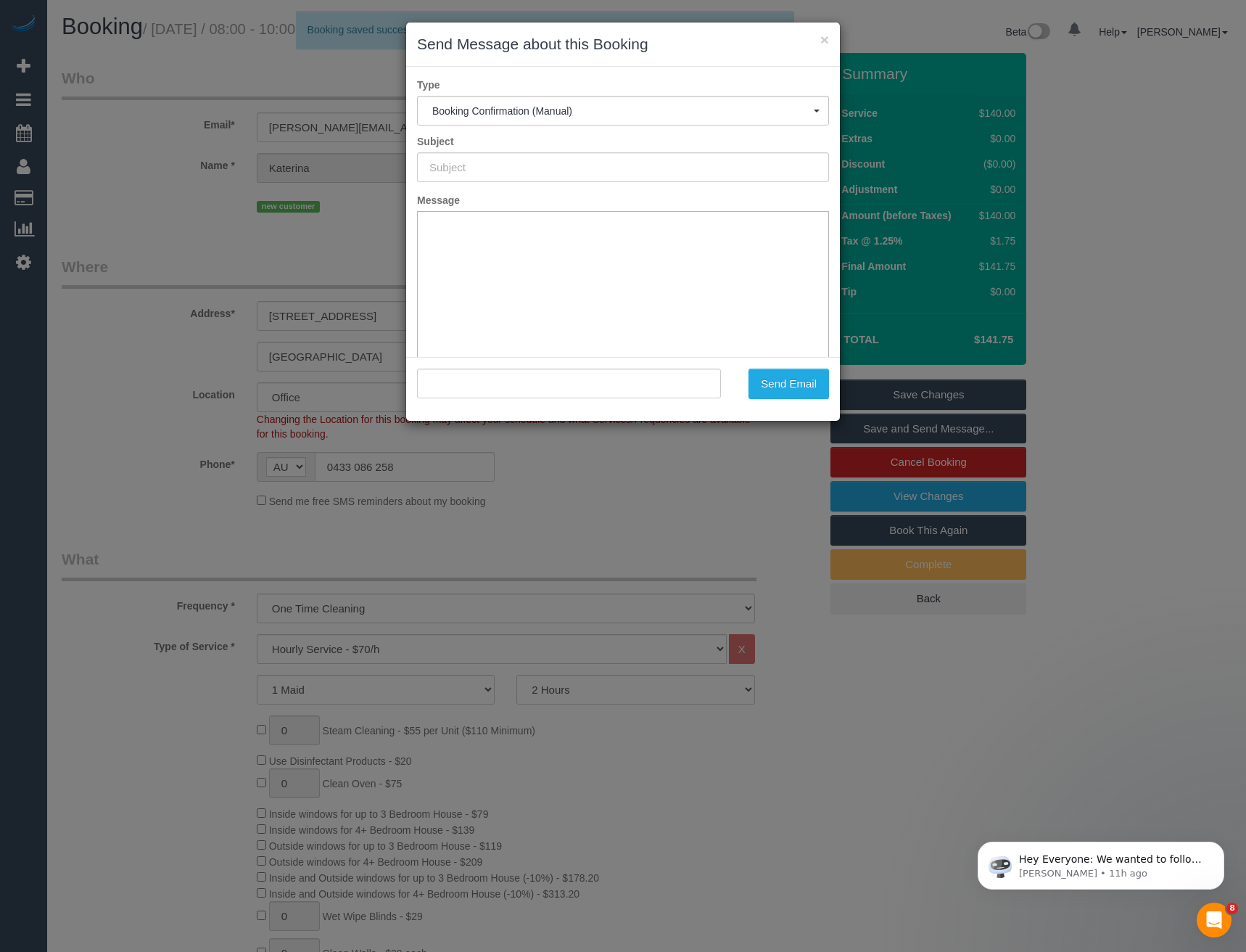
type input "Booking Confirmed"
type input ""[PERSON_NAME]" <[PERSON_NAME][EMAIL_ADDRESS][DOMAIN_NAME]>"
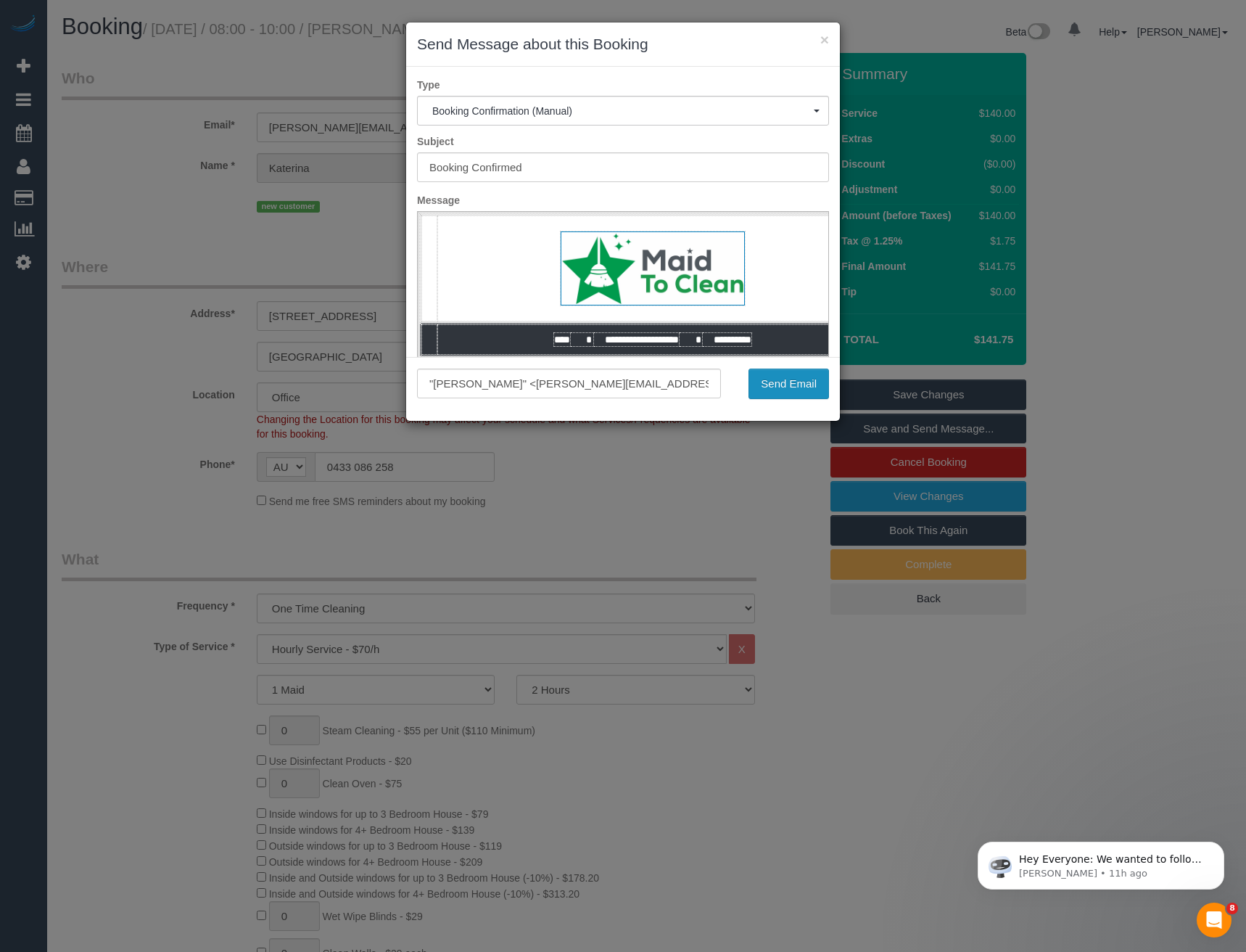
click at [784, 386] on button "Send Email" at bounding box center [788, 383] width 80 height 30
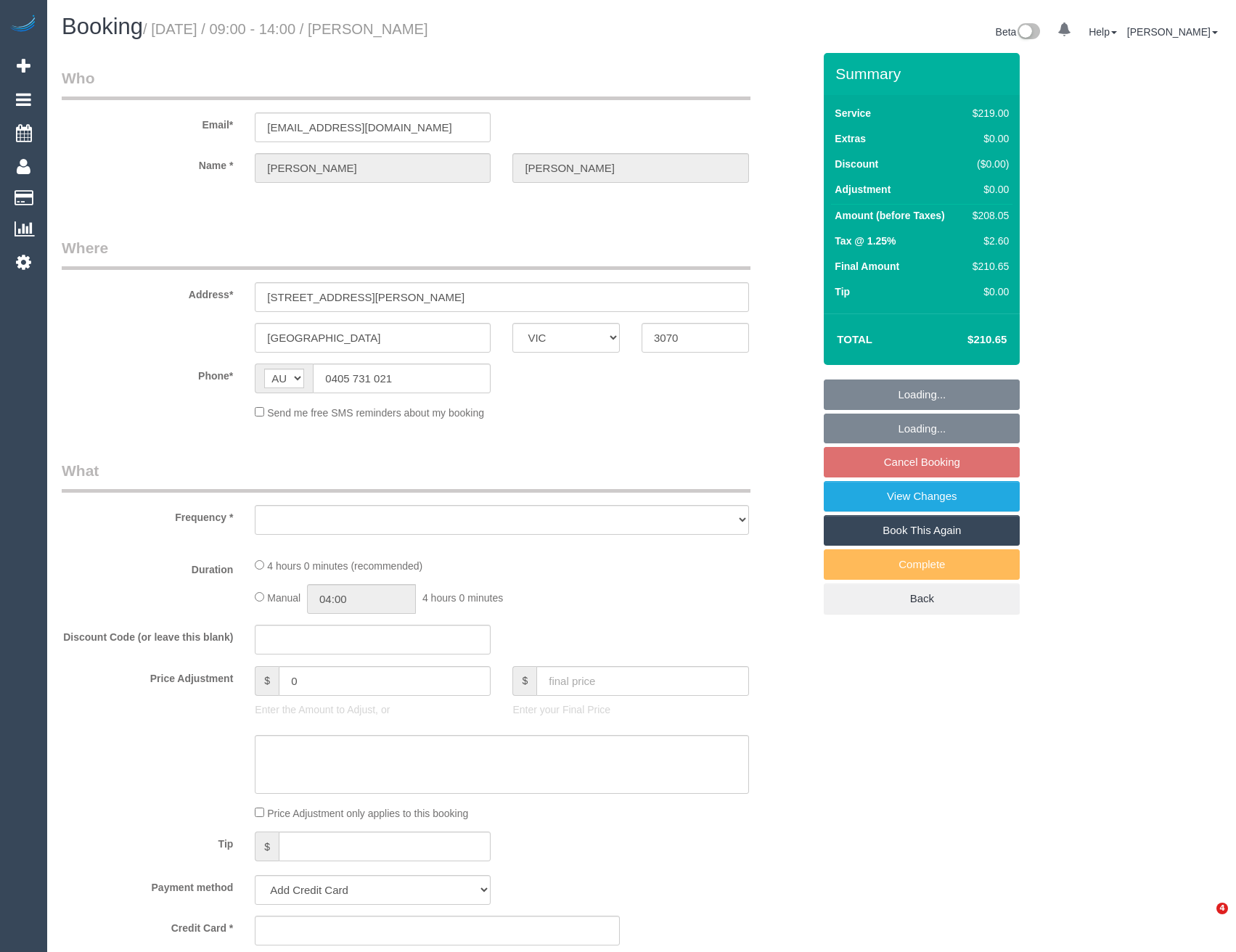
select select "VIC"
select select "string:stripe-pm_1NxnjH2GScqysDRVPiyGnliZ"
select select "number:27"
select select "number:15"
select select "number:19"
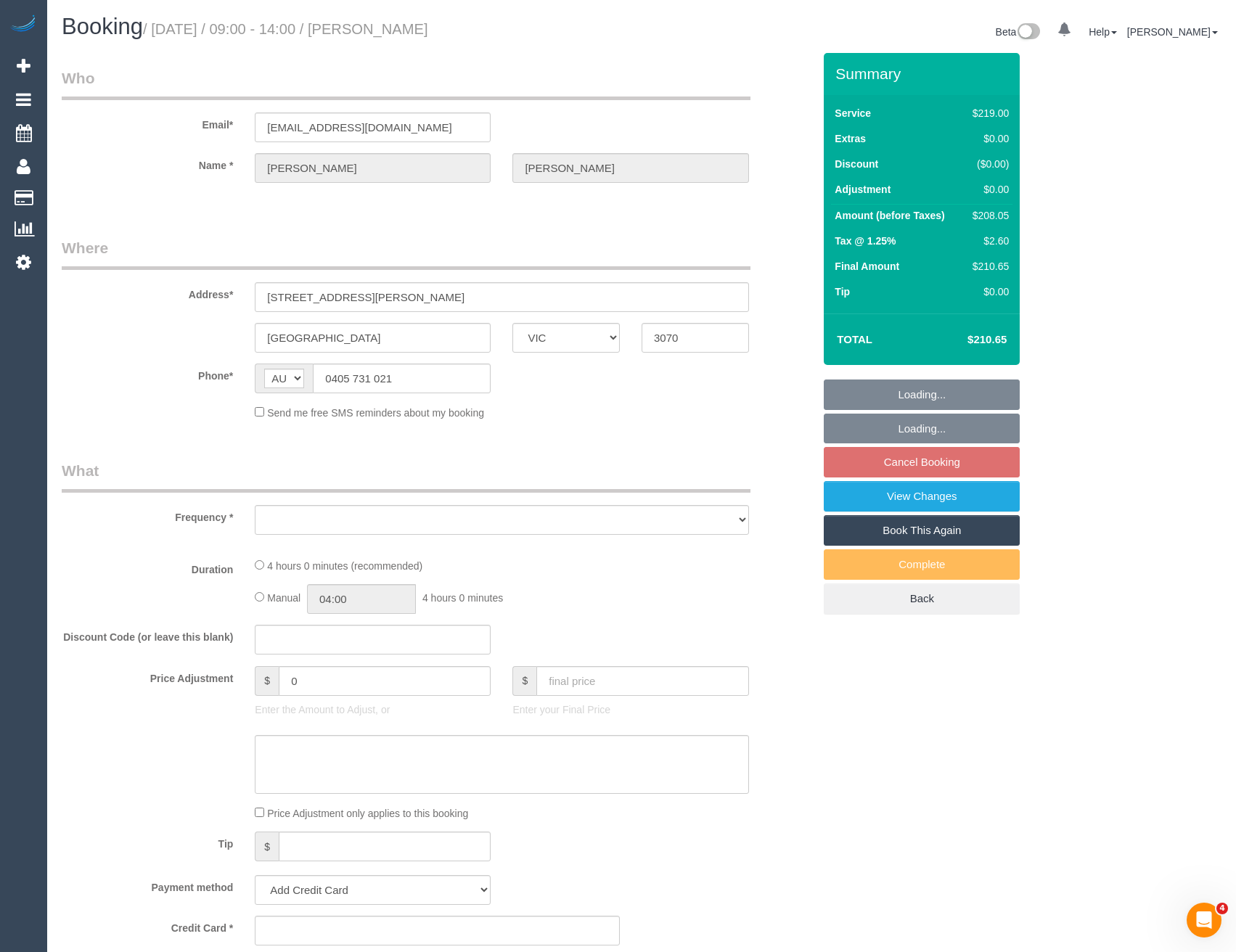
select select "number:22"
select select "number:34"
select select "number:12"
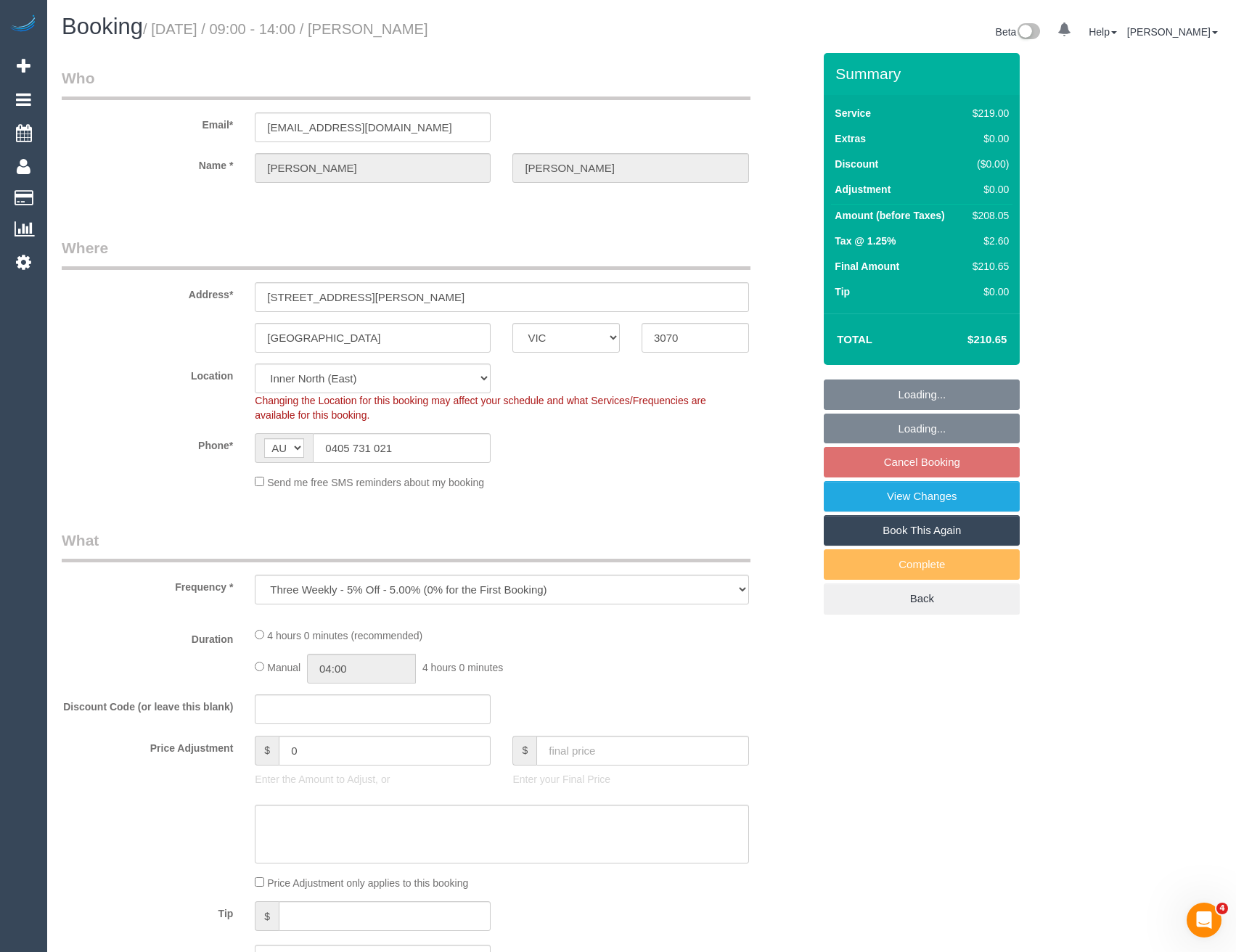
select select "object:689"
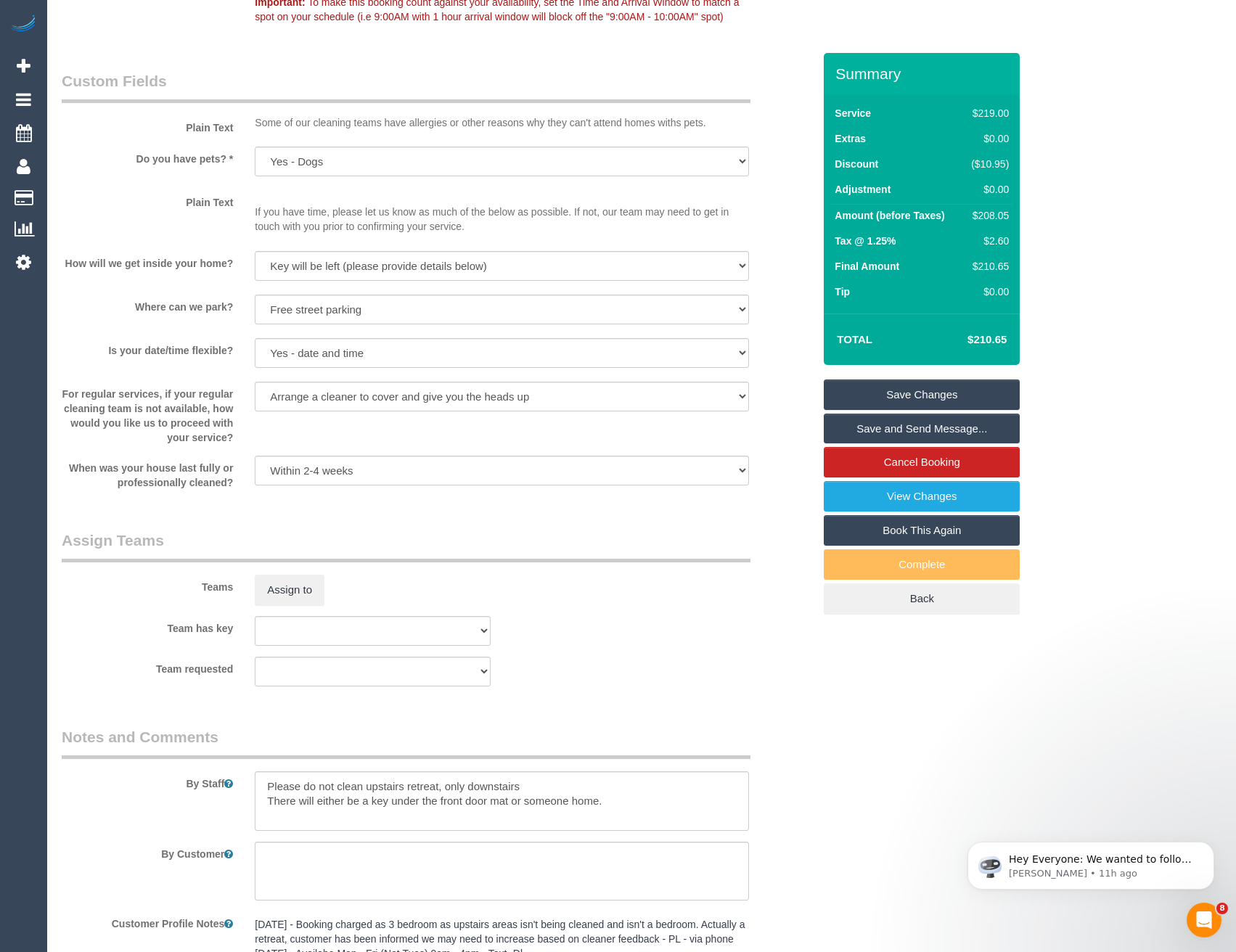
scroll to position [1958, 0]
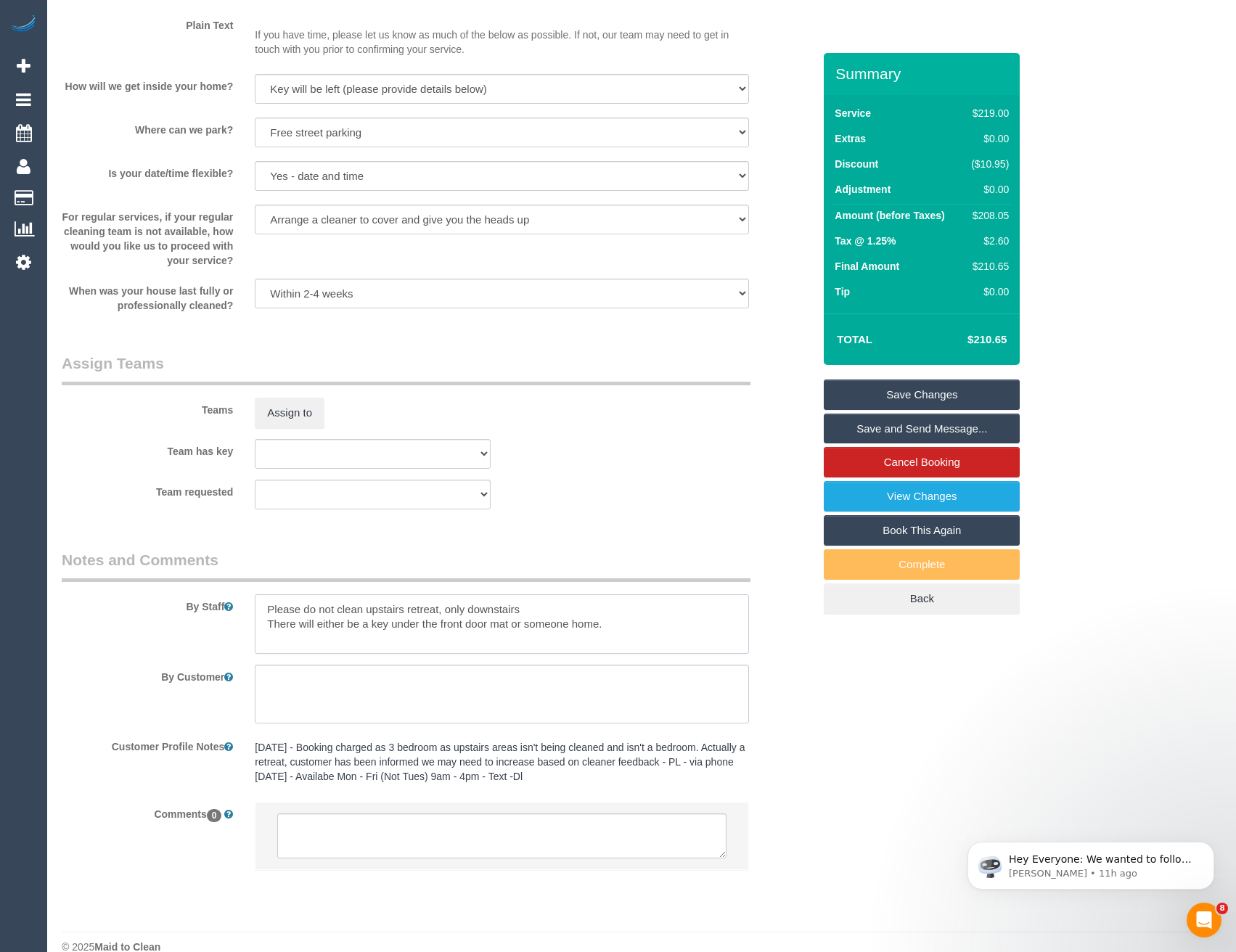
drag, startPoint x: 270, startPoint y: 608, endPoint x: 273, endPoint y: 602, distance: 6.7
click at [270, 608] on textarea at bounding box center [501, 623] width 494 height 59
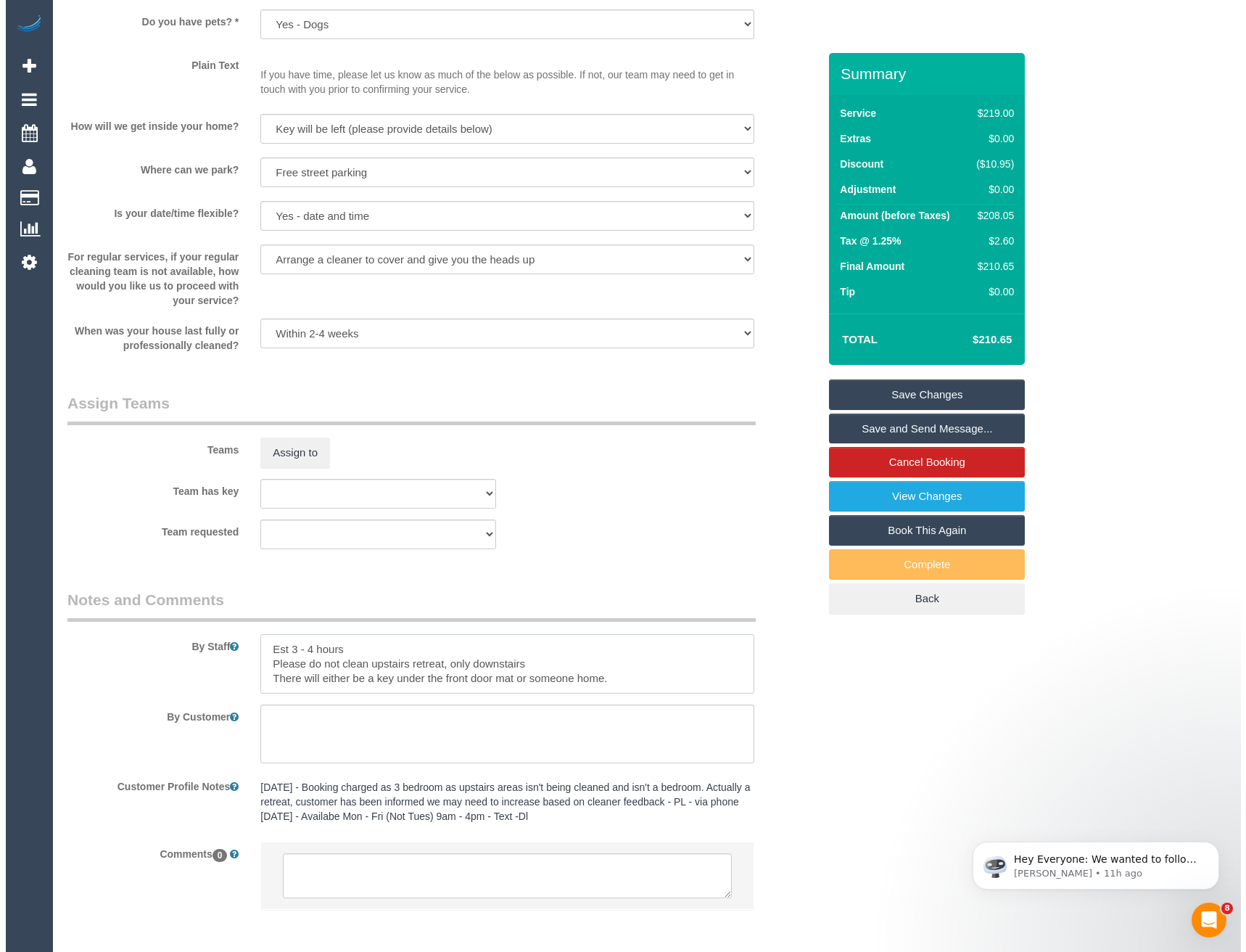
scroll to position [1885, 0]
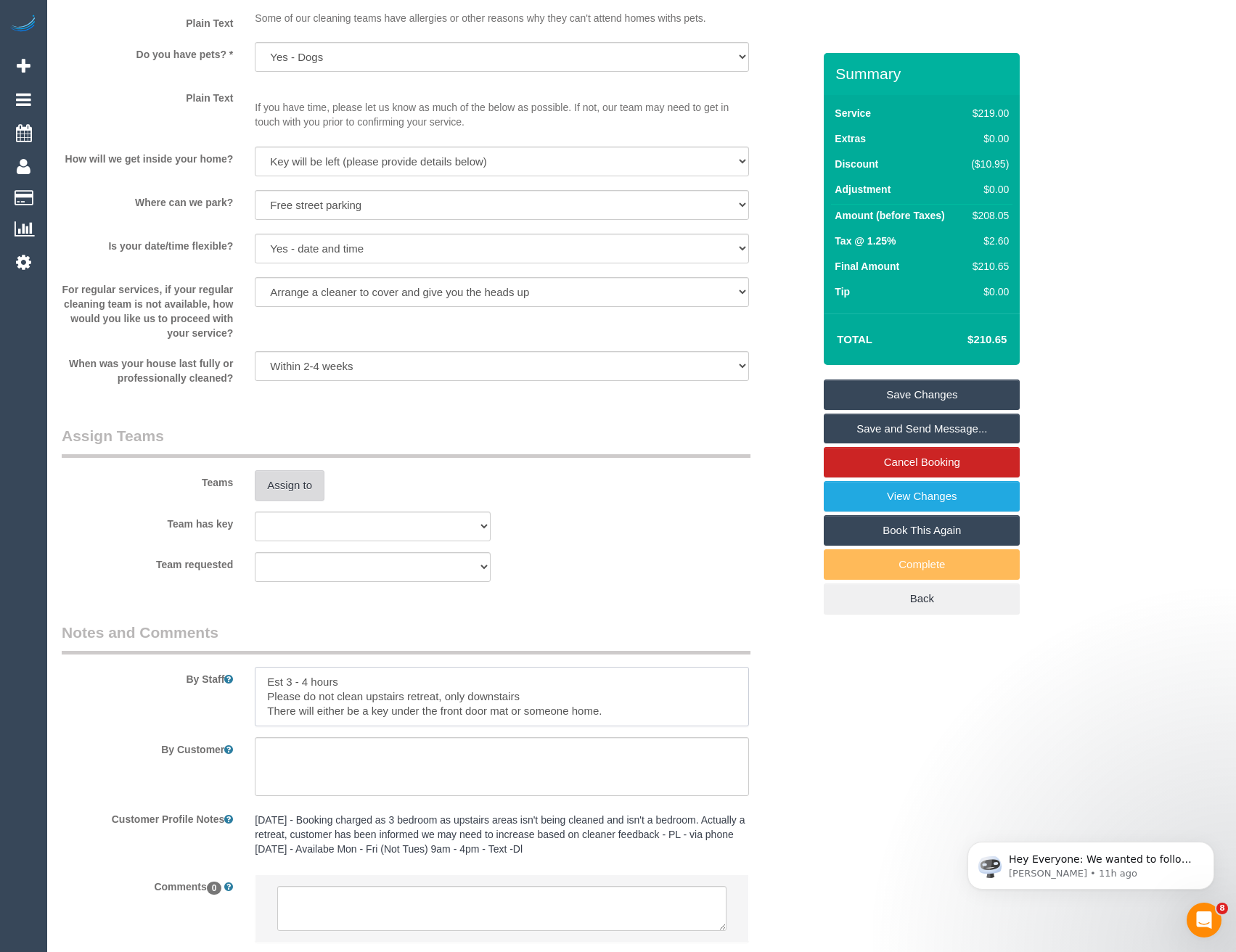
type textarea "Est 3 - 4 hours Please do not clean upstairs retreat, only downstairs There wil…"
click at [304, 481] on button "Assign to" at bounding box center [290, 485] width 70 height 30
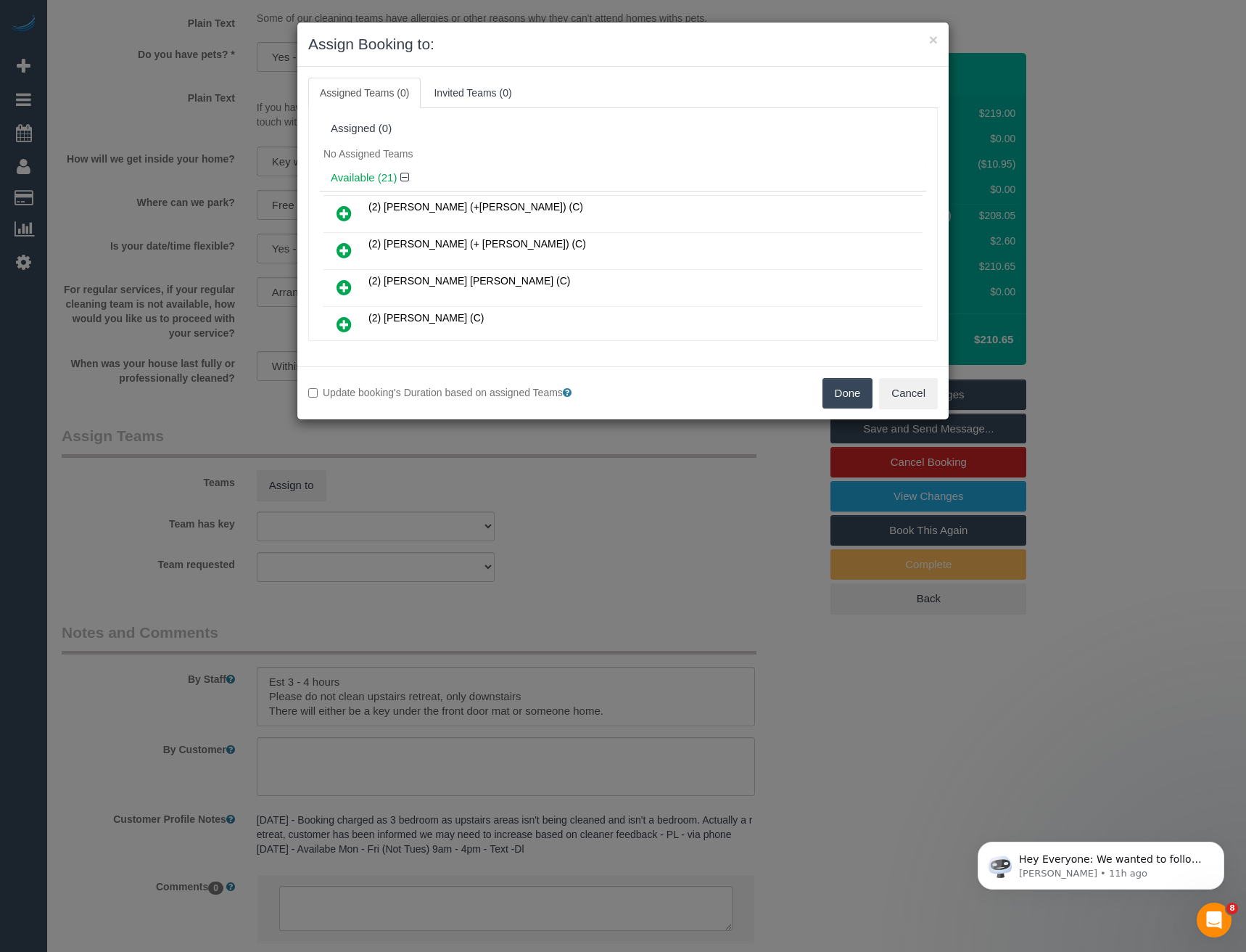
scroll to position [242, 0]
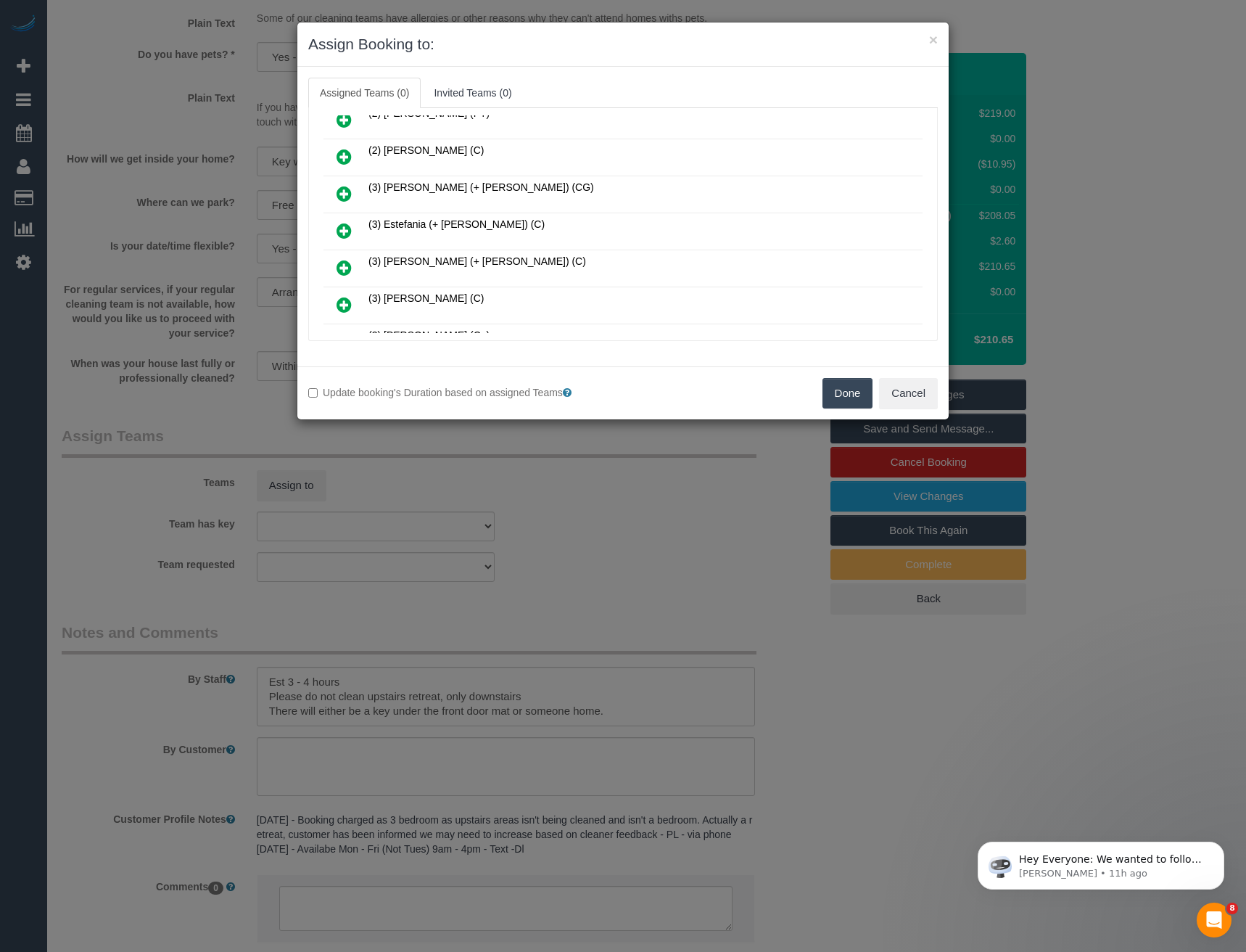
click at [345, 228] on icon at bounding box center [344, 230] width 15 height 18
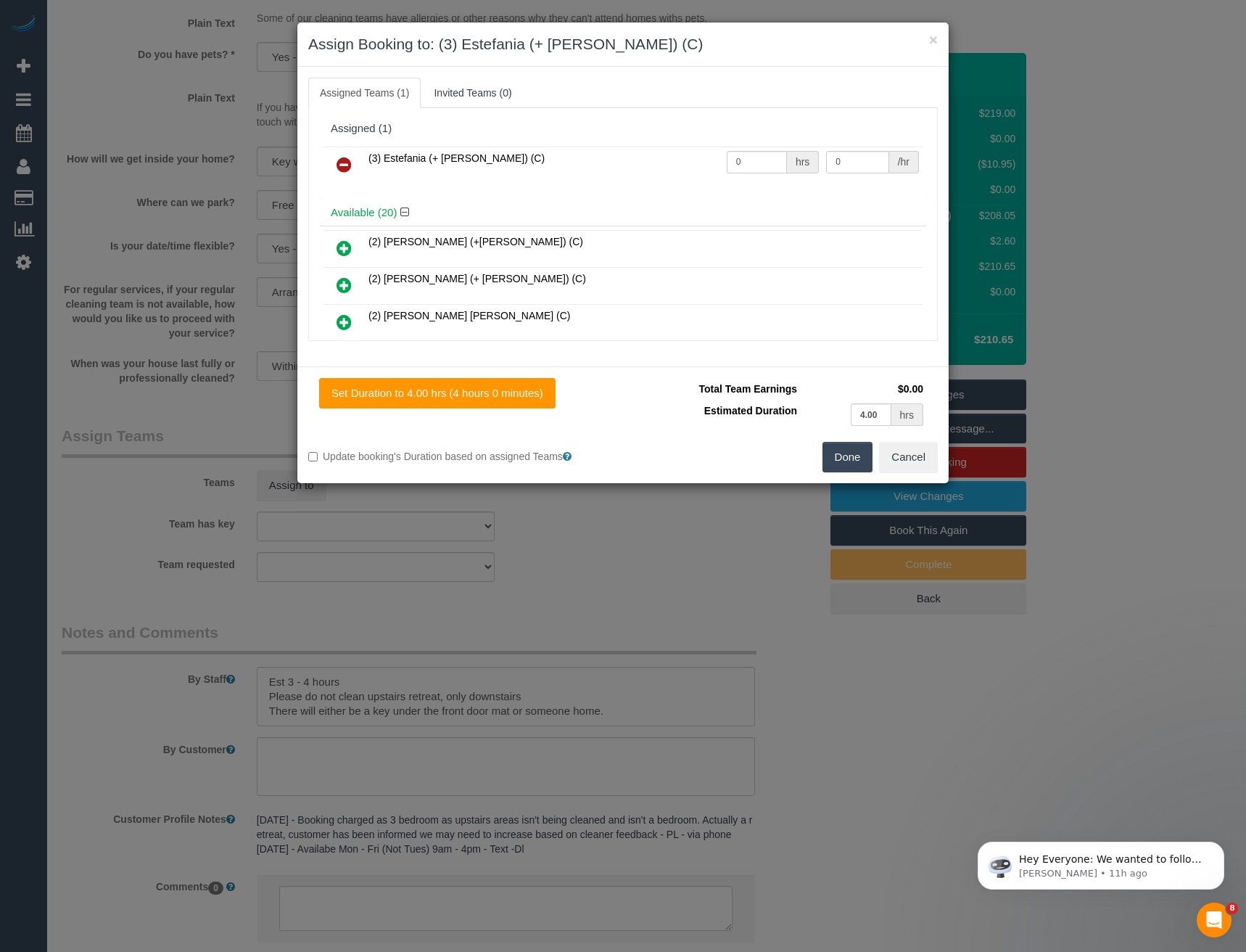
scroll to position [389, 0]
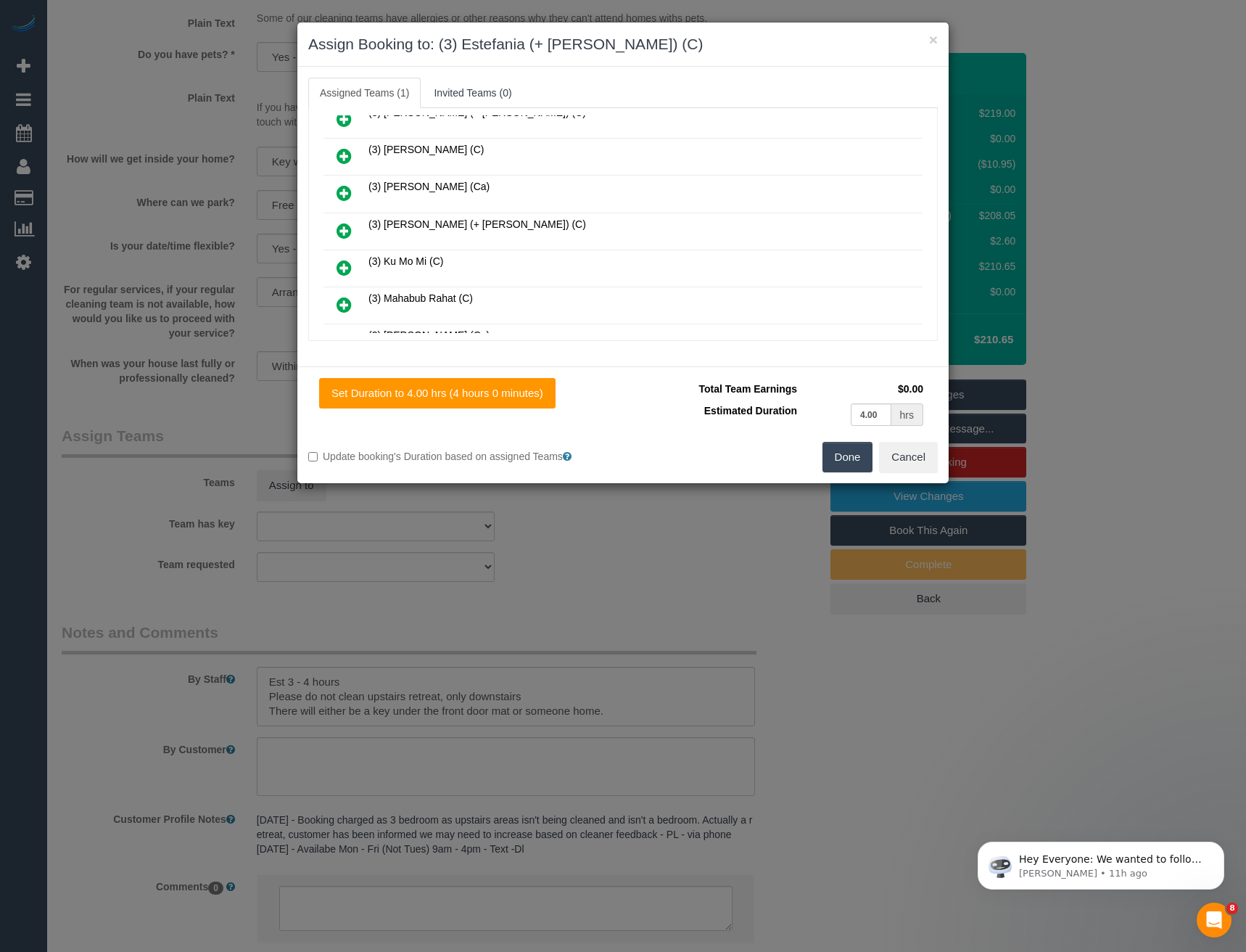
click at [347, 231] on icon at bounding box center [344, 230] width 15 height 18
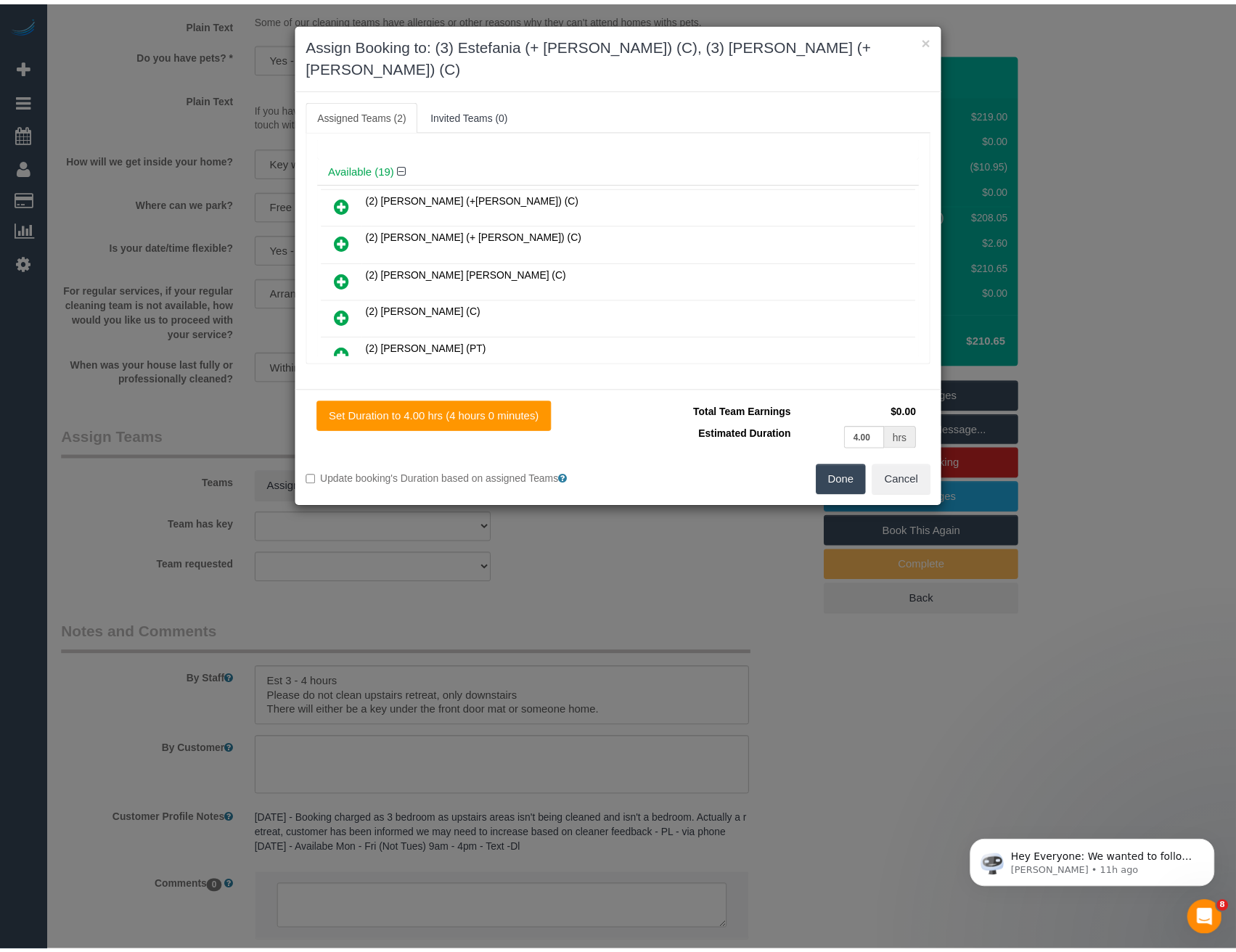
scroll to position [0, 0]
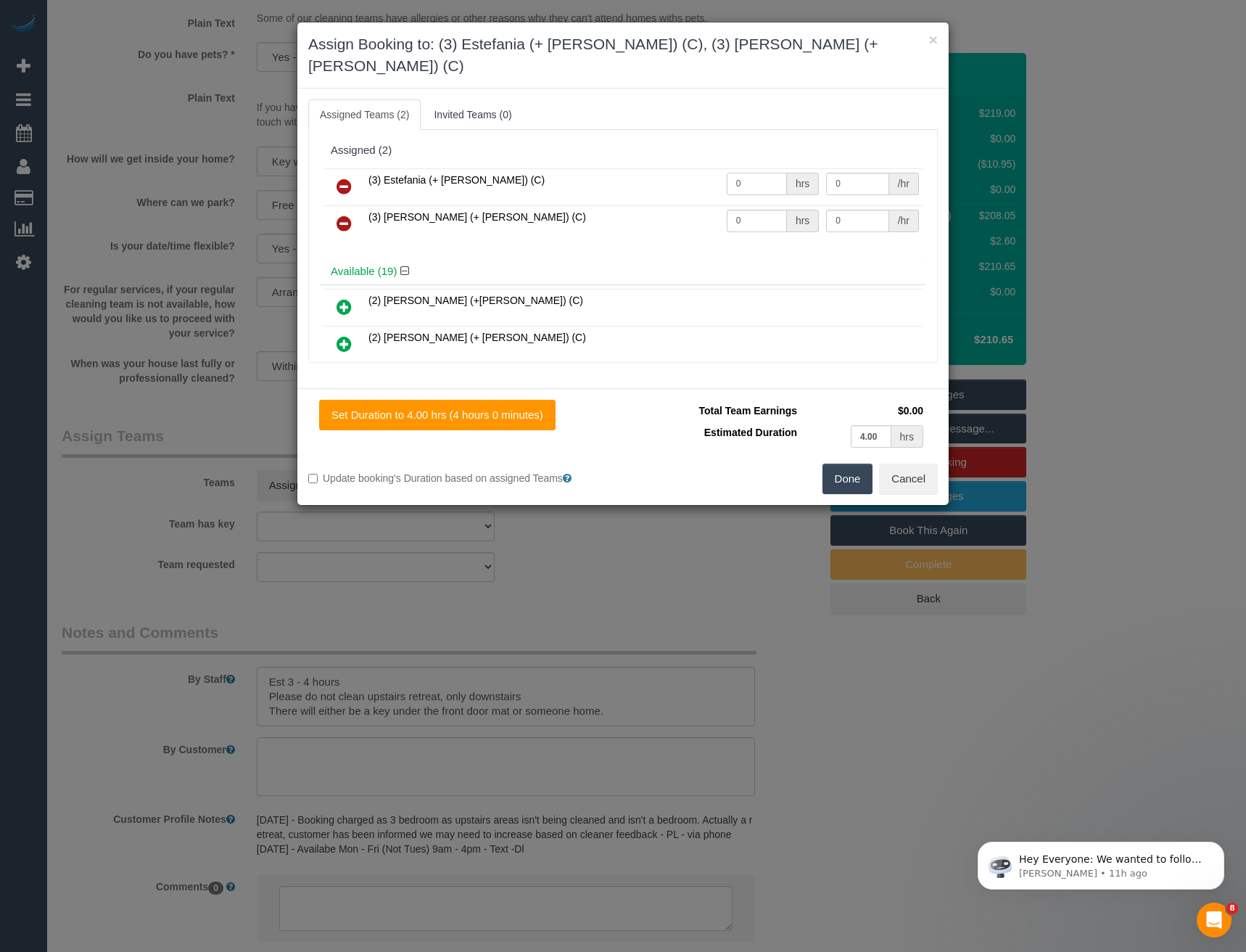
drag, startPoint x: 746, startPoint y: 155, endPoint x: 681, endPoint y: 161, distance: 65.3
click at [687, 168] on tr "(3) Estefania (+ [PERSON_NAME]) (C) 0 hrs 0 /hr" at bounding box center [623, 187] width 599 height 37
type input "1"
type input "65"
drag, startPoint x: 758, startPoint y: 206, endPoint x: 595, endPoint y: 224, distance: 164.0
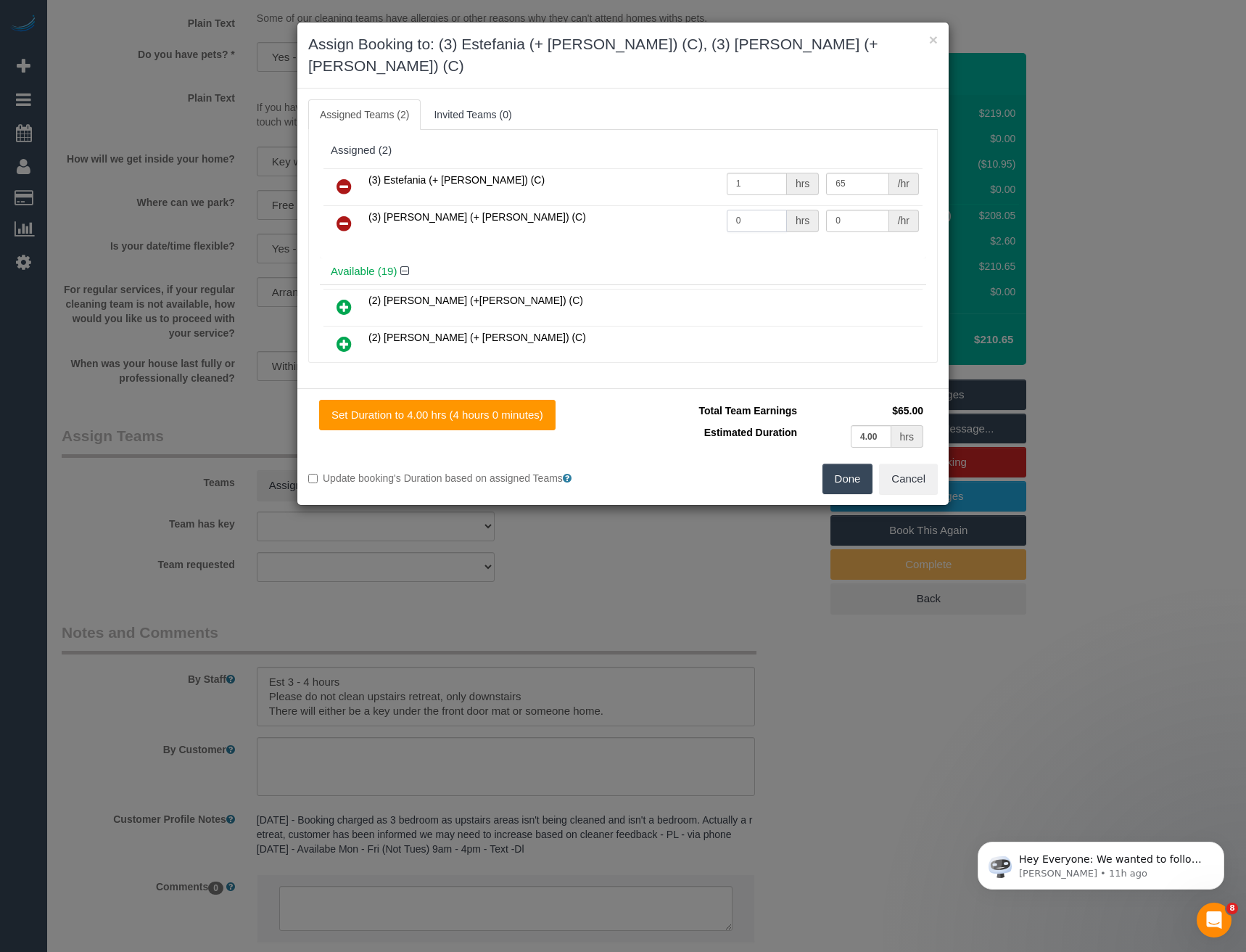
click at [608, 224] on div "(3) Estefania (+ [PERSON_NAME]) (C) 1 hrs 65 /hr (3) [PERSON_NAME] (+ [PERSON_N…" at bounding box center [622, 211] width 606 height 93
type input "1"
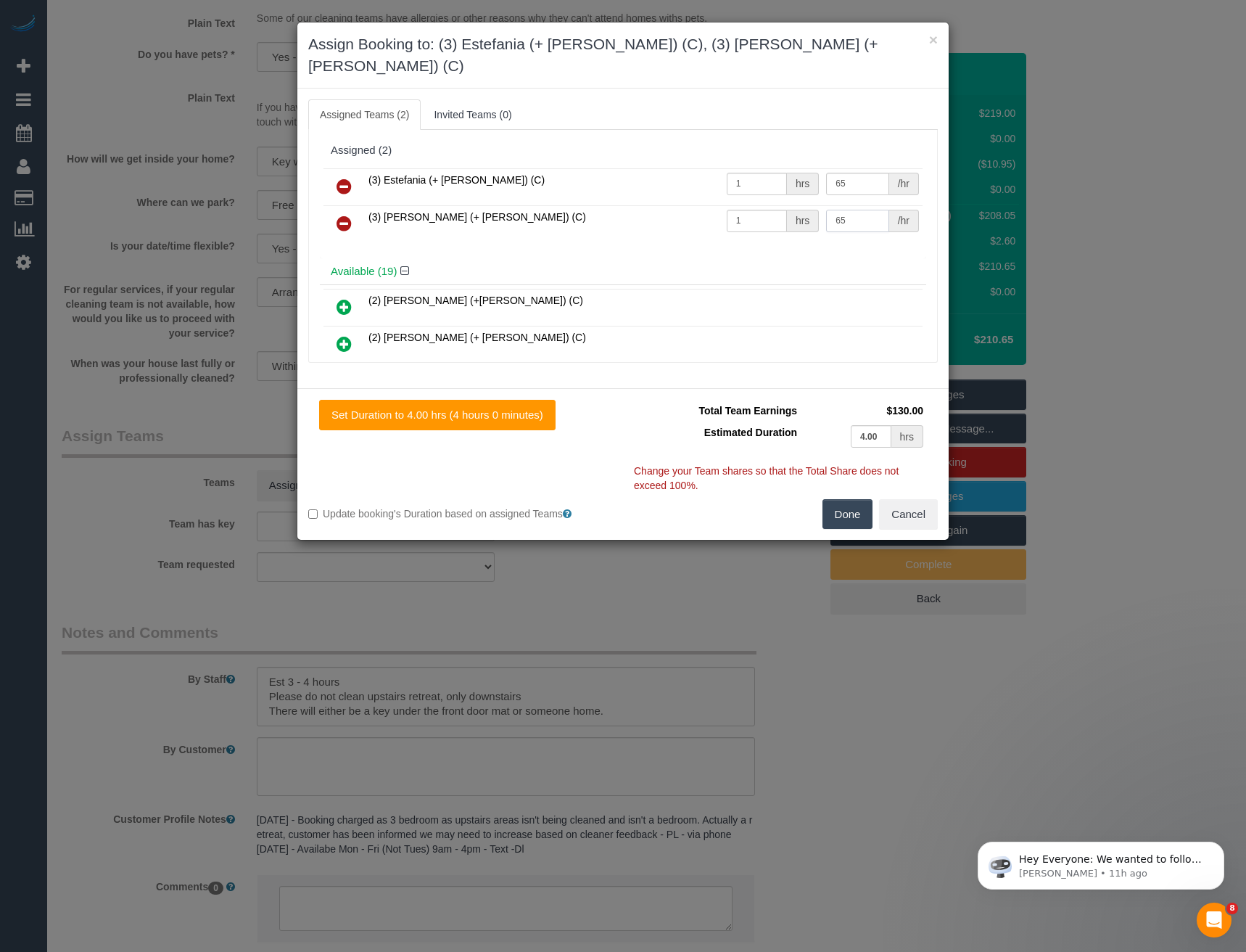
type input "65"
click at [855, 499] on button "Done" at bounding box center [848, 513] width 51 height 30
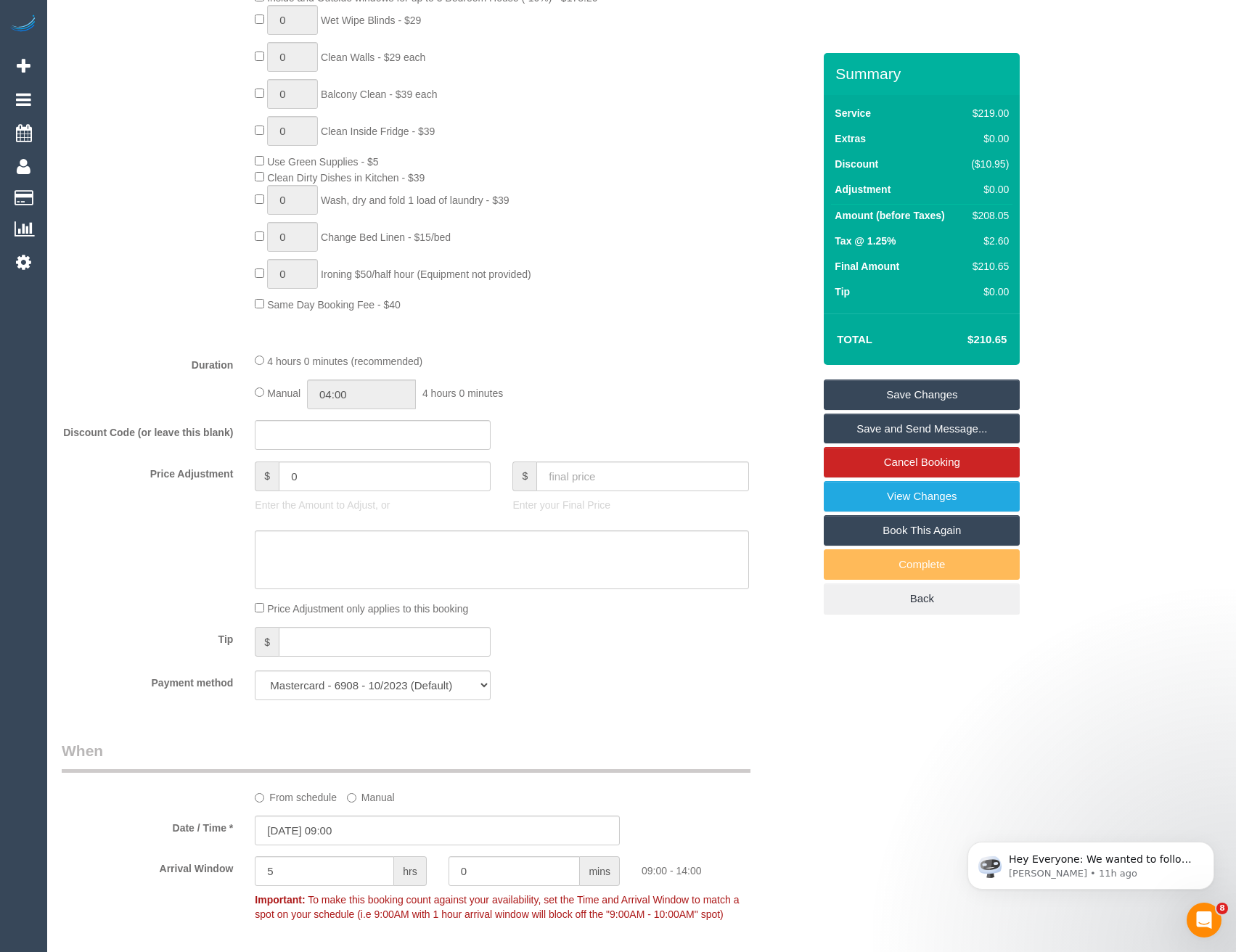
scroll to position [821, 0]
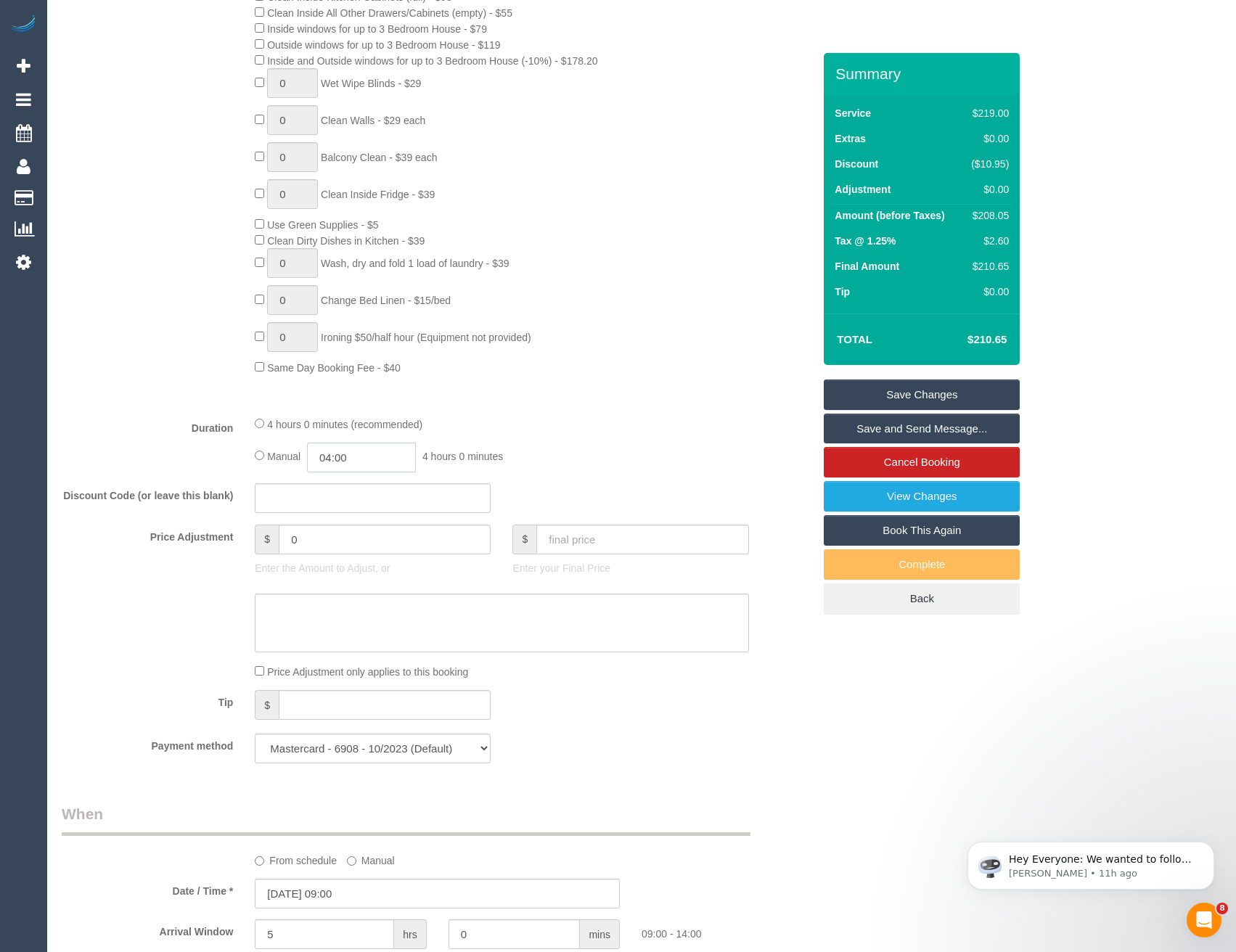
click at [363, 461] on input "04:00" at bounding box center [361, 457] width 109 height 30
type input "02:00"
click at [345, 486] on li "02:00" at bounding box center [346, 483] width 65 height 19
click at [578, 432] on div "4 hours 0 minutes (recommended) Manual 02:00 2 hours 0 minutes" at bounding box center [501, 443] width 515 height 56
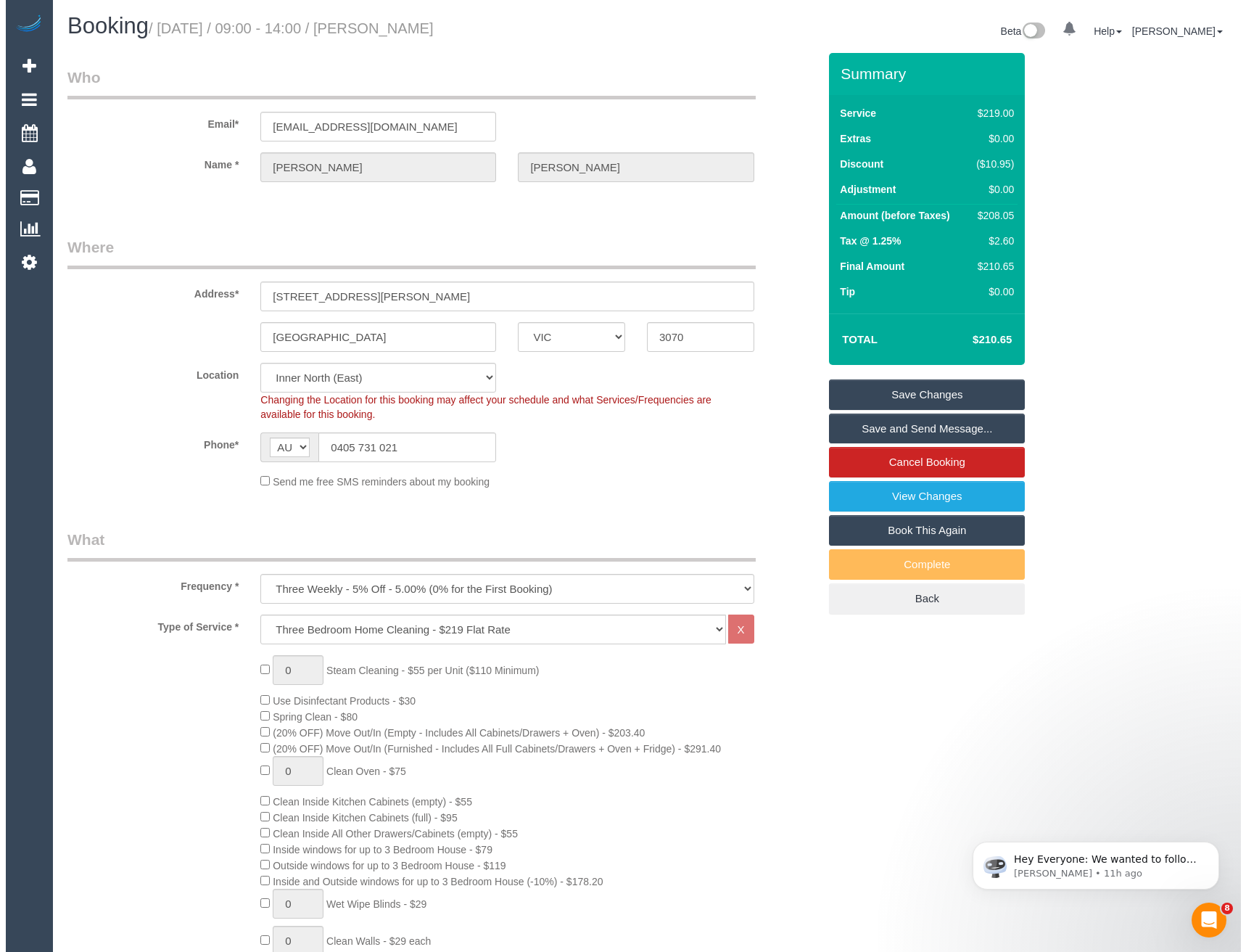
scroll to position [0, 0]
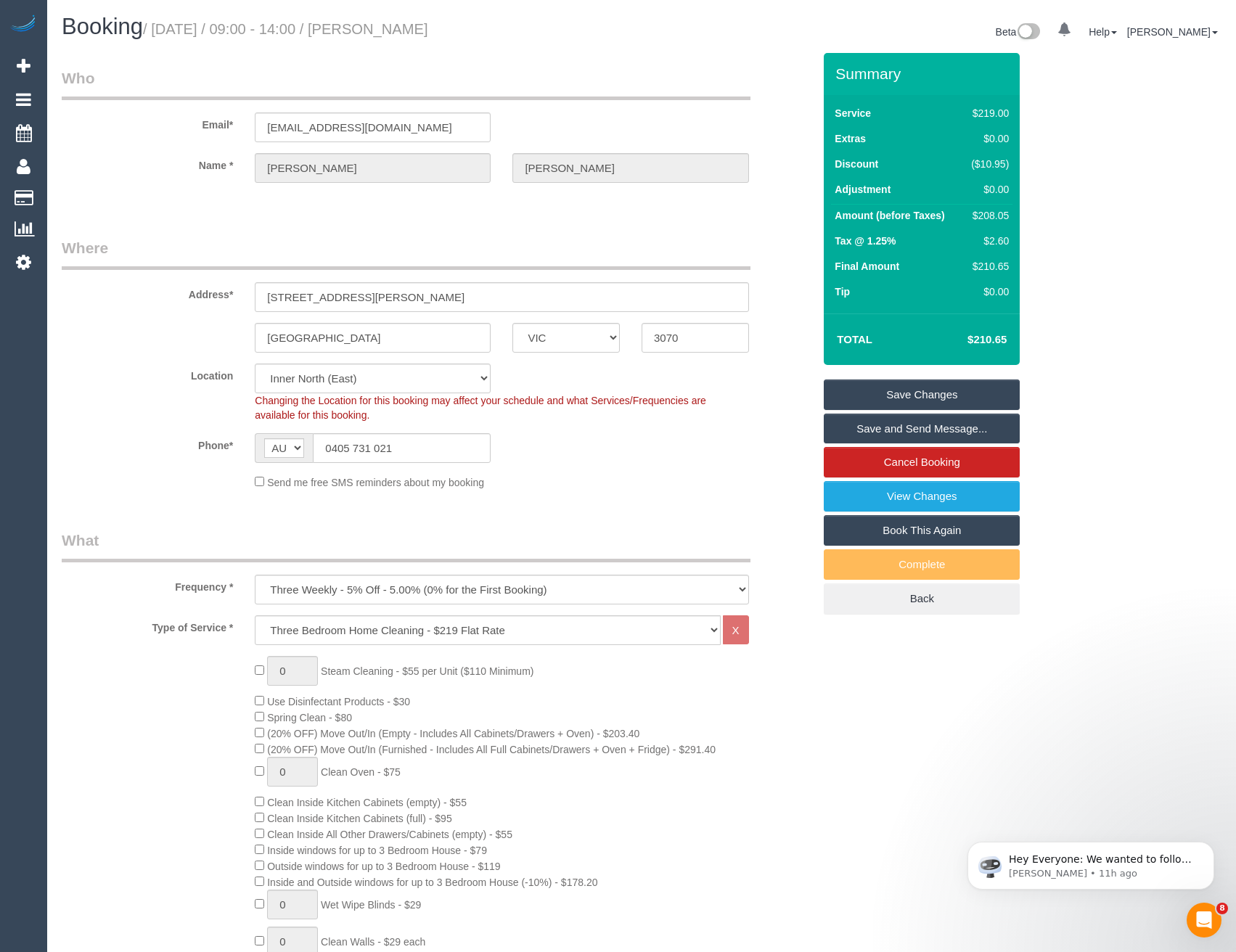
click at [891, 430] on link "Save and Send Message..." at bounding box center [922, 428] width 196 height 30
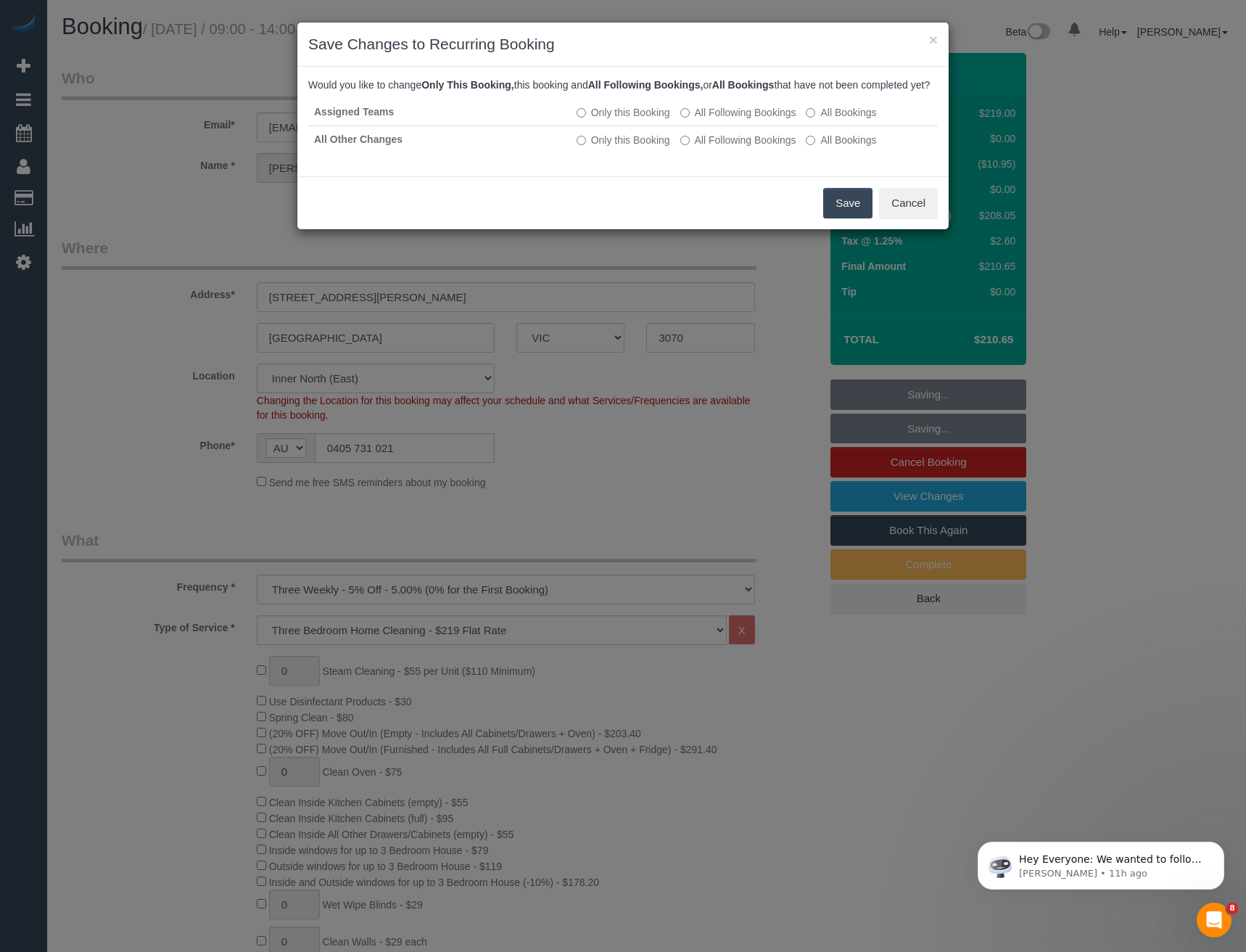
click at [843, 219] on button "Save" at bounding box center [848, 202] width 49 height 30
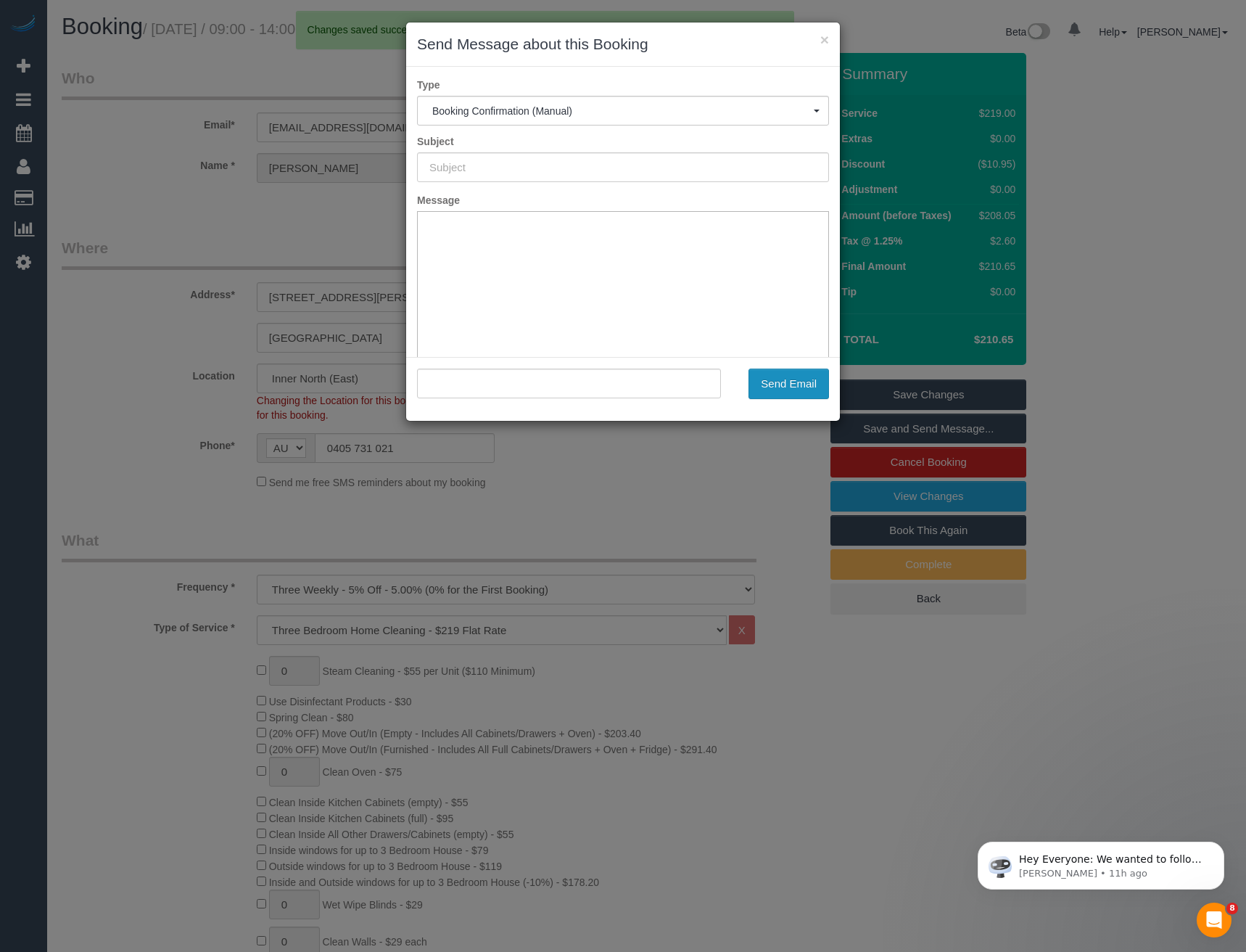
type input "Booking Confirmed"
type input ""Simon Hackel" <simonhackel@hotmail.com>"
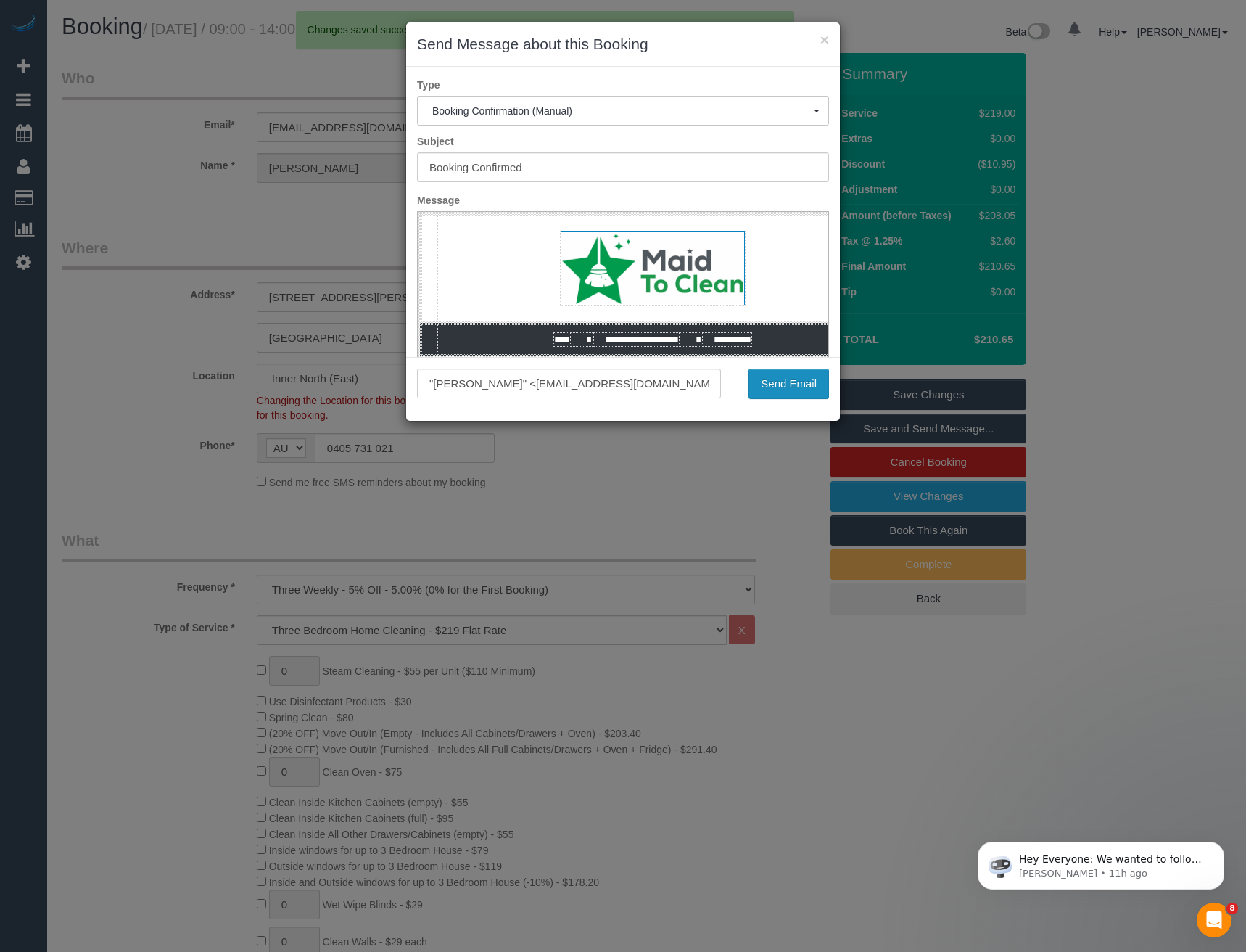
click at [801, 383] on button "Send Email" at bounding box center [788, 383] width 80 height 30
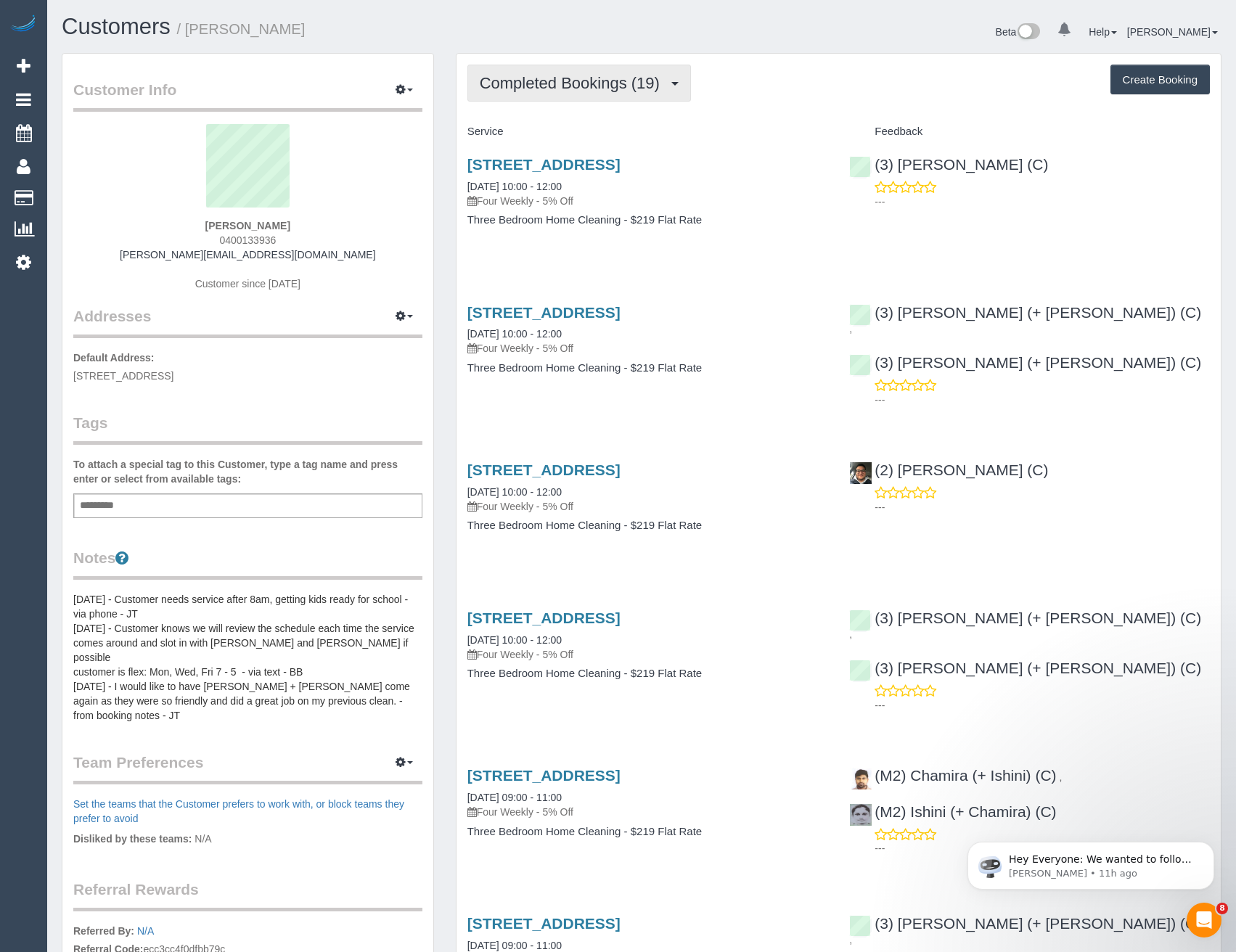
click at [560, 101] on button "Completed Bookings (19)" at bounding box center [579, 83] width 223 height 37
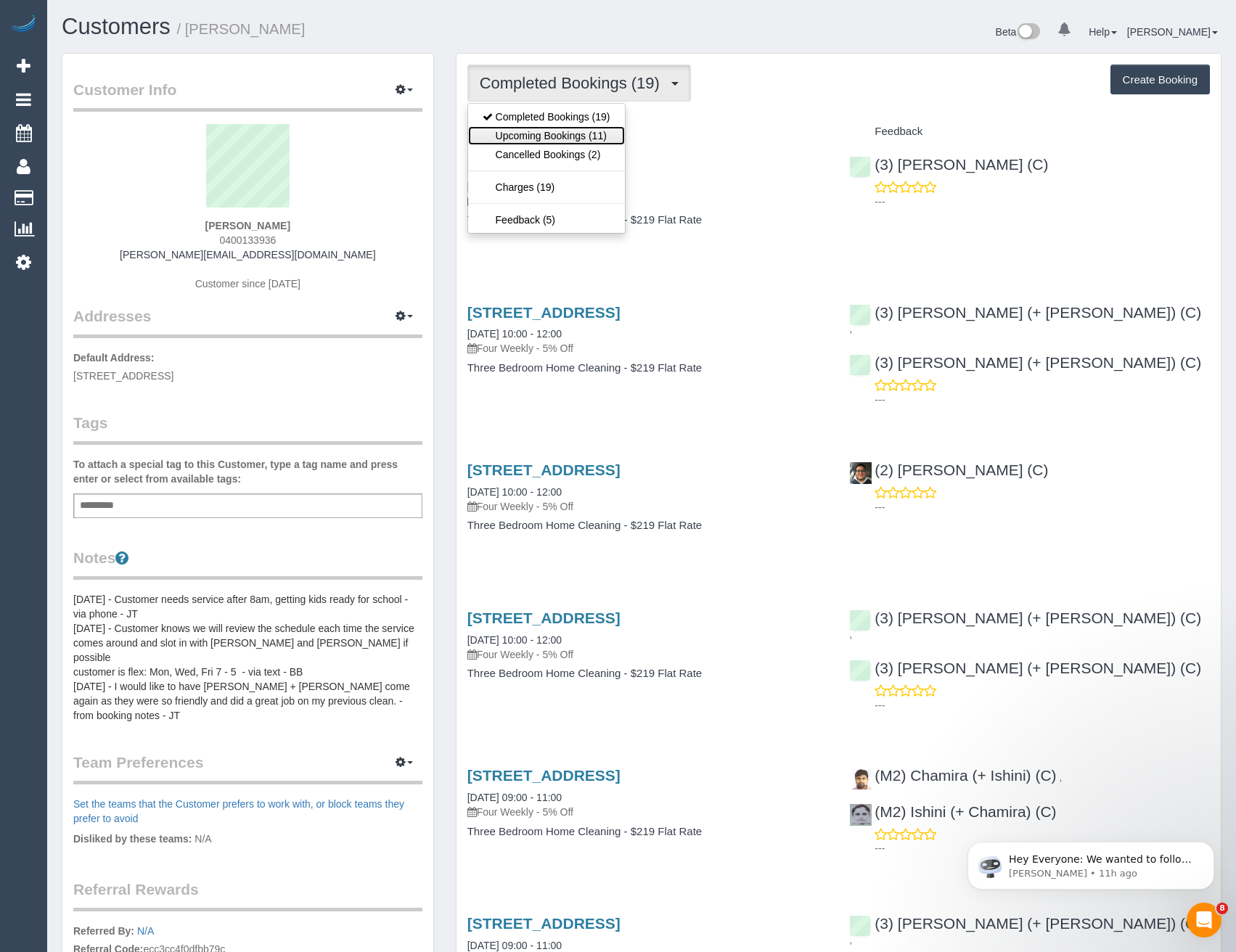
click at [557, 137] on link "Upcoming Bookings (11)" at bounding box center [546, 135] width 157 height 19
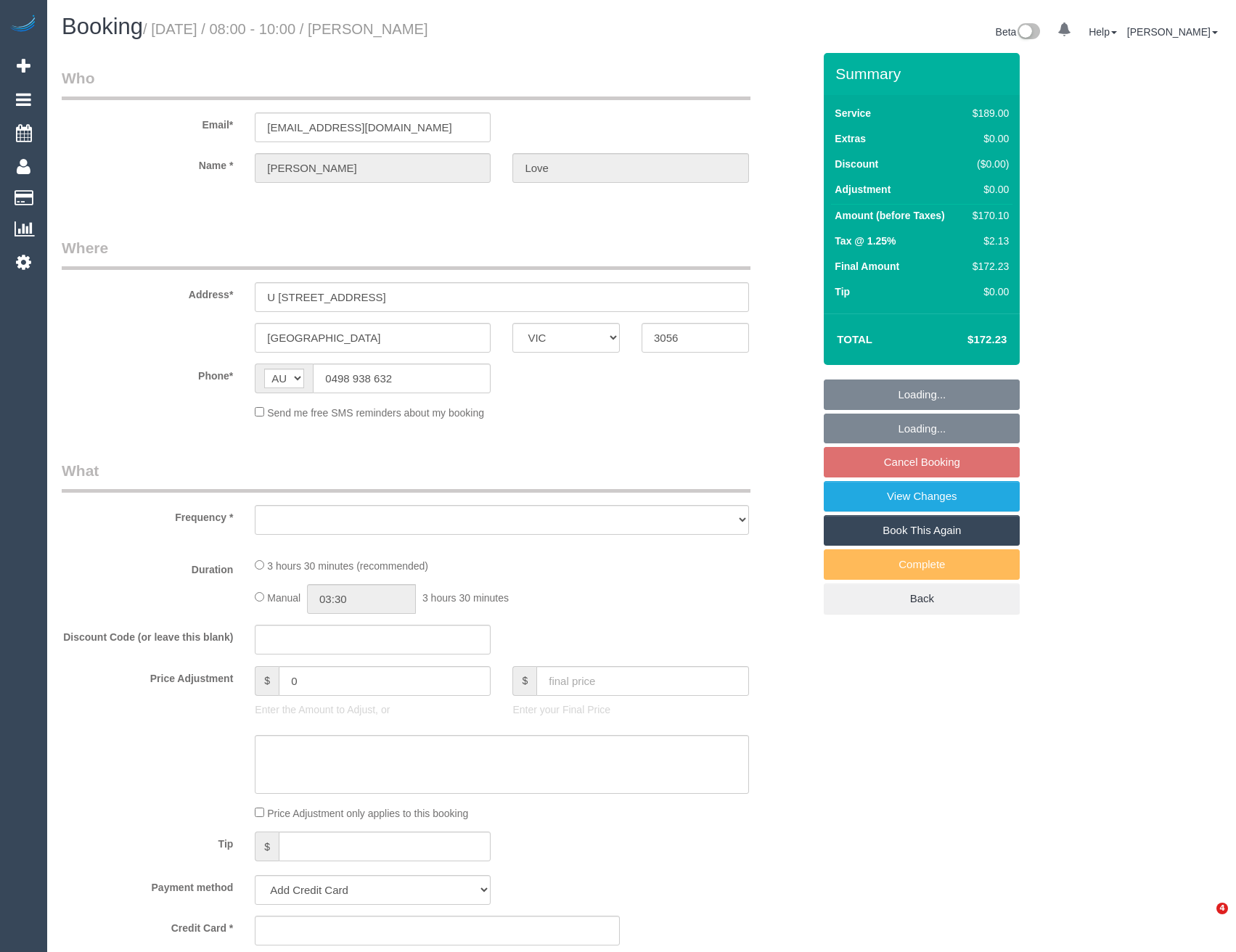
select select "VIC"
select select "string:stripe-pm_1RWl7f2GScqysDRVAgIJIyyr"
select select "number:28"
select select "number:14"
select select "number:19"
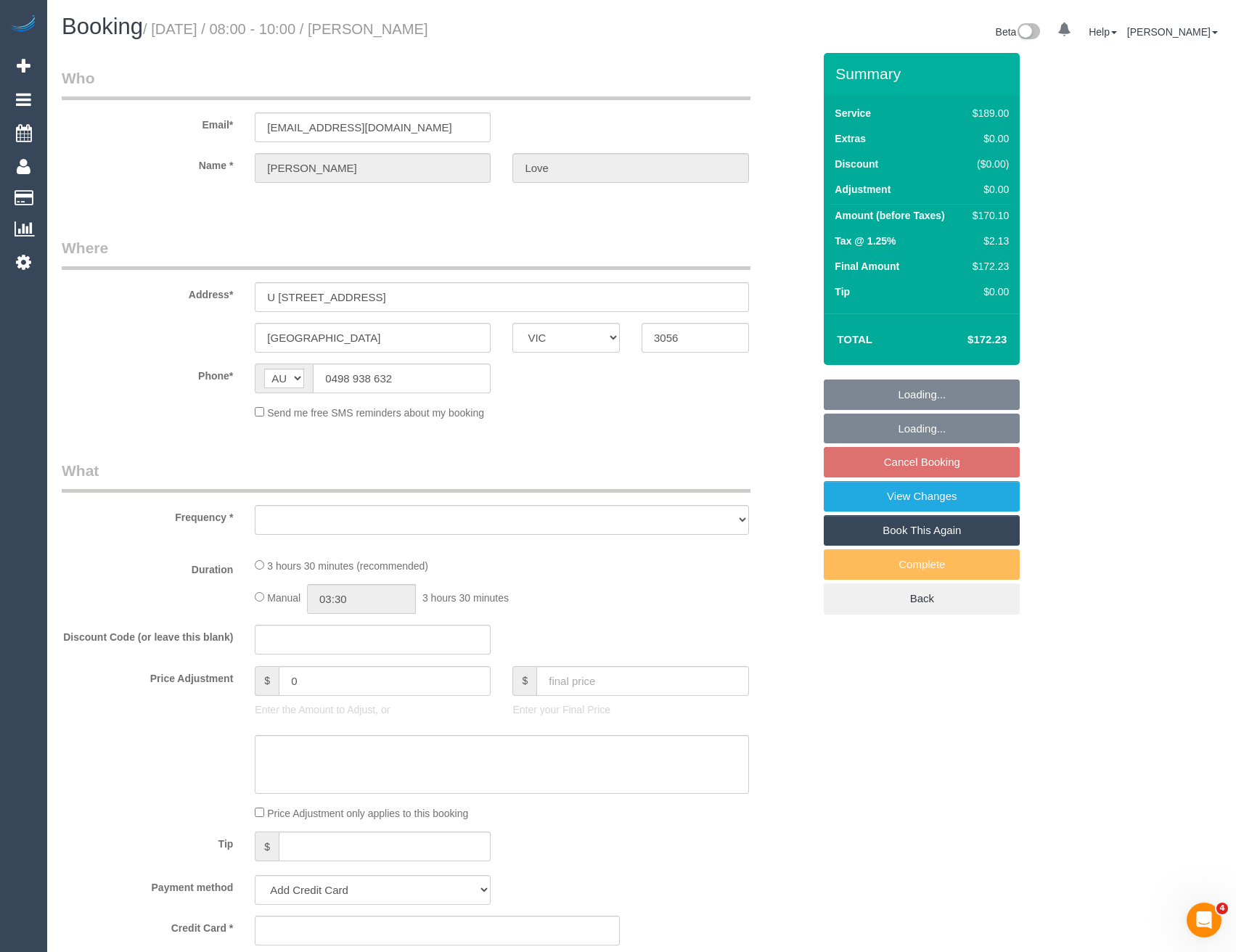
select select "number:22"
select select "number:34"
select select "number:26"
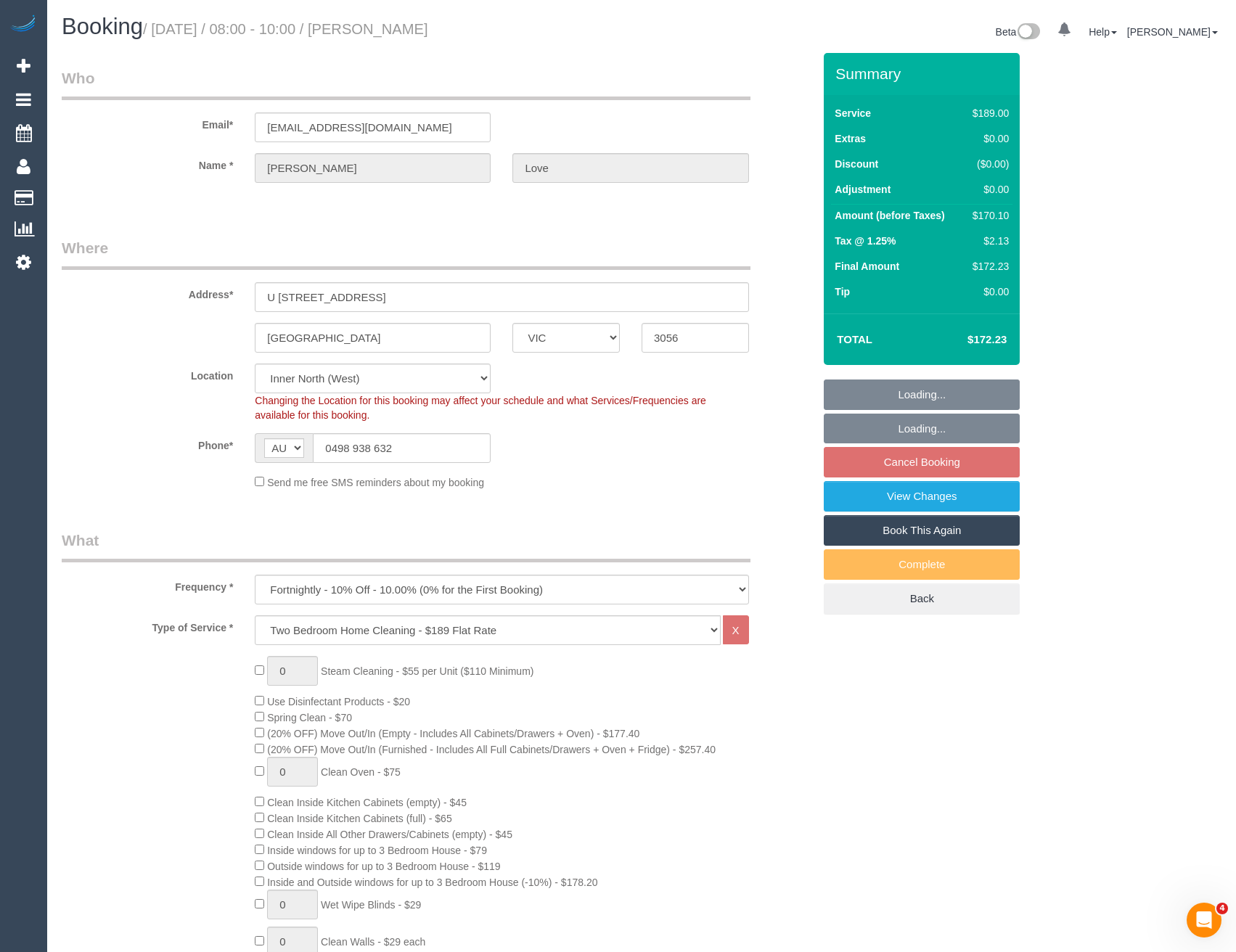
select select "object:815"
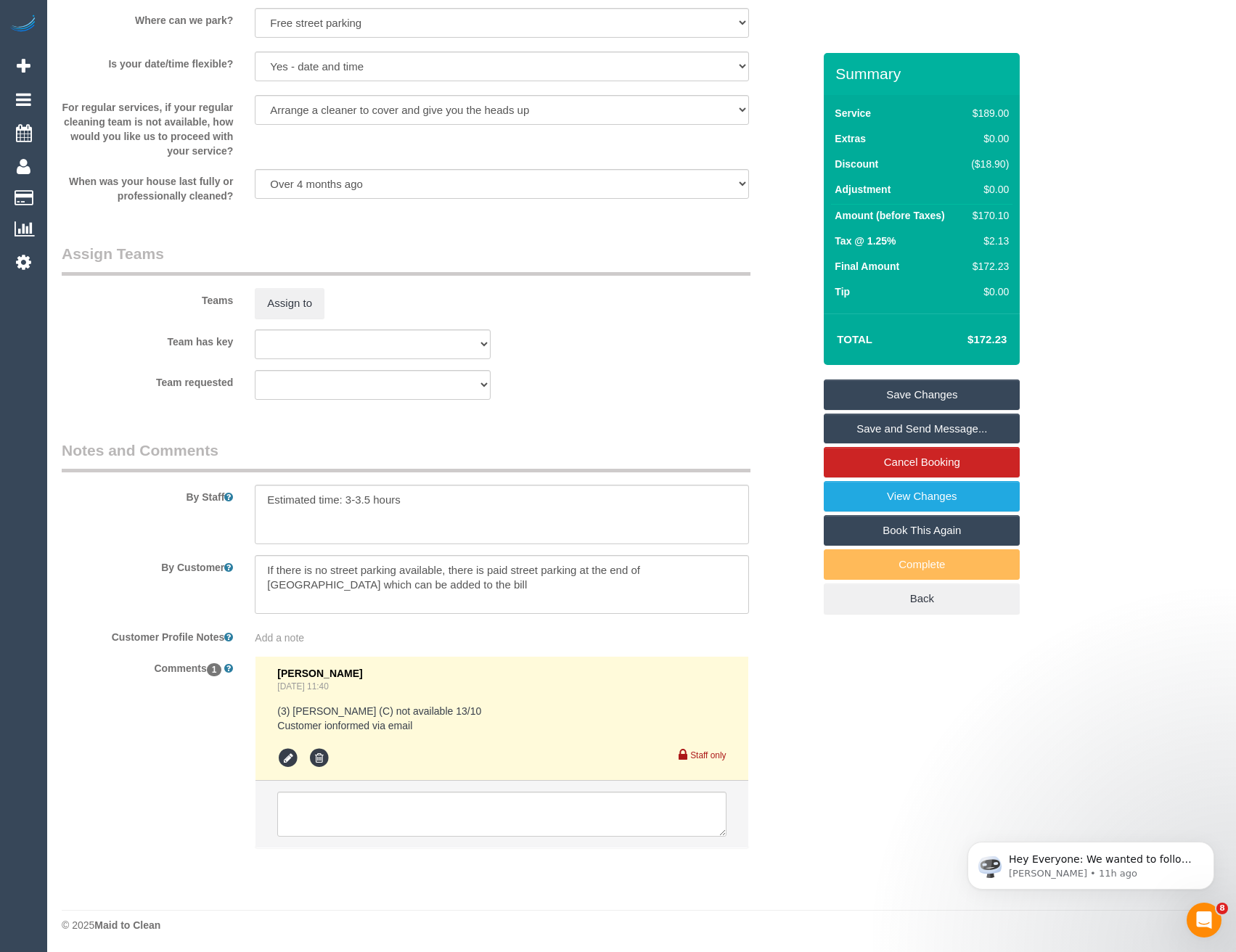
scroll to position [2095, 0]
click at [268, 492] on textarea at bounding box center [501, 513] width 494 height 59
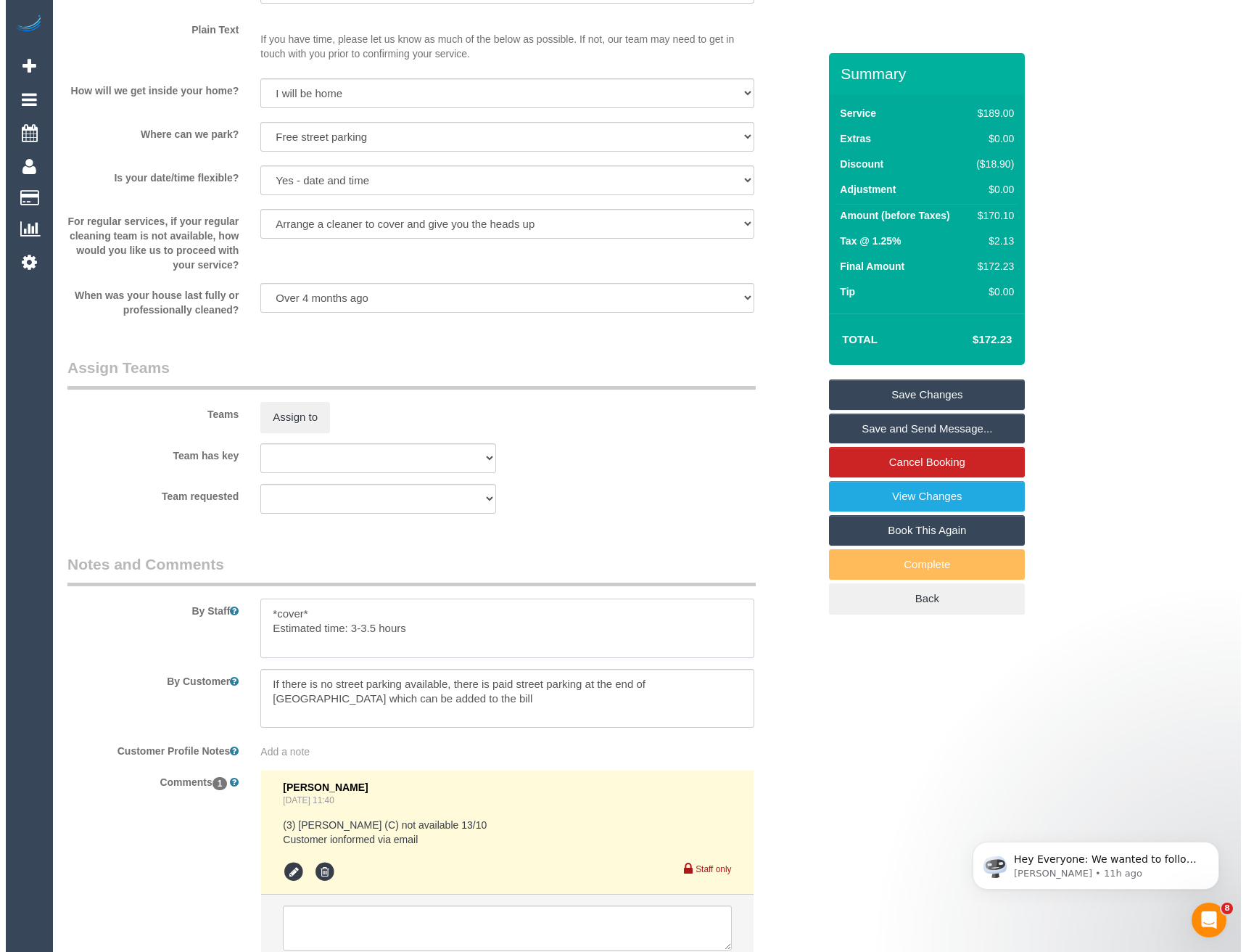
scroll to position [1950, 0]
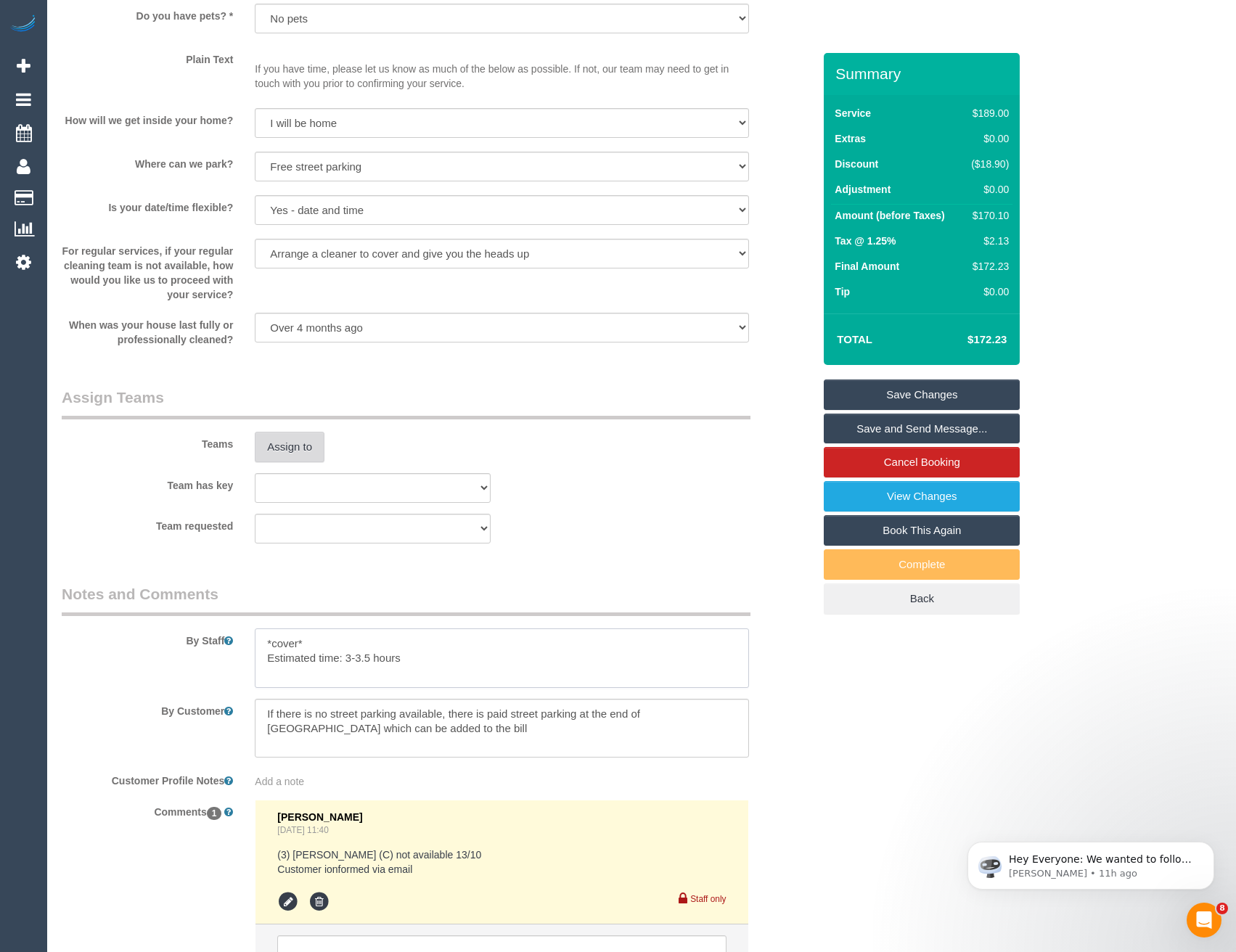
type textarea "*cover* Estimated time: 3-3.5 hours"
click at [316, 448] on button "Assign to" at bounding box center [290, 446] width 70 height 30
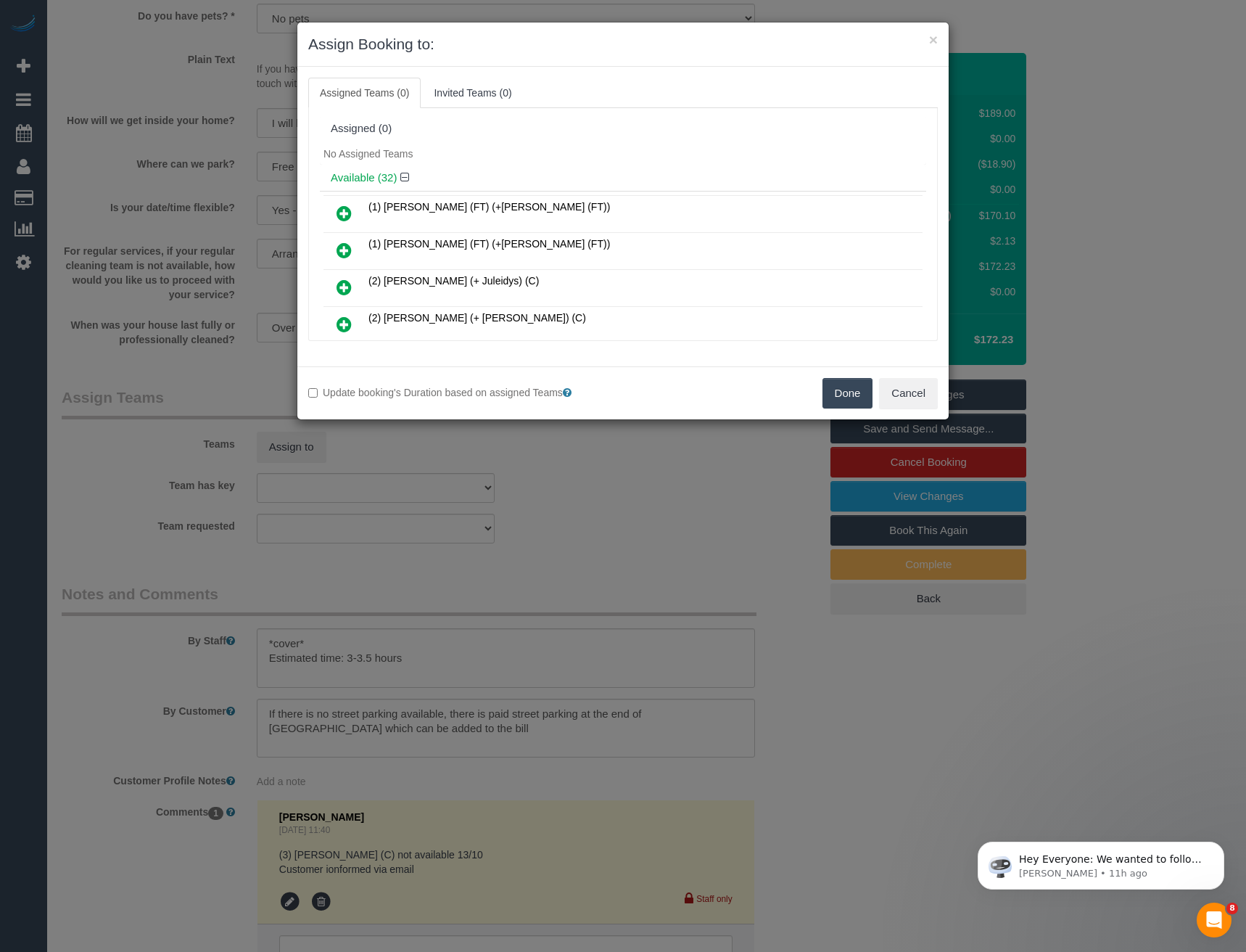
scroll to position [688, 0]
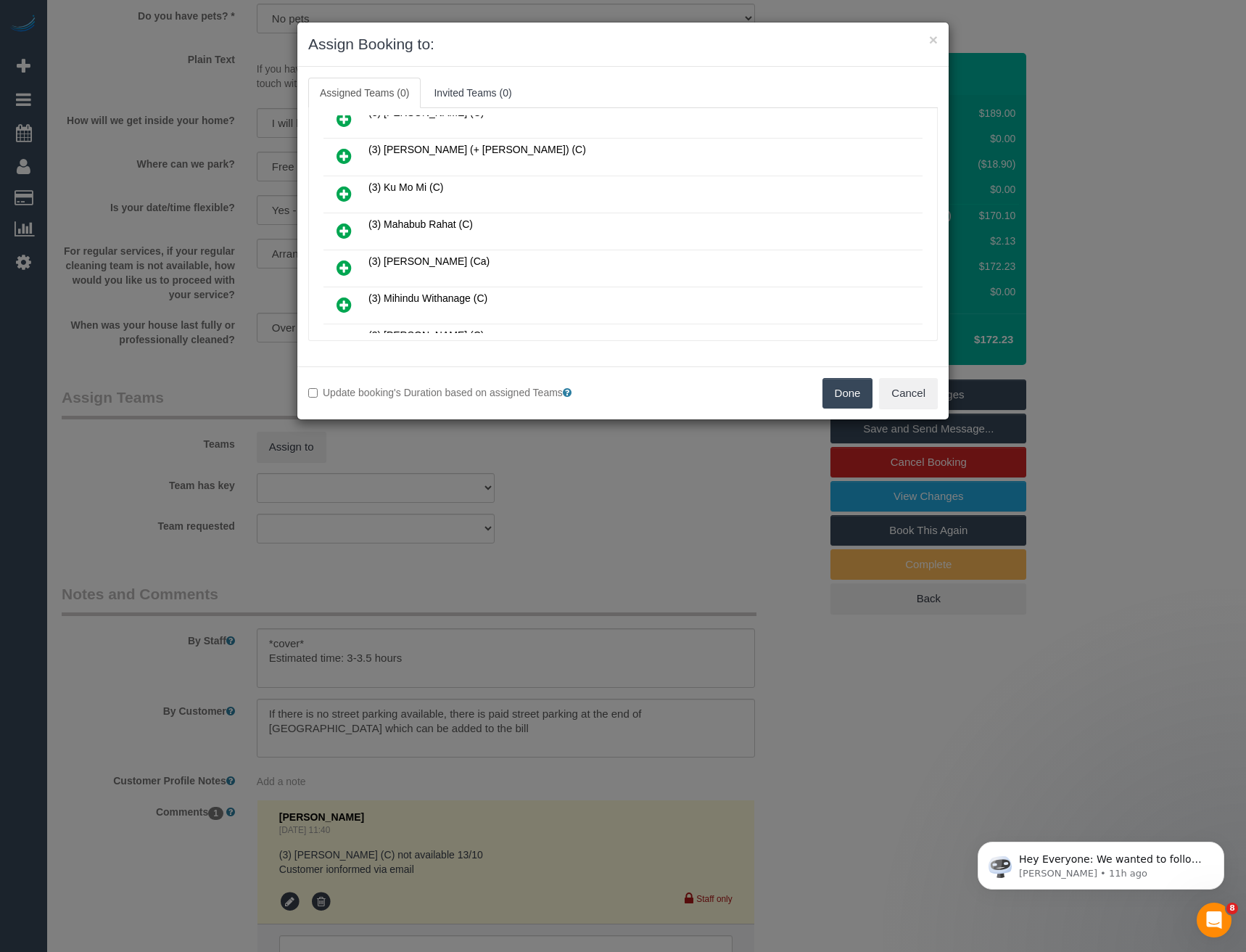
click at [347, 224] on icon at bounding box center [344, 230] width 15 height 18
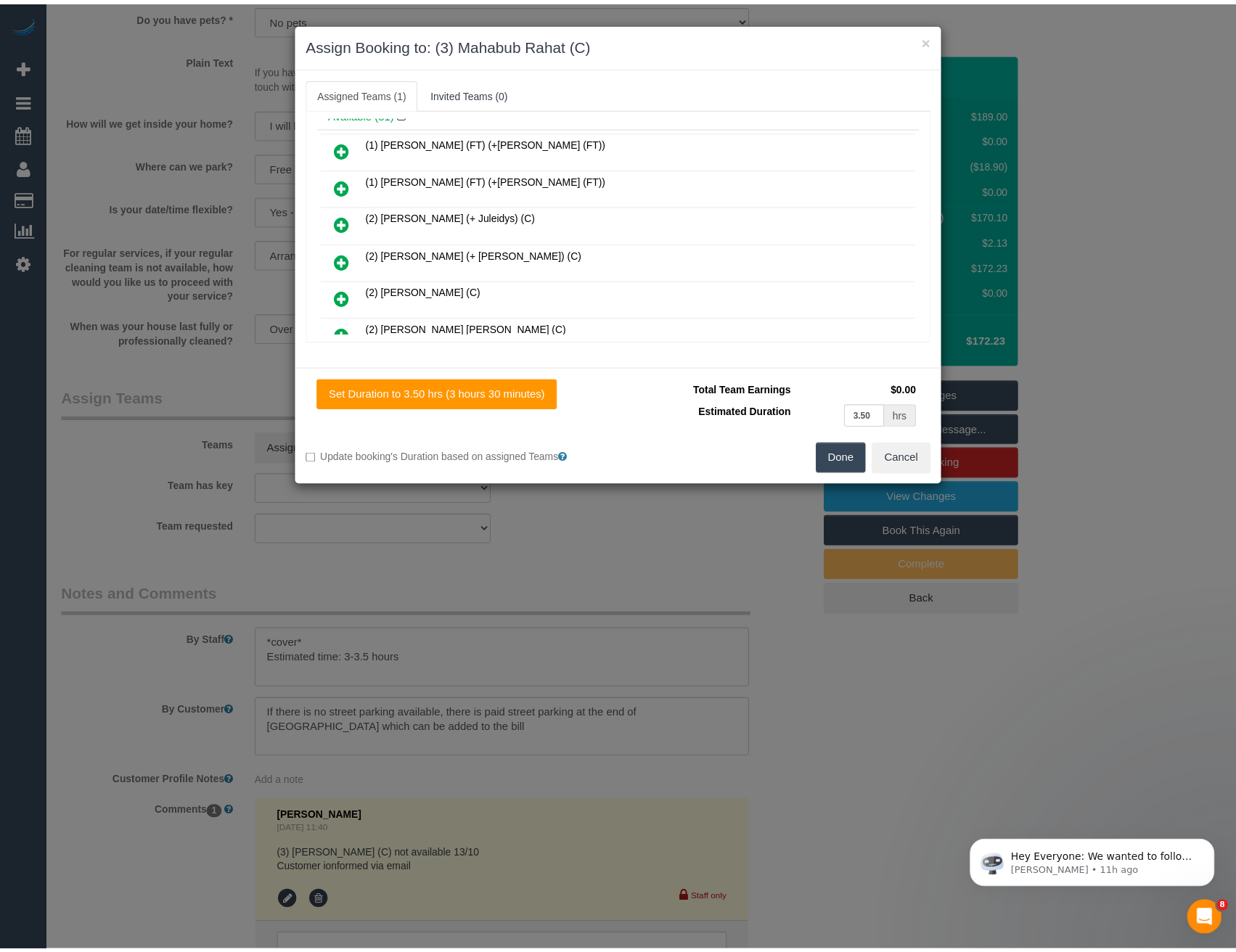
scroll to position [0, 0]
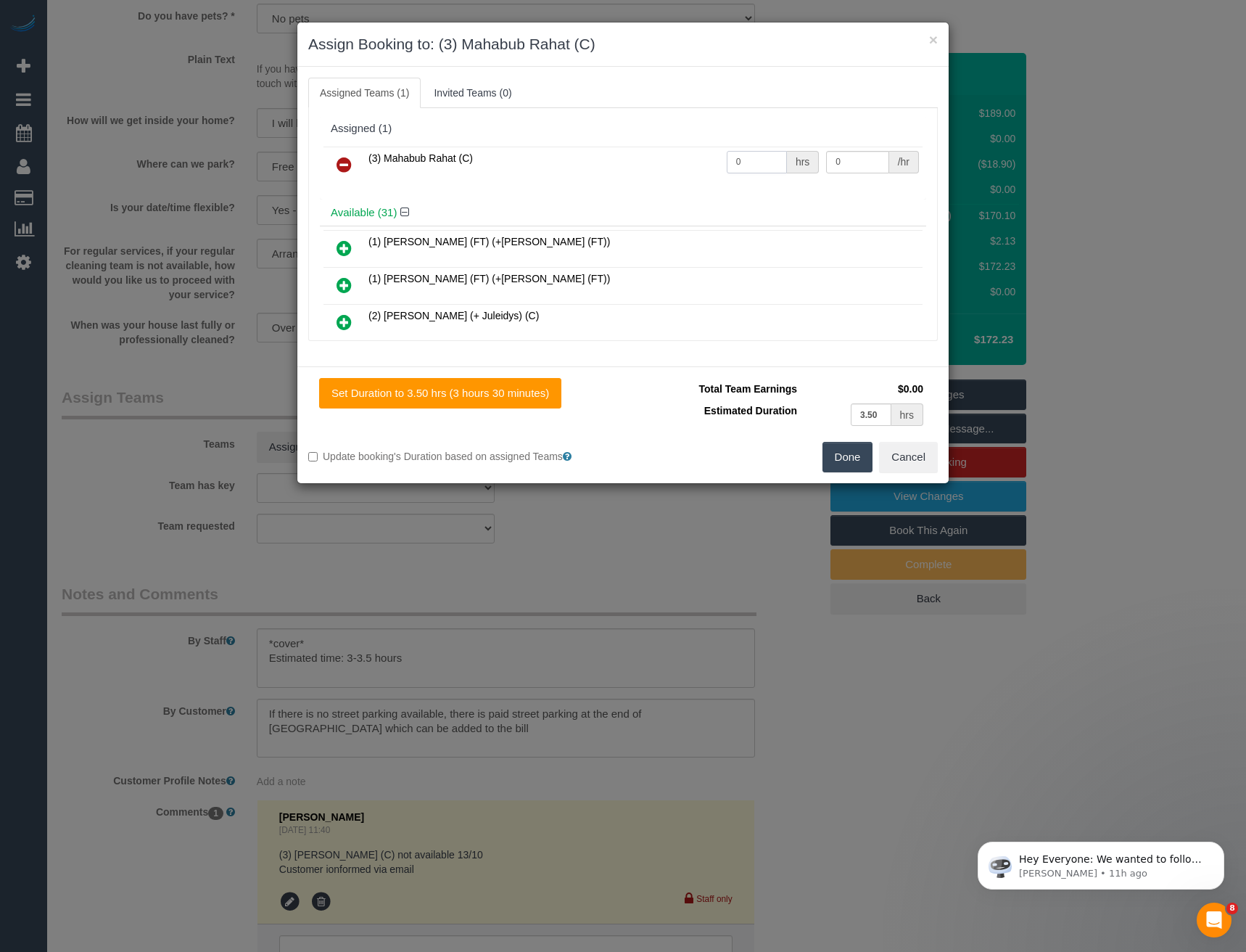
drag, startPoint x: 757, startPoint y: 161, endPoint x: 653, endPoint y: 164, distance: 104.0
click at [665, 165] on tr "(3) Mahabub Rahat (C) 0 hrs 0 /hr" at bounding box center [623, 165] width 599 height 37
type input "1"
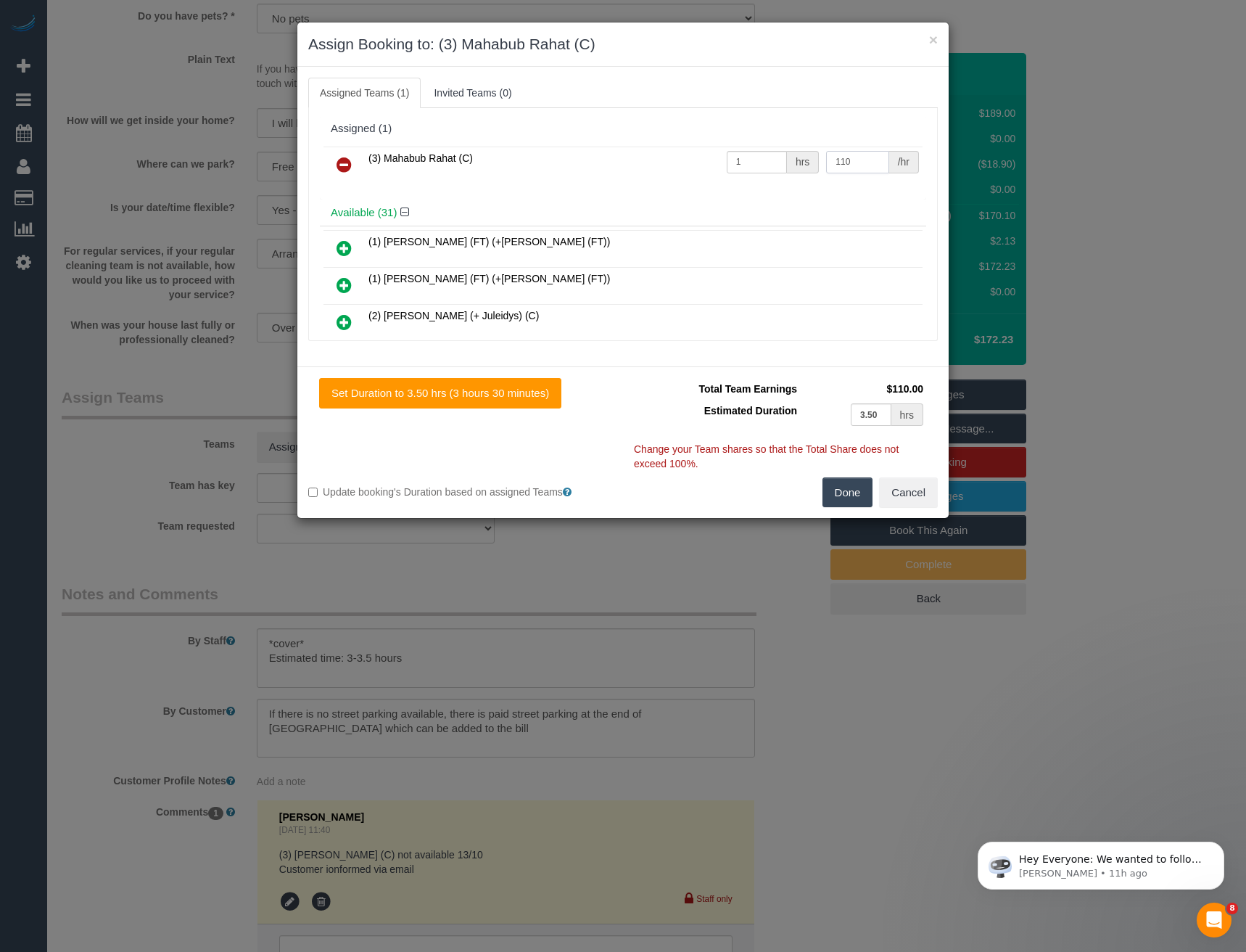
type input "110"
click at [857, 486] on button "Done" at bounding box center [848, 492] width 51 height 30
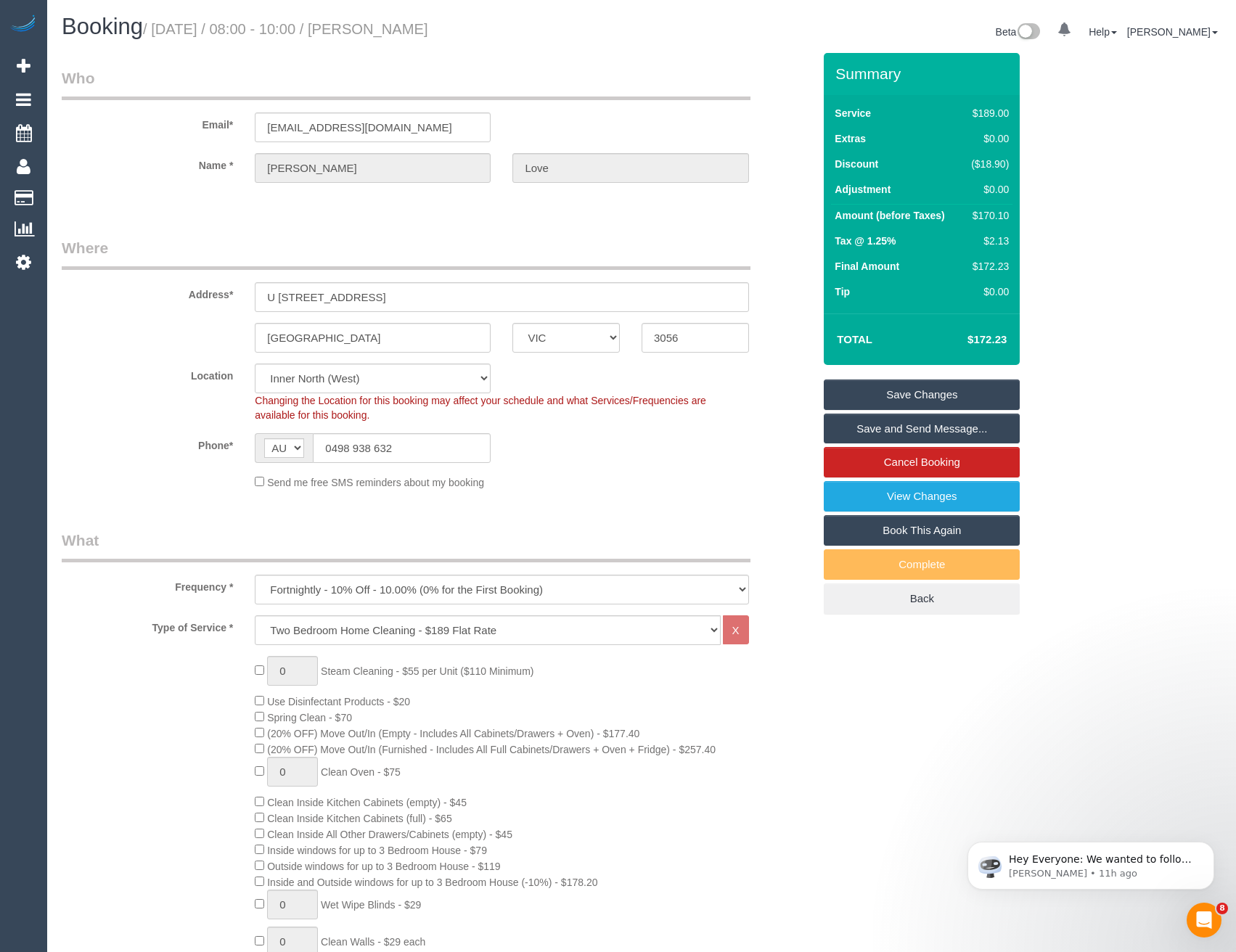
click at [880, 426] on link "Save and Send Message..." at bounding box center [922, 428] width 196 height 30
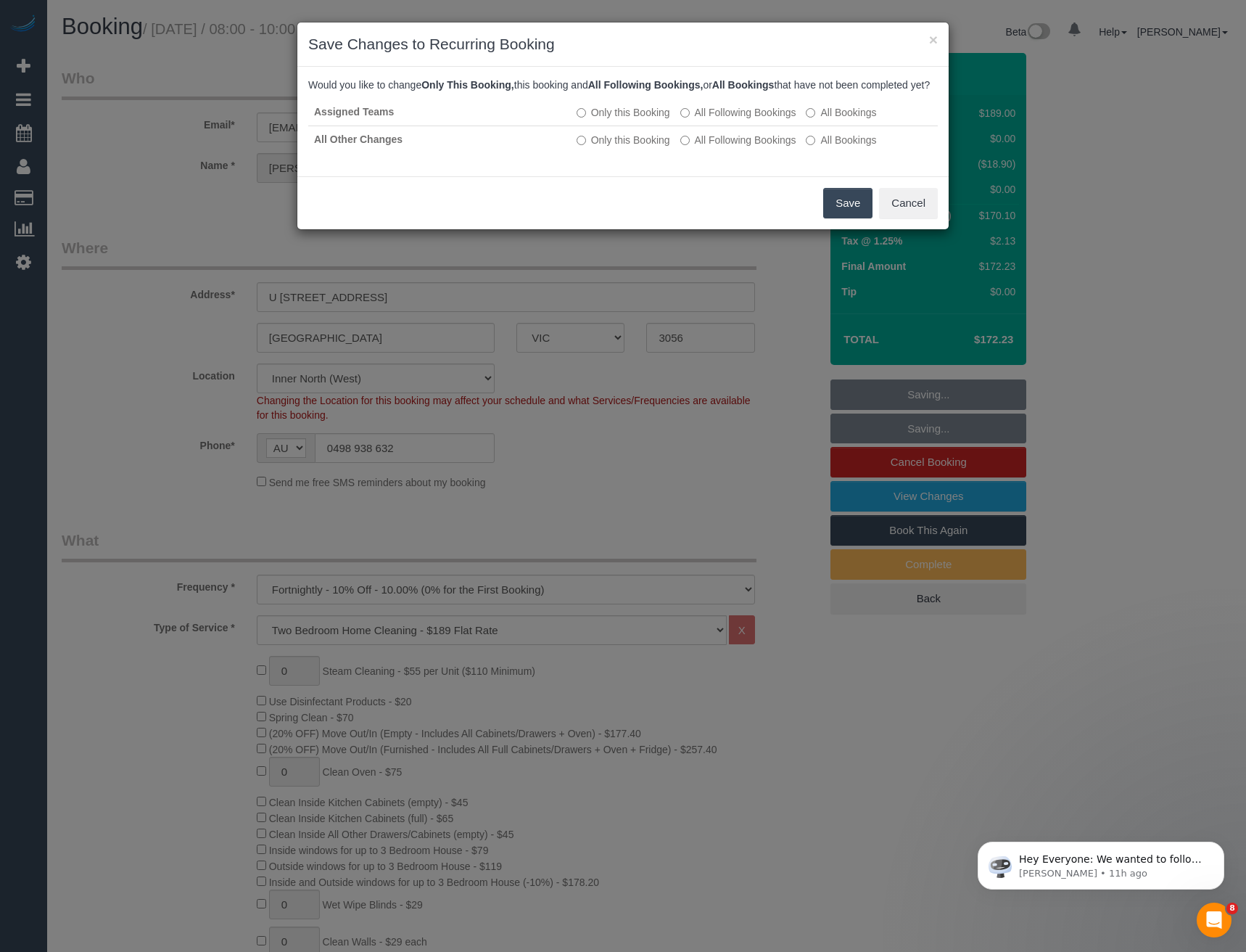
click at [835, 211] on button "Save" at bounding box center [848, 202] width 49 height 30
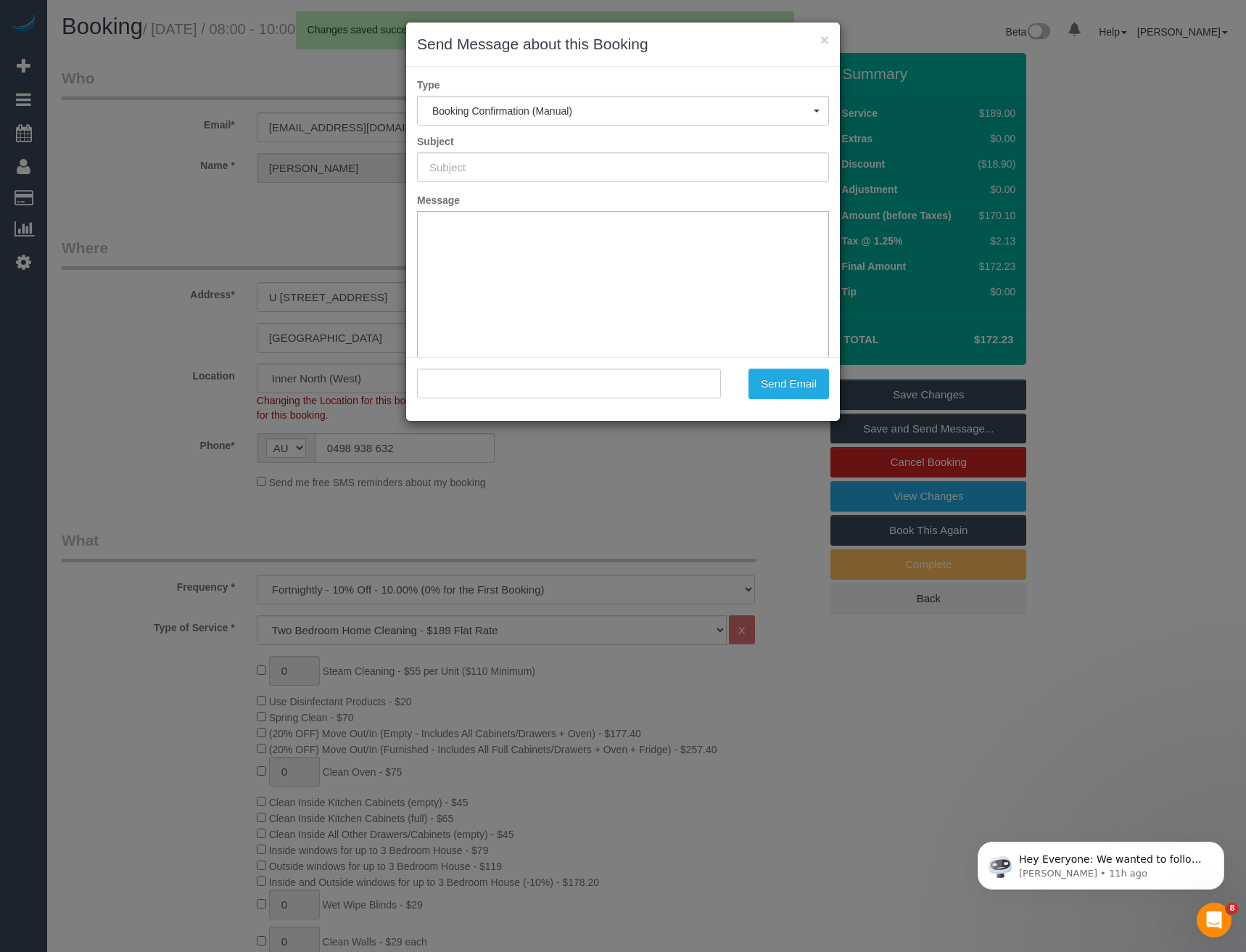
type input "Booking Confirmed"
type input ""Sam Love" <samlove320@gmail.com>"
click at [763, 388] on button "Send Email" at bounding box center [788, 383] width 80 height 30
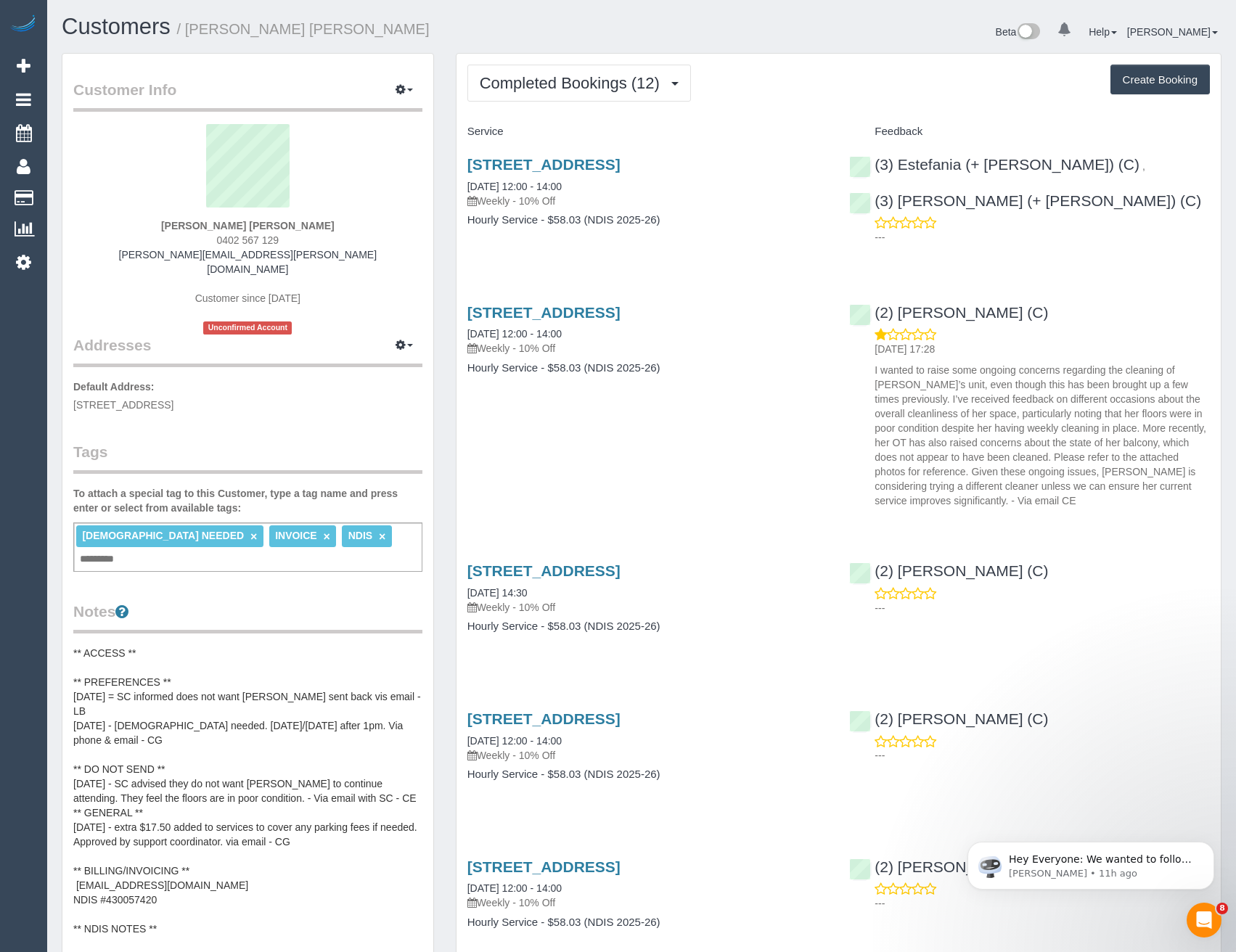
click at [581, 88] on span "Completed Bookings (12)" at bounding box center [573, 83] width 187 height 18
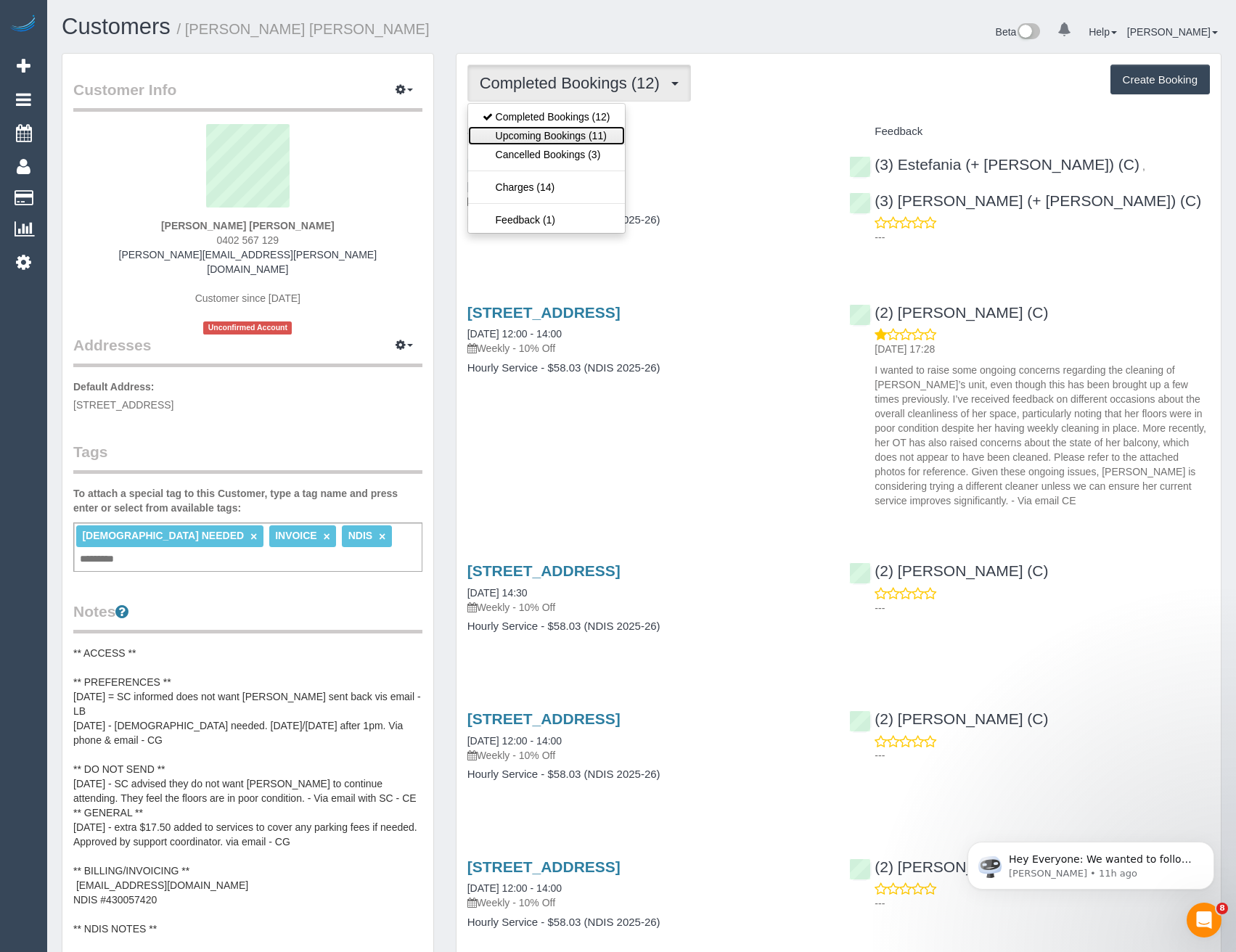
click at [562, 137] on link "Upcoming Bookings (11)" at bounding box center [546, 135] width 157 height 19
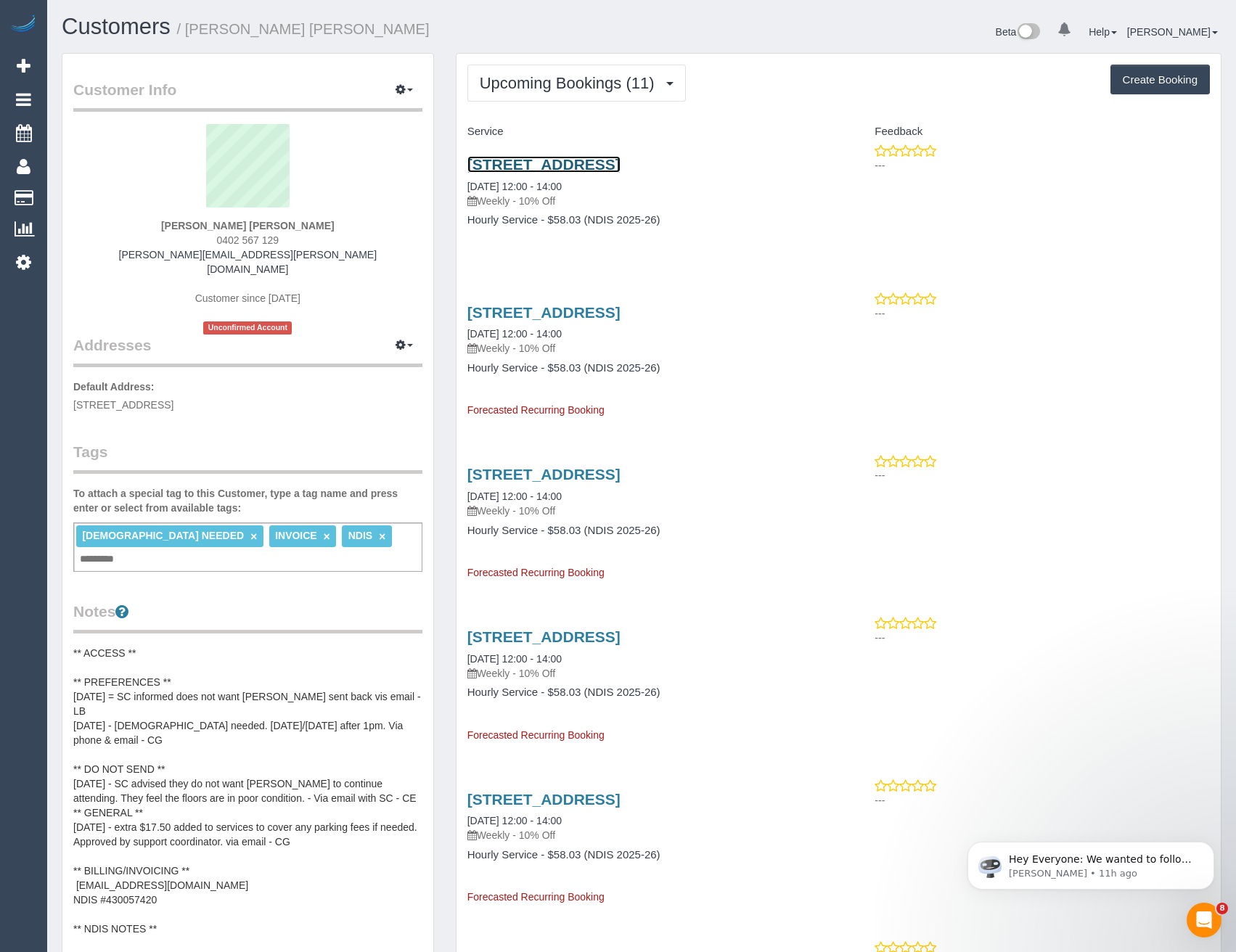
drag, startPoint x: 605, startPoint y: 161, endPoint x: 587, endPoint y: 153, distance: 19.7
click at [605, 161] on link "[STREET_ADDRESS]" at bounding box center [544, 164] width 153 height 17
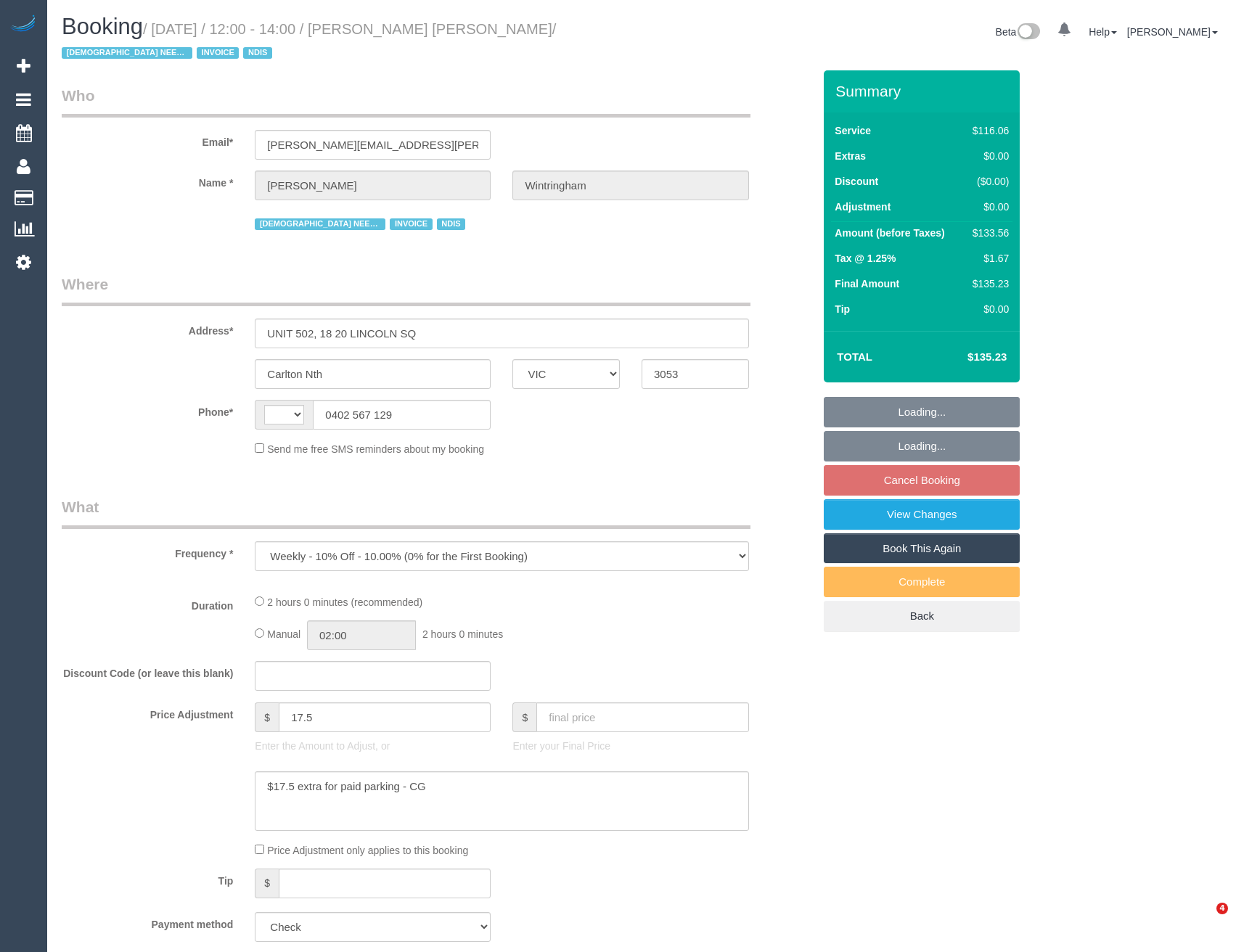
select select "VIC"
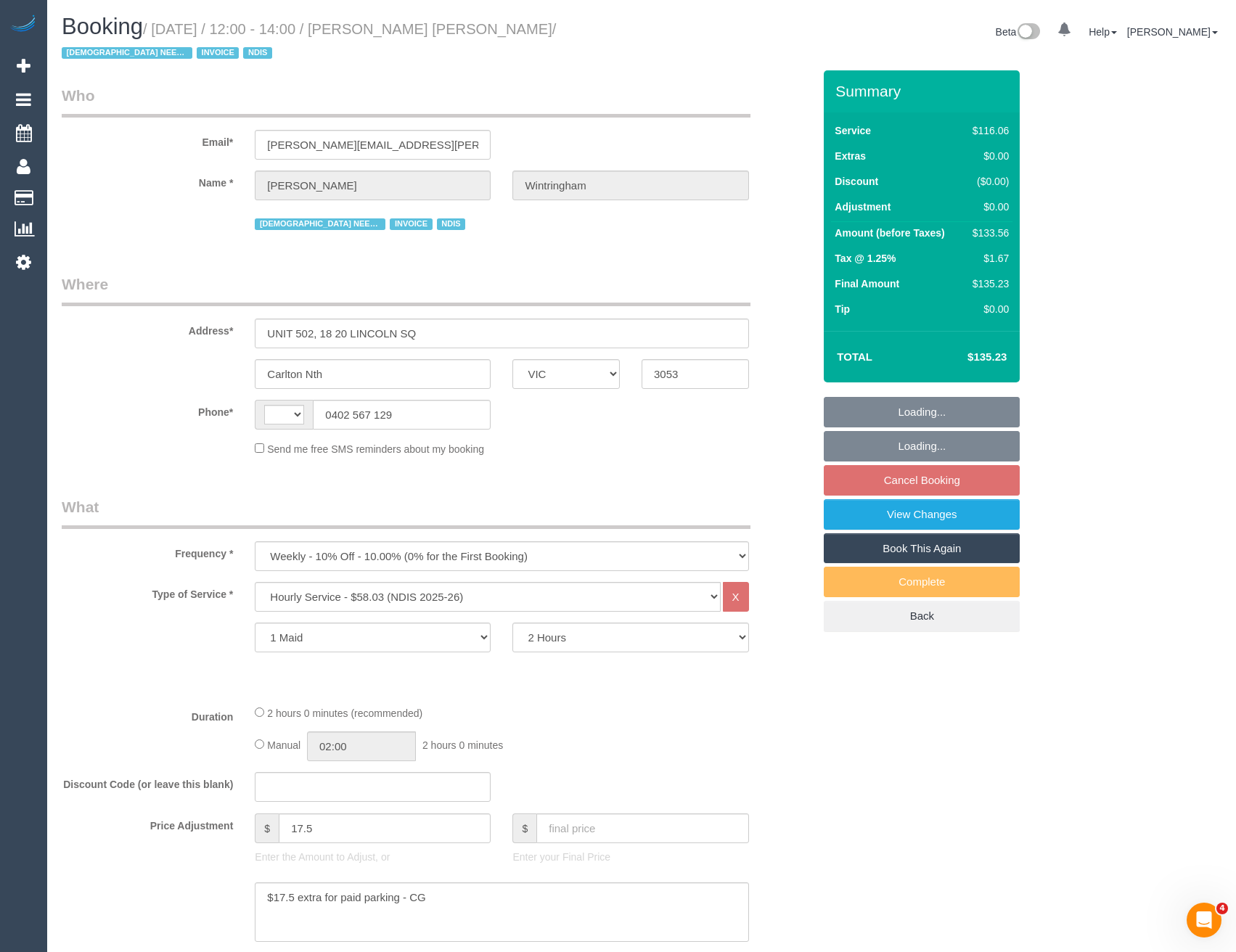
select select "string:AU"
select select "number:28"
select select "number:14"
select select "number:20"
select select "number:36"
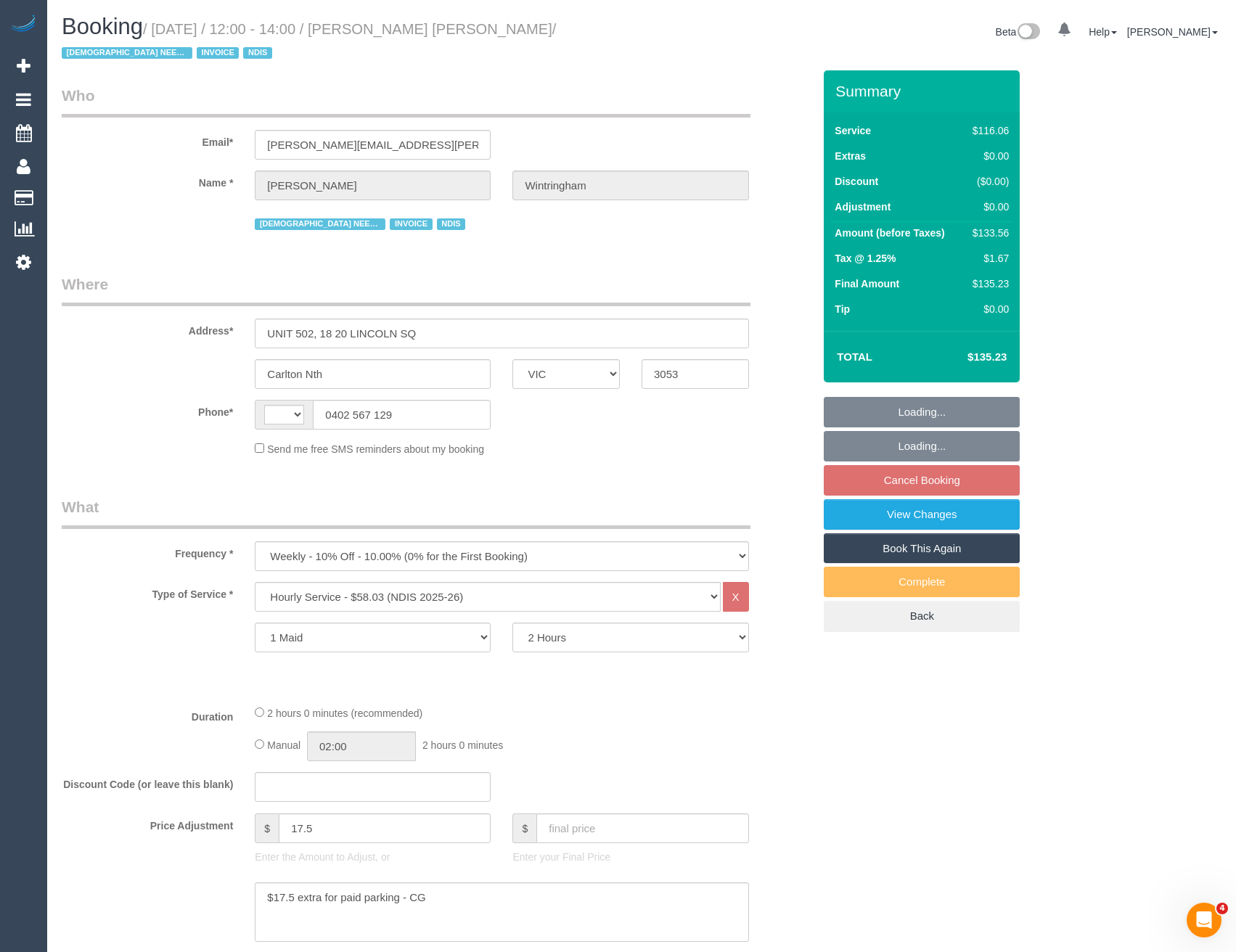
select select "number:34"
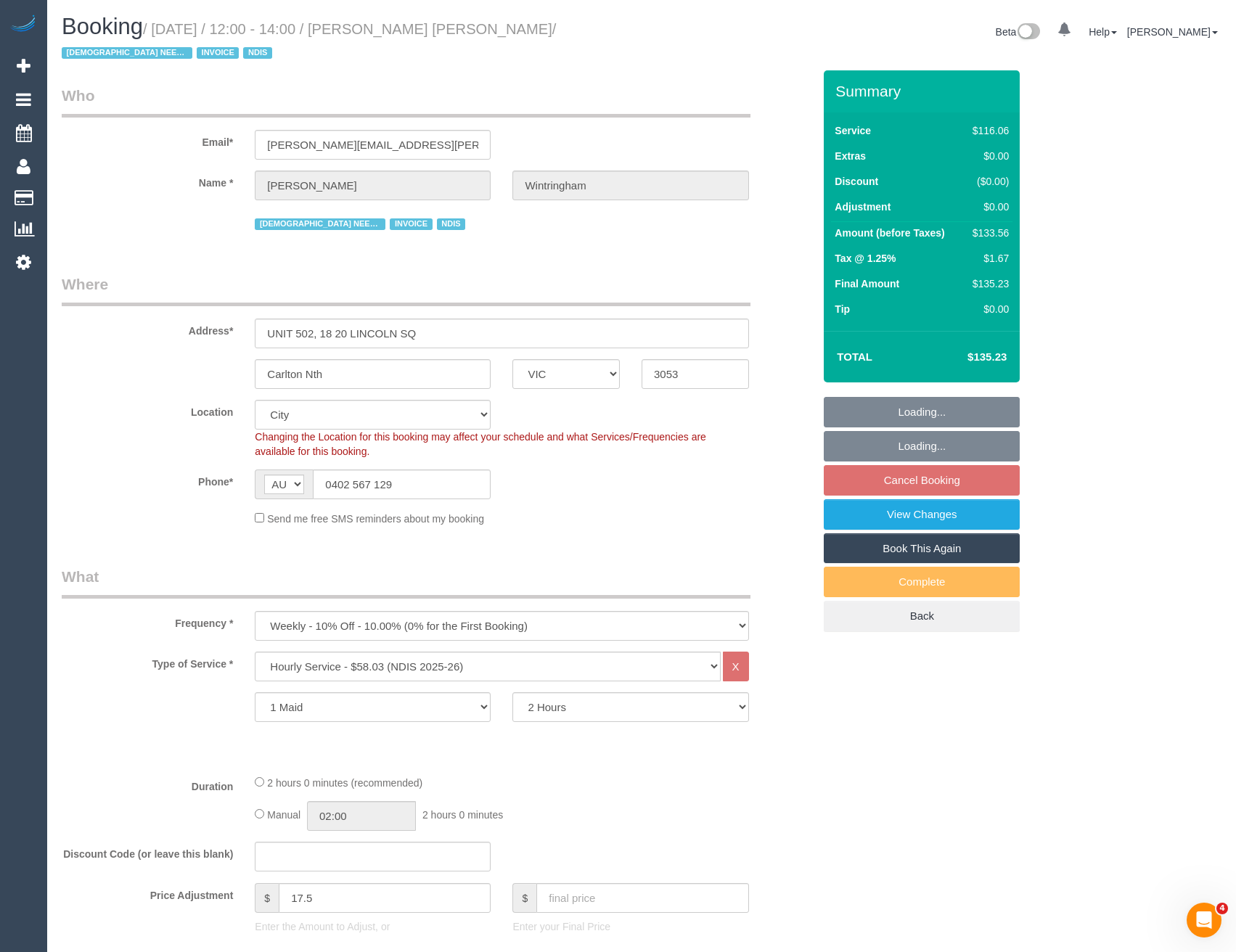
select select "object:735"
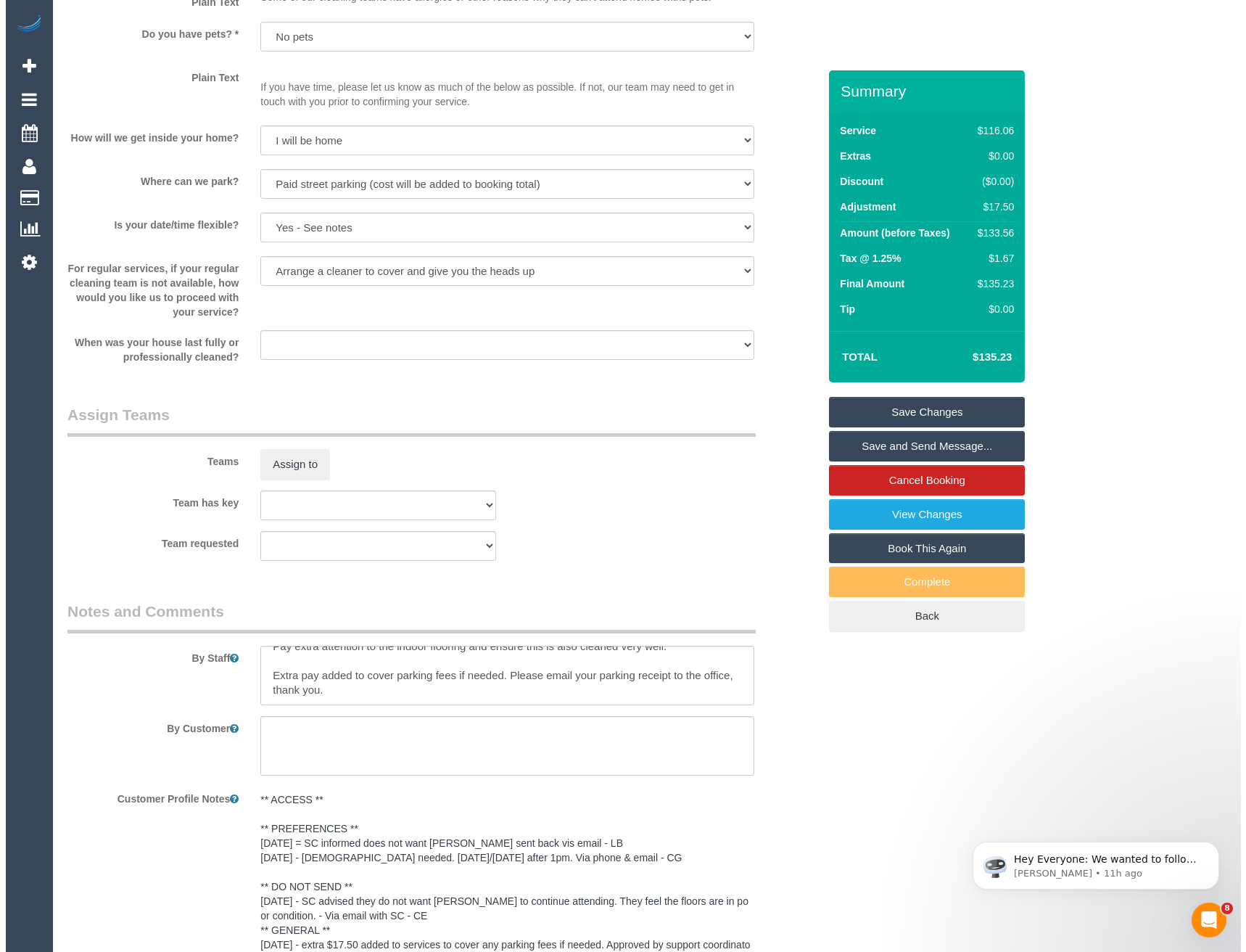
scroll to position [1451, 0]
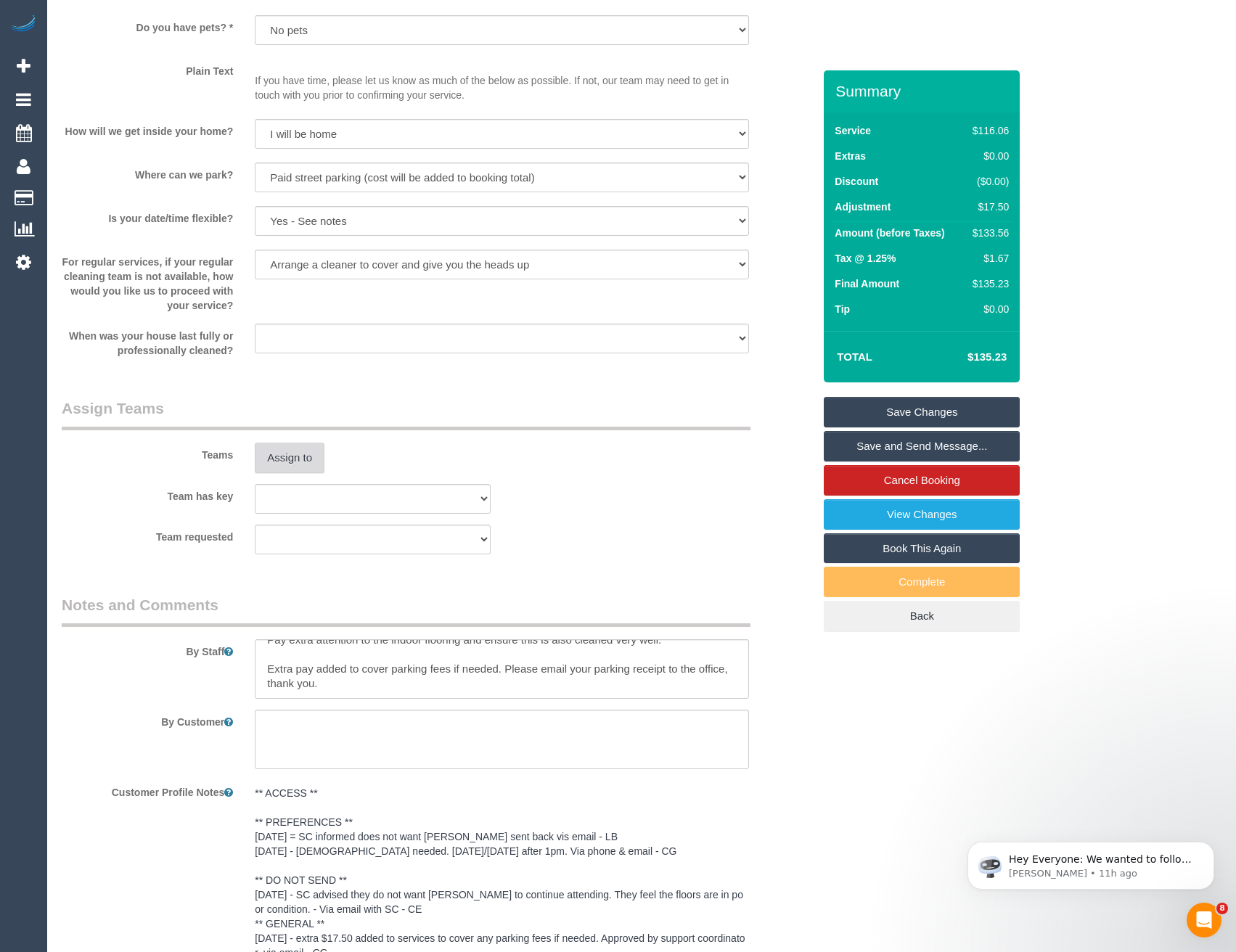
click at [312, 459] on button "Assign to" at bounding box center [290, 457] width 70 height 30
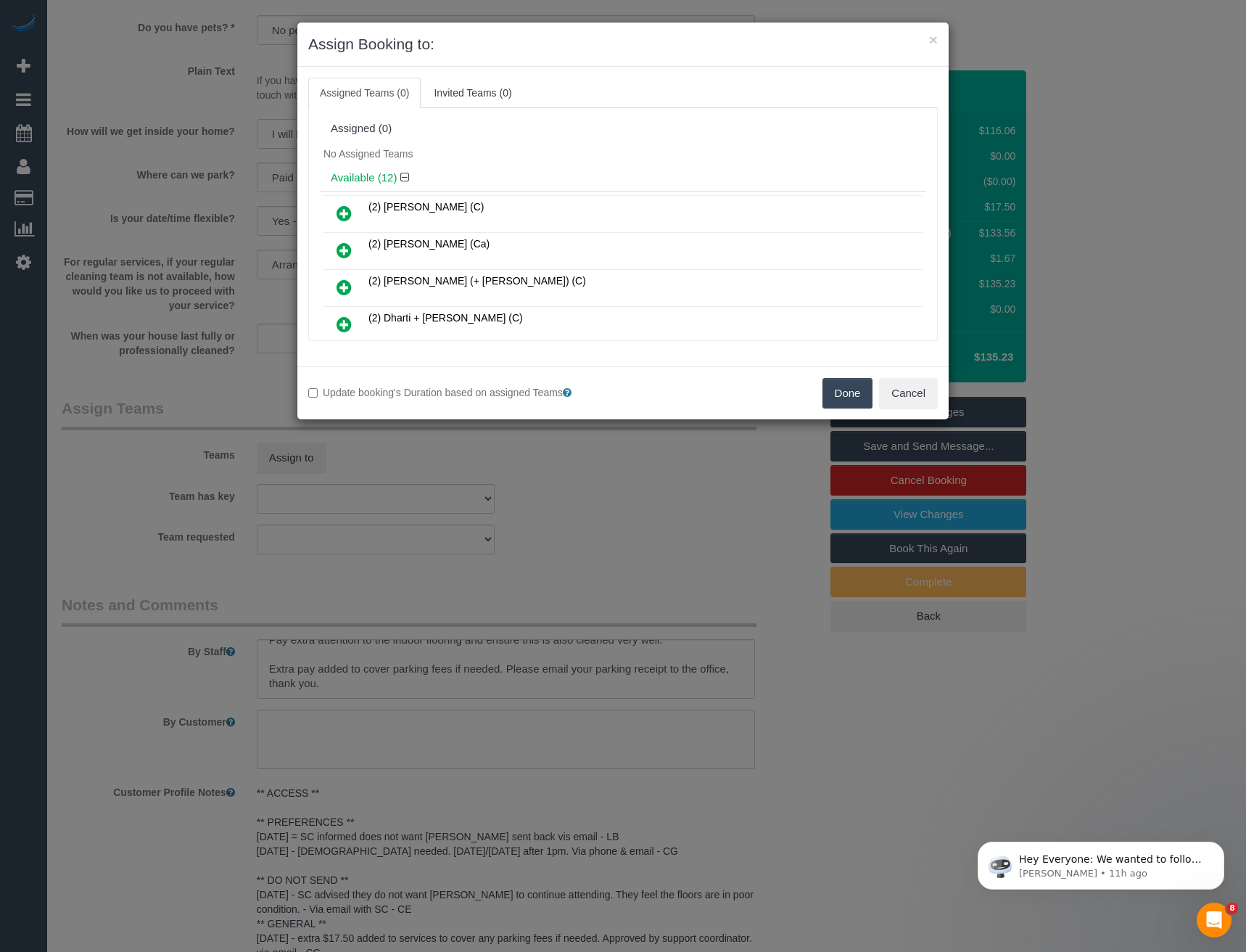
scroll to position [280, 0]
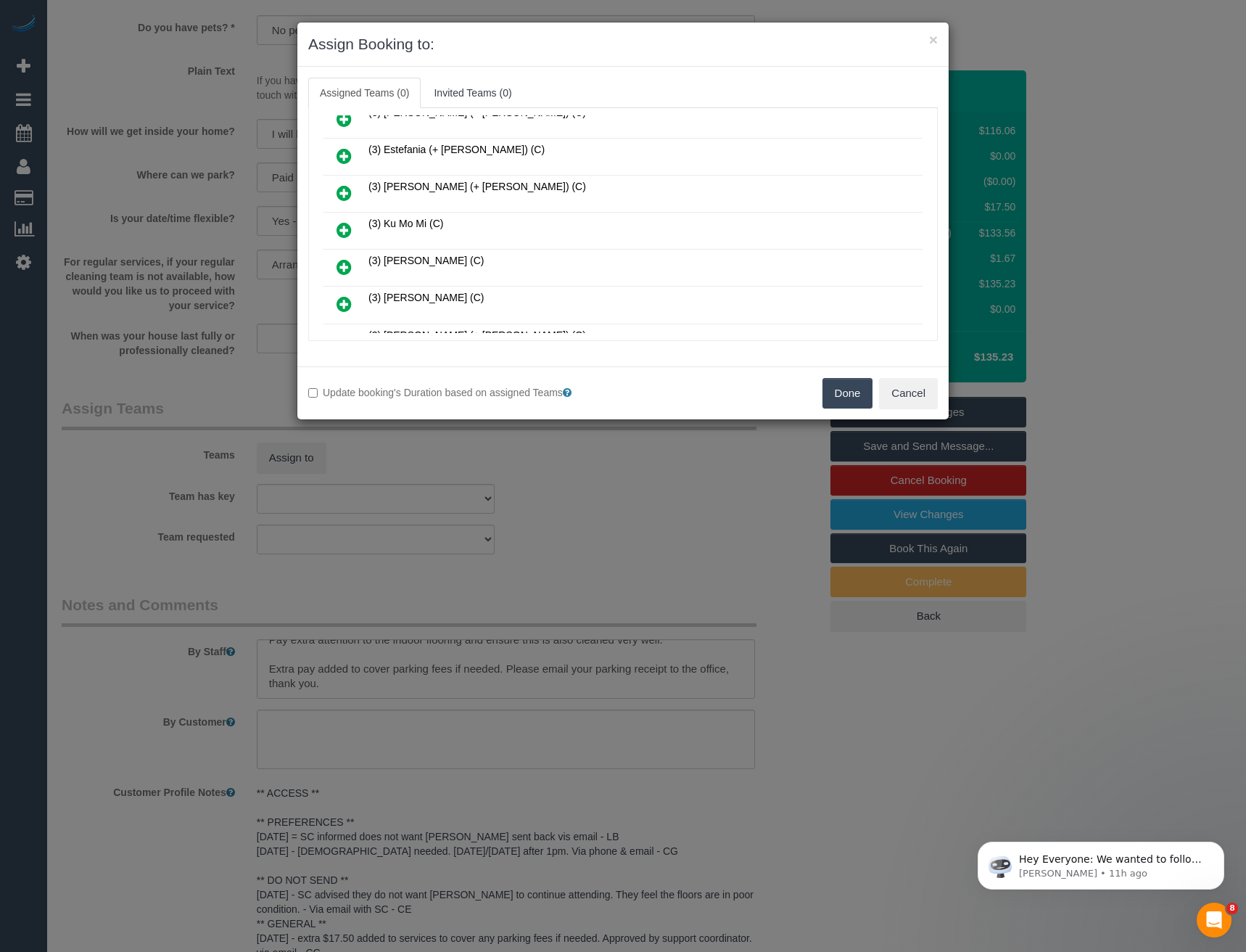
click at [336, 222] on link at bounding box center [344, 231] width 34 height 29
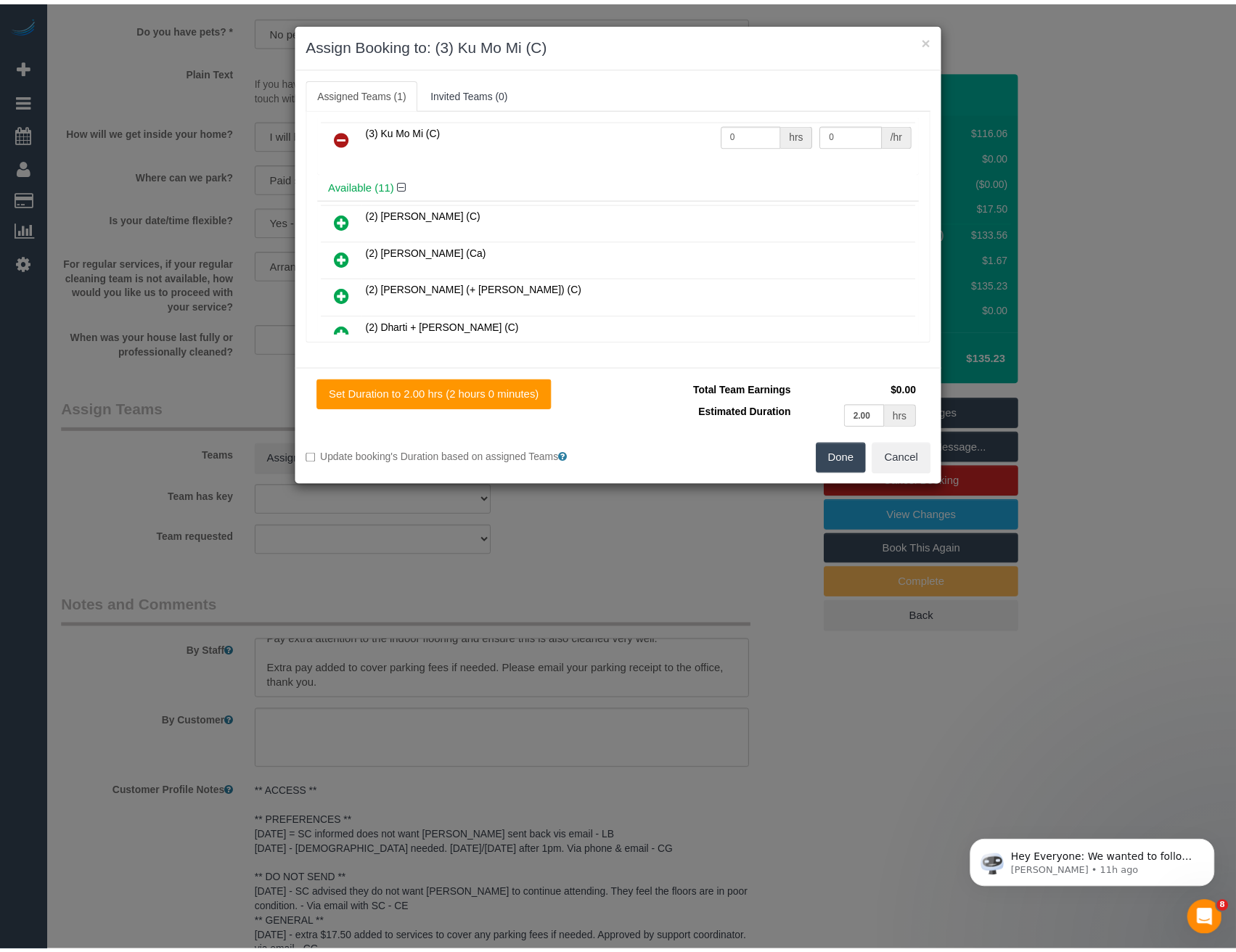
scroll to position [0, 0]
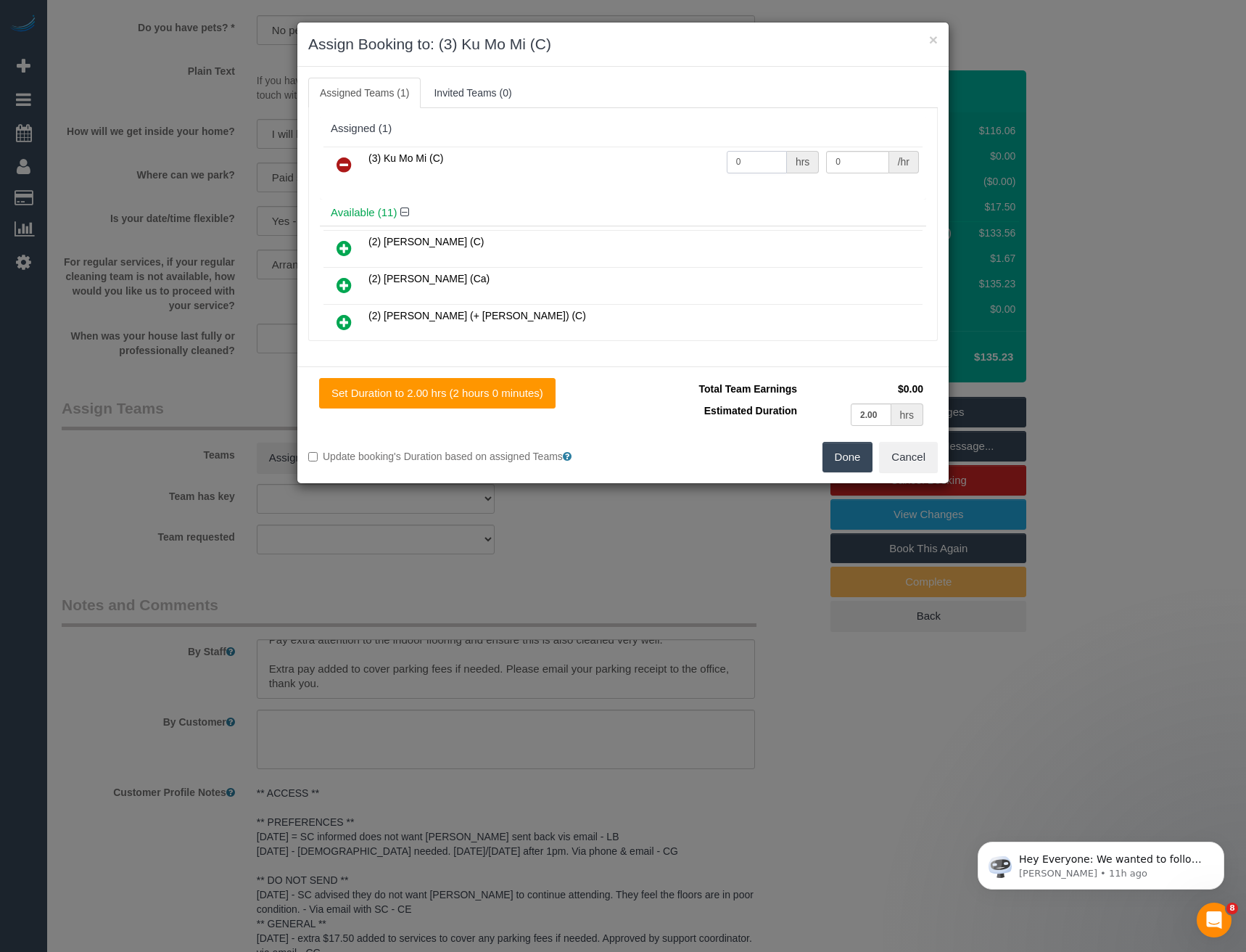
drag, startPoint x: 753, startPoint y: 158, endPoint x: 637, endPoint y: 160, distance: 116.0
click at [666, 163] on tr "(3) Ku Mo Mi (C) 0 hrs 0 /hr" at bounding box center [623, 165] width 599 height 37
type input "2"
type input "35"
click at [841, 459] on button "Done" at bounding box center [848, 456] width 51 height 30
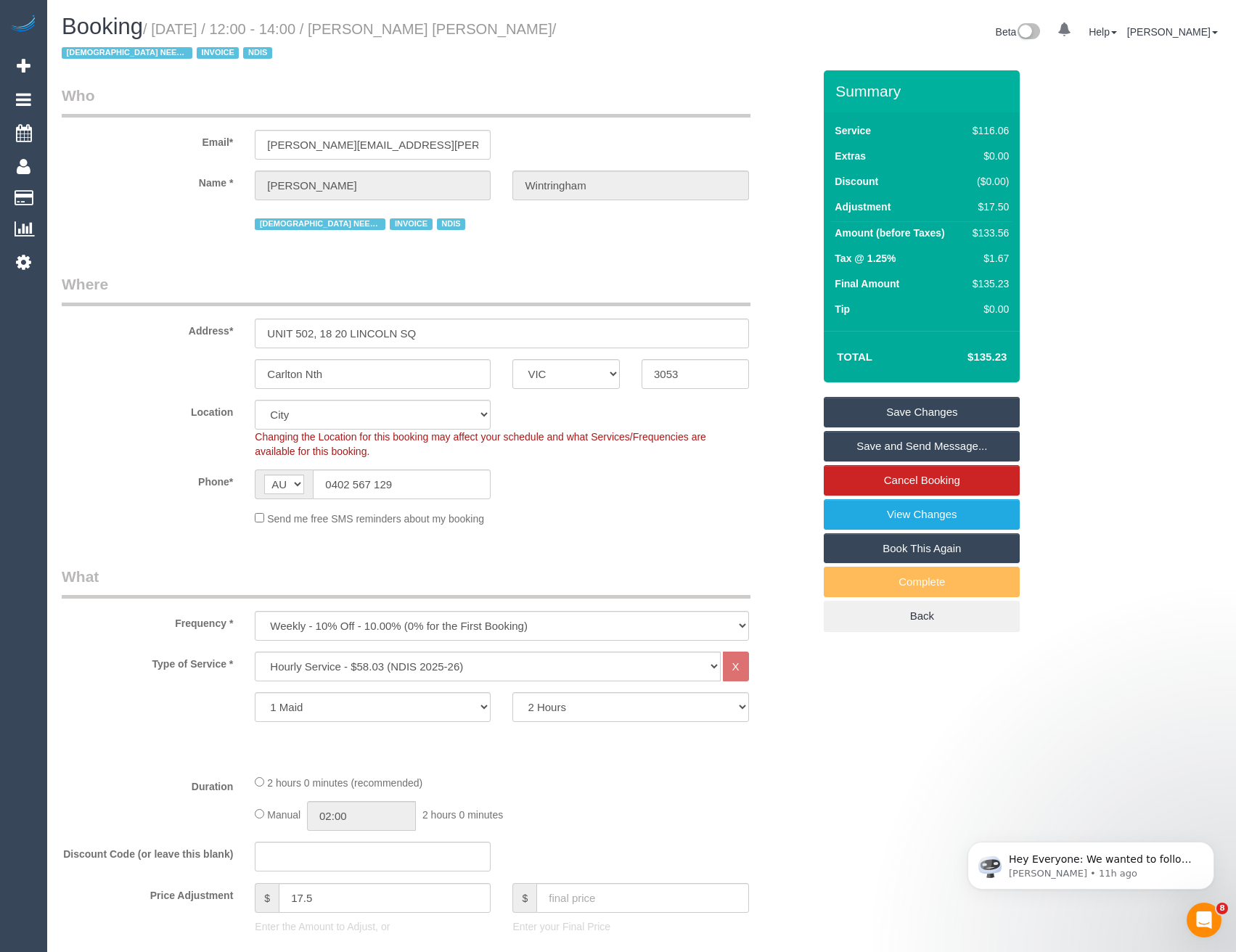
click at [900, 411] on link "Save Changes" at bounding box center [922, 412] width 196 height 30
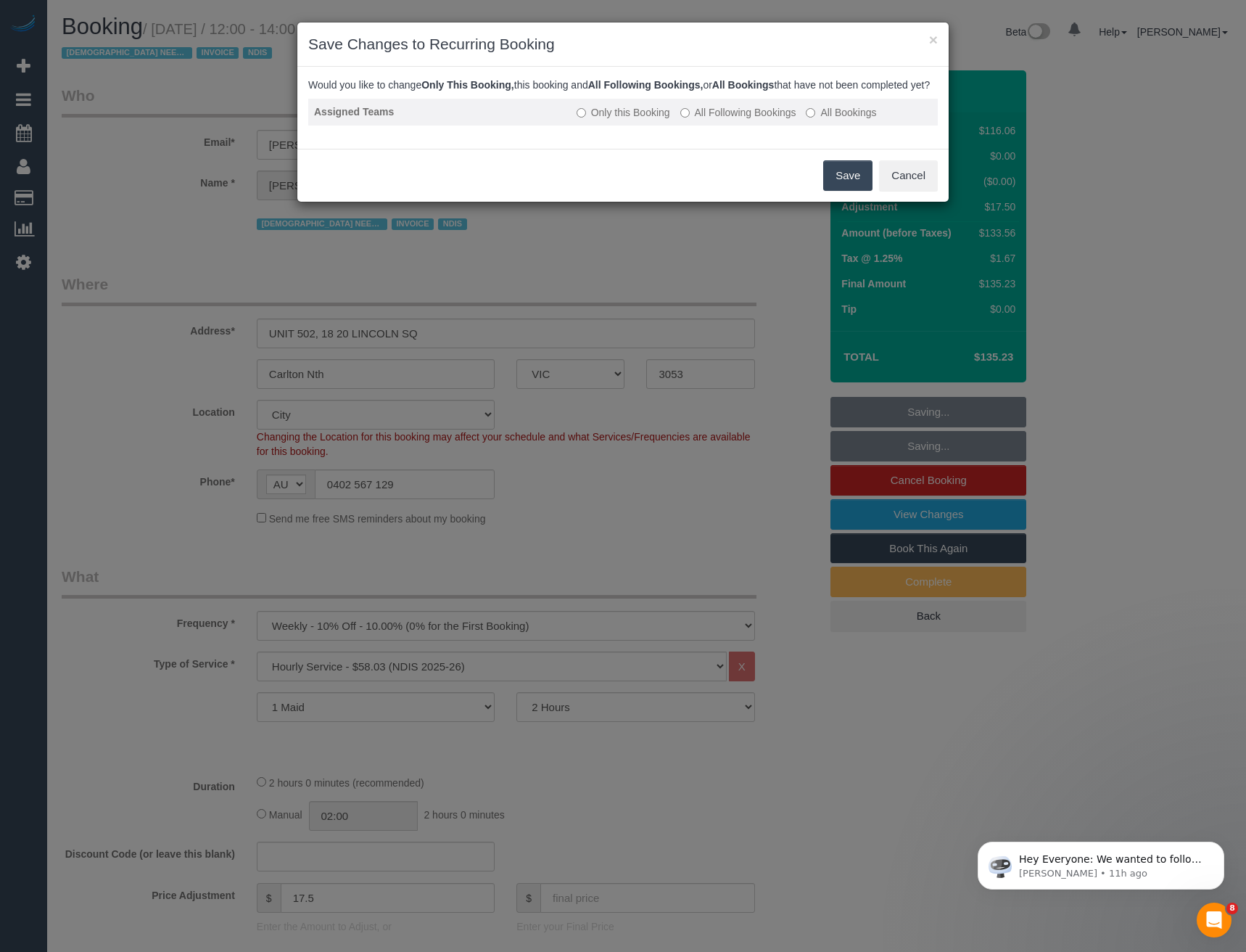
click at [730, 120] on label "All Following Bookings" at bounding box center [738, 112] width 116 height 15
click at [858, 188] on button "Save" at bounding box center [848, 175] width 49 height 30
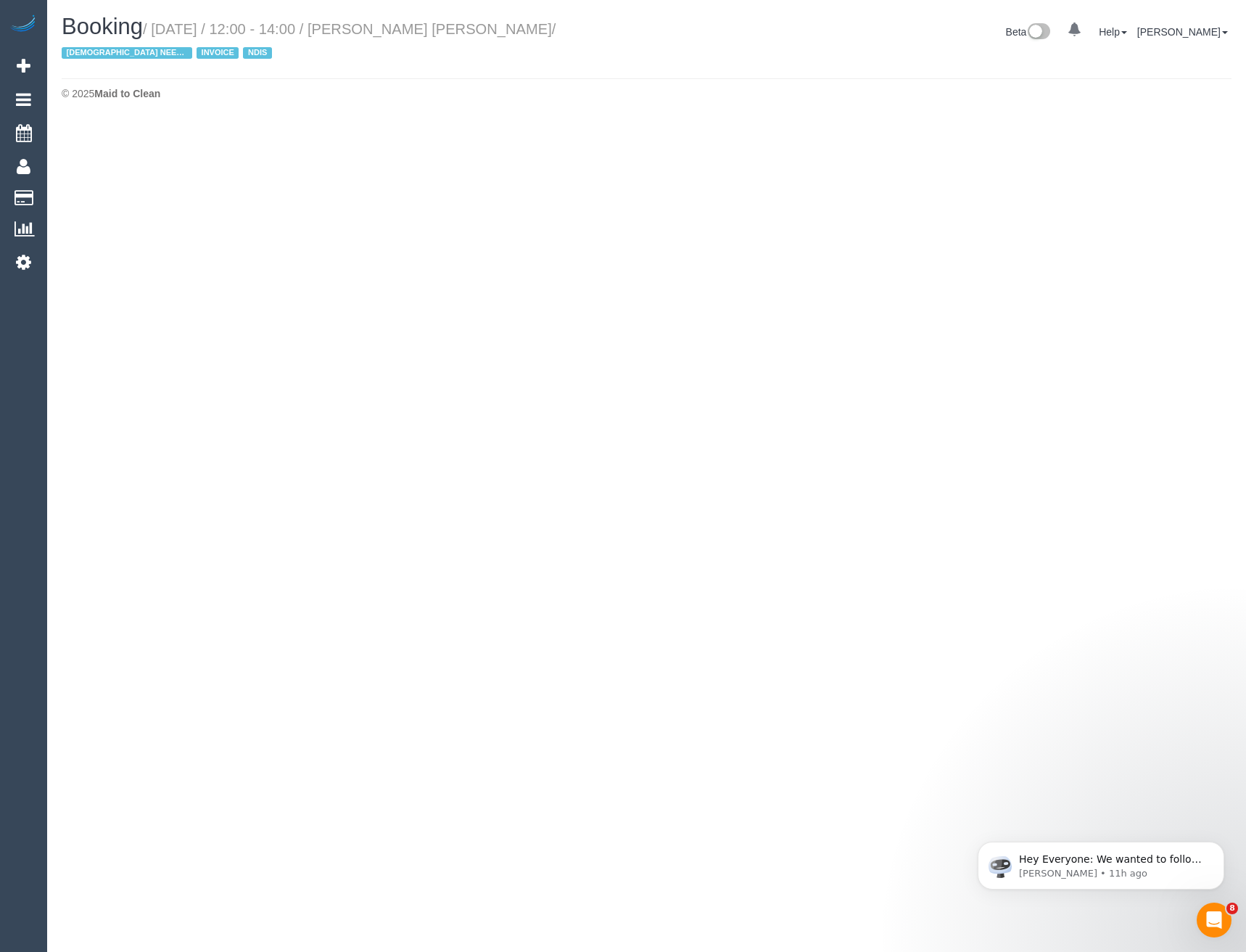
select select "VIC"
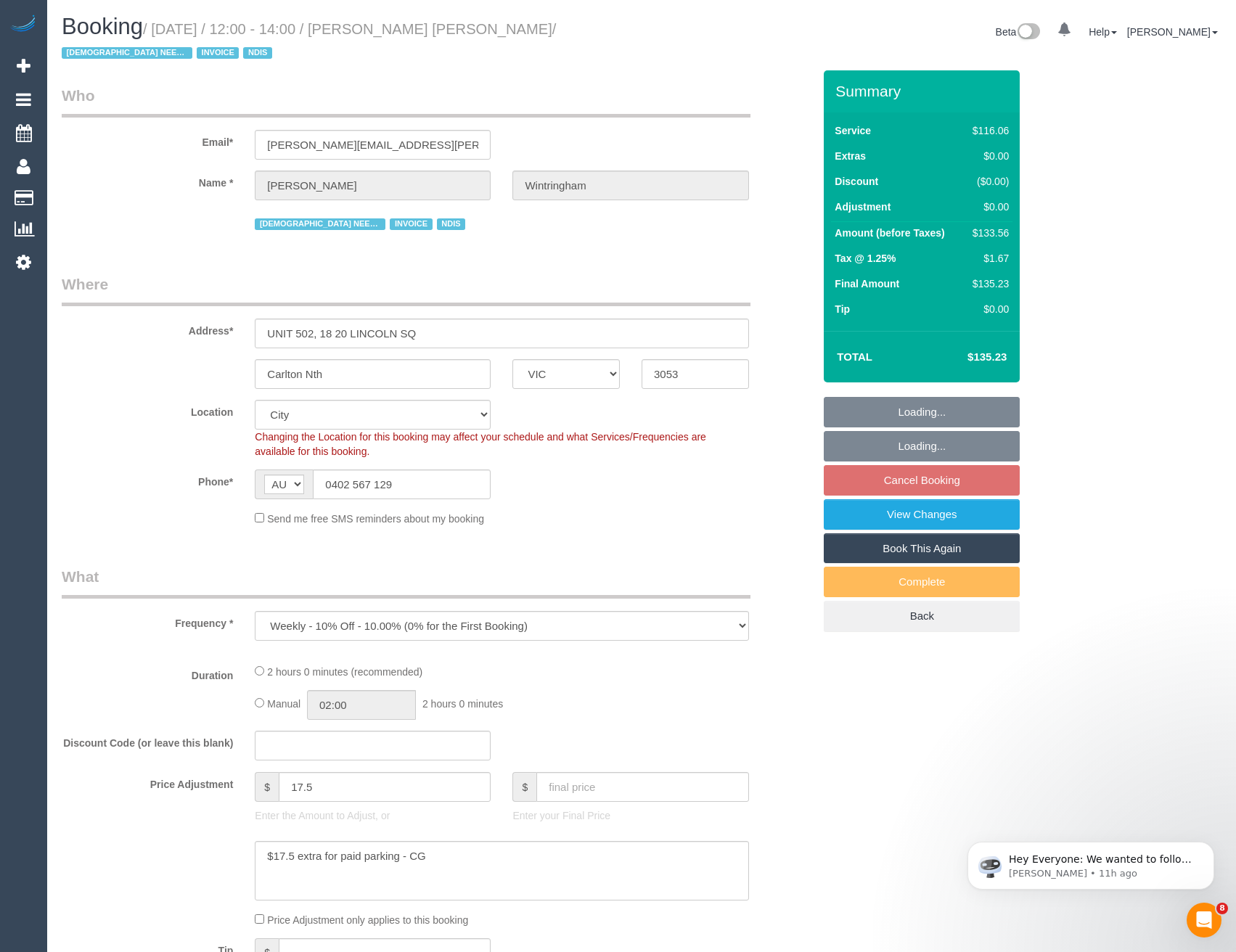
select select "object:3836"
select select "number:28"
select select "number:14"
select select "number:20"
select select "number:36"
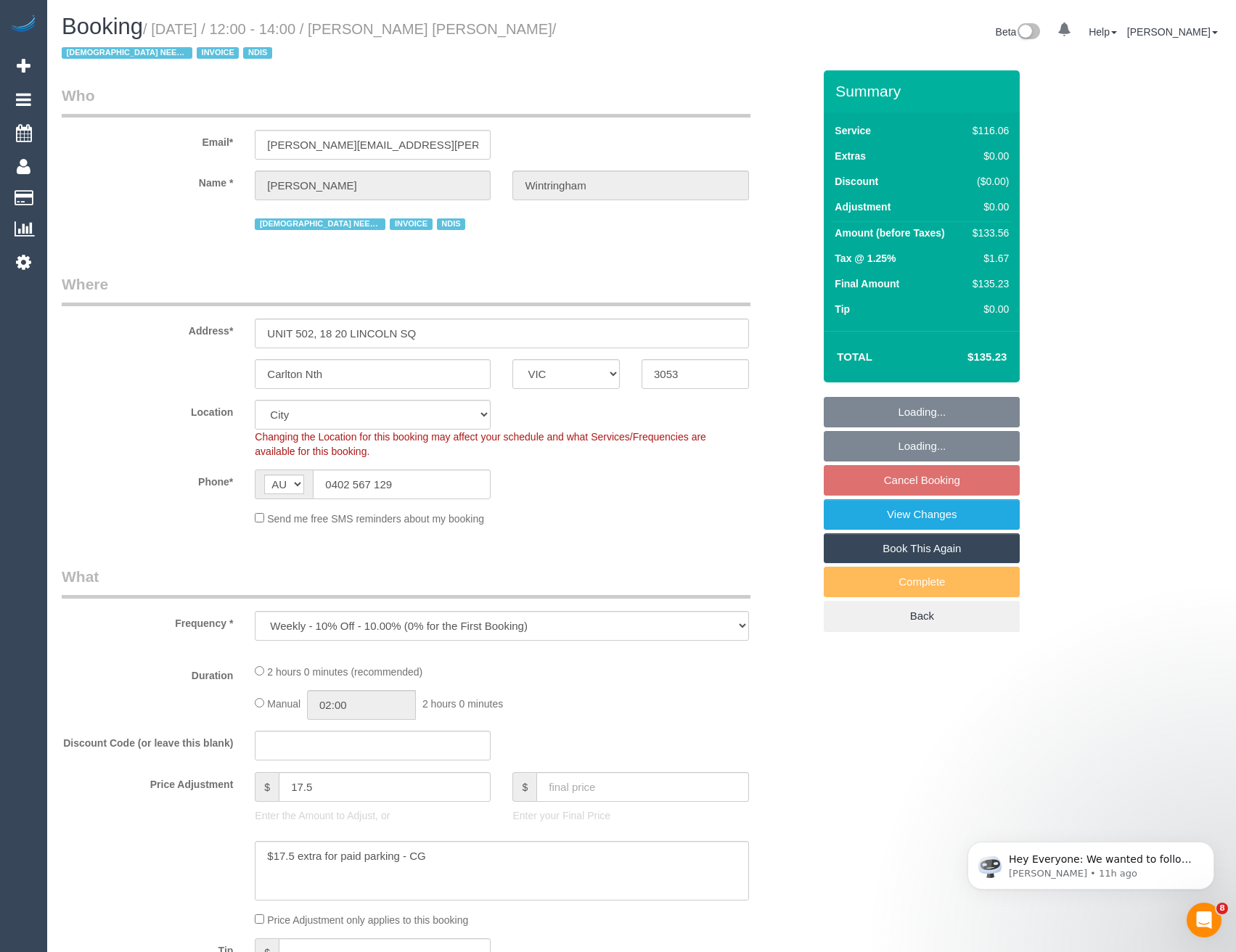
select select "number:34"
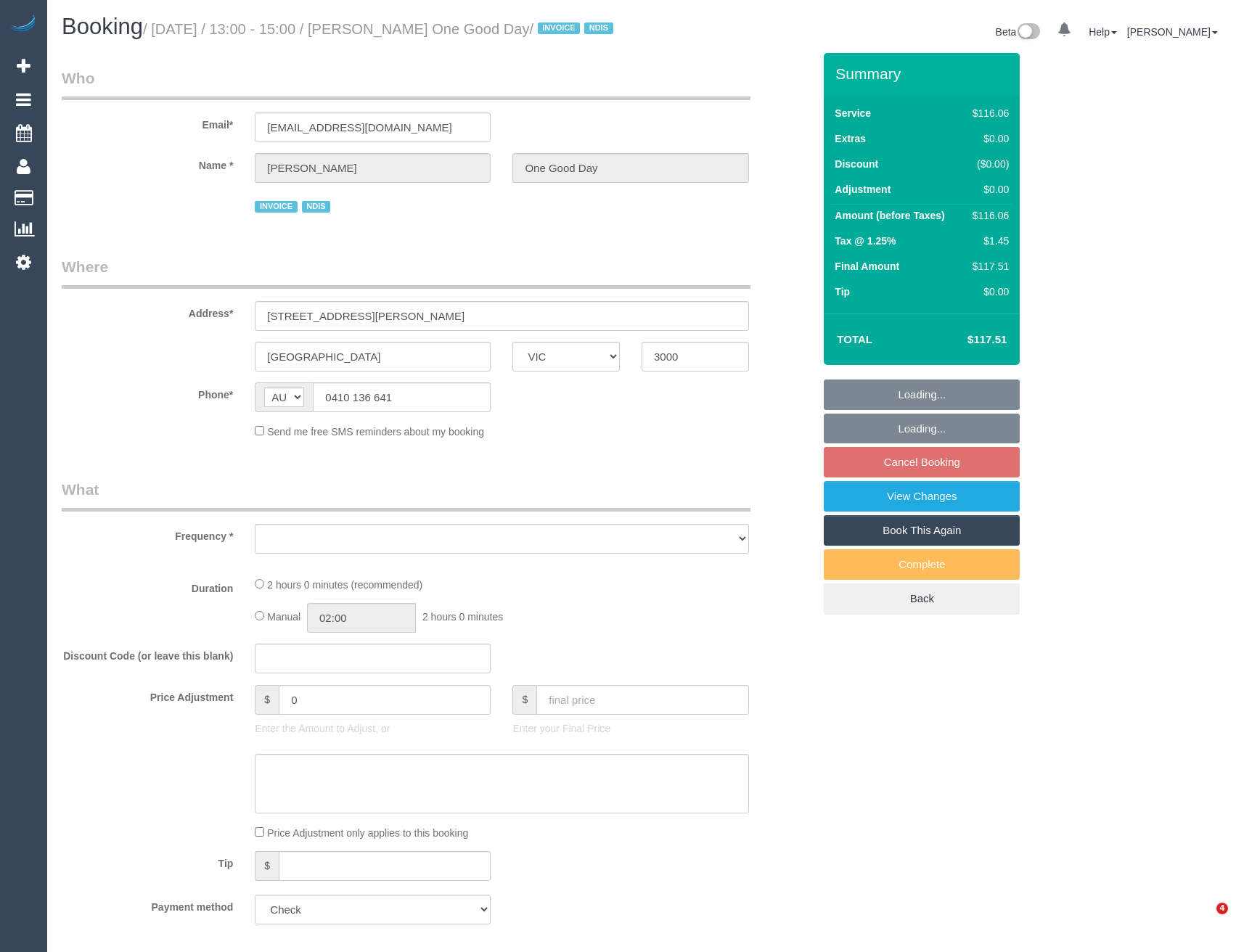
select select "VIC"
select select "number:29"
select select "number:14"
select select "number:18"
select select "number:36"
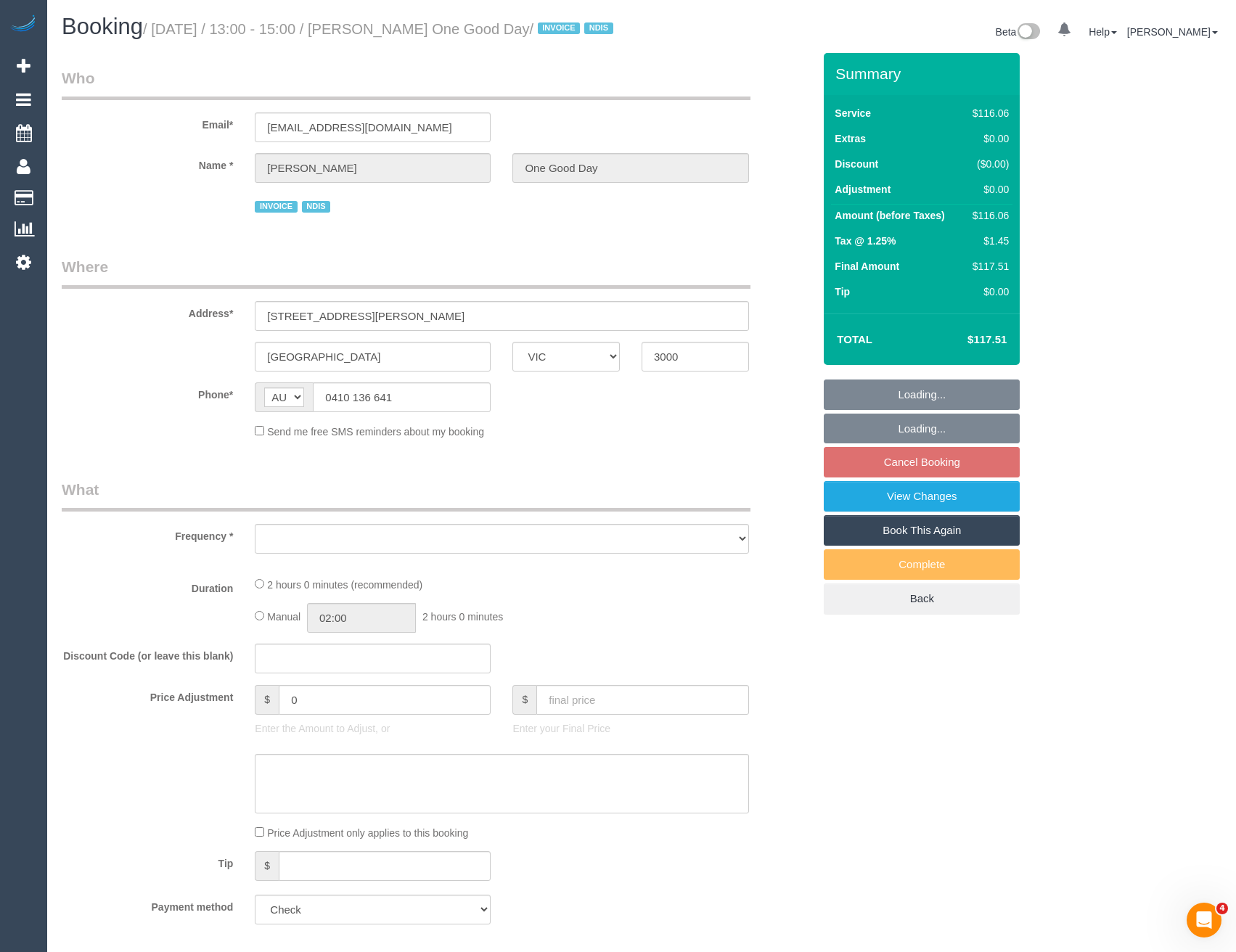
select select "number:34"
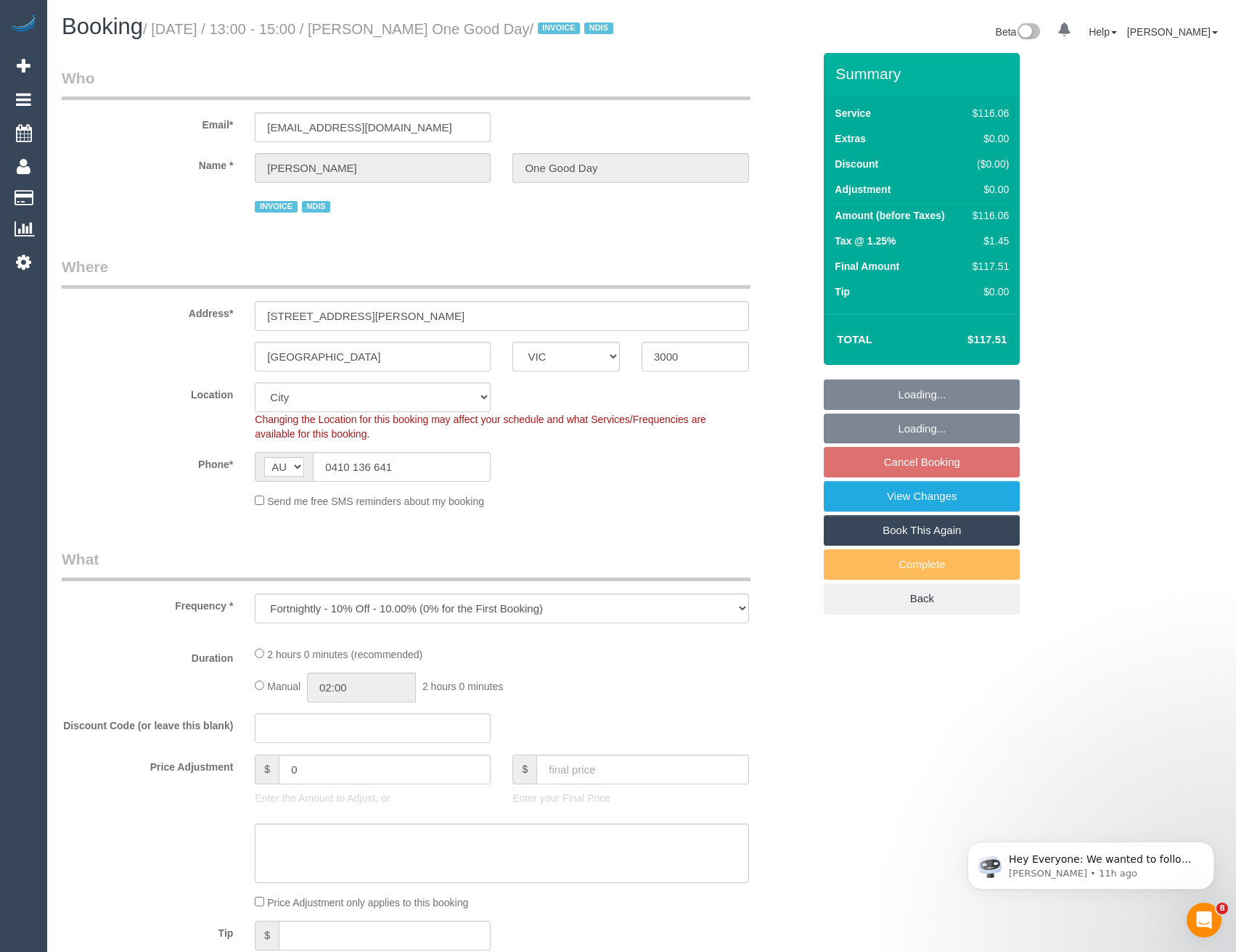
select select "object:756"
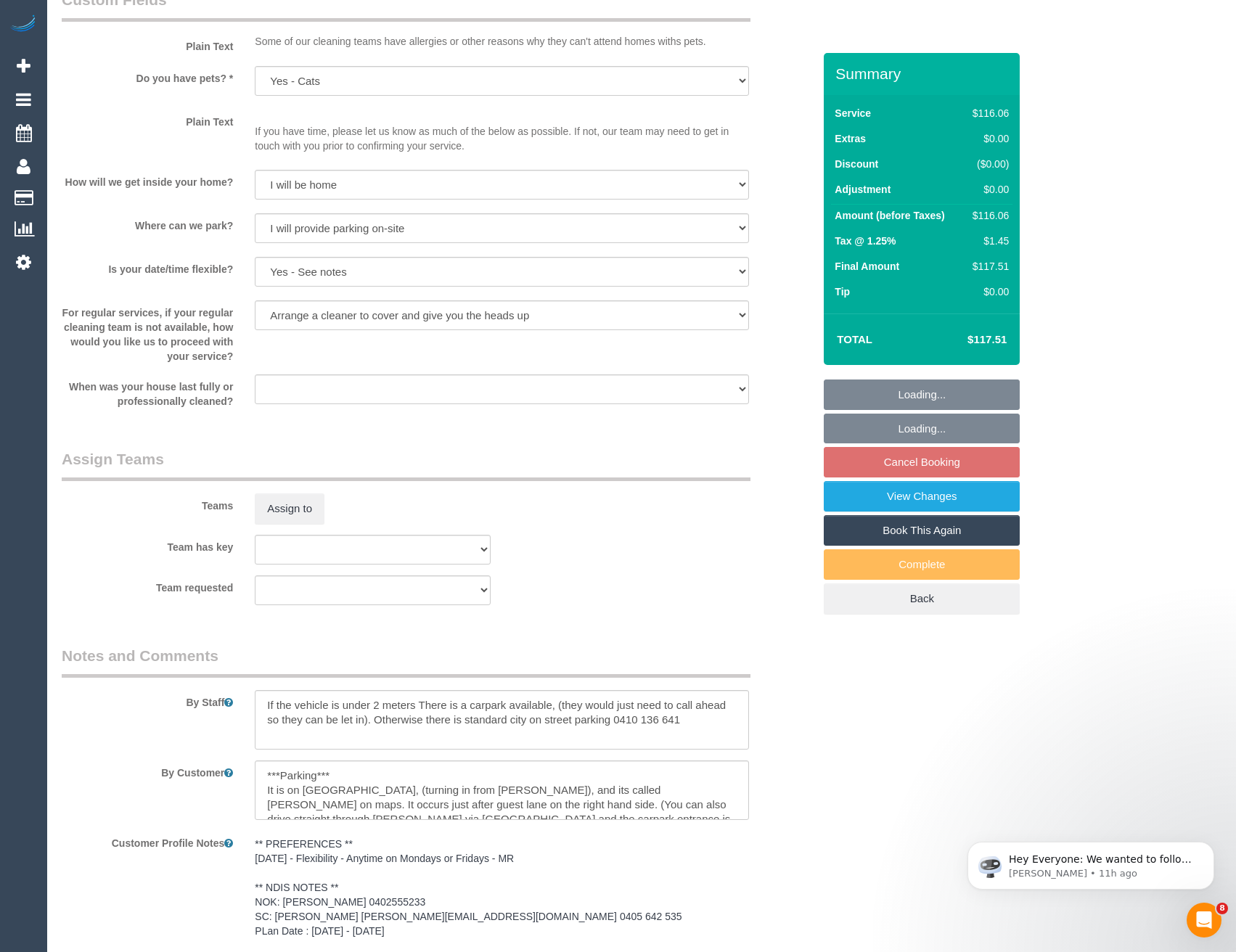
scroll to position [1451, 0]
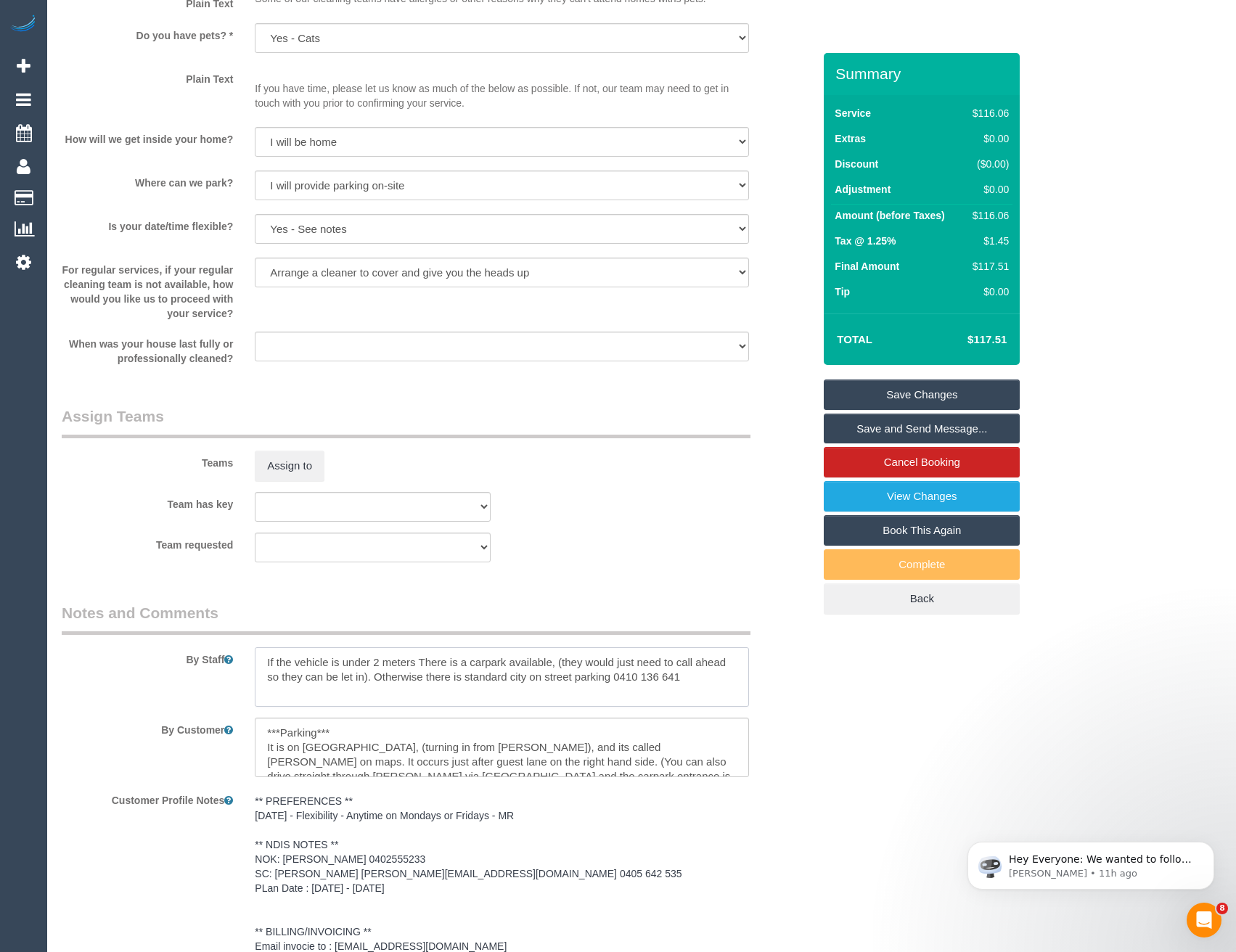
click at [269, 676] on textarea at bounding box center [501, 676] width 494 height 59
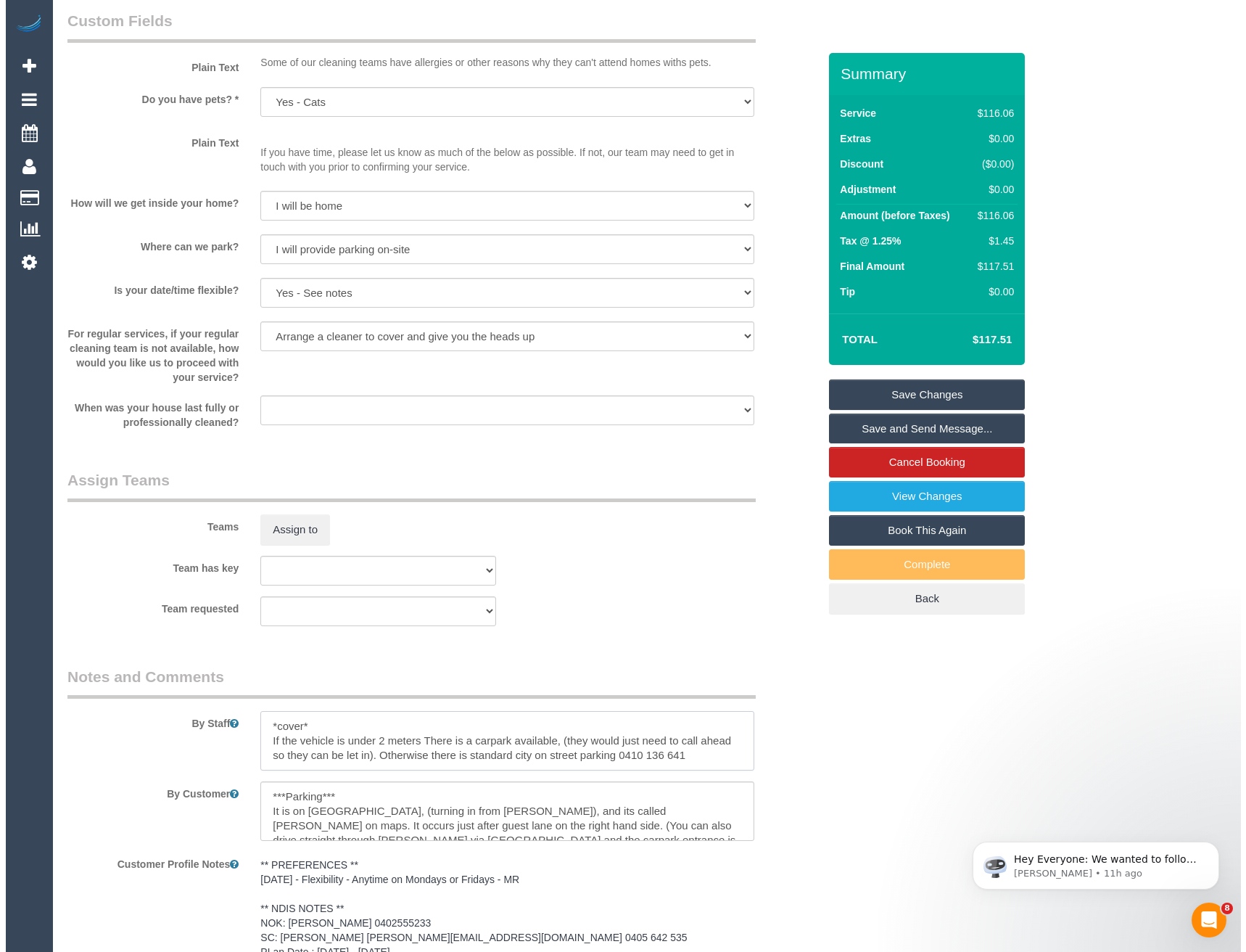
scroll to position [1306, 0]
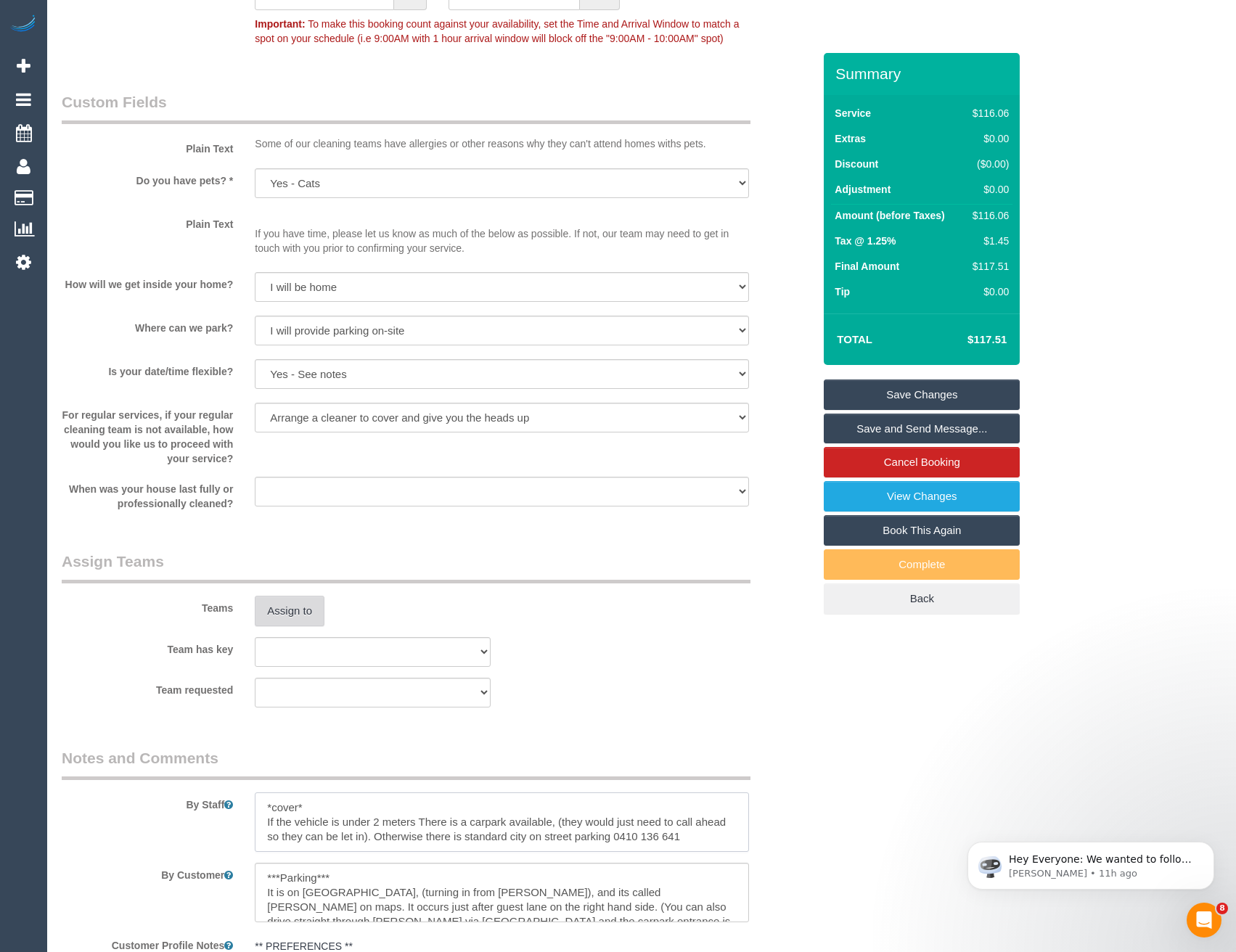
type textarea "*cover* If the vehicle is under 2 meters There is a carpark available, (they wo…"
click at [291, 626] on button "Assign to" at bounding box center [290, 610] width 70 height 30
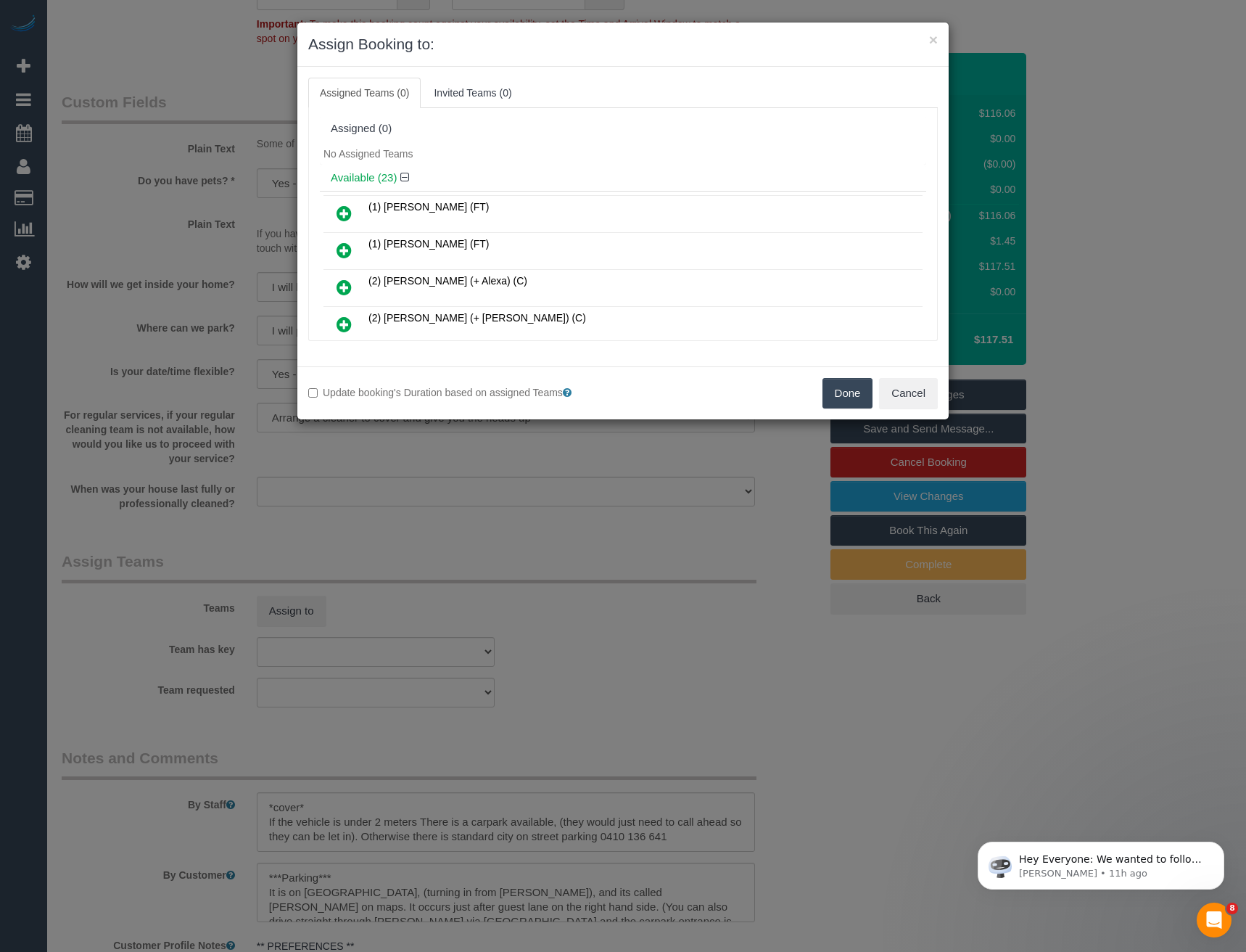
scroll to position [2821, 0]
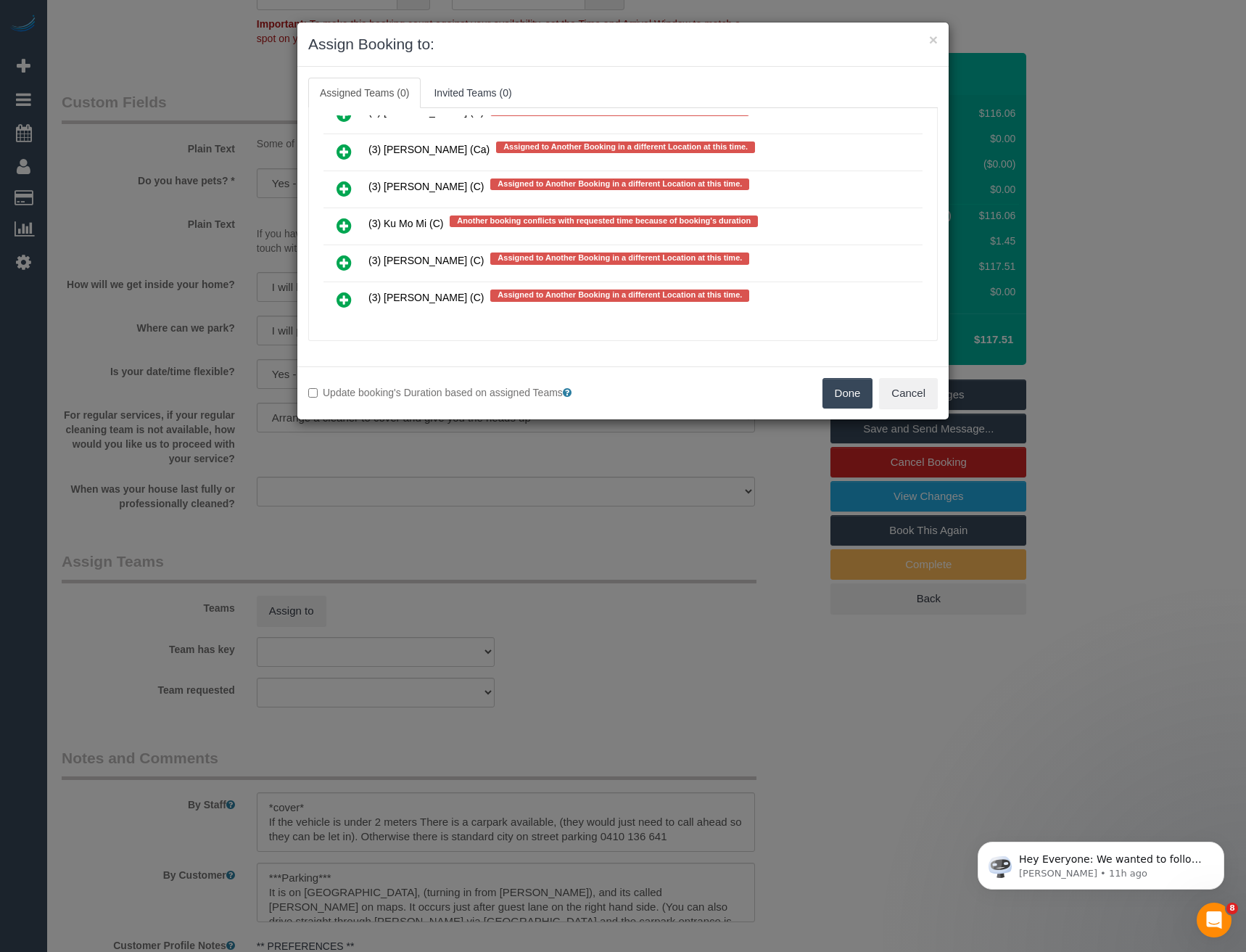
click at [344, 225] on icon at bounding box center [344, 225] width 15 height 18
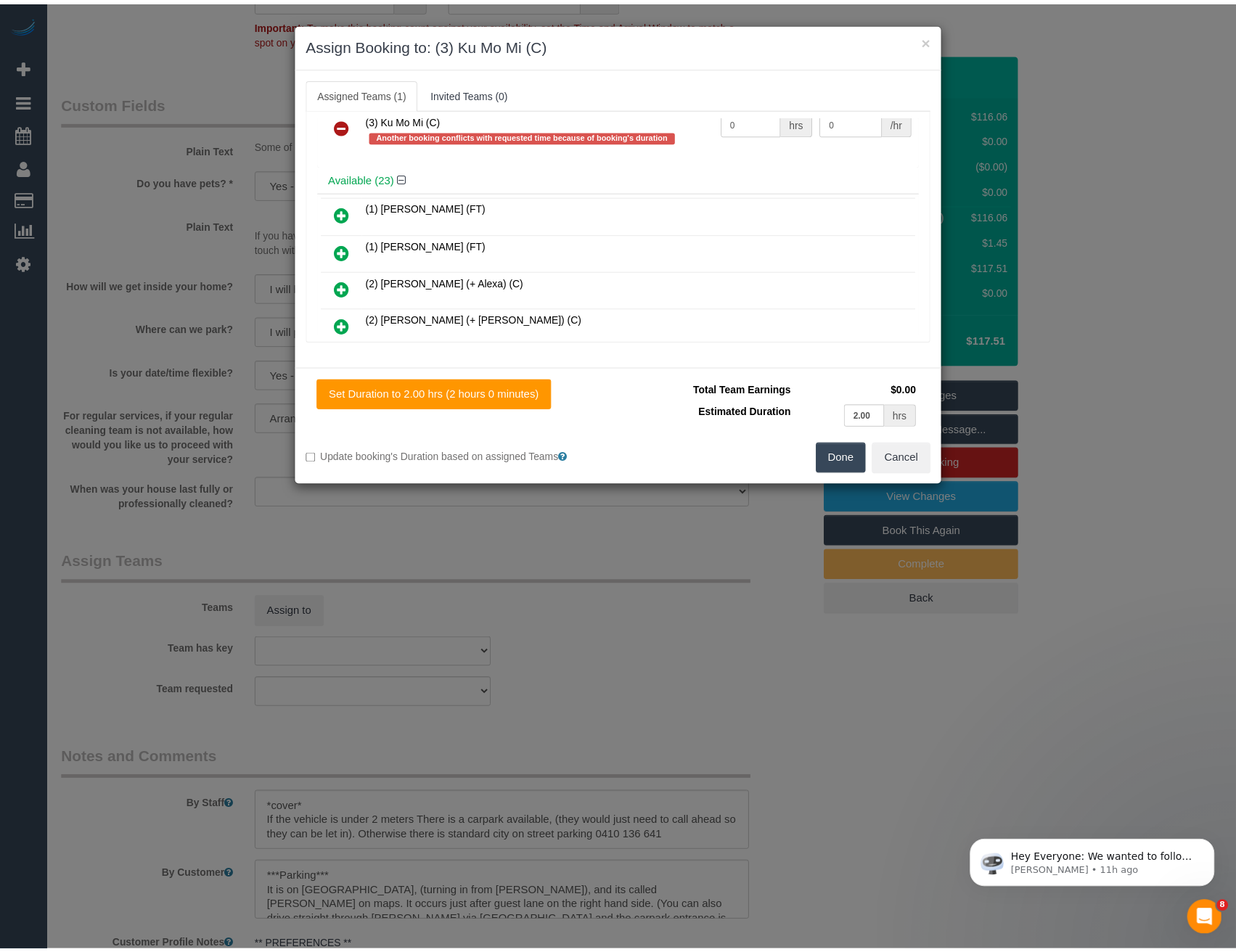
scroll to position [0, 0]
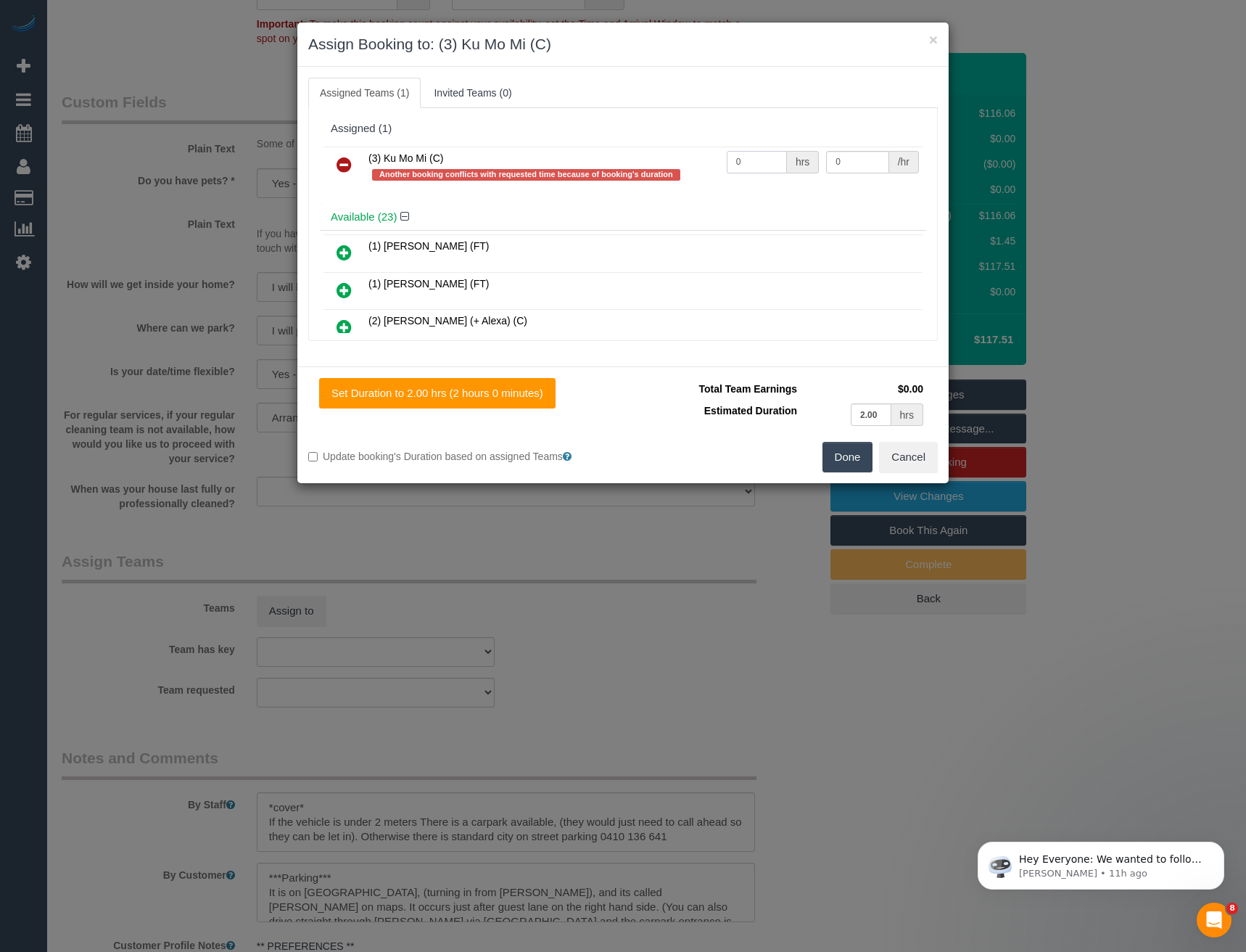
drag, startPoint x: 752, startPoint y: 161, endPoint x: 631, endPoint y: 160, distance: 121.0
click at [634, 161] on tr "(3) Ku Mo Mi (C) Another booking conflicts with requested time because of booki…" at bounding box center [623, 168] width 599 height 42
type input "2"
type input "35"
click at [847, 459] on button "Done" at bounding box center [848, 456] width 51 height 30
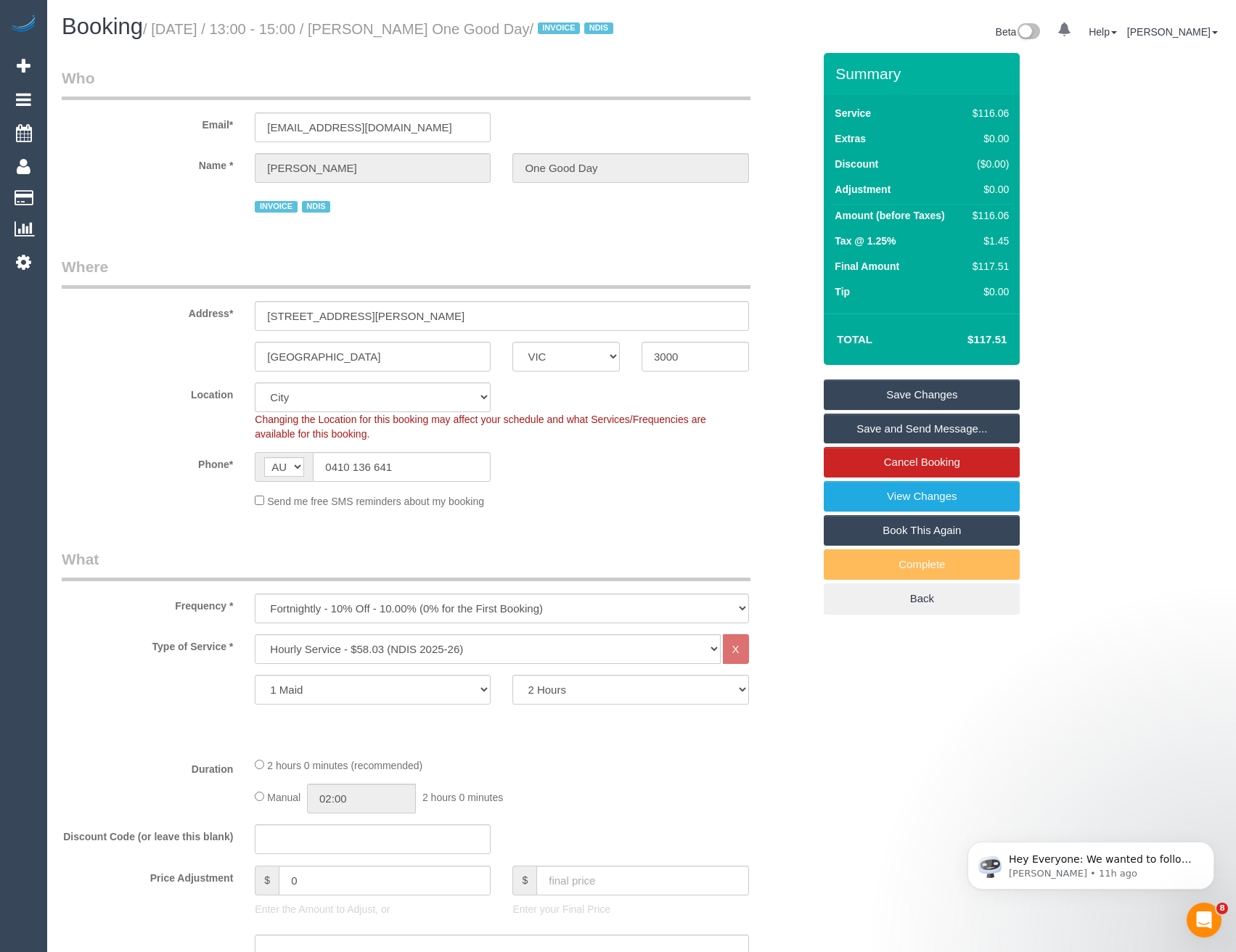
click at [882, 444] on link "Save and Send Message..." at bounding box center [922, 428] width 196 height 30
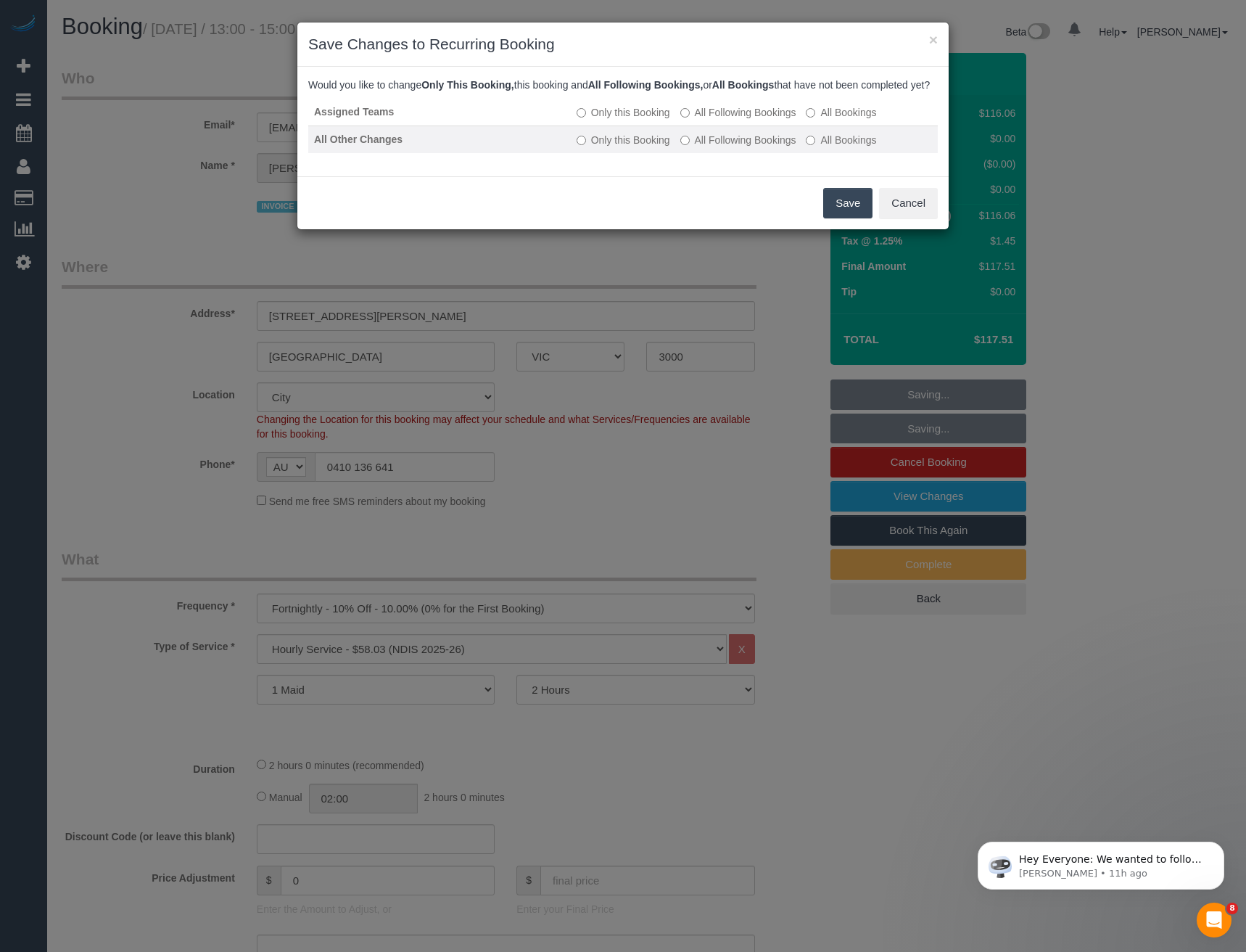
drag, startPoint x: 848, startPoint y: 221, endPoint x: 739, endPoint y: 130, distance: 142.0
click at [848, 219] on button "Save" at bounding box center [848, 202] width 49 height 30
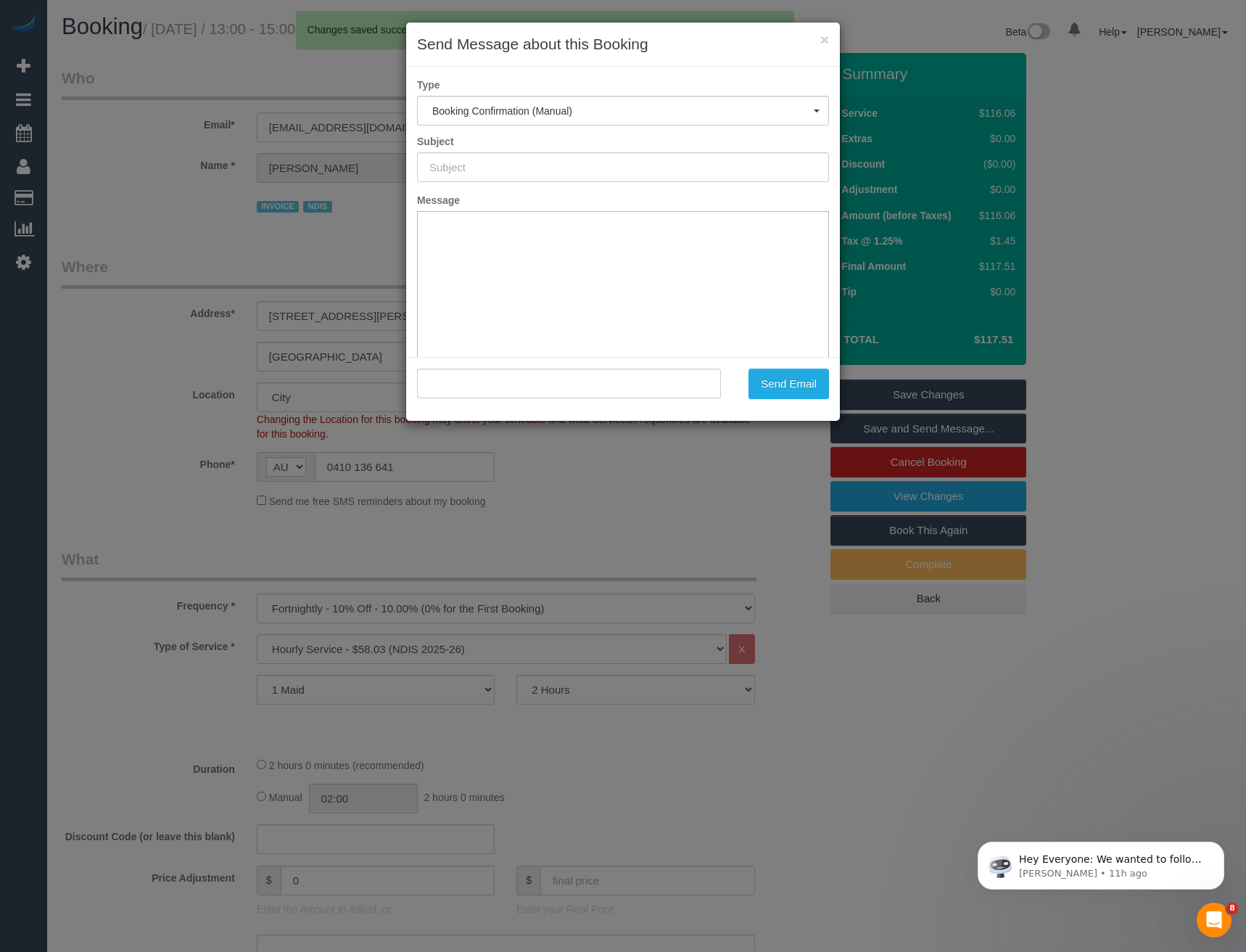
type input "Booking Confirmed"
type input ""Maysam Asafiri One Good Day" <maysam_asafiri@hotmail.com>"
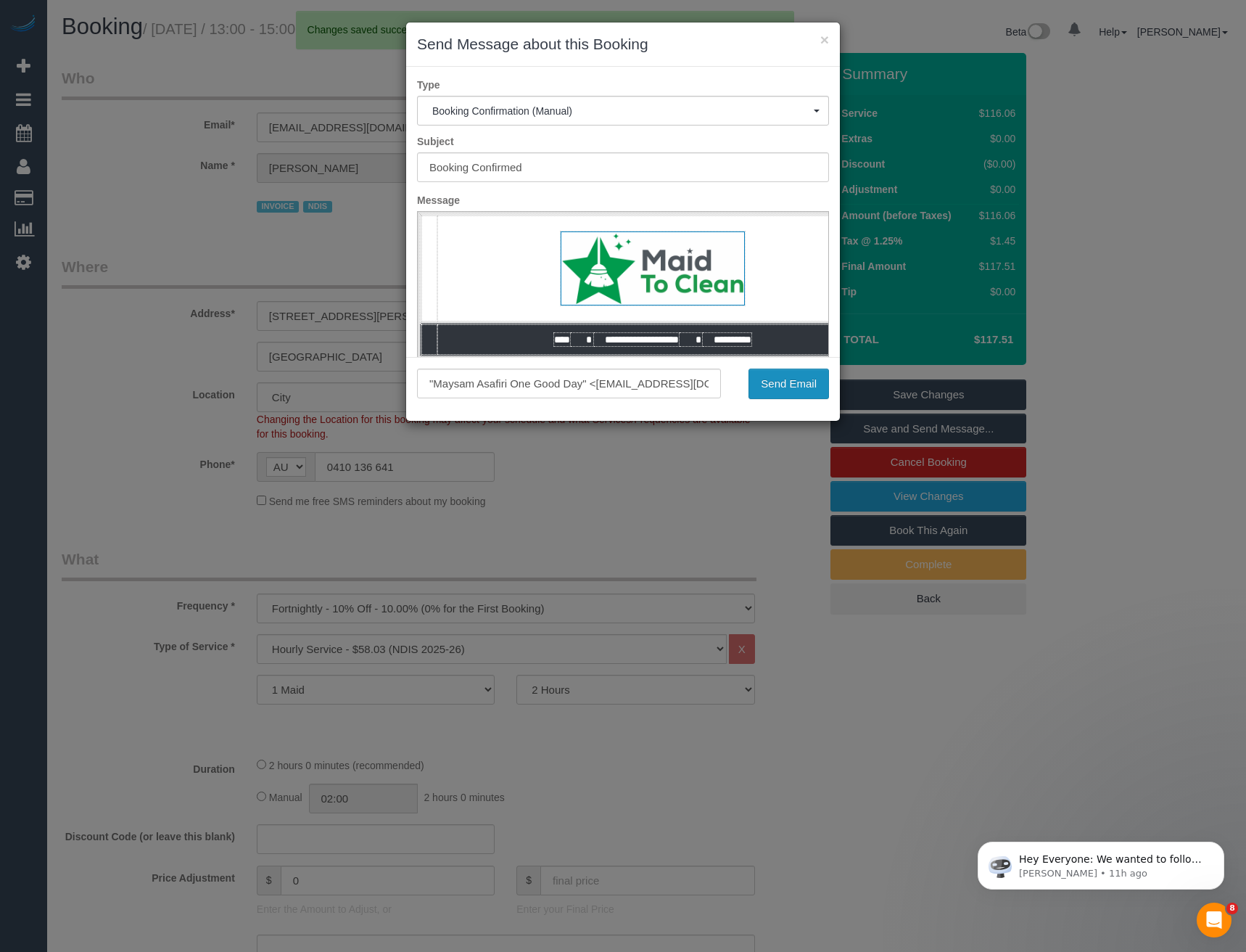
click at [784, 378] on button "Send Email" at bounding box center [788, 383] width 80 height 30
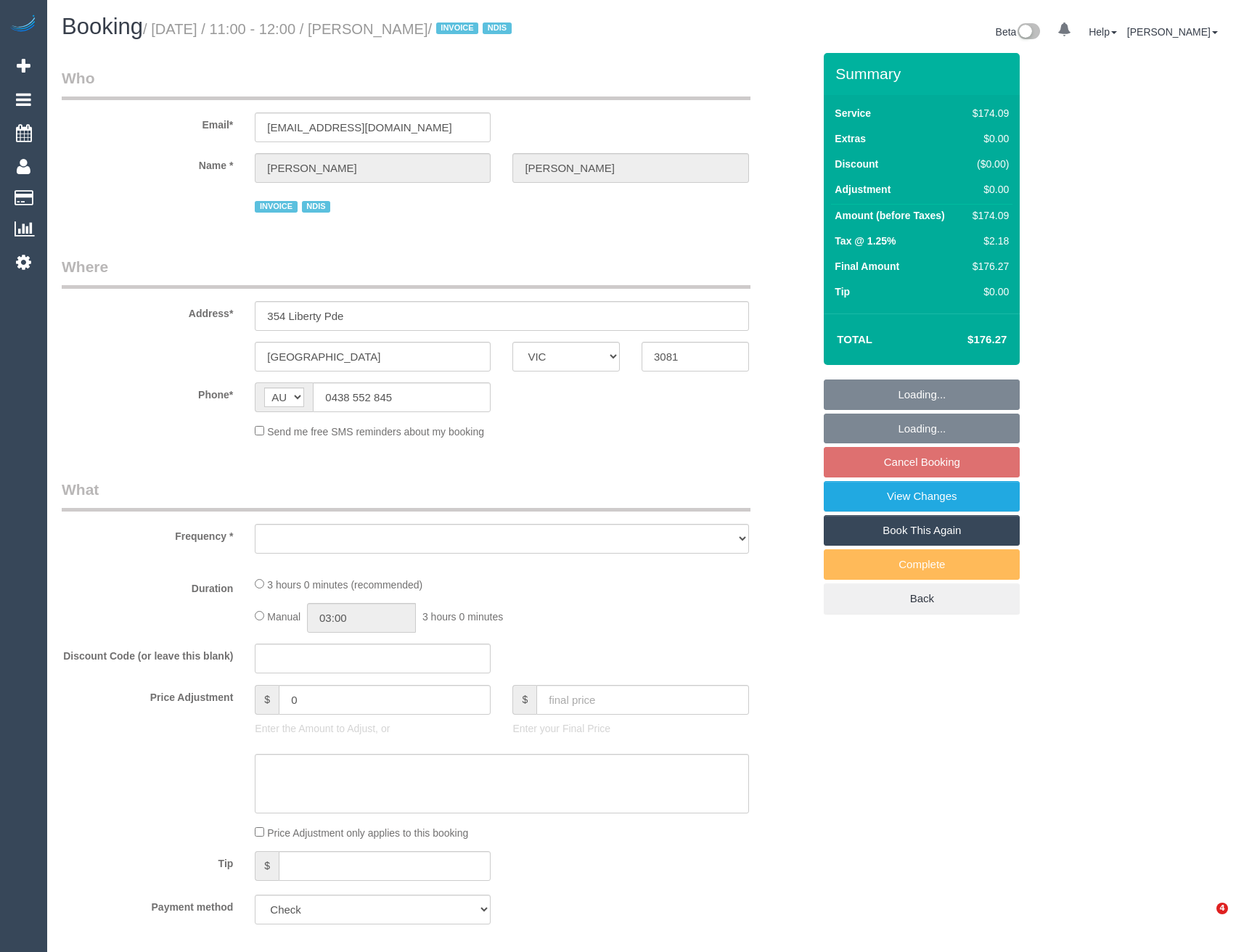
select select "VIC"
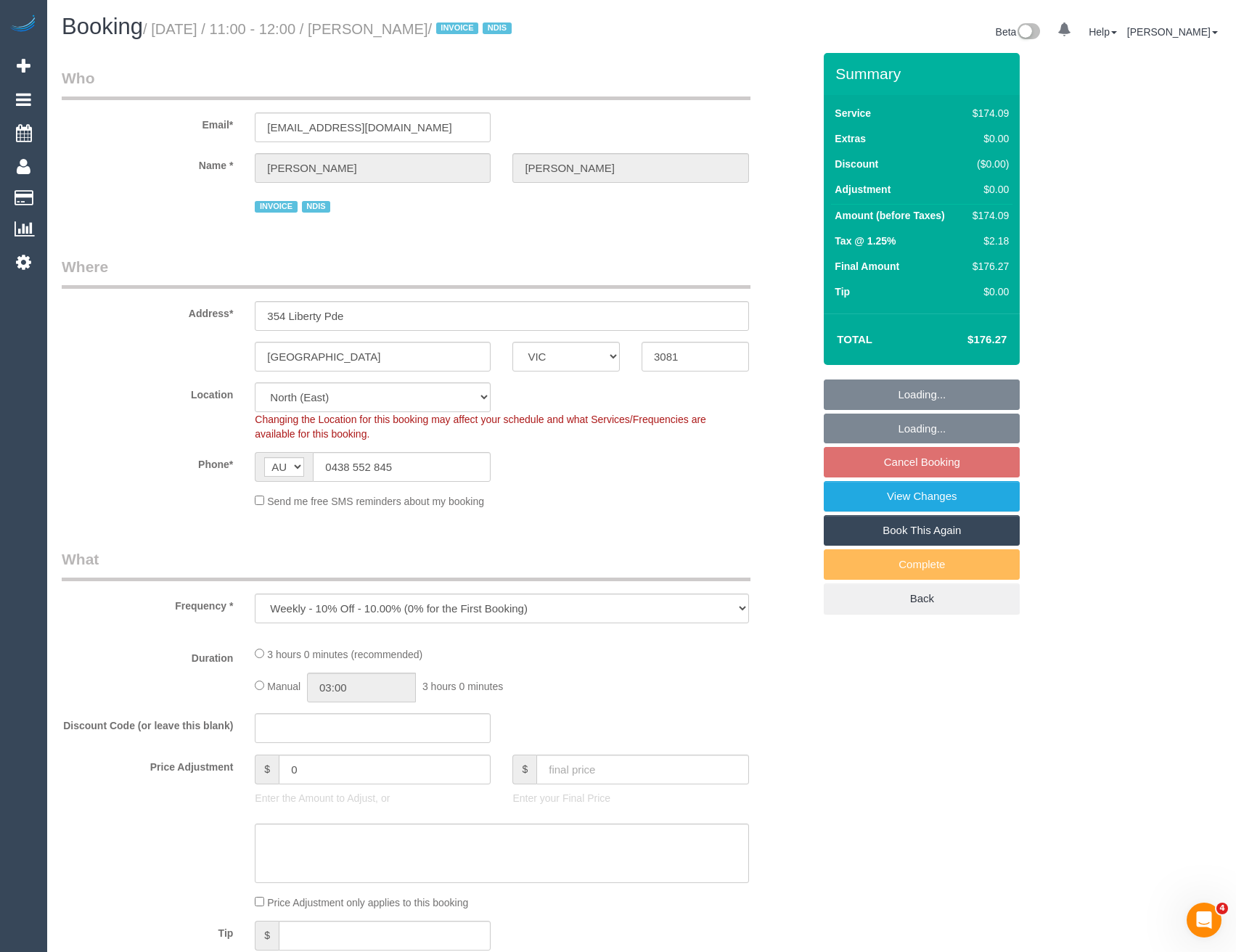
select select "object:606"
select select "180"
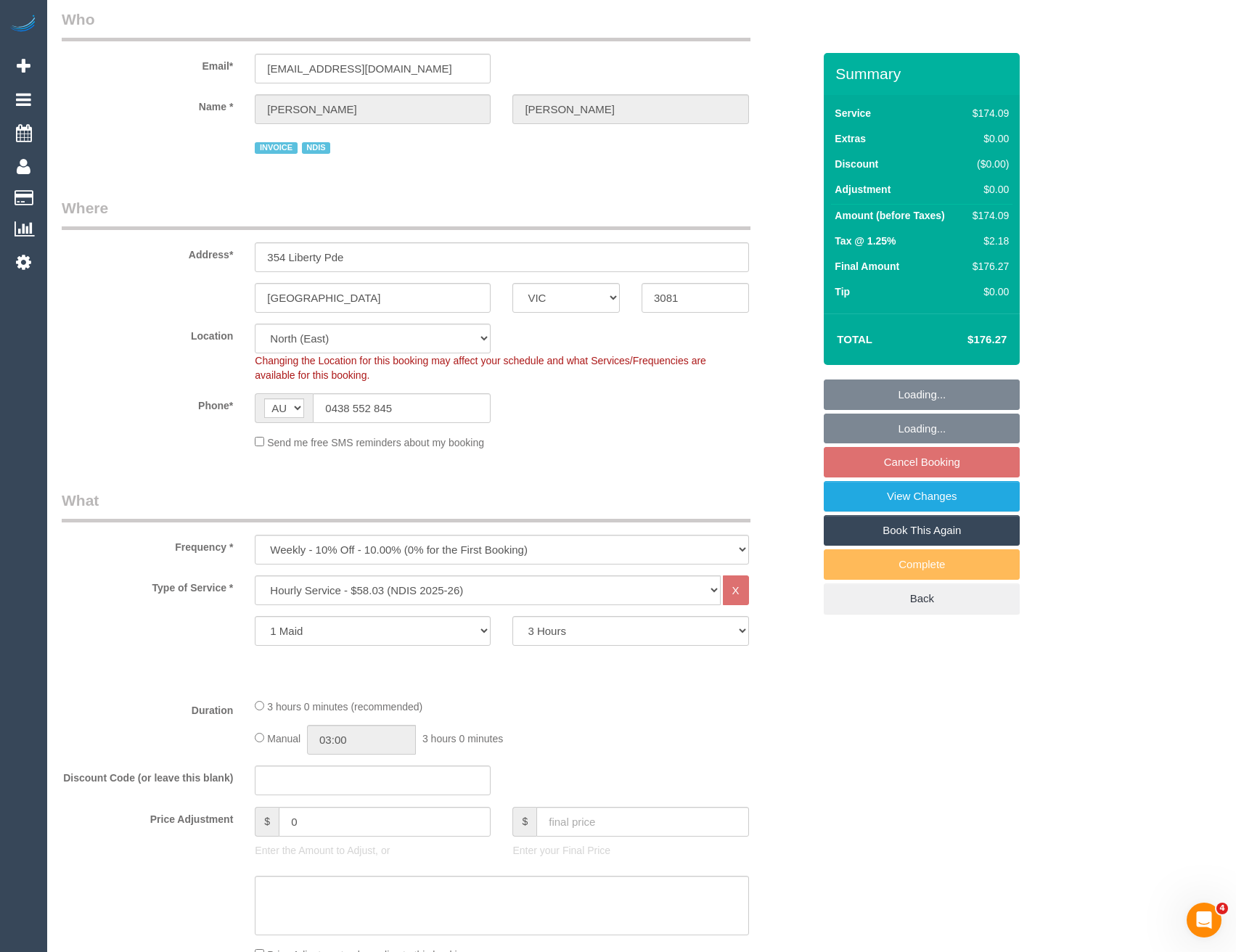
select select "number:29"
select select "number:14"
select select "number:18"
select select "number:25"
select select "number:35"
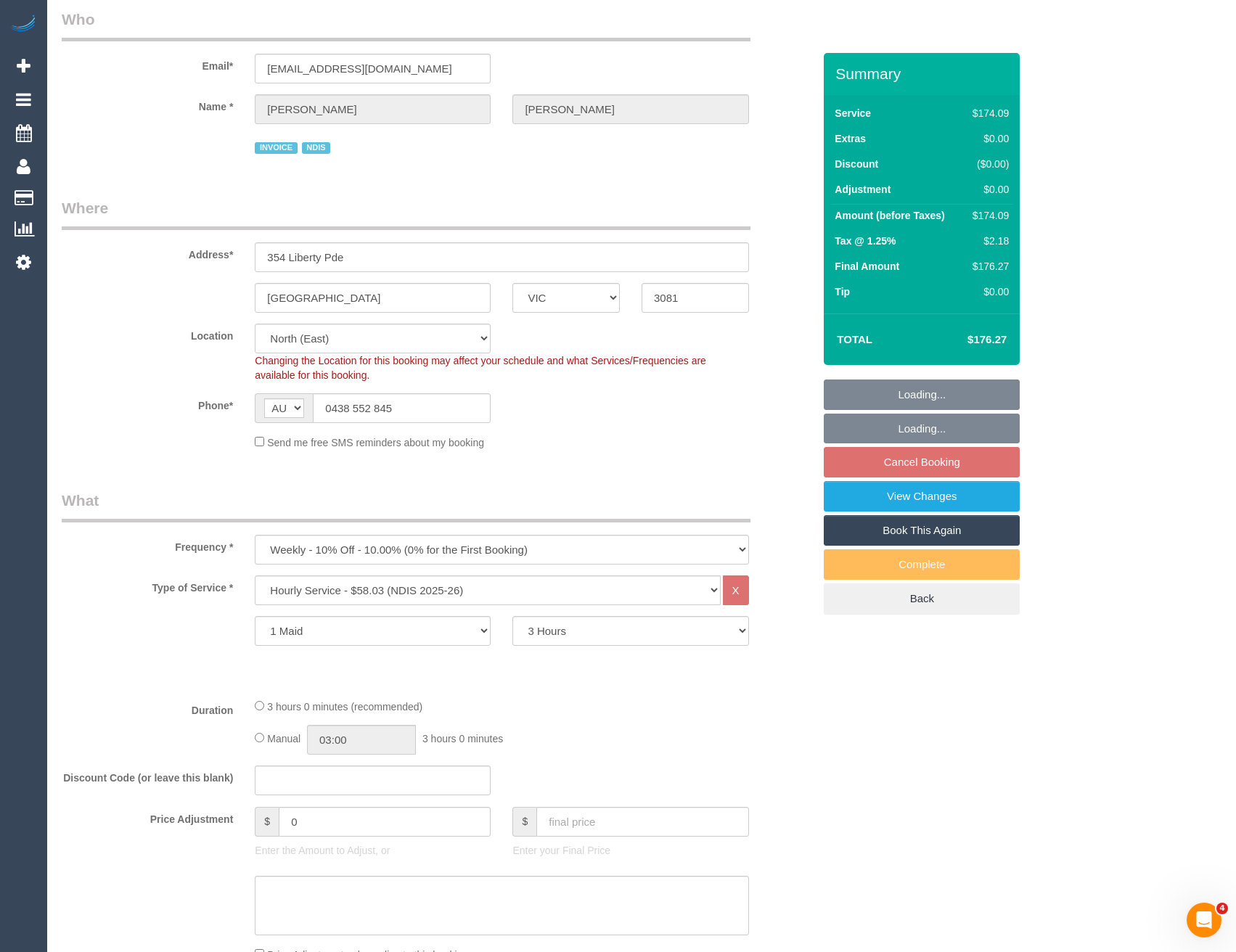
select select "number:26"
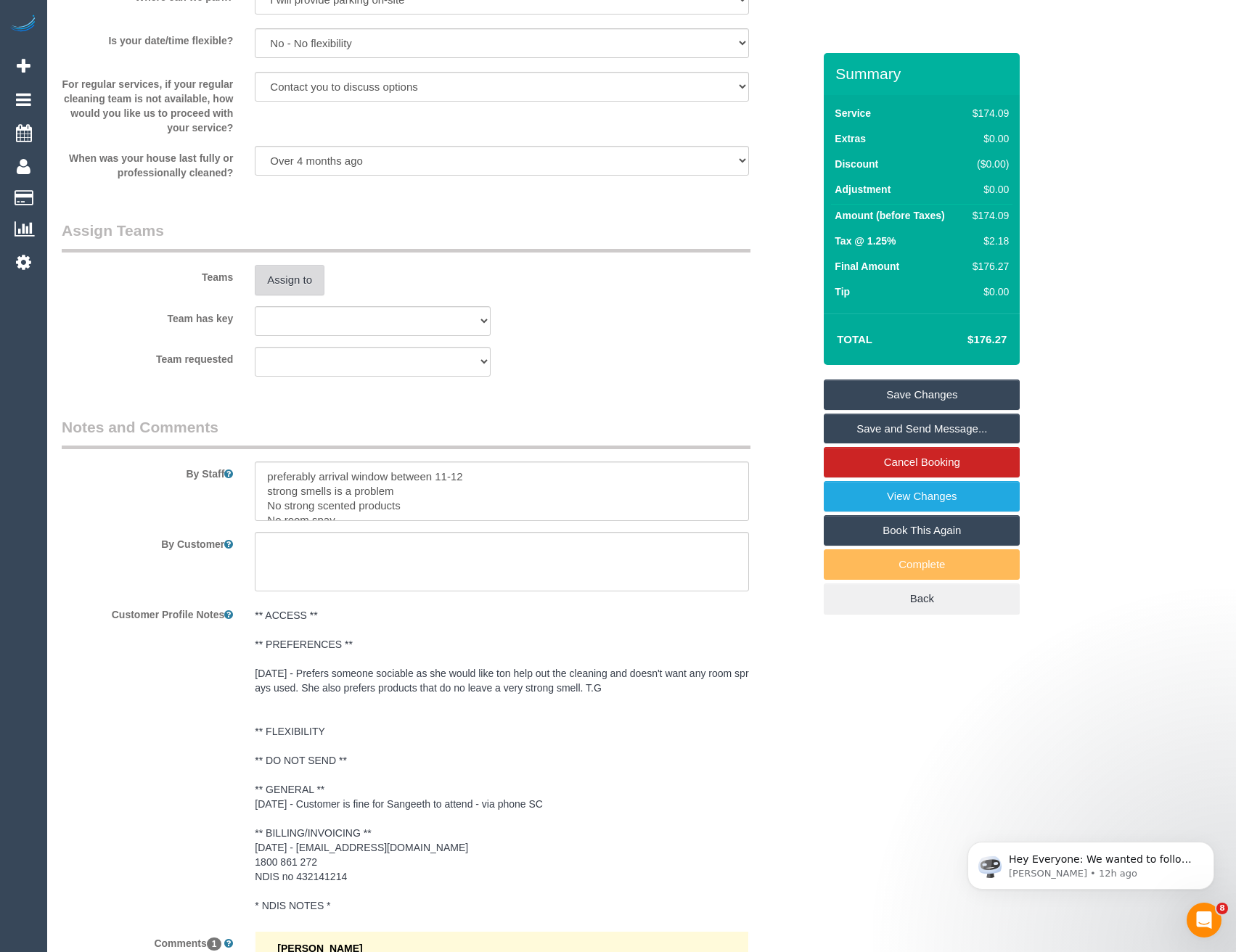
click at [297, 271] on button "Assign to" at bounding box center [290, 280] width 70 height 30
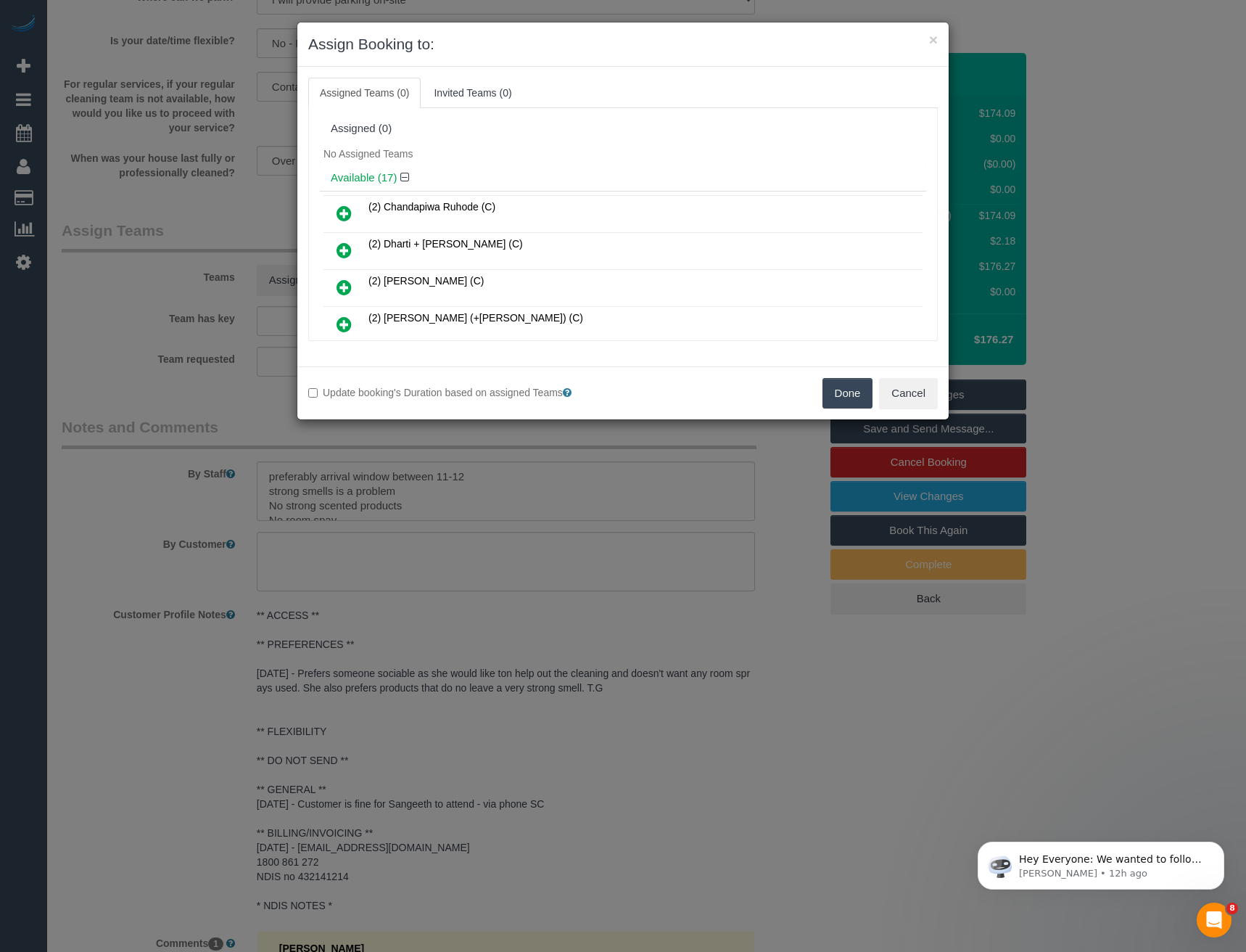
scroll to position [428, 0]
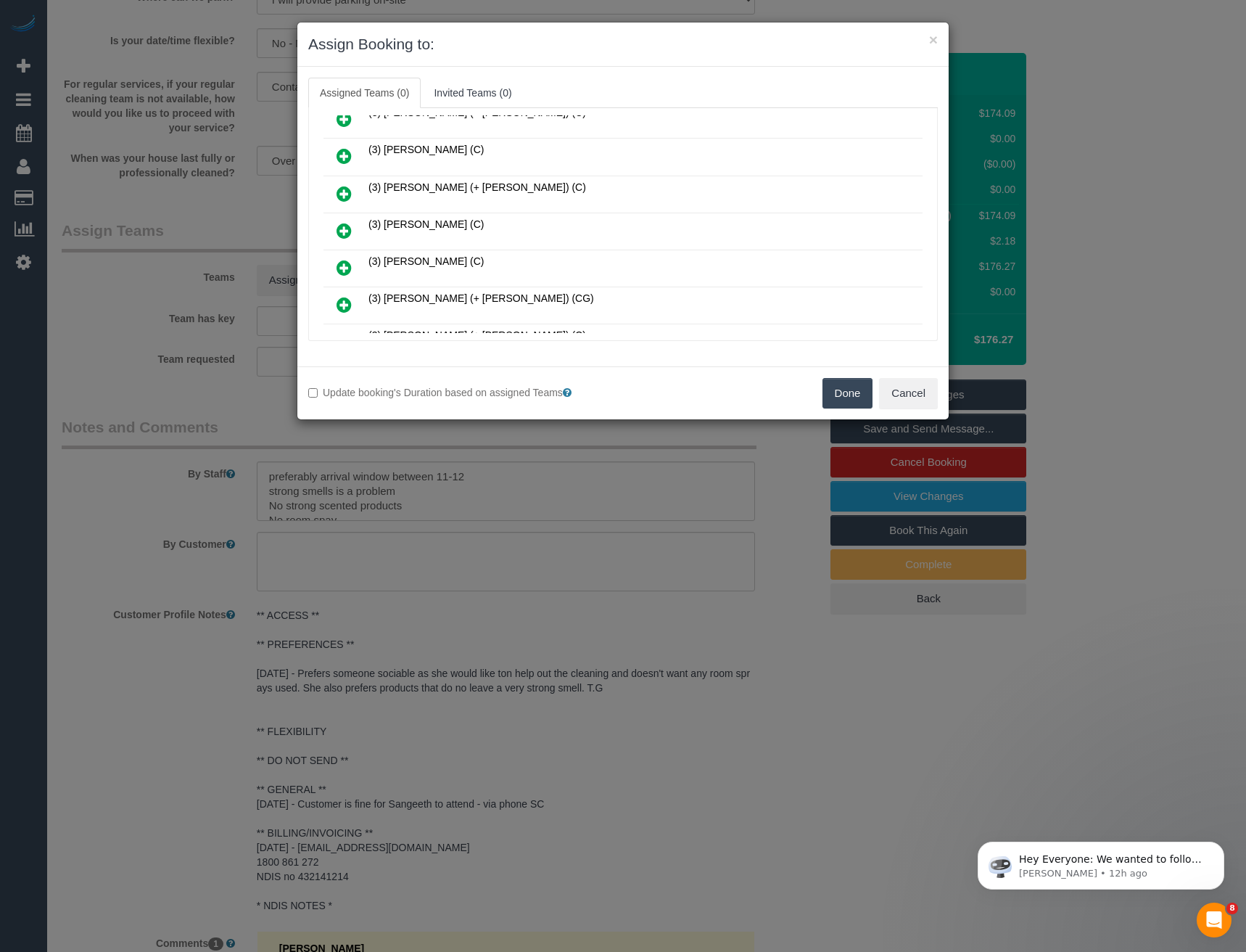
click at [344, 229] on icon at bounding box center [344, 230] width 15 height 18
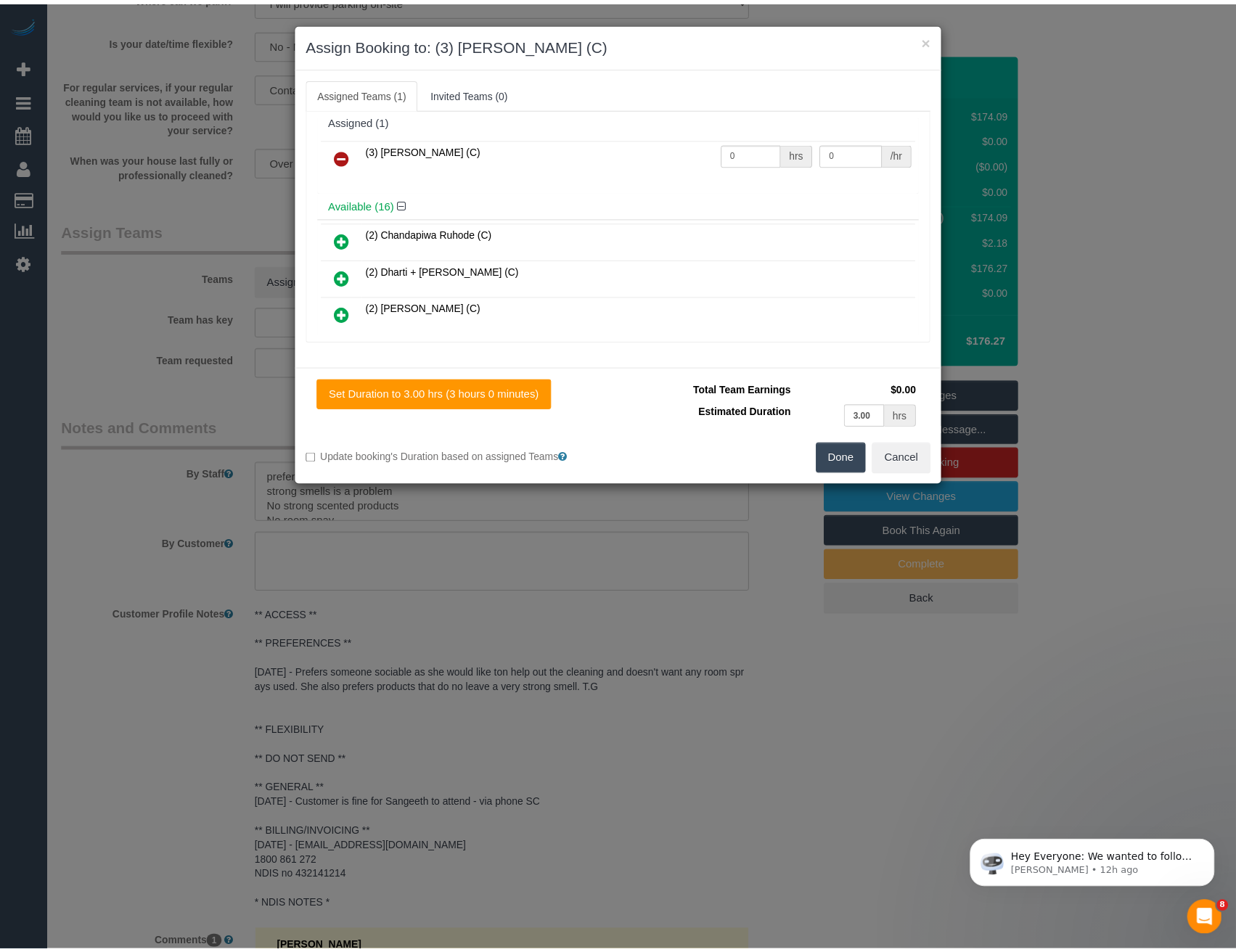
scroll to position [0, 0]
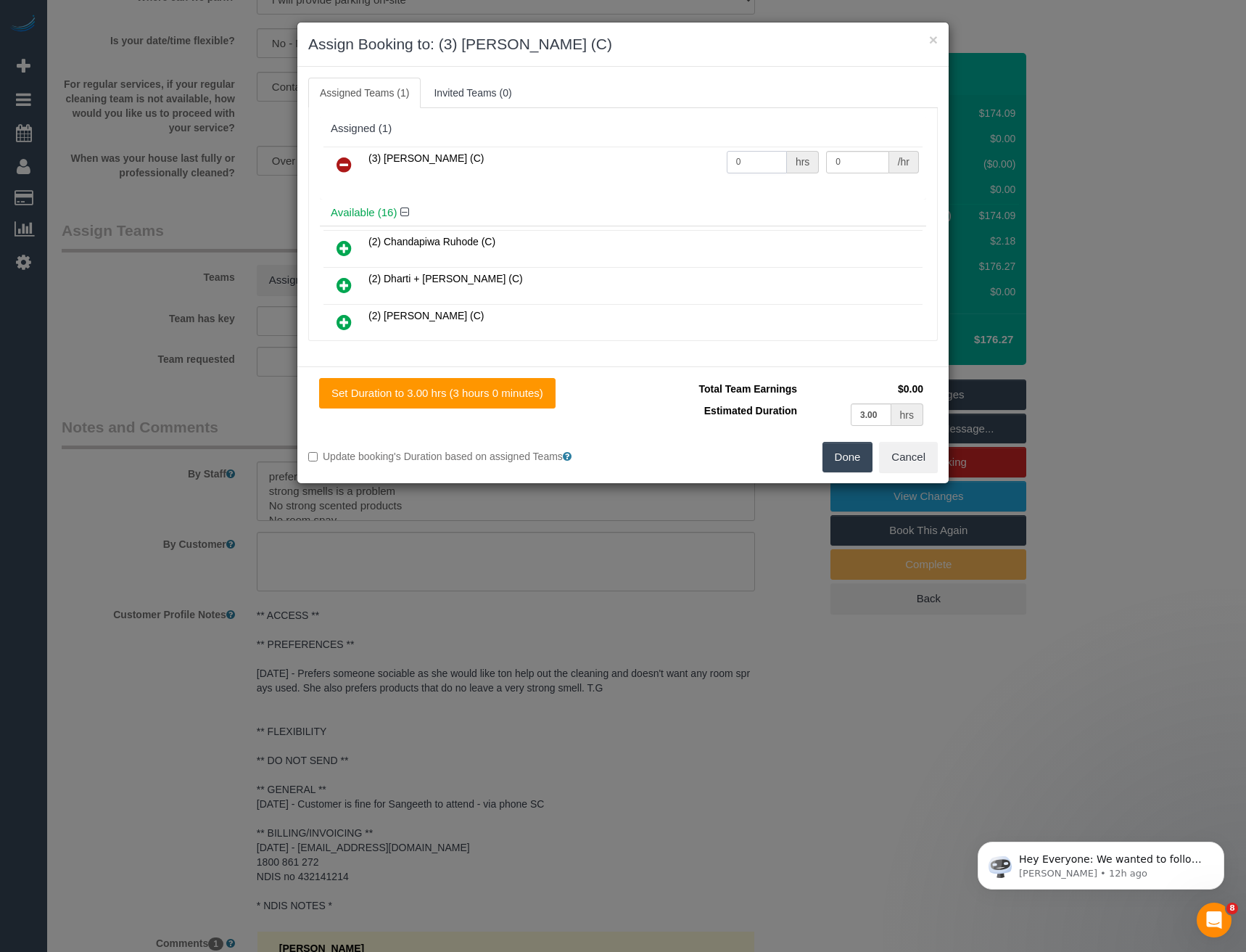
drag, startPoint x: 707, startPoint y: 163, endPoint x: 621, endPoint y: 152, distance: 86.7
click at [652, 162] on tr "(3) Sangeeth Gurusinghe (C) 0 hrs 0 /hr" at bounding box center [623, 165] width 599 height 37
type input "3"
type input "35"
click at [848, 459] on button "Done" at bounding box center [848, 456] width 51 height 30
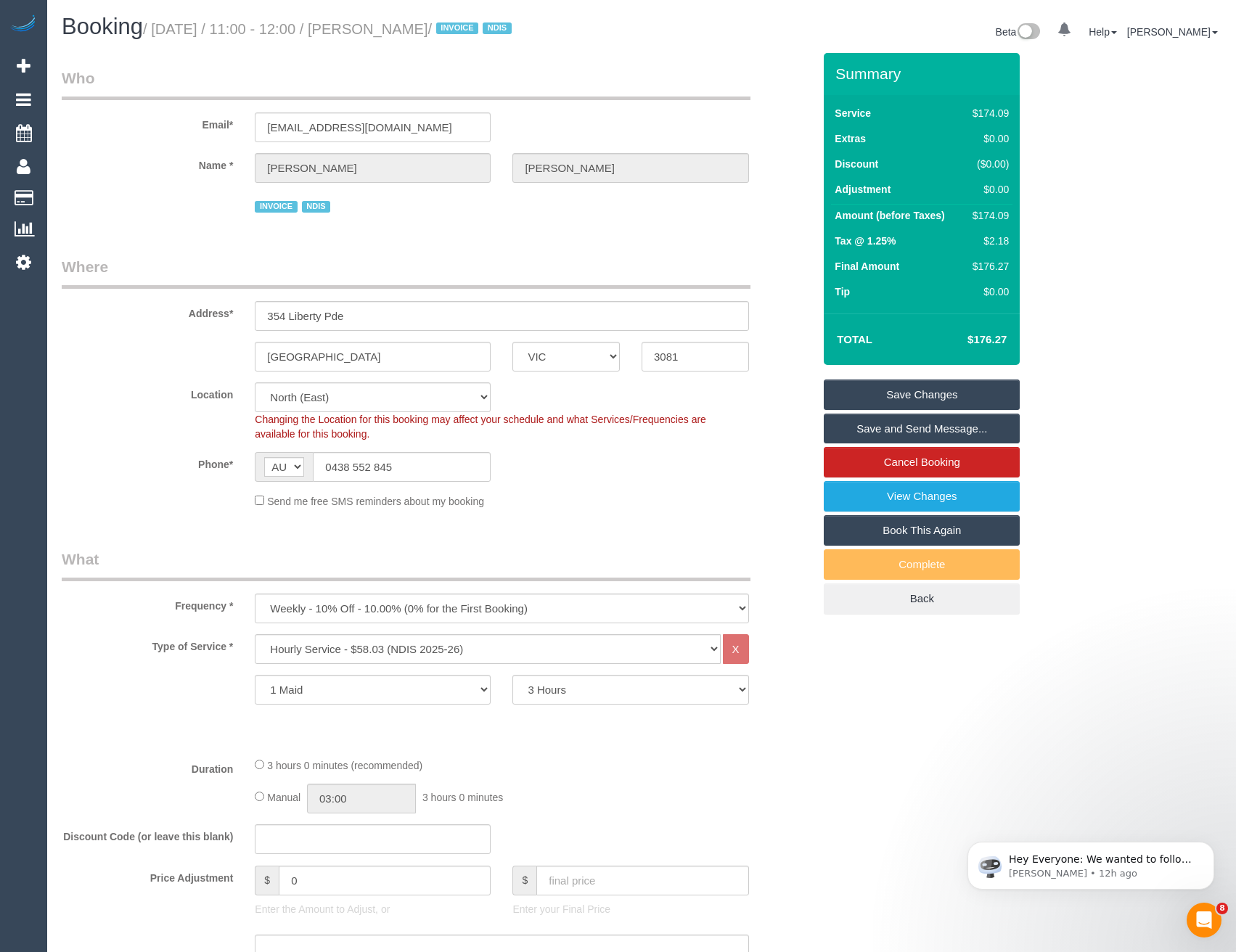
click at [879, 439] on link "Save and Send Message..." at bounding box center [922, 428] width 196 height 30
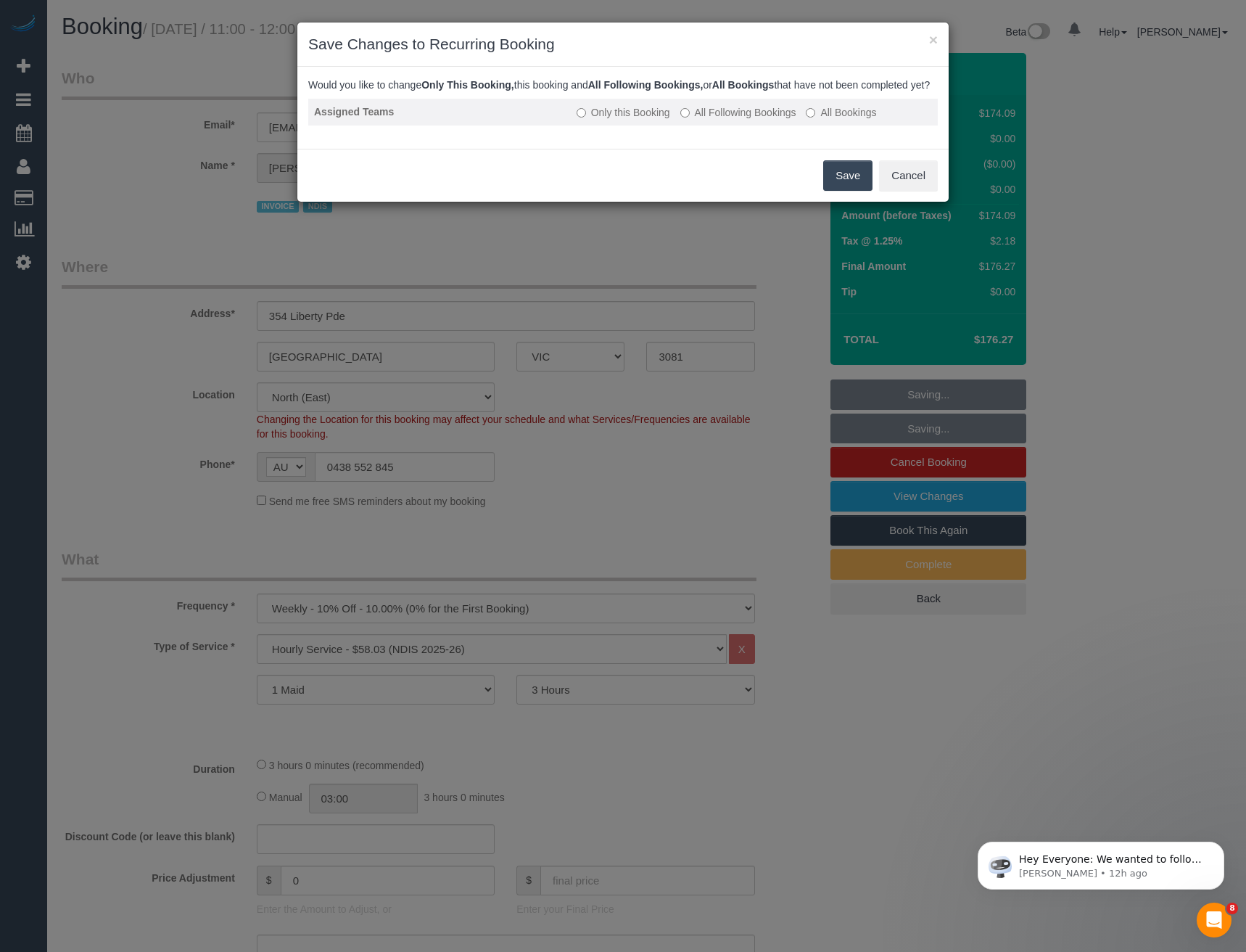
click at [713, 120] on label "All Following Bookings" at bounding box center [738, 112] width 116 height 15
click at [837, 181] on button "Save" at bounding box center [848, 175] width 49 height 30
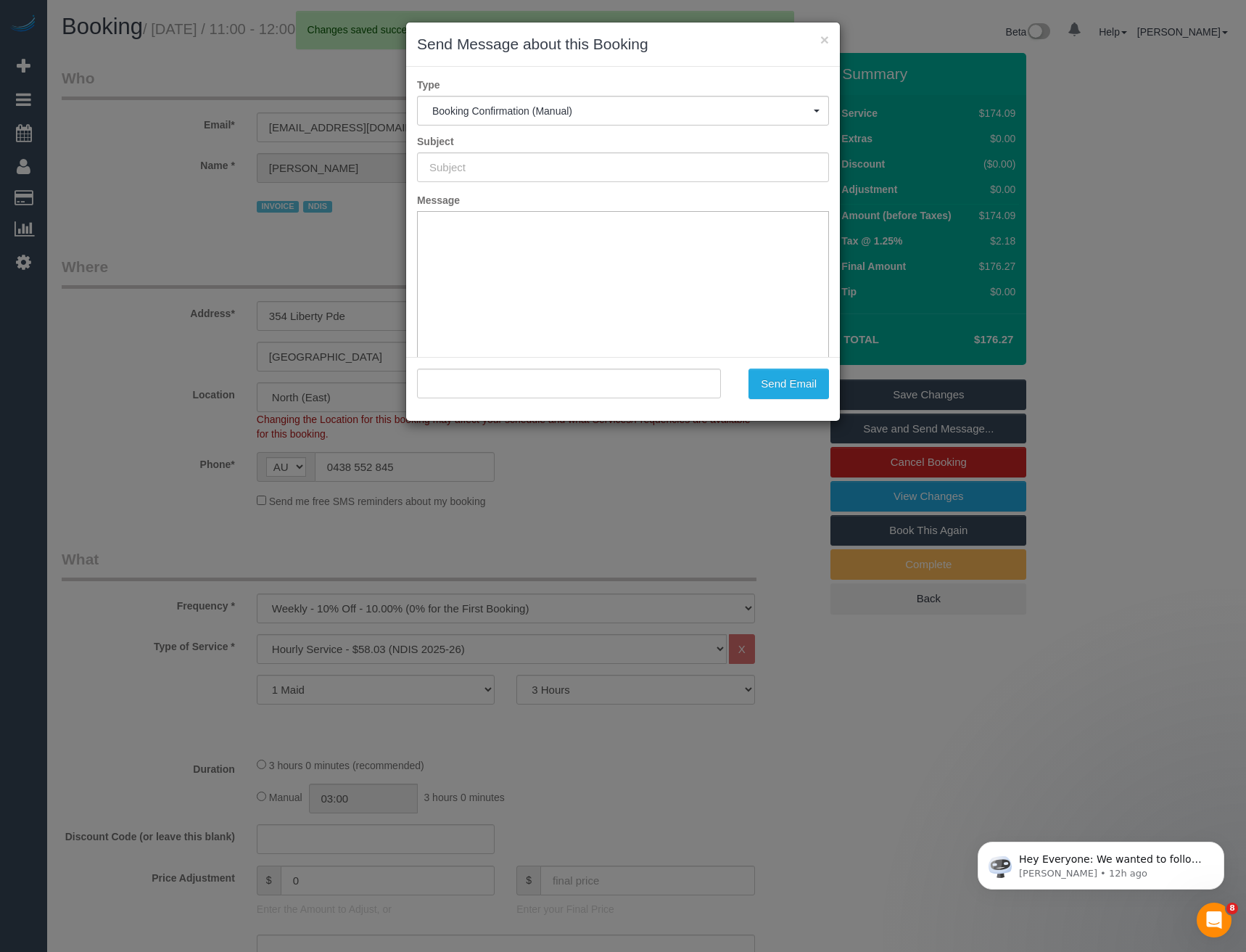
type input "Booking Confirmed"
type input ""Sonia Popp" <soniapopp+ndis@gmail.com>"
click at [770, 406] on div ""Sonia Popp" <soniapopp+ndis@gmail.com> Send Email" at bounding box center [623, 388] width 434 height 64
click at [774, 388] on button "Send Email" at bounding box center [788, 383] width 80 height 30
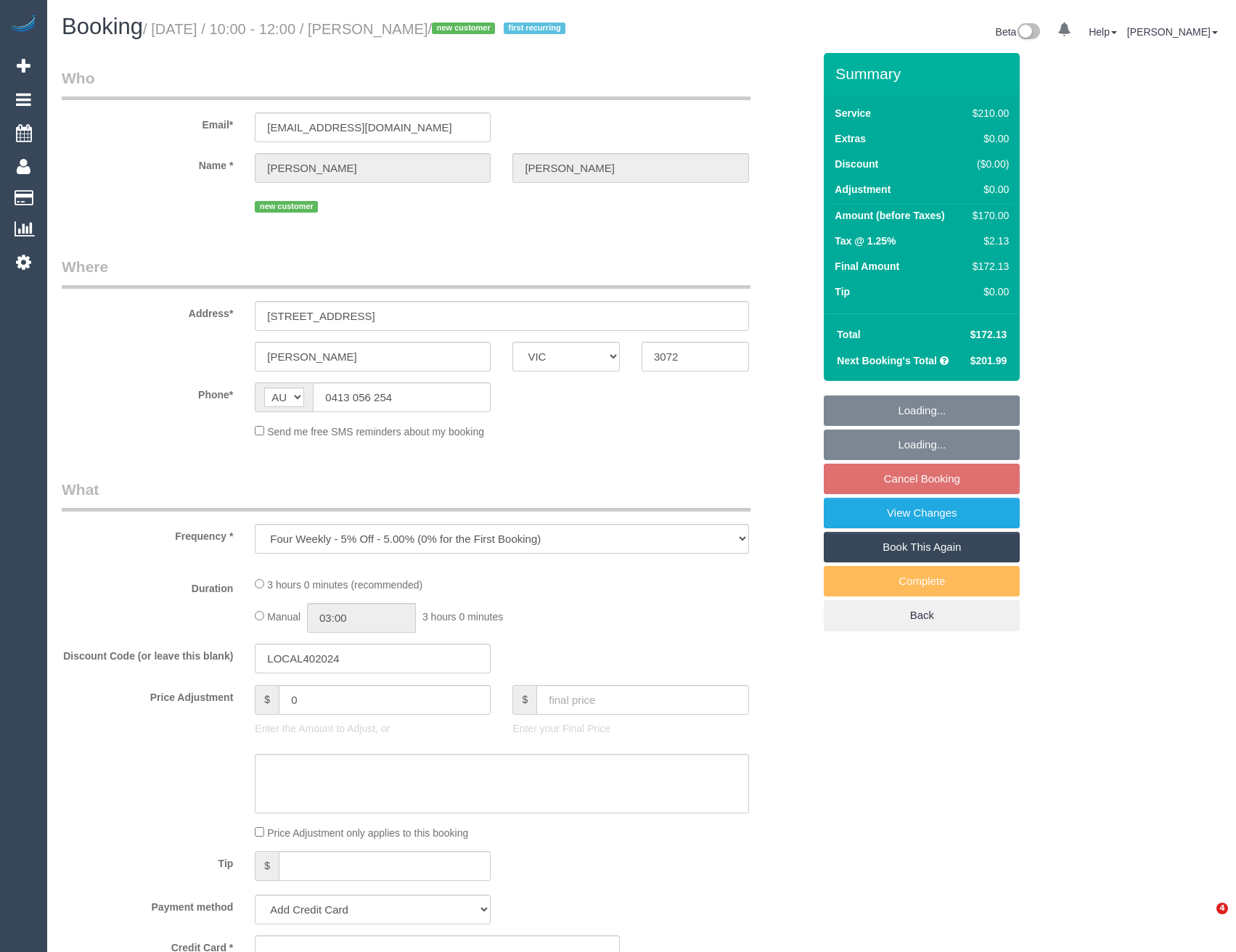
select select "VIC"
select select "string:stripe-pm_1SF4Ba2GScqysDRVfaIIJHZQ"
select select "number:27"
select select "number:14"
select select "number:19"
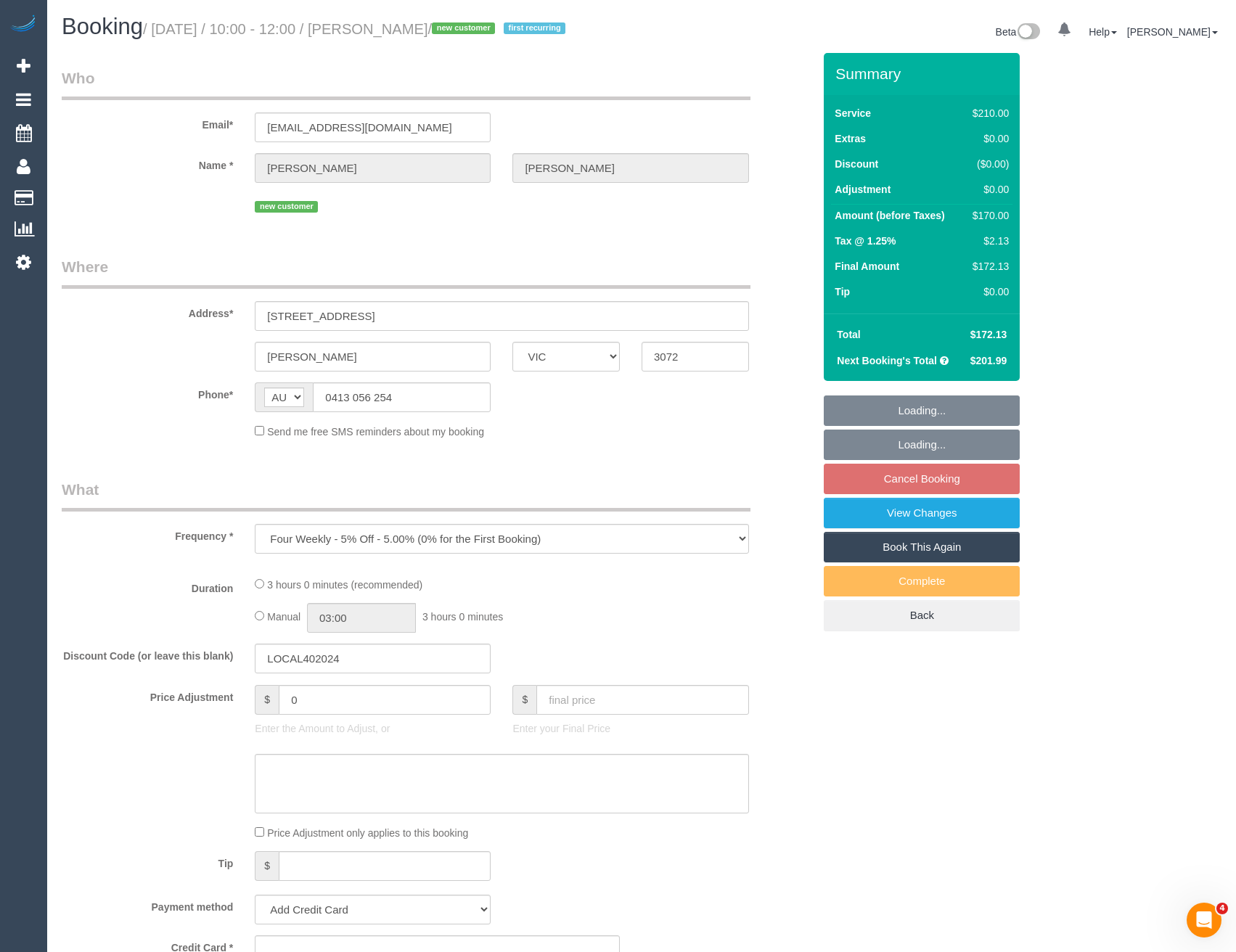
select select "number:22"
select select "number:34"
select select "number:13"
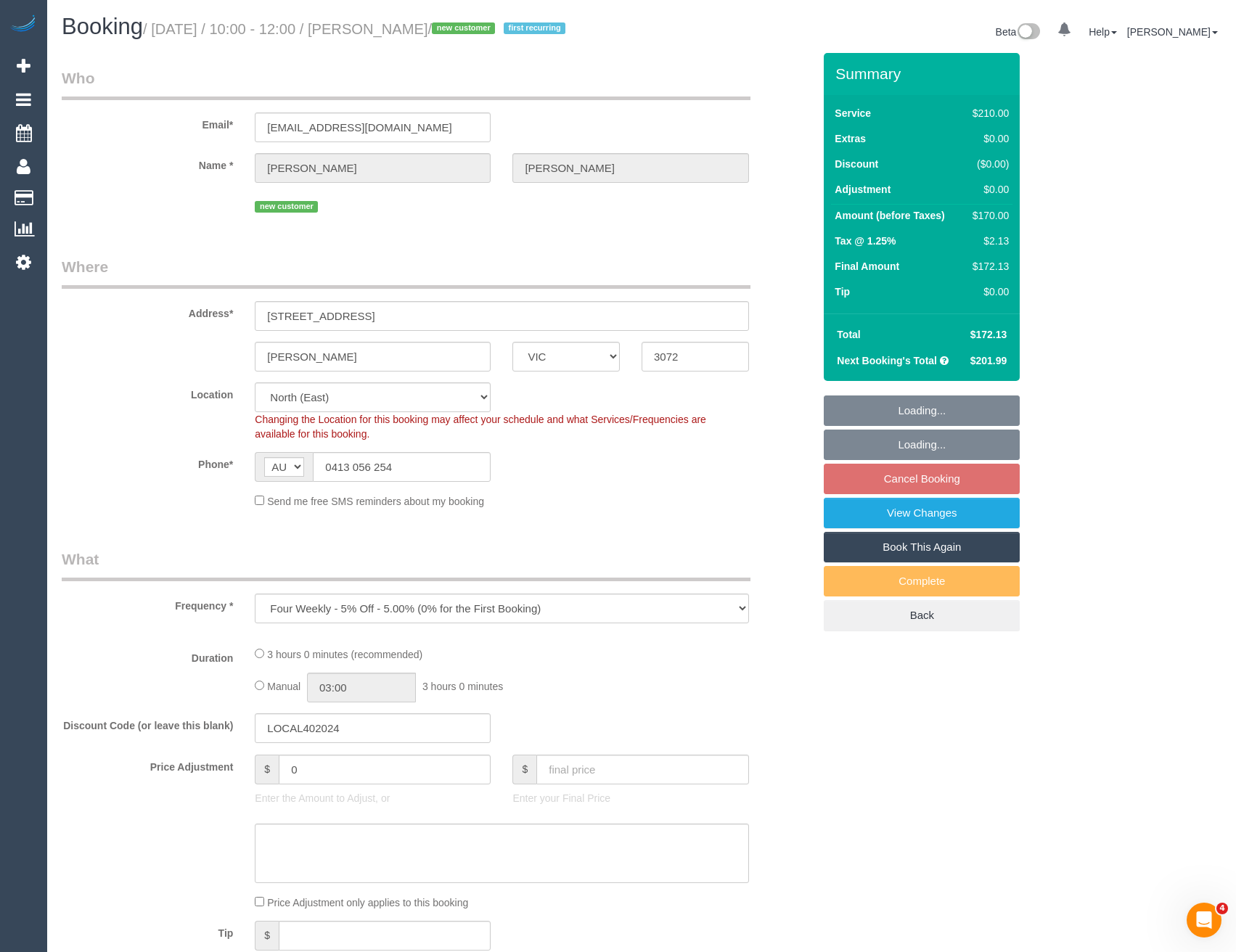
select select "object:689"
select select "180"
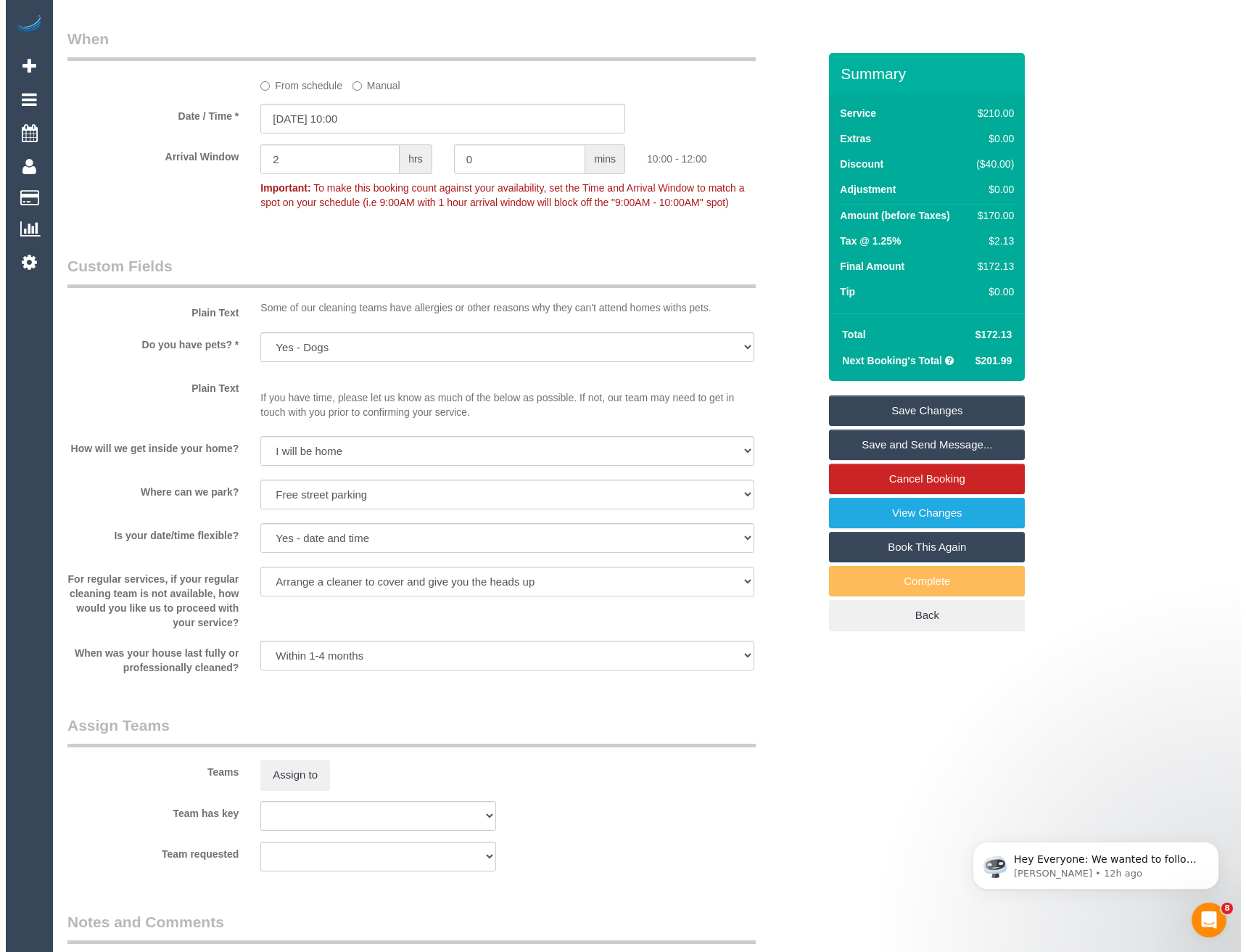
scroll to position [1741, 0]
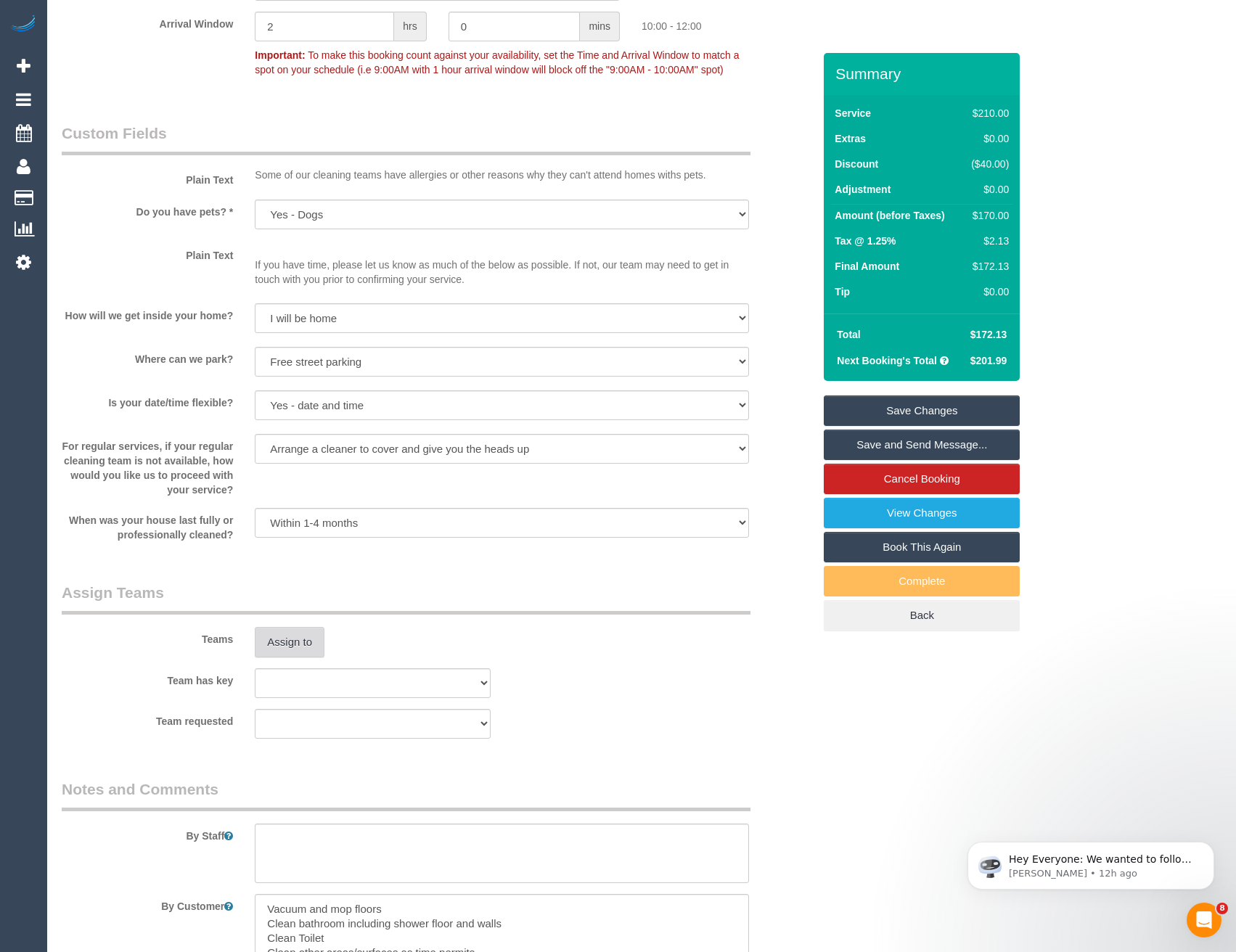
click at [309, 642] on button "Assign to" at bounding box center [290, 642] width 70 height 30
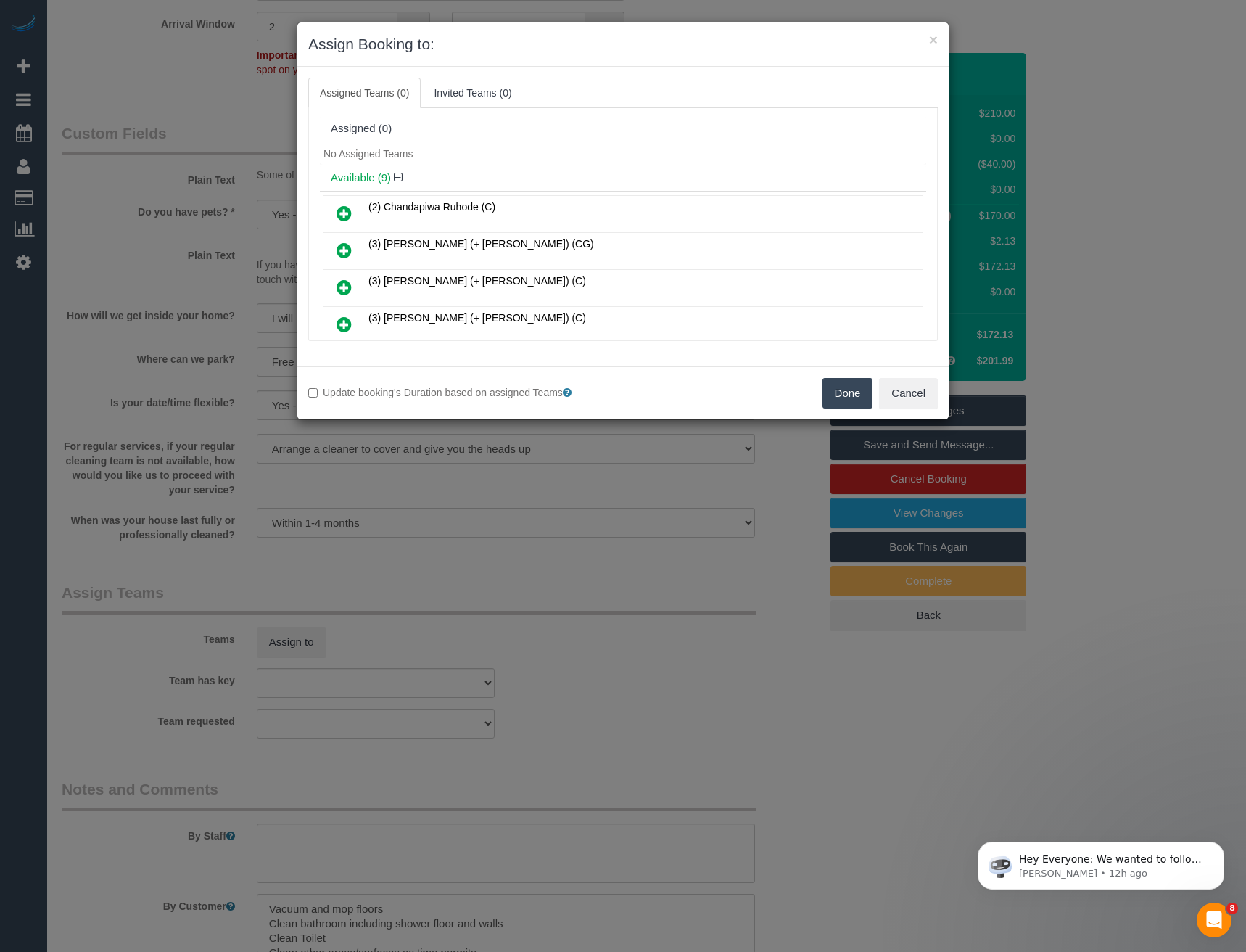
scroll to position [168, 0]
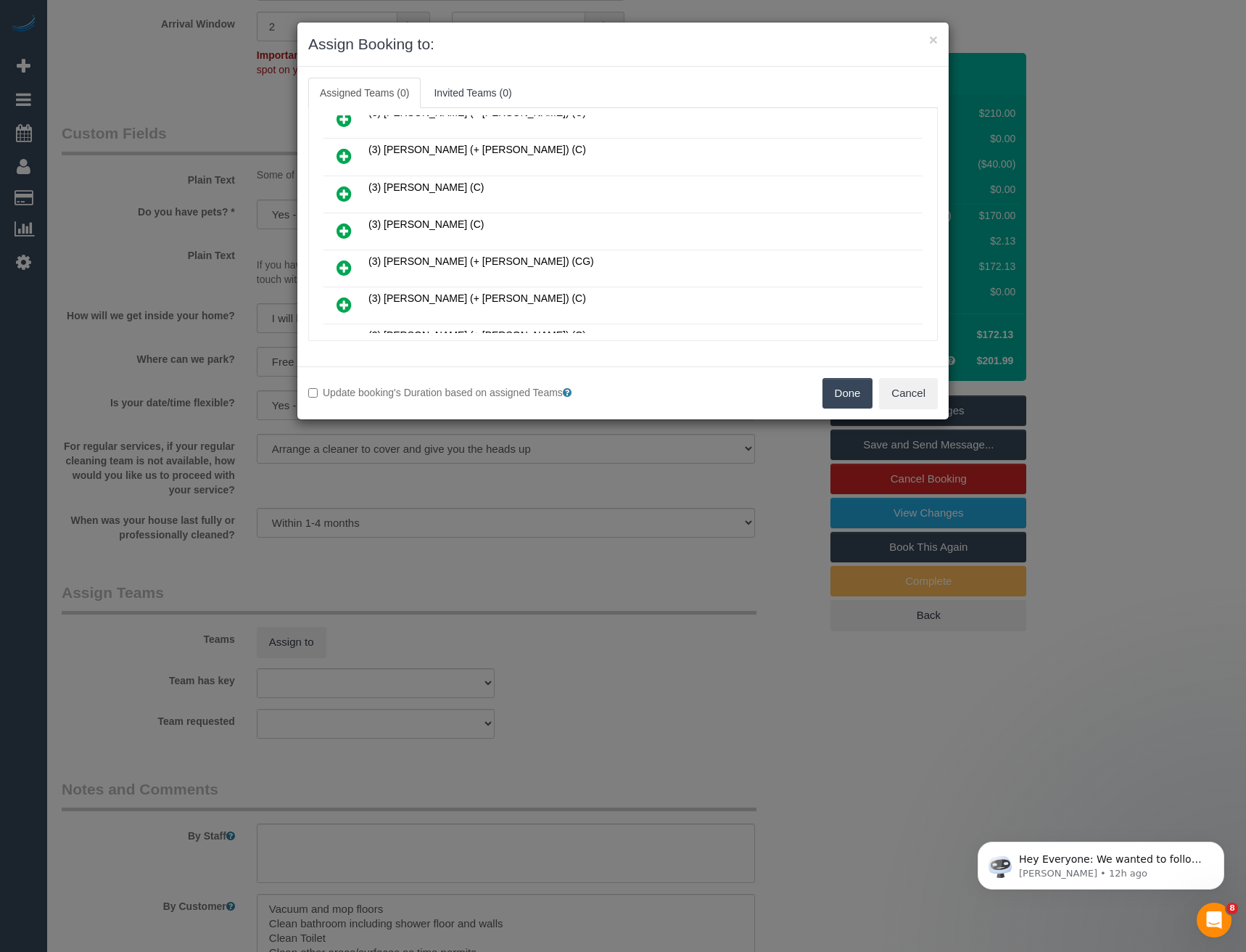
click at [342, 228] on icon at bounding box center [344, 230] width 15 height 18
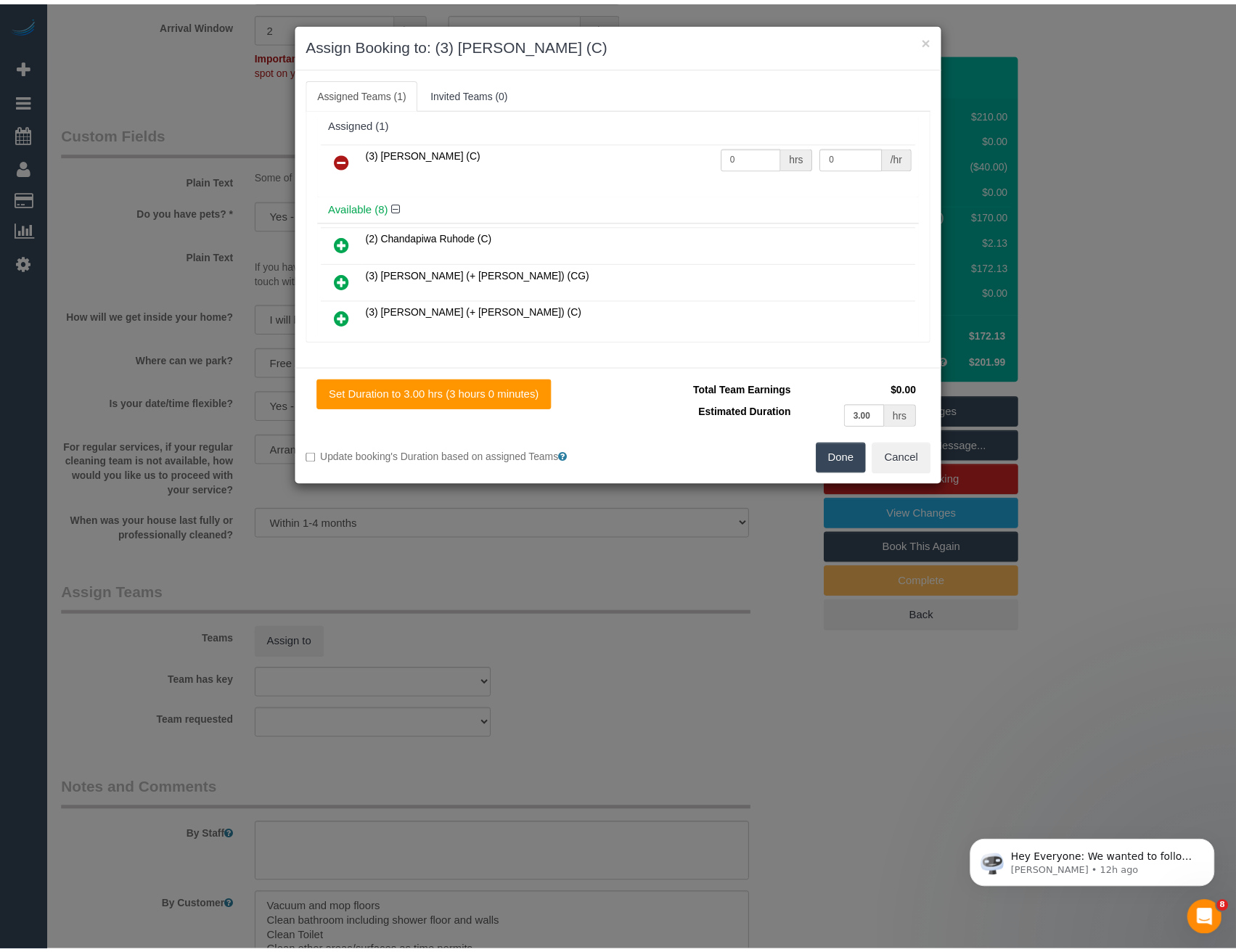
scroll to position [0, 0]
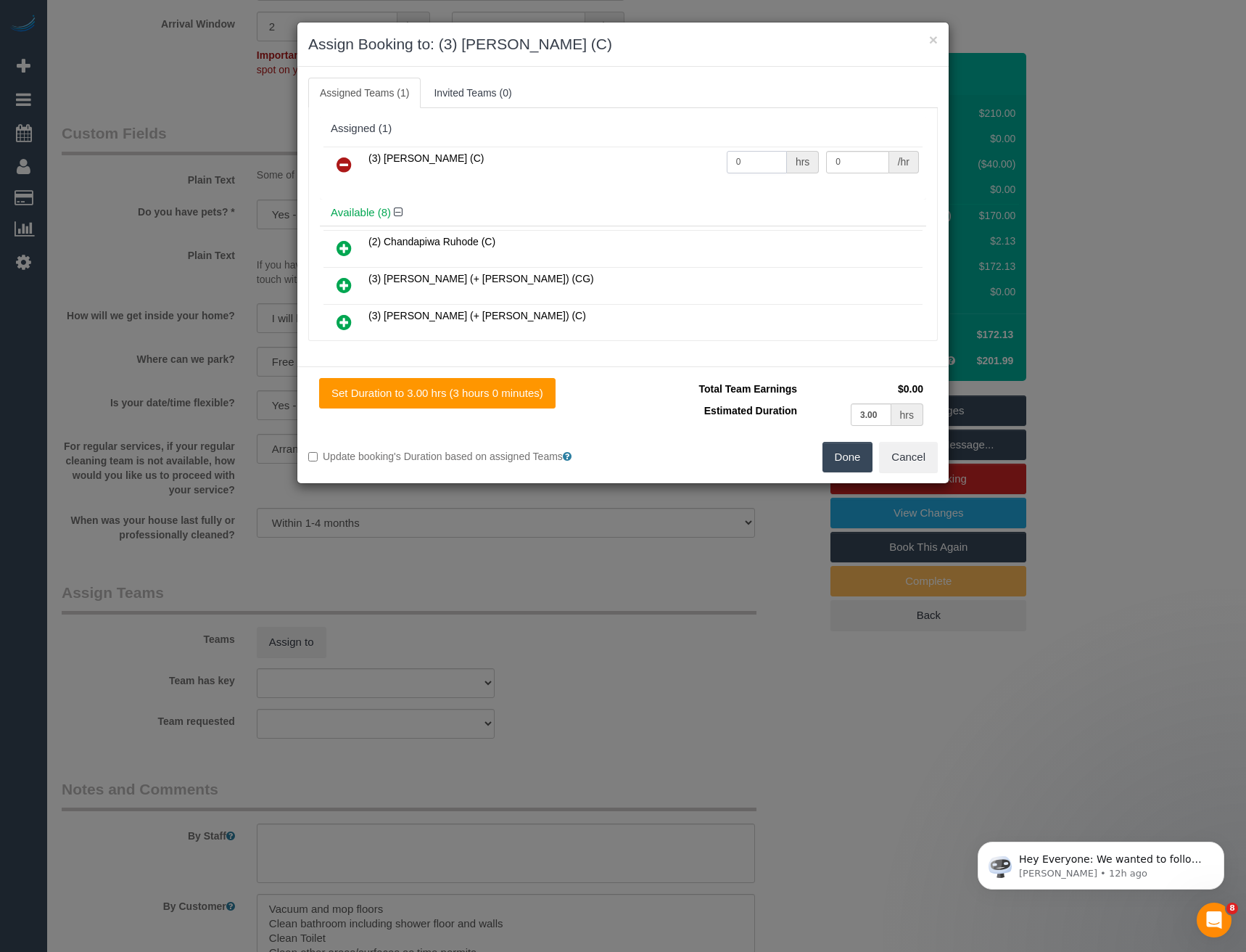
drag, startPoint x: 762, startPoint y: 156, endPoint x: 645, endPoint y: 173, distance: 118.2
click at [701, 171] on tr "(3) [PERSON_NAME] (C) 0 hrs 0 /hr" at bounding box center [623, 165] width 599 height 37
type input "3"
type input "35"
click at [838, 454] on button "Done" at bounding box center [848, 456] width 51 height 30
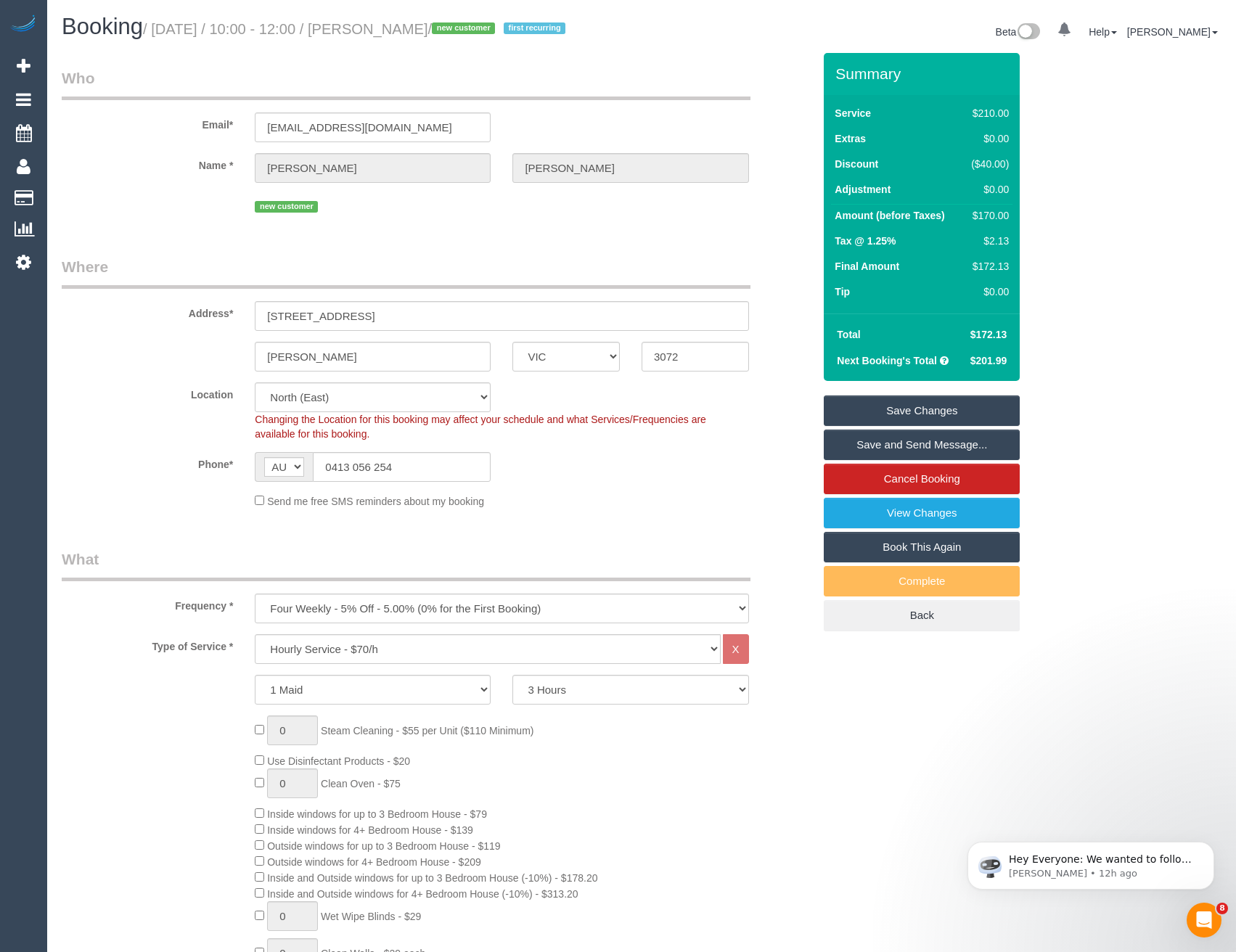
click at [892, 435] on link "Save and Send Message..." at bounding box center [922, 444] width 196 height 30
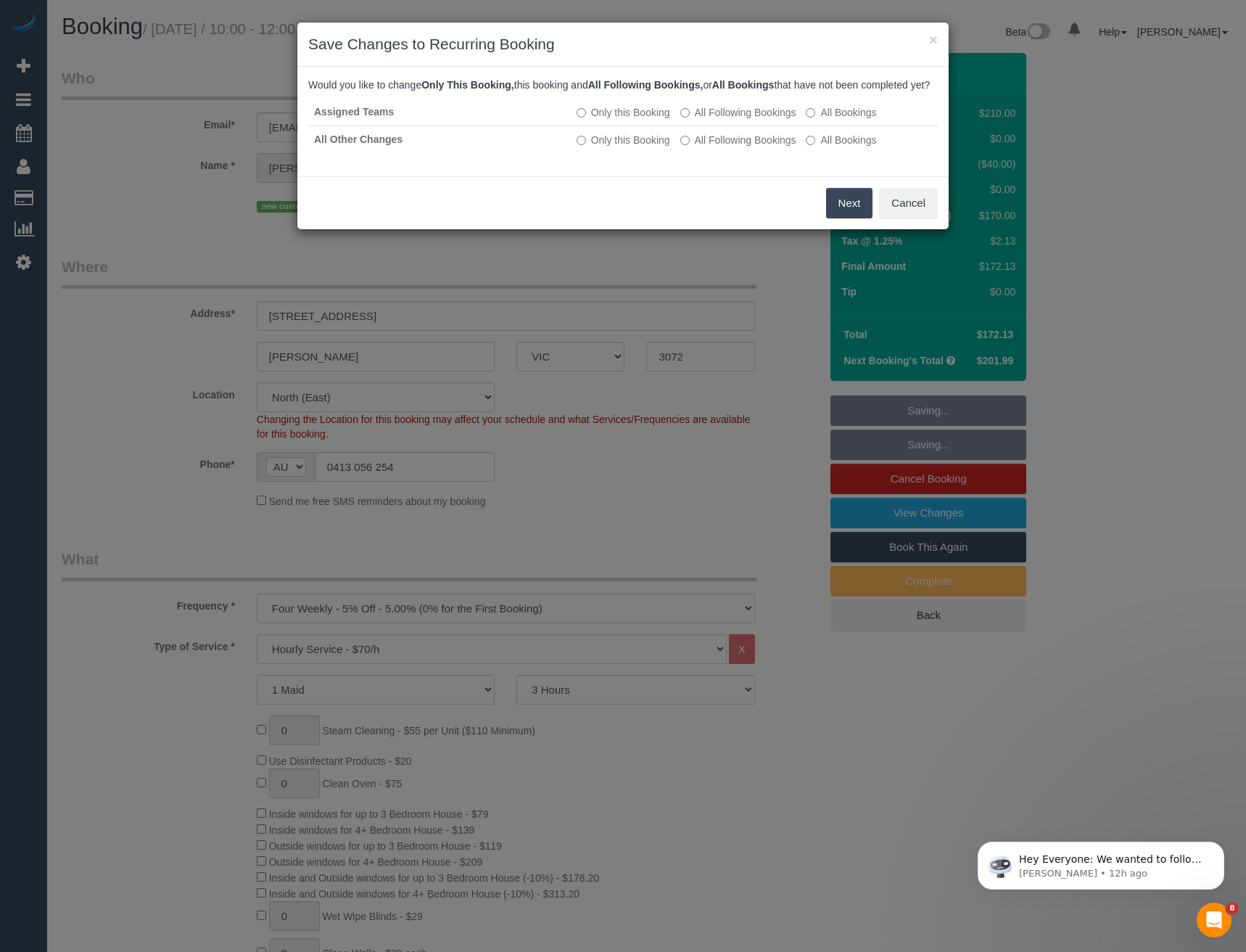
click at [838, 218] on button "Next" at bounding box center [849, 202] width 47 height 30
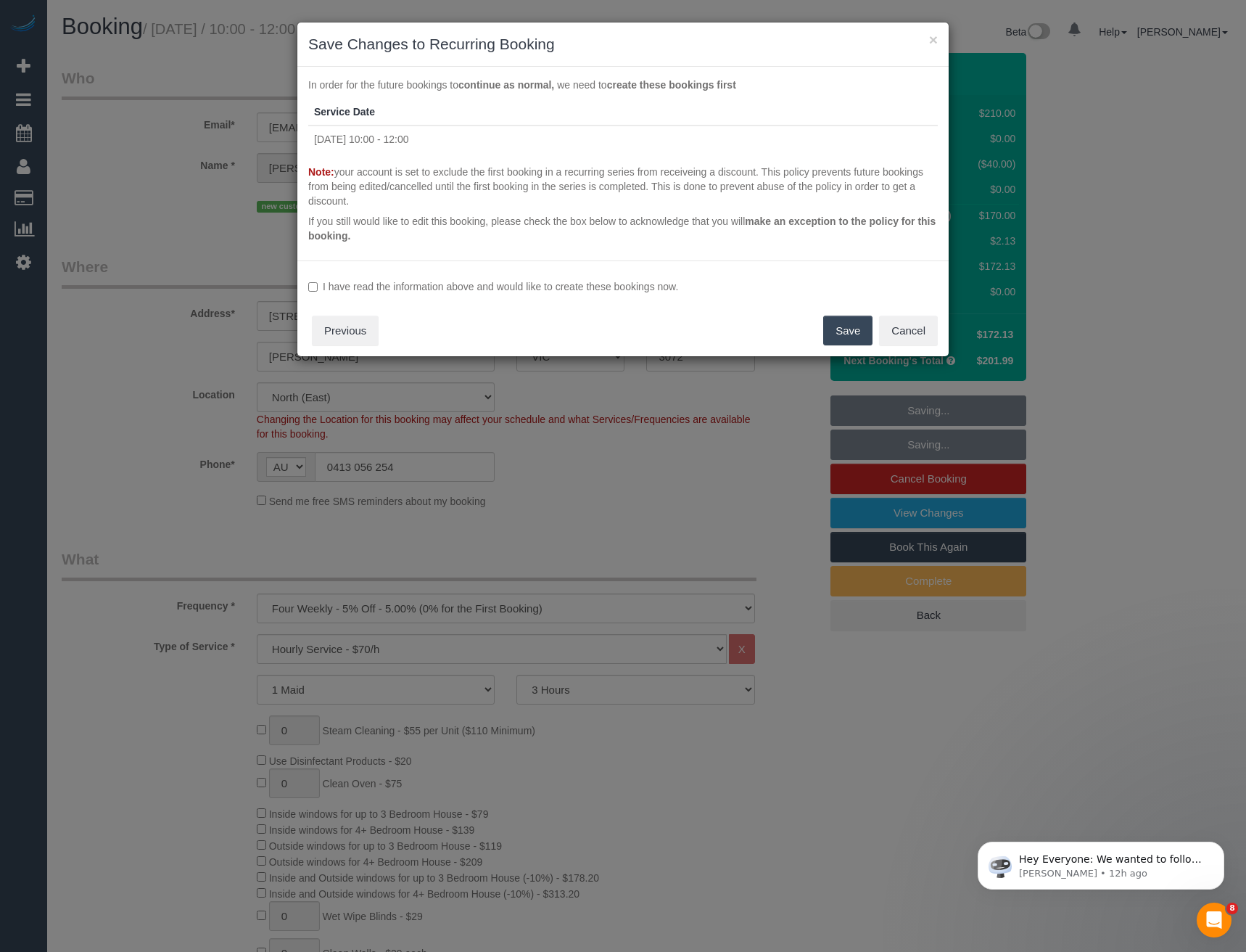
click at [375, 281] on label "I have read the information above and would like to create these bookings now." at bounding box center [622, 286] width 629 height 15
click at [838, 329] on button "Save" at bounding box center [848, 330] width 49 height 30
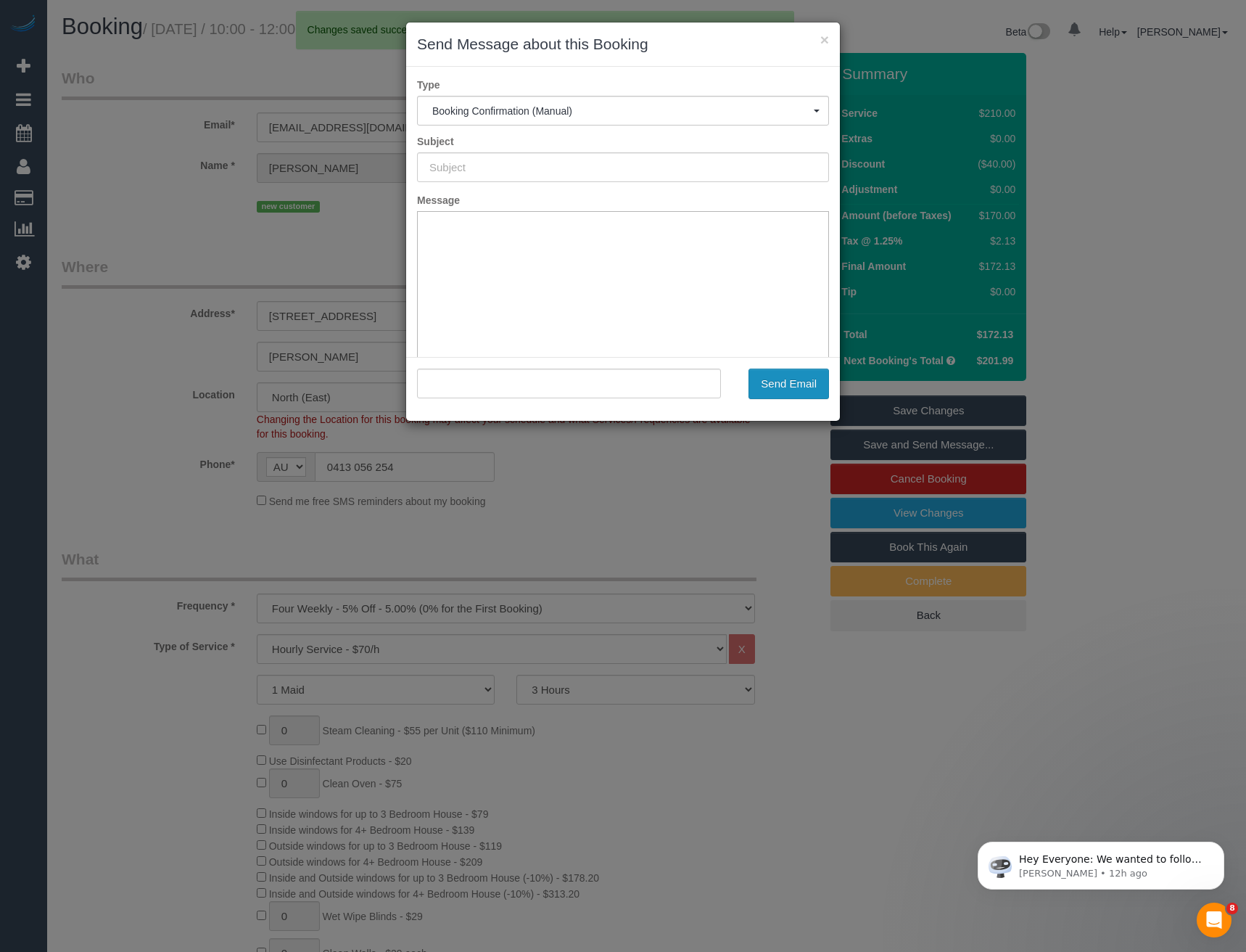
type input "Booking Confirmed"
type input ""[PERSON_NAME]" <[EMAIL_ADDRESS][DOMAIN_NAME]>"
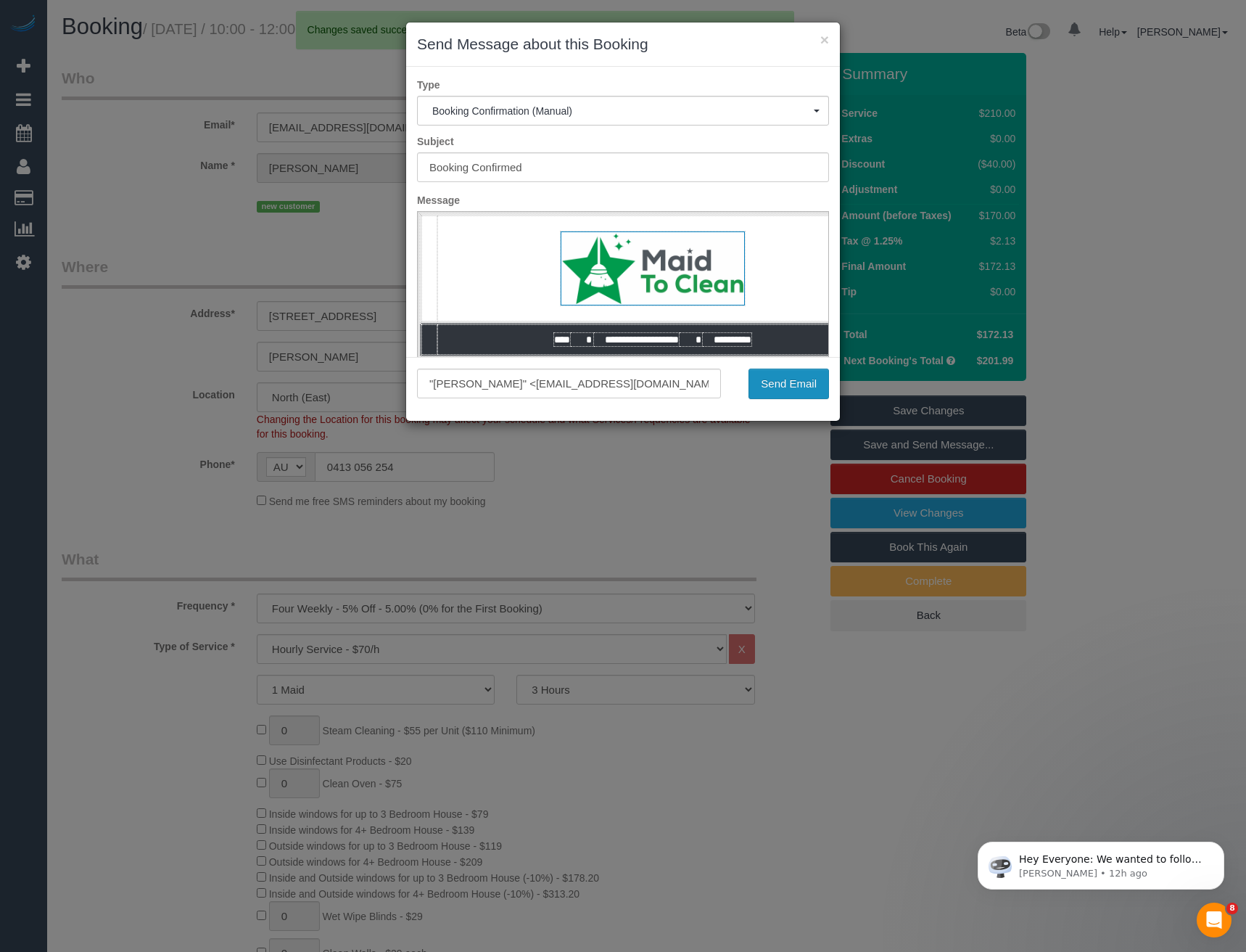
click at [797, 383] on button "Send Email" at bounding box center [788, 383] width 80 height 30
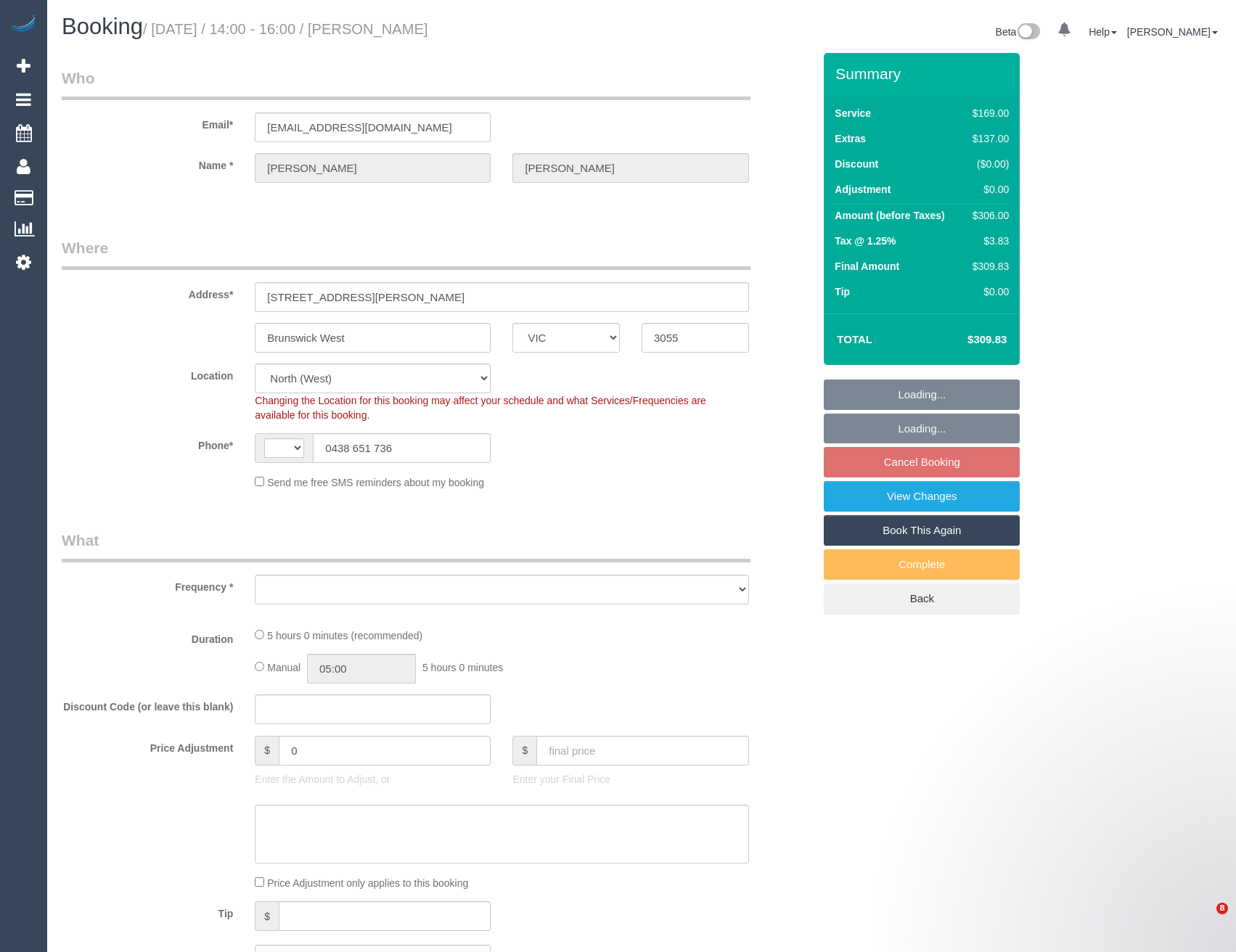
select select "VIC"
select select "string:AU"
select select "string:stripe-pm_1SDcxr2GScqysDRVtwJxvvyn"
select select "number:32"
select select "number:14"
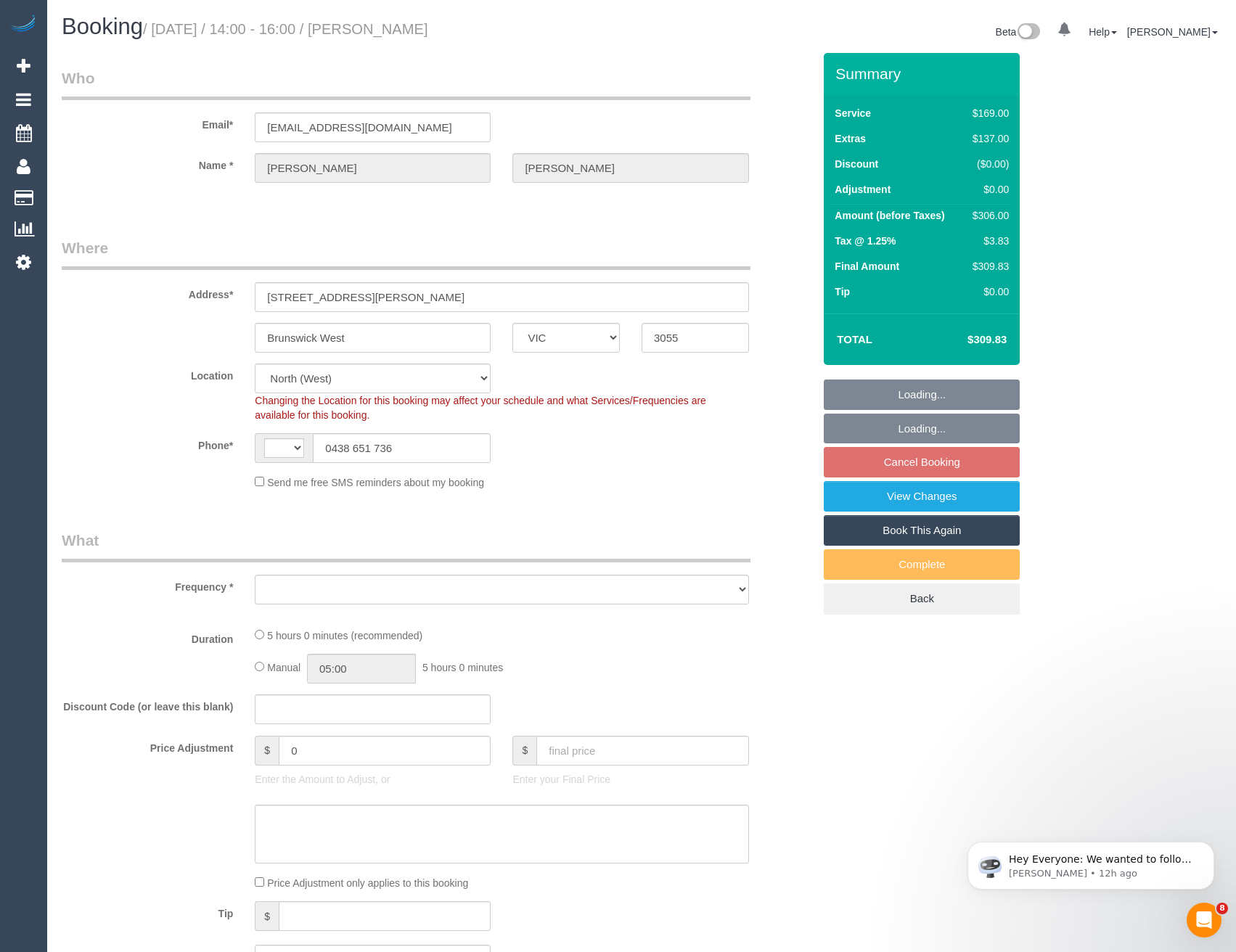
select select "number:19"
select select "object:675"
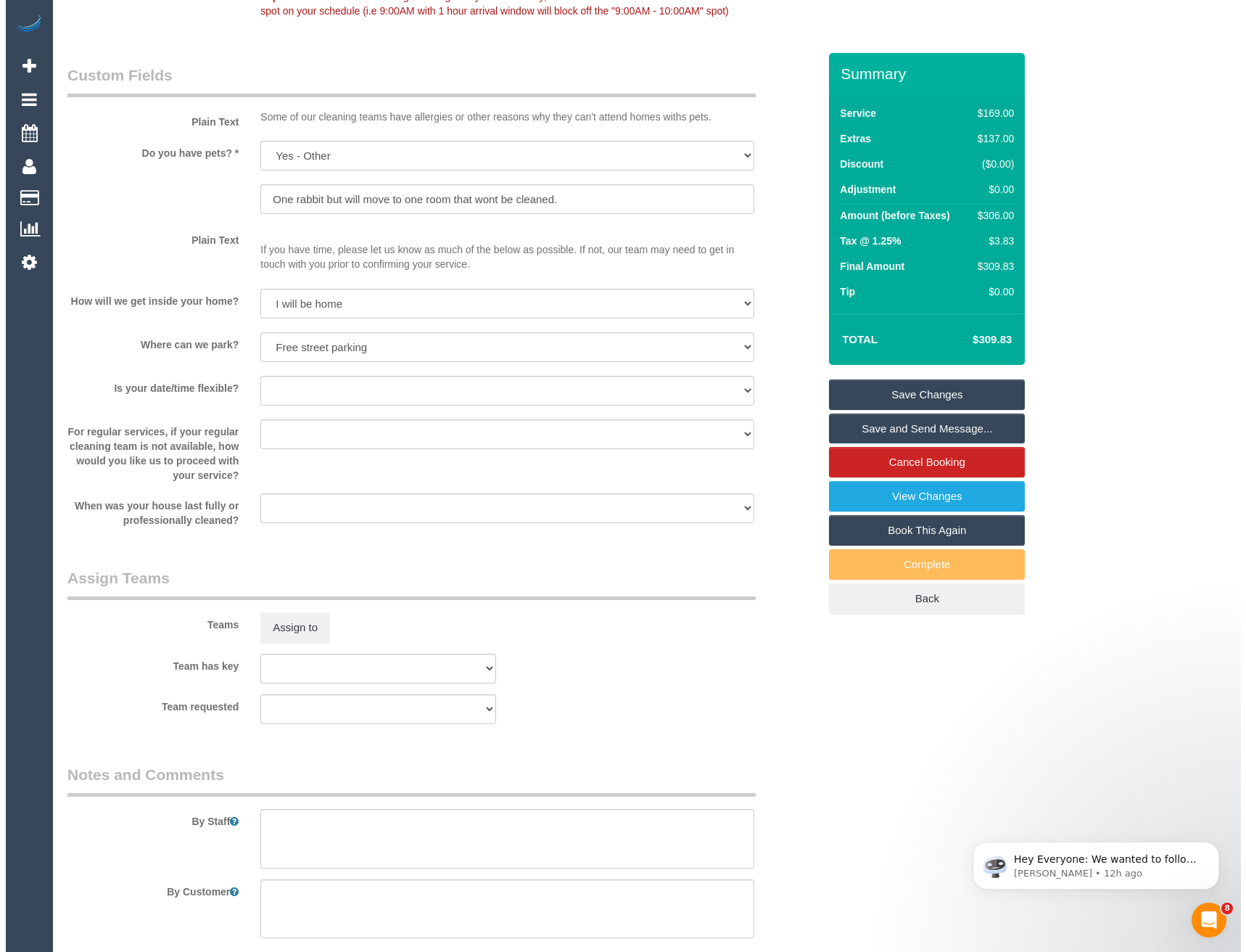
scroll to position [1814, 0]
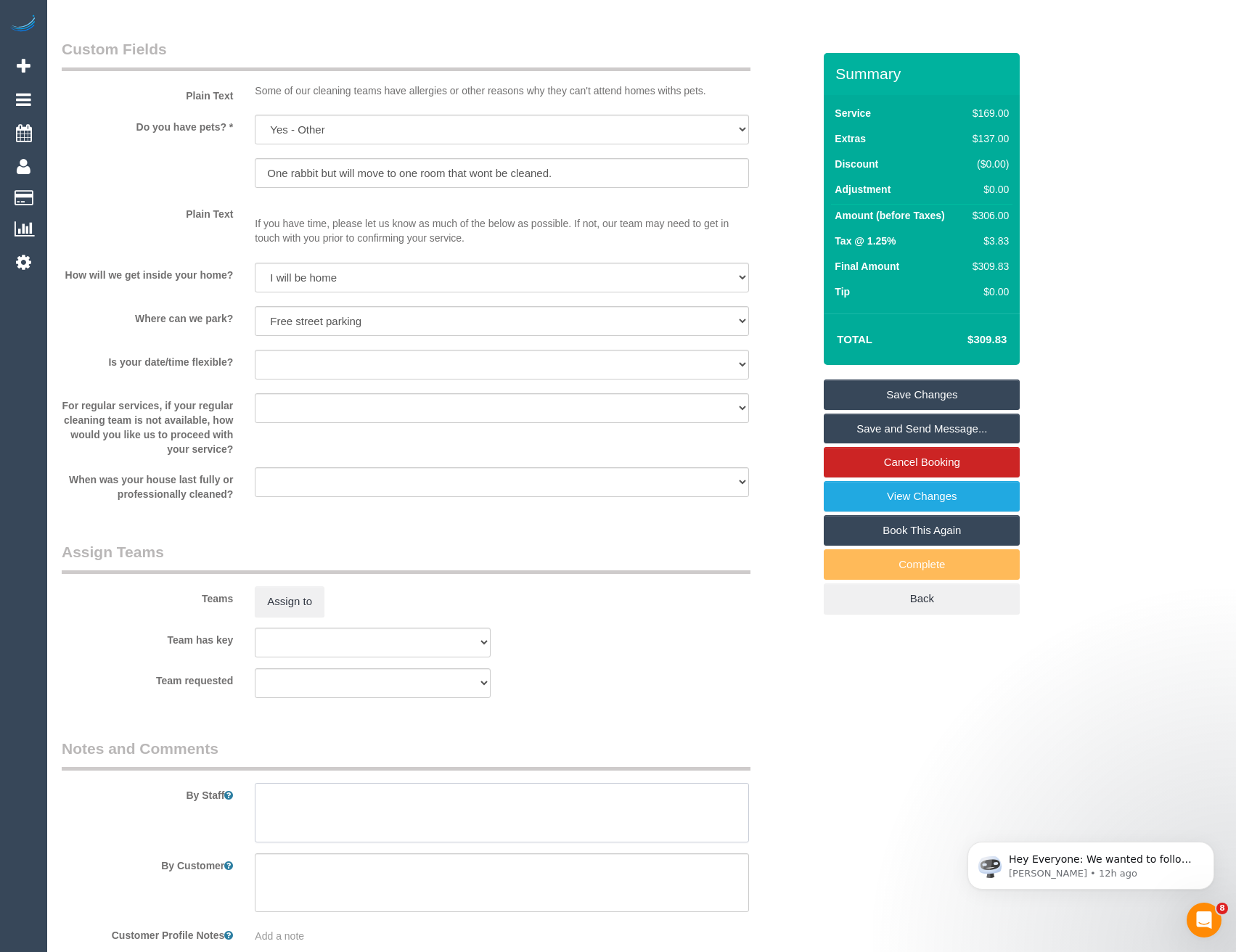
click at [311, 808] on textarea at bounding box center [501, 812] width 494 height 59
type textarea "Est 4.5 - 5.5 hours"
click at [289, 605] on button "Assign to" at bounding box center [290, 601] width 70 height 30
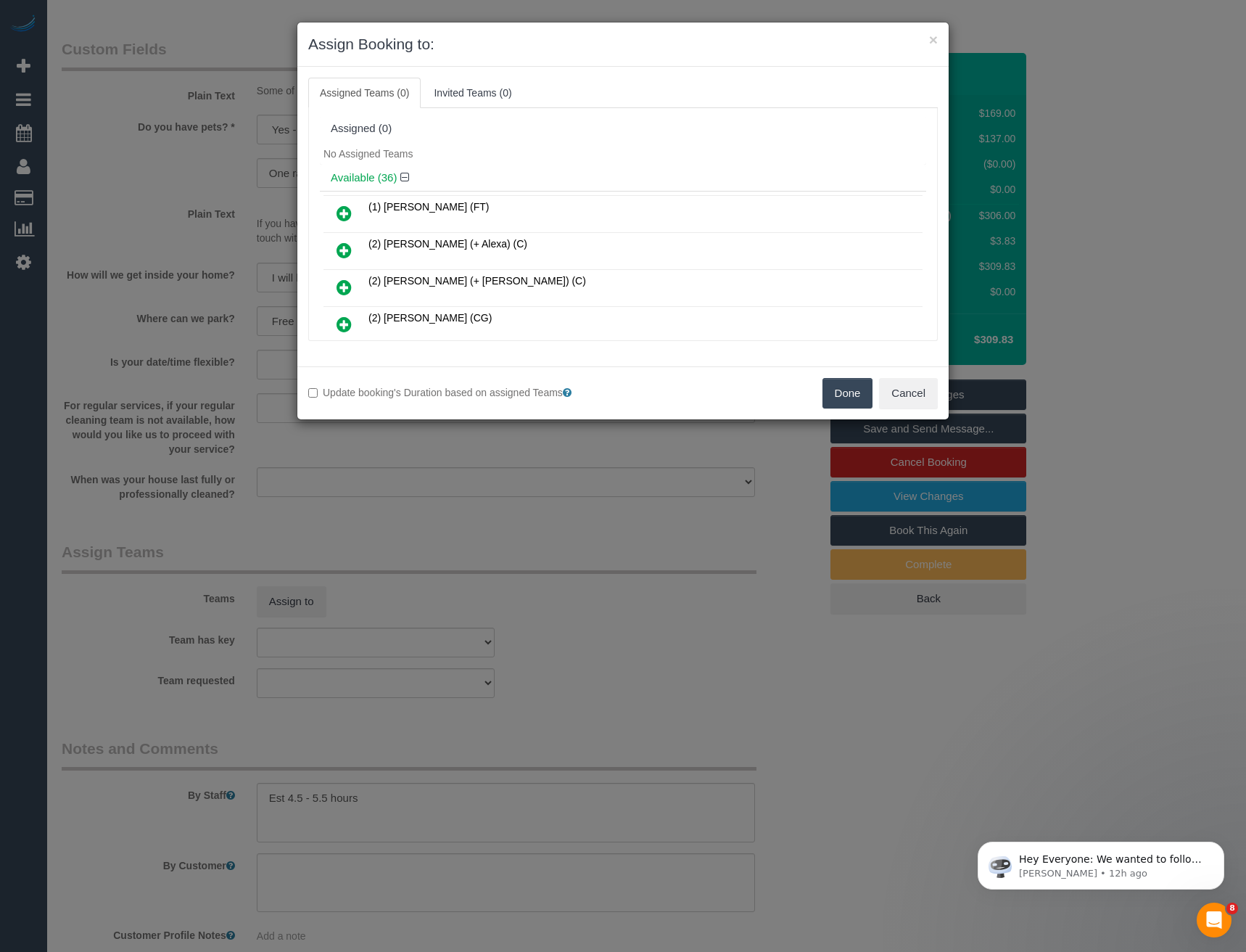
scroll to position [947, 0]
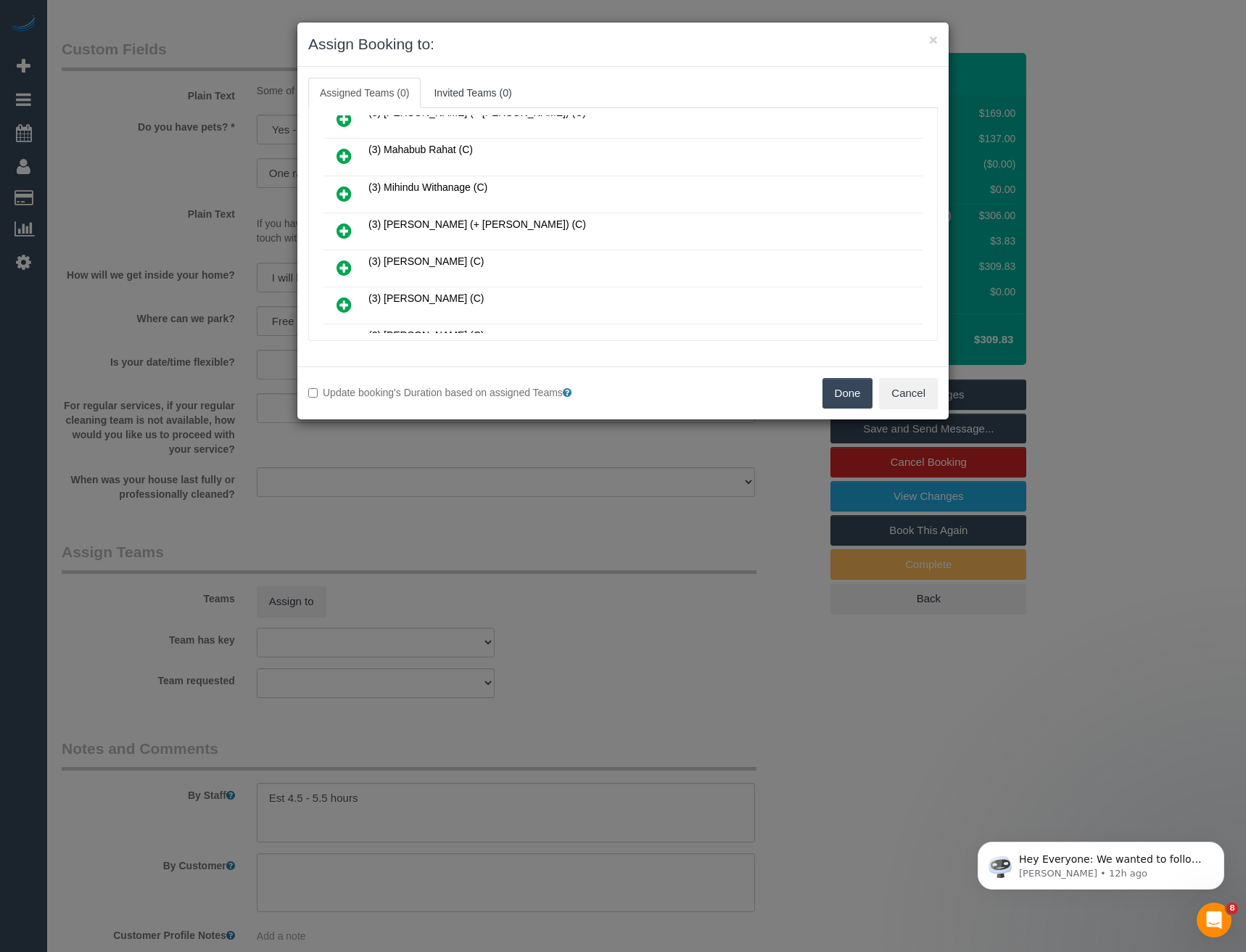
click at [346, 231] on icon at bounding box center [344, 230] width 15 height 18
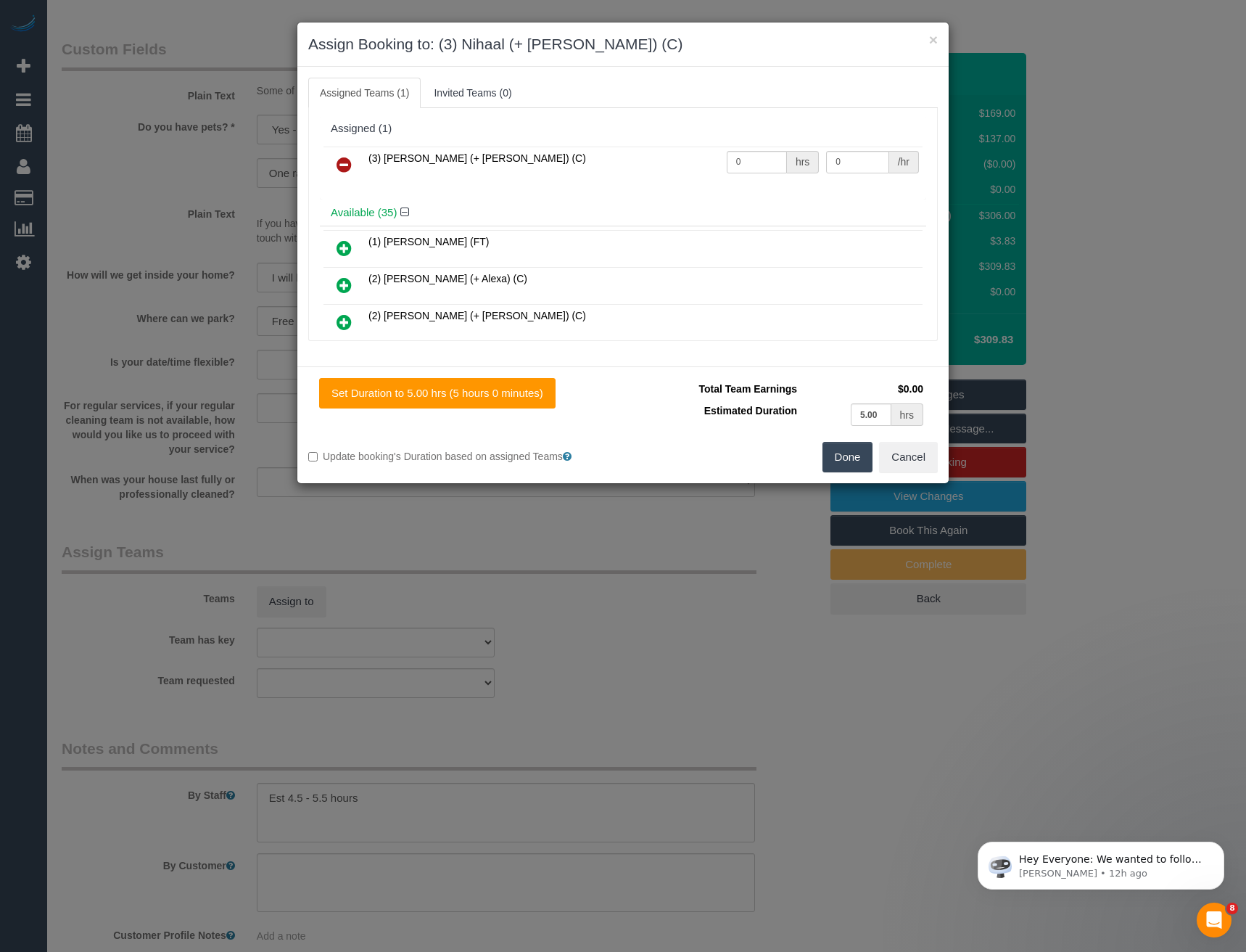
scroll to position [1131, 0]
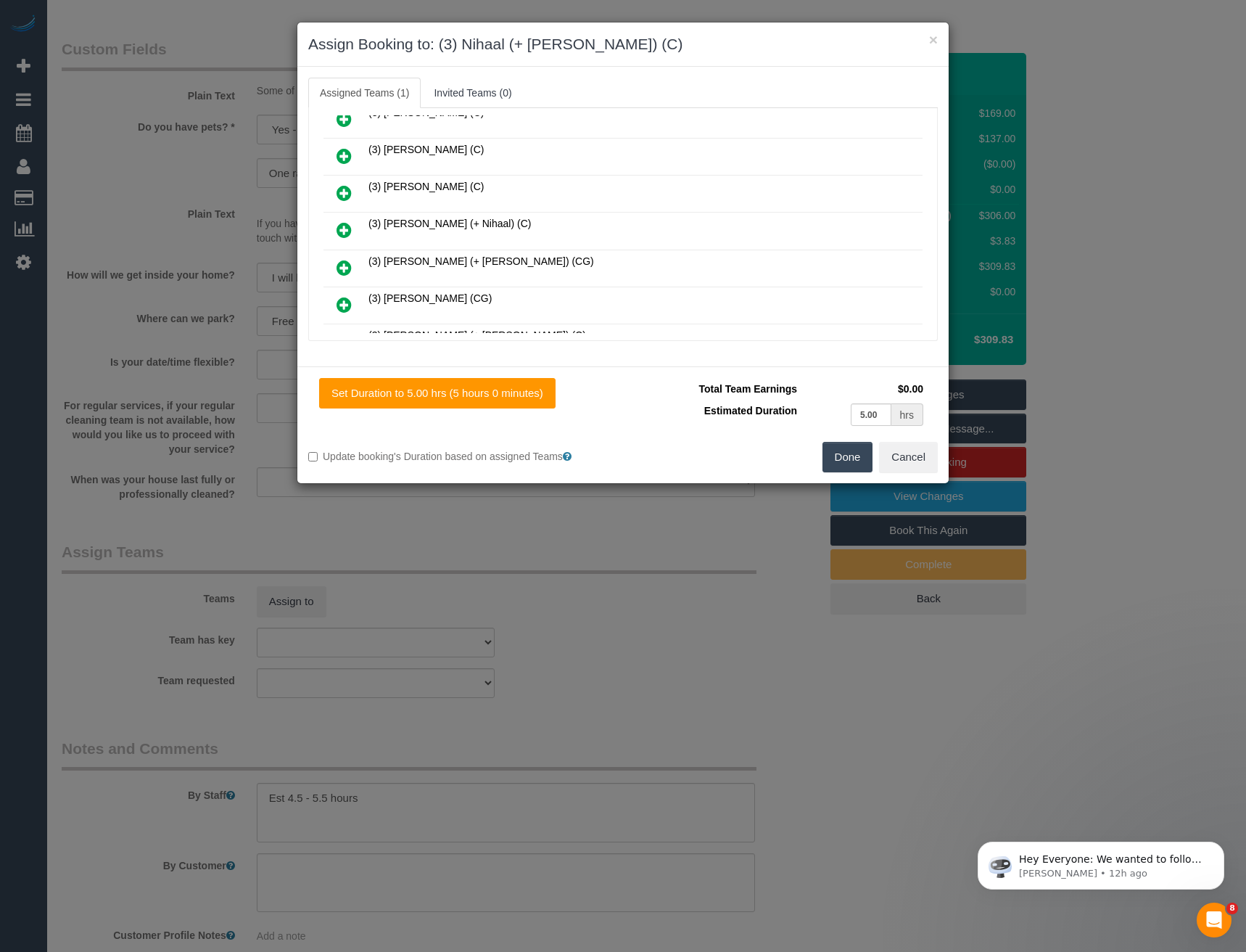
click at [344, 232] on icon at bounding box center [344, 230] width 15 height 18
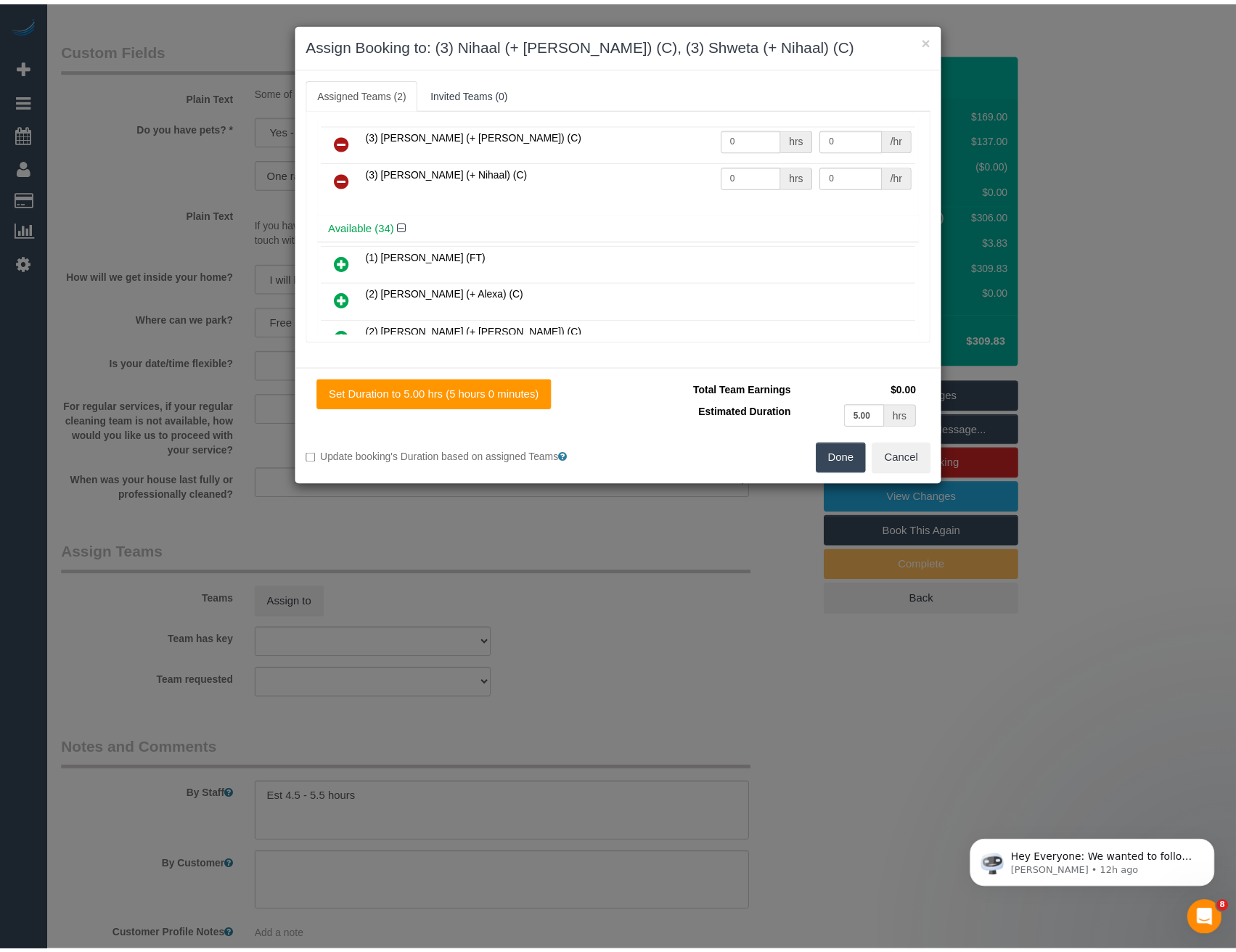
scroll to position [0, 0]
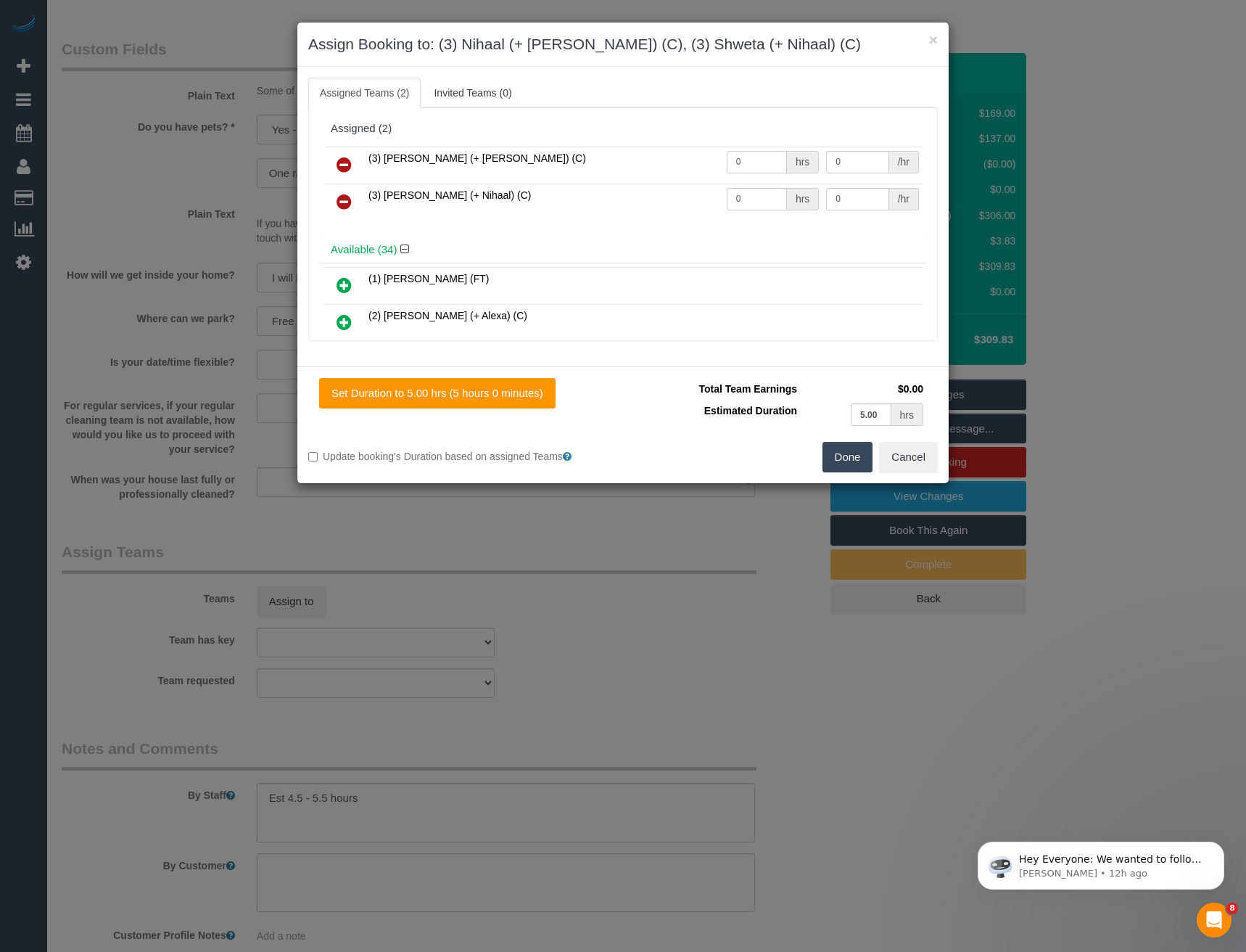
drag, startPoint x: 754, startPoint y: 168, endPoint x: 609, endPoint y: 154, distance: 145.7
click at [652, 159] on tr "(3) Nihaal (+ Shweta) (C) 0 hrs 0 /hr" at bounding box center [623, 165] width 599 height 37
type input "1"
type input "97.5"
drag, startPoint x: 747, startPoint y: 203, endPoint x: 700, endPoint y: 203, distance: 47.0
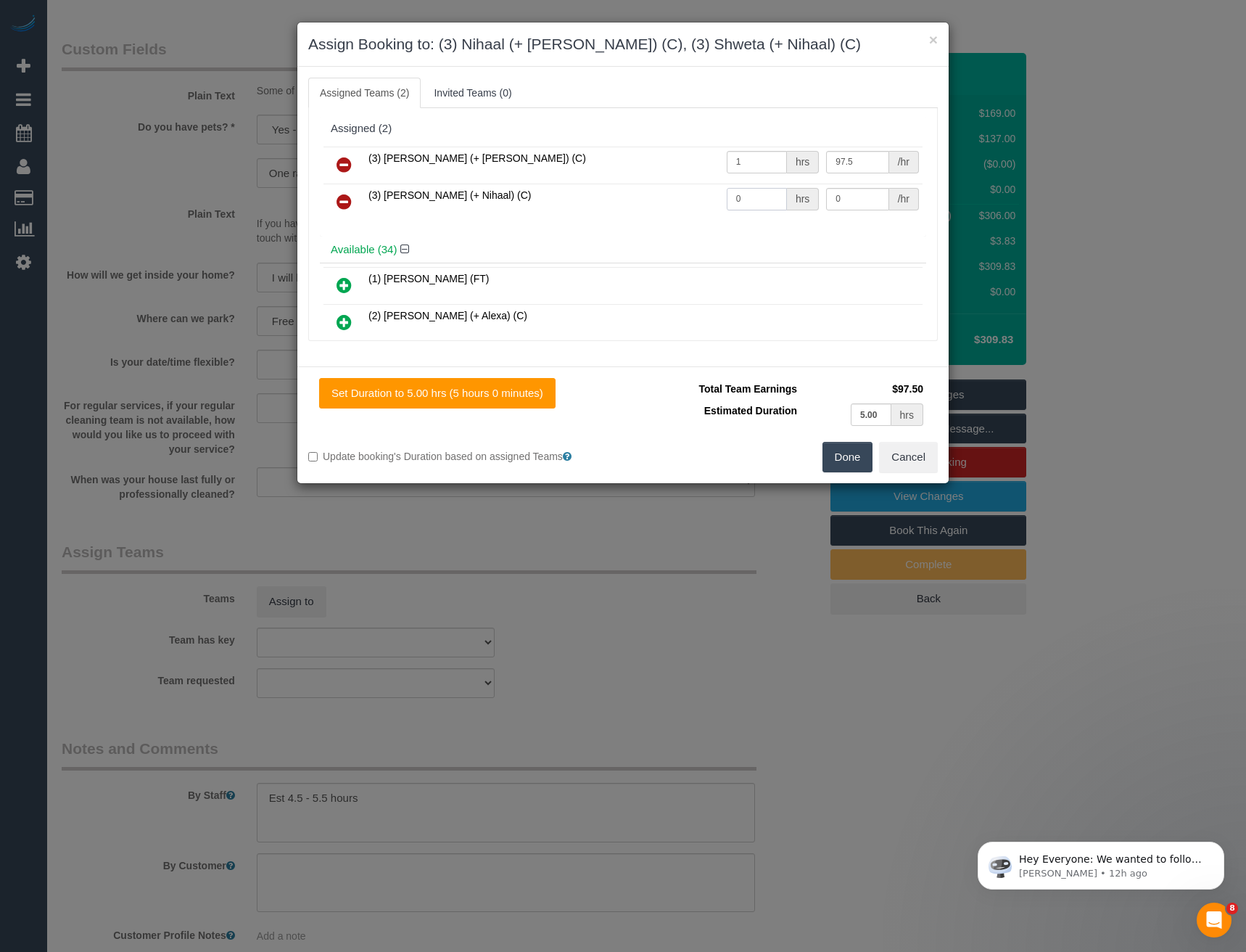
click at [700, 203] on tr "(3) Shweta (+ Nihaal) (C) 0 hrs 0 /hr" at bounding box center [623, 202] width 599 height 37
type input "1"
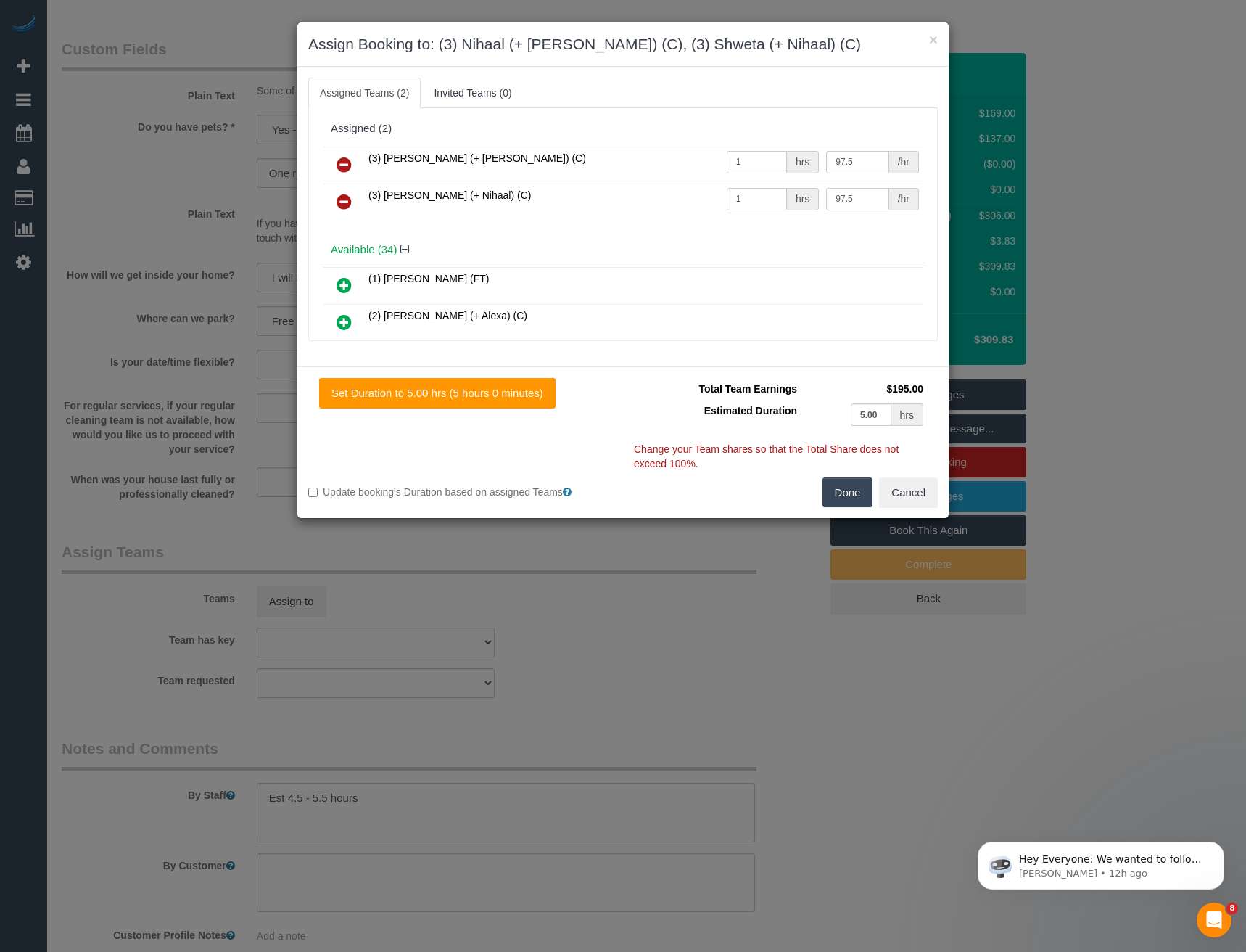
type input "97.5"
click at [855, 485] on button "Done" at bounding box center [848, 492] width 51 height 30
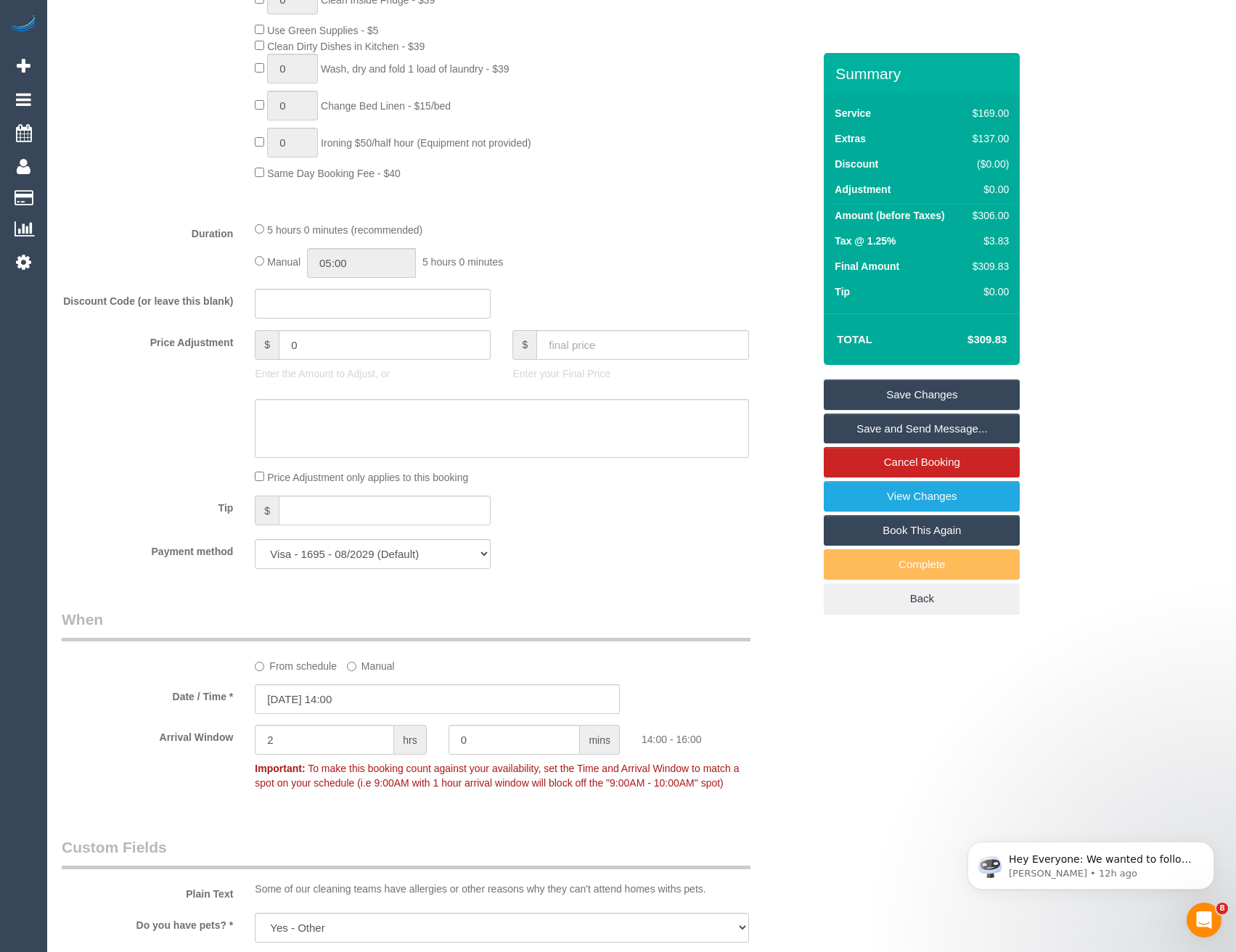
scroll to position [725, 0]
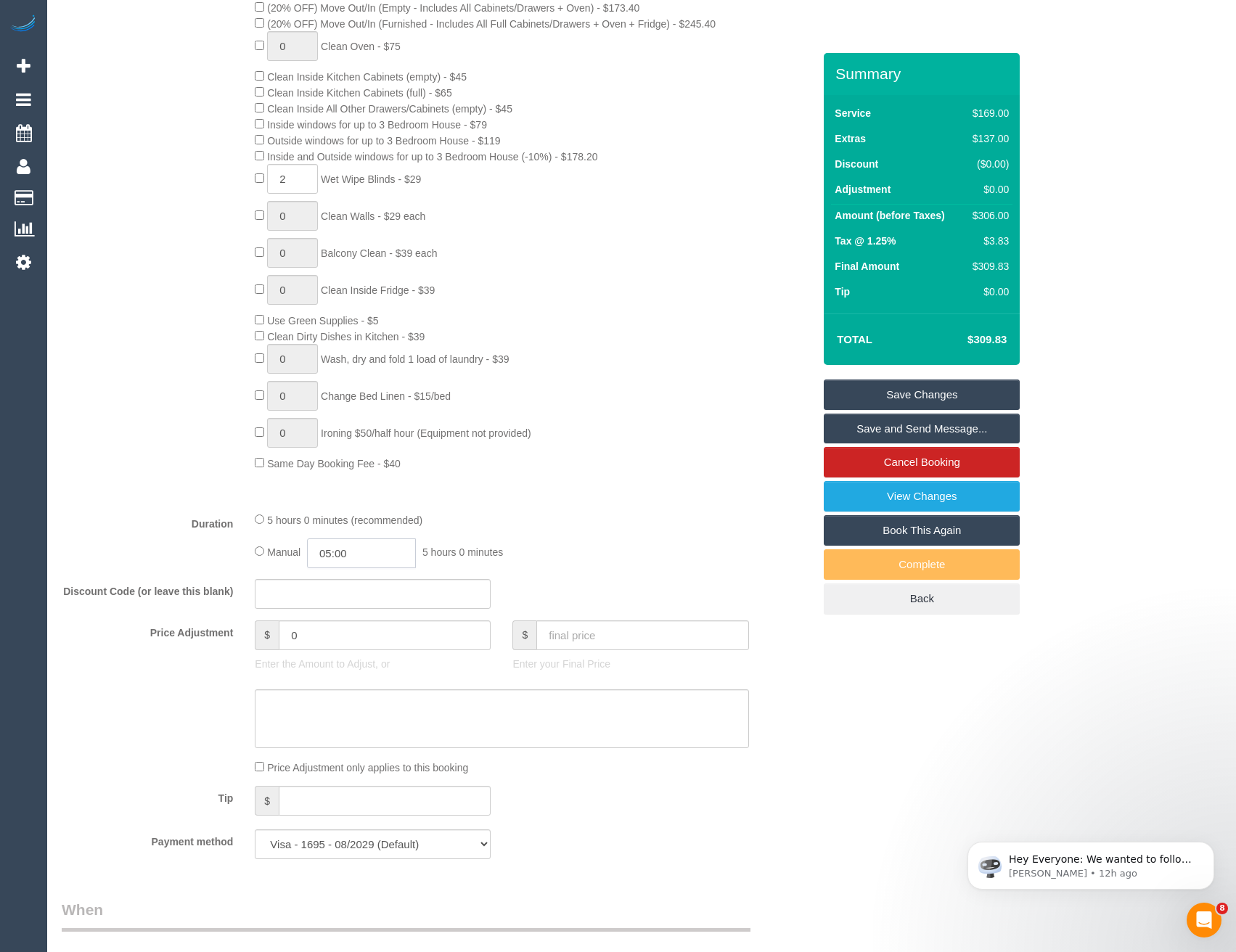
click at [389, 552] on input "05:00" at bounding box center [361, 553] width 109 height 30
click at [350, 620] on li "02:30" at bounding box center [346, 618] width 65 height 19
click at [358, 554] on input "02:30" at bounding box center [361, 553] width 109 height 30
type input "02:45"
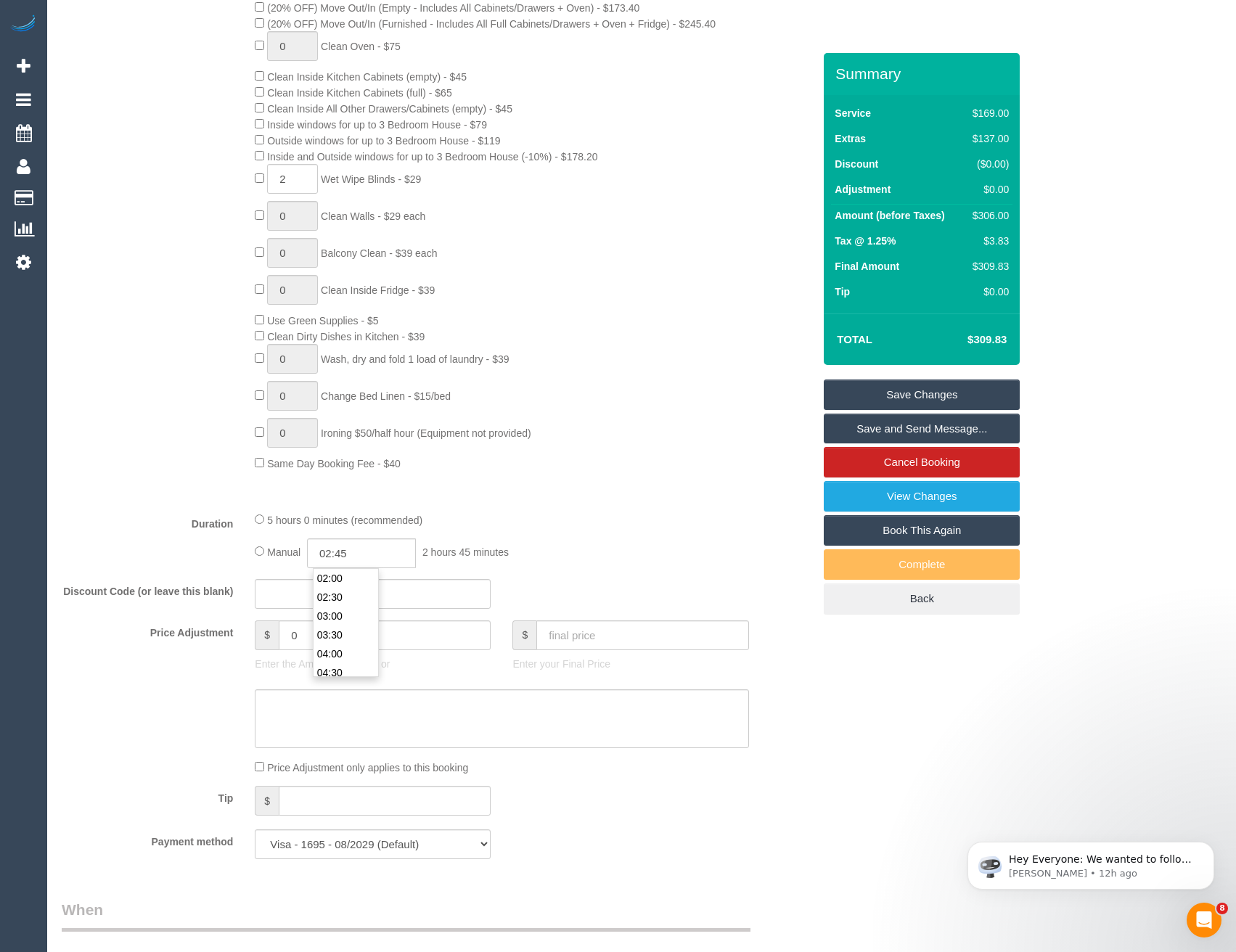
click at [476, 523] on div "5 hours 0 minutes (recommended)" at bounding box center [501, 519] width 494 height 16
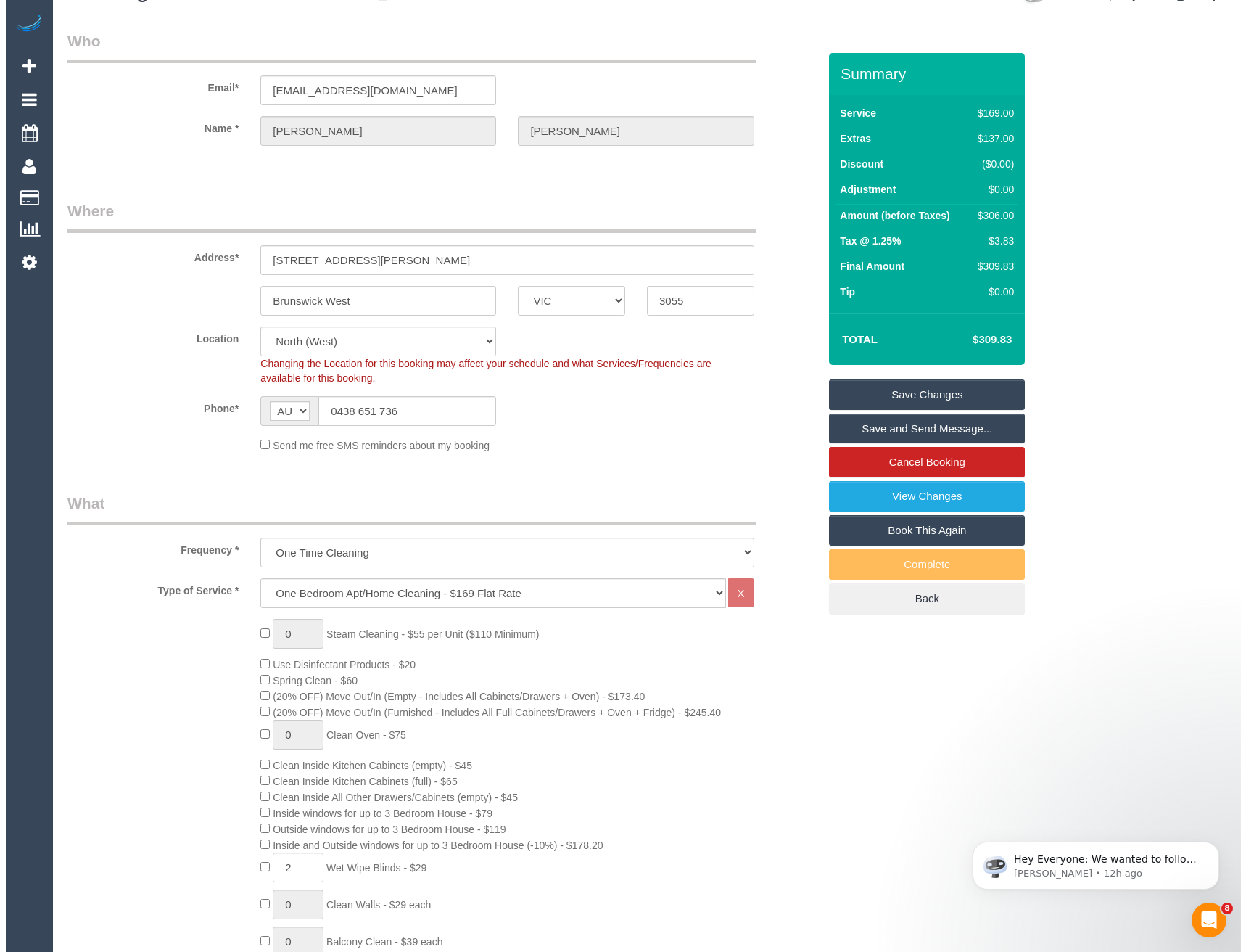
scroll to position [0, 0]
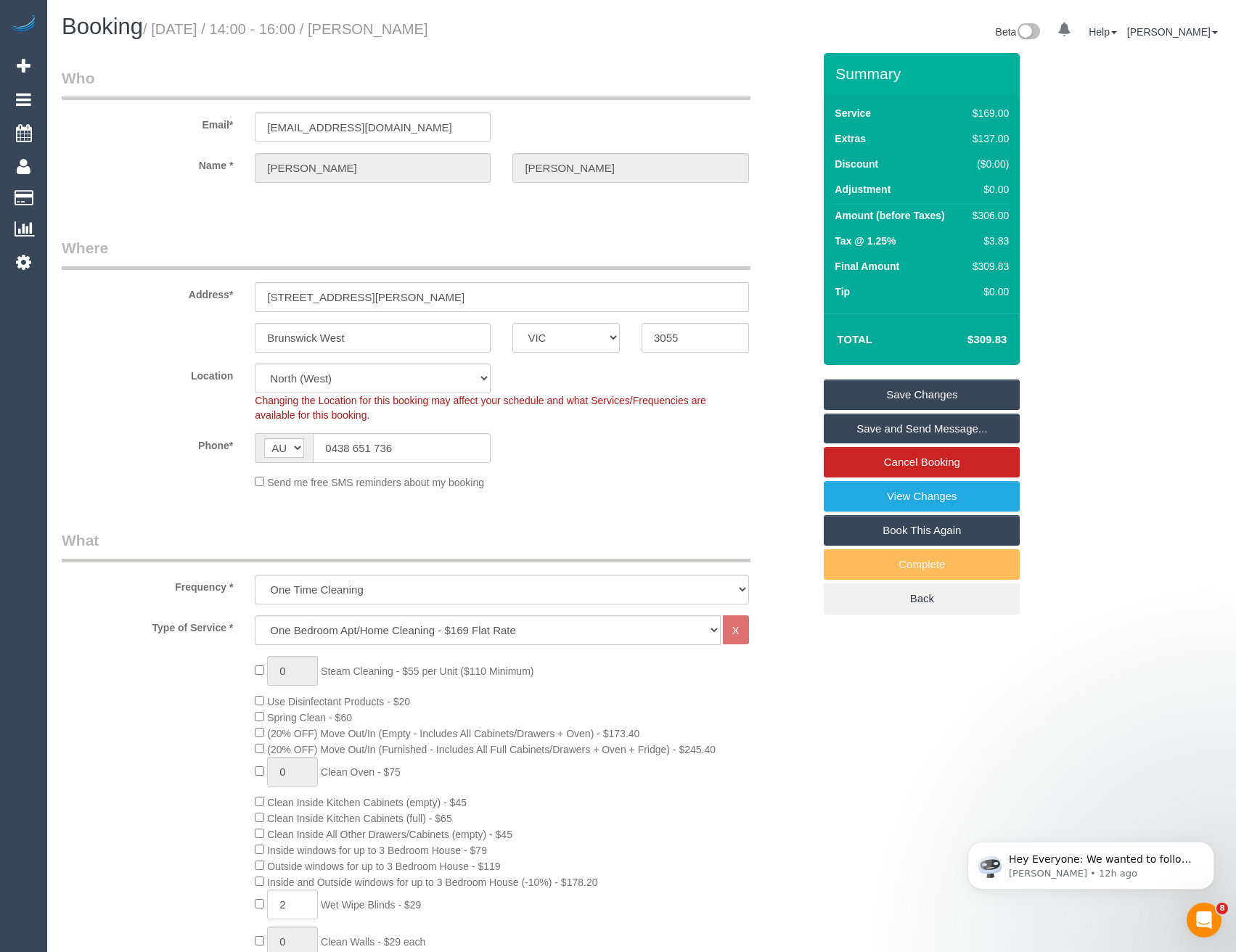
click at [906, 428] on link "Save and Send Message..." at bounding box center [922, 428] width 196 height 30
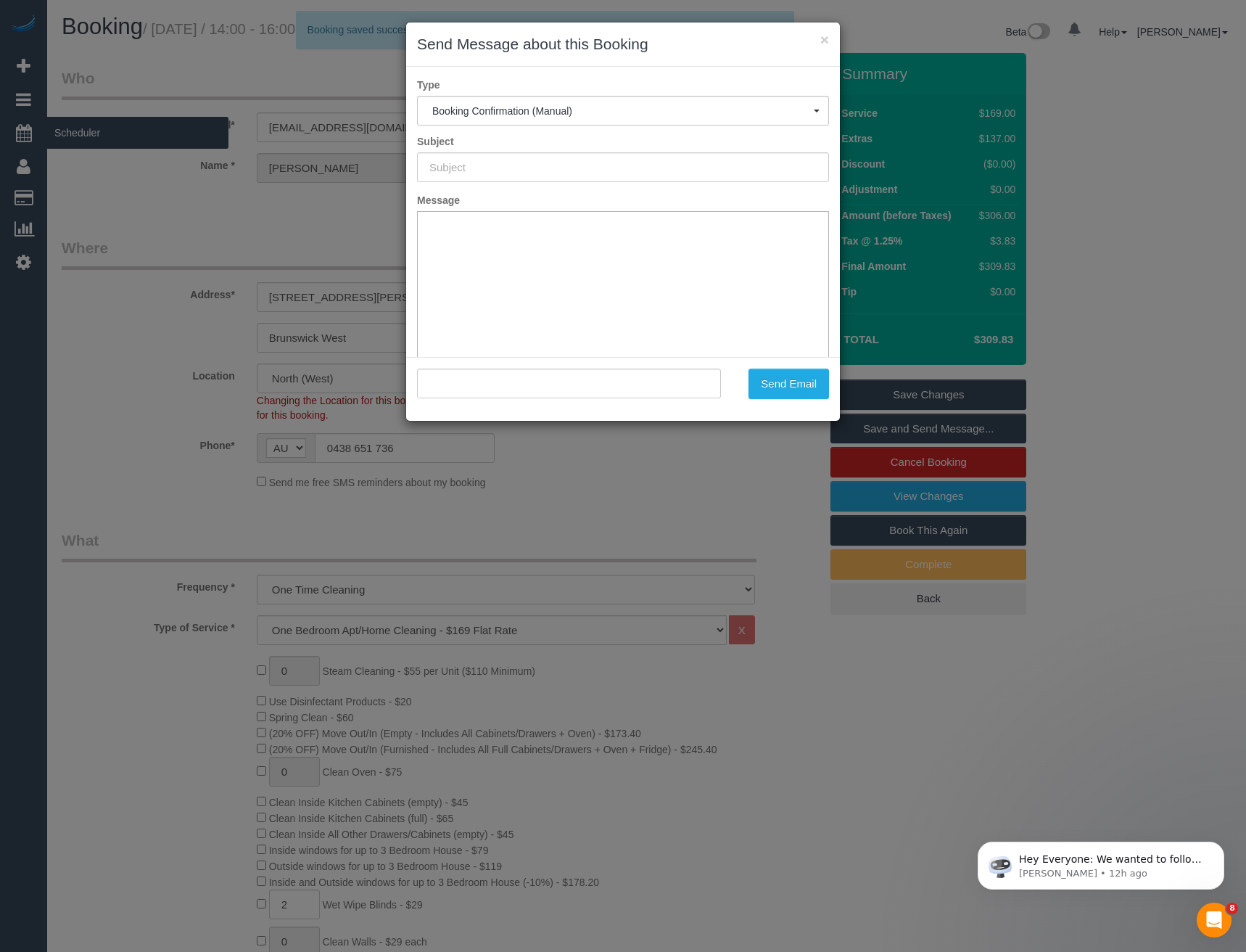
type input "Booking Confirmed"
type input ""Jenny Burton" <jennyburton11@gmail.com>"
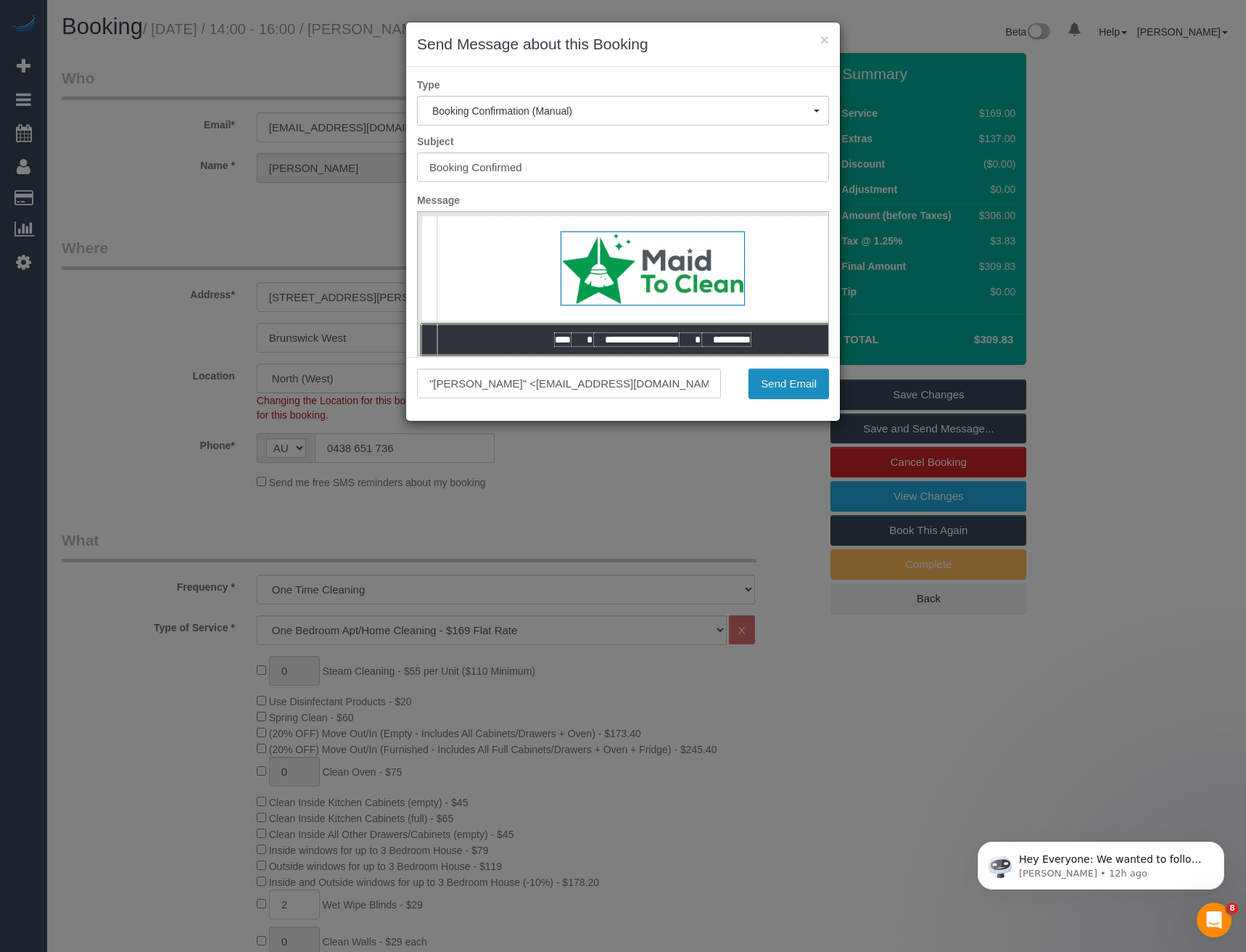
drag, startPoint x: 766, startPoint y: 382, endPoint x: 769, endPoint y: 391, distance: 9.5
click at [766, 381] on button "Send Email" at bounding box center [788, 383] width 80 height 30
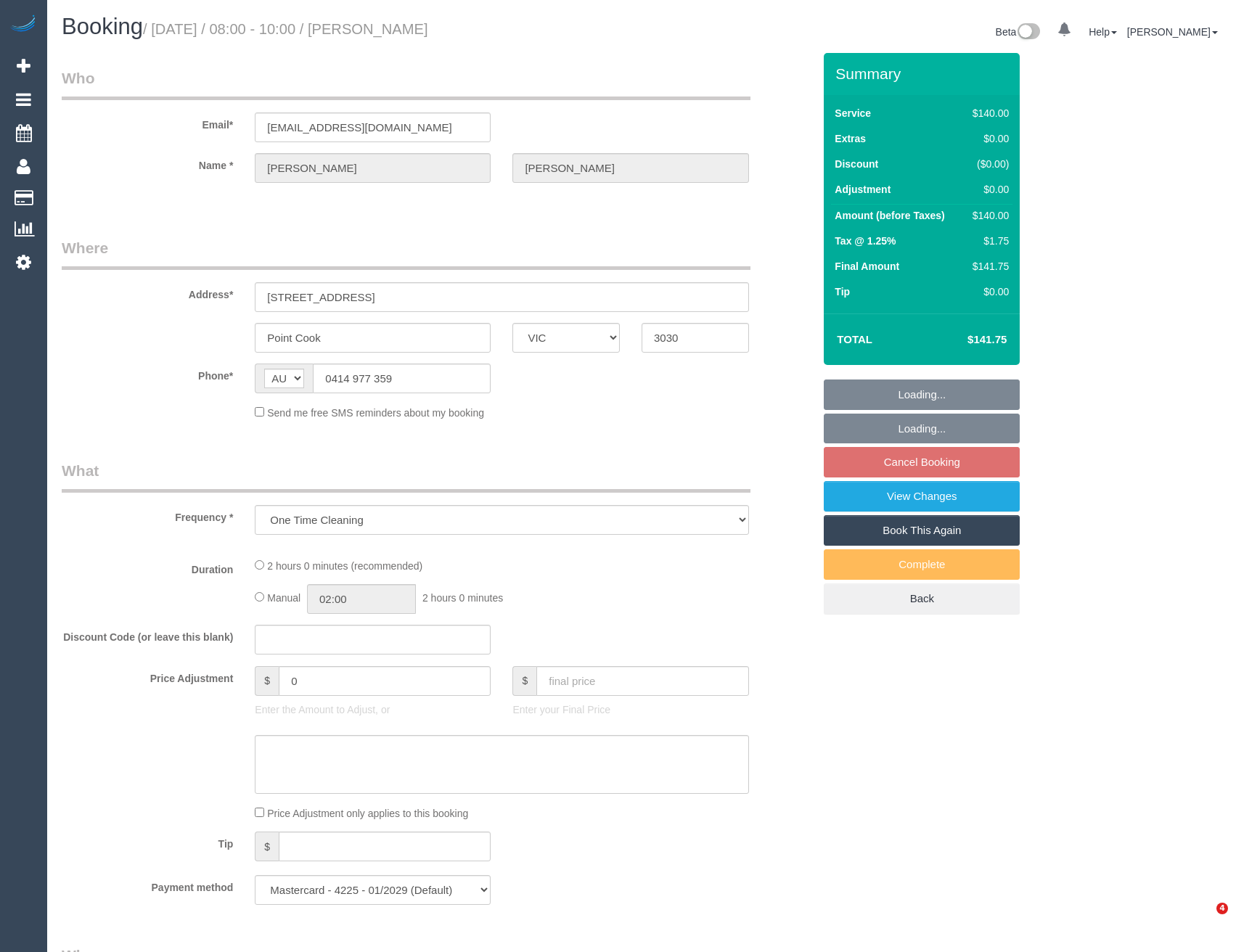
select select "VIC"
select select "string:stripe-pm_1RtTHr2GScqysDRVfduBJ9eD"
select select "number:28"
select select "number:14"
select select "number:18"
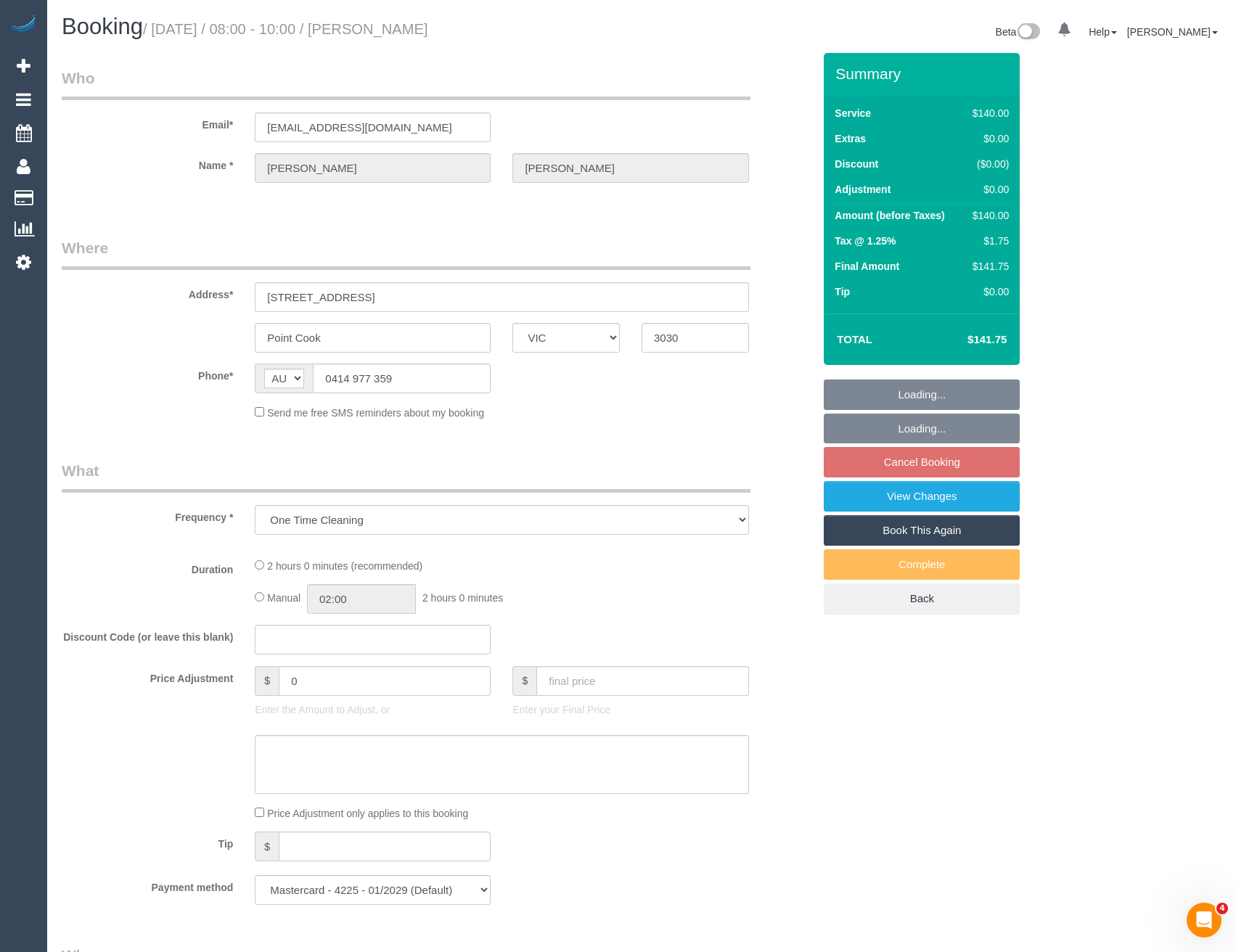
select select "number:24"
select select "number:13"
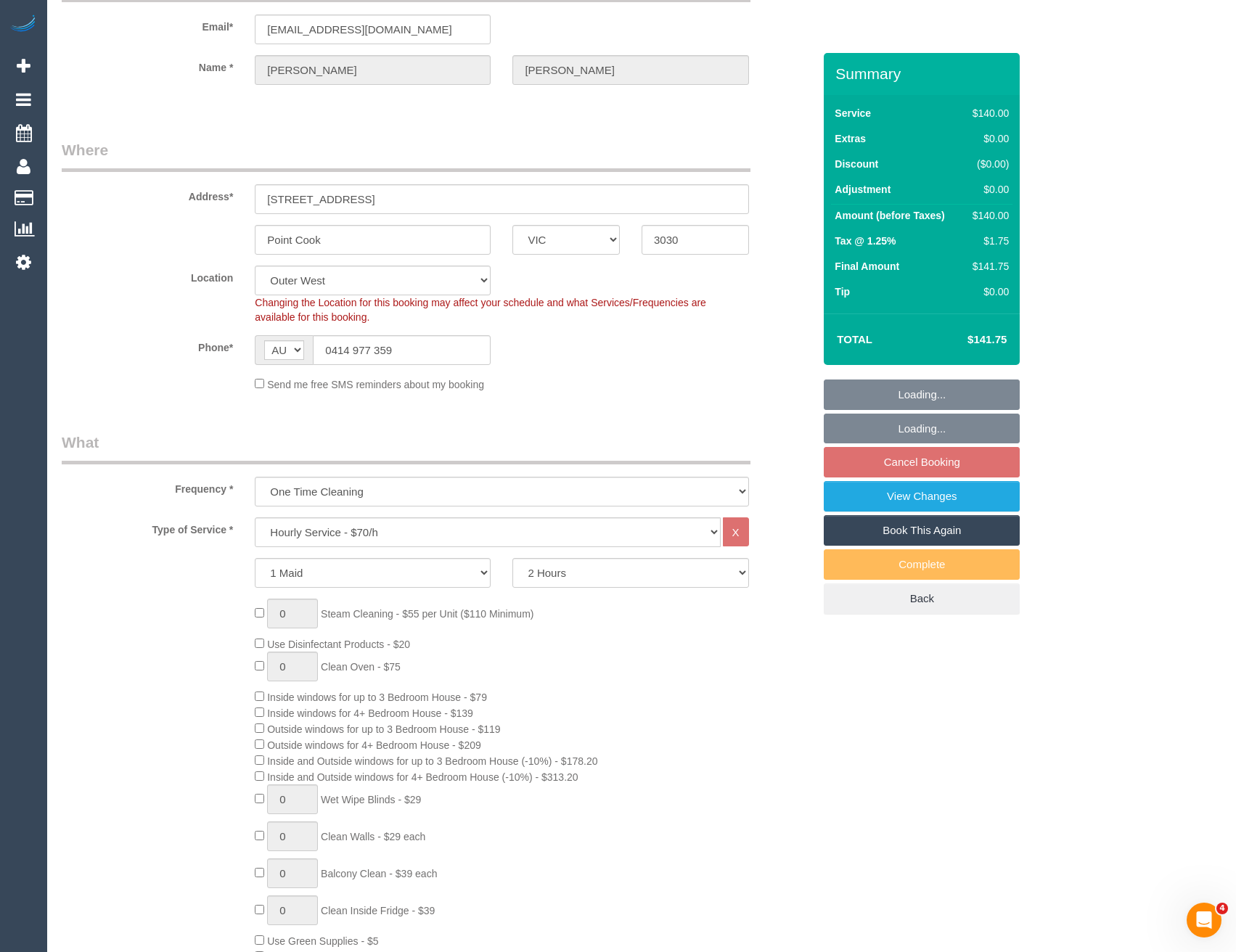
scroll to position [435, 0]
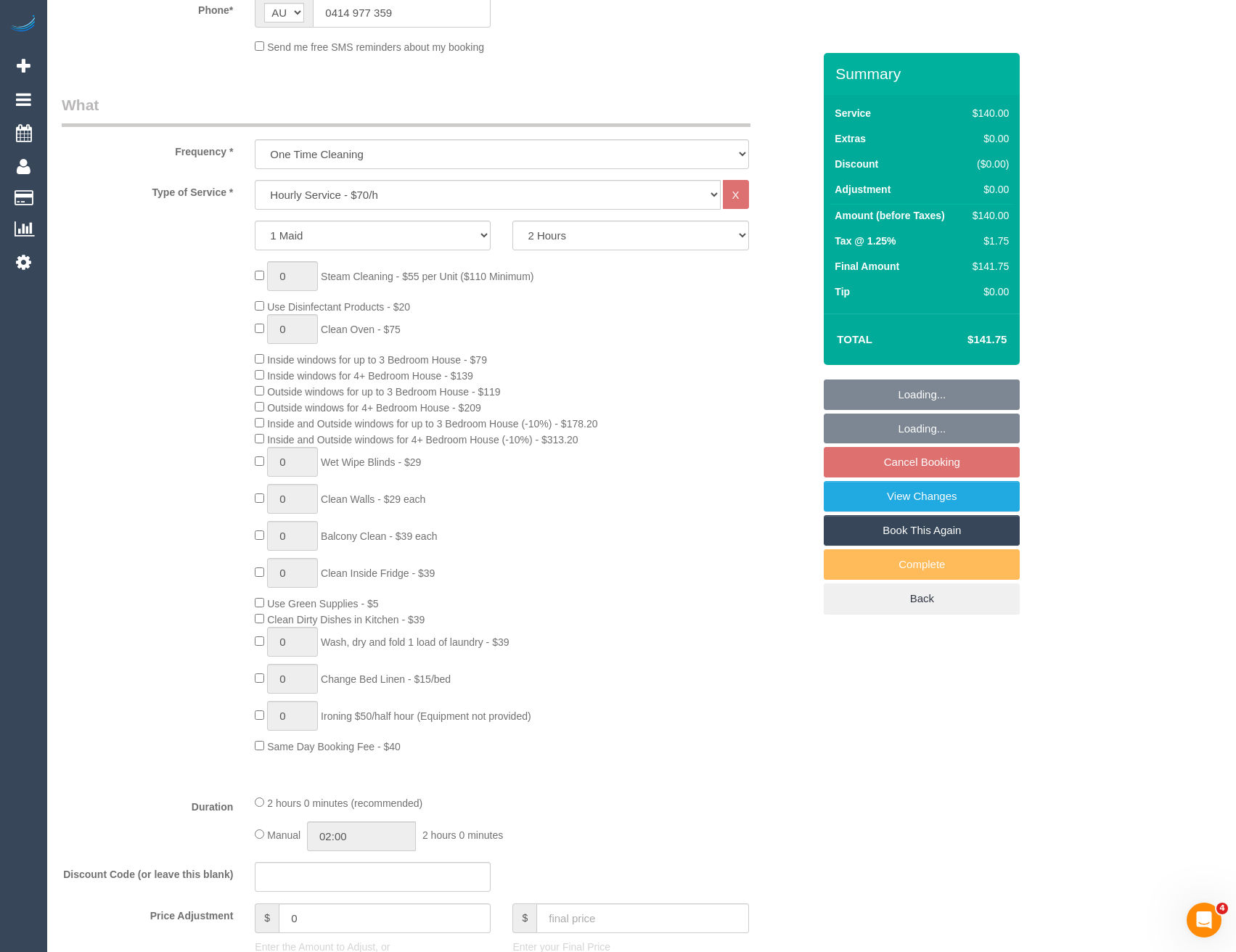
select select "object:1272"
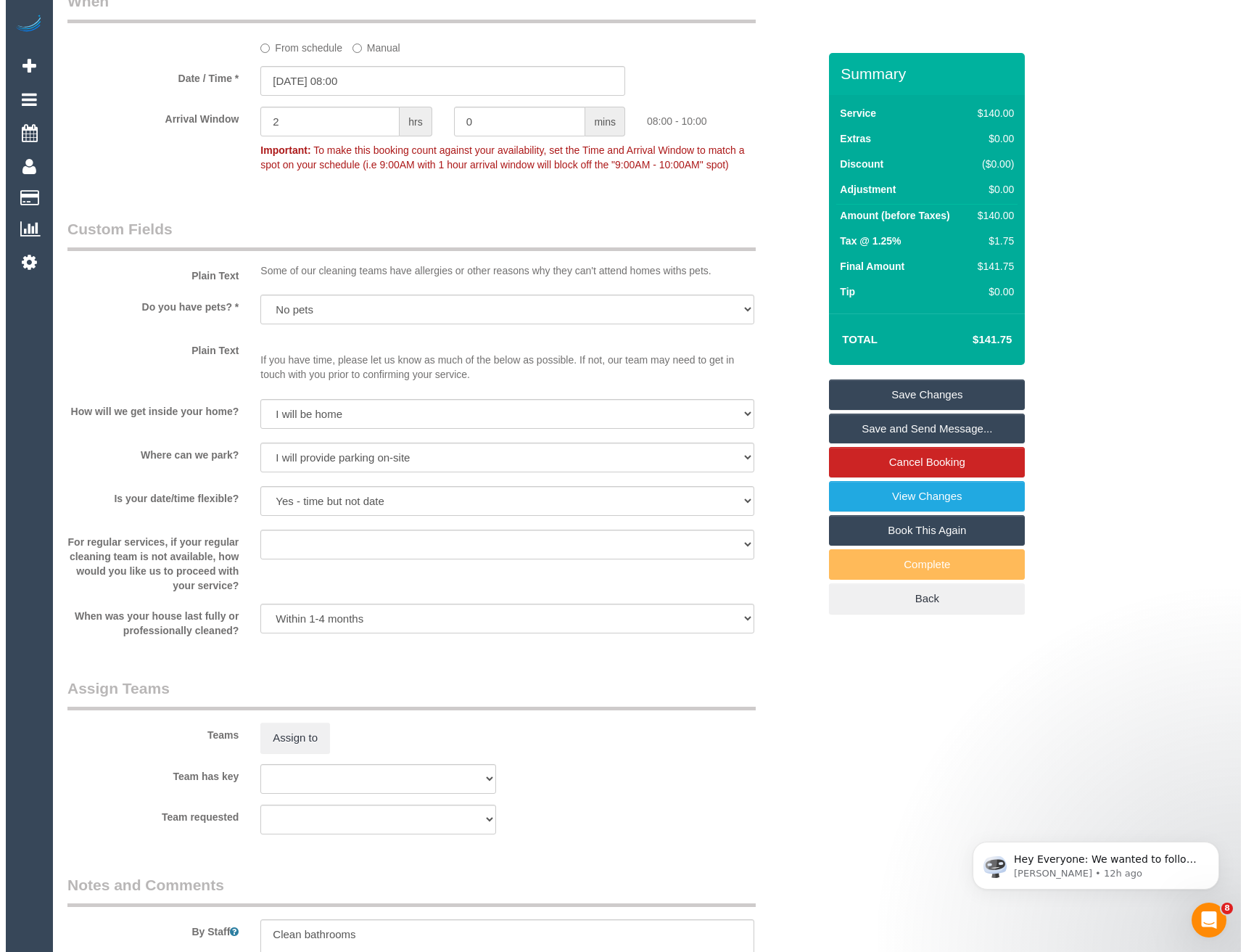
scroll to position [1669, 0]
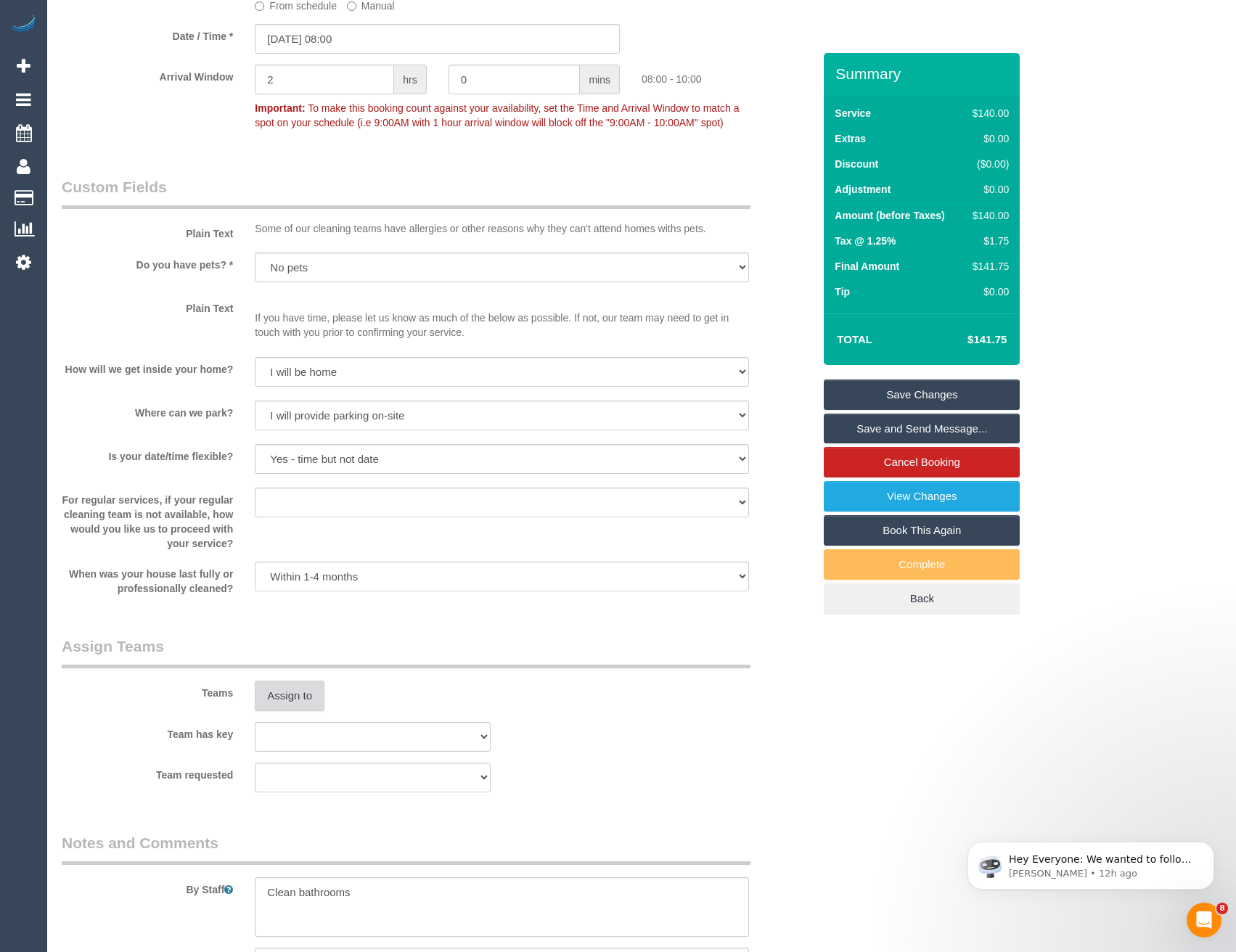
click at [283, 688] on button "Assign to" at bounding box center [290, 695] width 70 height 30
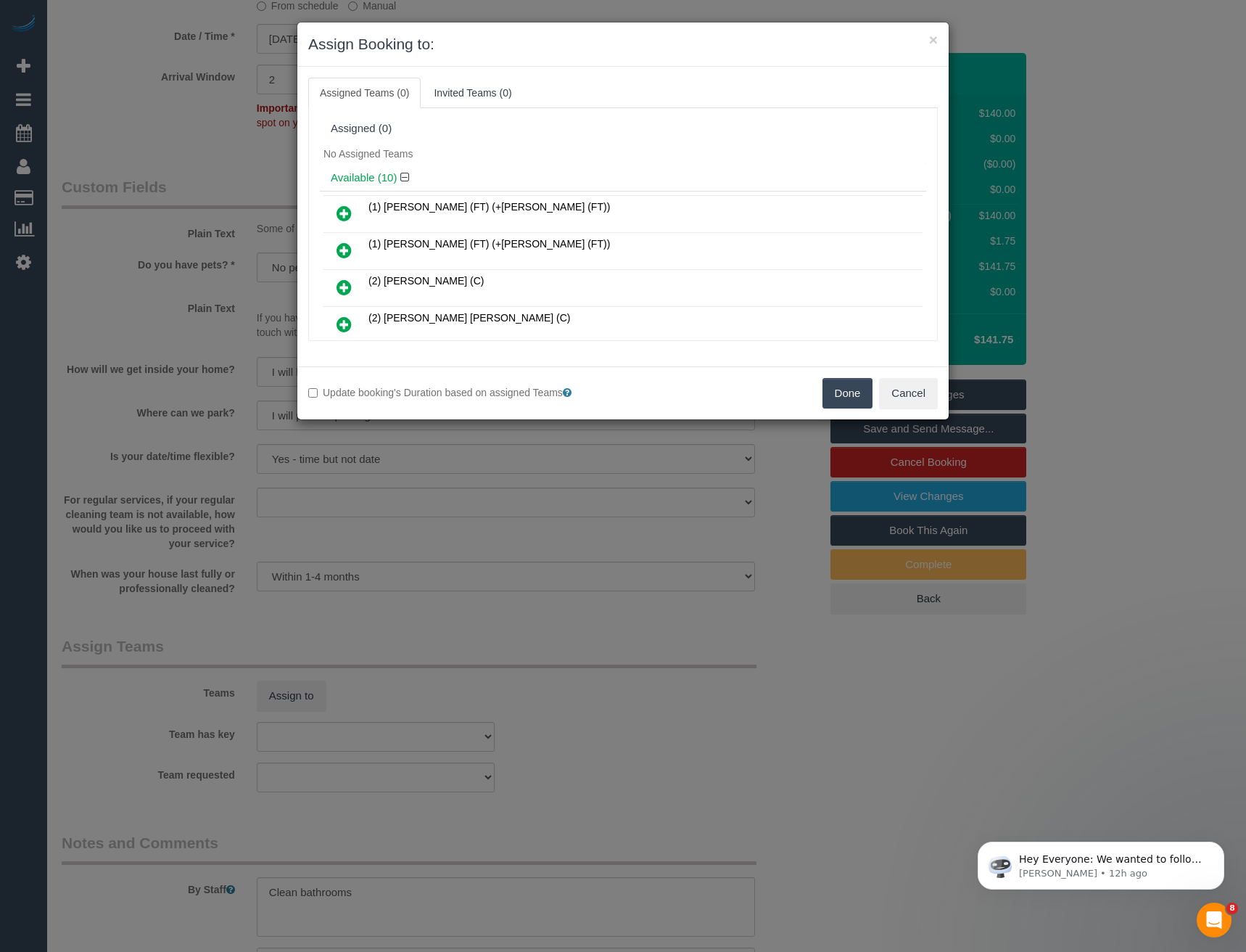
scroll to position [168, 0]
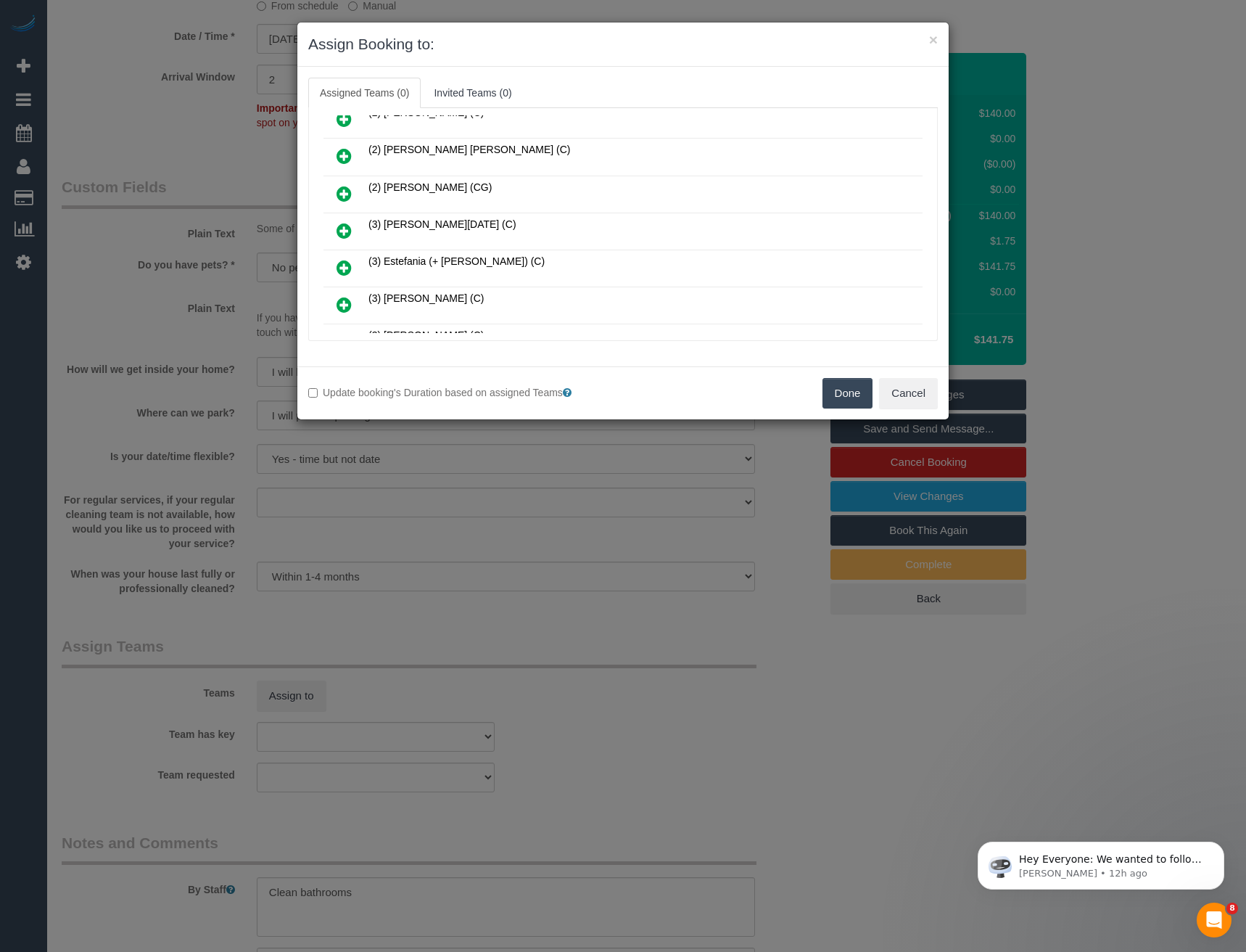
click at [342, 232] on icon at bounding box center [344, 230] width 15 height 18
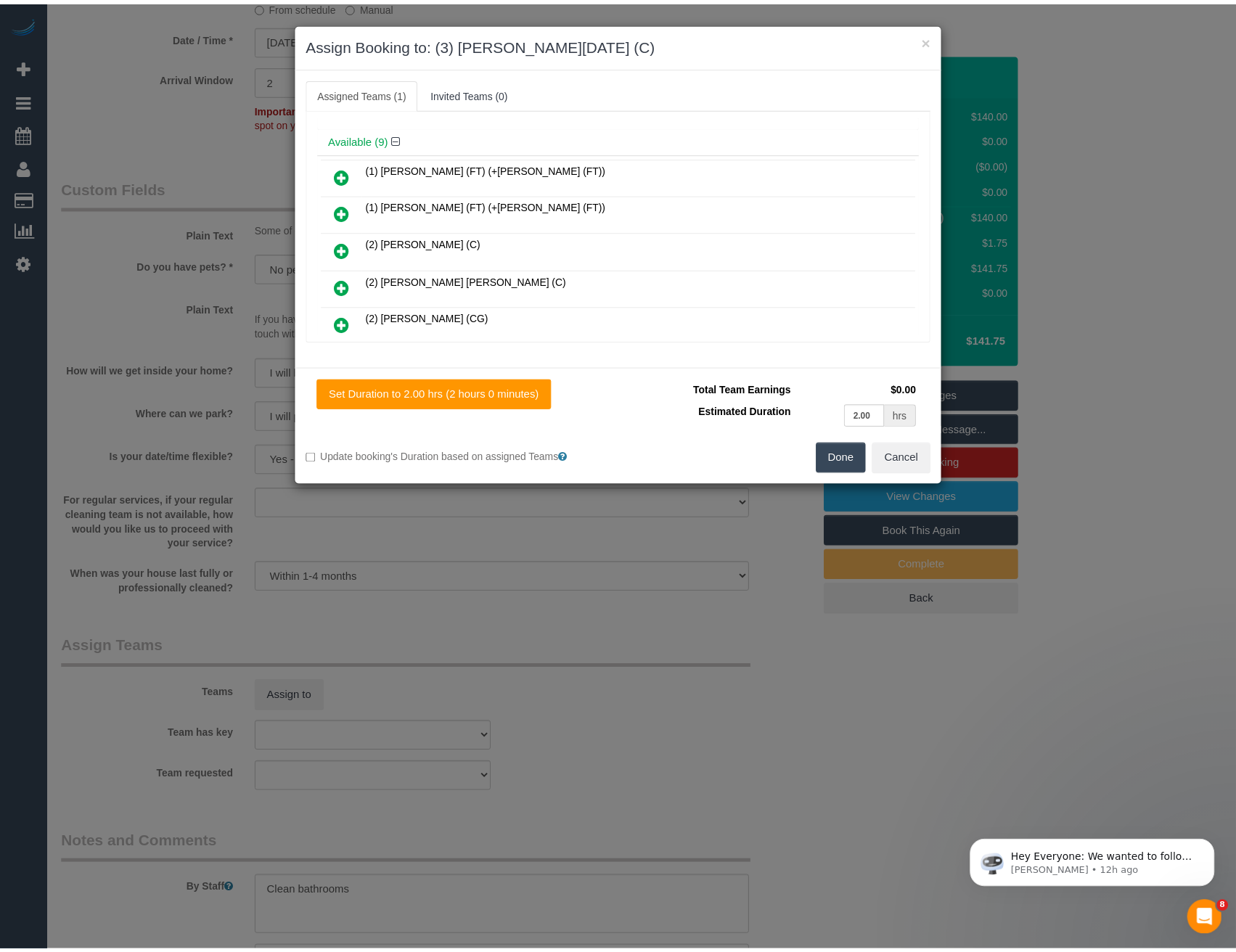
scroll to position [0, 0]
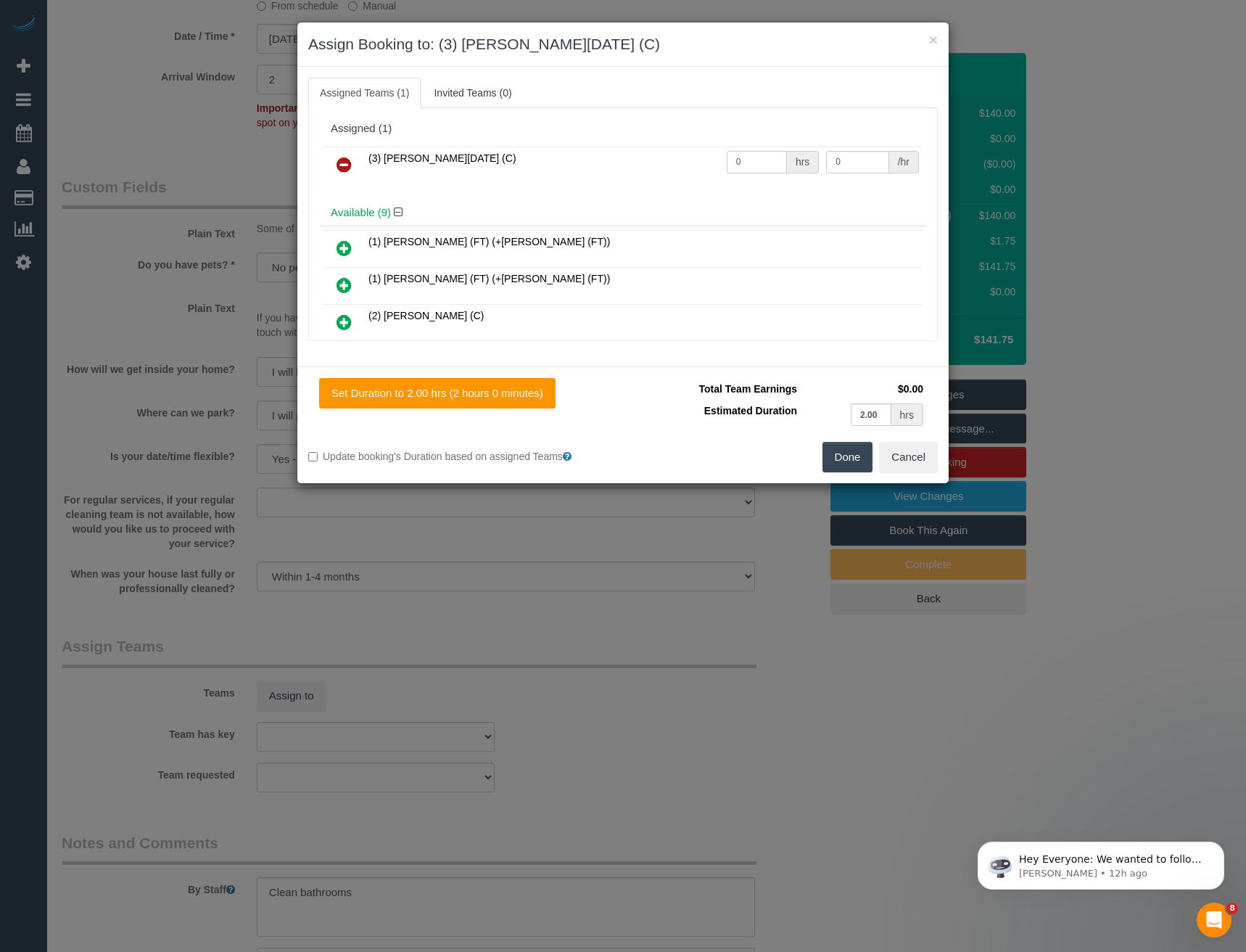
drag, startPoint x: 747, startPoint y: 164, endPoint x: 594, endPoint y: 153, distance: 153.4
click at [636, 180] on tr "(3) [PERSON_NAME][DATE] (C) 0 hrs 0 /hr" at bounding box center [623, 165] width 599 height 37
type input "2"
type input "35"
click at [839, 457] on button "Done" at bounding box center [848, 456] width 51 height 30
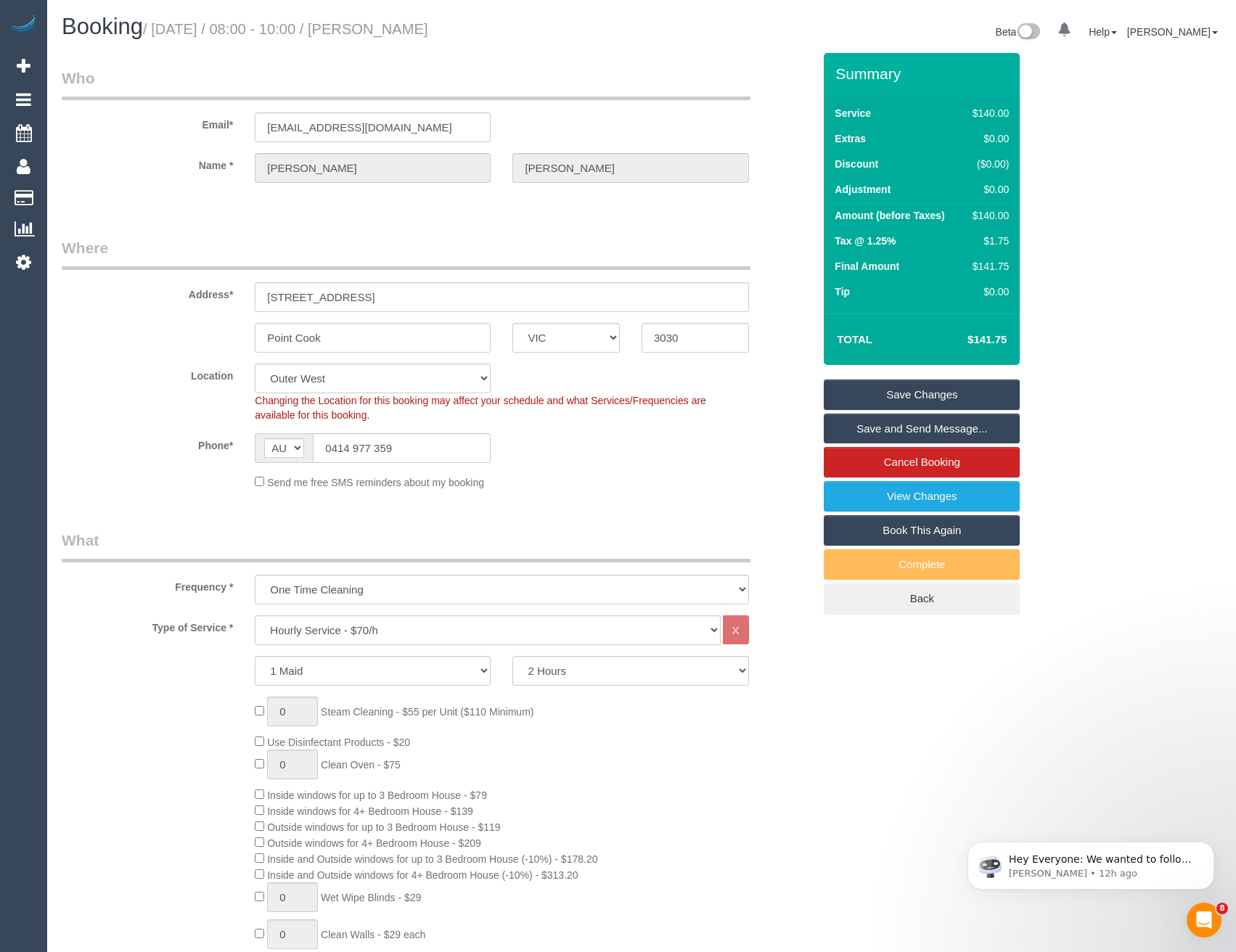
click at [912, 425] on link "Save and Send Message..." at bounding box center [922, 428] width 196 height 30
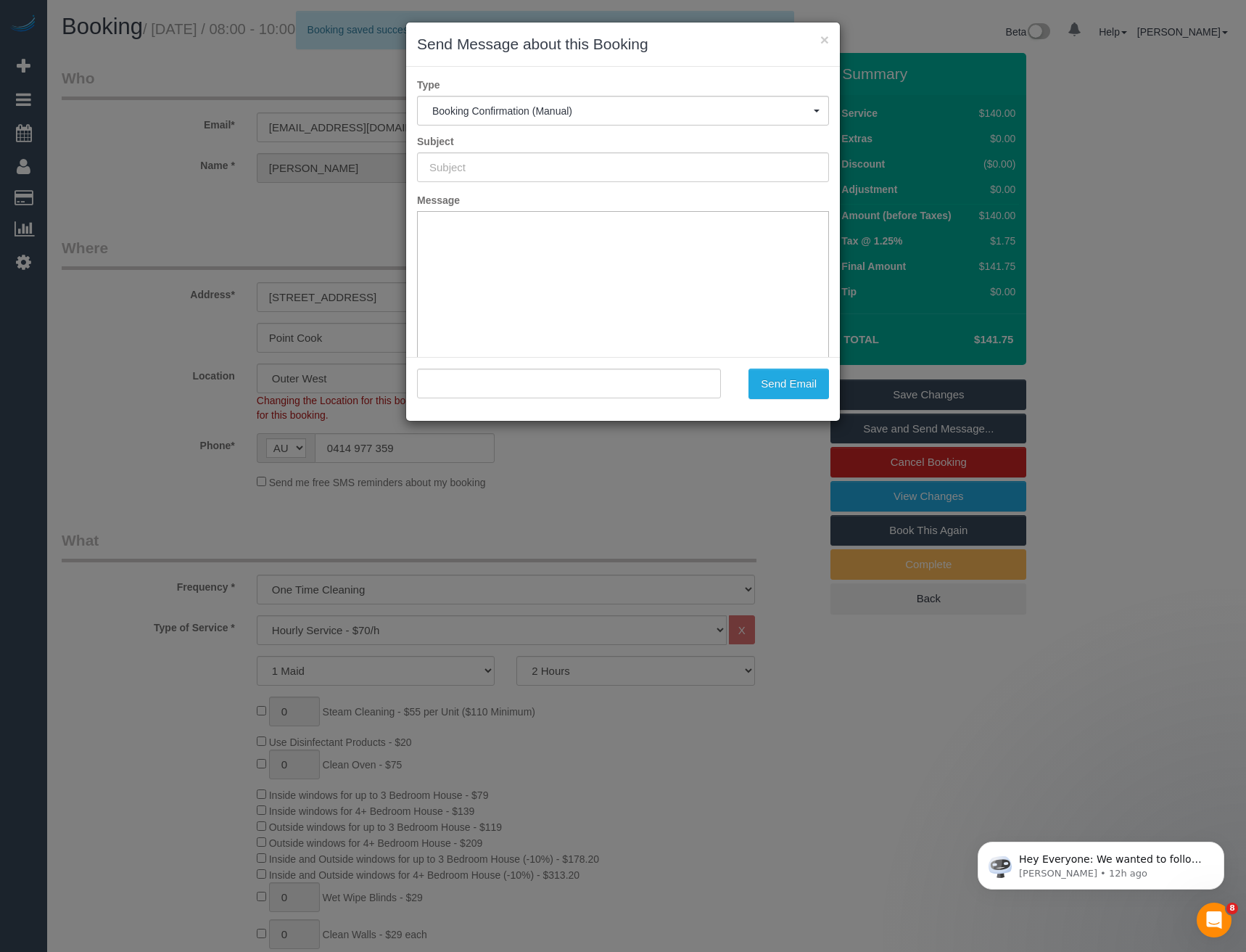
type input "Booking Confirmed"
type input ""[PERSON_NAME]" <[EMAIL_ADDRESS][DOMAIN_NAME]>"
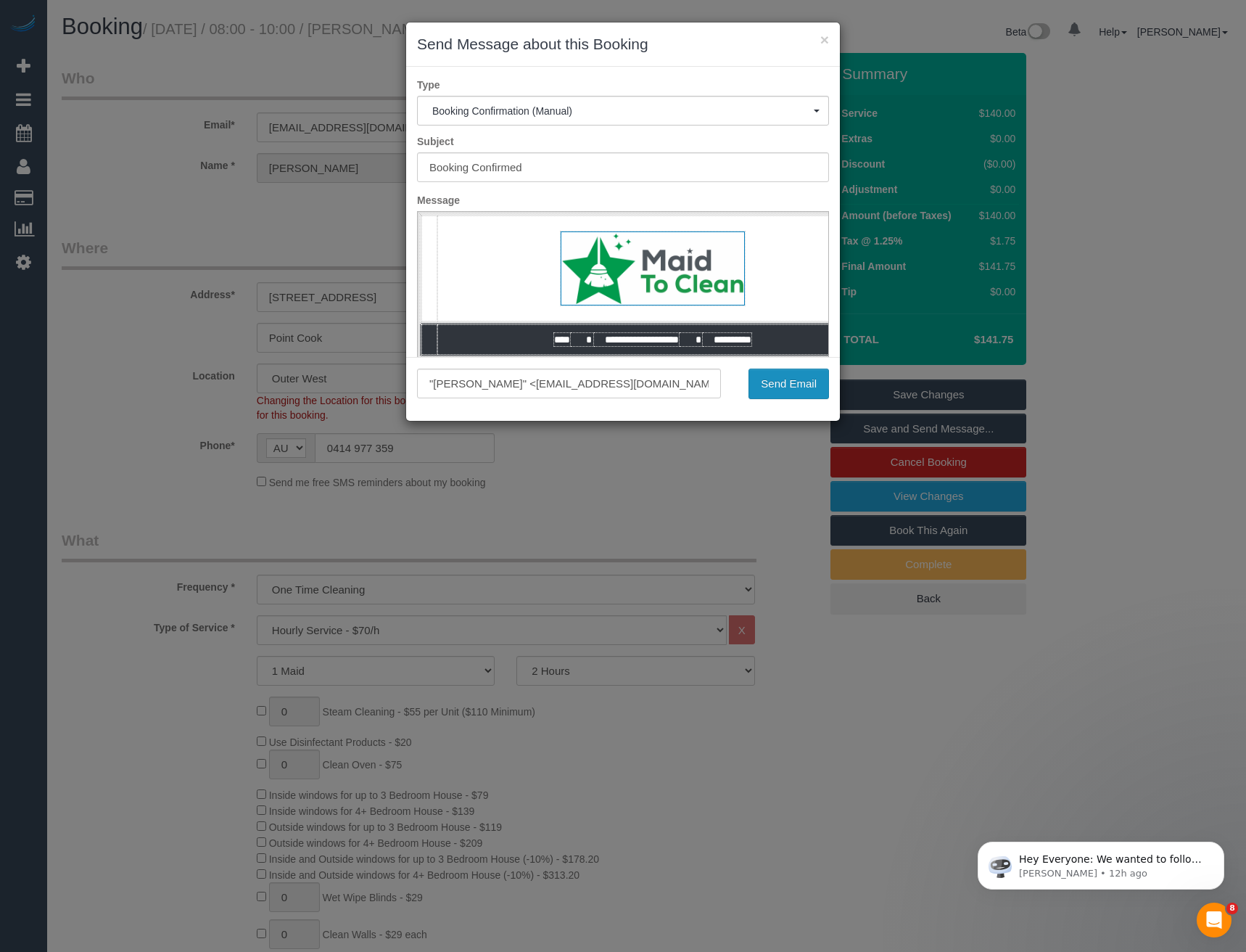
click at [802, 381] on button "Send Email" at bounding box center [788, 383] width 80 height 30
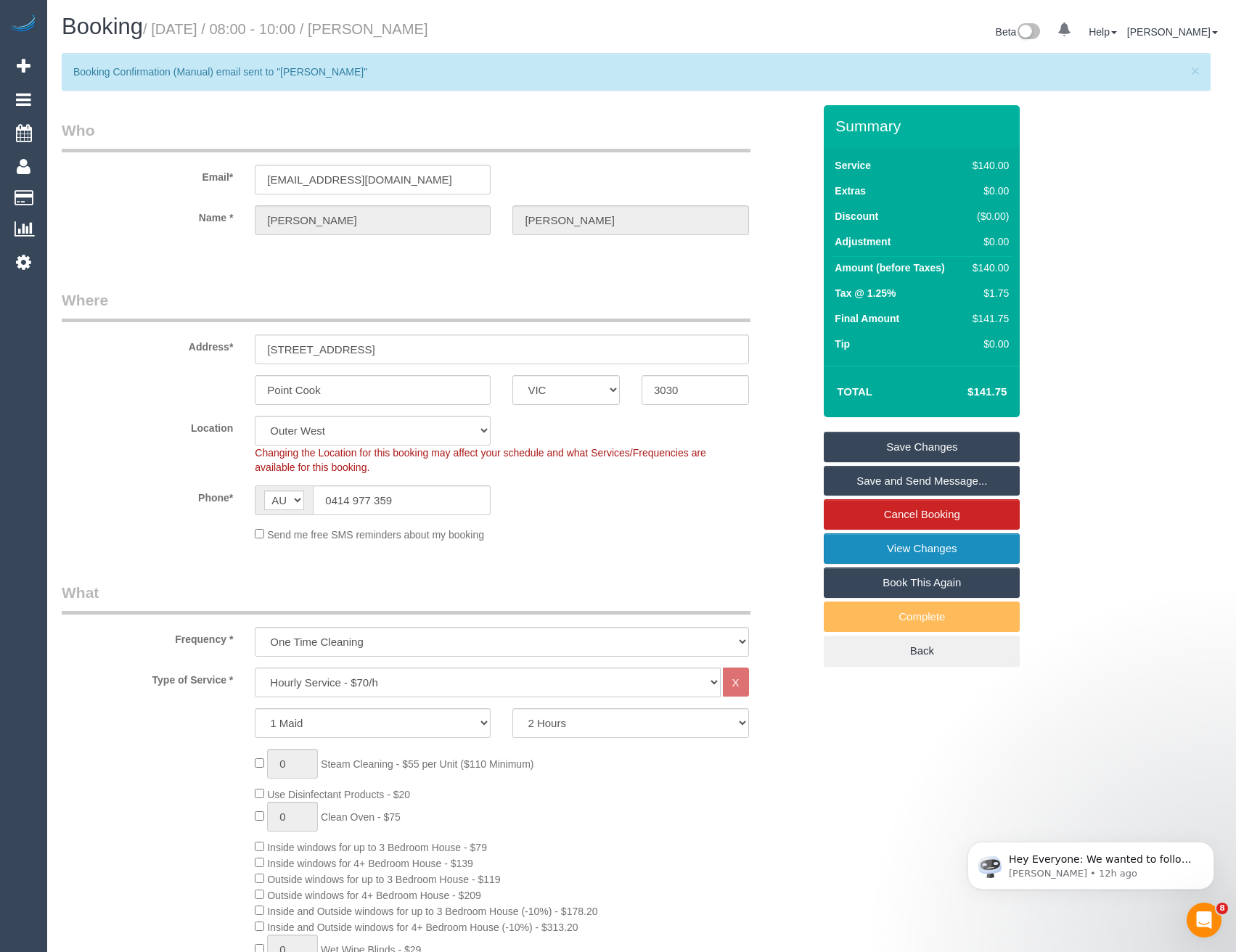
click at [925, 543] on link "View Changes" at bounding box center [922, 547] width 196 height 30
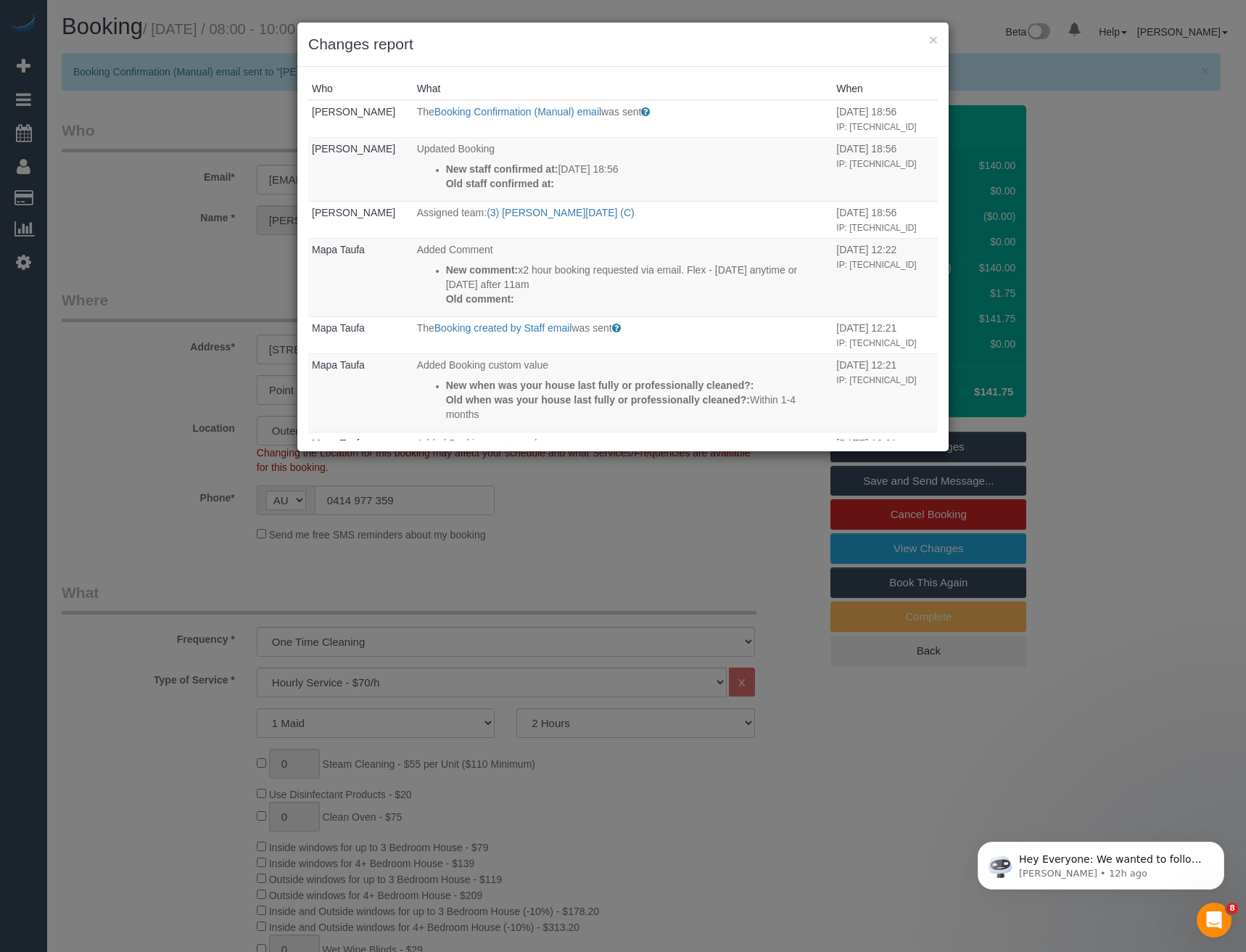
click at [594, 613] on div "× Changes report Who What When [PERSON_NAME] The Booking Confirmation (Manual) …" at bounding box center [623, 476] width 1246 height 952
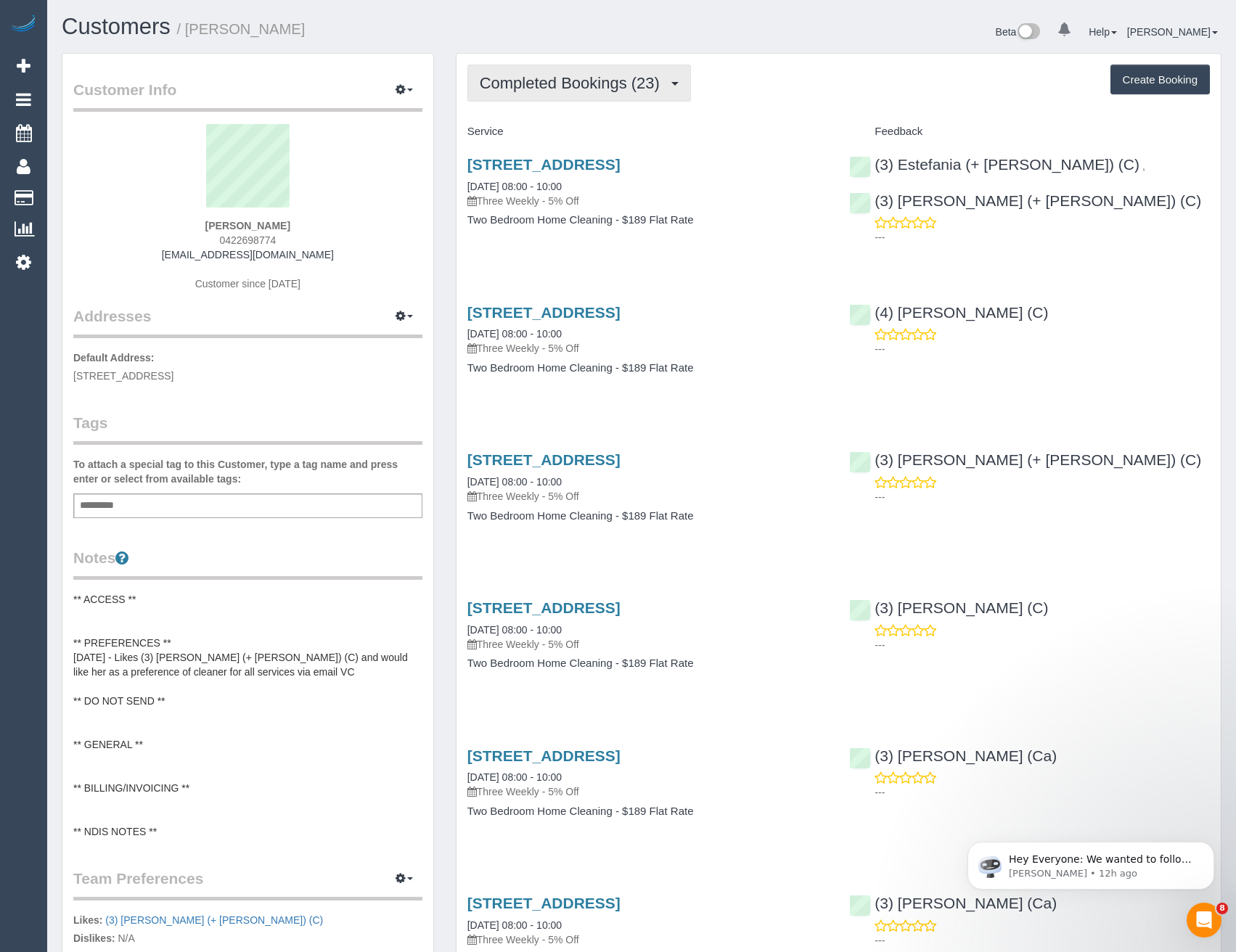
click at [609, 92] on button "Completed Bookings (23)" at bounding box center [579, 83] width 223 height 37
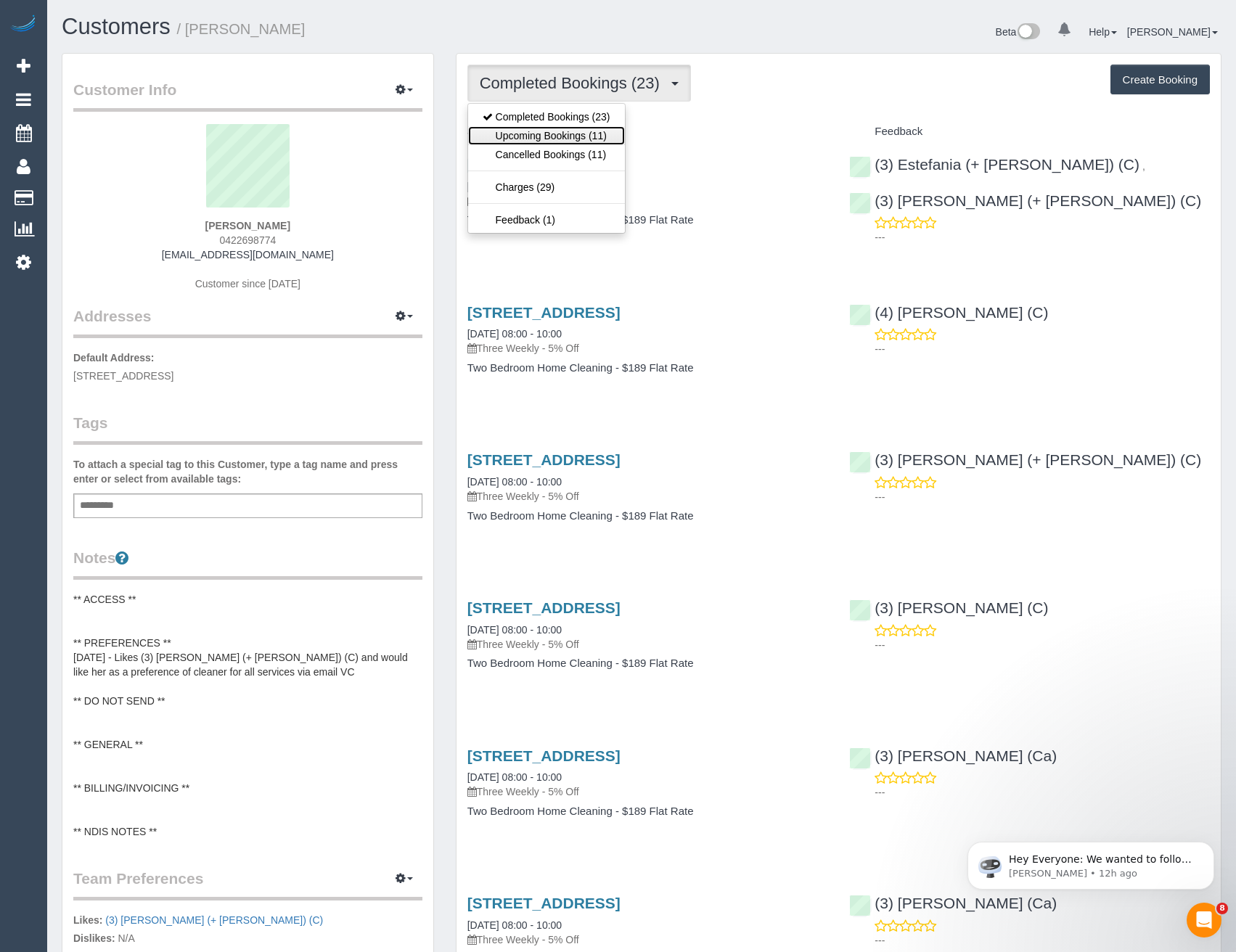
click at [598, 134] on link "Upcoming Bookings (11)" at bounding box center [546, 135] width 157 height 19
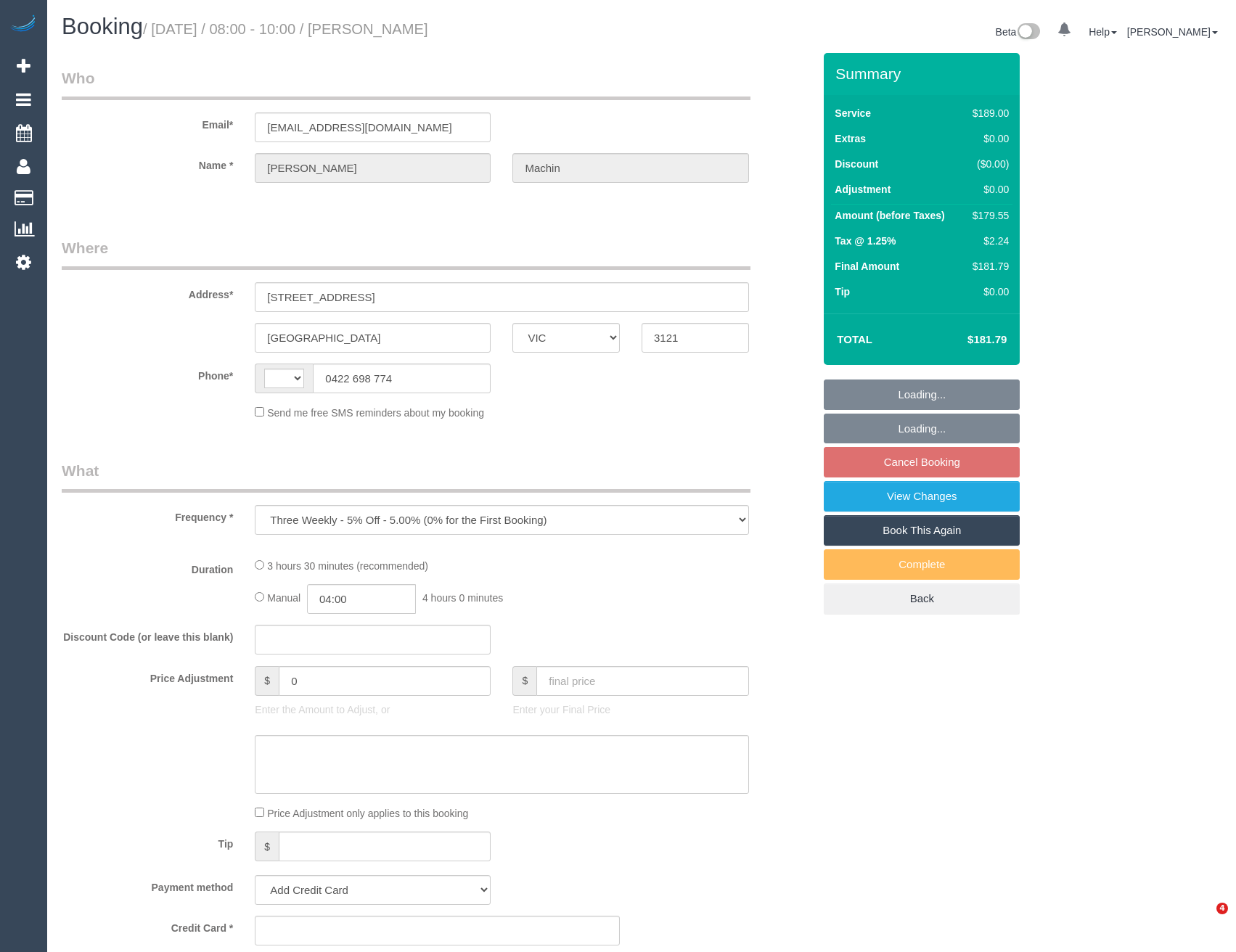
select select "VIC"
select select "string:stripe-pm_1PoDs32GScqysDRVOLOcmqDR"
select select "string:AU"
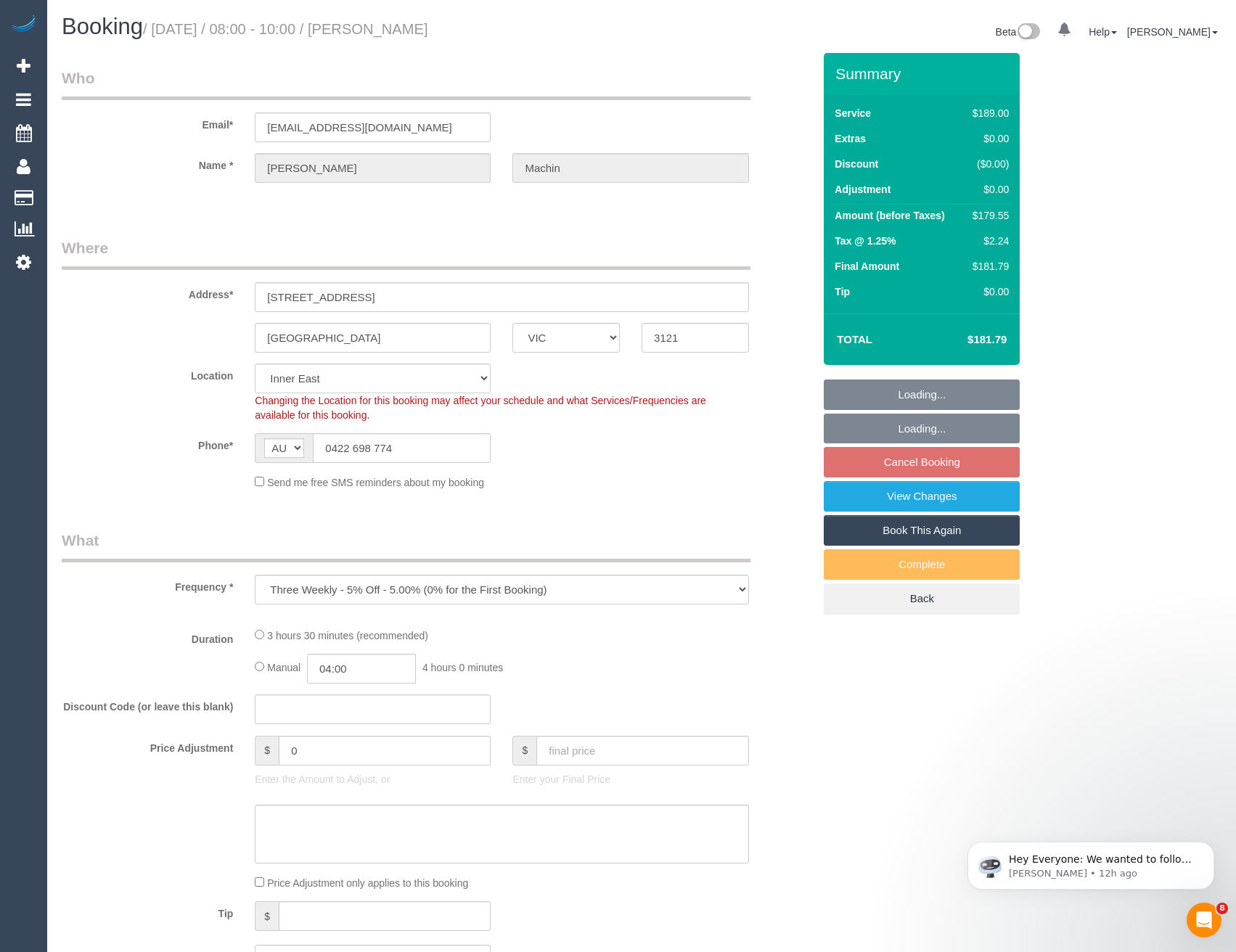
select select "number:29"
select select "number:14"
select select "number:19"
select select "number:13"
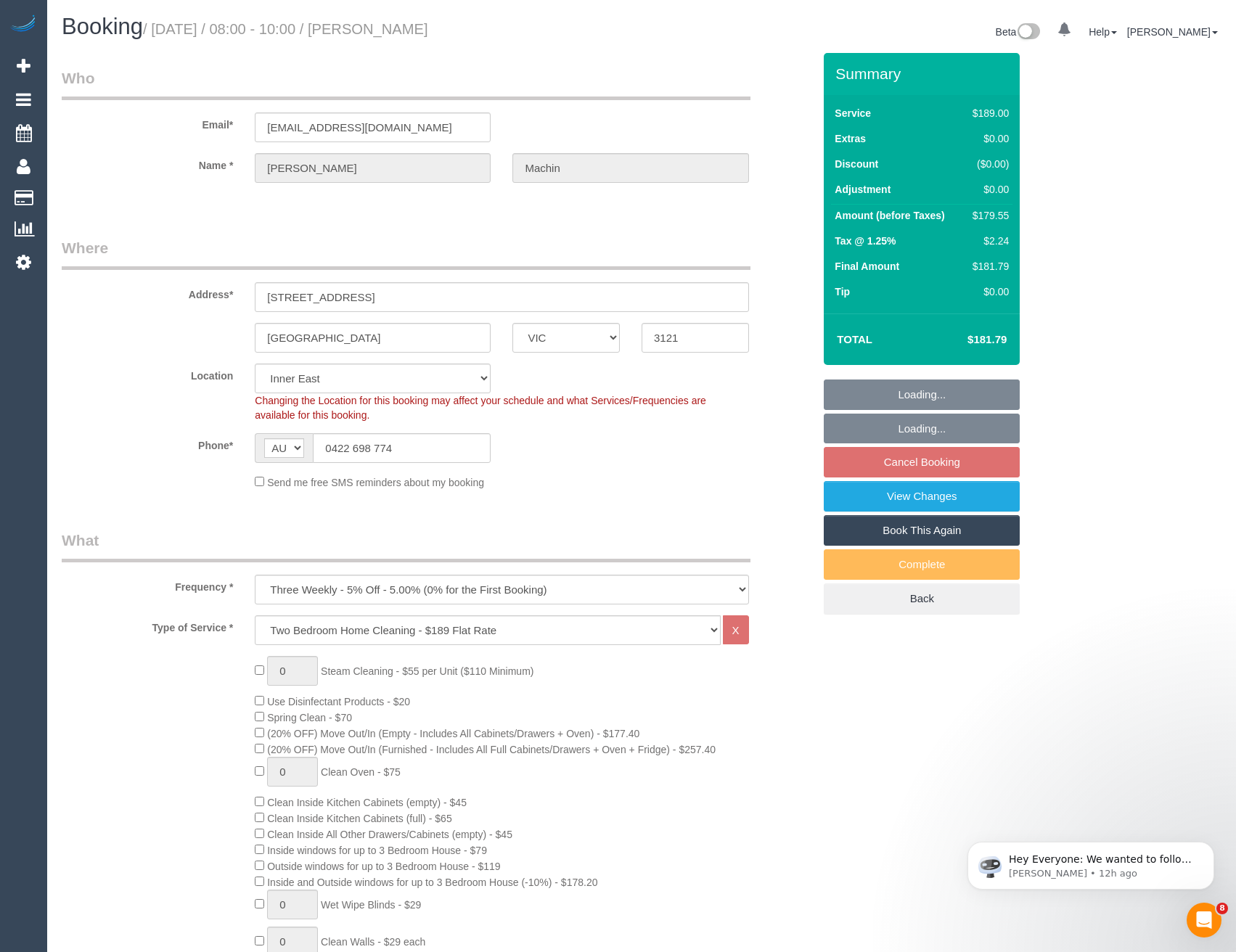
select select "object:1403"
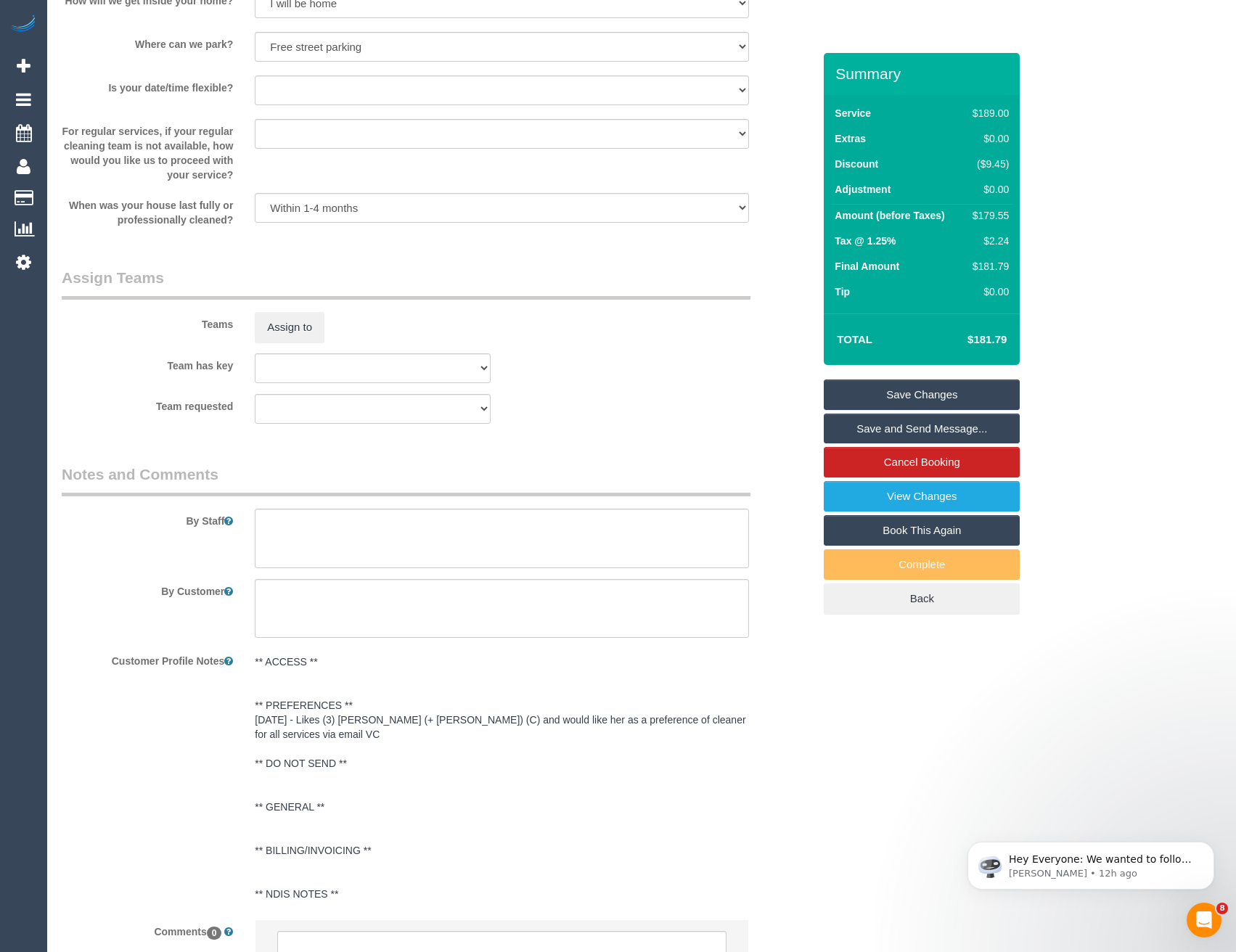
scroll to position [2103, 0]
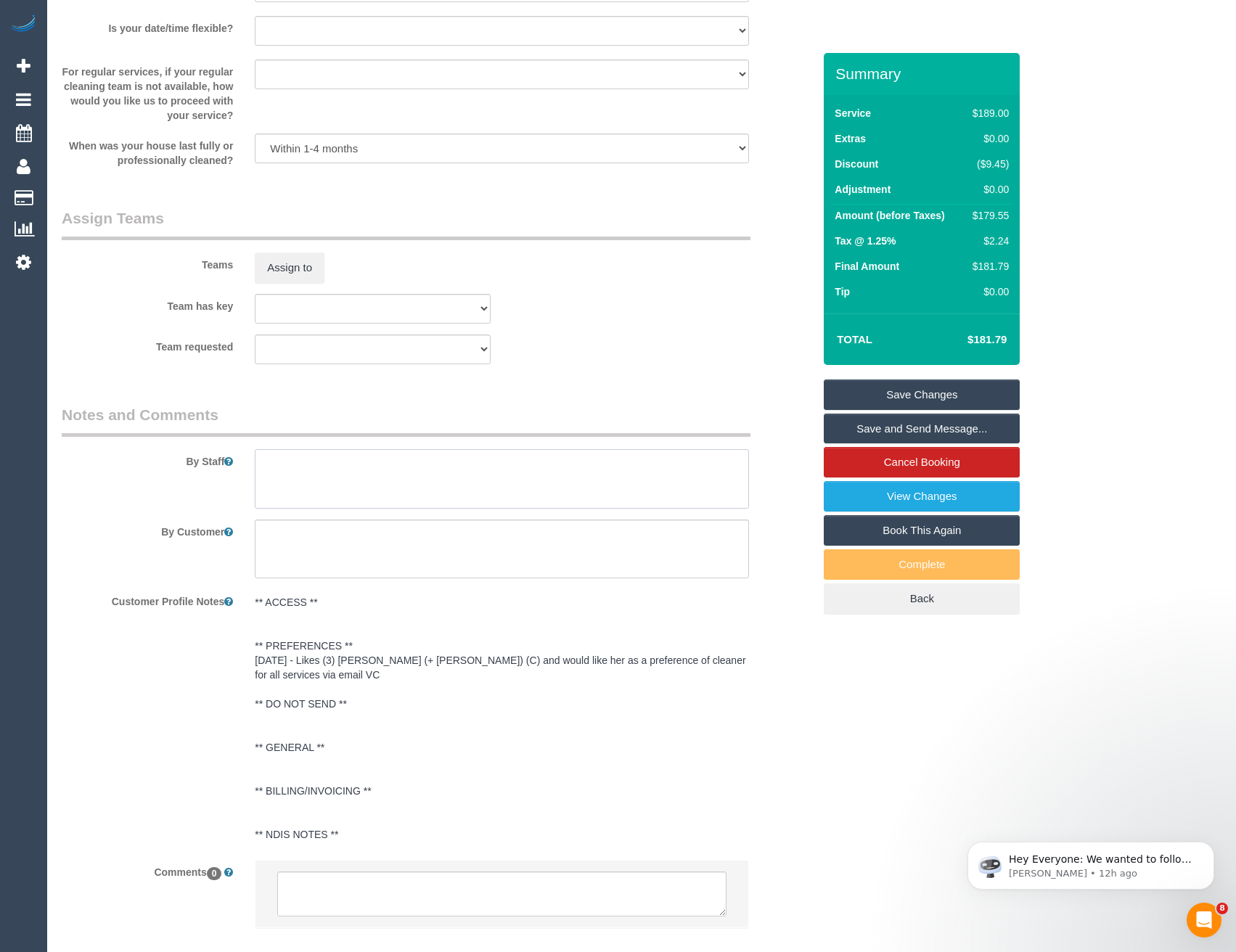
click at [316, 478] on textarea at bounding box center [501, 478] width 494 height 59
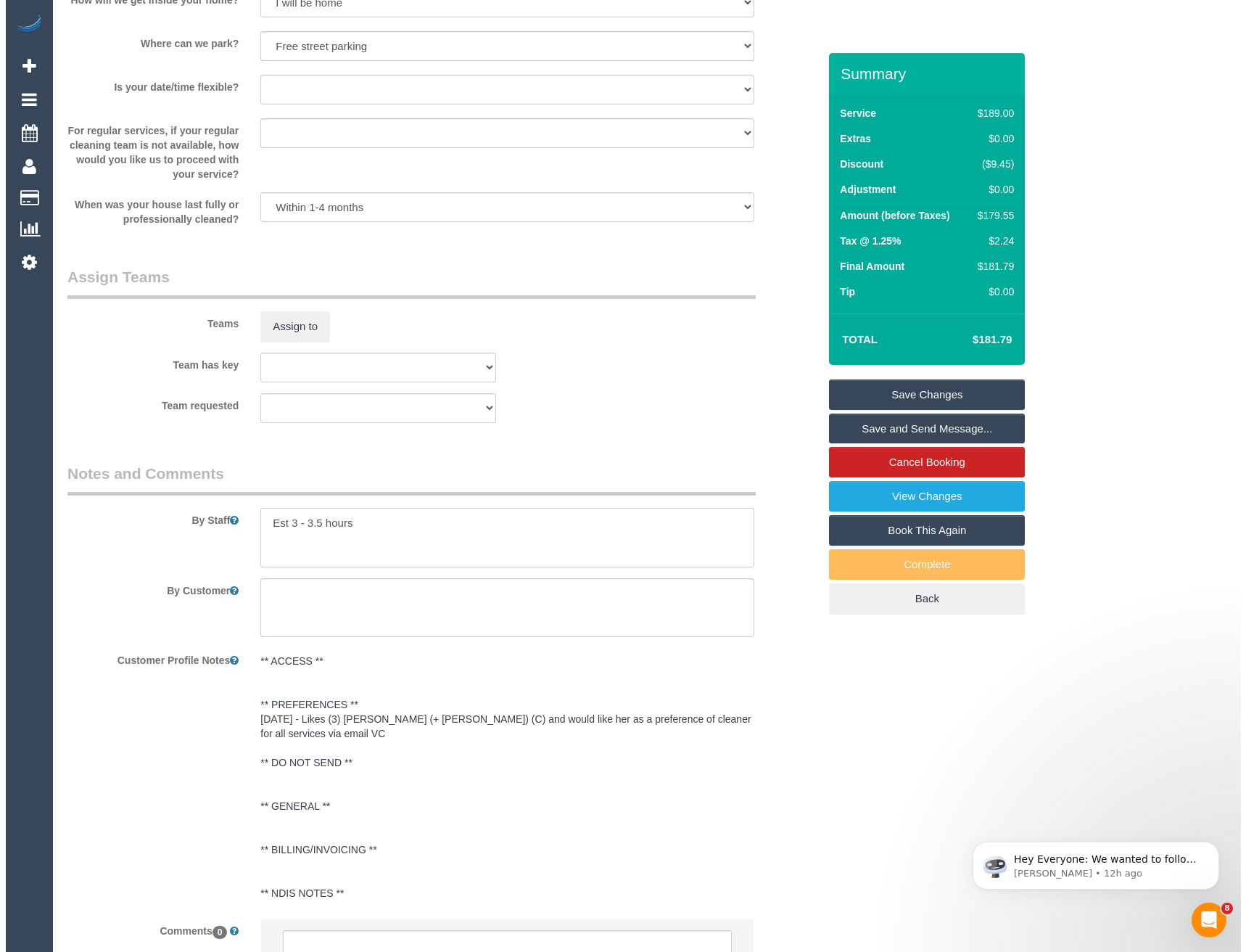
scroll to position [2031, 0]
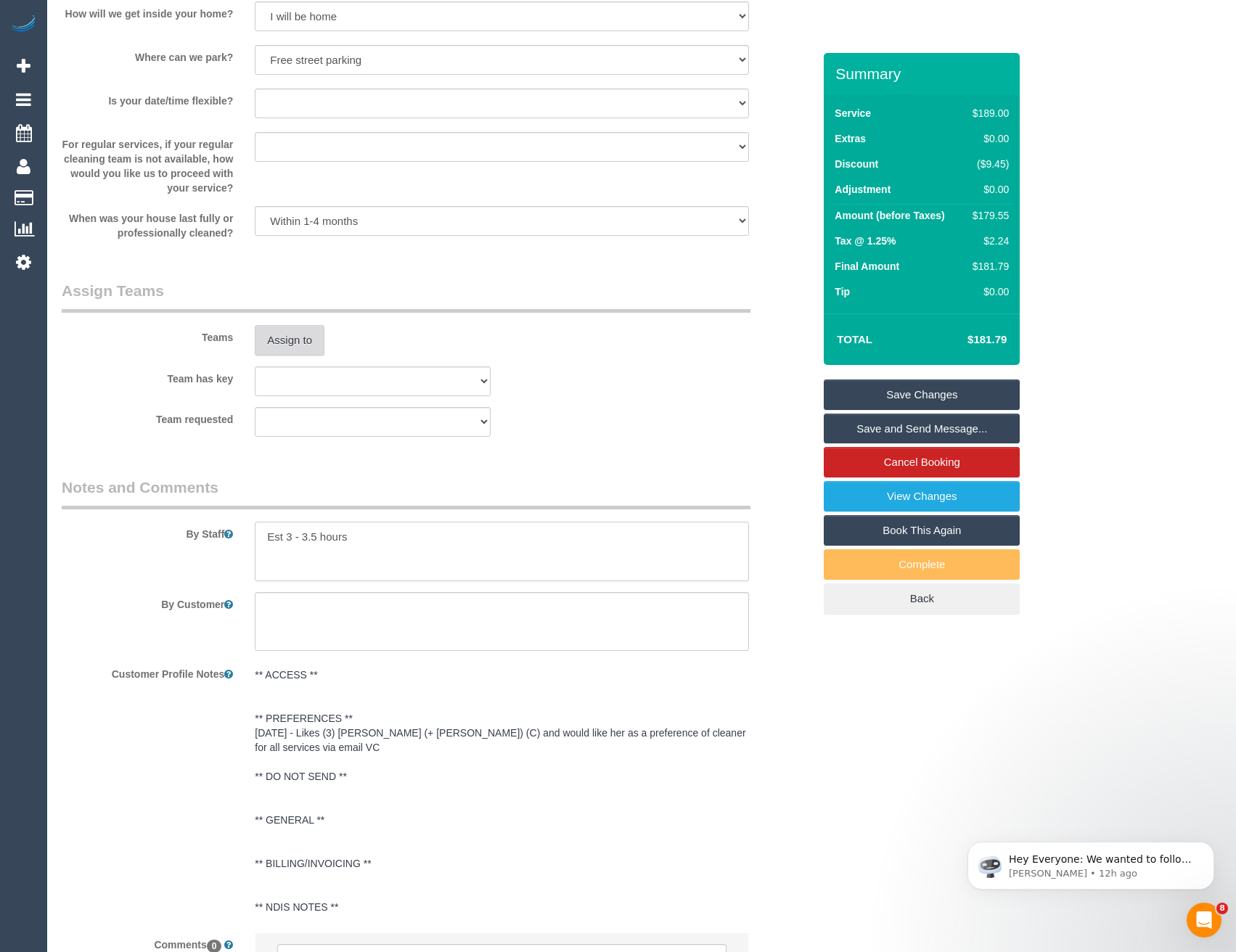
type textarea "Est 3 - 3.5 hours"
click at [289, 328] on button "Assign to" at bounding box center [290, 340] width 70 height 30
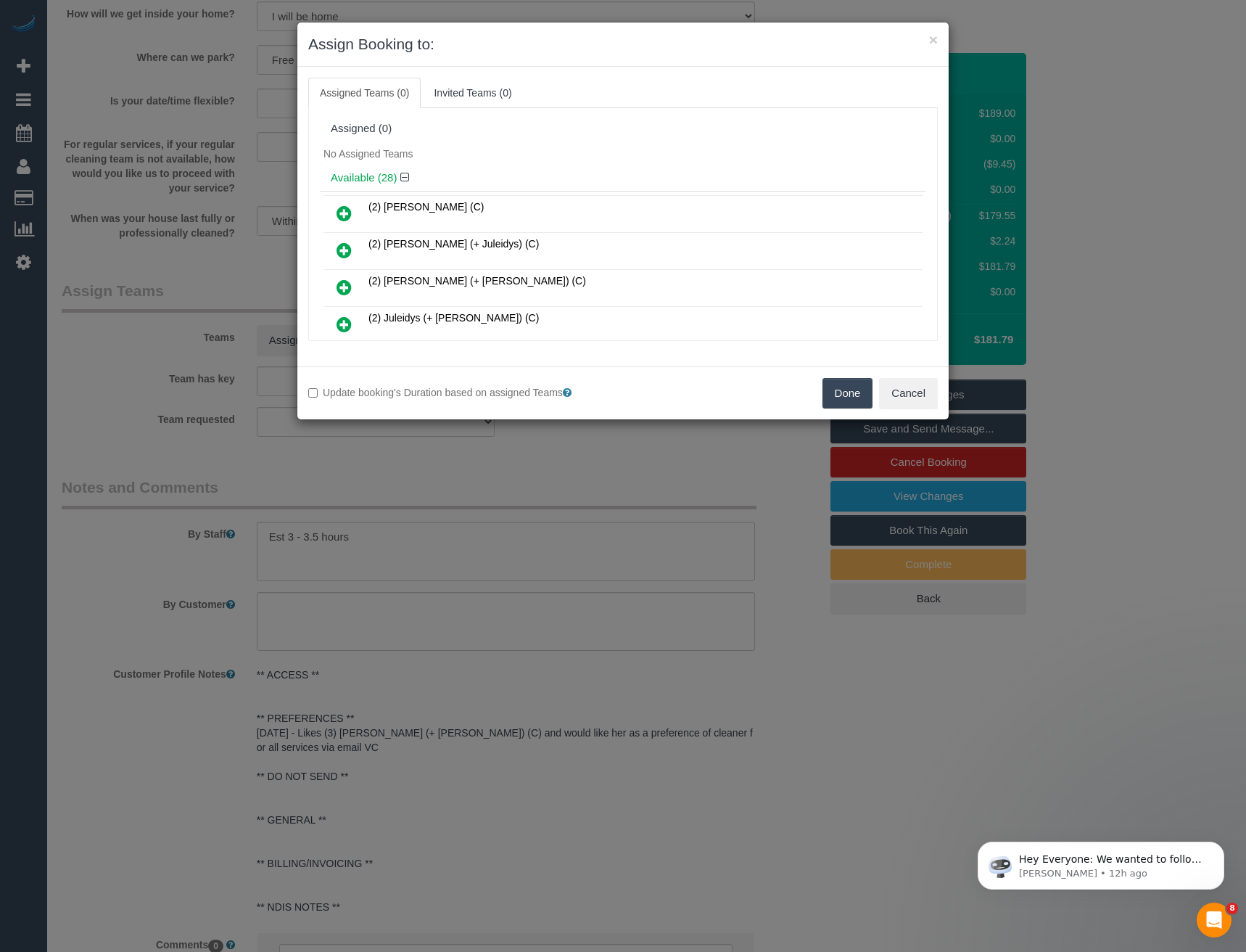
scroll to position [761, 0]
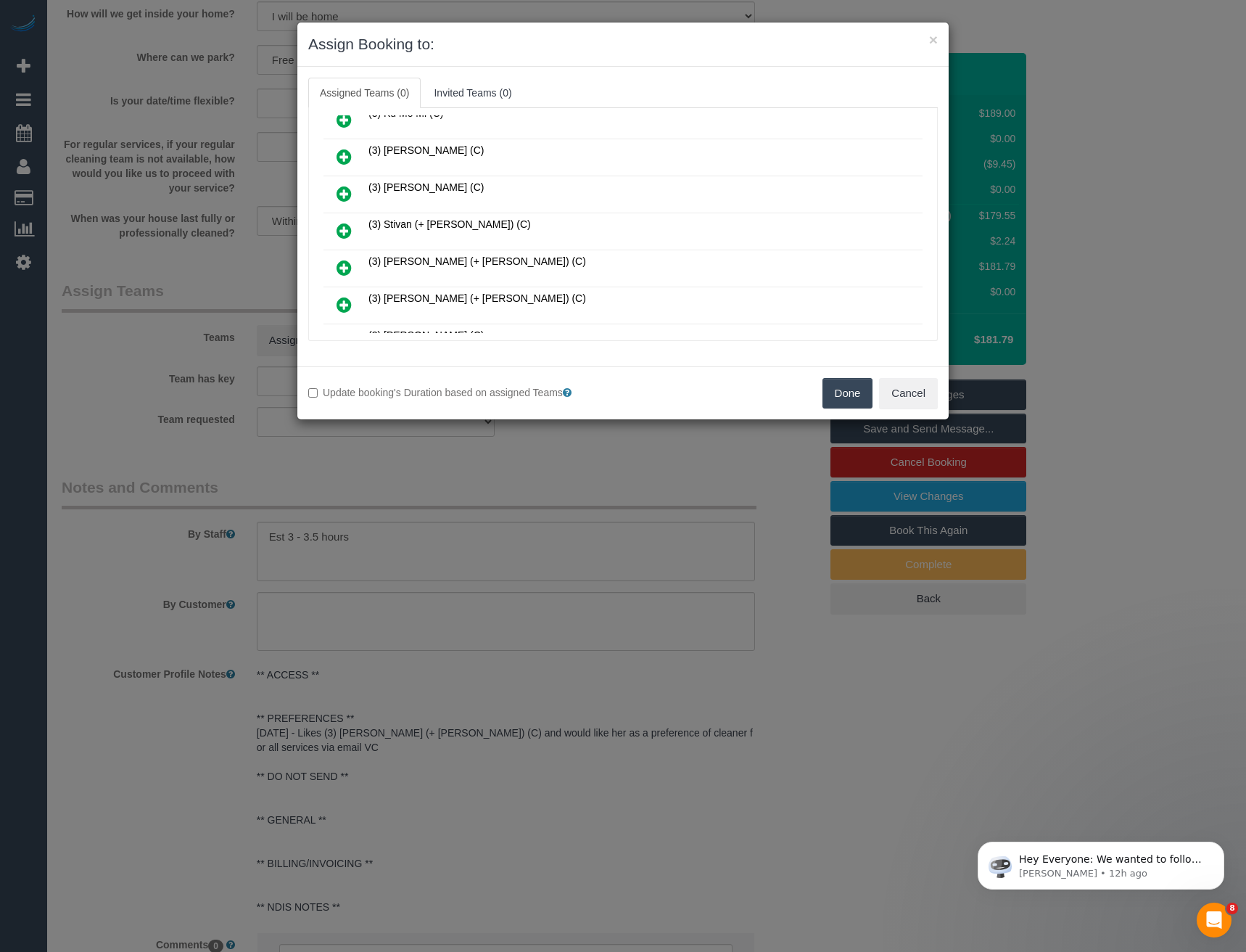
click at [345, 232] on icon at bounding box center [344, 230] width 15 height 18
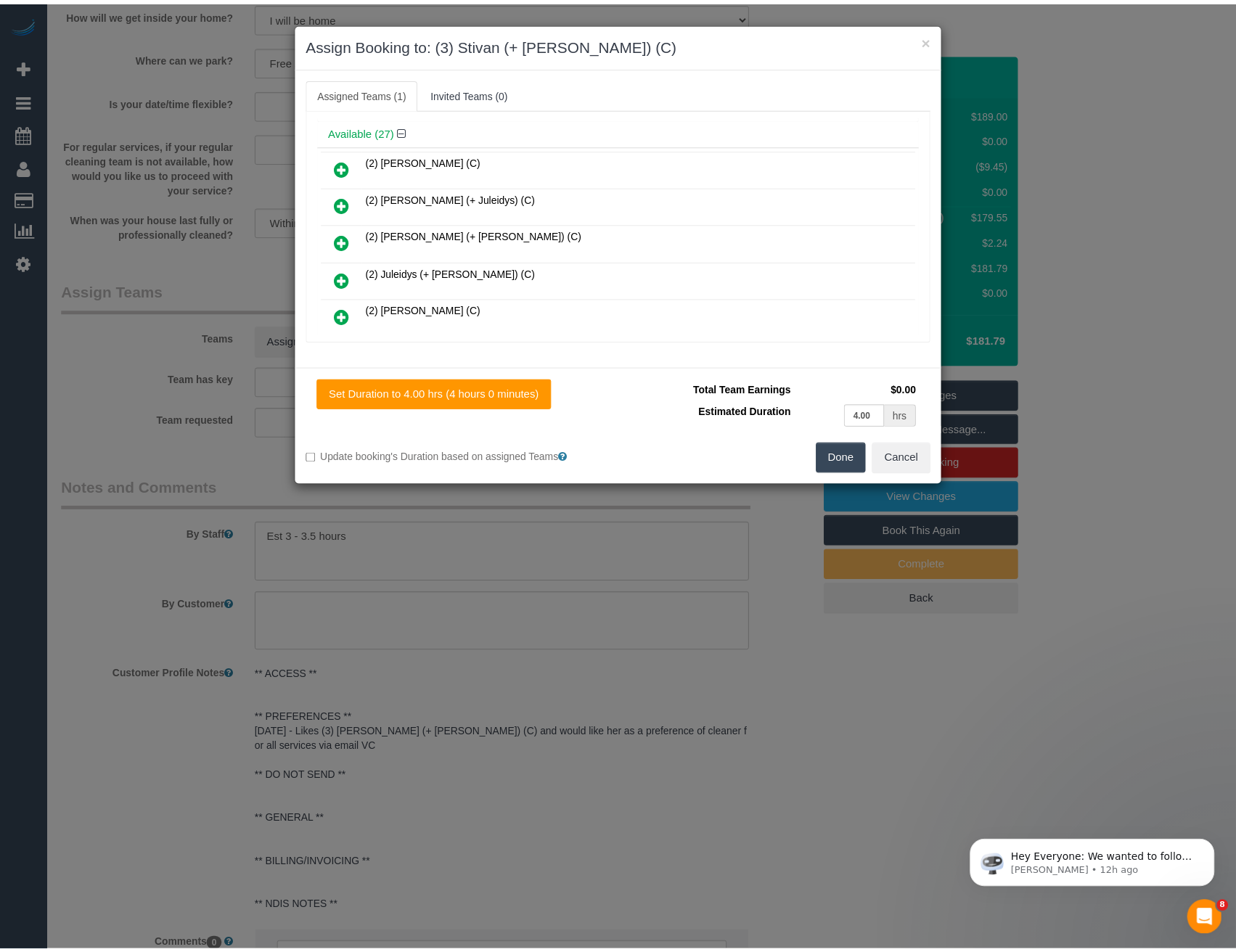
scroll to position [0, 0]
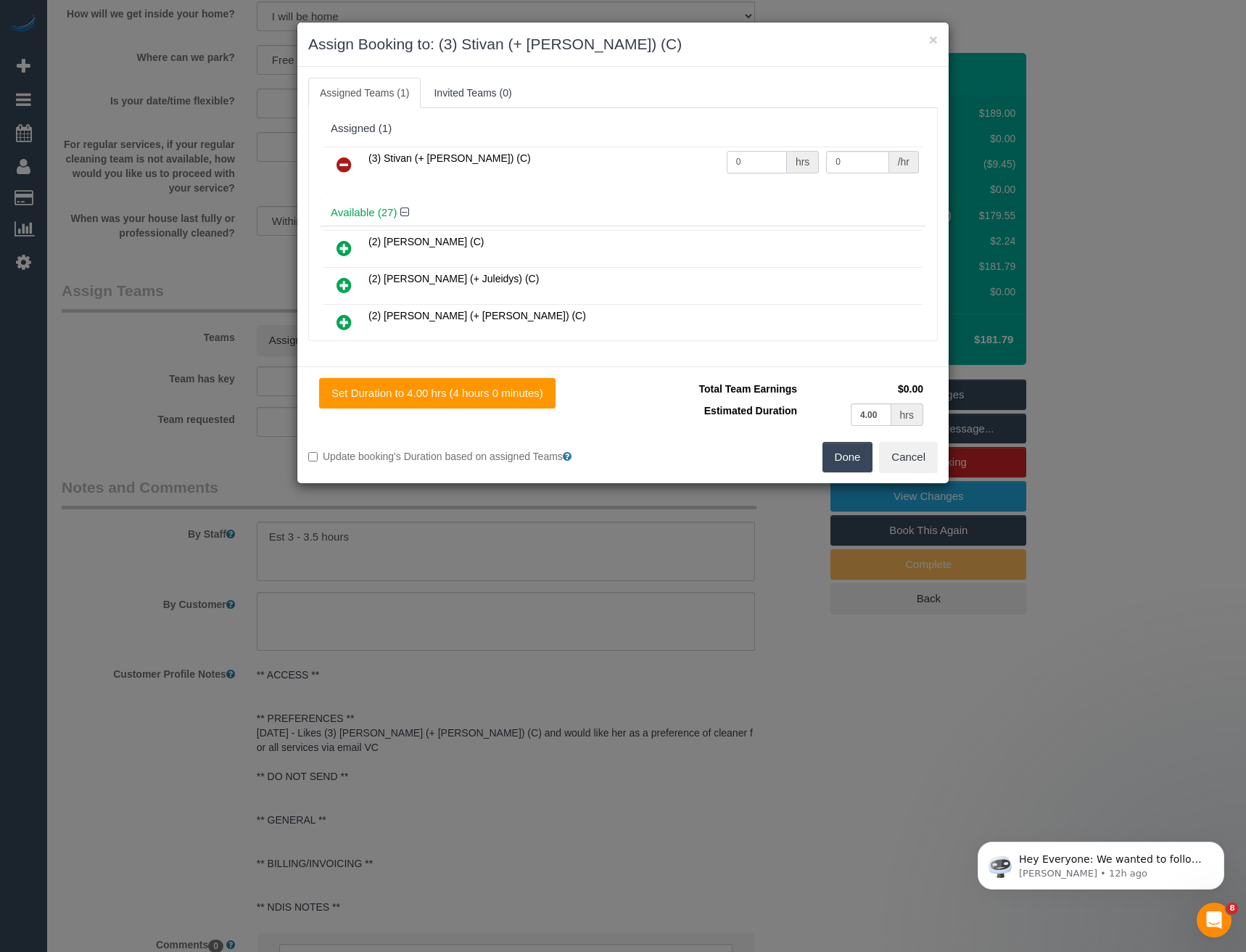
drag, startPoint x: 754, startPoint y: 158, endPoint x: 616, endPoint y: 168, distance: 138.4
click at [653, 165] on tr "(3) Stivan (+ Krunal) (C) 0 hrs 0 /hr" at bounding box center [623, 165] width 599 height 37
type input "1"
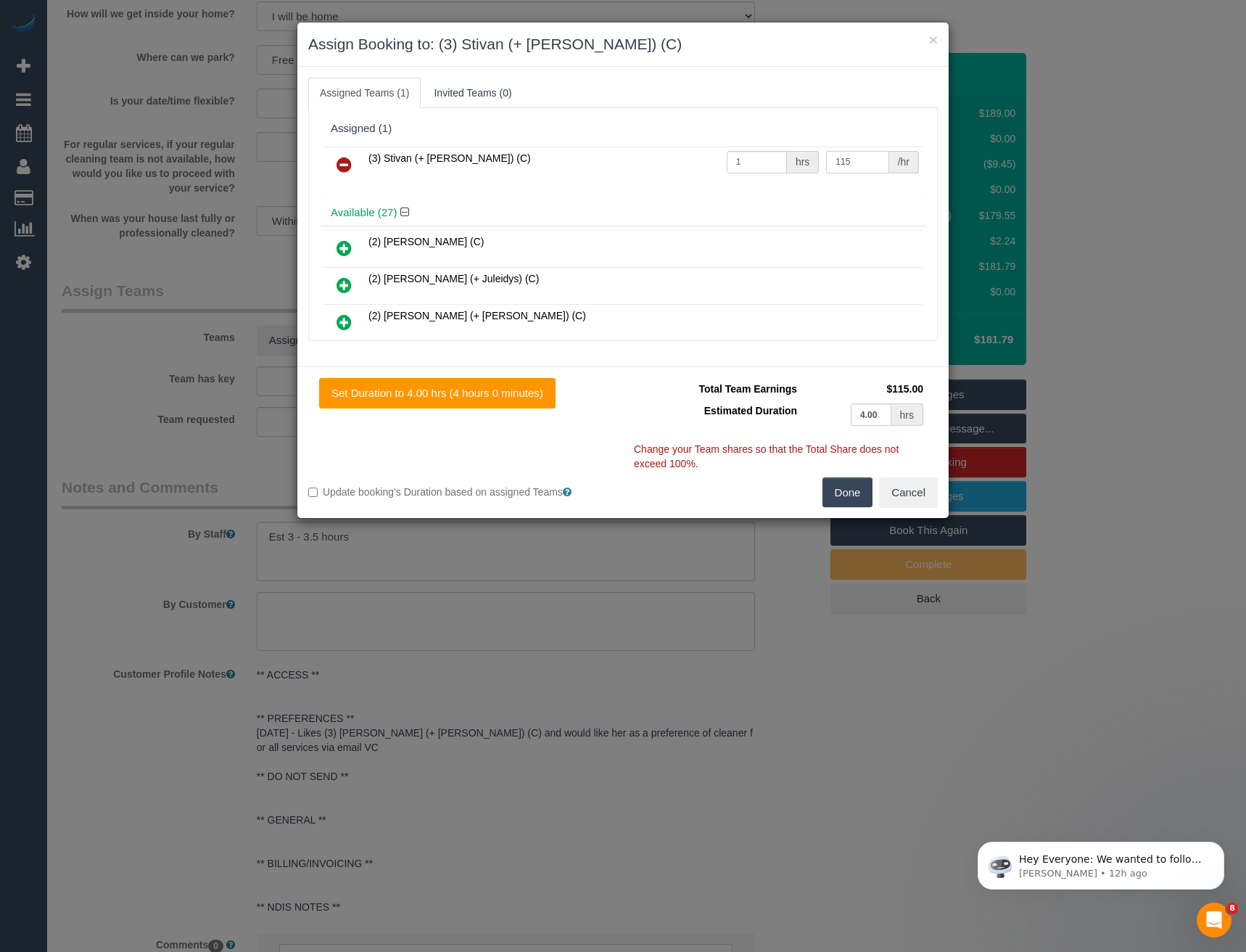
type input "115"
click at [845, 490] on button "Done" at bounding box center [848, 492] width 51 height 30
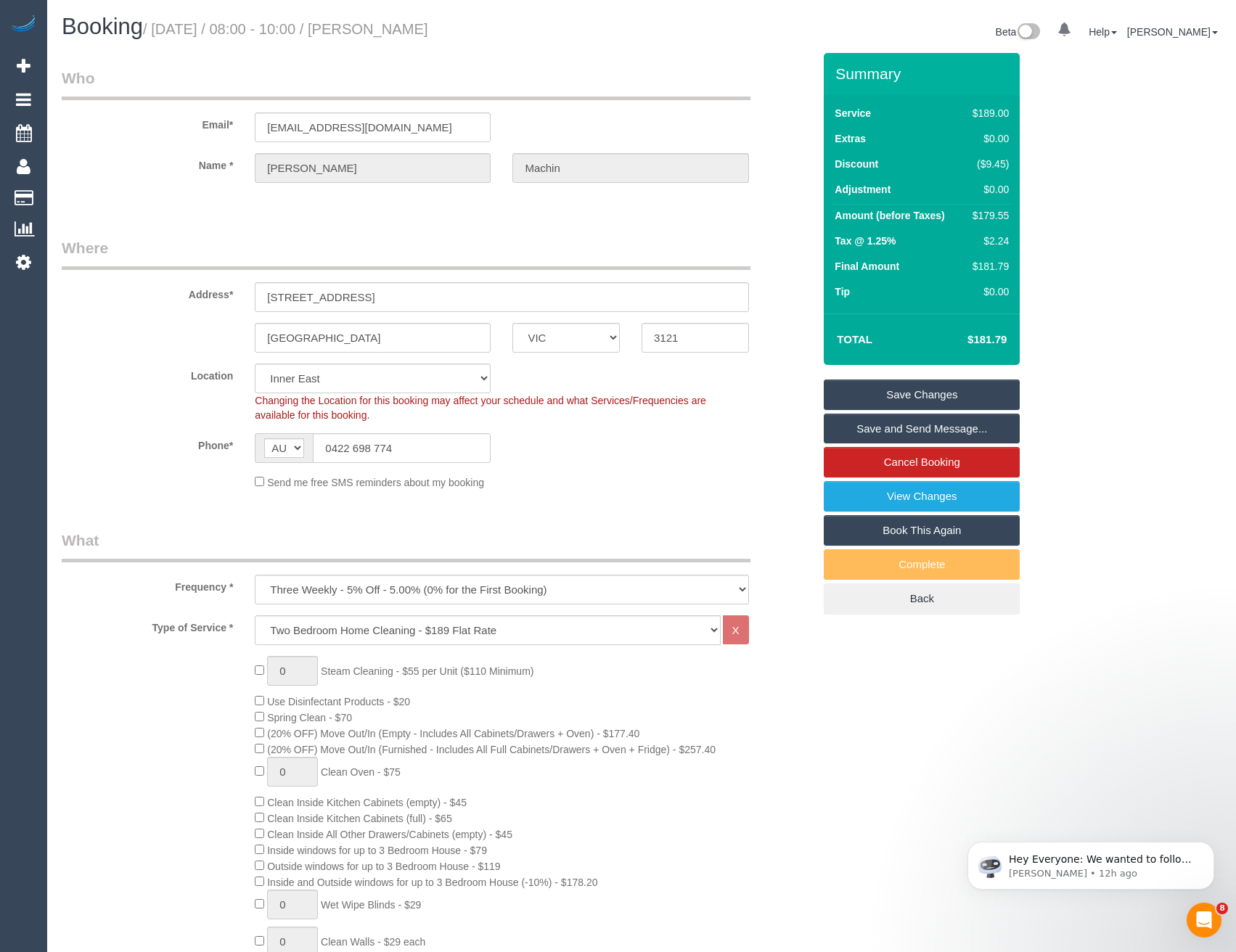
click at [922, 425] on link "Save and Send Message..." at bounding box center [922, 428] width 196 height 30
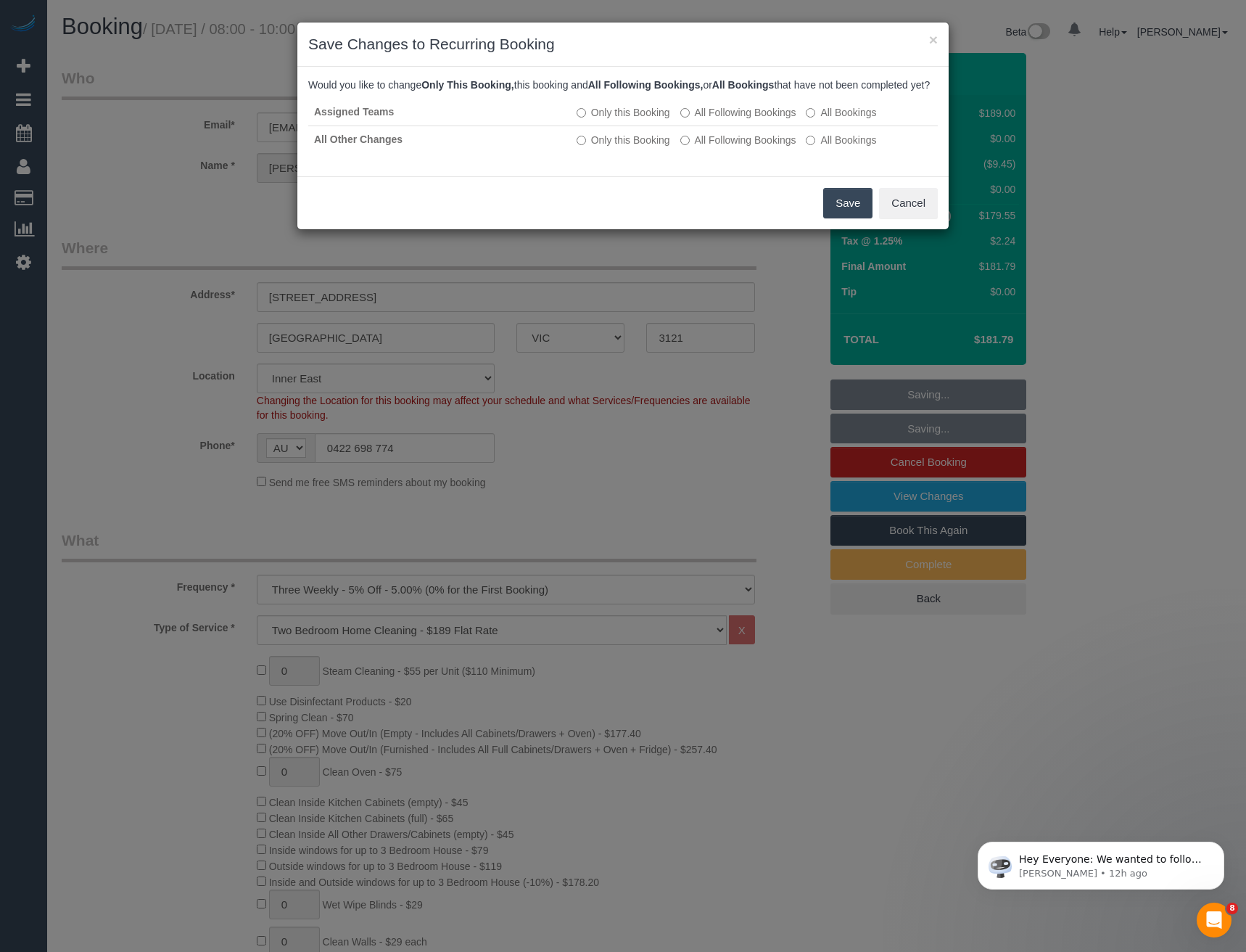
click at [831, 219] on button "Save" at bounding box center [848, 202] width 49 height 30
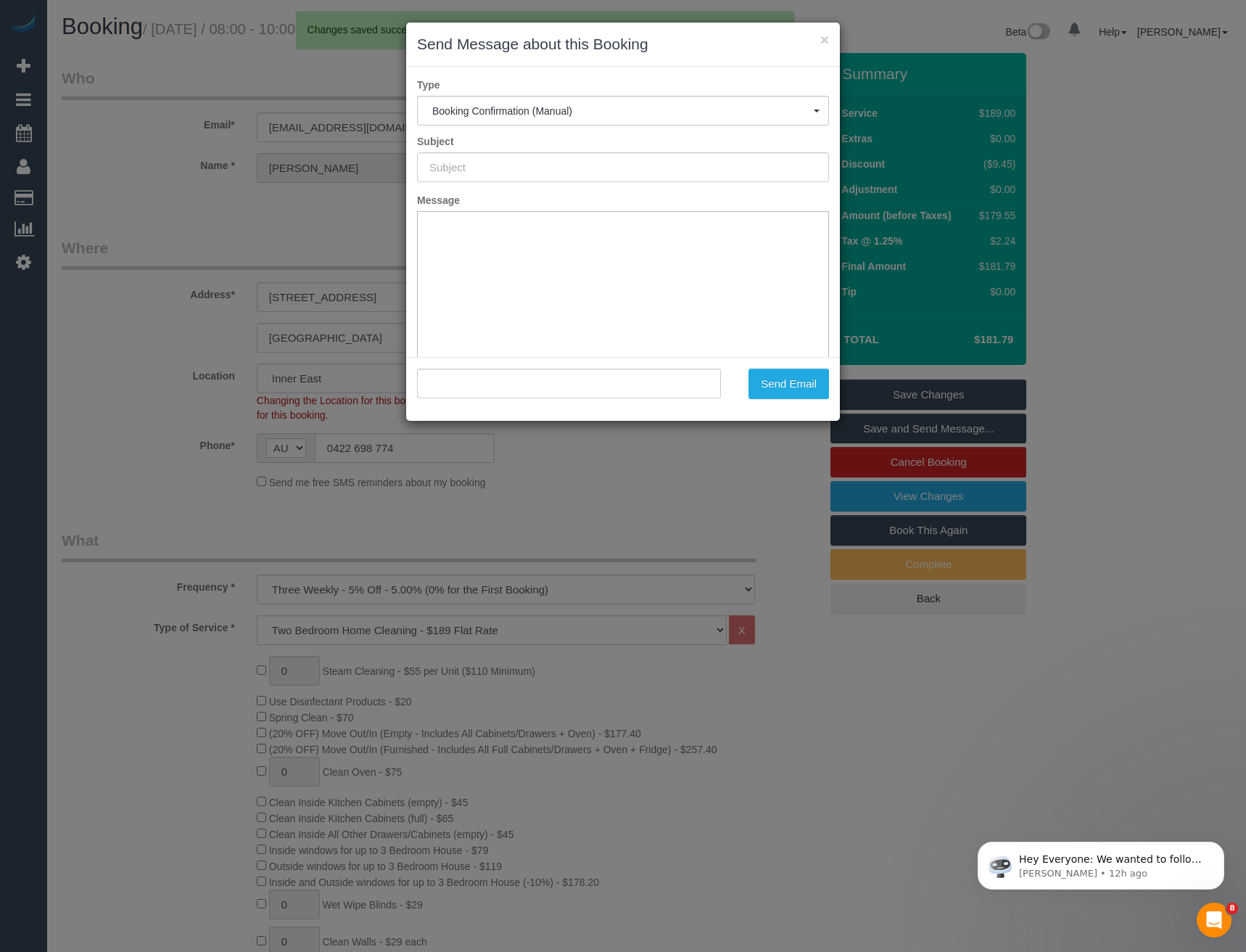
type input "Booking Confirmed"
type input ""Josh Machin" <machin.josh@gmail.com>"
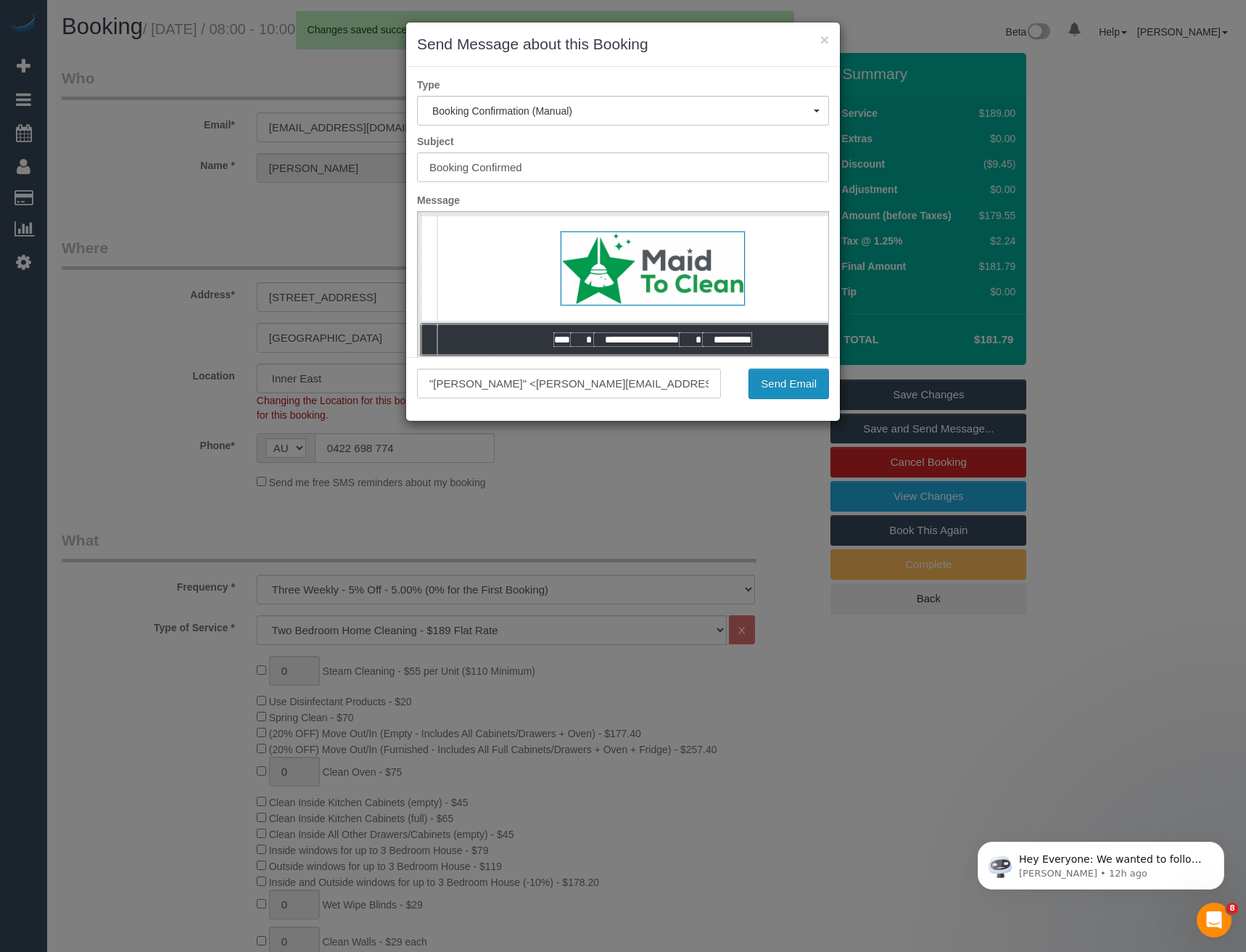
click at [776, 376] on button "Send Email" at bounding box center [788, 383] width 80 height 30
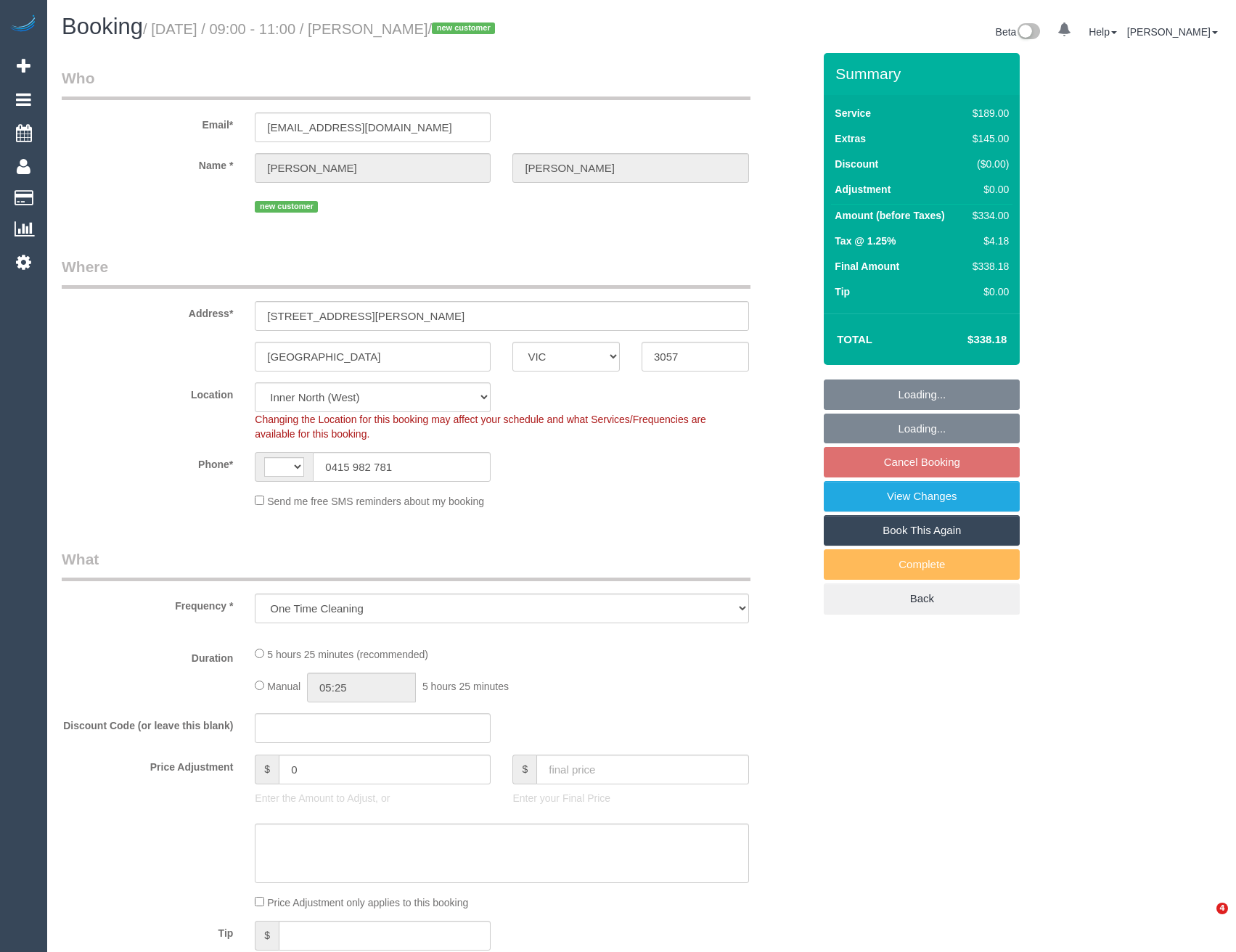
select select "VIC"
select select "object:640"
select select "string:AU"
select select "string:stripe-pm_1SEwvl2GScqysDRVaEUlp3zS"
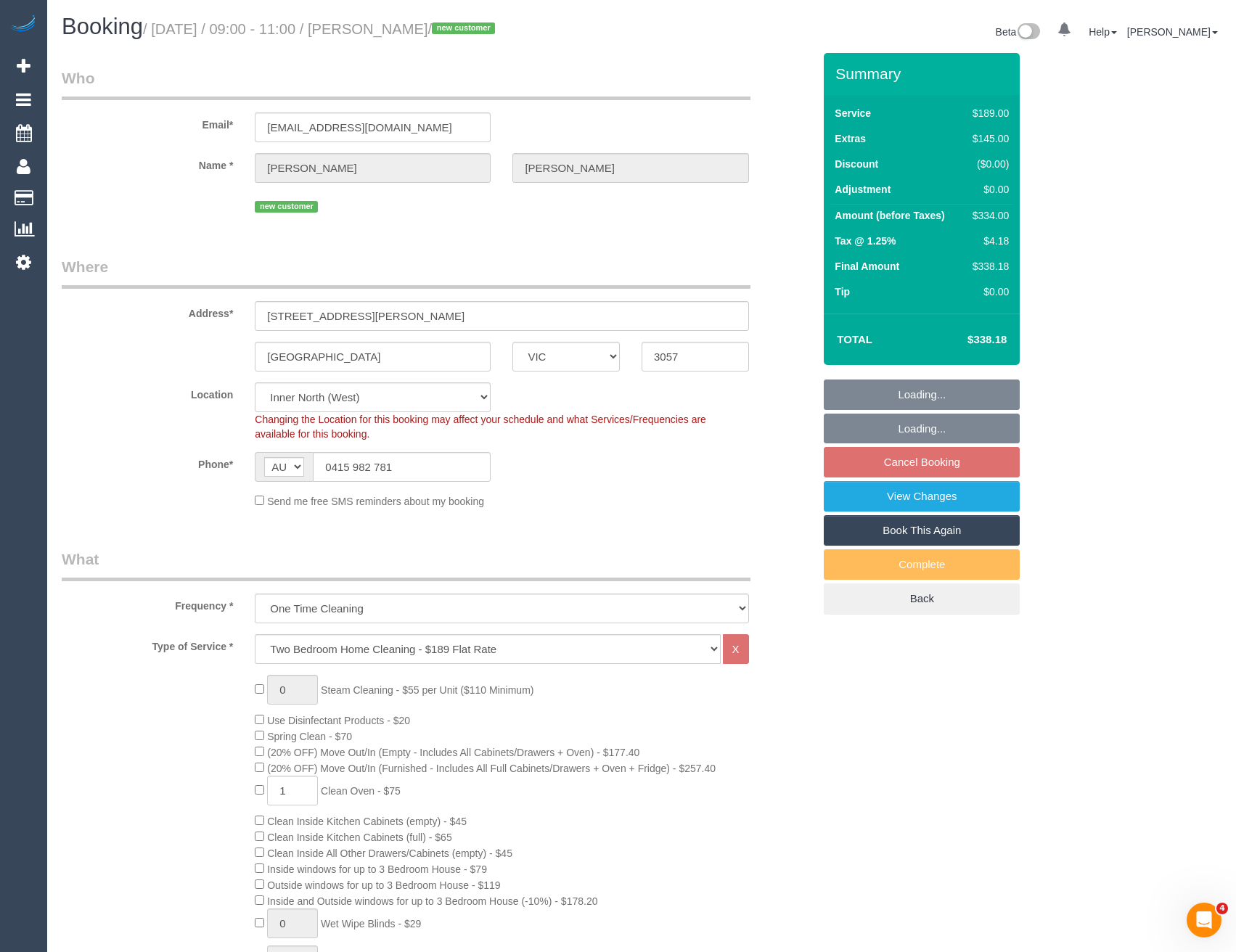
select select "number:28"
select select "number:14"
select select "number:19"
select select "number:22"
select select "number:34"
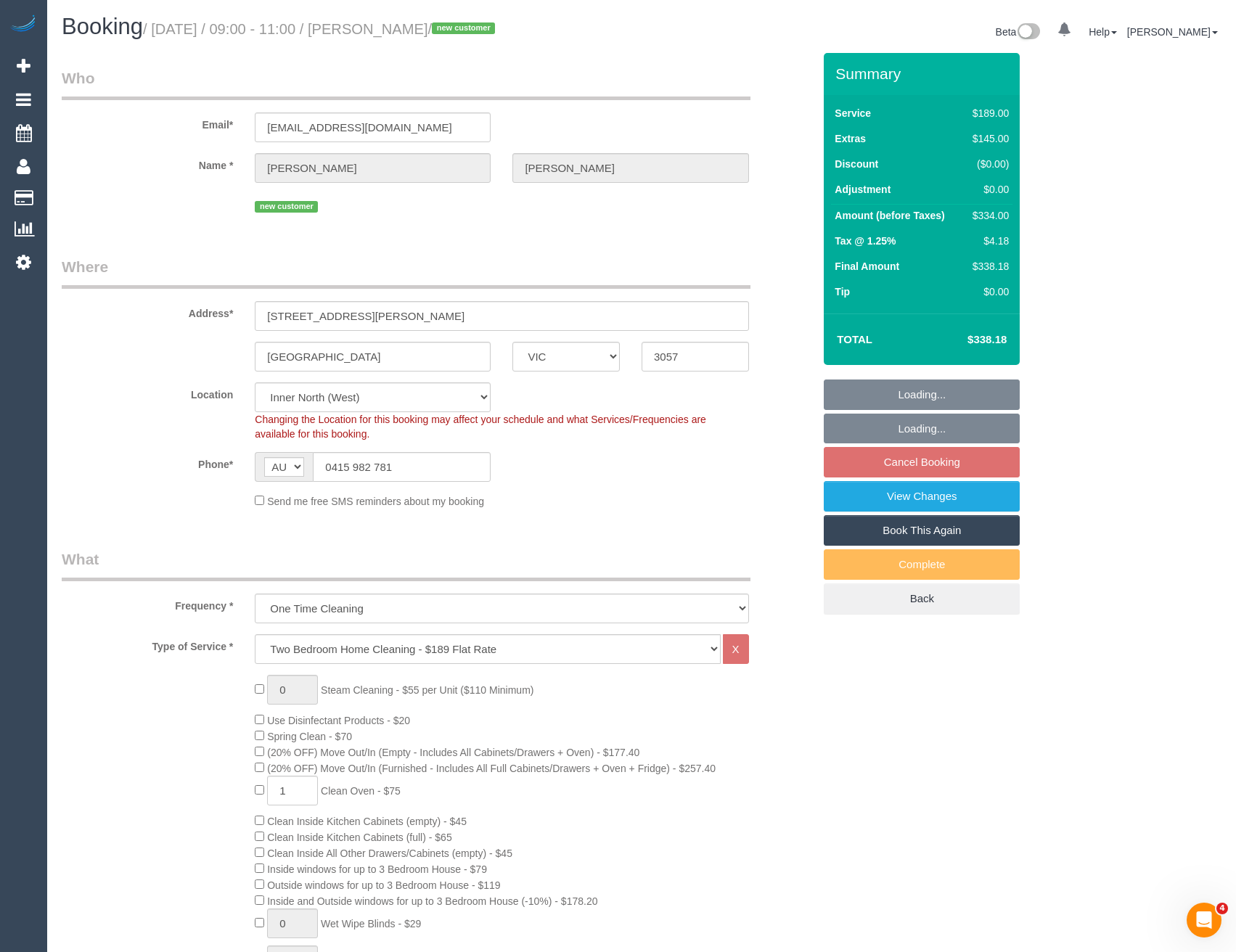
select select "number:26"
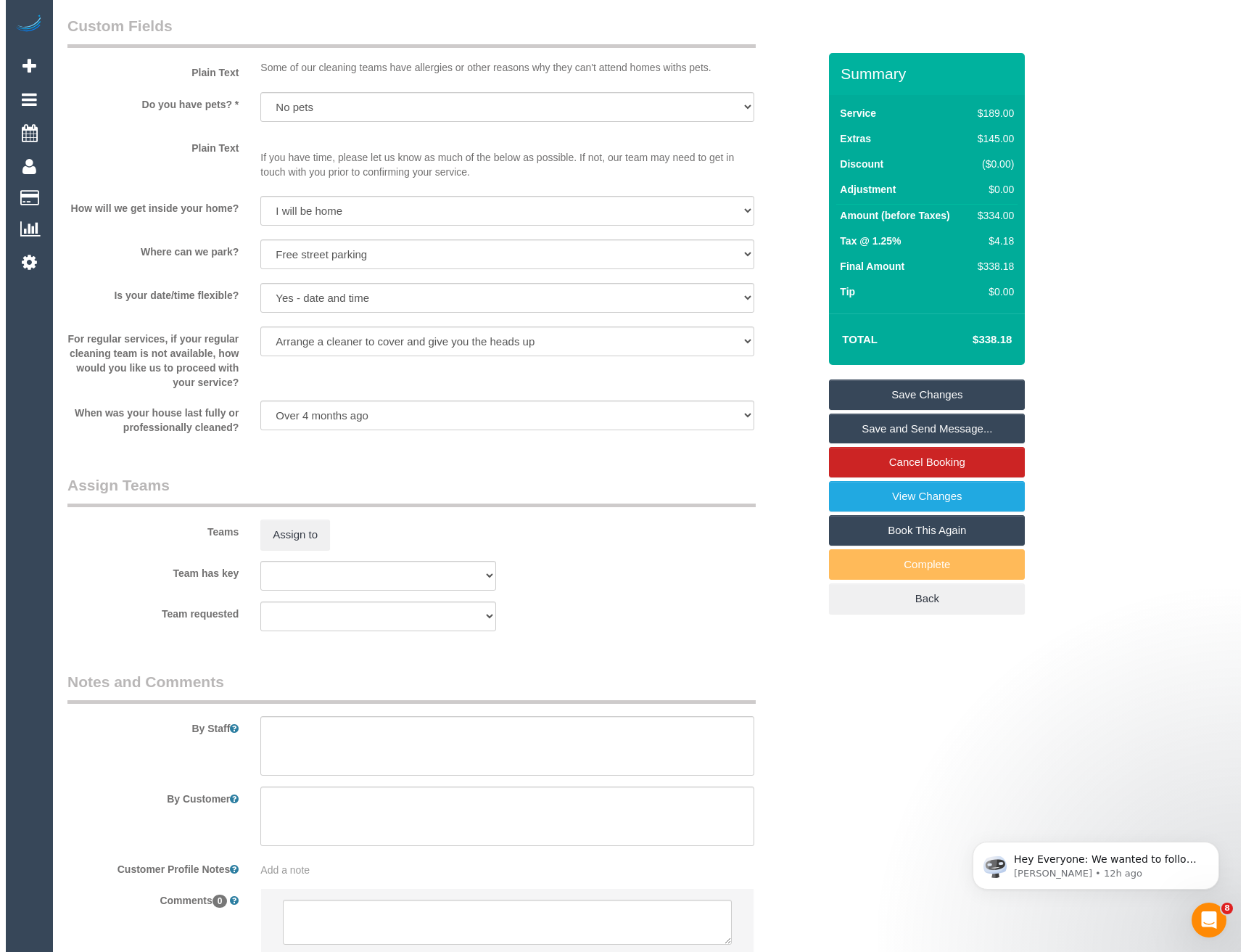
scroll to position [1885, 0]
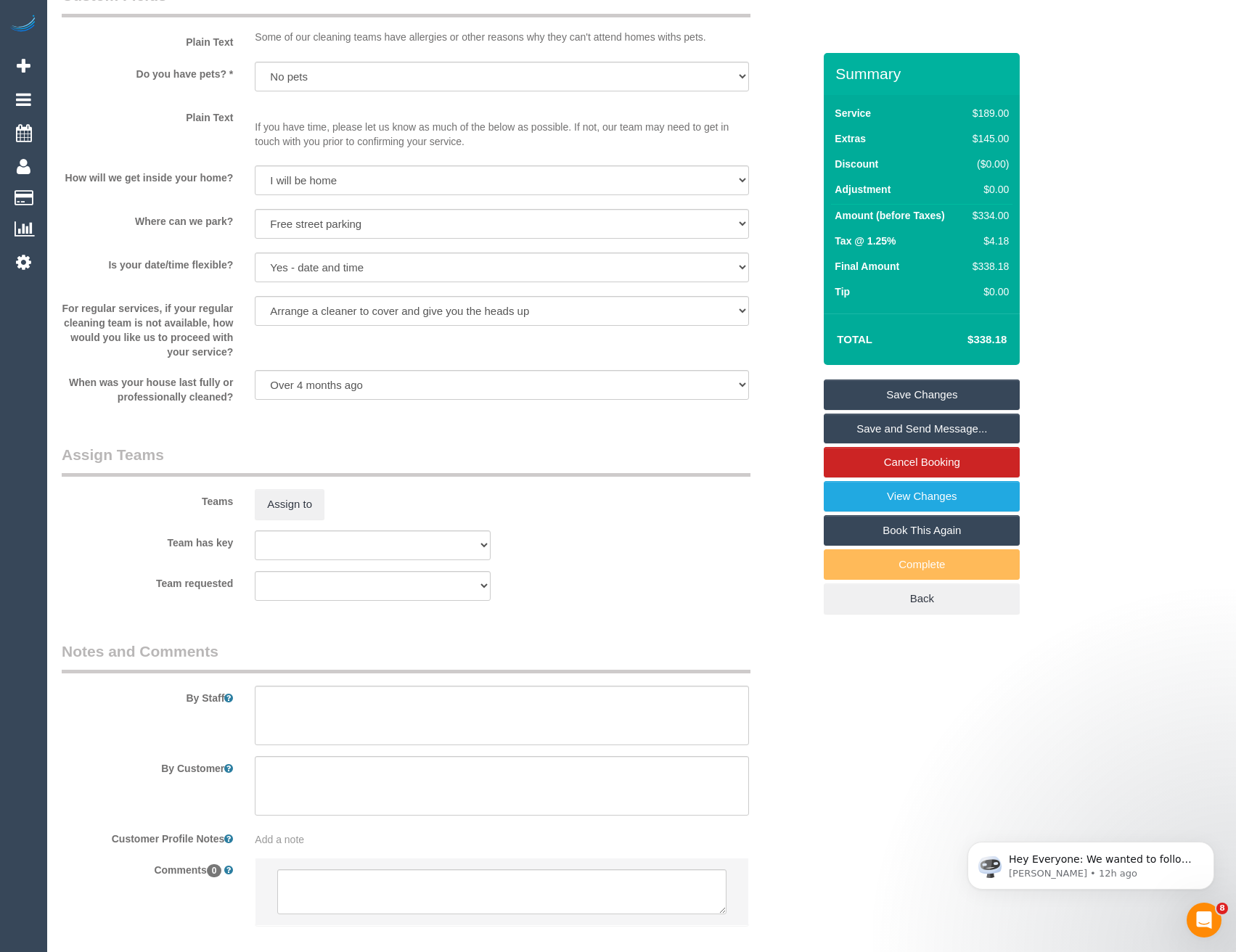
drag, startPoint x: 362, startPoint y: 683, endPoint x: 353, endPoint y: 703, distance: 21.9
click at [362, 687] on div "By Staff" at bounding box center [437, 693] width 772 height 104
click at [354, 703] on textarea at bounding box center [501, 715] width 494 height 59
type textarea "Est 4 - 6 hours"
click at [317, 514] on button "Assign to" at bounding box center [290, 503] width 70 height 30
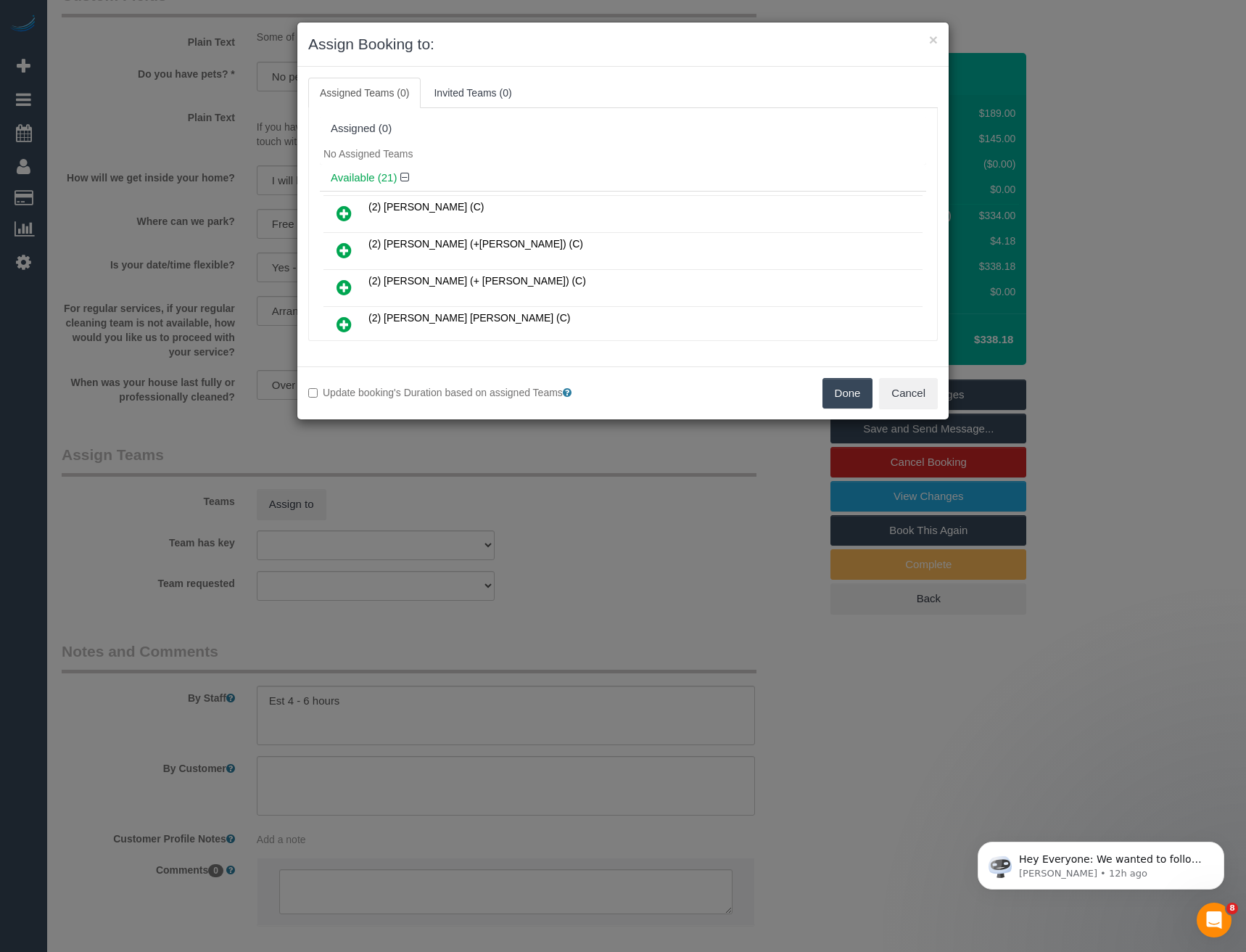
scroll to position [280, 0]
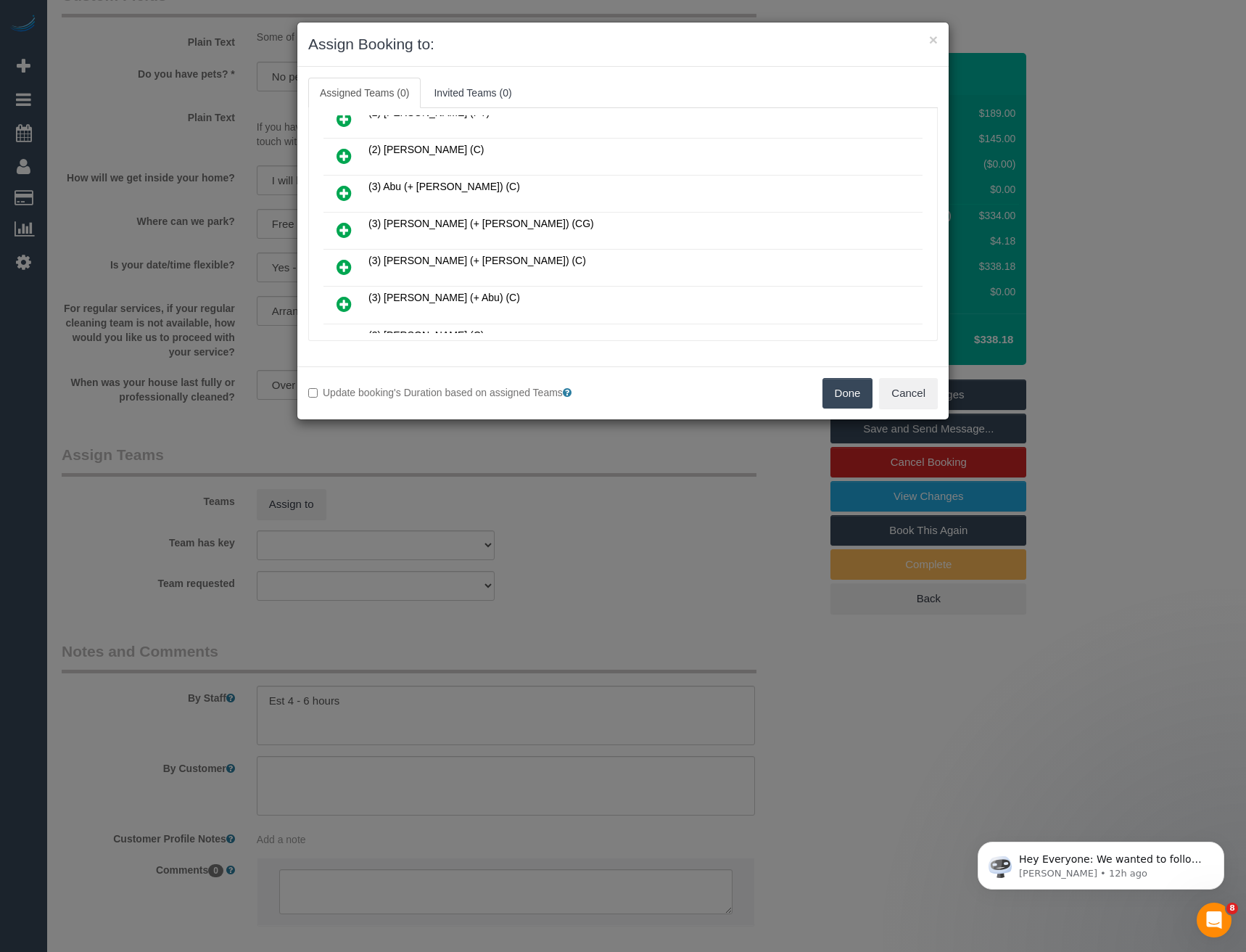
click at [350, 227] on icon at bounding box center [344, 230] width 15 height 18
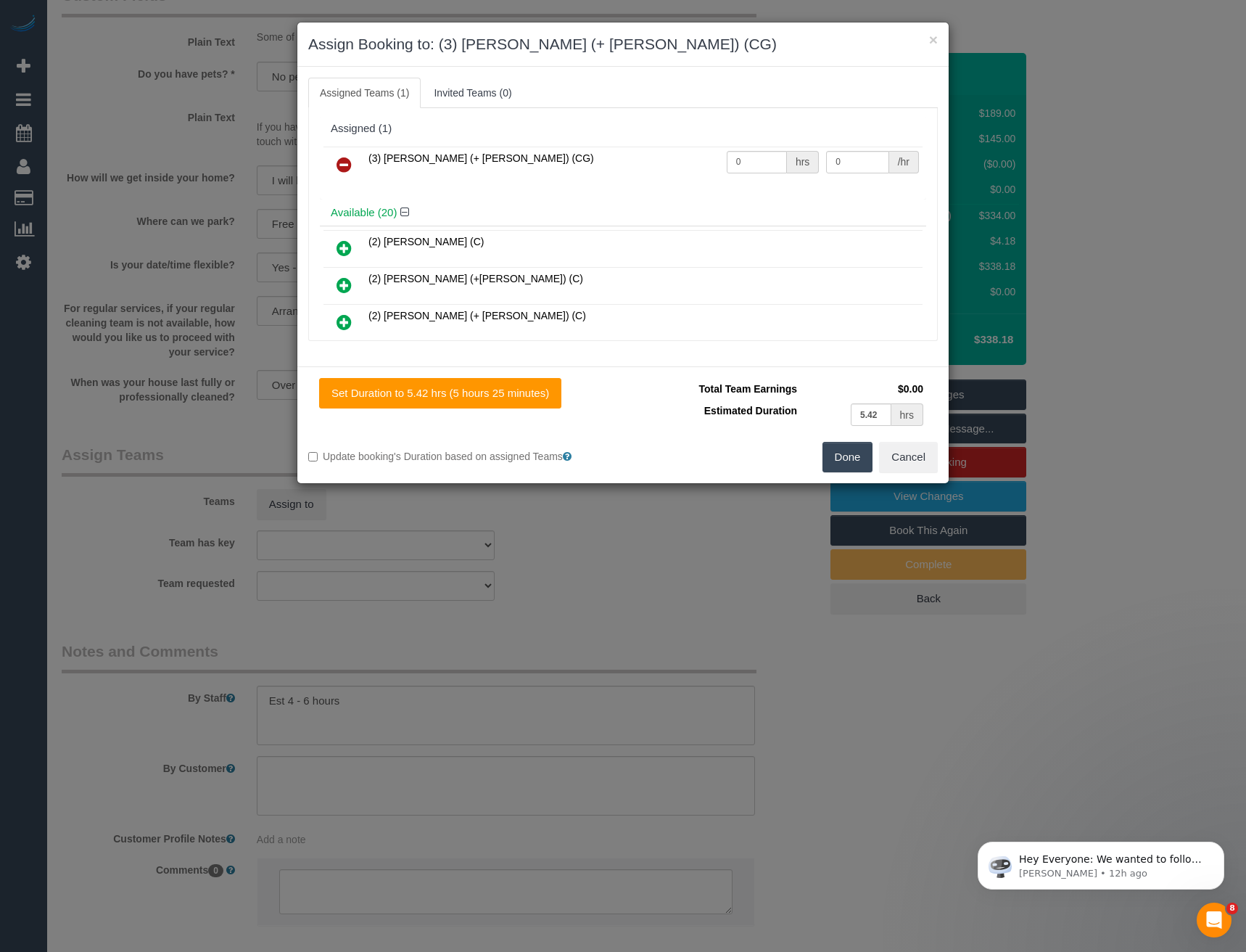
scroll to position [649, 0]
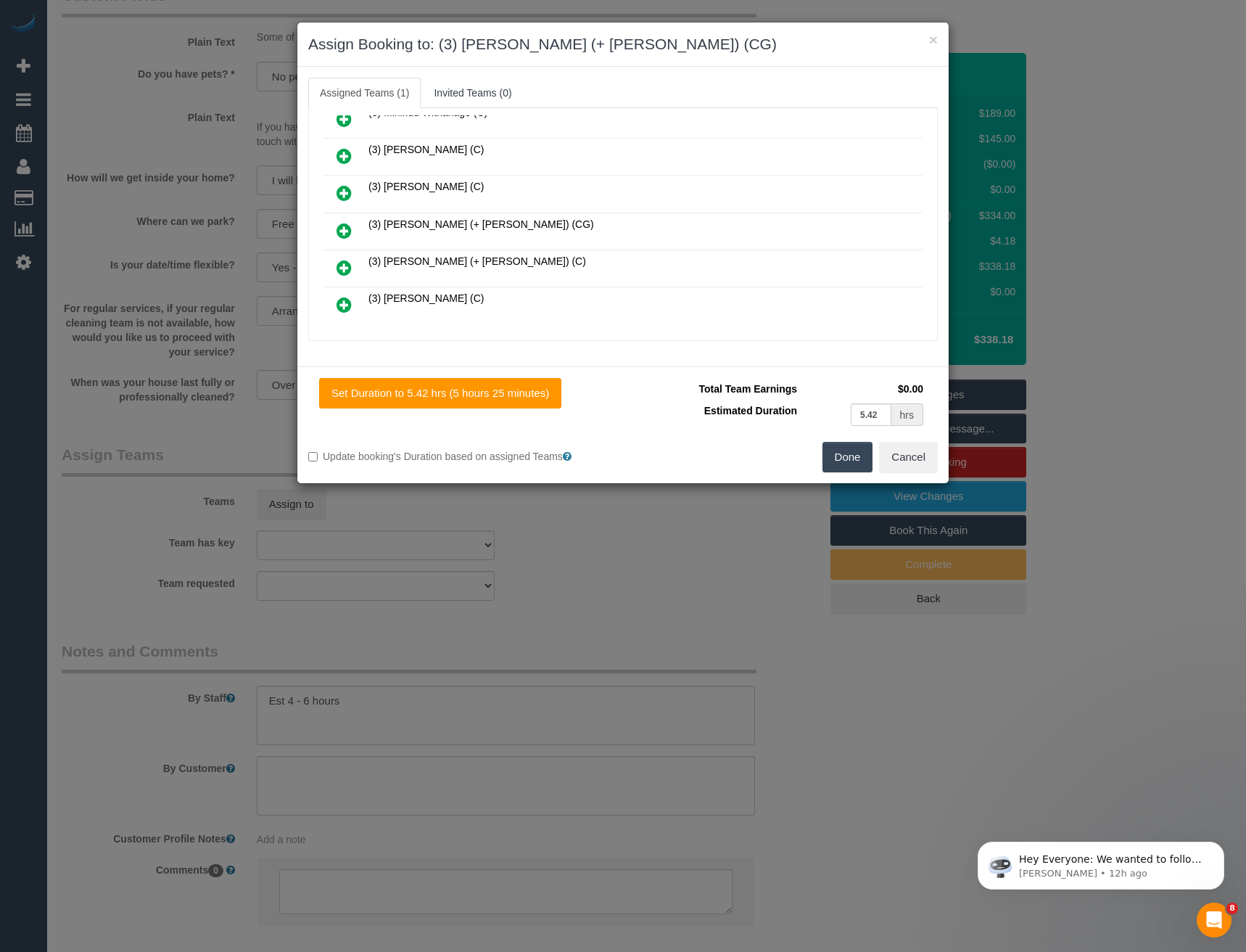
click at [341, 228] on icon at bounding box center [344, 230] width 15 height 18
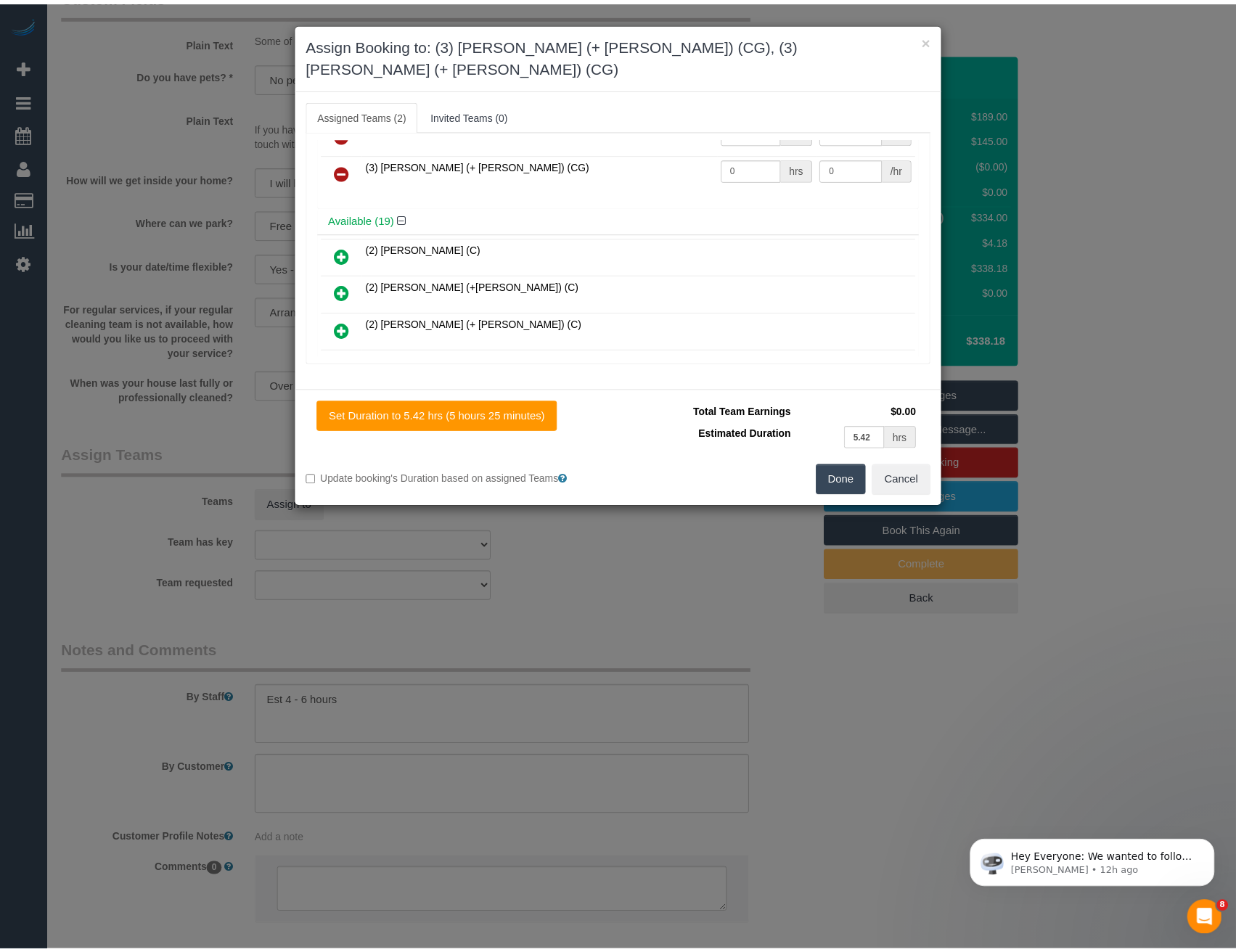
scroll to position [0, 0]
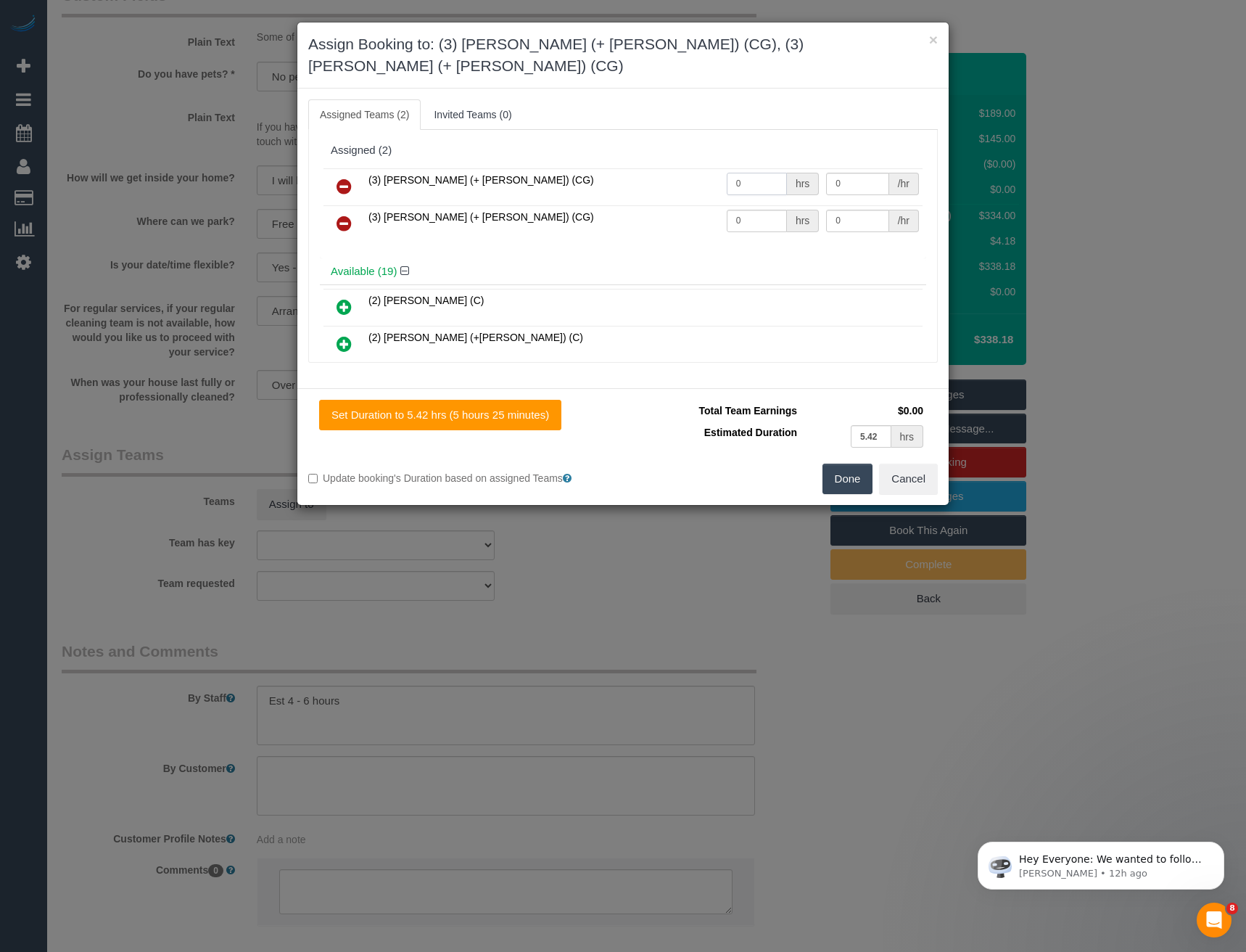
drag, startPoint x: 767, startPoint y: 161, endPoint x: 675, endPoint y: 161, distance: 92.0
click at [675, 168] on tr "(3) [PERSON_NAME] (+ [PERSON_NAME]) (CG) 0 hrs 0 /hr" at bounding box center [623, 187] width 599 height 37
type input "1"
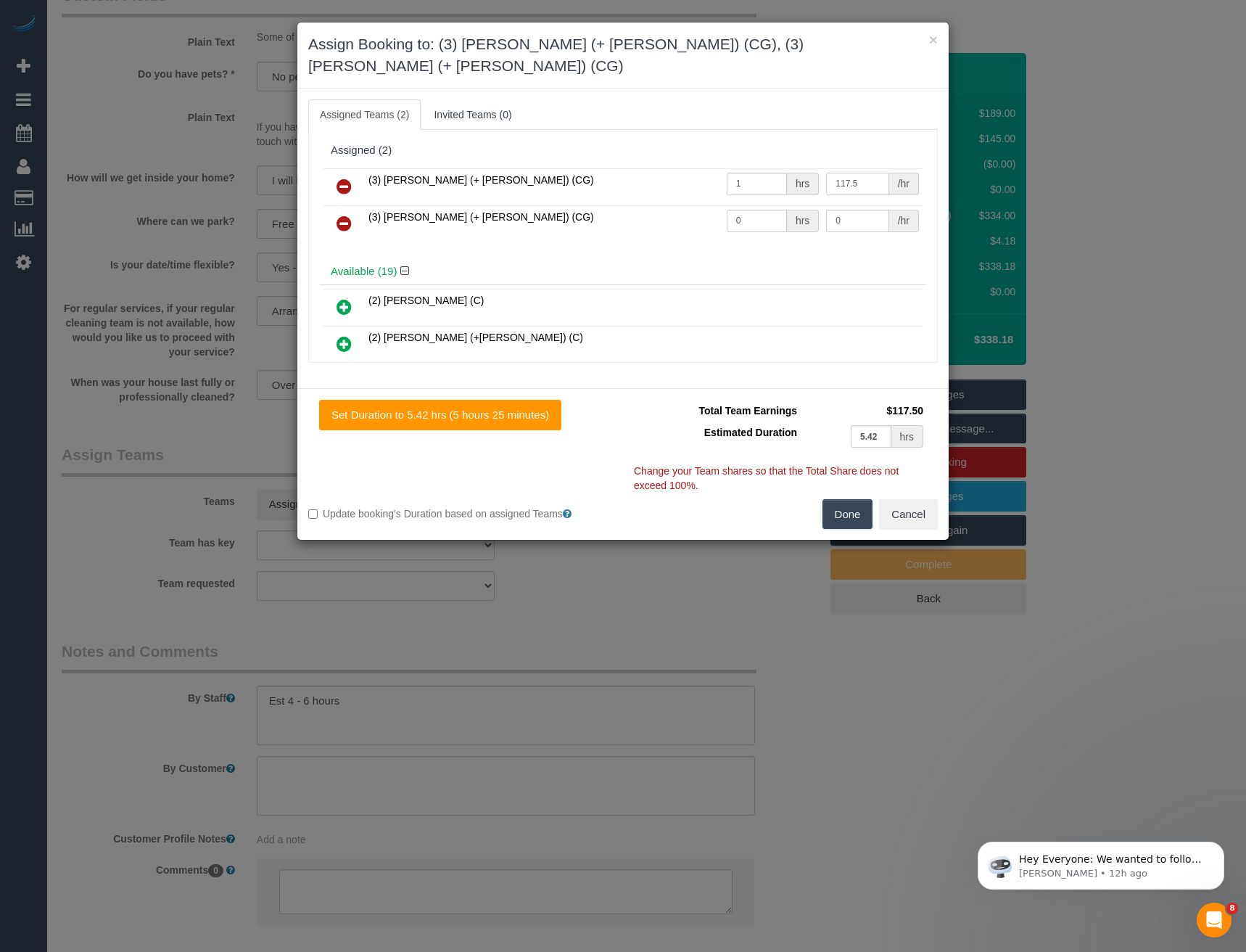
type input "117.5"
drag, startPoint x: 757, startPoint y: 208, endPoint x: 681, endPoint y: 205, distance: 76.1
click at [692, 206] on tr "(3) [PERSON_NAME] (+ [PERSON_NAME]) (CG) 0 hrs 0 /hr" at bounding box center [623, 224] width 599 height 37
type input "1"
type input "117.5"
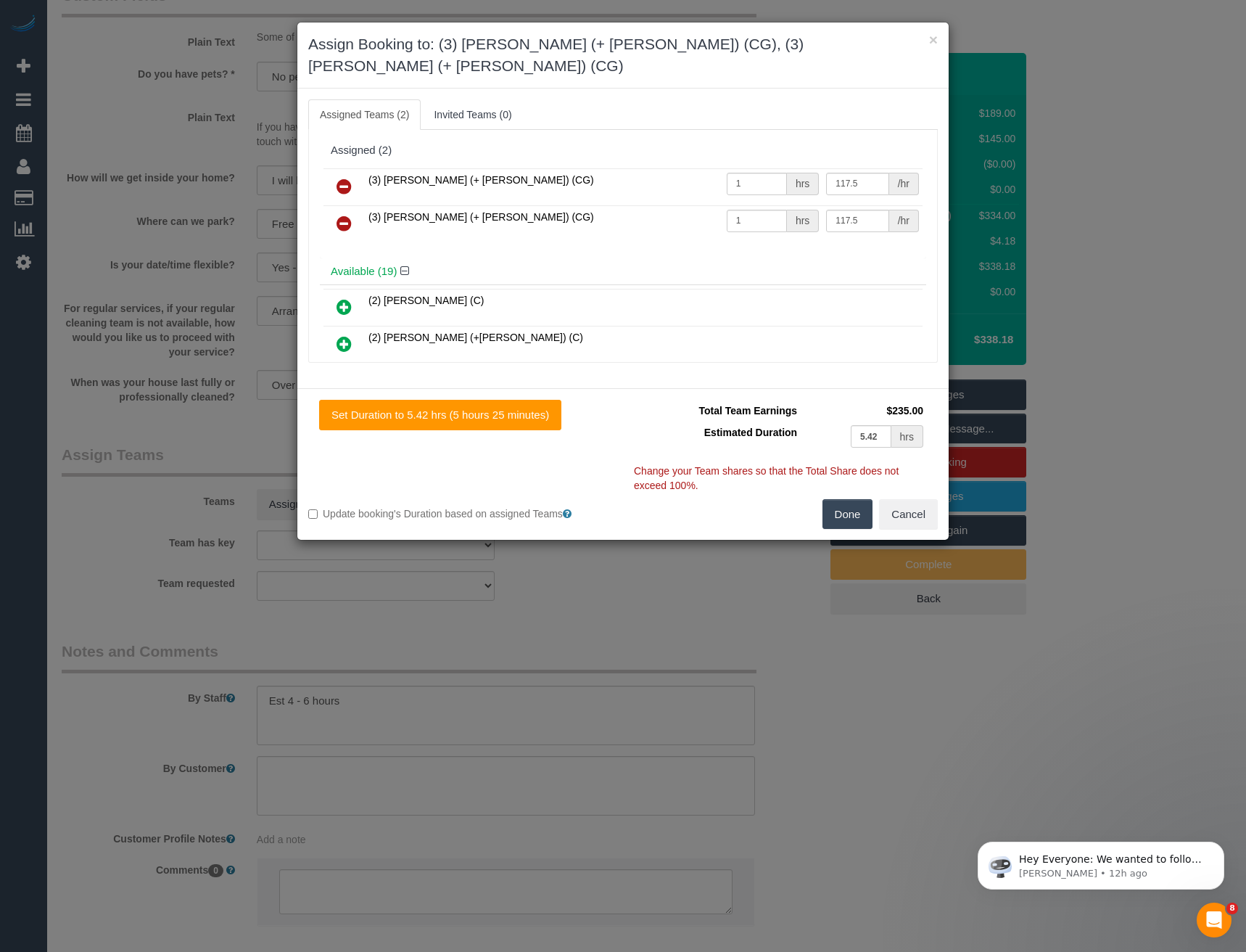
click at [850, 499] on button "Done" at bounding box center [848, 513] width 51 height 30
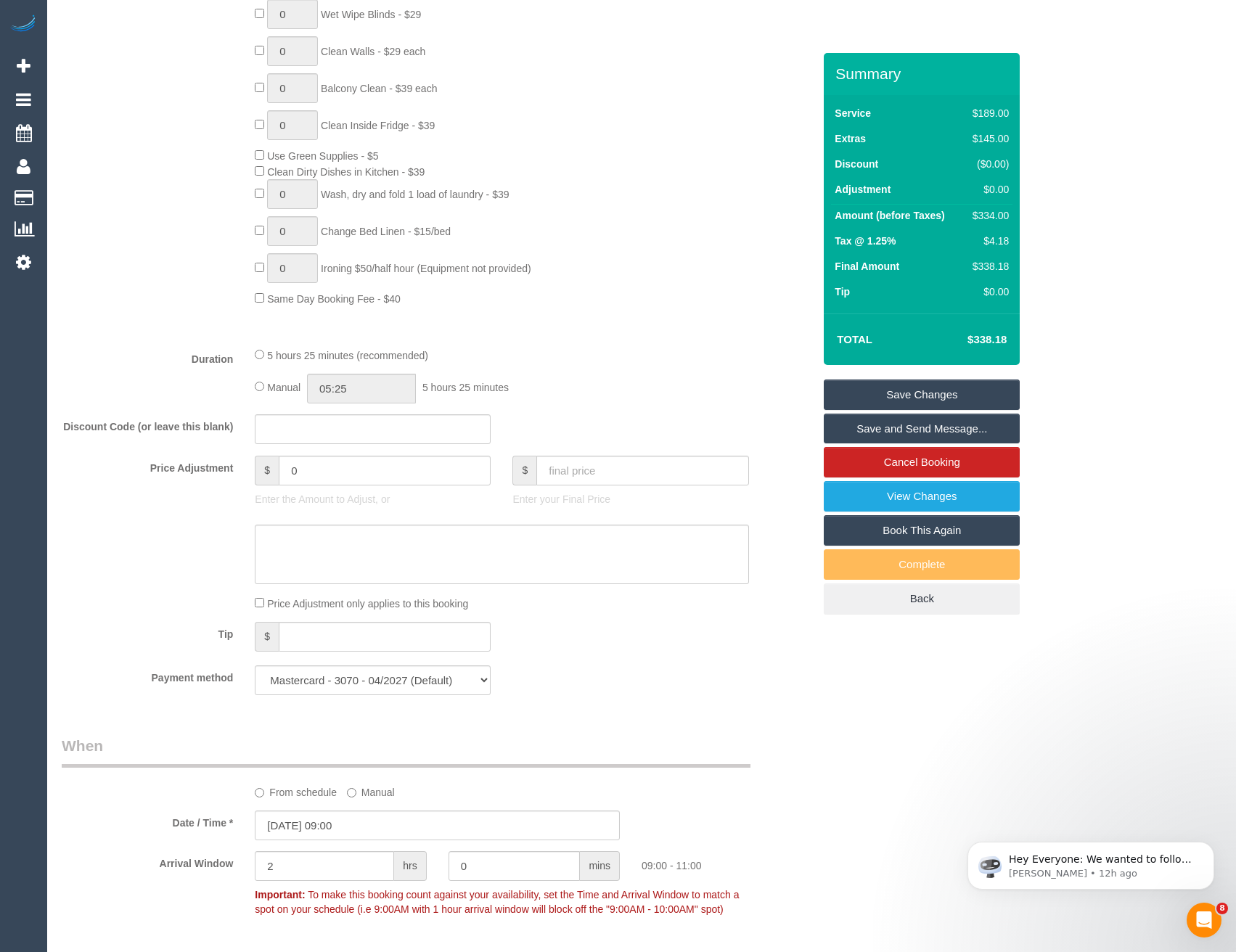
scroll to position [877, 0]
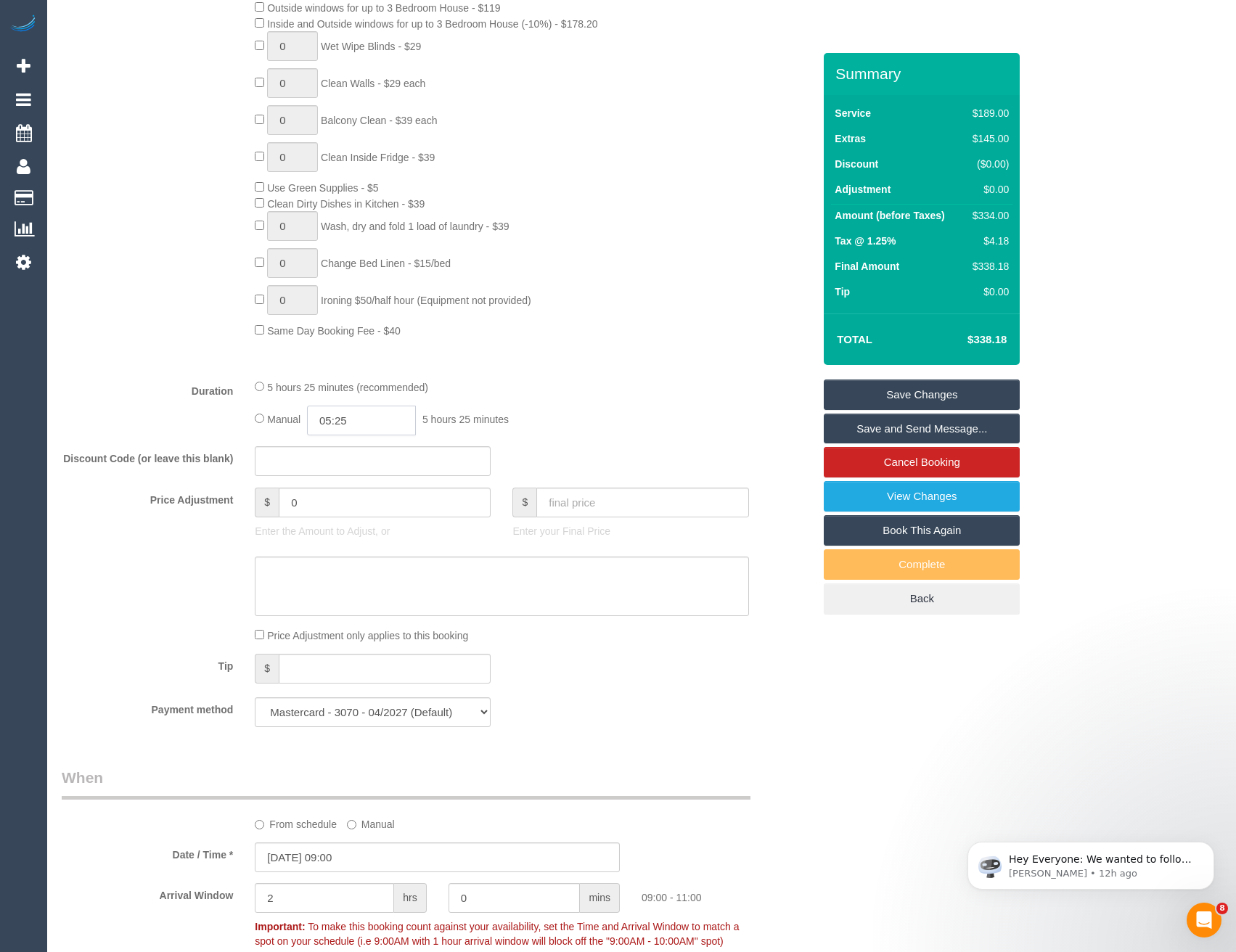
click at [384, 415] on input "05:25" at bounding box center [361, 420] width 109 height 30
type input "03:00"
click at [348, 497] on li "03:00" at bounding box center [346, 500] width 65 height 19
click at [598, 434] on div "Manual 03:00 3 hours 0 minutes" at bounding box center [501, 420] width 494 height 30
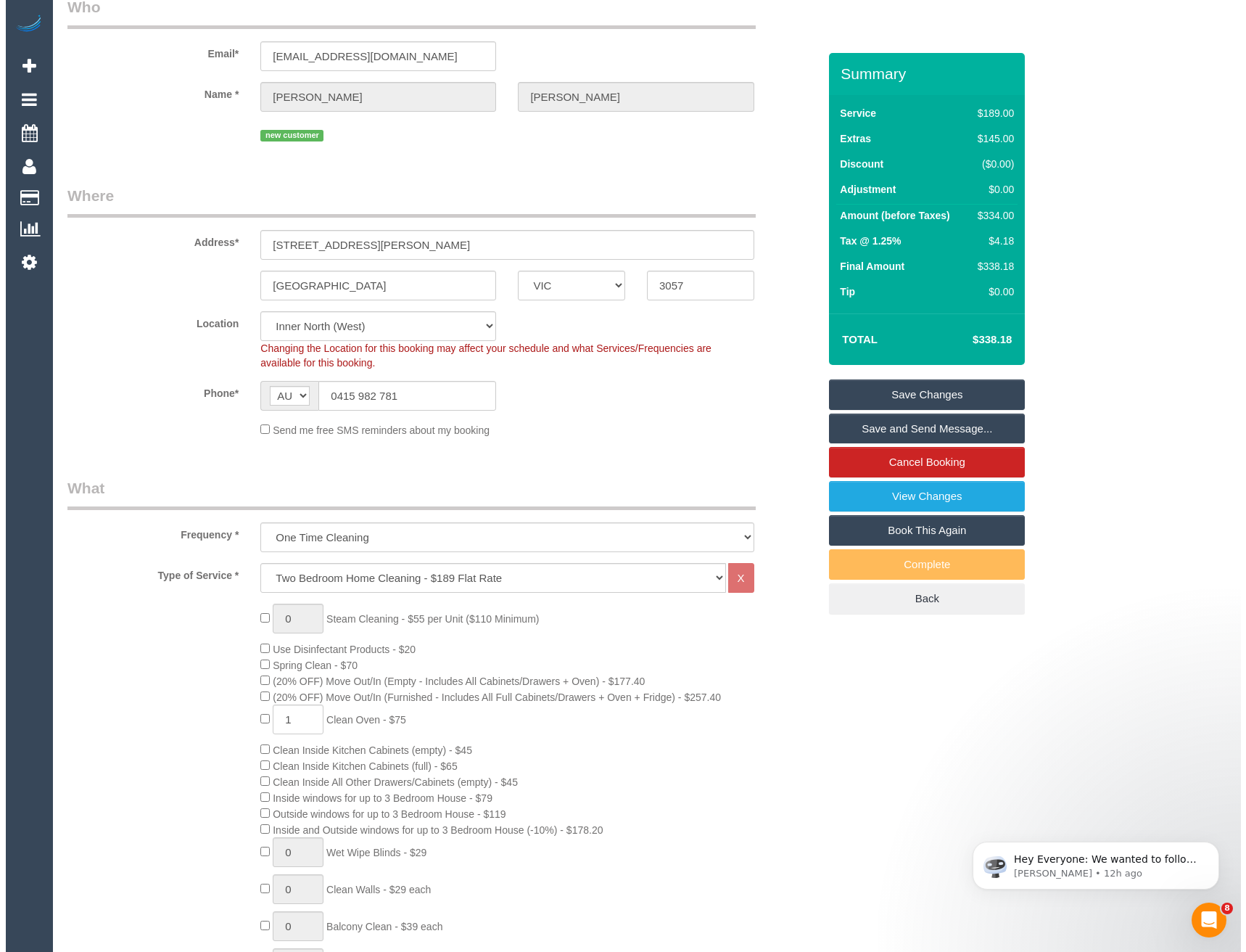
scroll to position [0, 0]
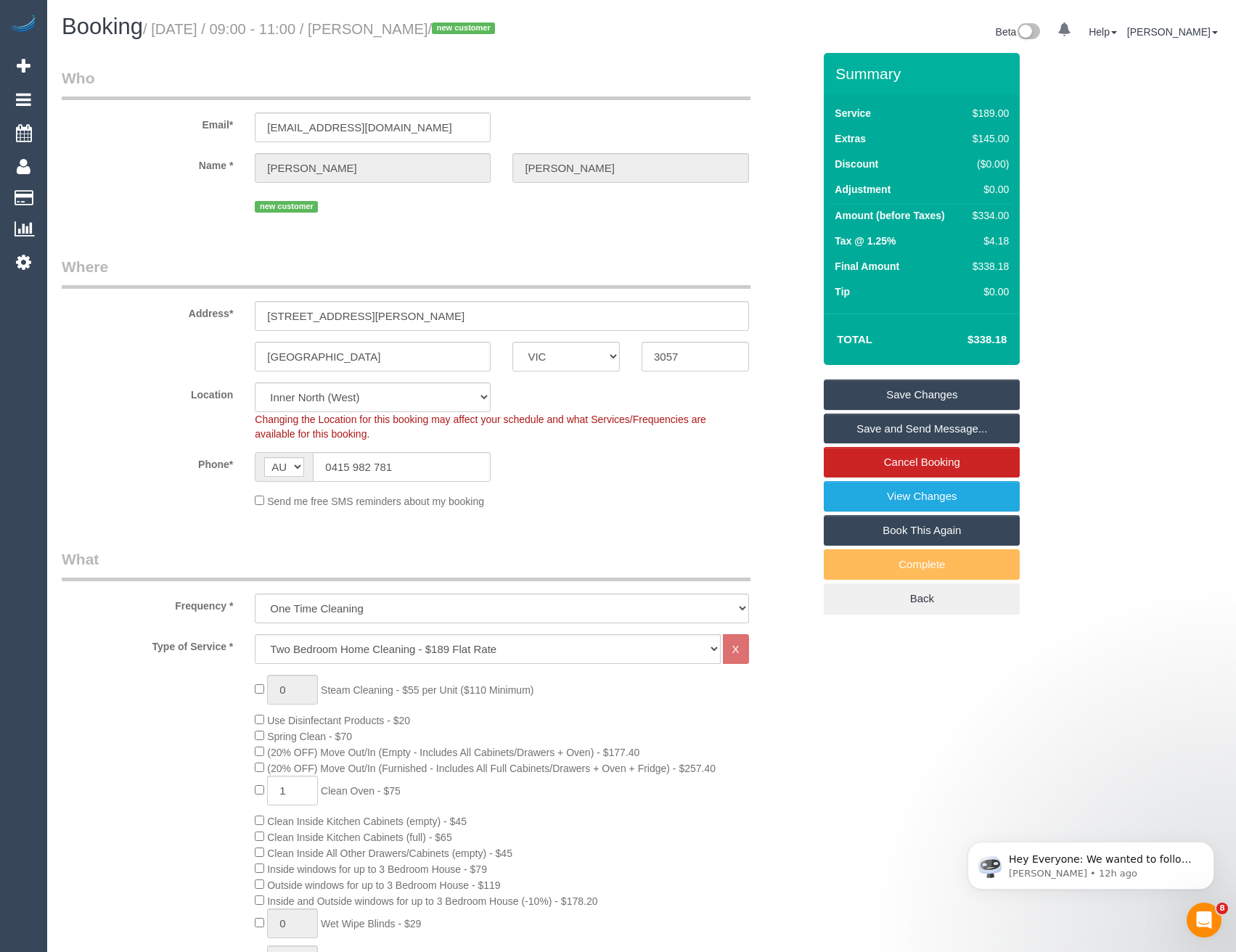
click at [866, 436] on link "Save and Send Message..." at bounding box center [922, 428] width 196 height 30
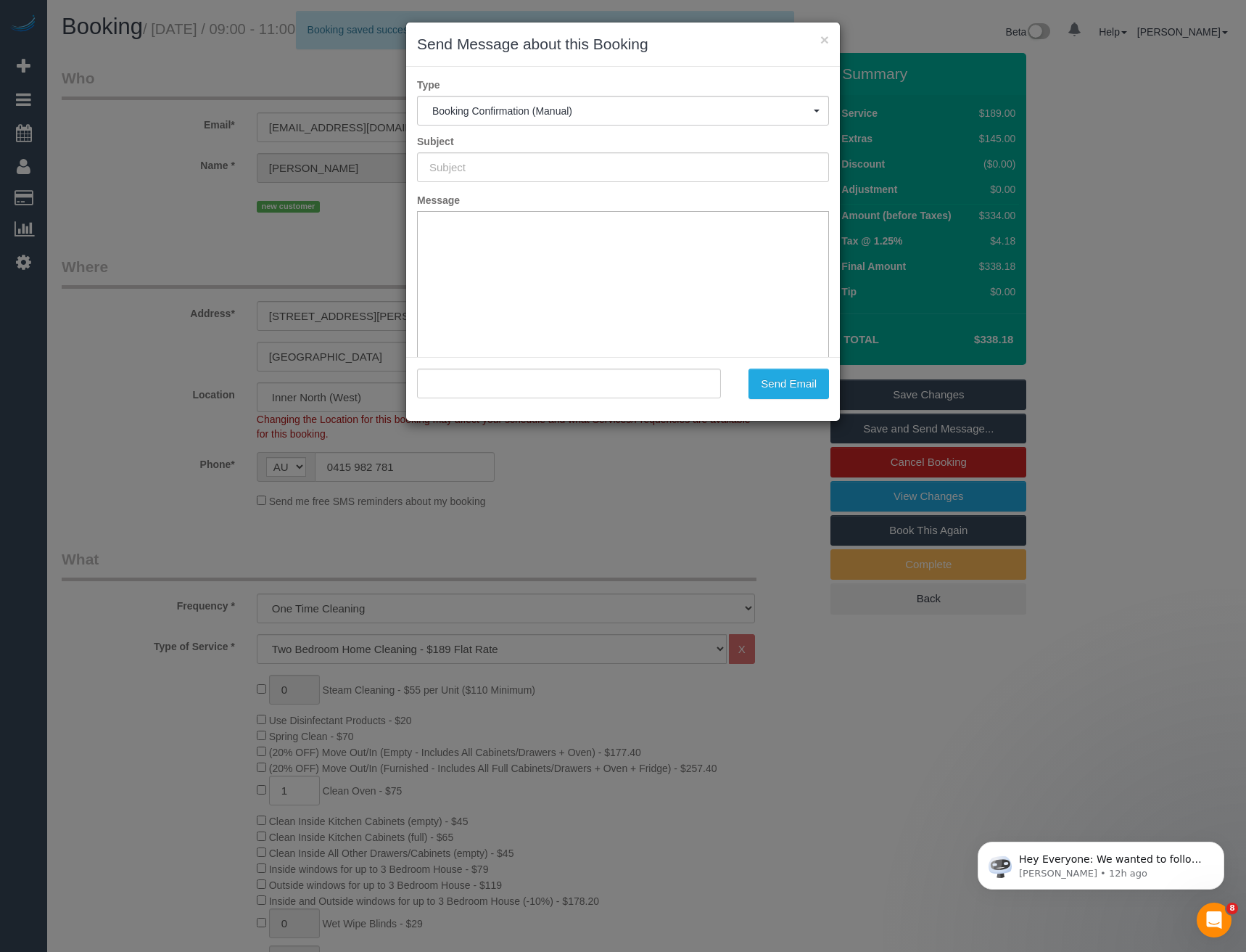
type input "Booking Confirmed"
type input ""Emily Mahony" <emilymahony75@gmail.com>"
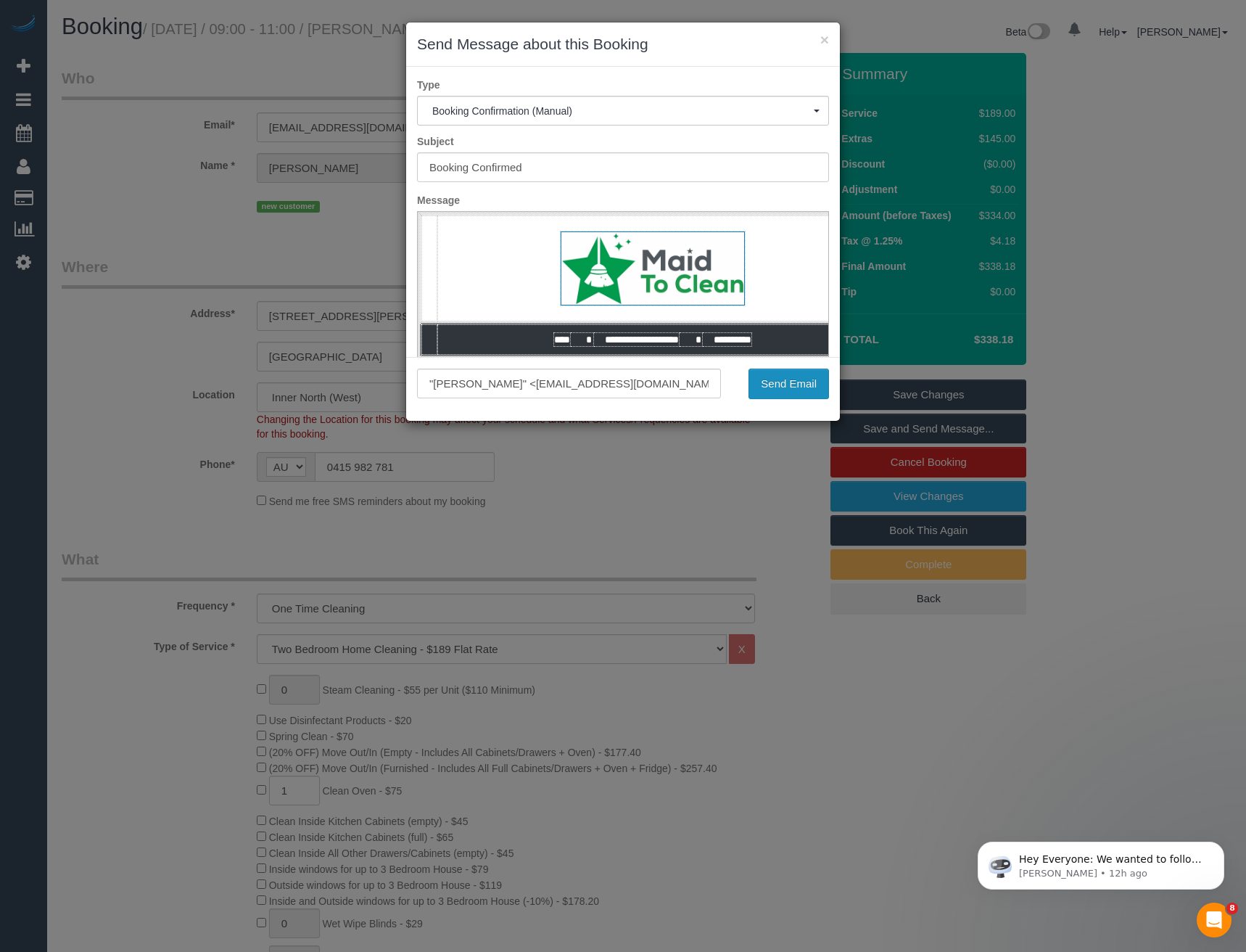
click at [776, 381] on button "Send Email" at bounding box center [788, 383] width 80 height 30
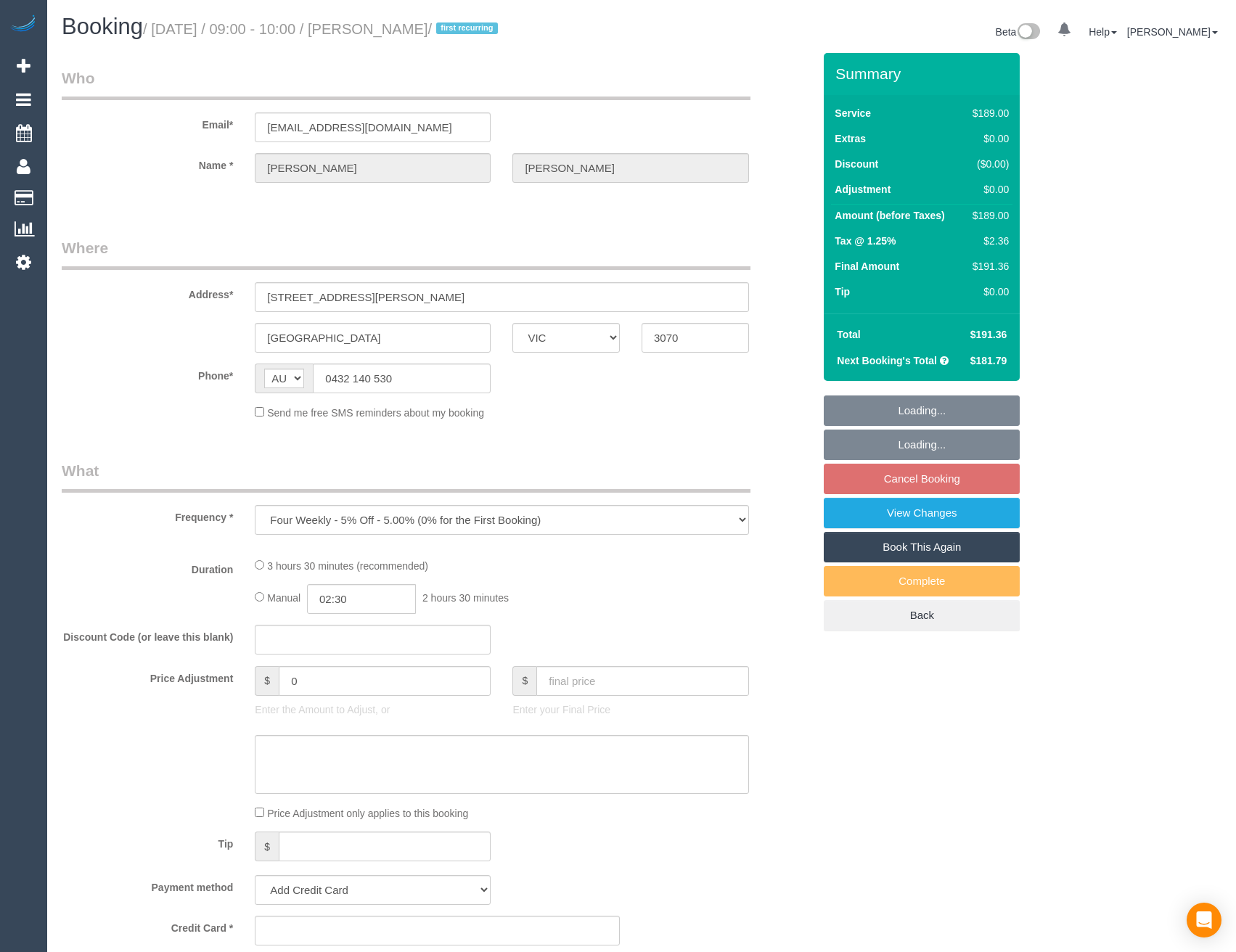
select select "VIC"
select select "string:stripe-pm_1S5lSm2GScqysDRV1EH4EvHn"
select select "number:28"
select select "number:14"
select select "number:19"
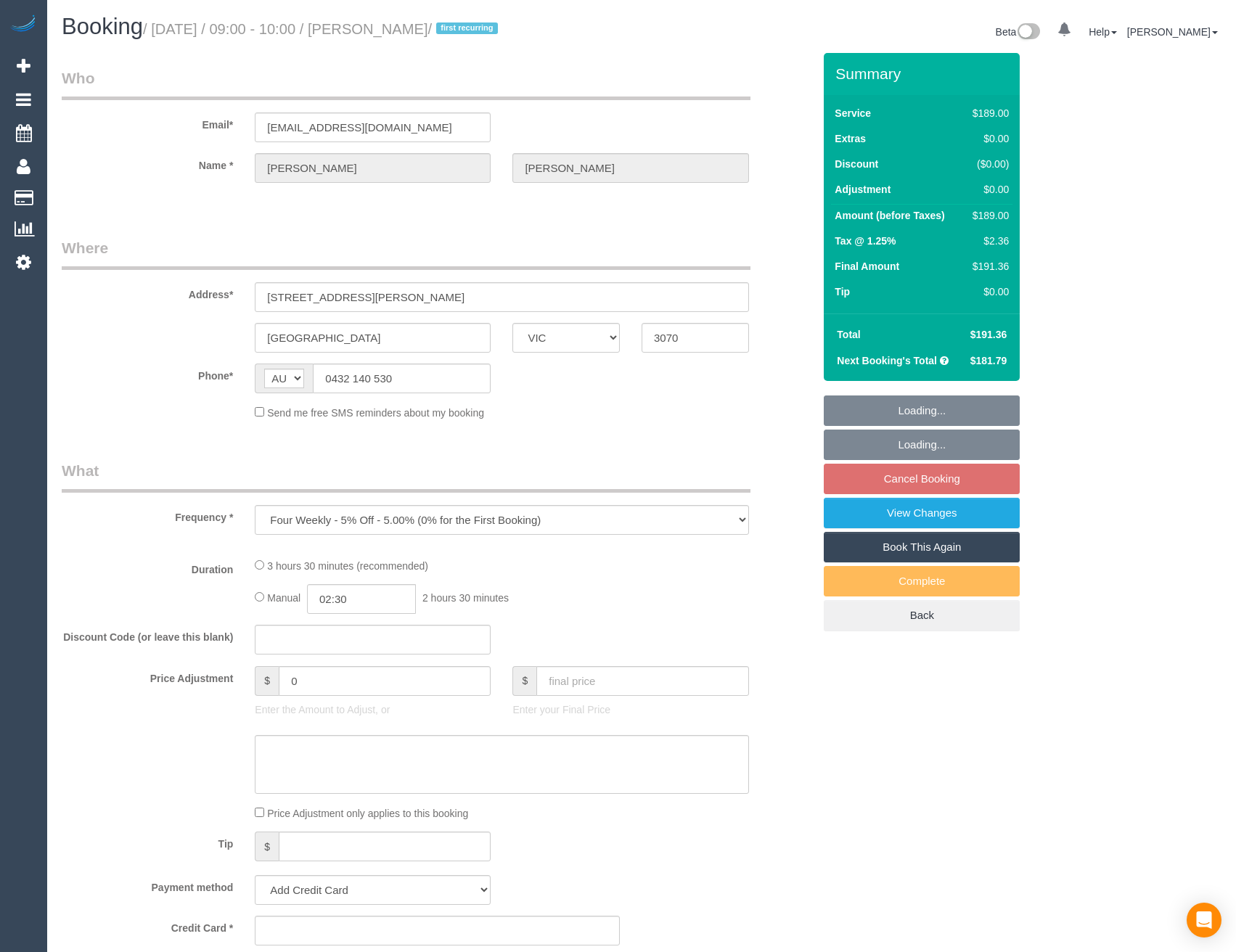
select select "number:36"
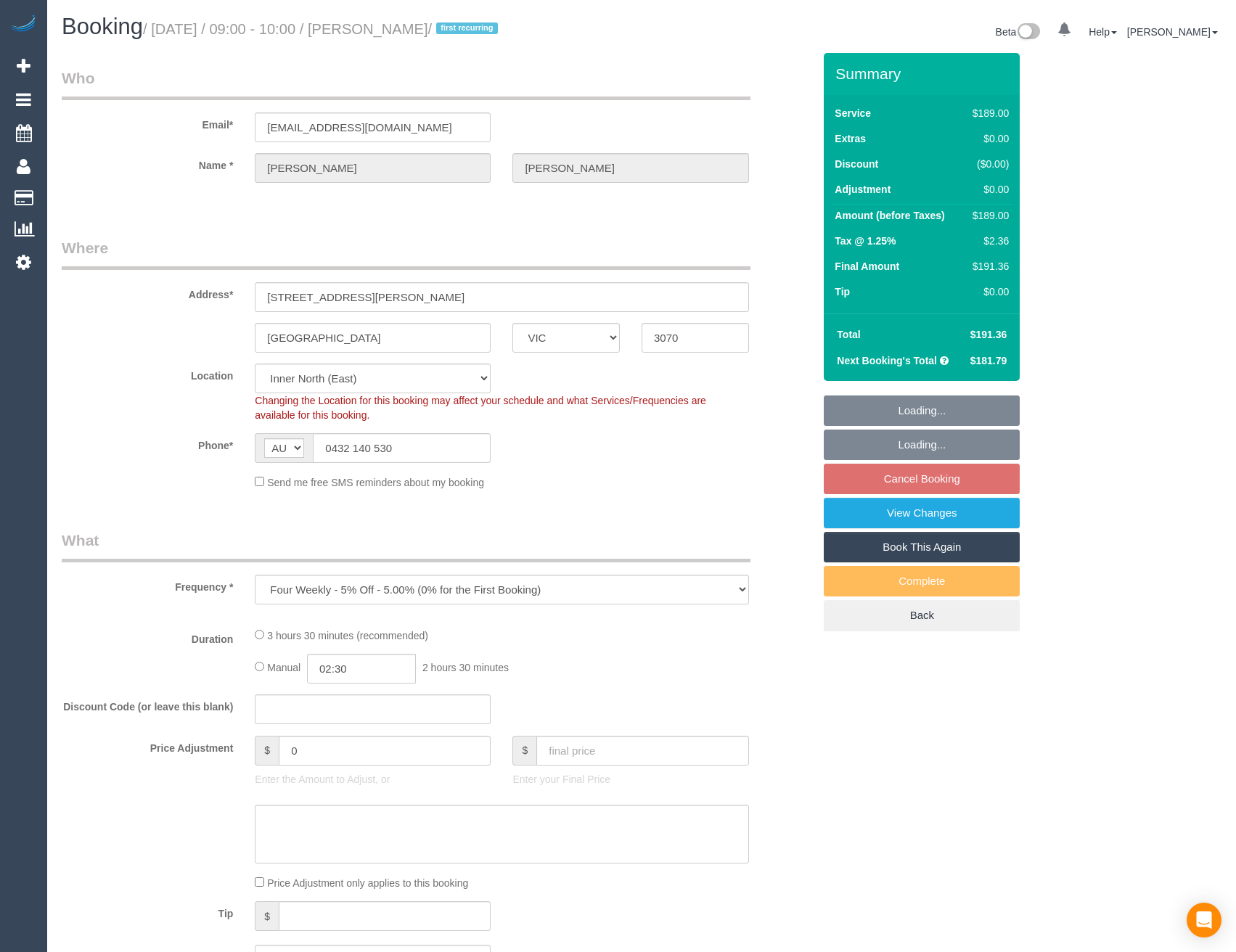
select select "object:682"
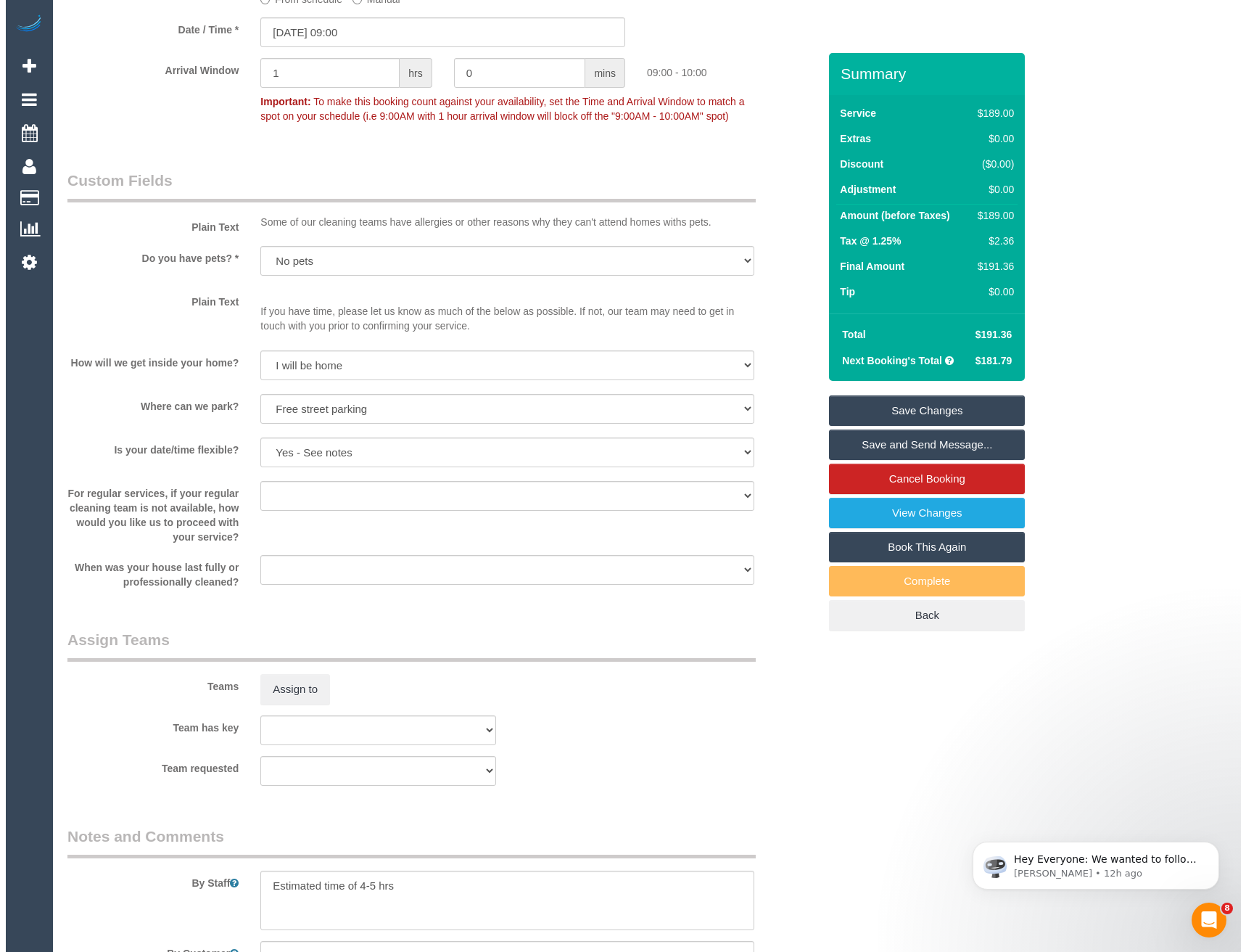
scroll to position [1814, 0]
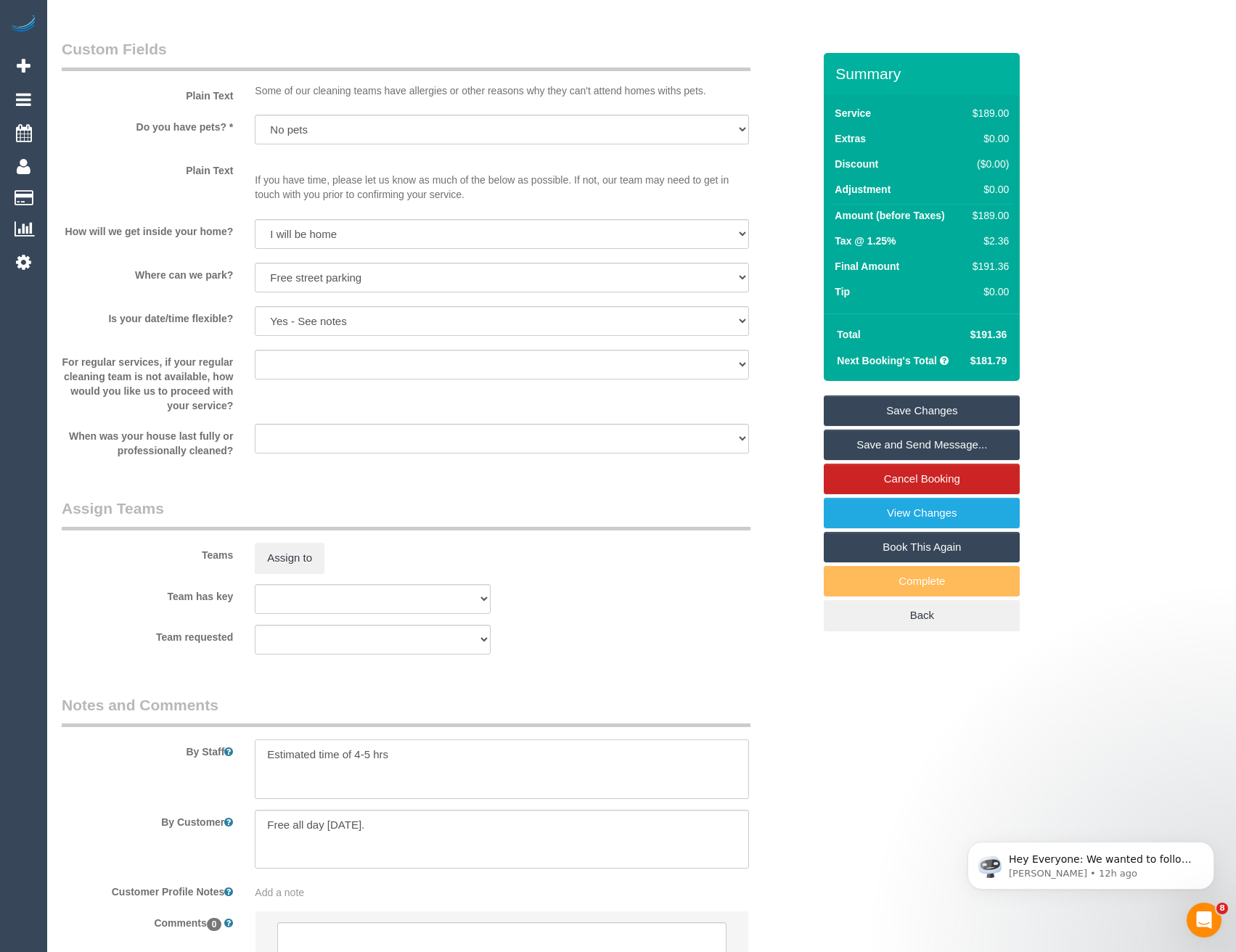
click at [368, 755] on textarea at bounding box center [501, 768] width 494 height 59
click at [372, 753] on textarea at bounding box center [501, 768] width 494 height 59
type textarea "Estimated time of 3-3.5 hrs"
click at [278, 564] on button "Assign to" at bounding box center [290, 557] width 70 height 30
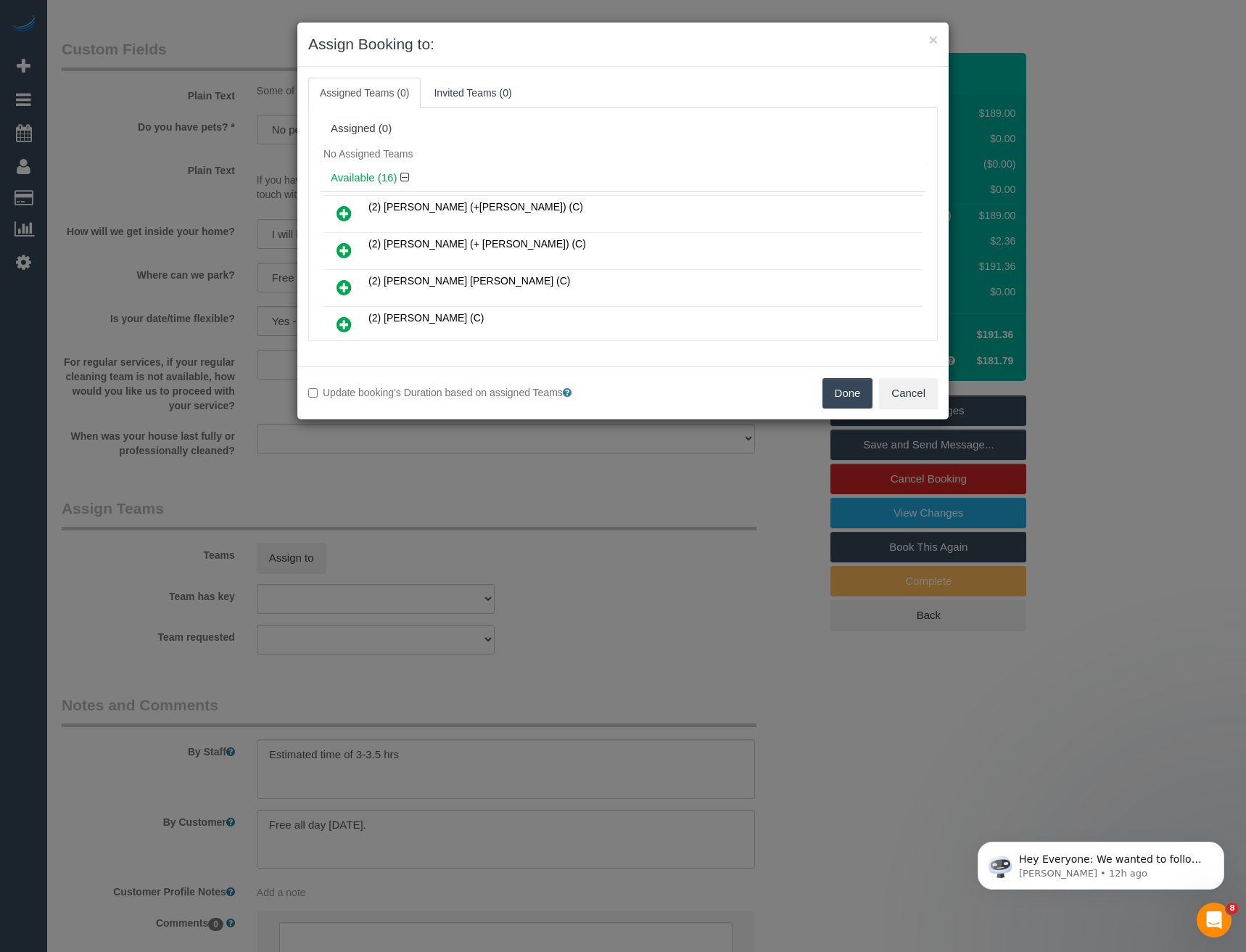
scroll to position [205, 0]
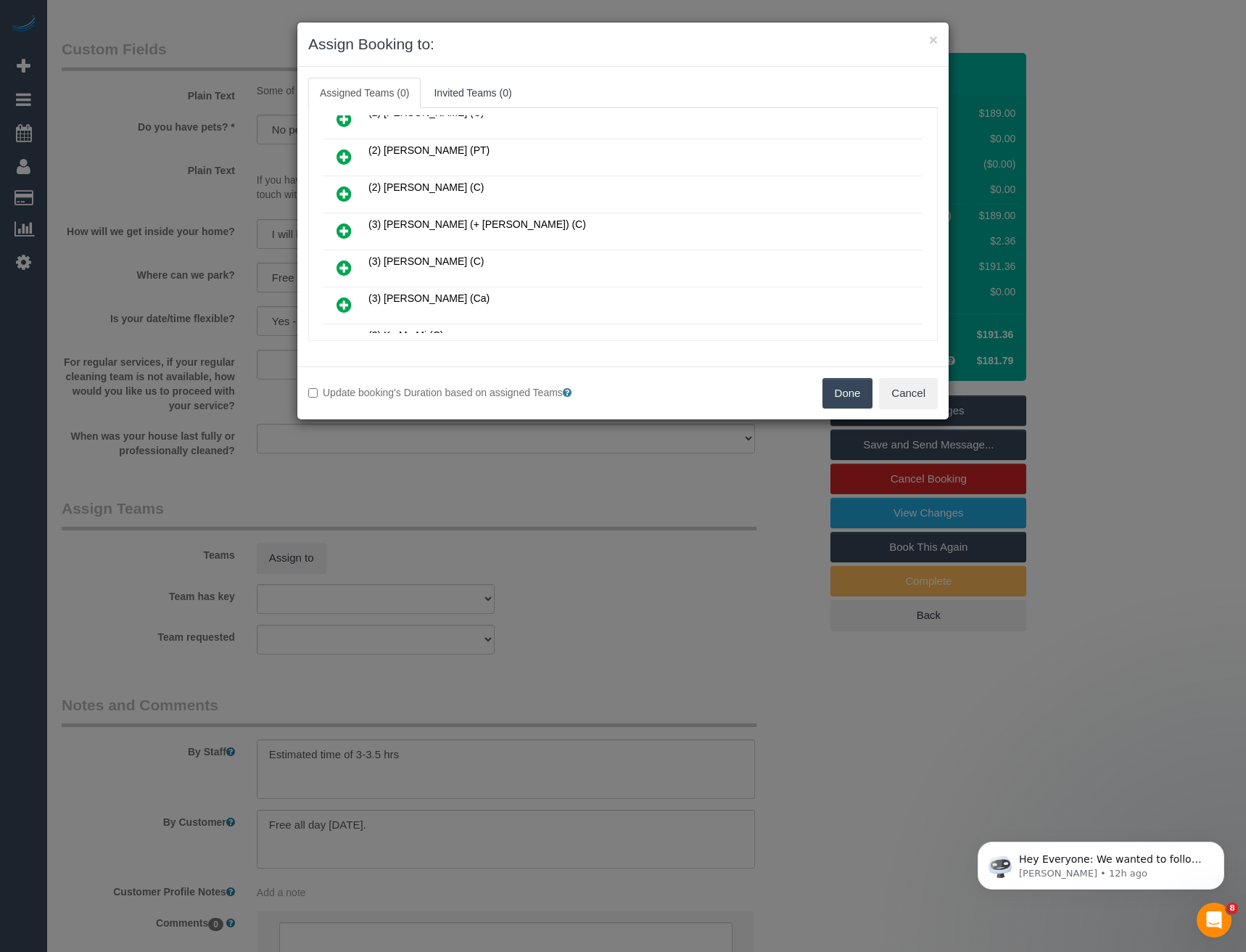
click at [347, 231] on icon at bounding box center [344, 230] width 15 height 18
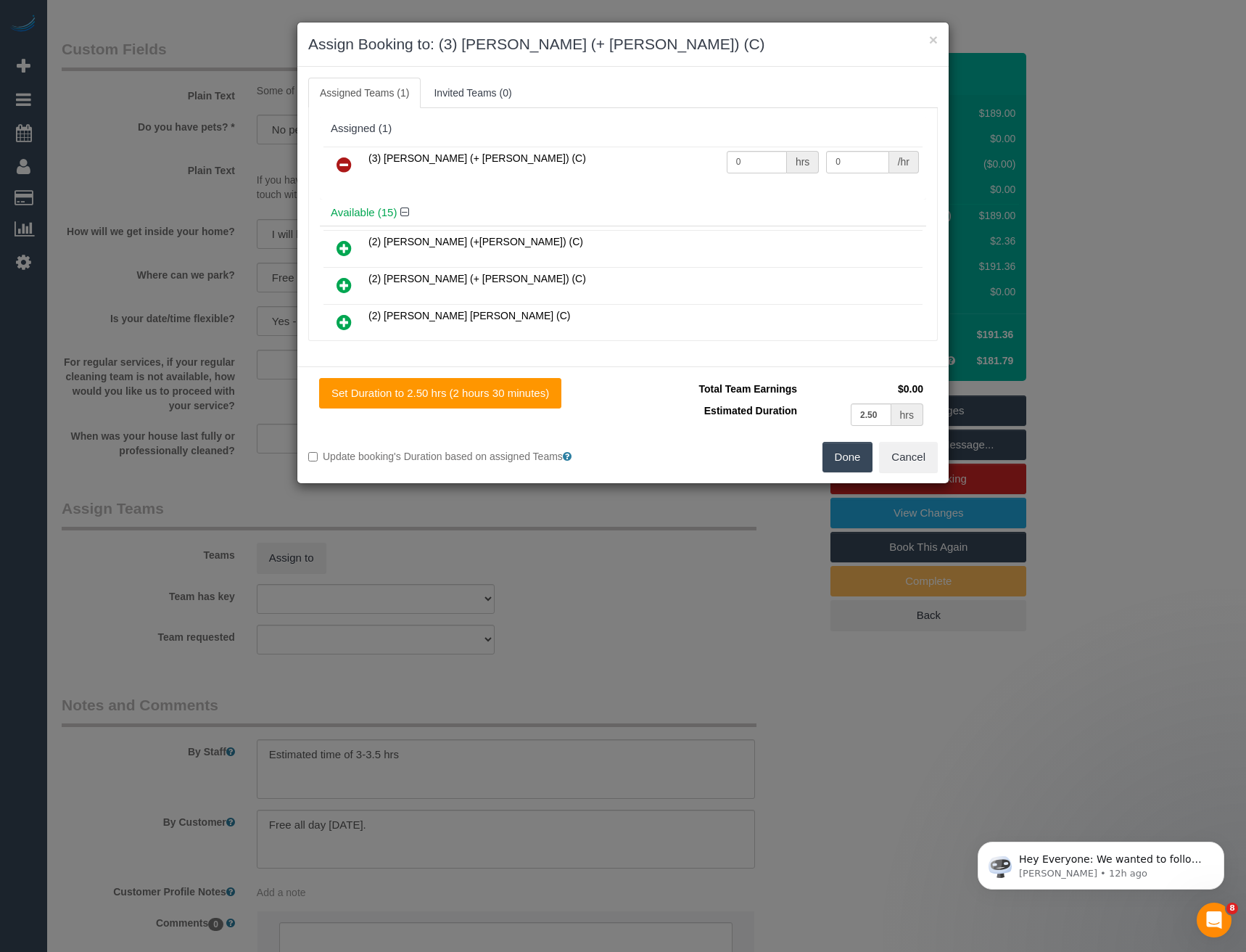
scroll to position [500, 0]
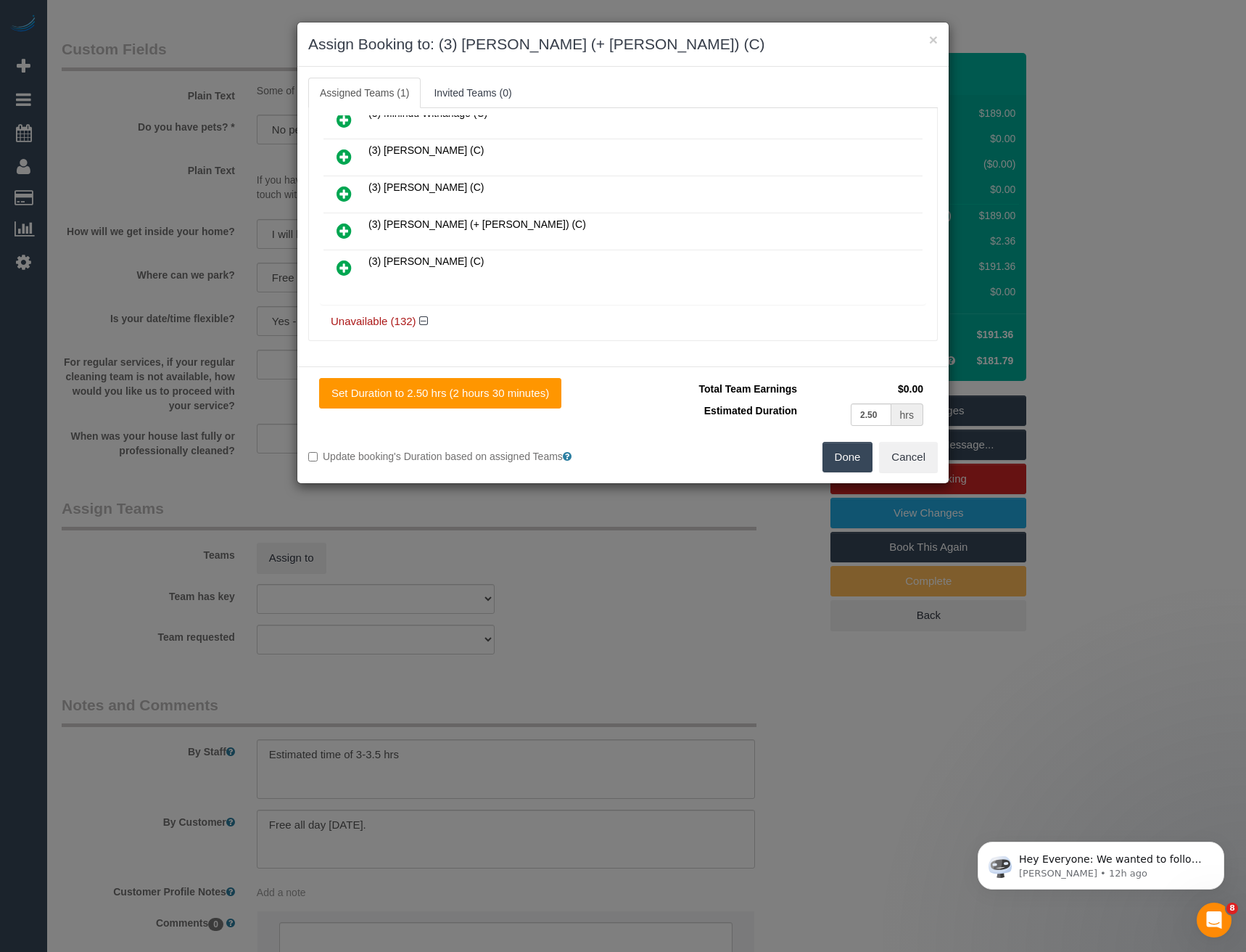
click at [340, 227] on icon at bounding box center [344, 230] width 15 height 18
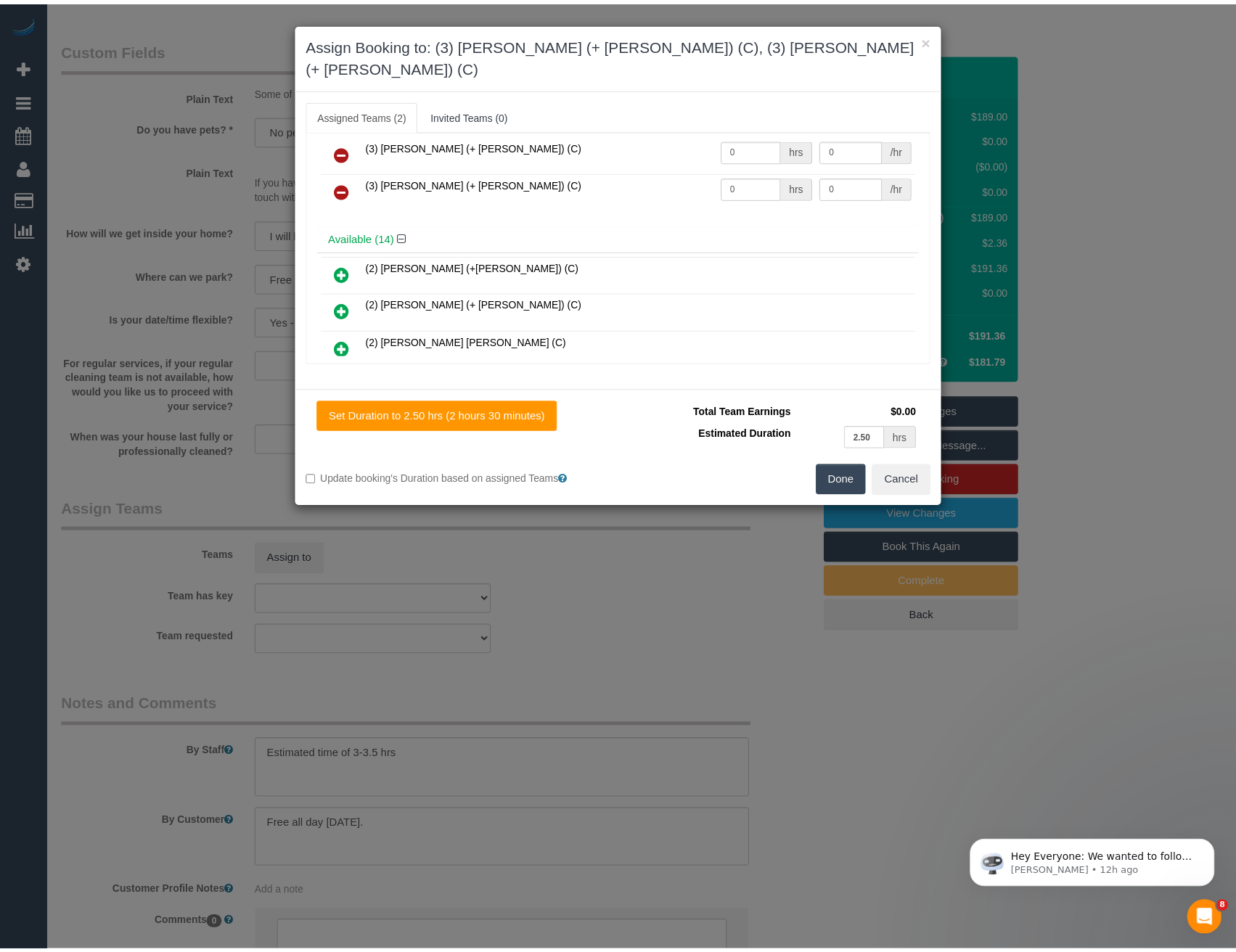
scroll to position [0, 0]
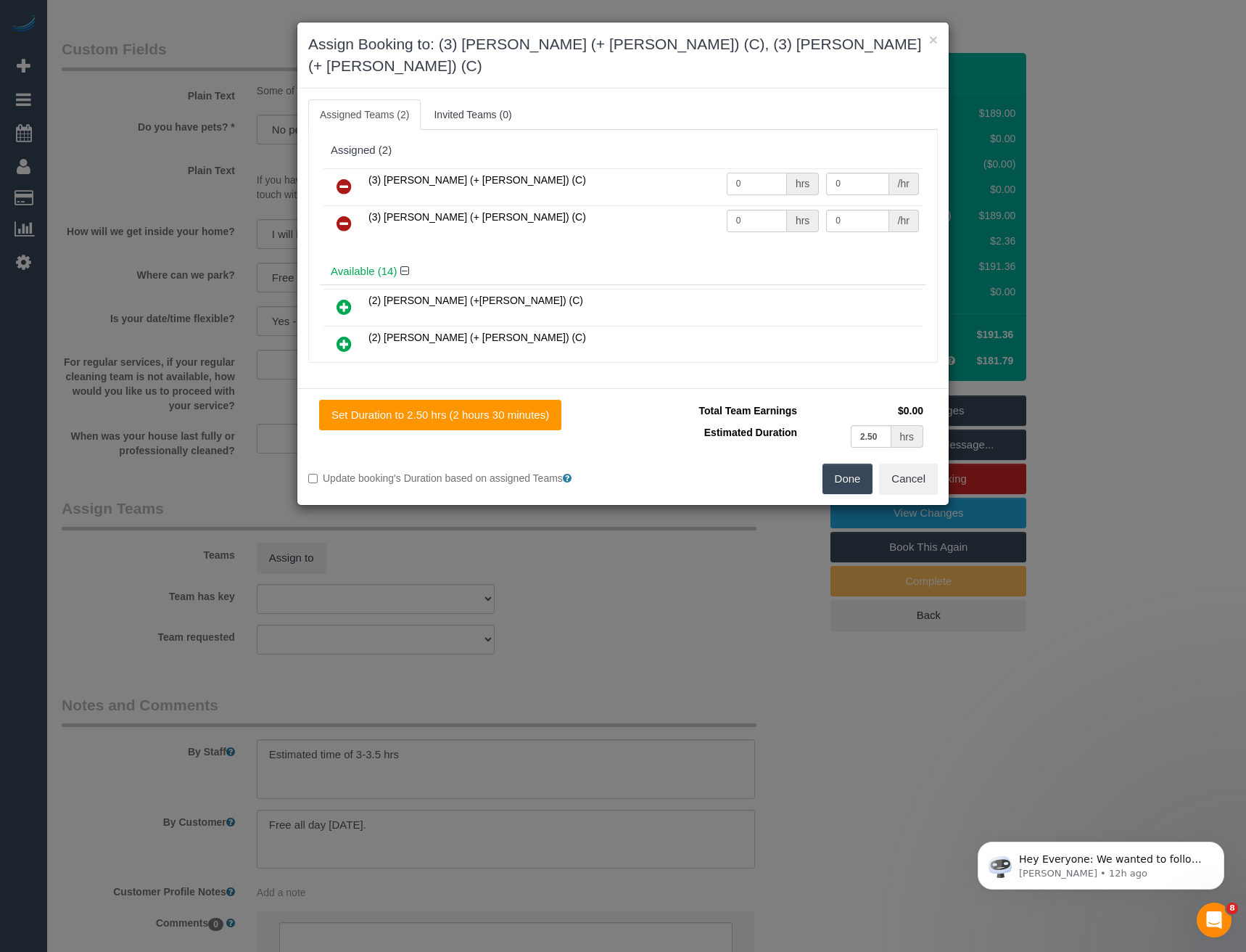
drag, startPoint x: 746, startPoint y: 162, endPoint x: 678, endPoint y: 173, distance: 68.9
click at [678, 173] on tr "(3) [PERSON_NAME] (+ [PERSON_NAME]) (C) 0 hrs 0 /hr" at bounding box center [623, 187] width 599 height 37
type input "1"
type input "60"
drag, startPoint x: 741, startPoint y: 201, endPoint x: 608, endPoint y: 197, distance: 133.1
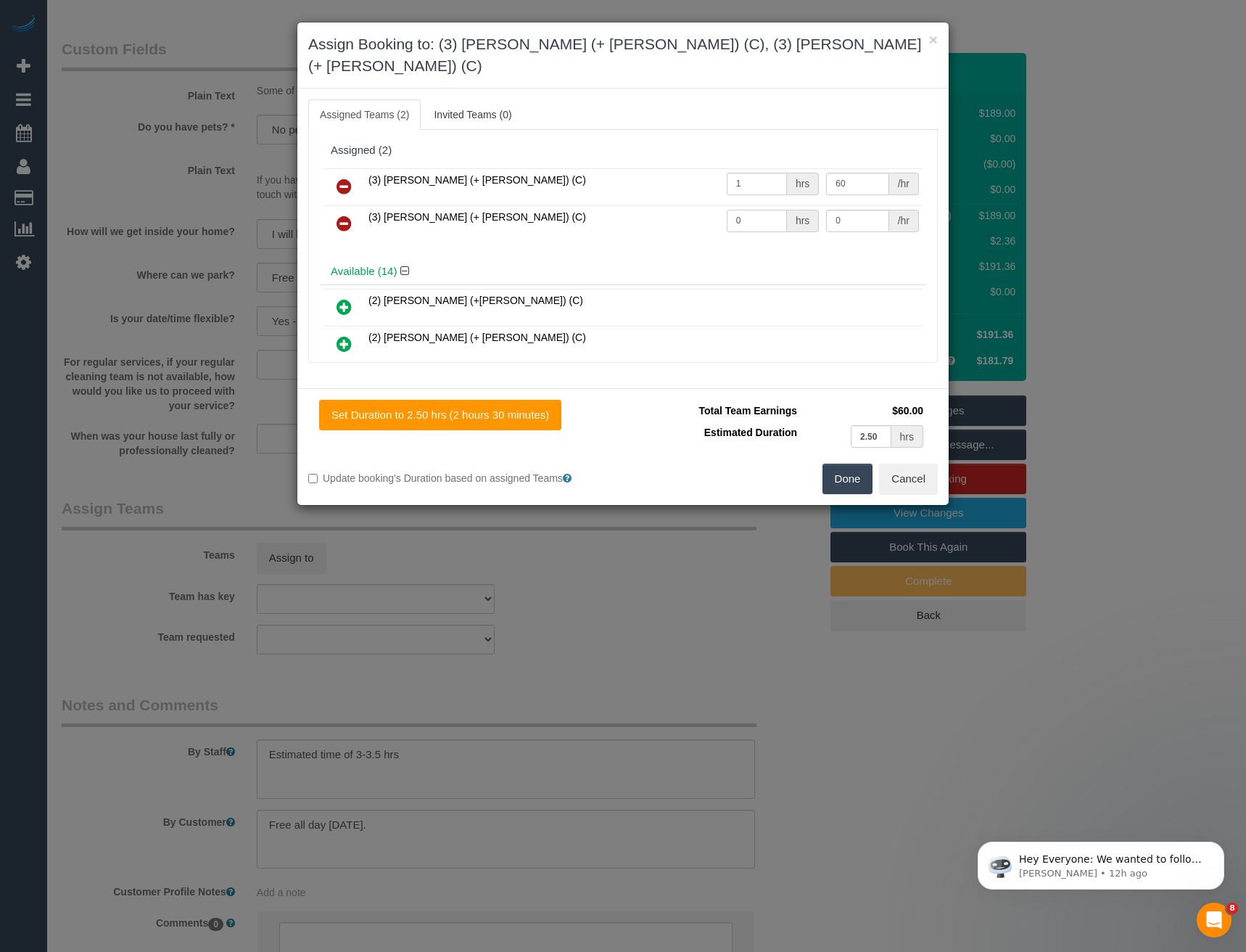
click at [681, 205] on tr "(3) [PERSON_NAME] (+ [PERSON_NAME]) (C) 0 hrs 0 /hr" at bounding box center [623, 224] width 599 height 37
type input "1"
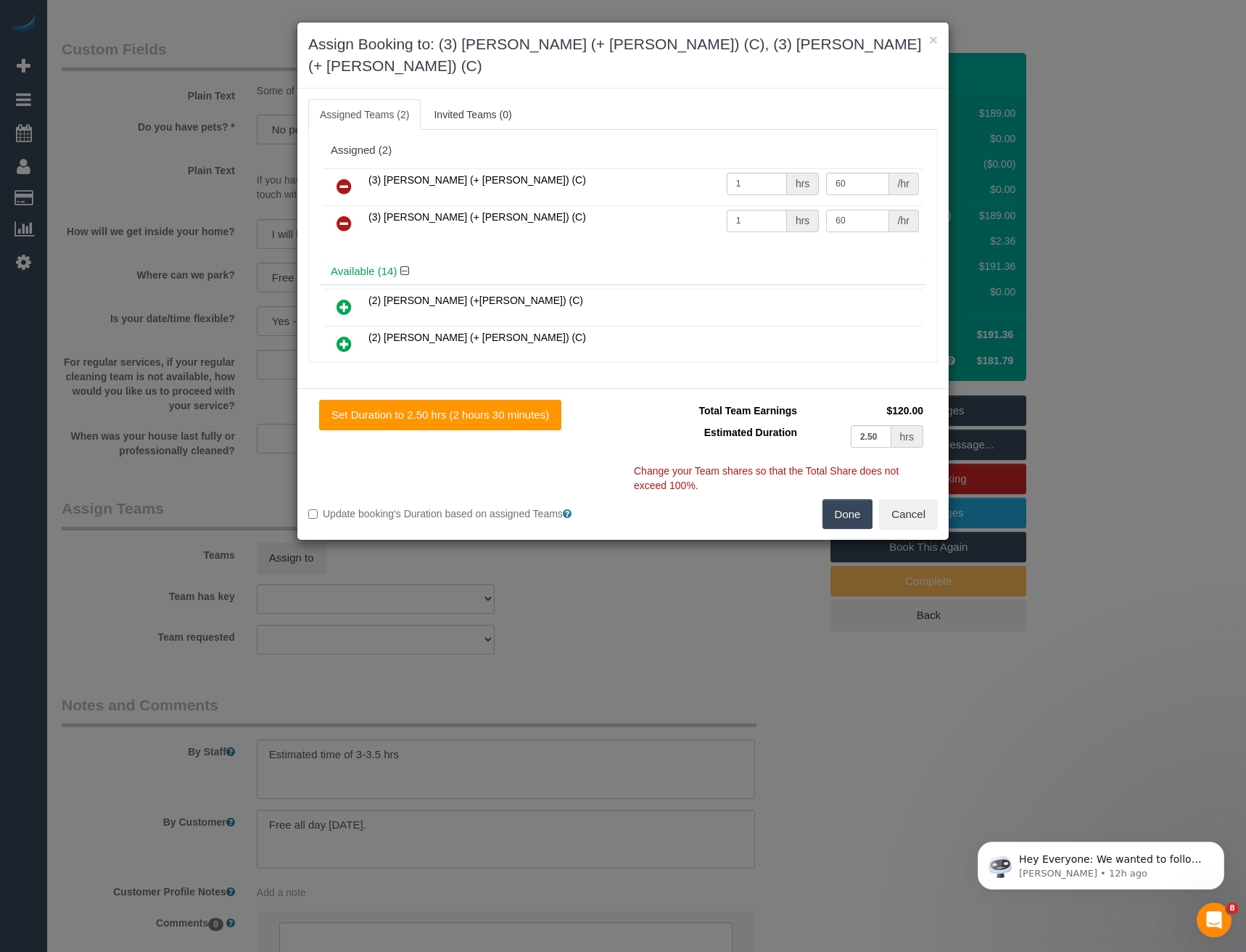
type input "60"
click at [851, 506] on button "Done" at bounding box center [848, 513] width 51 height 30
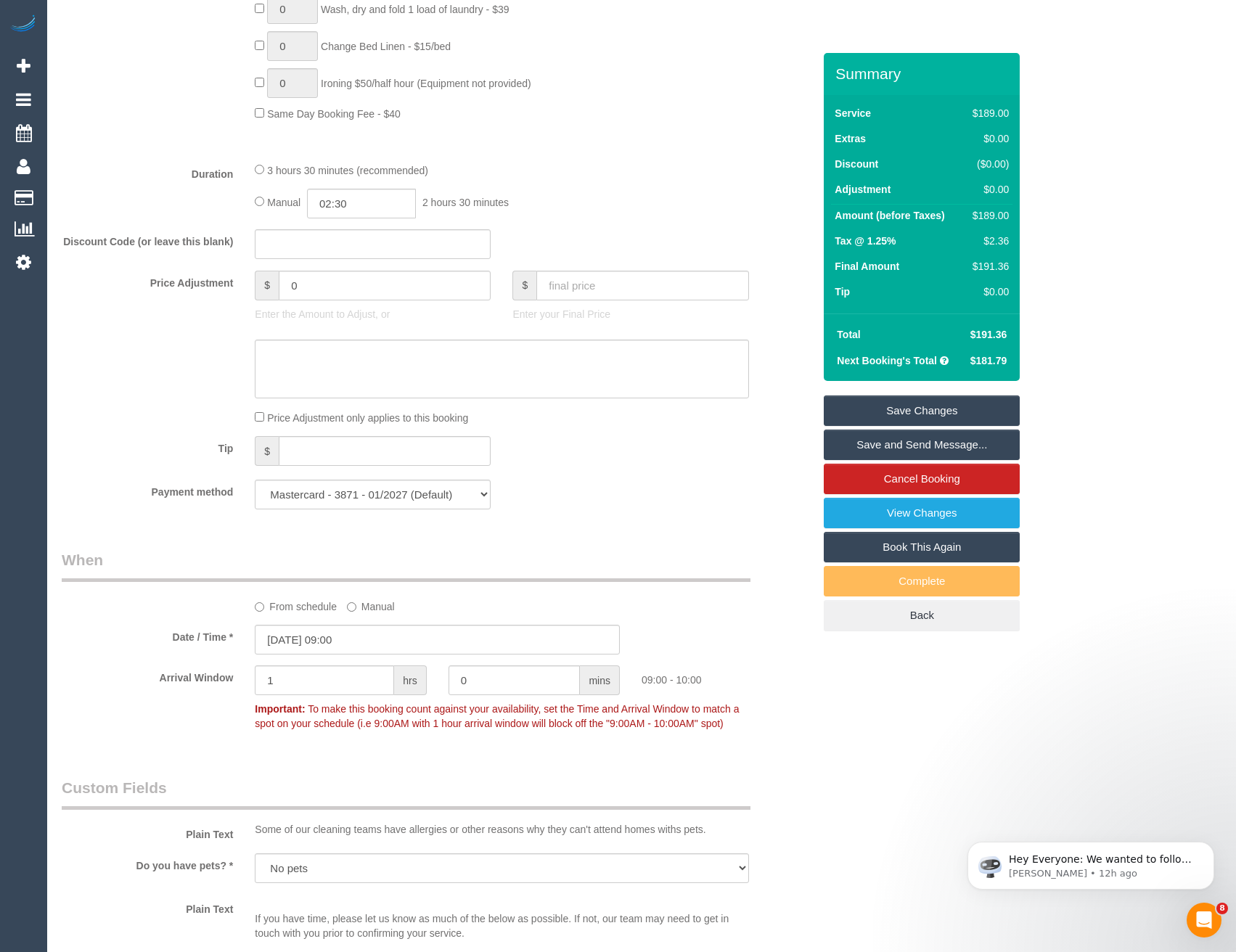
scroll to position [1002, 0]
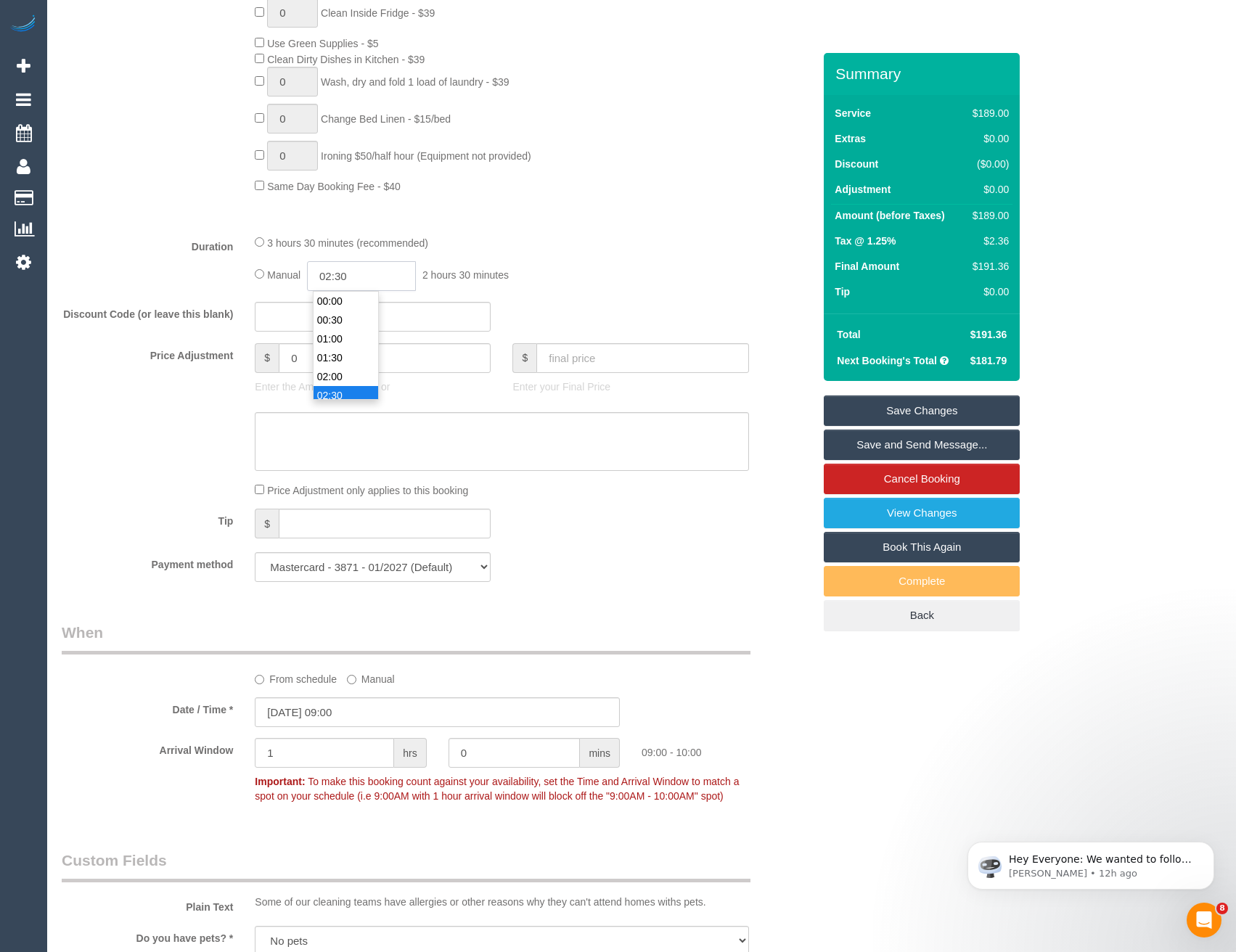
click at [366, 278] on input "02:30" at bounding box center [361, 276] width 109 height 30
click at [343, 328] on li "01:00" at bounding box center [346, 321] width 65 height 19
click at [357, 279] on input "01:00" at bounding box center [361, 276] width 109 height 30
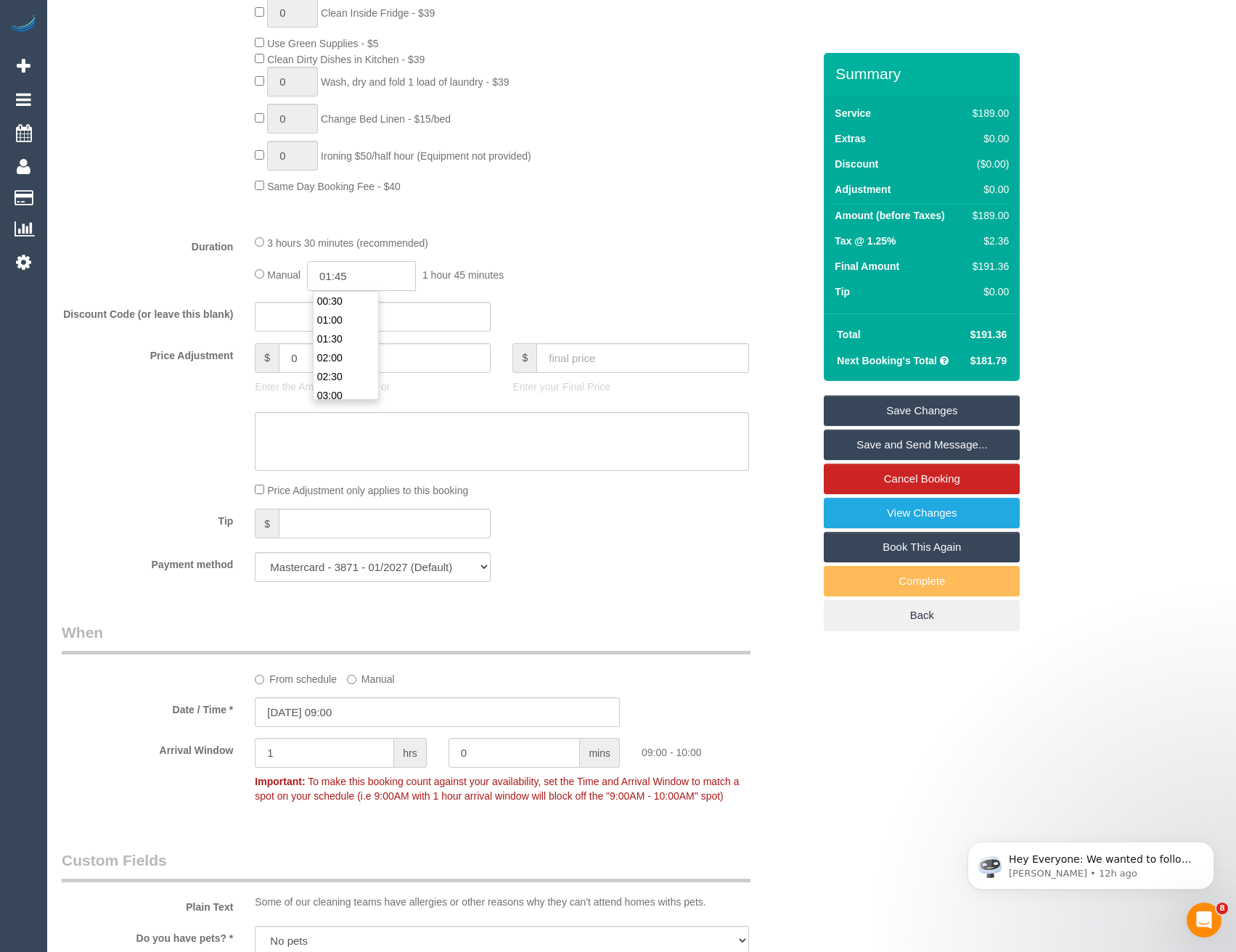
type input "01:45"
click at [644, 300] on fieldset "What Frequency * One Time Cleaning Weekly - 10% Off - 10.00% (0% for the First …" at bounding box center [437, 60] width 751 height 1066
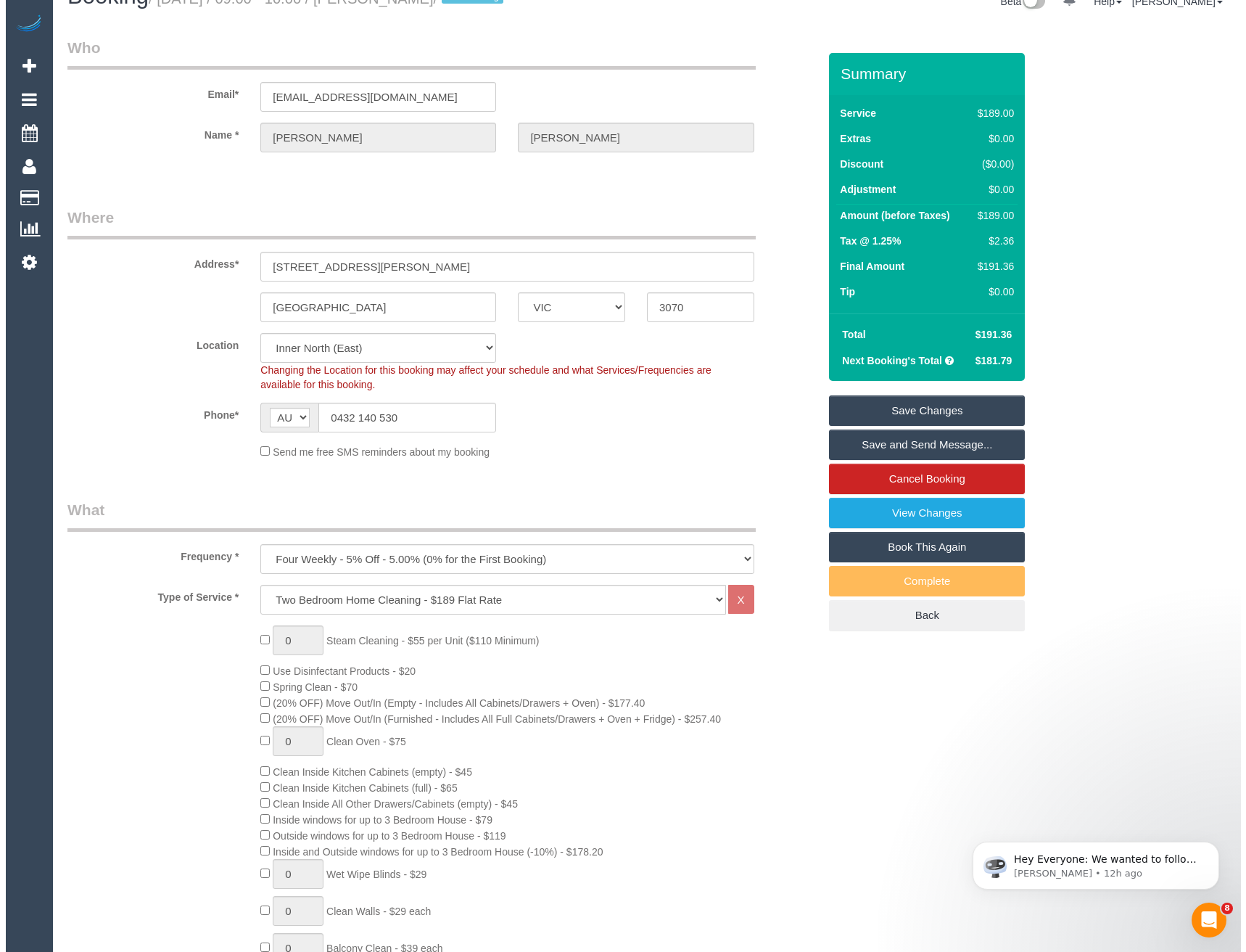
scroll to position [0, 0]
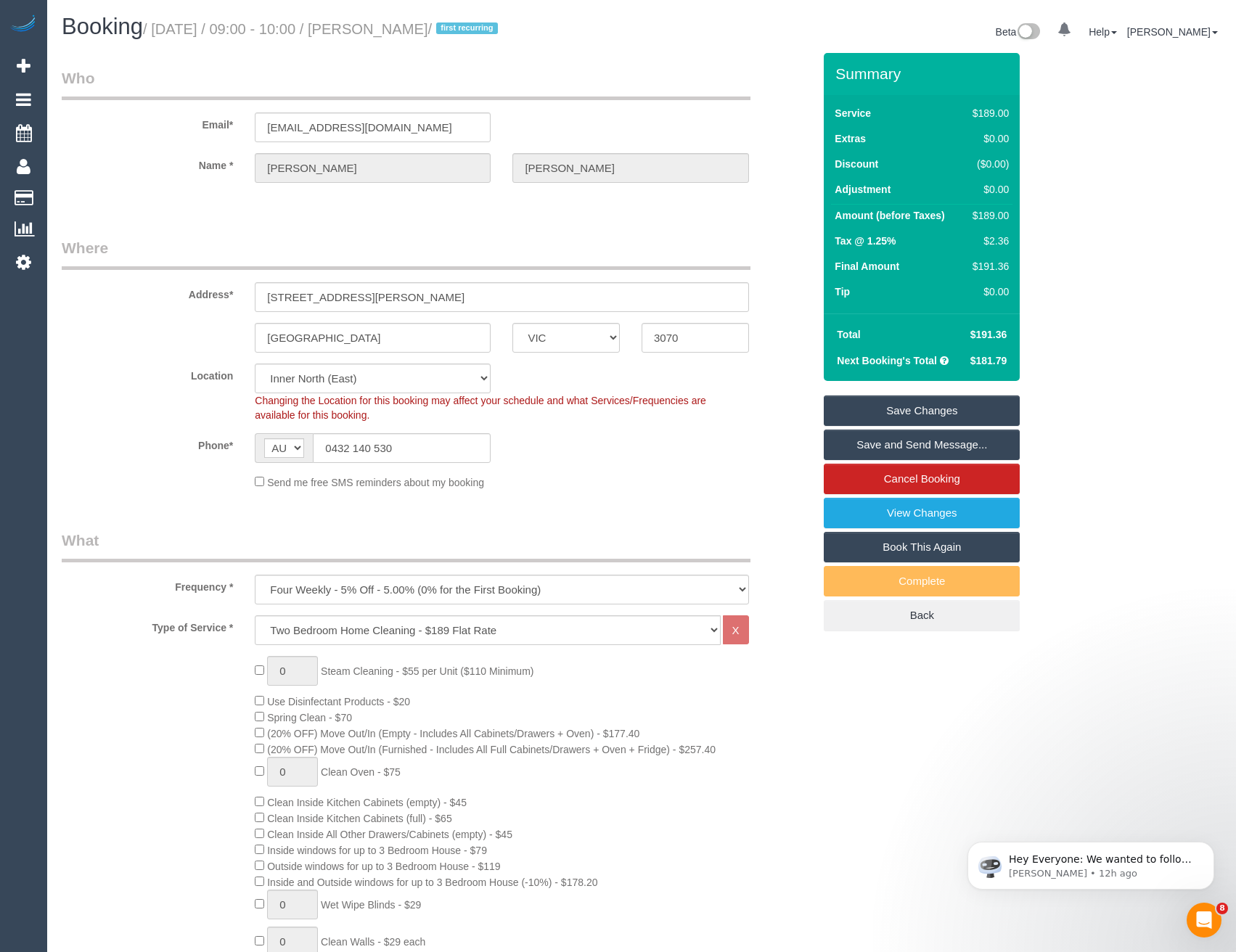
click at [865, 439] on link "Save and Send Message..." at bounding box center [922, 444] width 196 height 30
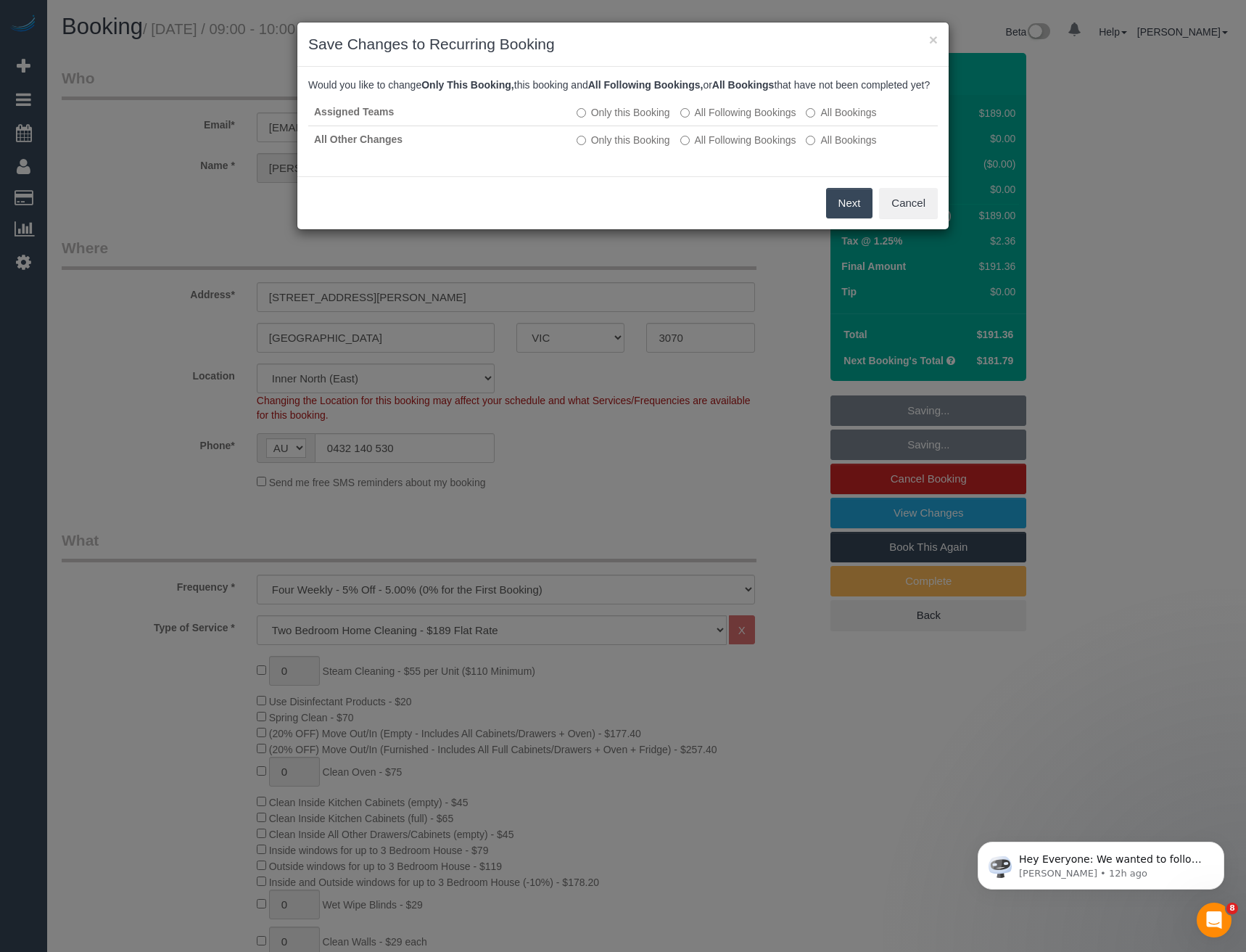
click at [847, 214] on button "Next" at bounding box center [849, 202] width 47 height 30
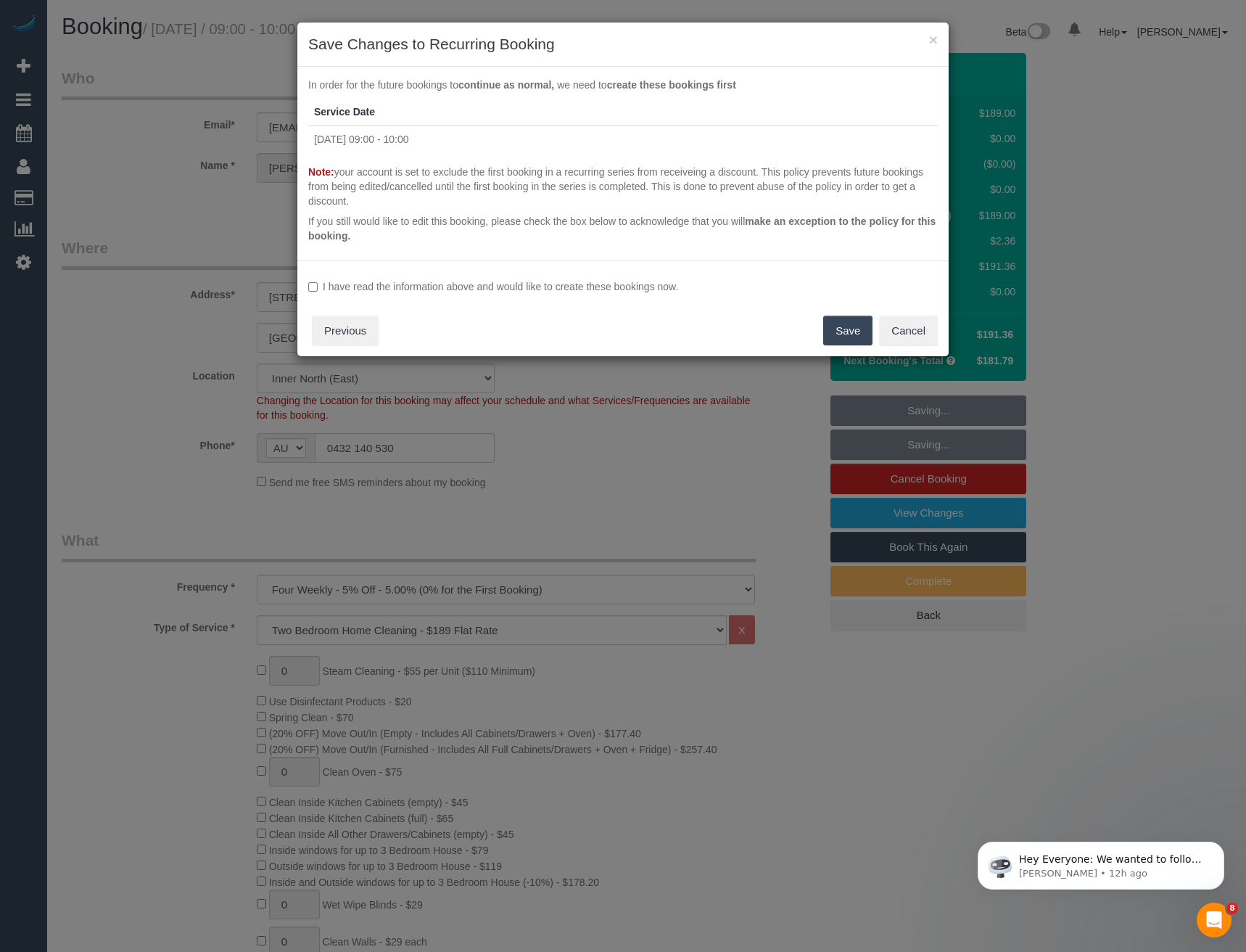
click at [341, 280] on label "I have read the information above and would like to create these bookings now." at bounding box center [622, 286] width 629 height 15
click at [833, 329] on button "Save" at bounding box center [848, 330] width 49 height 30
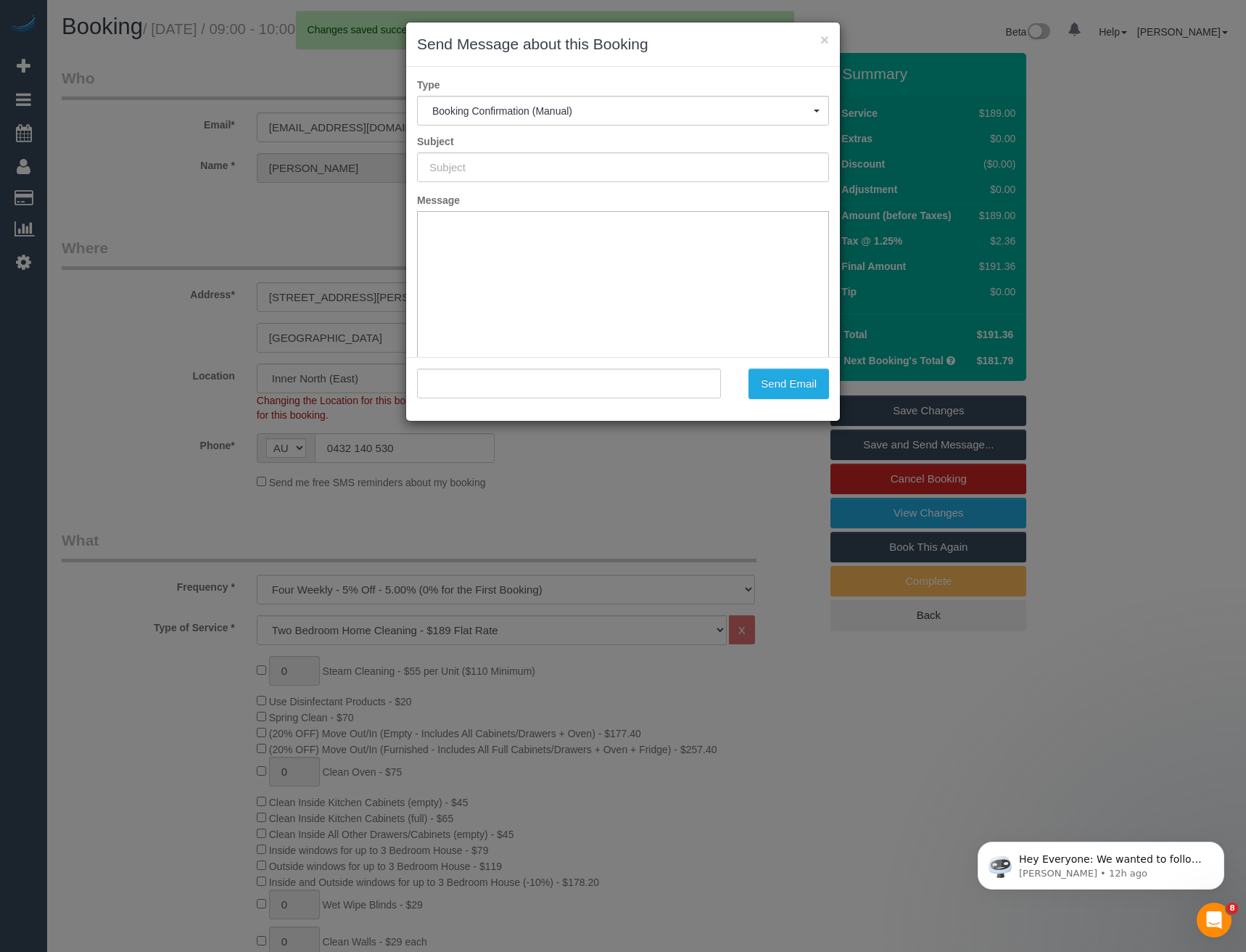
type input "Booking Confirmed"
type input ""[PERSON_NAME]" <[EMAIL_ADDRESS][DOMAIN_NAME]>"
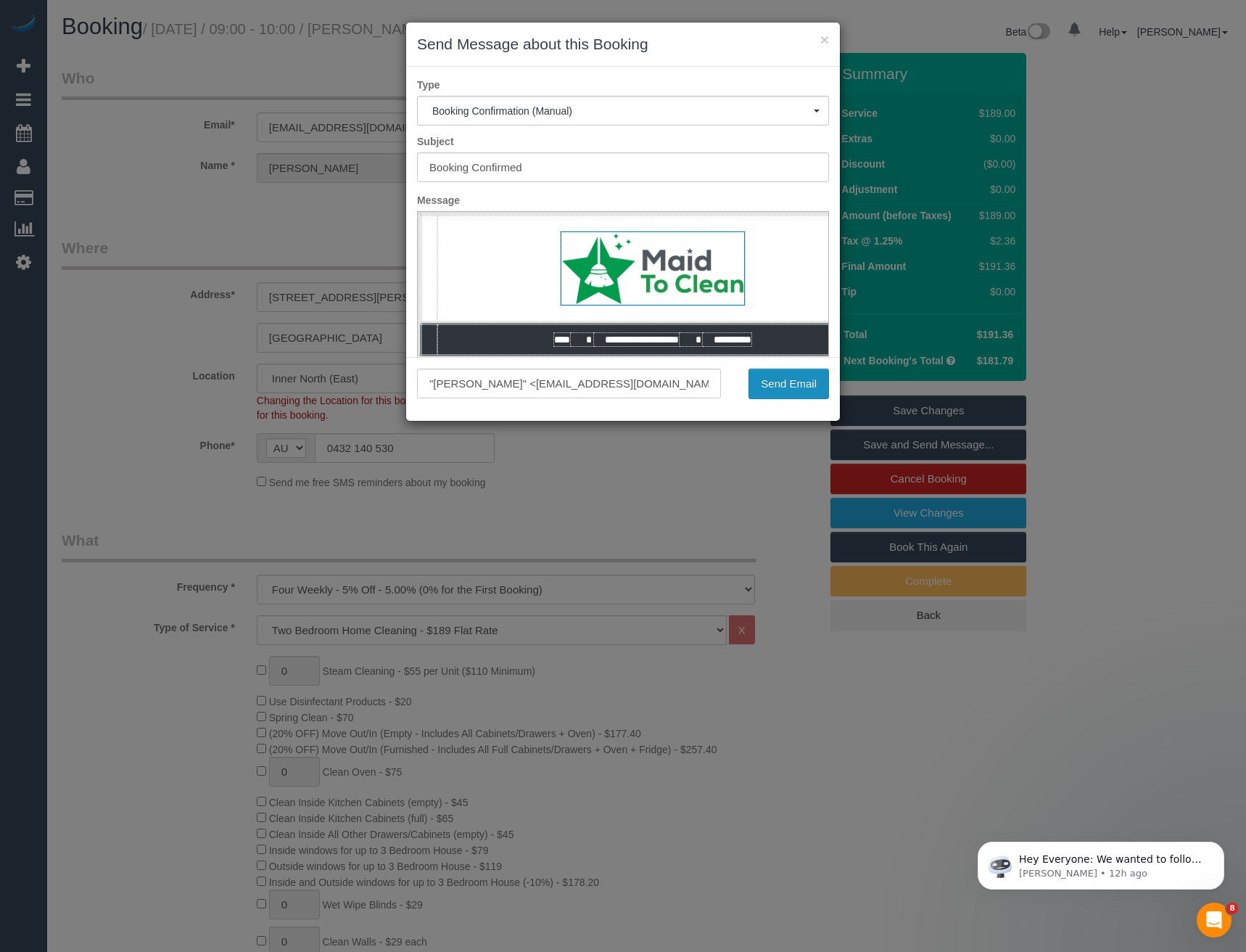
click at [768, 385] on button "Send Email" at bounding box center [788, 383] width 80 height 30
